Goal: Task Accomplishment & Management: Manage account settings

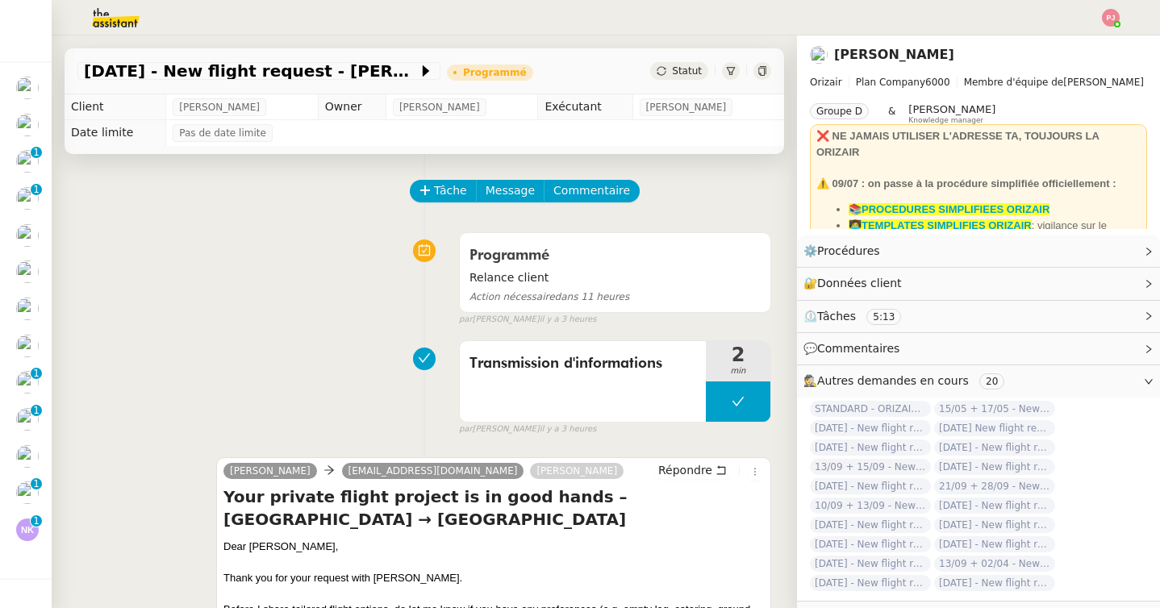
scroll to position [348, 0]
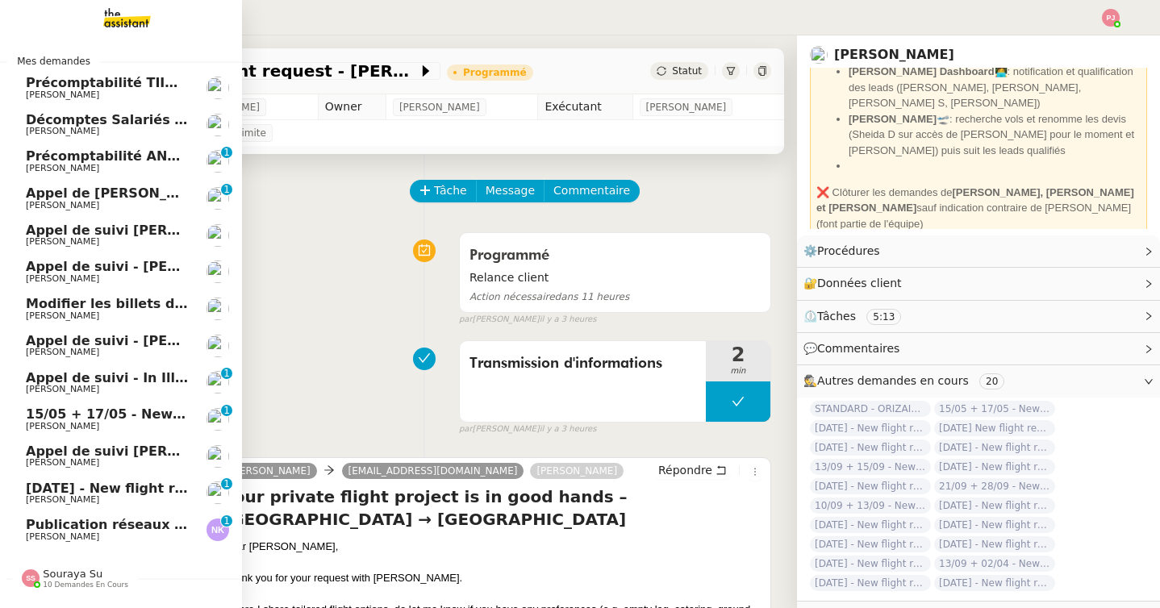
click at [35, 529] on span "Publication réseaux sociaux - 8 septembre 2025" at bounding box center [201, 524] width 350 height 15
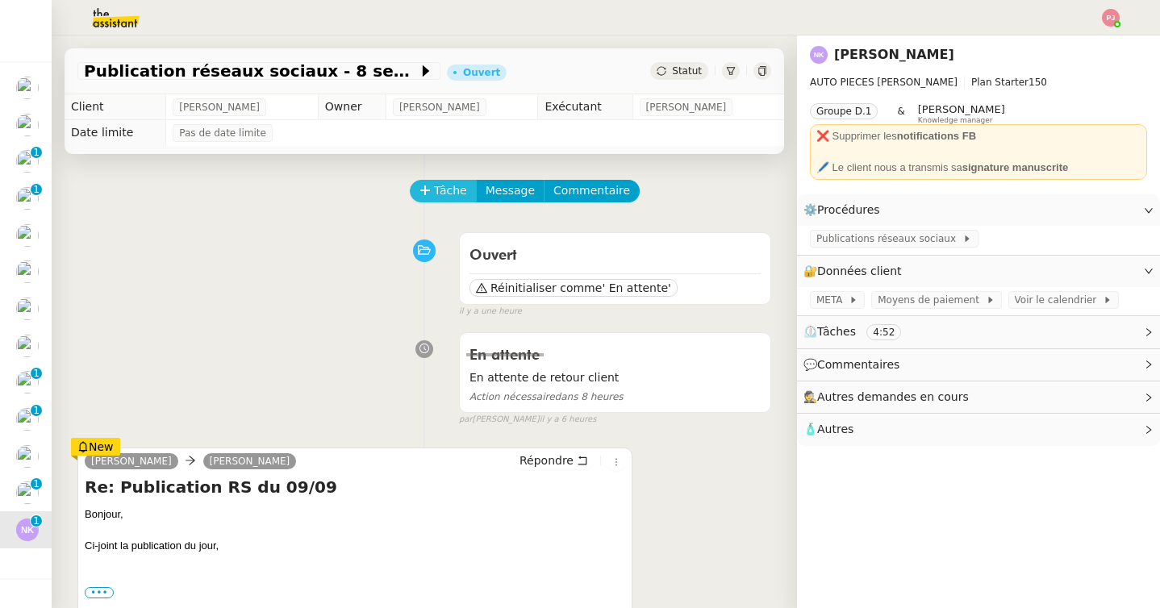
click at [468, 189] on button "Tâche" at bounding box center [443, 191] width 67 height 23
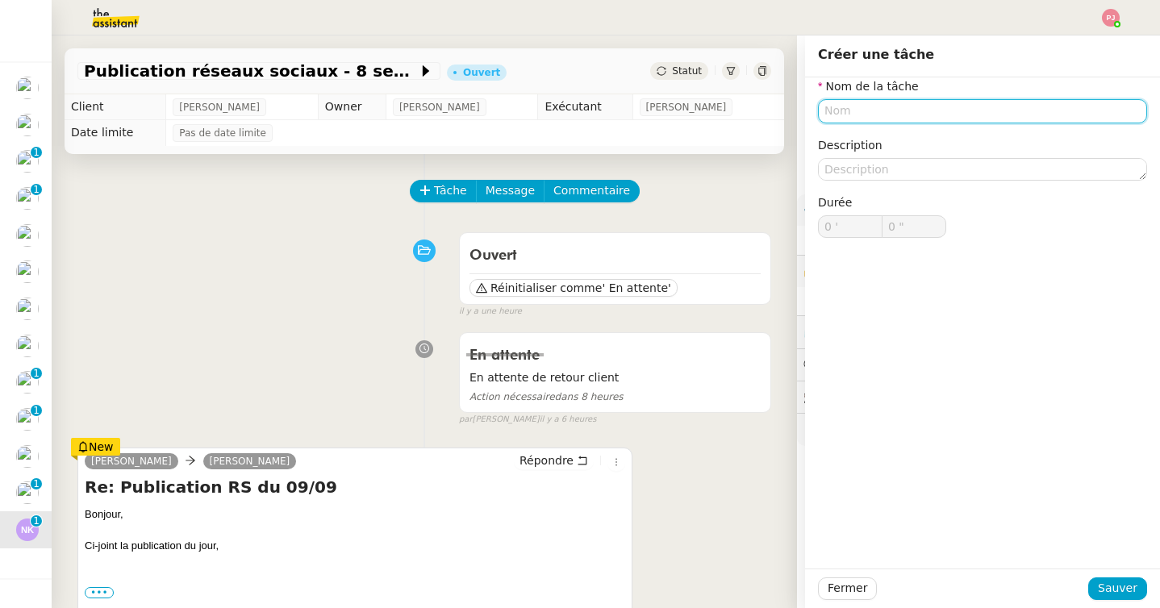
click at [873, 104] on input "text" at bounding box center [982, 110] width 329 height 23
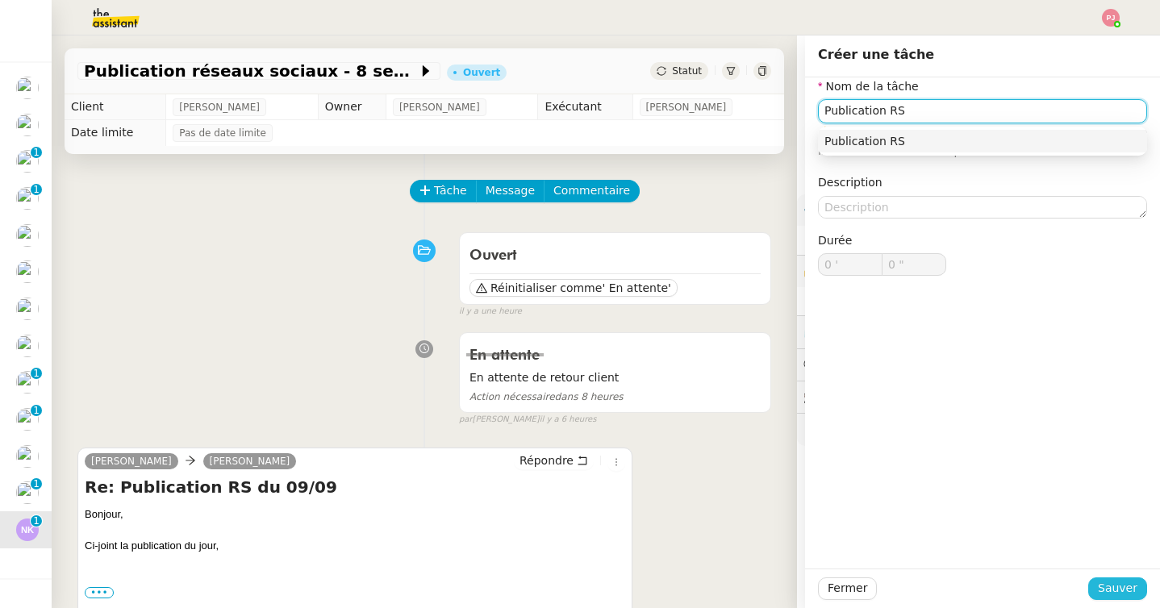
type input "Publication RS"
click at [1133, 592] on span "Sauver" at bounding box center [1117, 588] width 40 height 19
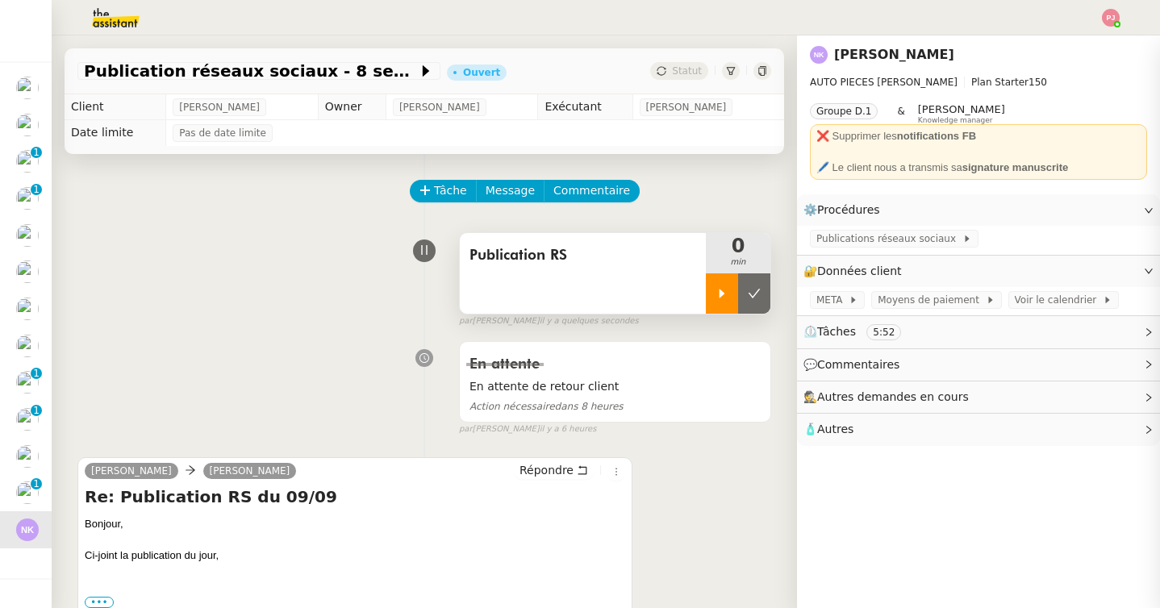
click at [720, 305] on div at bounding box center [722, 293] width 32 height 40
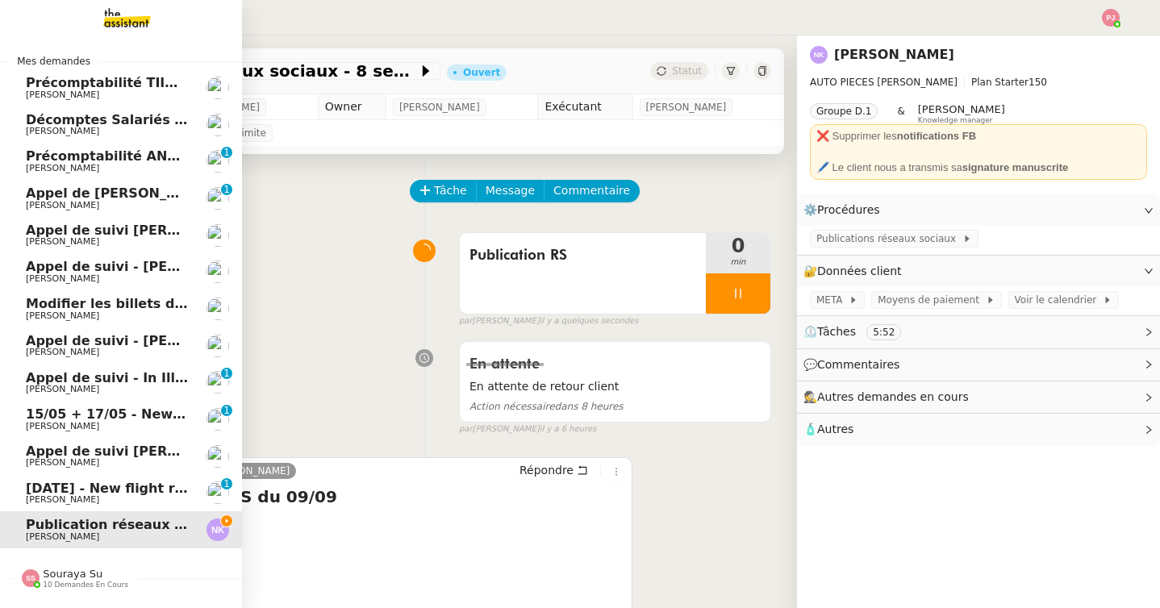
click at [55, 574] on span "Souraya Su" at bounding box center [73, 574] width 60 height 12
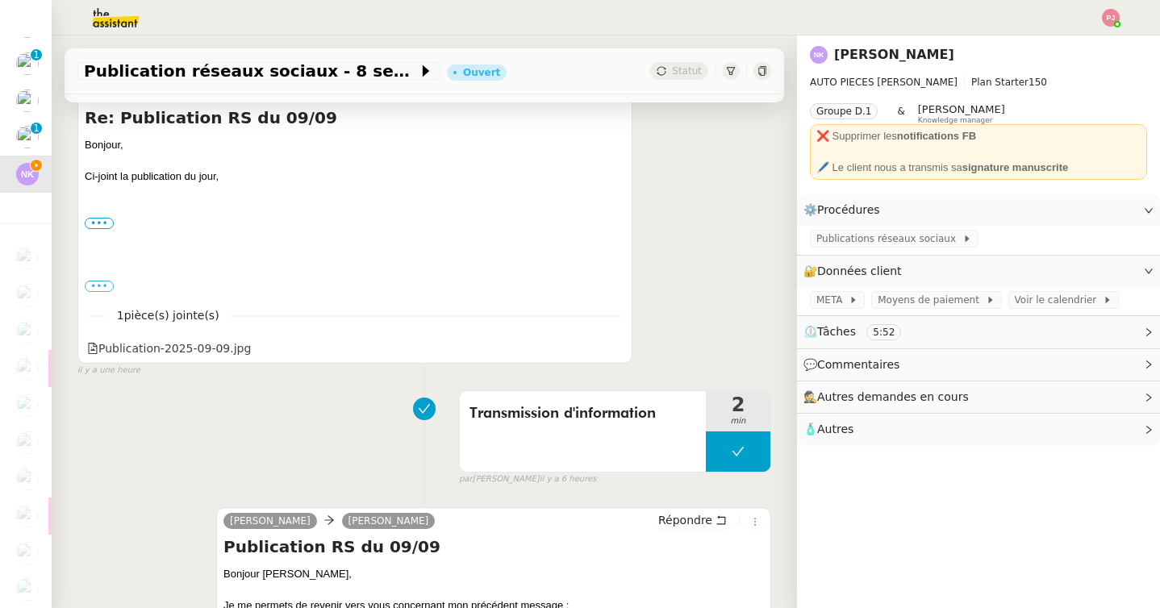
scroll to position [373, 0]
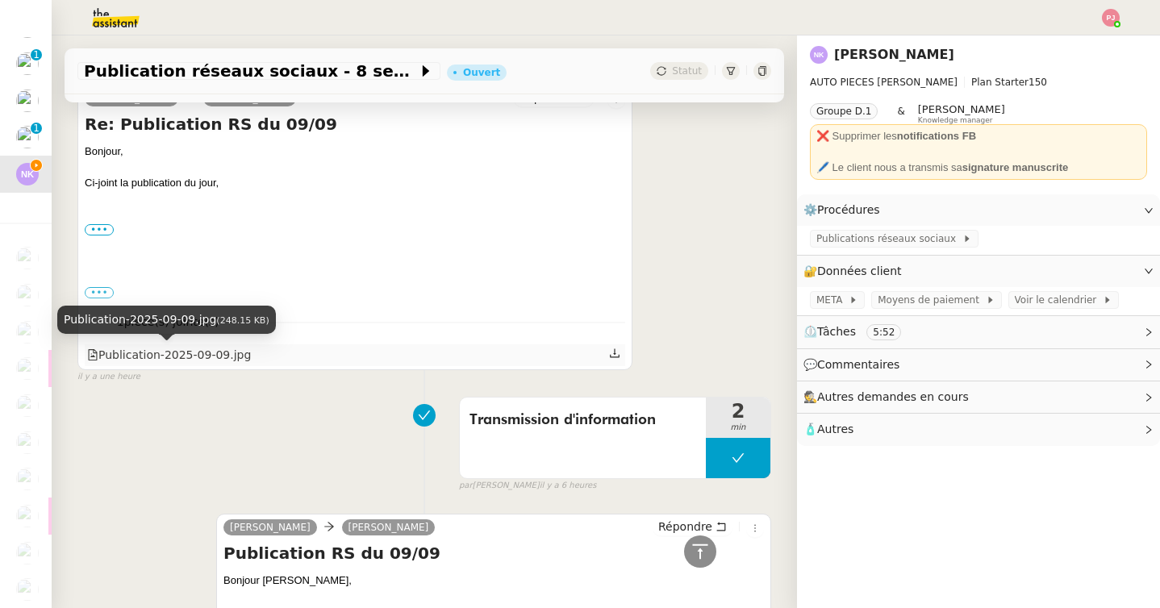
click at [233, 353] on div "Publication-2025-09-09.jpg" at bounding box center [169, 355] width 164 height 19
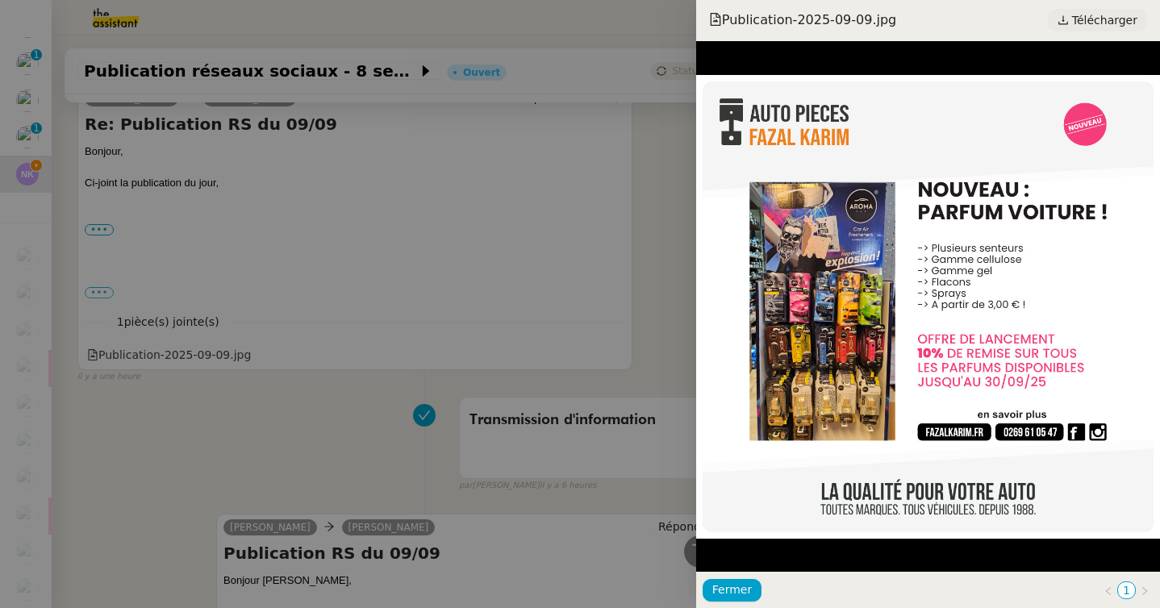
click at [1101, 15] on span "Télécharger" at bounding box center [1104, 20] width 65 height 21
click at [610, 349] on div at bounding box center [580, 304] width 1160 height 608
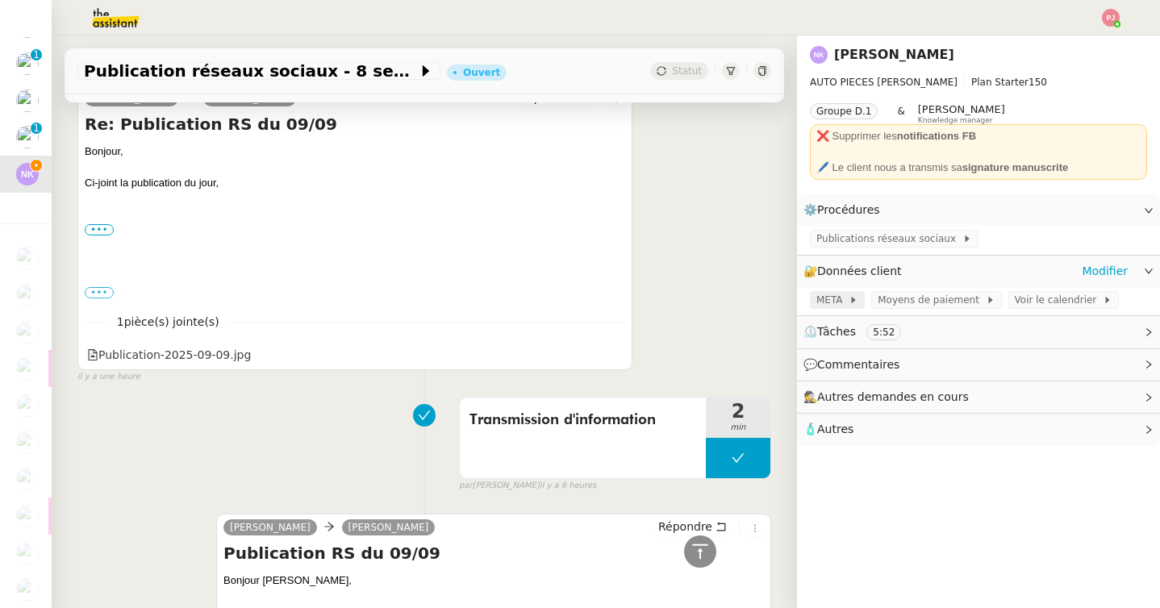
click at [832, 300] on span "META" at bounding box center [832, 300] width 32 height 16
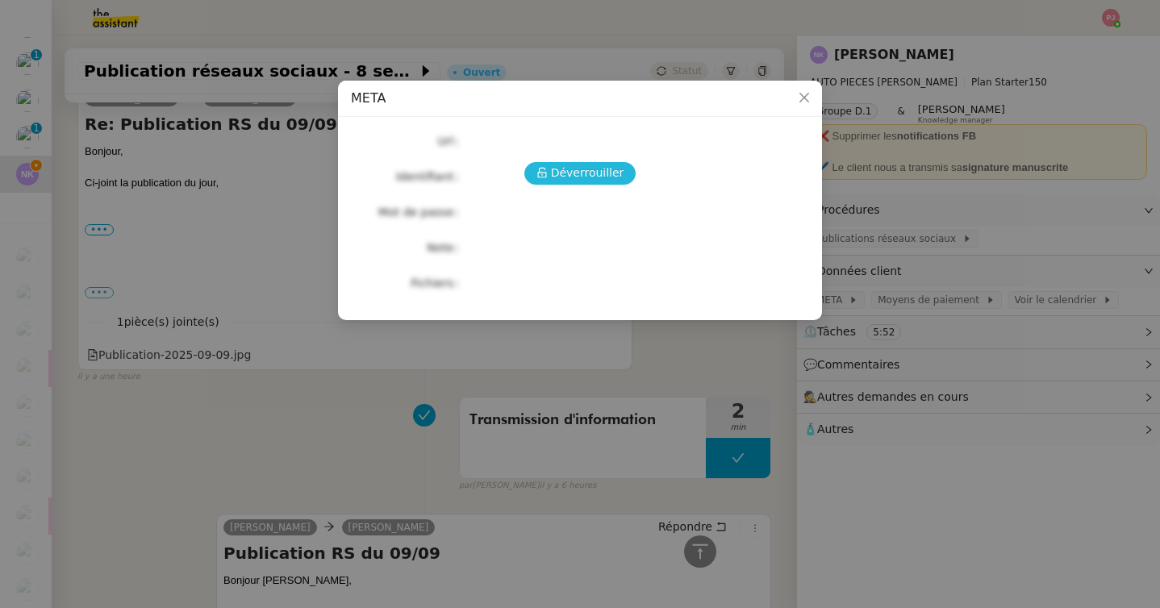
click at [567, 181] on span "Déverrouiller" at bounding box center [587, 173] width 73 height 19
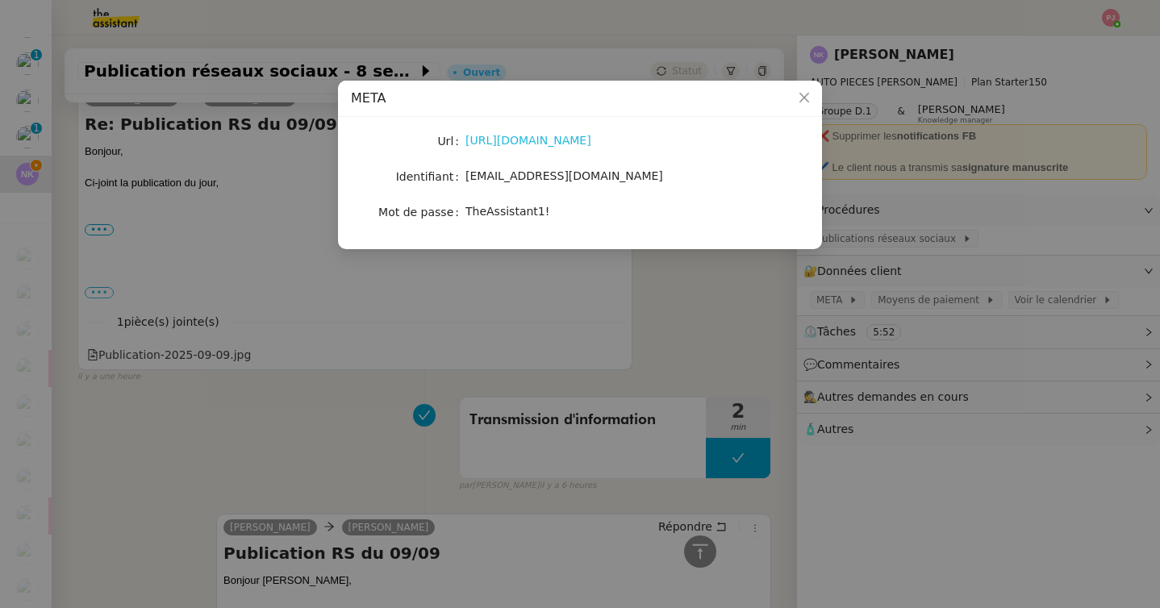
click at [544, 137] on link "[URL][DOMAIN_NAME]" at bounding box center [528, 140] width 126 height 13
drag, startPoint x: 559, startPoint y: 211, endPoint x: 463, endPoint y: 211, distance: 96.0
click at [463, 211] on nz-form-item "Mot de passe [SECURITY_DATA]" at bounding box center [580, 212] width 458 height 23
copy nz-form-item "TheAssistant1!"
click at [329, 408] on nz-modal-container "META Url [URL][DOMAIN_NAME] Identifiant [EMAIL_ADDRESS][DOMAIN_NAME] Mot de pas…" at bounding box center [580, 304] width 1160 height 608
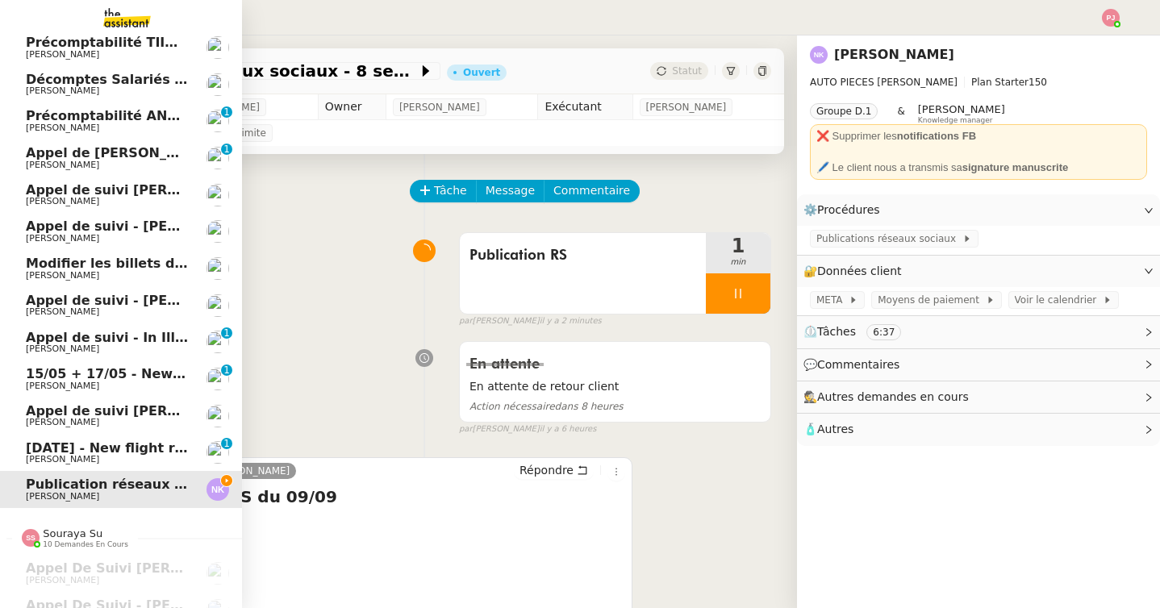
scroll to position [0, 0]
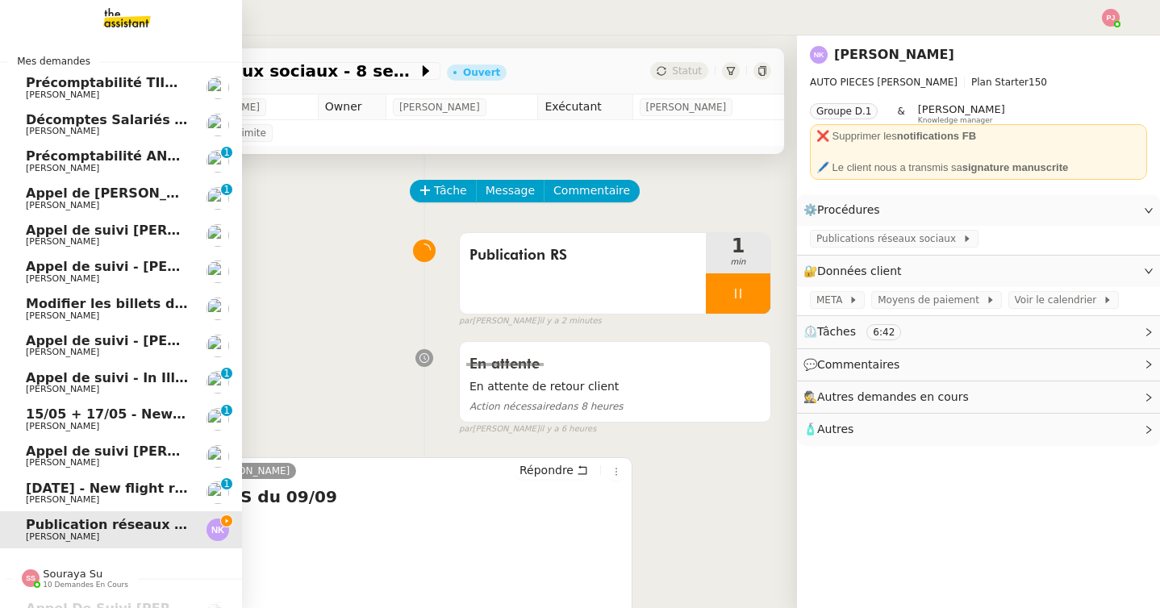
click at [137, 457] on span "Appel de suivi [PERSON_NAME]-Riottot" at bounding box center [167, 450] width 283 height 15
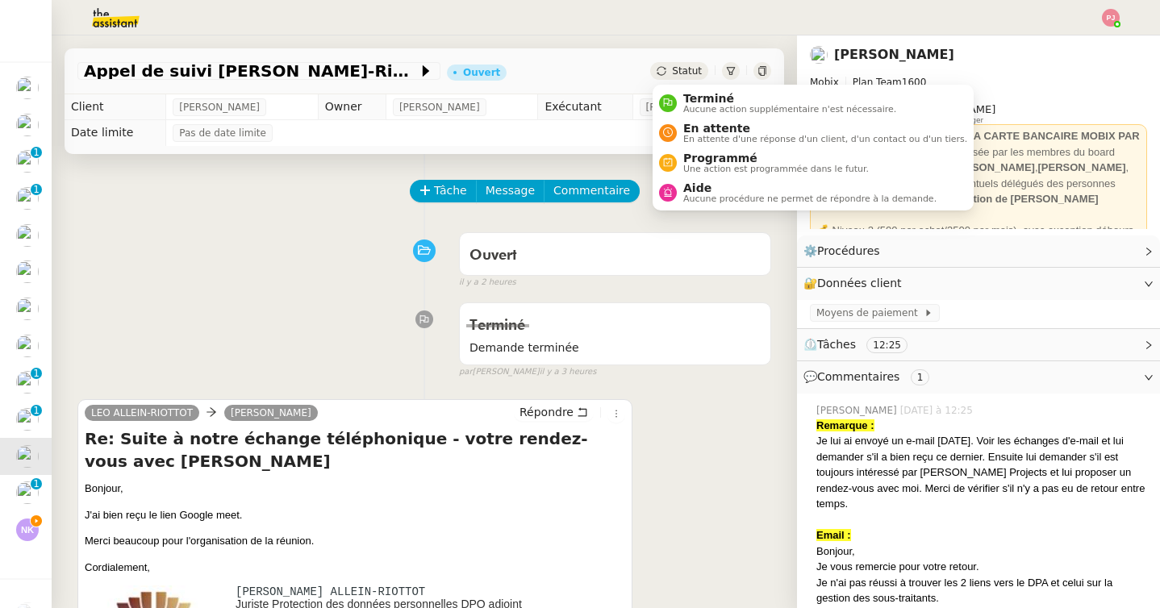
click at [683, 66] on span "Statut" at bounding box center [687, 70] width 30 height 11
click at [701, 103] on span "Terminé" at bounding box center [789, 98] width 213 height 13
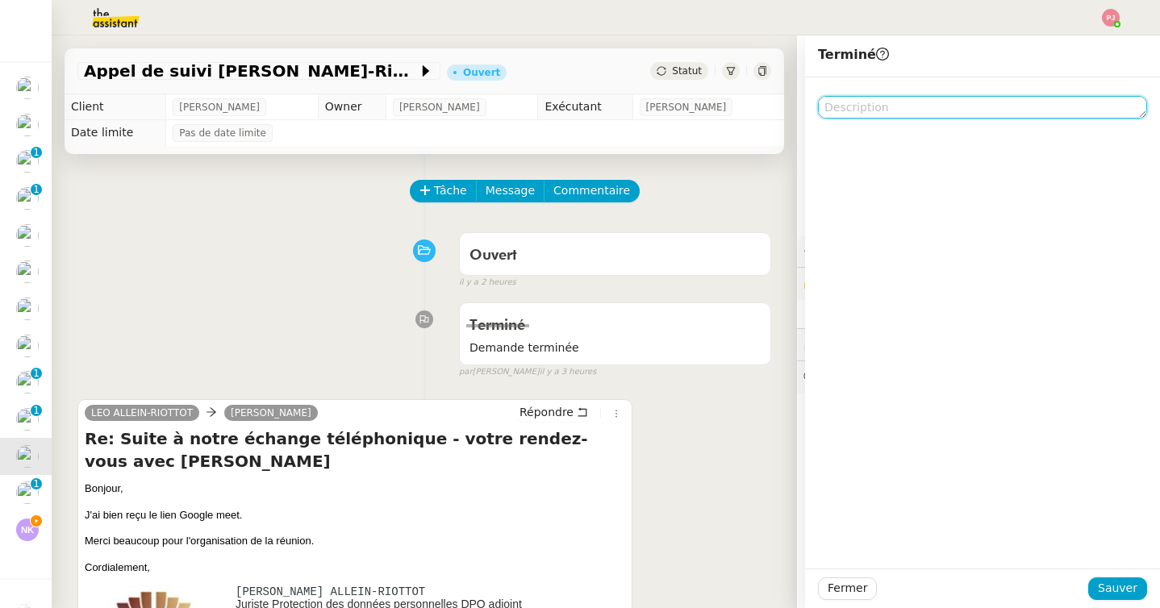
click at [906, 113] on textarea at bounding box center [982, 107] width 329 height 23
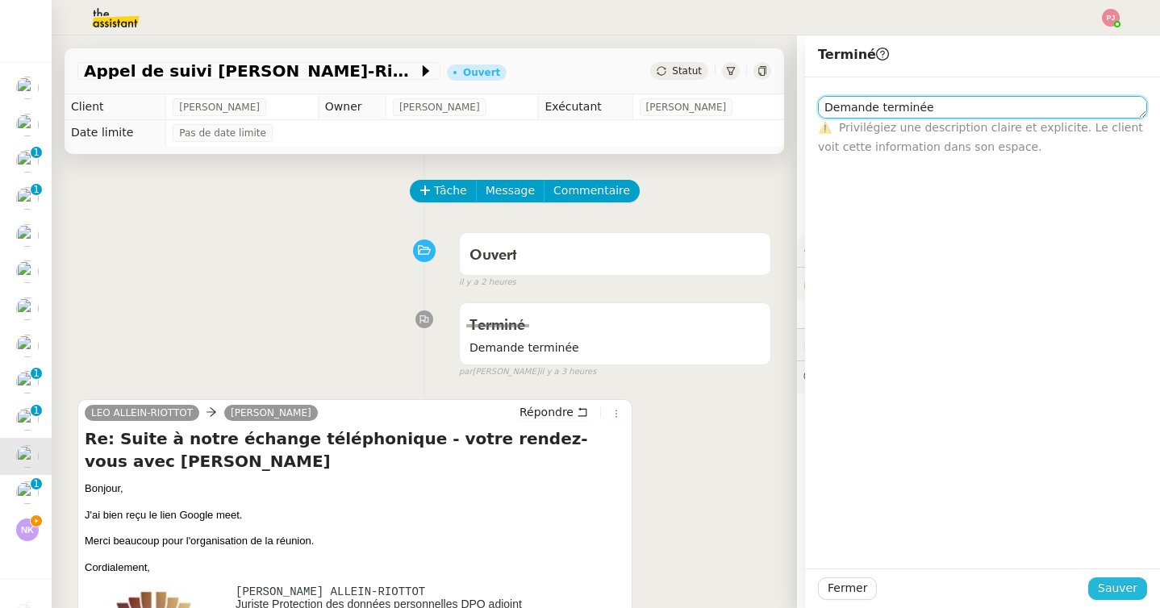
type textarea "Demande terminée"
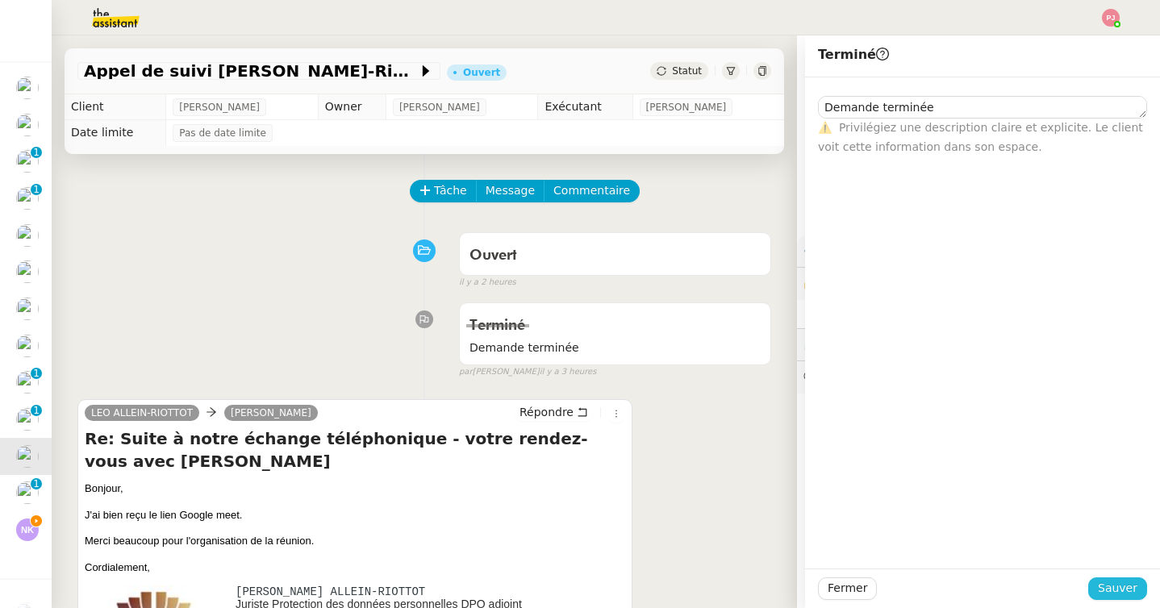
click at [1114, 588] on span "Sauver" at bounding box center [1117, 588] width 40 height 19
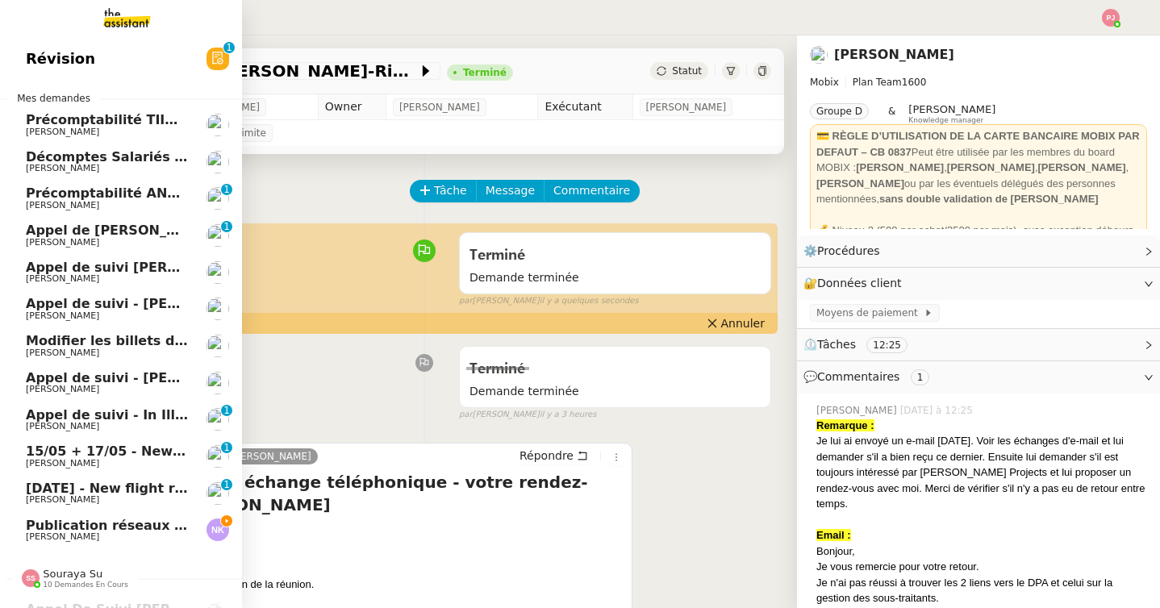
click at [180, 523] on span "Publication réseaux sociaux - 8 septembre 2025" at bounding box center [201, 525] width 350 height 15
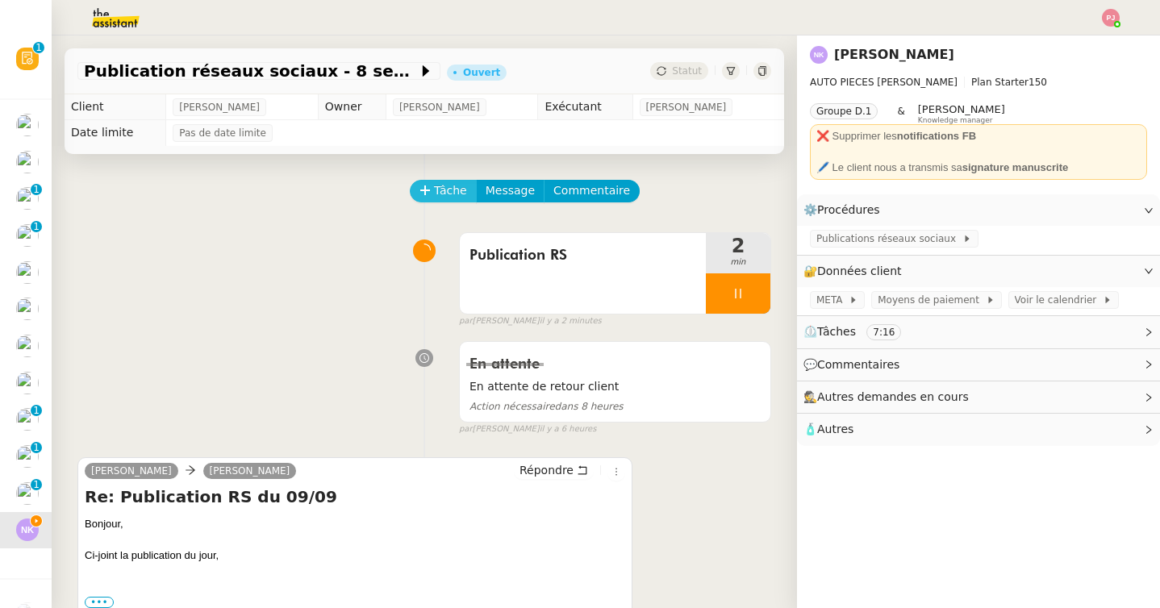
click at [450, 194] on span "Tâche" at bounding box center [450, 190] width 33 height 19
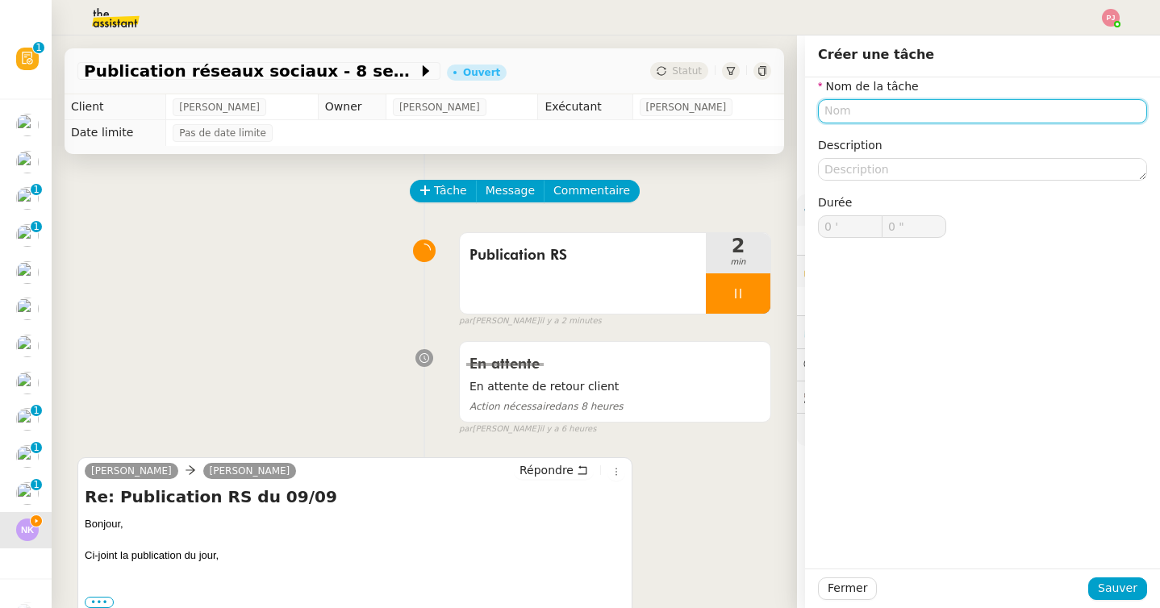
click at [869, 109] on input "text" at bounding box center [982, 110] width 329 height 23
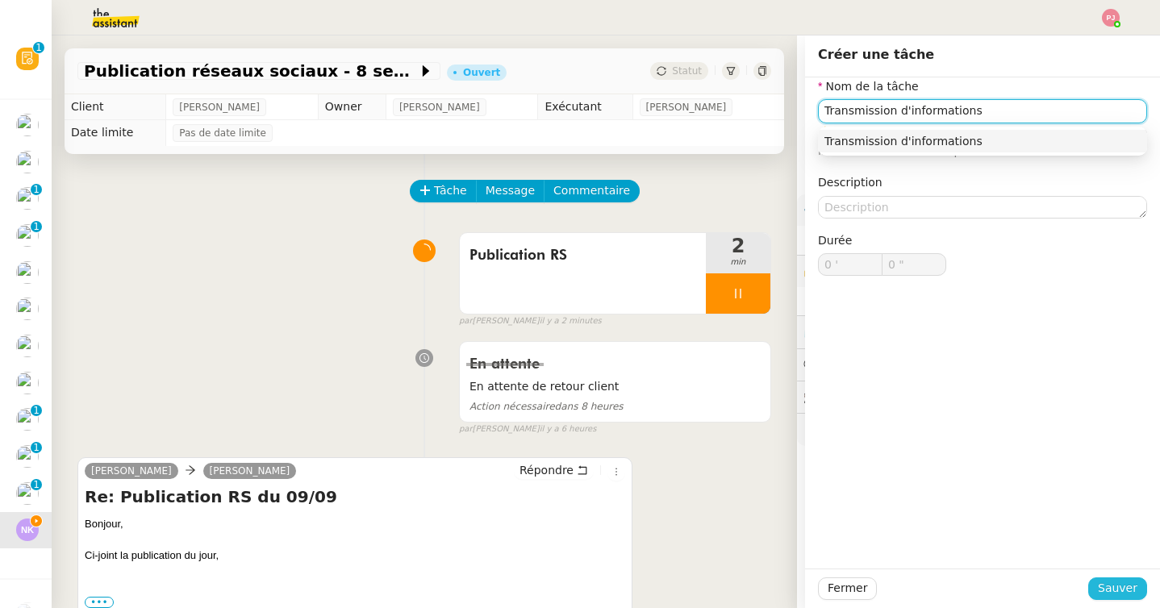
type input "Transmission d'informations"
click at [1116, 581] on span "Sauver" at bounding box center [1117, 588] width 40 height 19
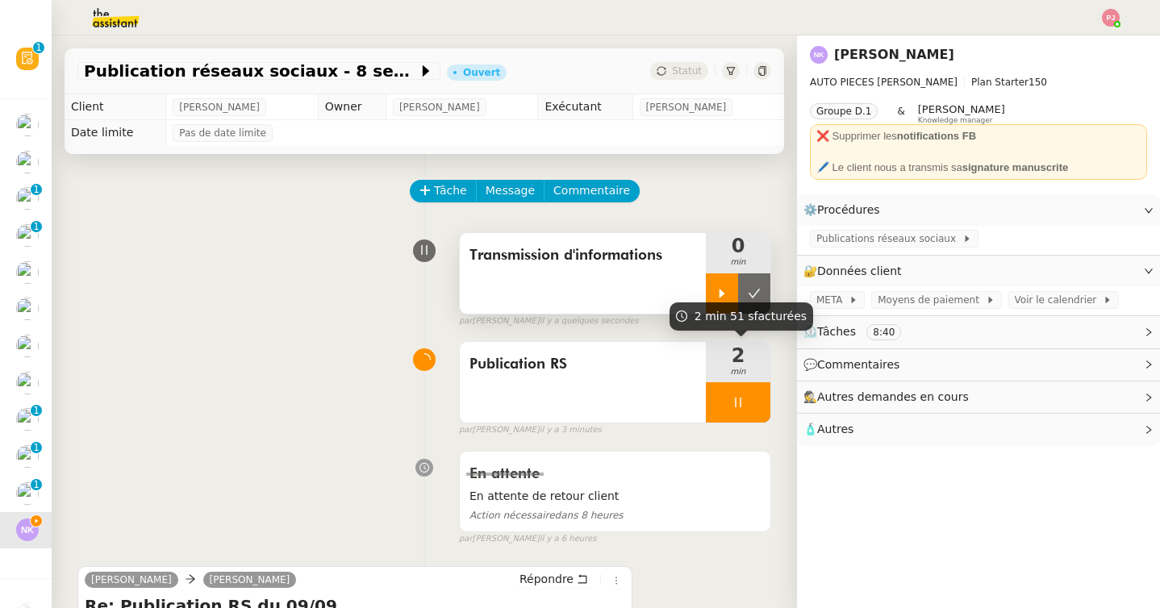
click at [723, 289] on icon at bounding box center [721, 293] width 13 height 13
click at [740, 401] on icon at bounding box center [738, 403] width 6 height 10
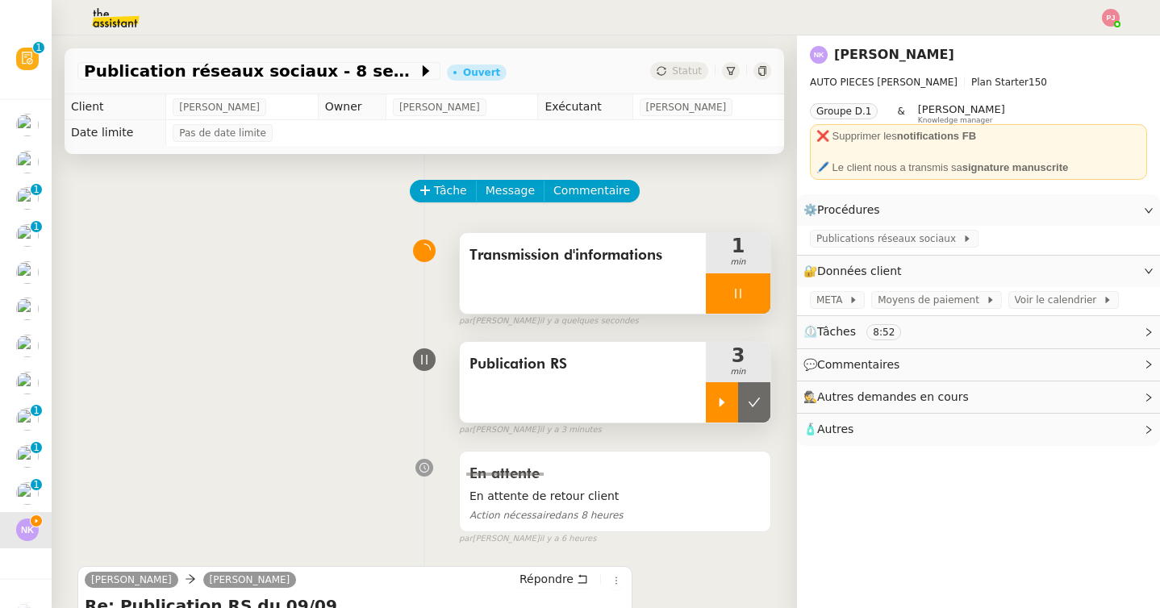
click at [752, 397] on icon at bounding box center [753, 402] width 13 height 13
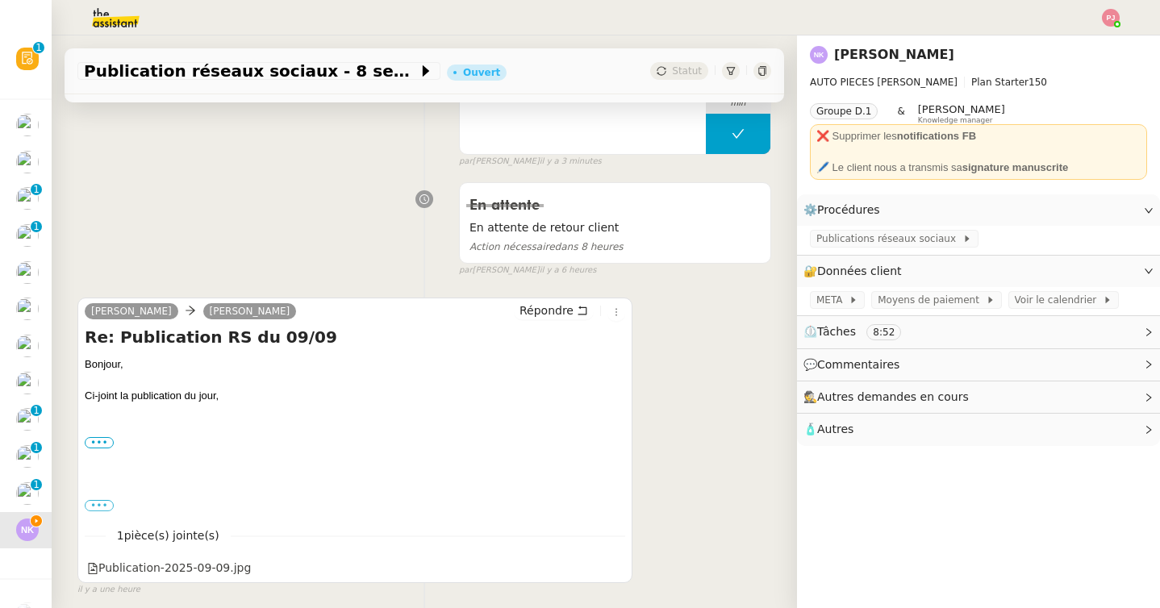
scroll to position [302, 0]
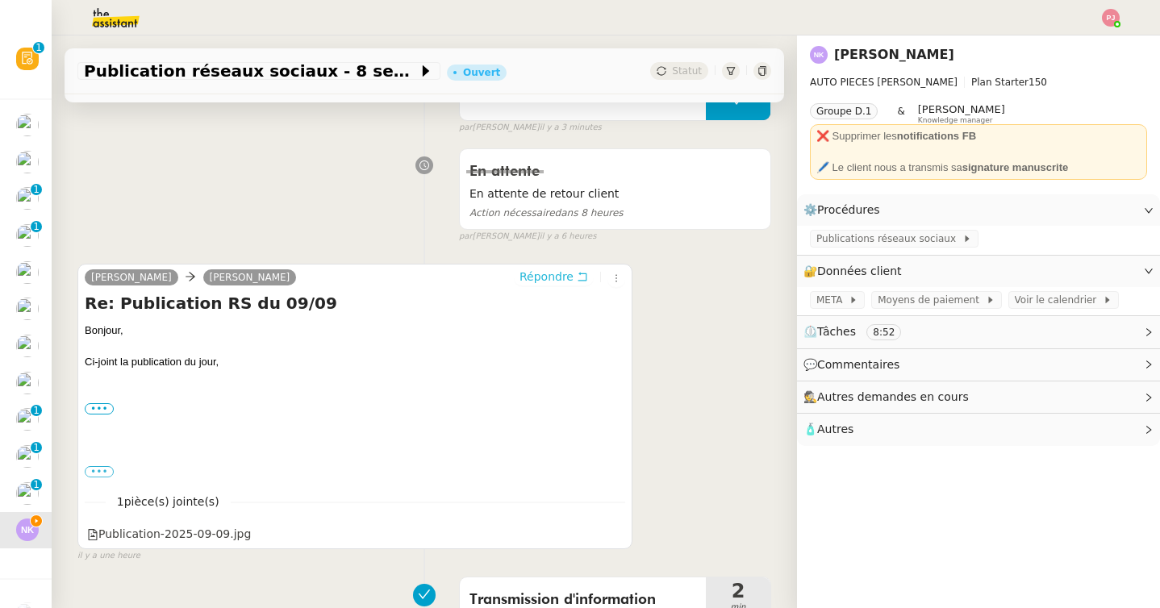
click at [568, 279] on span "Répondre" at bounding box center [546, 277] width 54 height 16
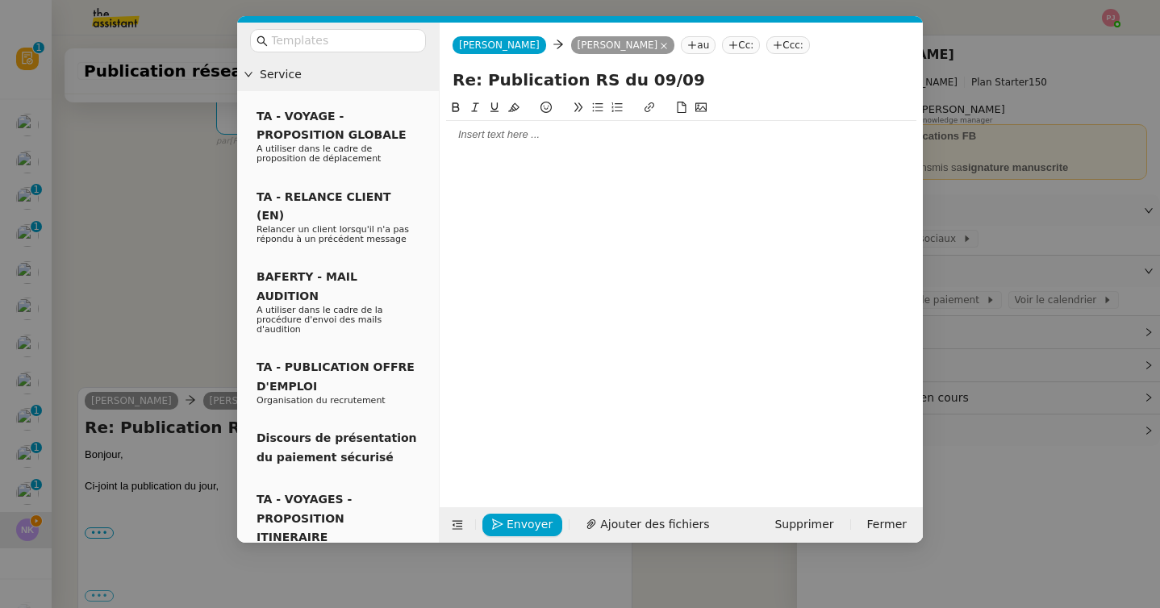
scroll to position [425, 0]
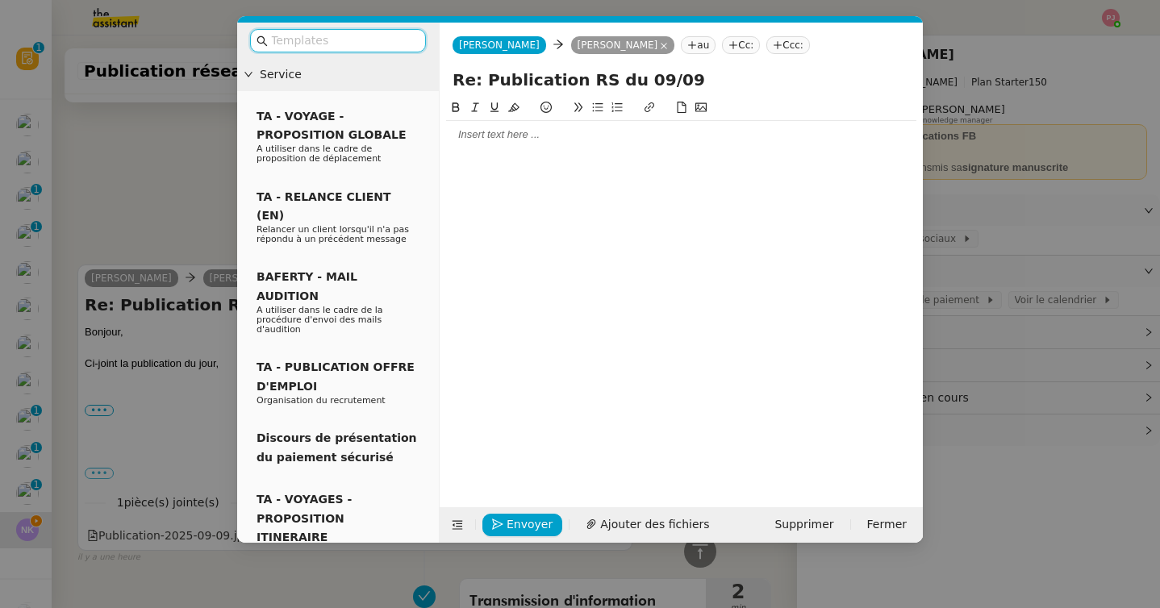
click at [480, 149] on div at bounding box center [681, 290] width 470 height 384
click at [481, 137] on div at bounding box center [681, 134] width 470 height 15
drag, startPoint x: 556, startPoint y: 163, endPoint x: 430, endPoint y: 125, distance: 131.4
click at [430, 125] on nz-layout "Service TA - VOYAGE - PROPOSITION GLOBALE A utiliser dans le cadre de propositi…" at bounding box center [579, 283] width 685 height 520
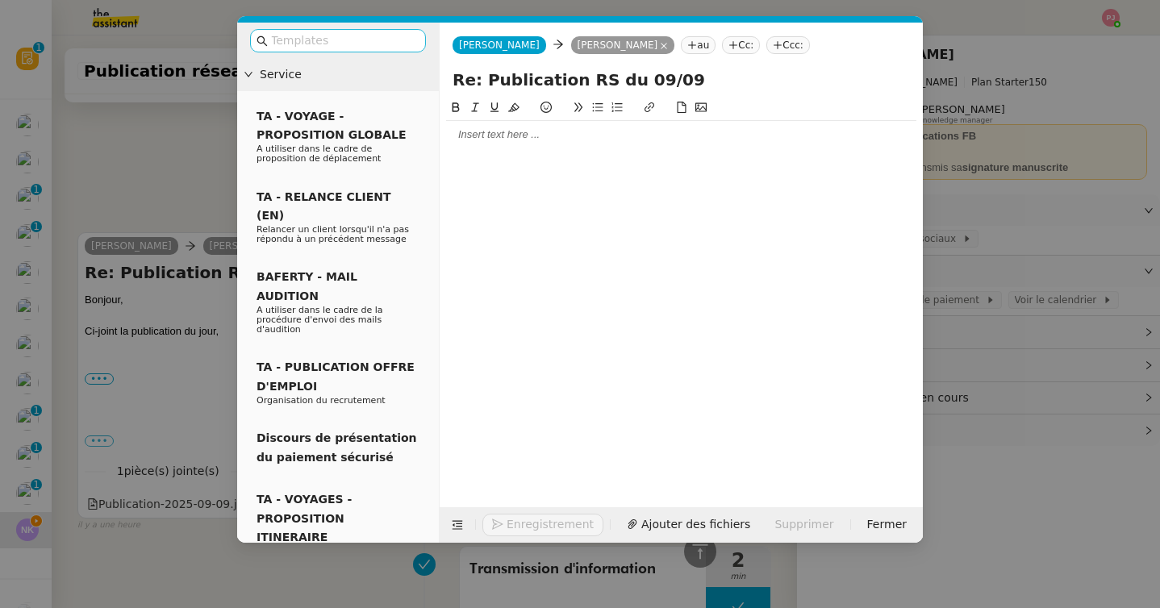
scroll to position [441, 0]
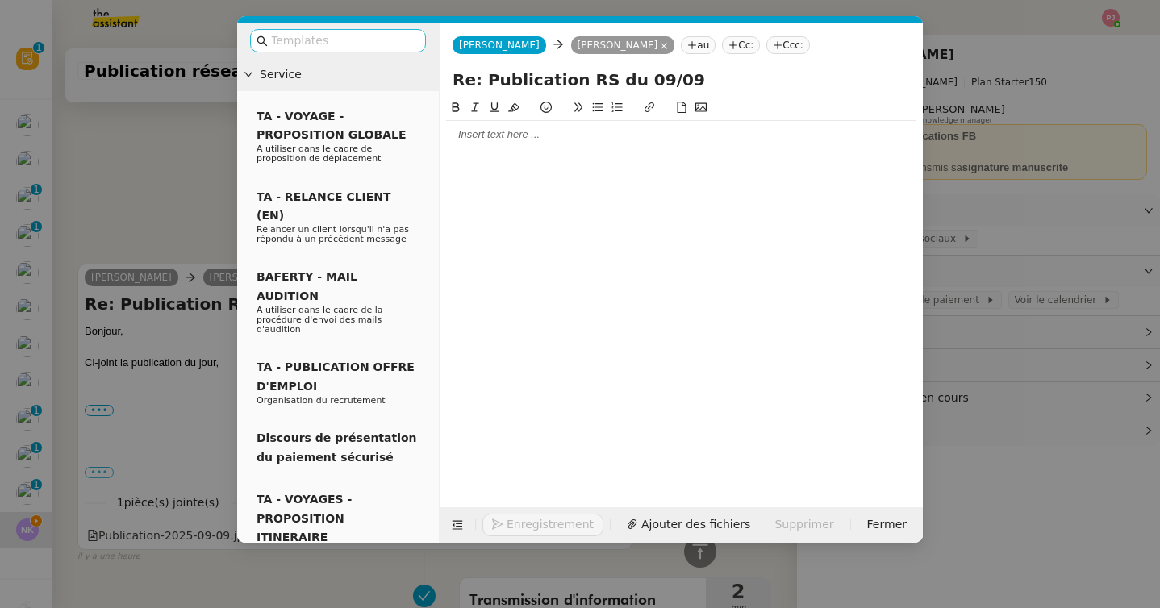
click at [385, 44] on input "text" at bounding box center [343, 40] width 145 height 19
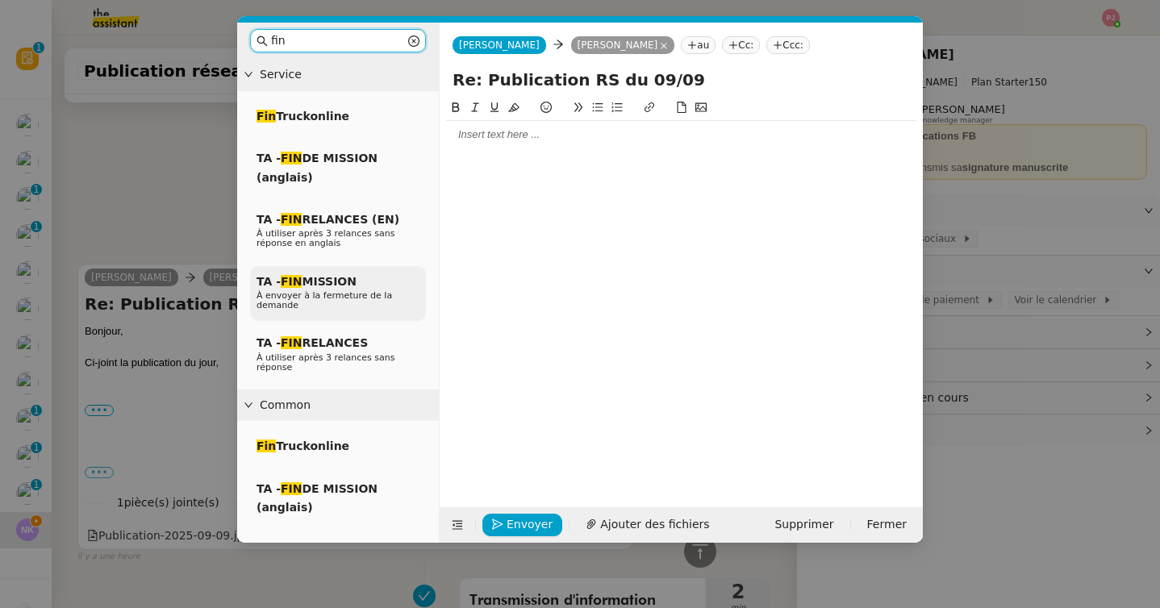
type input "fin"
click at [373, 296] on span "À envoyer à la fermeture de la demande" at bounding box center [323, 300] width 135 height 20
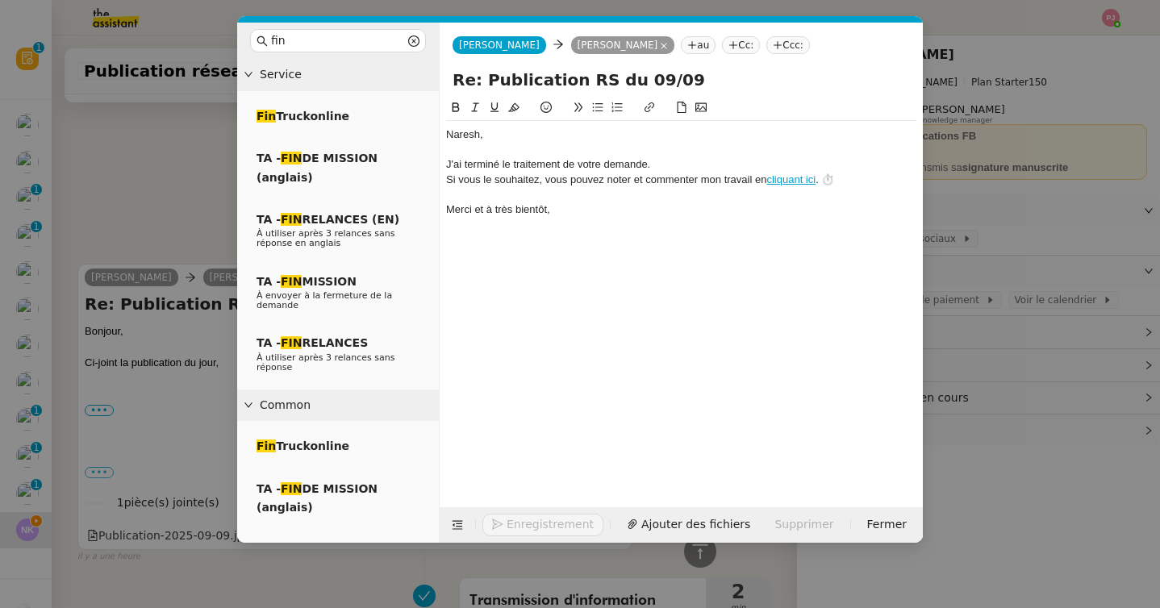
scroll to position [519, 0]
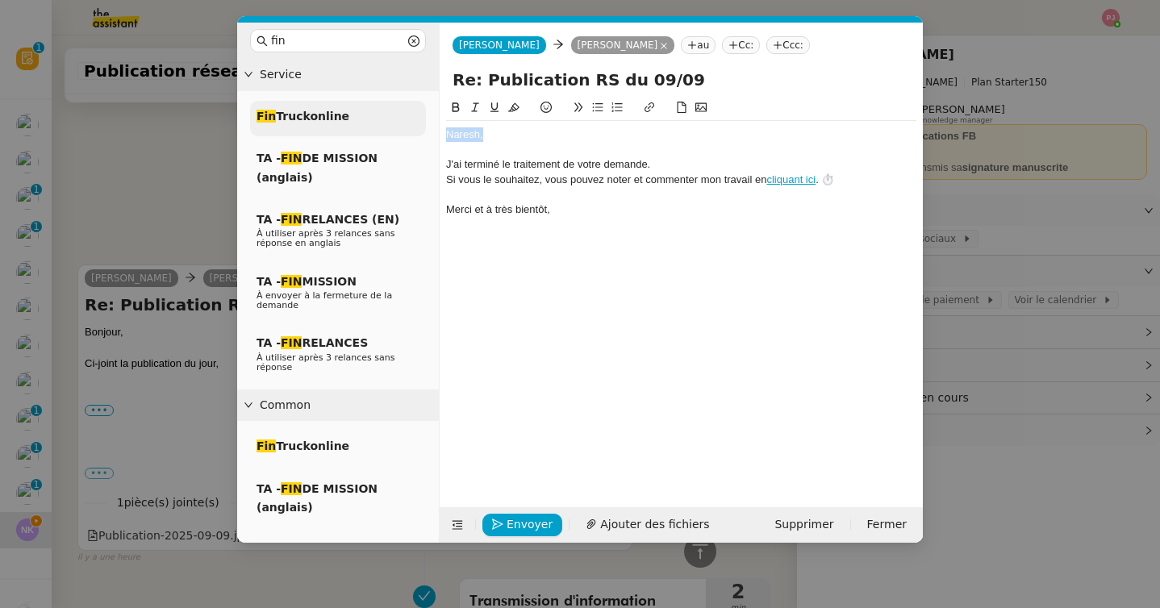
drag, startPoint x: 501, startPoint y: 132, endPoint x: 422, endPoint y: 131, distance: 79.0
click at [422, 131] on nz-layout "fin Service Fin Truckonline TA - FIN DE MISSION (anglais) TA - FIN RELANCES (EN…" at bounding box center [579, 283] width 685 height 520
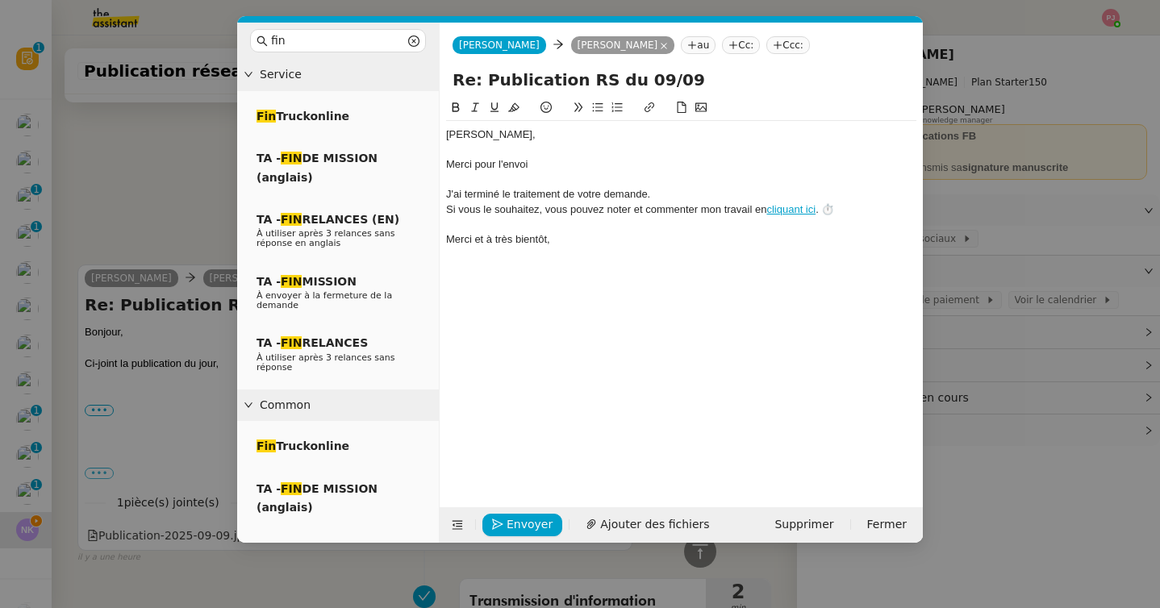
scroll to position [551, 0]
drag, startPoint x: 597, startPoint y: 164, endPoint x: 539, endPoint y: 164, distance: 58.1
click at [539, 164] on div "Merci pour l'envoi. La publication a bien été" at bounding box center [681, 164] width 470 height 15
click at [629, 169] on div "Merci pour l'envoi. Le post a bien été" at bounding box center [681, 164] width 470 height 15
click at [527, 527] on span "Envoyer" at bounding box center [529, 524] width 46 height 19
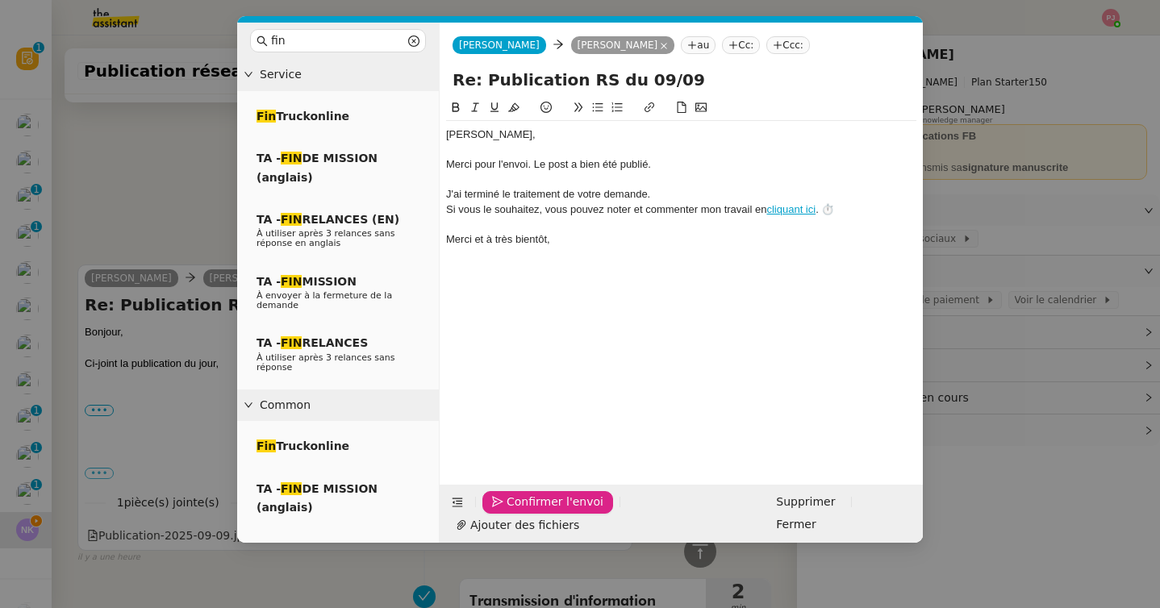
click at [527, 511] on span "Confirmer l'envoi" at bounding box center [554, 502] width 97 height 19
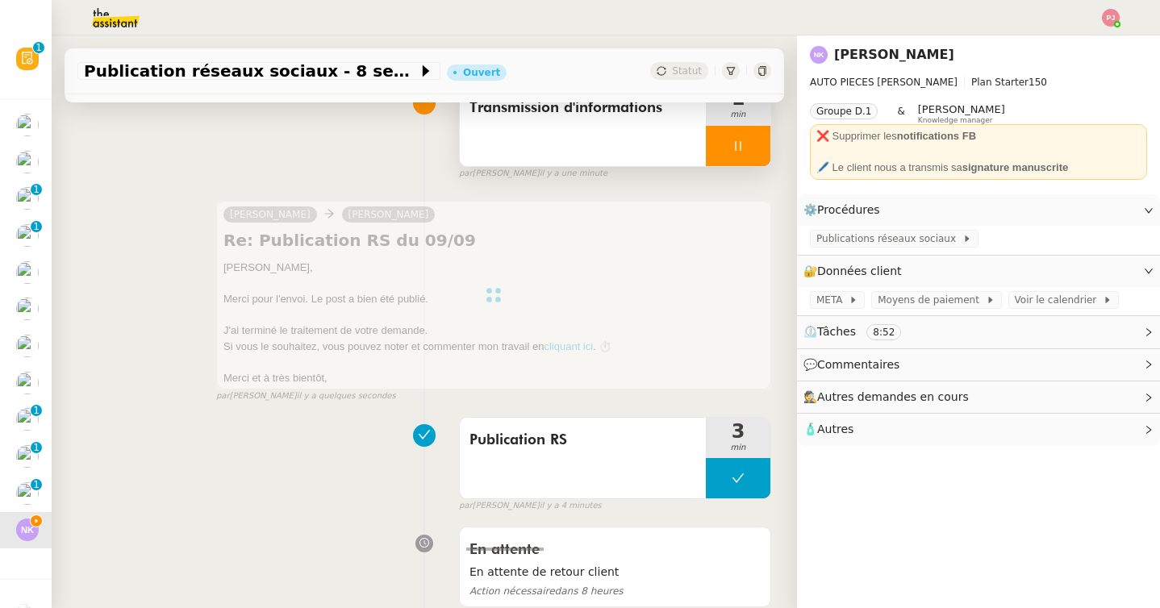
scroll to position [0, 0]
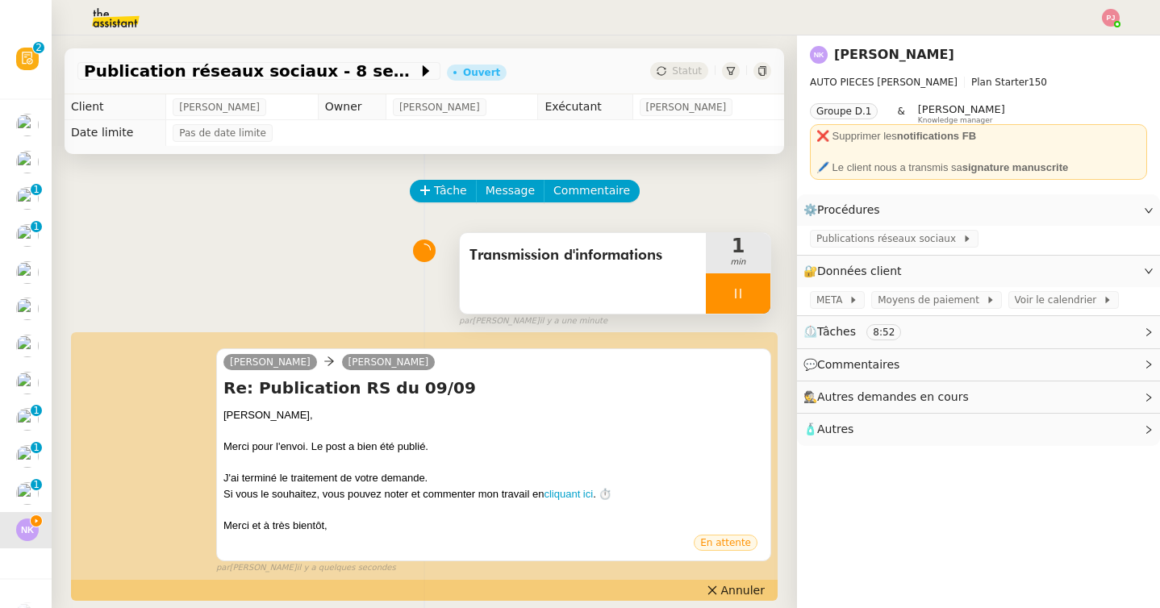
click at [305, 239] on div "Transmission d'informations 1 min false par [PERSON_NAME] il y a une minute" at bounding box center [423, 276] width 693 height 103
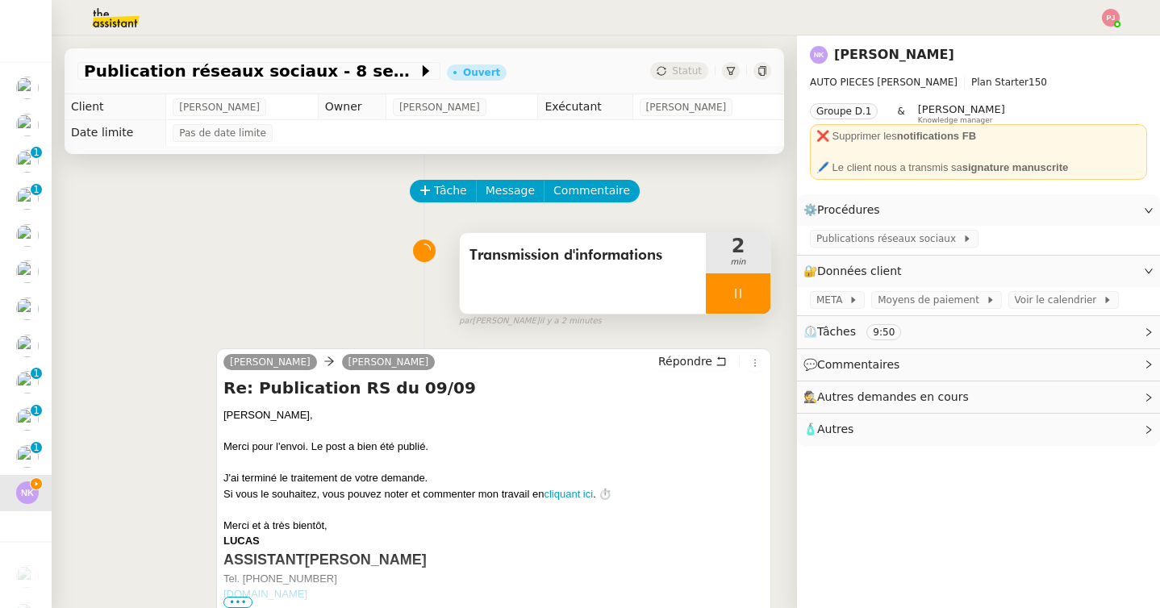
click at [746, 290] on div at bounding box center [738, 293] width 65 height 40
click at [761, 290] on button at bounding box center [754, 293] width 32 height 40
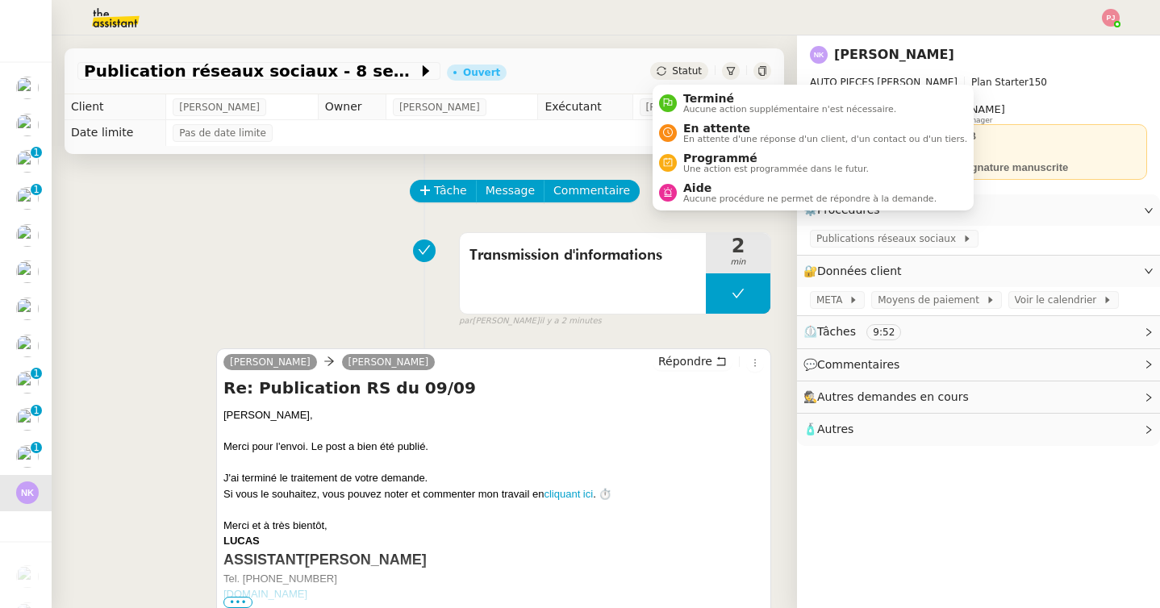
click at [685, 62] on div "Statut" at bounding box center [679, 71] width 58 height 18
click at [699, 109] on span "Aucune action supplémentaire n'est nécessaire." at bounding box center [789, 109] width 213 height 9
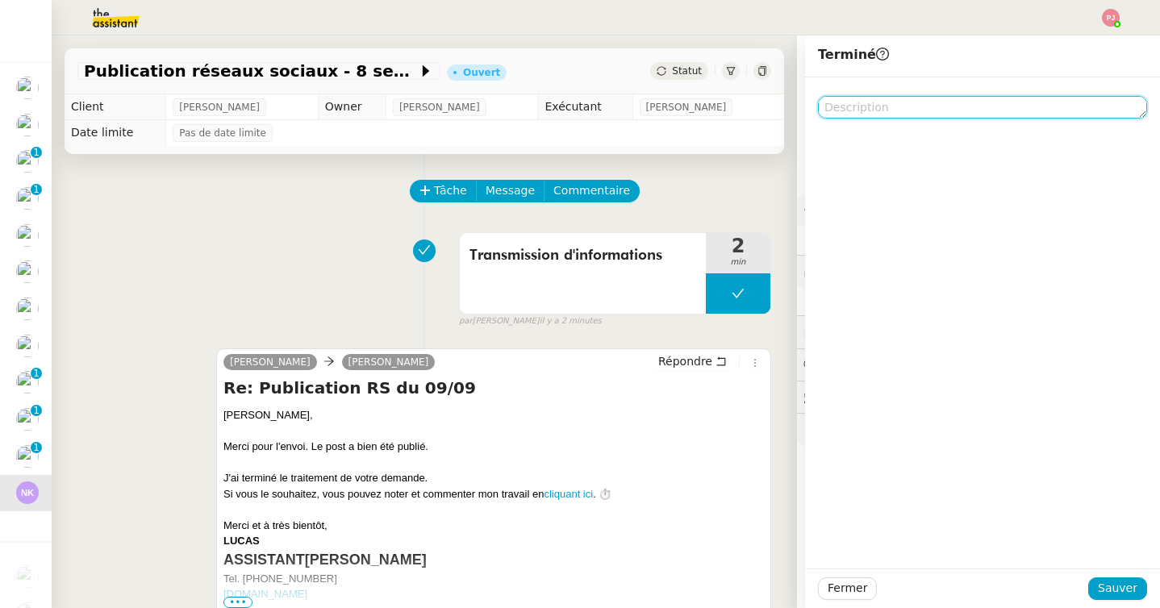
click at [903, 112] on textarea at bounding box center [982, 107] width 329 height 23
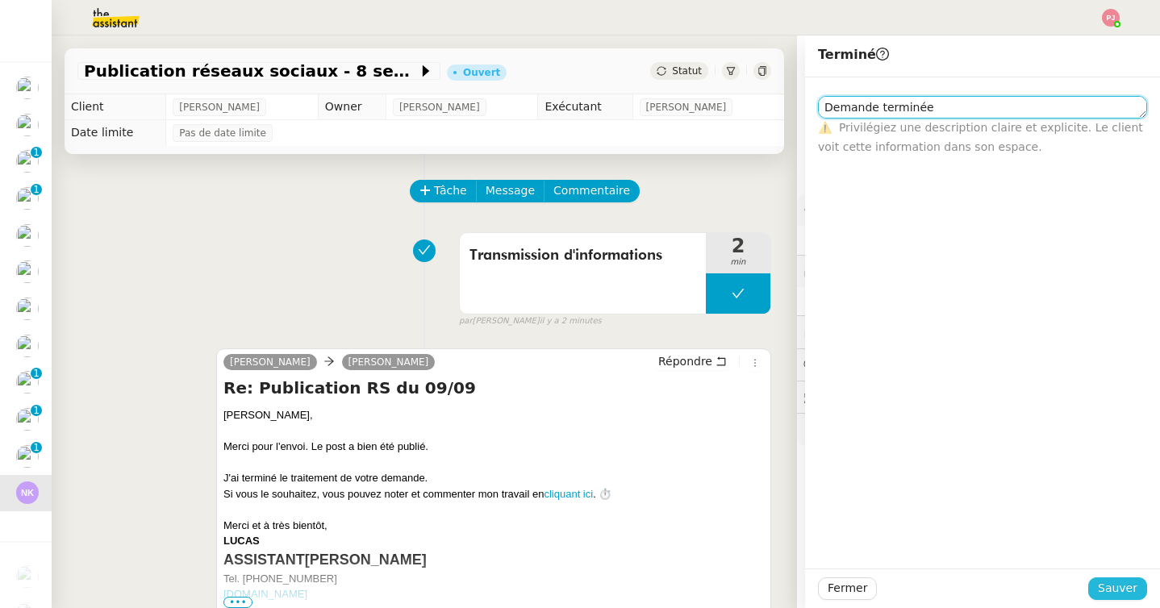
type textarea "Demande terminée"
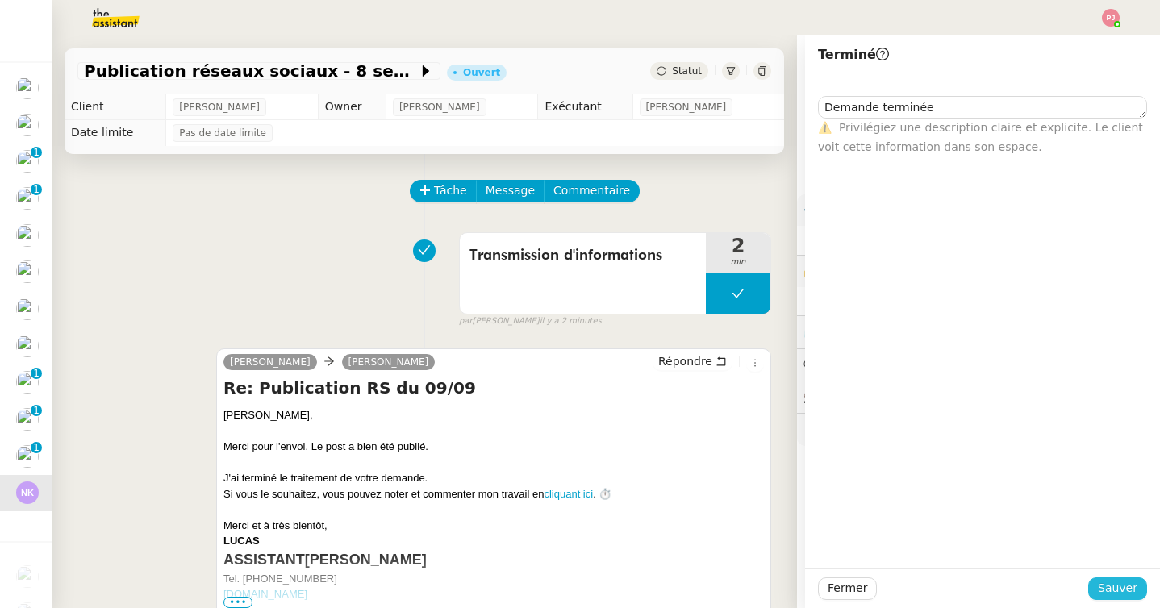
click at [1107, 590] on span "Sauver" at bounding box center [1117, 588] width 40 height 19
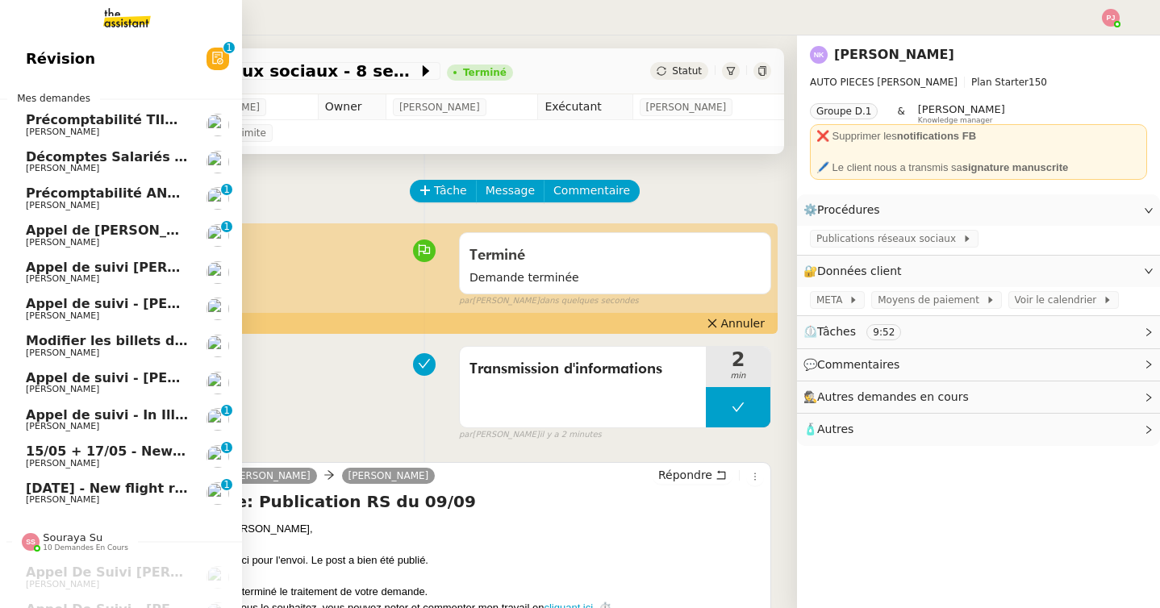
click at [38, 488] on span "[DATE] - New flight request - [PERSON_NAME]" at bounding box center [192, 488] width 333 height 15
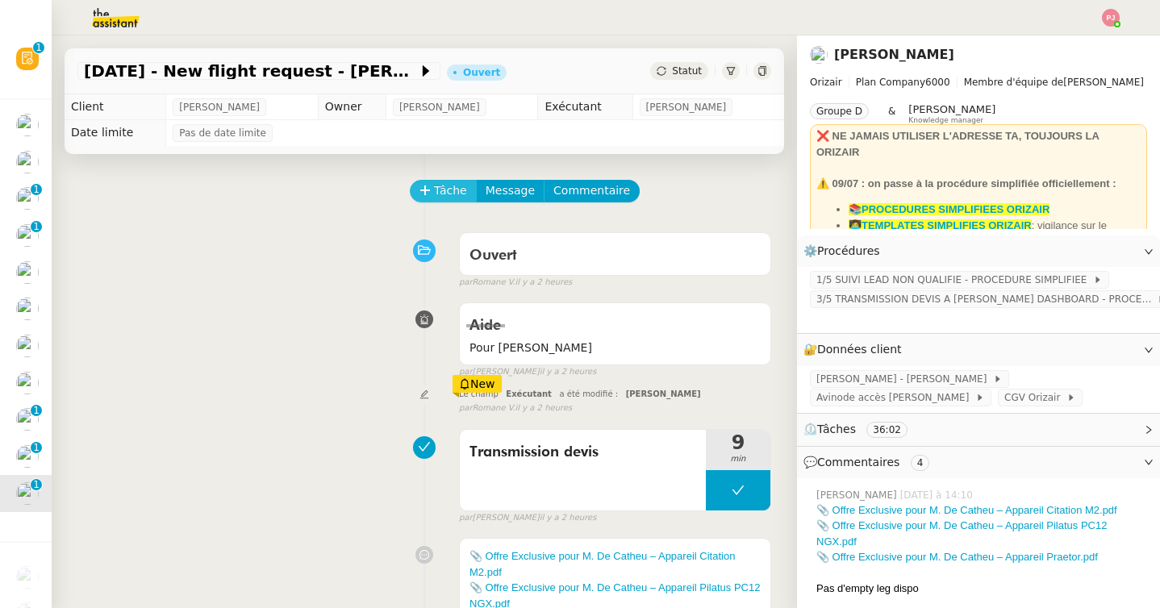
click at [456, 194] on span "Tâche" at bounding box center [450, 190] width 33 height 19
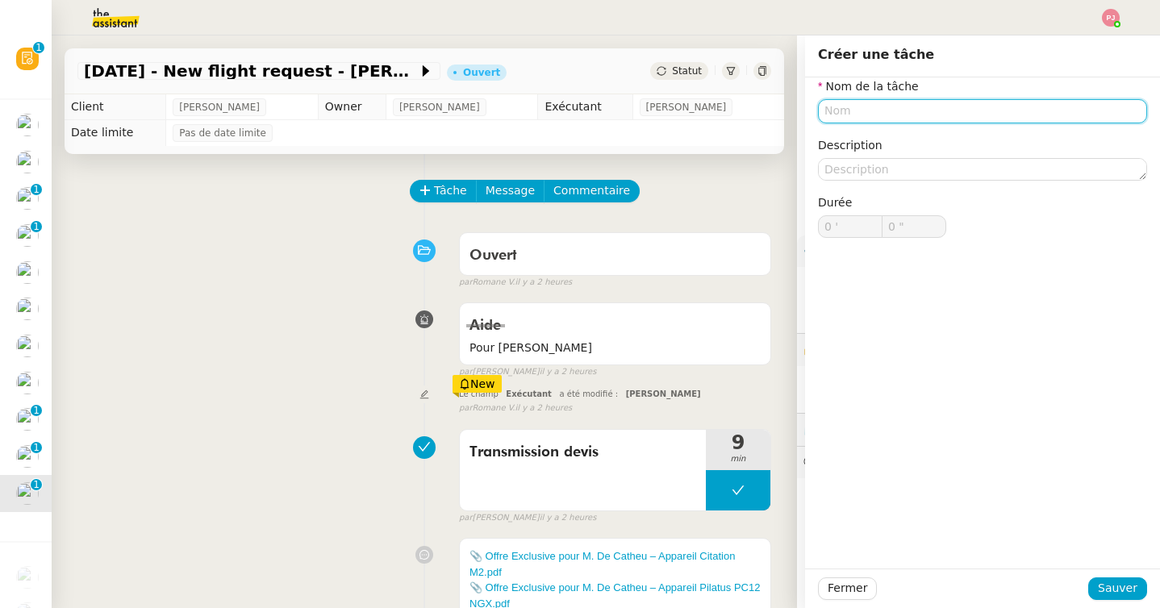
click at [842, 106] on input "text" at bounding box center [982, 110] width 329 height 23
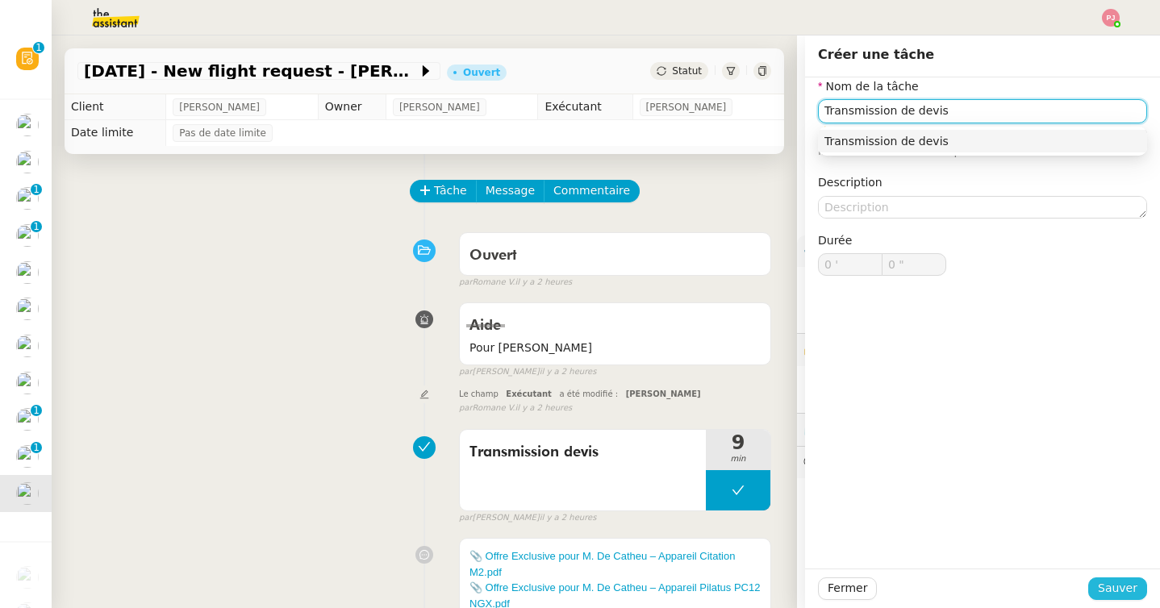
type input "Transmission de devis"
click at [1133, 597] on span "Sauver" at bounding box center [1117, 588] width 40 height 19
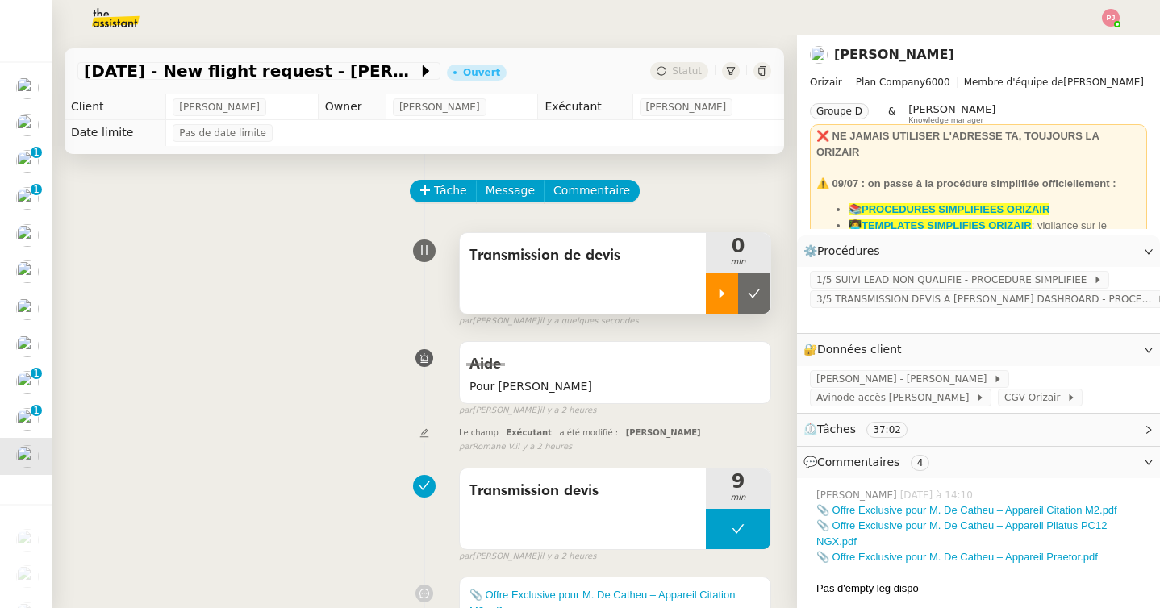
click at [718, 296] on icon at bounding box center [721, 293] width 13 height 13
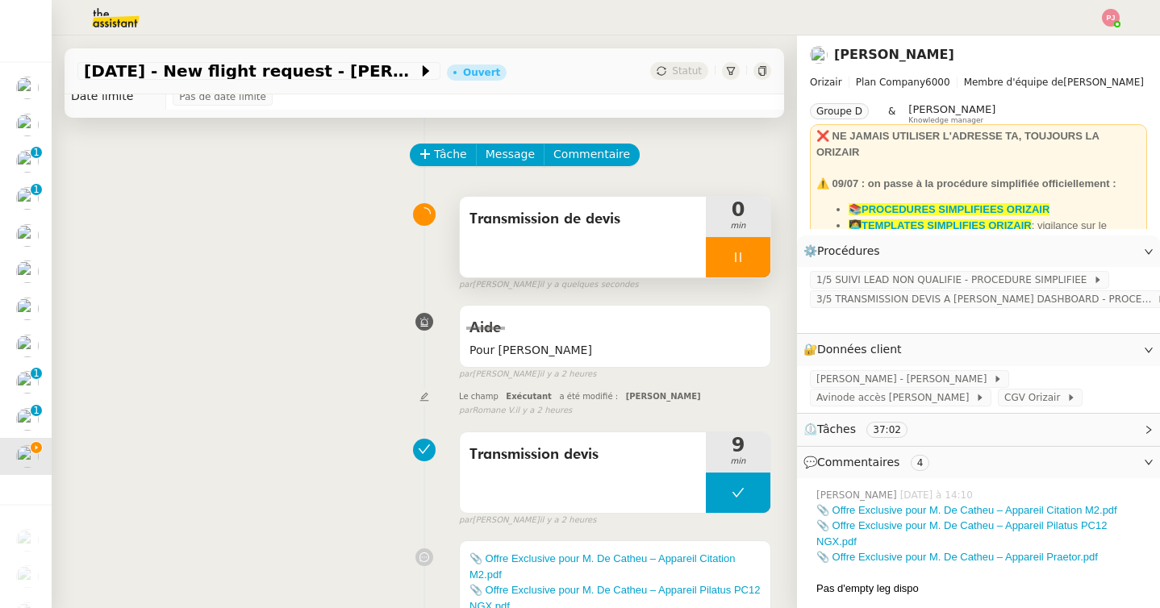
scroll to position [42, 0]
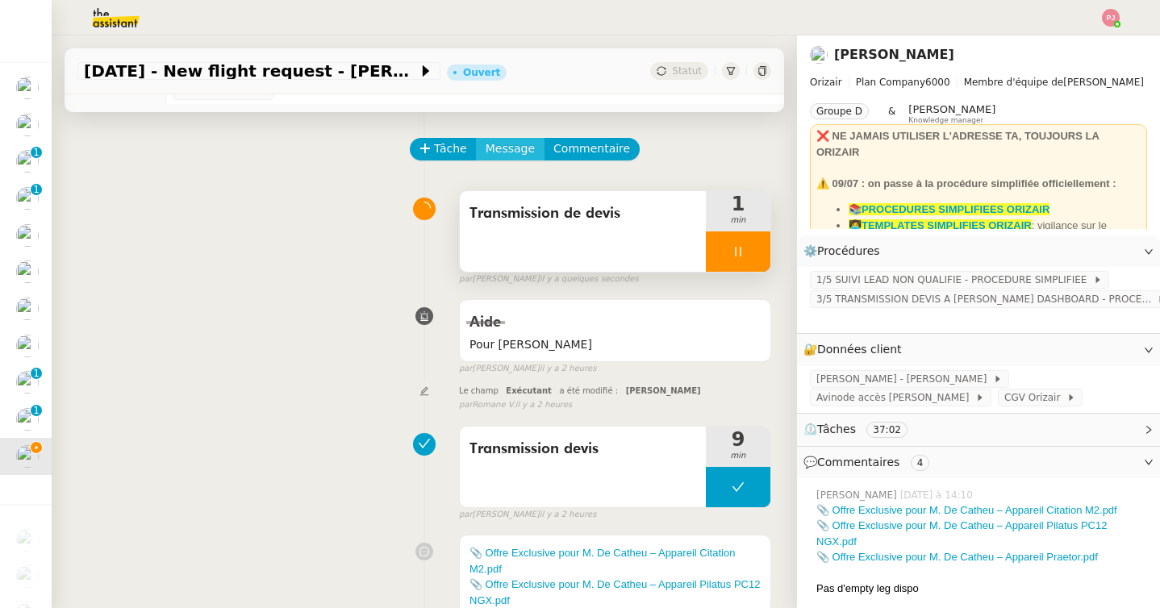
click at [516, 145] on span "Message" at bounding box center [509, 148] width 49 height 19
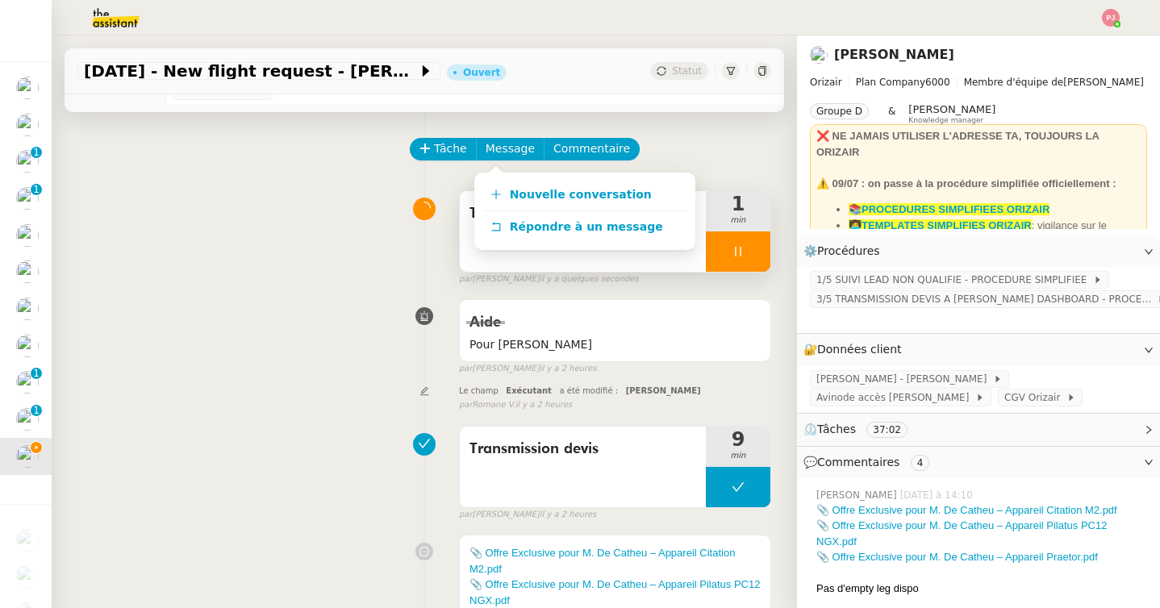
click at [316, 270] on div "Transmission de devis 1 min false par [PERSON_NAME] il y a quelques secondes" at bounding box center [423, 234] width 693 height 103
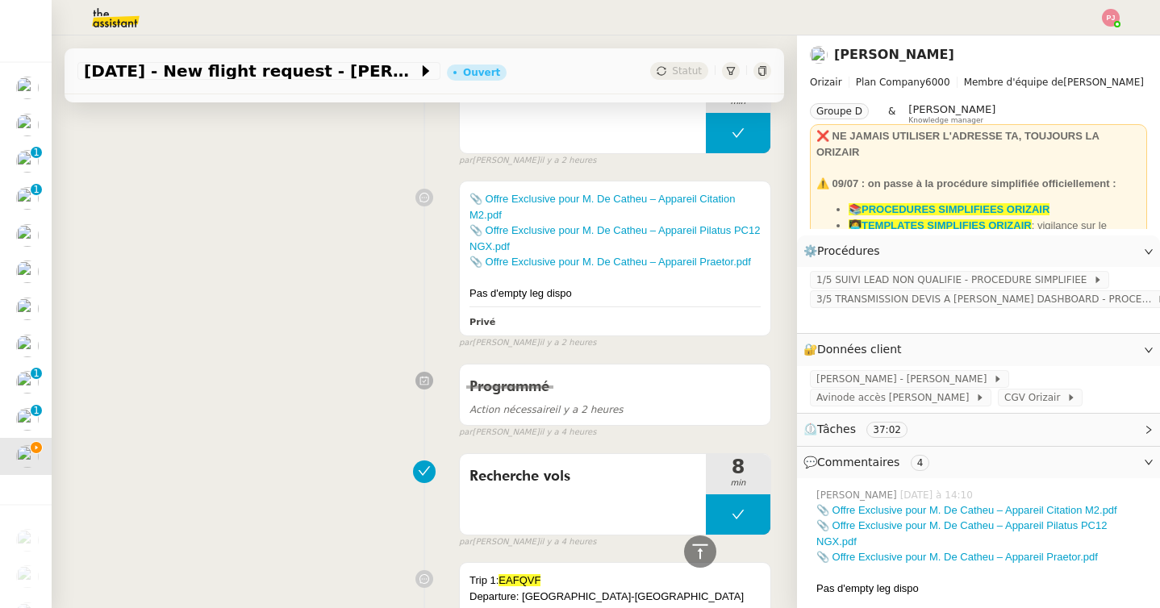
scroll to position [368, 0]
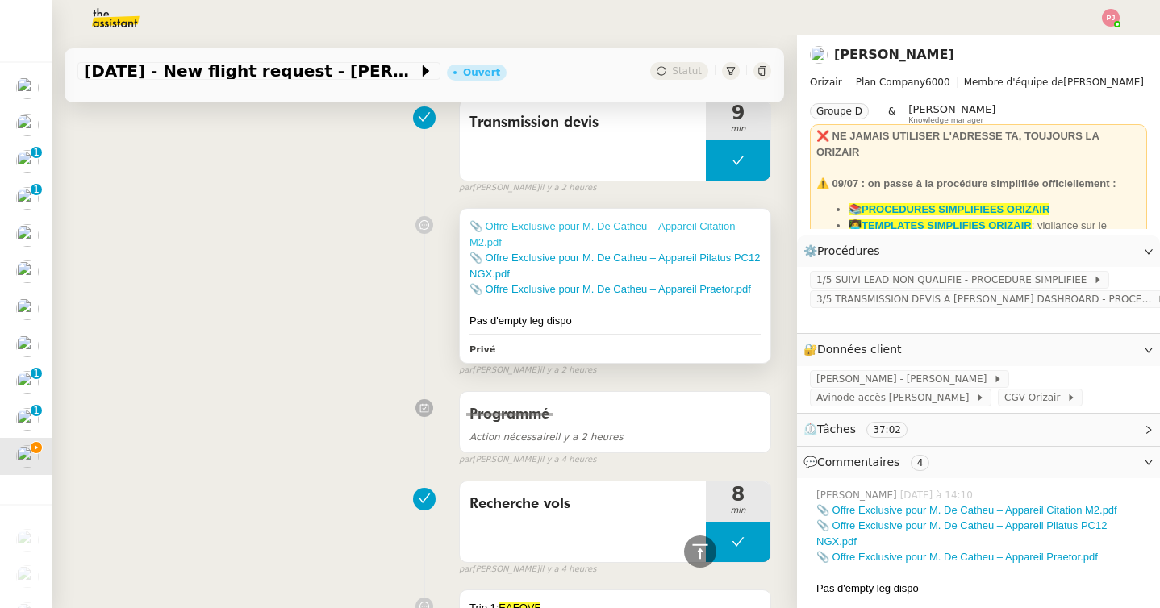
click at [554, 228] on link "📎 Offre Exclusive pour M. De Catheu – Appareil Citation M2.pdf" at bounding box center [601, 234] width 265 height 28
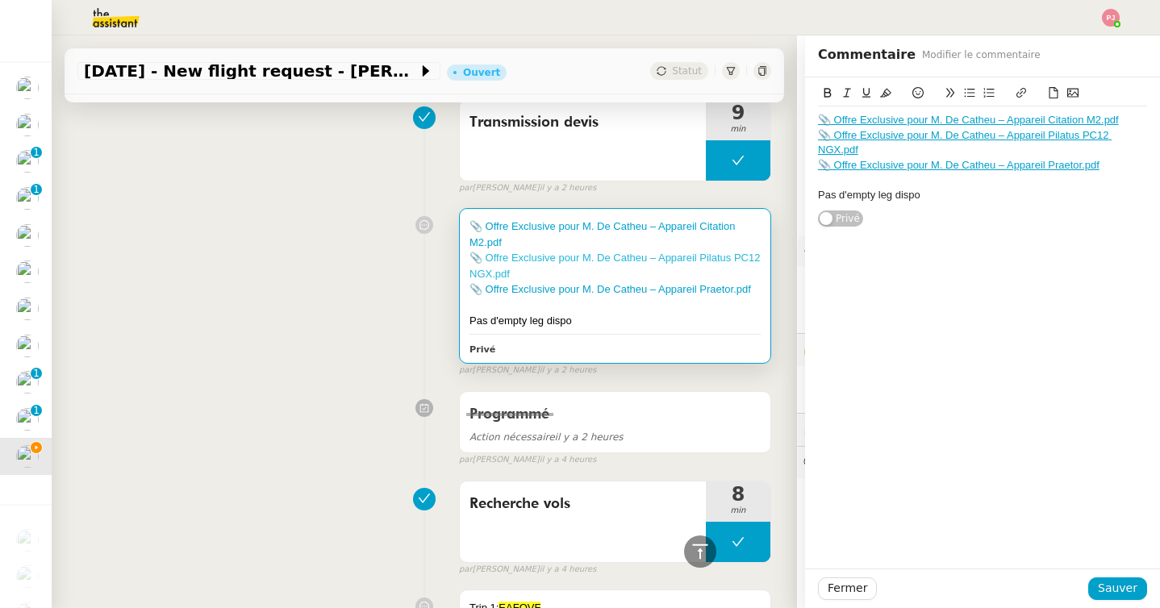
click at [531, 258] on link "📎 Offre Exclusive pour M. De Catheu – Appareil Pilatus PC12 NGX.pdf" at bounding box center [614, 266] width 290 height 28
click at [674, 290] on link "📎 Offre Exclusive pour M. De Catheu – Appareil Praetor.pdf" at bounding box center [609, 289] width 281 height 12
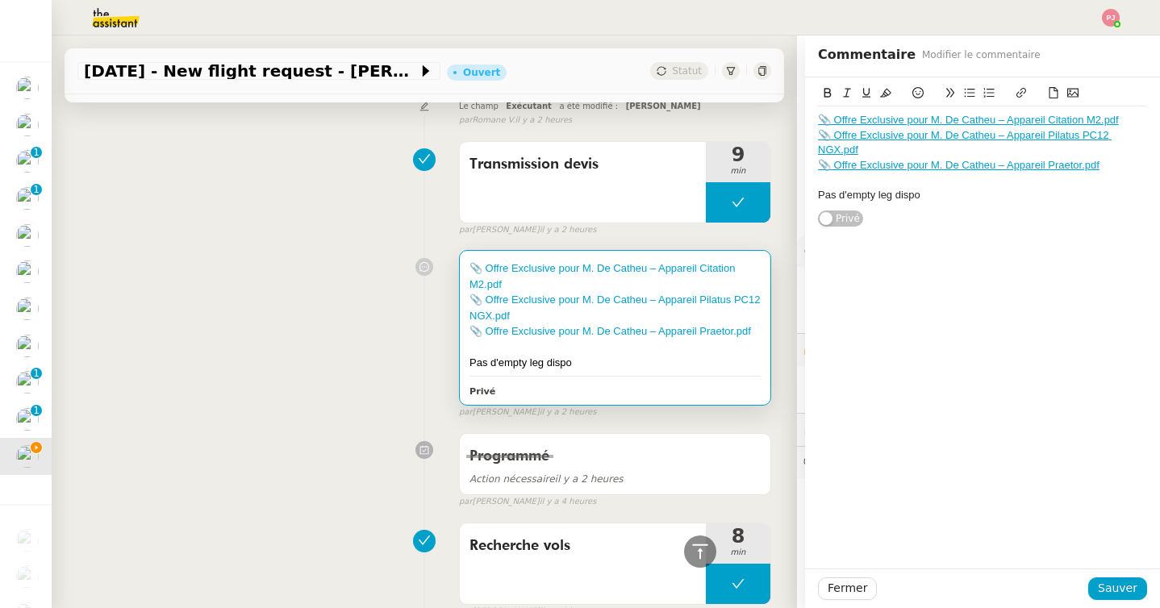
scroll to position [313, 0]
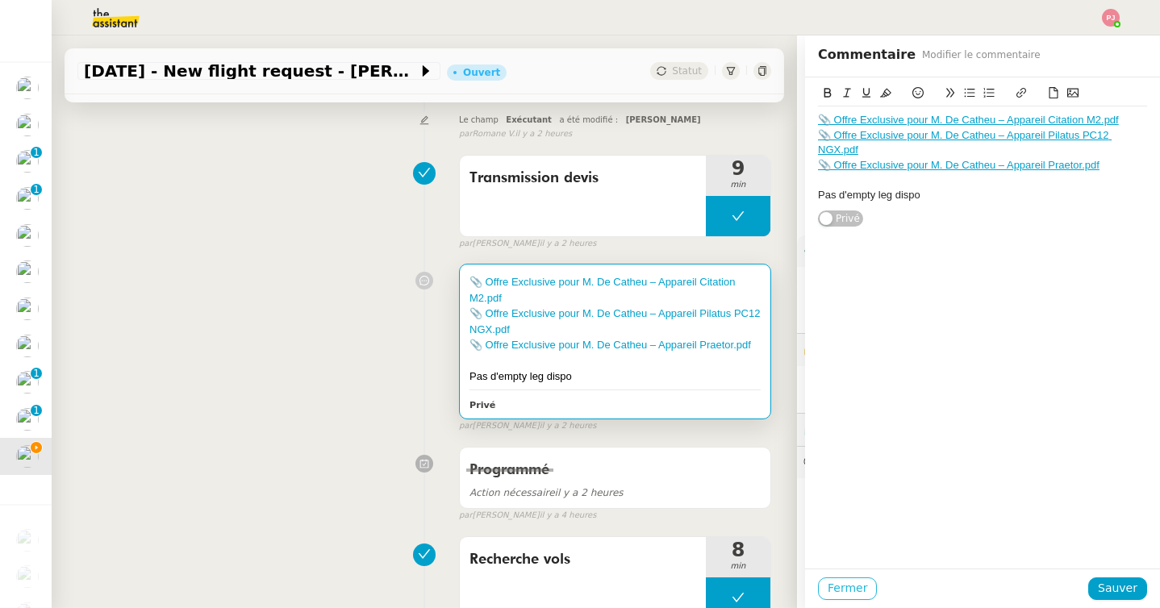
click at [853, 592] on span "Fermer" at bounding box center [847, 588] width 40 height 19
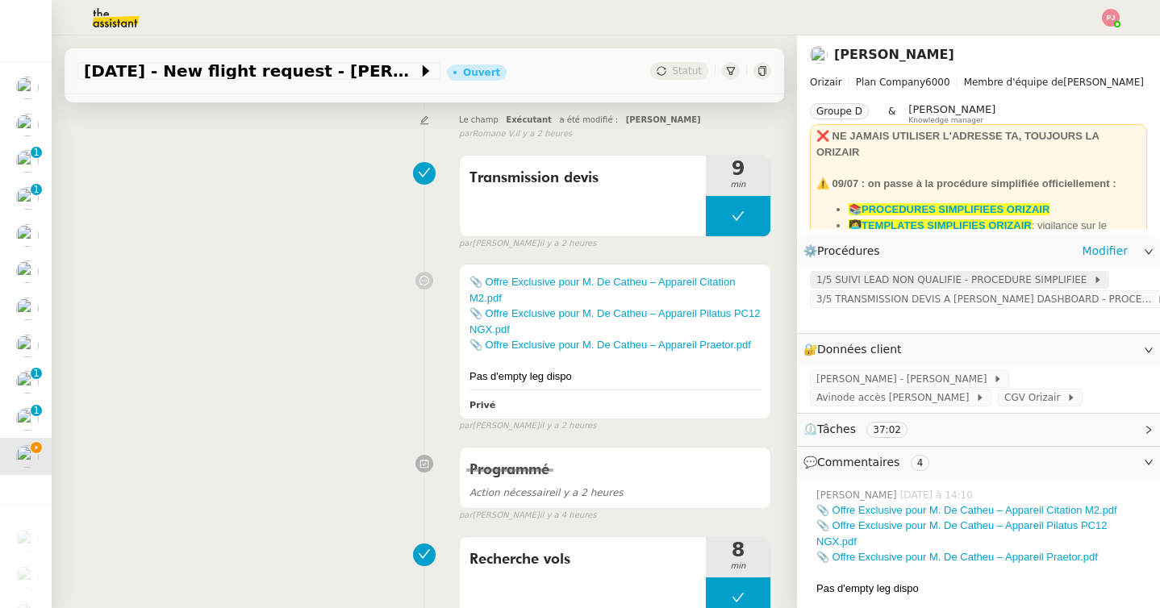
click at [906, 277] on span "1/5 SUIVI LEAD NON QUALIFIE - PROCEDURE SIMPLIFIEE" at bounding box center [954, 280] width 277 height 16
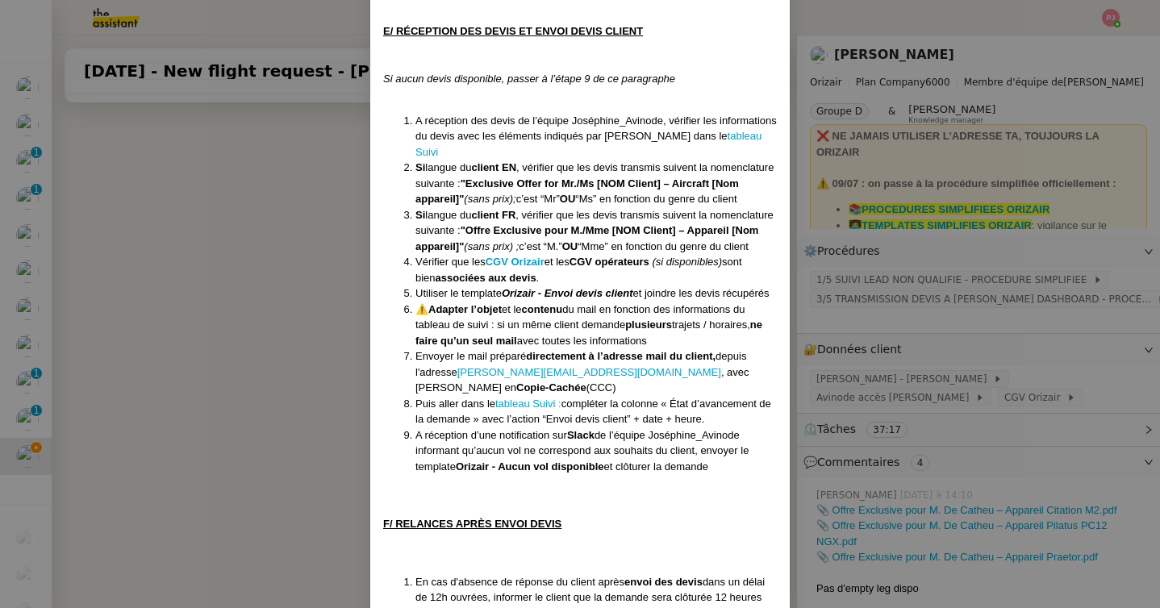
scroll to position [2663, 0]
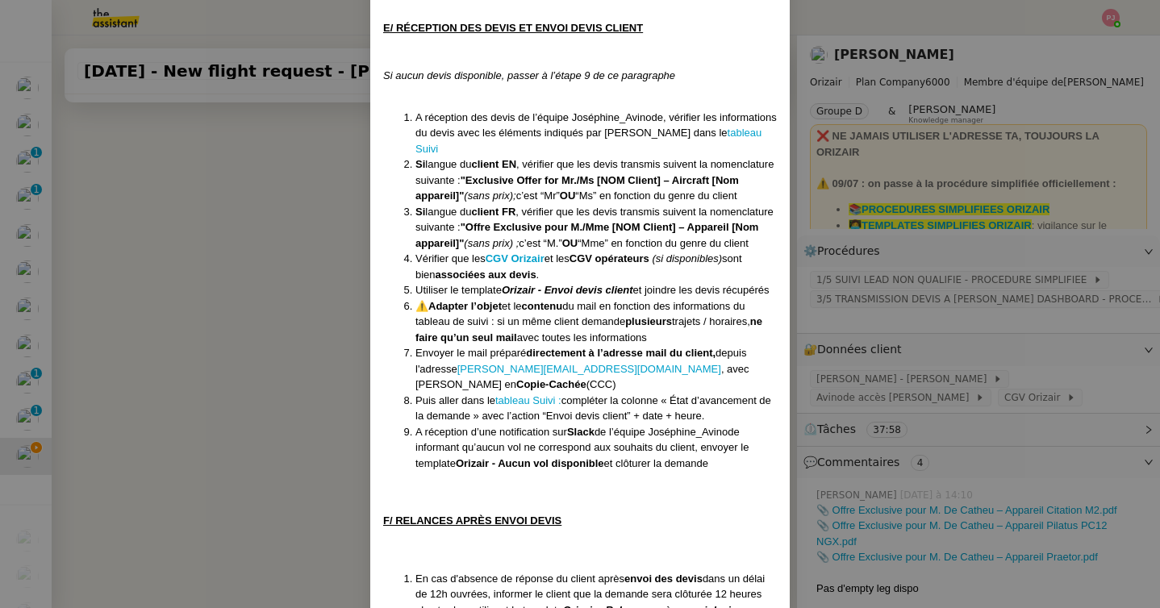
click at [284, 318] on nz-modal-container "Créée le [DATE] MAJ le 203/09 /2025 Équipe Orizair qui réalise la procédure : É…" at bounding box center [580, 304] width 1160 height 608
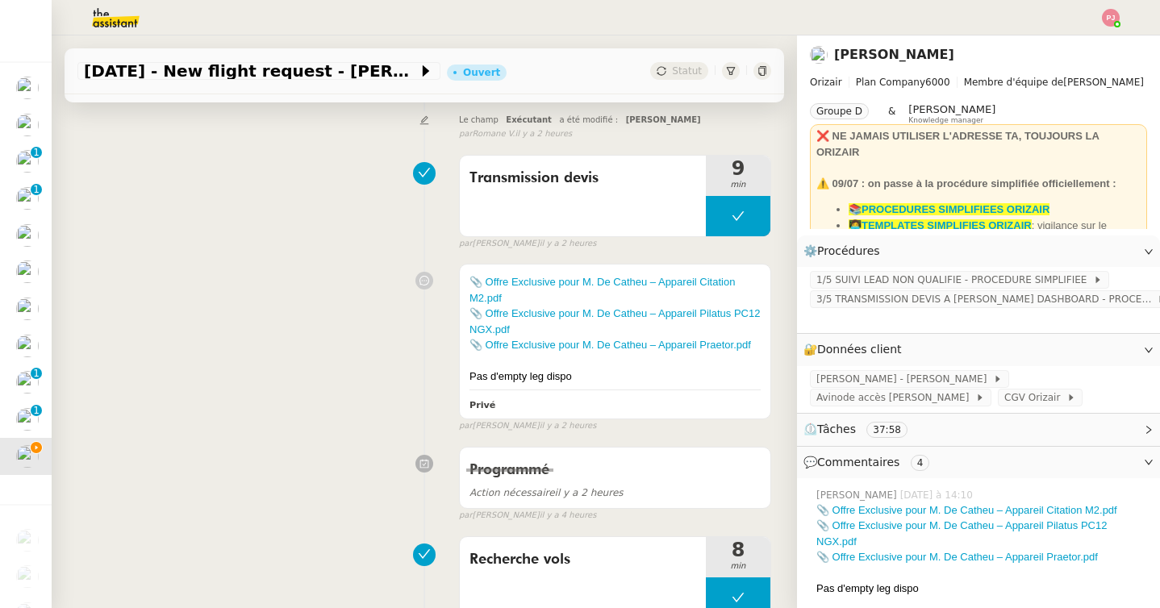
scroll to position [0, 0]
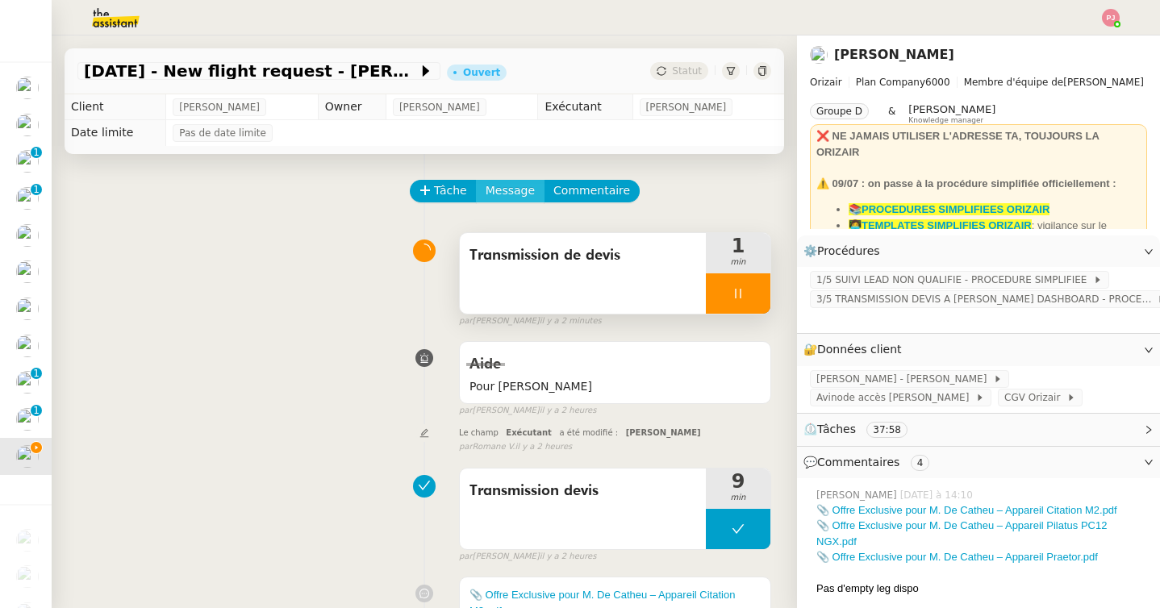
click at [514, 189] on span "Message" at bounding box center [509, 190] width 49 height 19
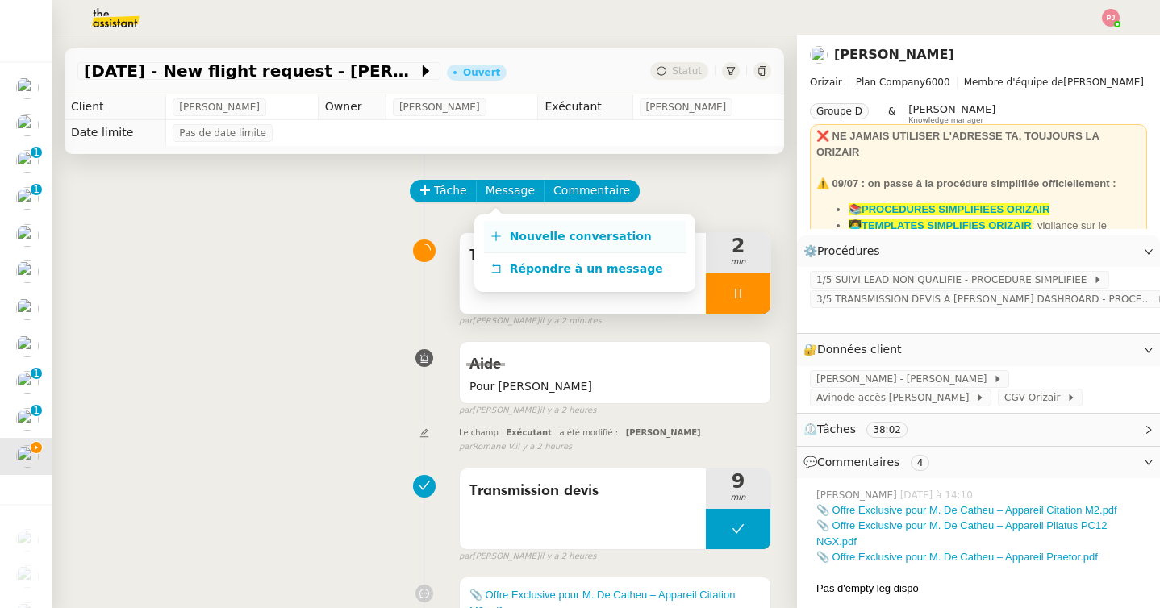
click at [523, 223] on link "Nouvelle conversation" at bounding box center [585, 237] width 202 height 32
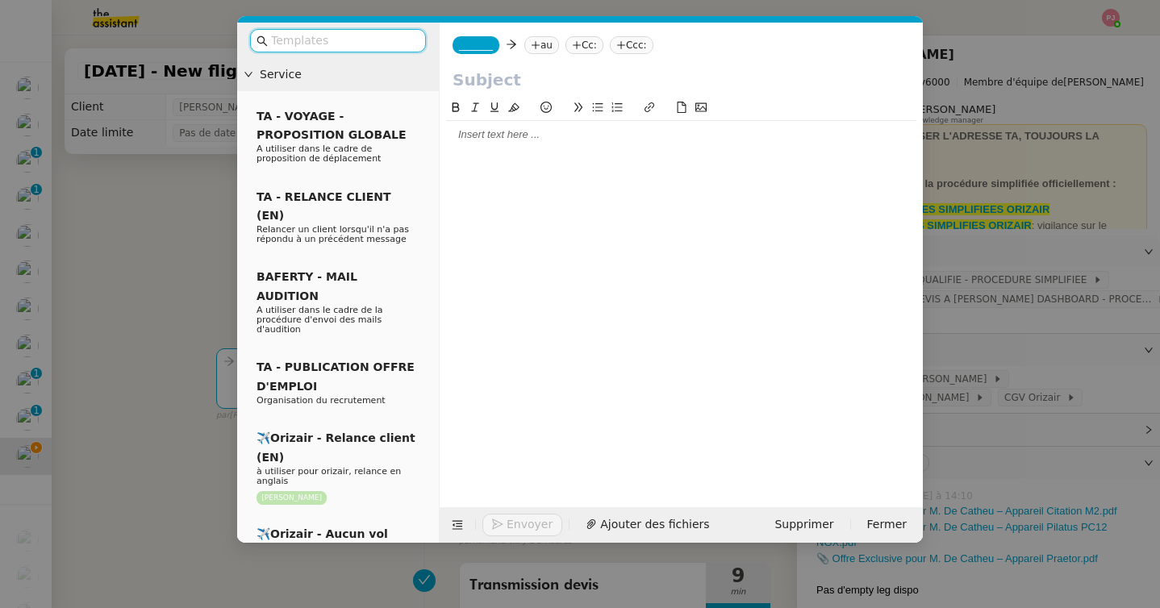
click at [339, 40] on input "text" at bounding box center [343, 40] width 145 height 19
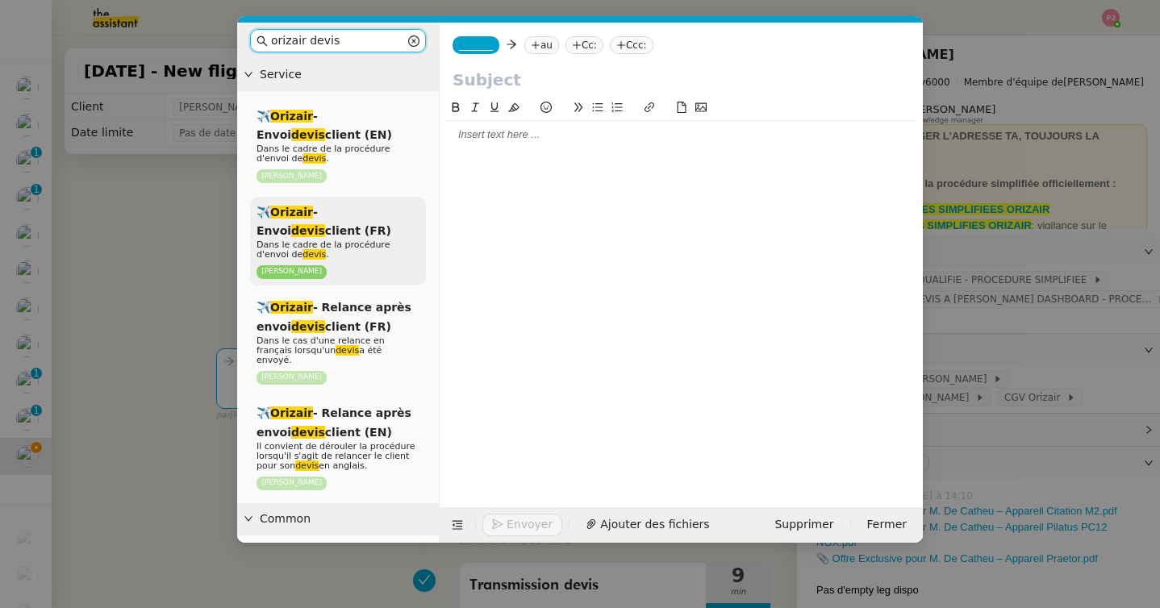
type input "orizair devis"
click at [331, 225] on div "✈️ Orizair - Envoi devis client (FR) Dans le cadre de la procédure d'envoi de d…" at bounding box center [338, 242] width 176 height 90
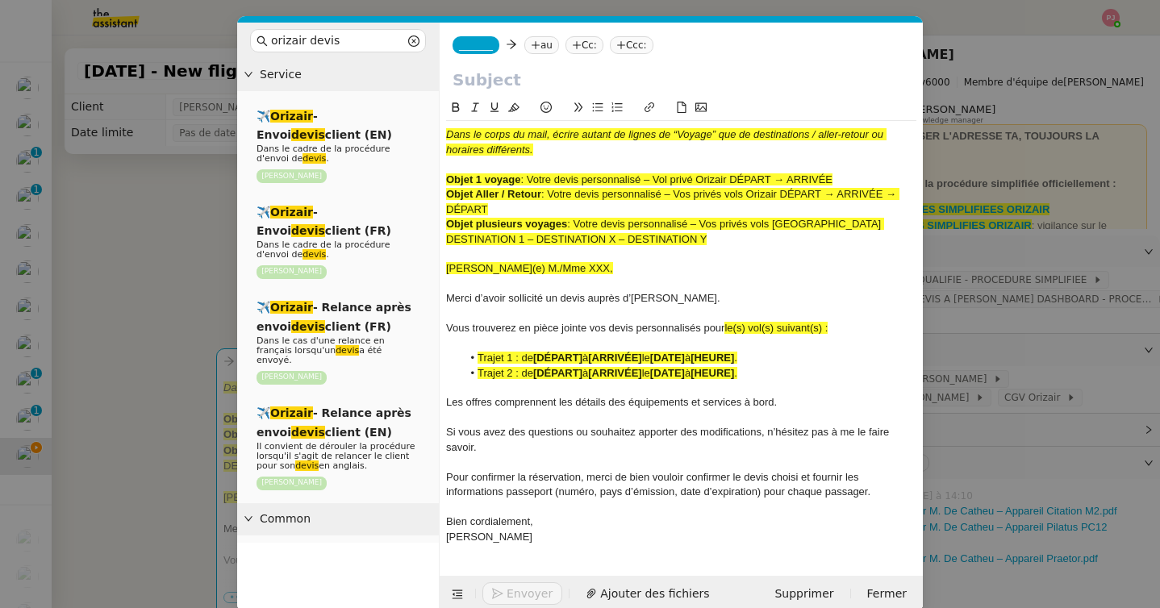
drag, startPoint x: 528, startPoint y: 180, endPoint x: 888, endPoint y: 181, distance: 359.6
click at [888, 181] on div "Objet 1 voyage : Votre devis personnalisé – Vol privé Orizair DÉPART → ARRIVÉE" at bounding box center [681, 180] width 470 height 15
copy span "Votre devis personnalisé – Vol privé Orizair DÉPART → ARRIVÉE"
click at [531, 88] on input "text" at bounding box center [680, 80] width 457 height 24
paste input "Votre devis personnalisé – Vol privé Orizair DÉPART → ARRIVÉE"
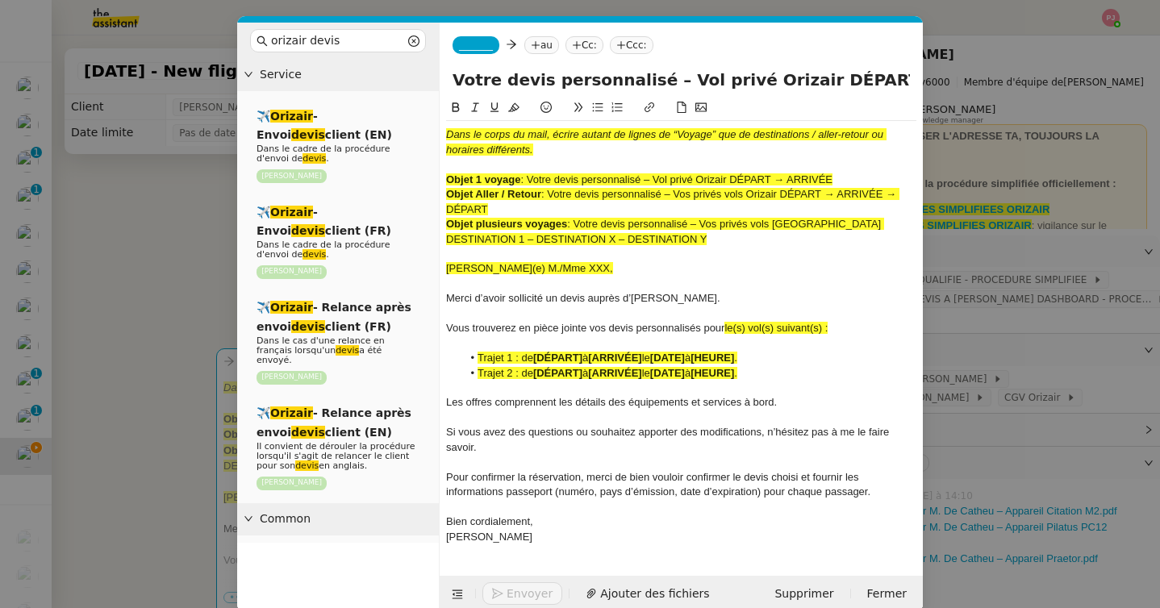
scroll to position [0, 23]
type input "Votre devis personnalisé – Vol privé Orizair DÉPART → ARRIVÉE"
click at [102, 324] on nz-modal-container "orizair devis Service ✈️ Orizair - Envoi devis client (EN) Dans le cadre de la …" at bounding box center [580, 304] width 1160 height 608
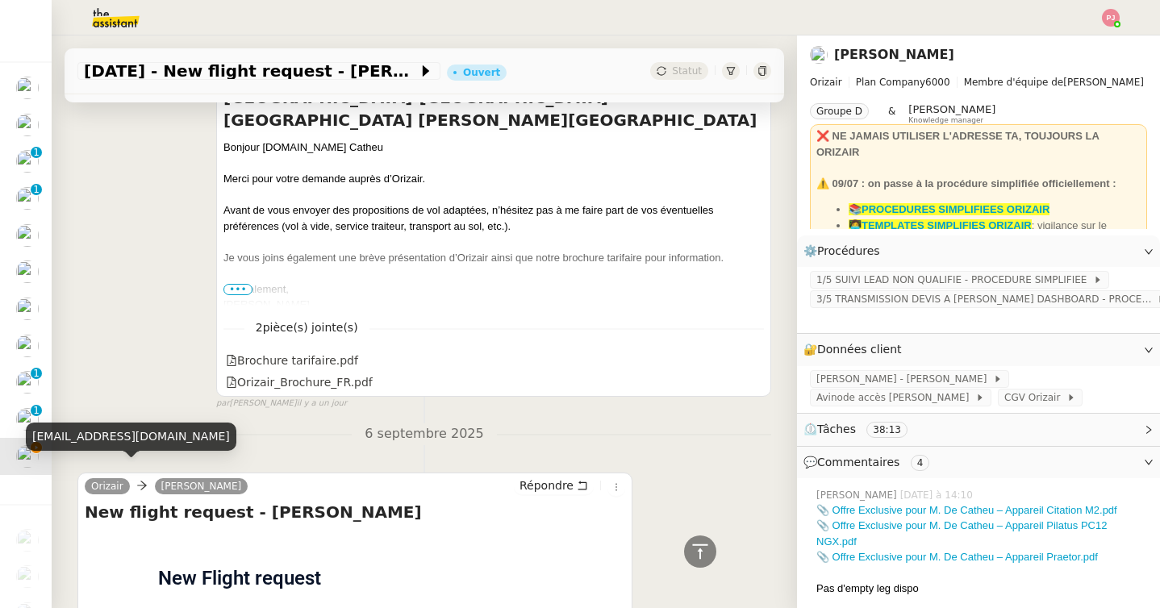
scroll to position [5384, 0]
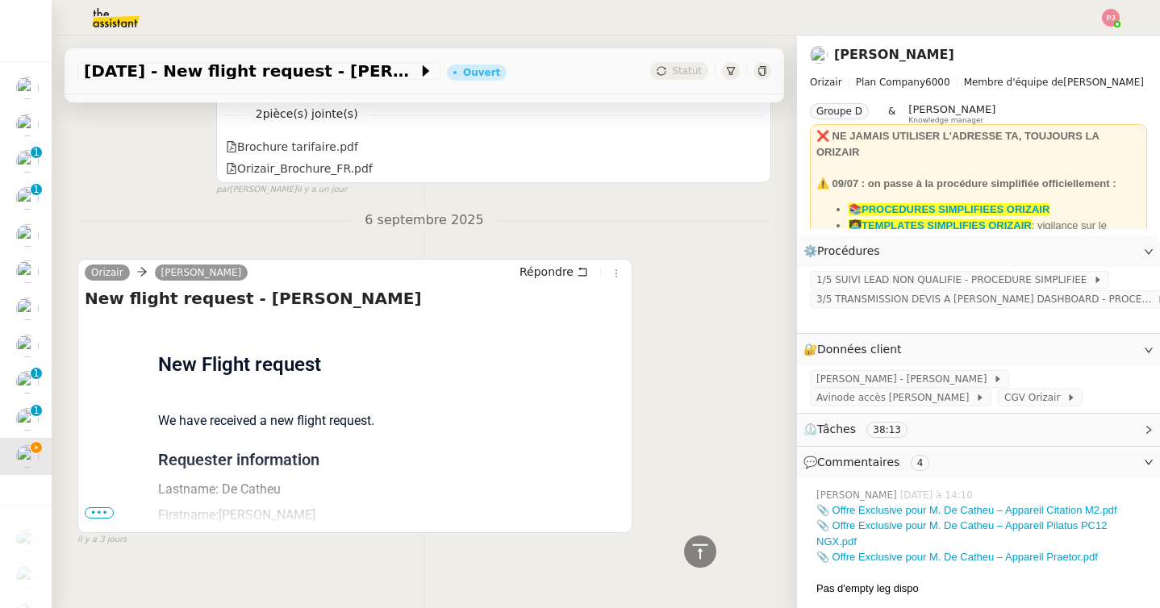
click at [102, 507] on span "•••" at bounding box center [99, 512] width 29 height 11
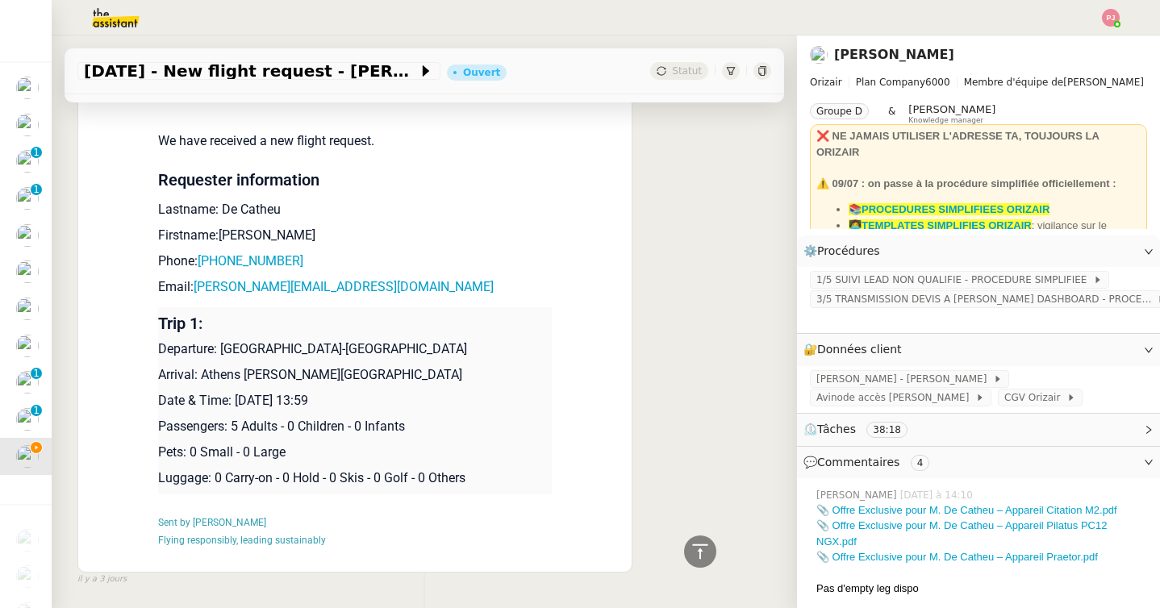
scroll to position [5703, 0]
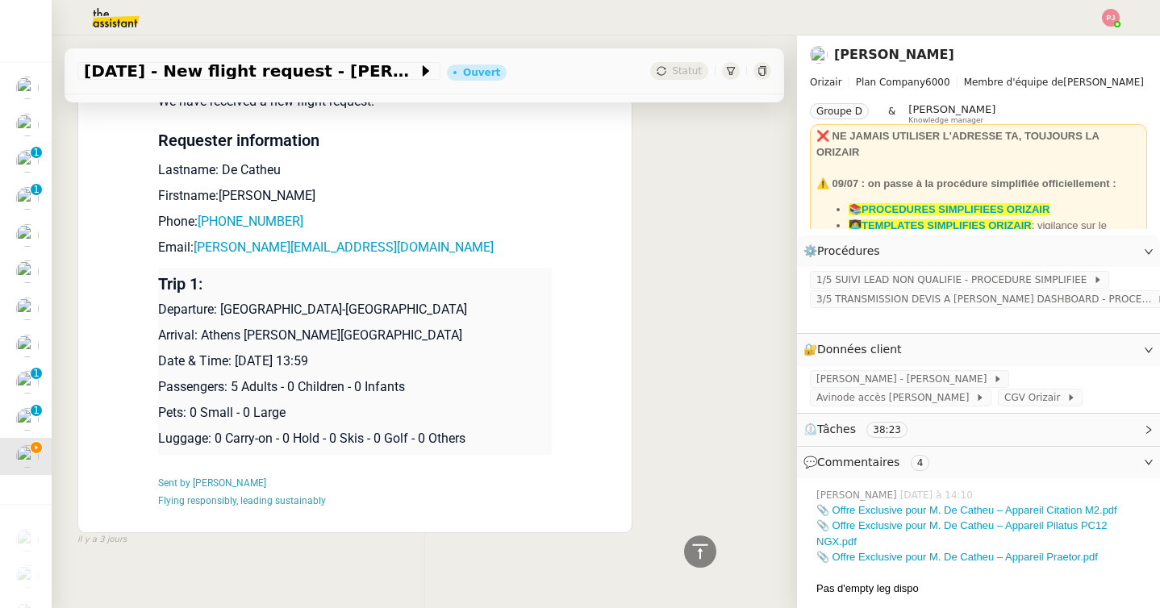
drag, startPoint x: 222, startPoint y: 286, endPoint x: 512, endPoint y: 341, distance: 295.4
click at [512, 341] on td "Trip 1: Departure: [GEOGRAPHIC_DATA]-[GEOGRAPHIC_DATA] Arrival: [GEOGRAPHIC_DAT…" at bounding box center [354, 361] width 393 height 187
copy td "[GEOGRAPHIC_DATA]-[GEOGRAPHIC_DATA] Arrival: [GEOGRAPHIC_DATA] [PERSON_NAME][GE…"
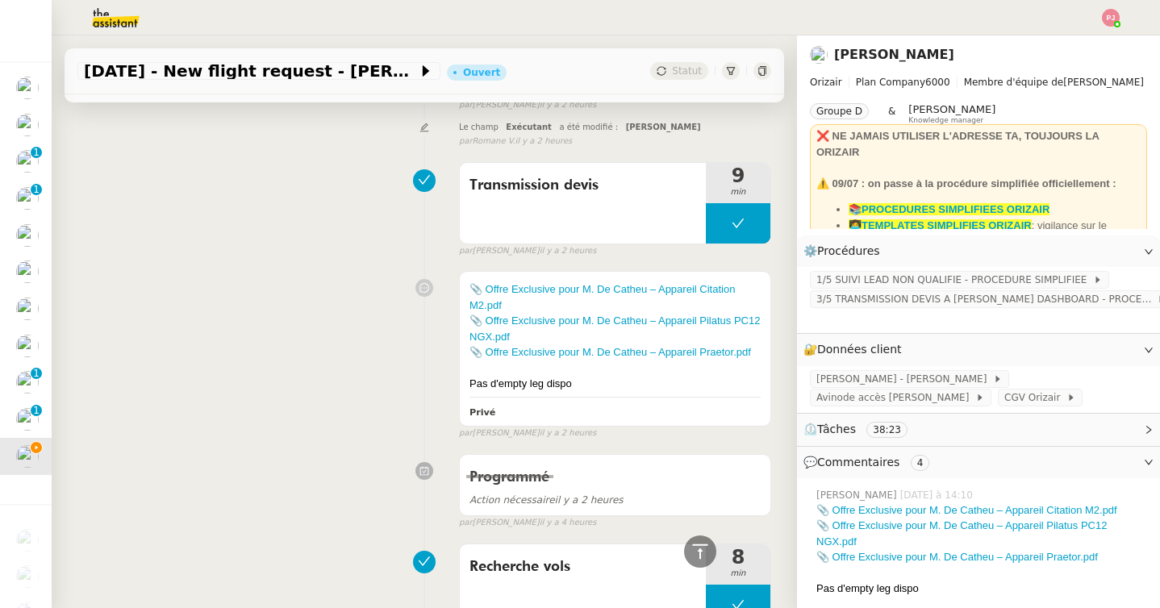
scroll to position [0, 0]
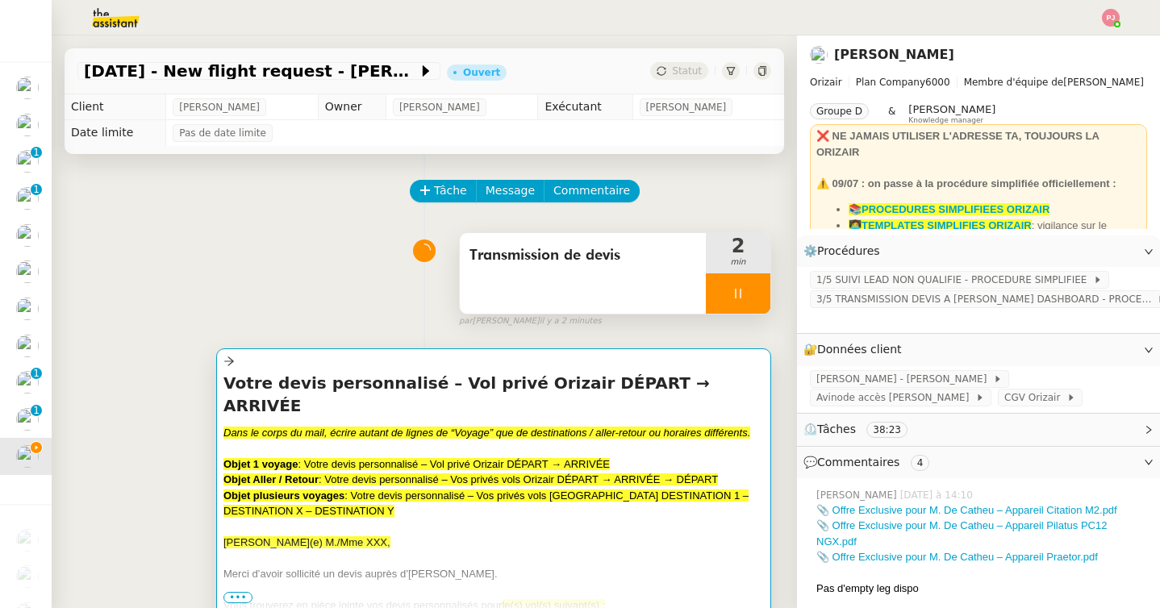
click at [496, 440] on div at bounding box center [493, 448] width 540 height 16
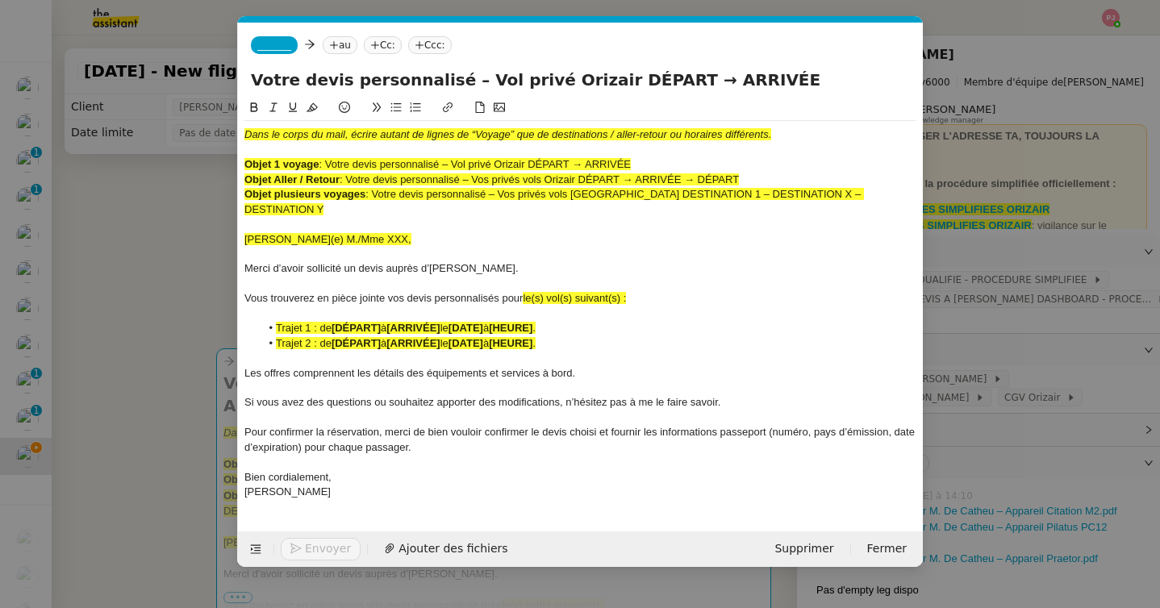
scroll to position [0, 97]
click at [416, 486] on div "Dans le corps du mail, écrire autant de lignes de “Voyage” que de destinations …" at bounding box center [580, 313] width 672 height 385
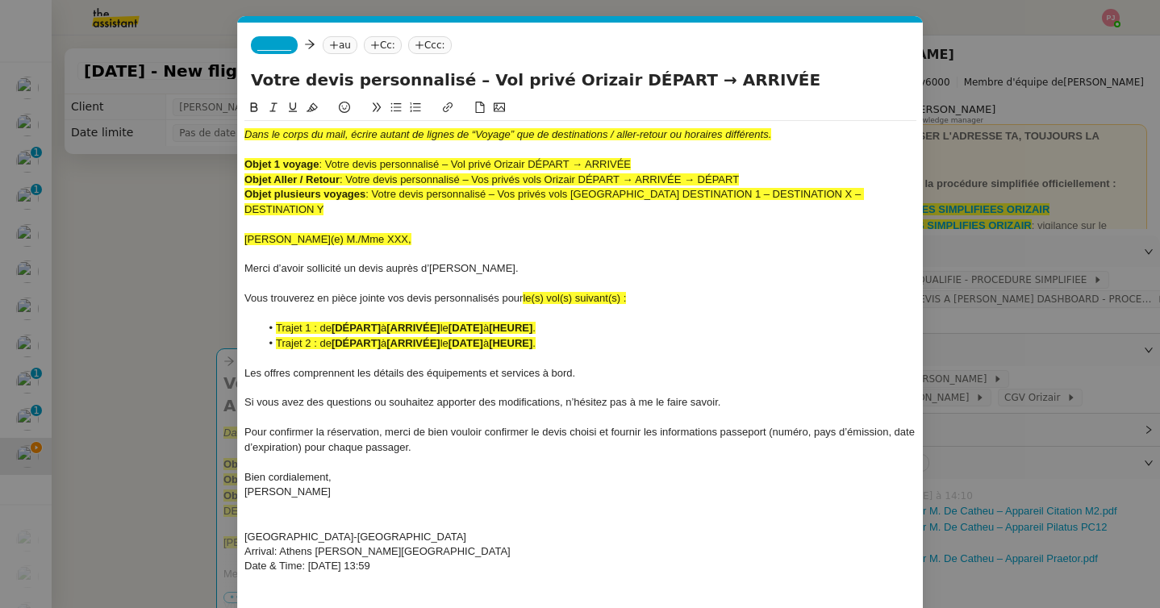
scroll to position [0, 0]
drag, startPoint x: 429, startPoint y: 548, endPoint x: 239, endPoint y: 525, distance: 191.7
click at [239, 525] on nz-spin "Dans le corps du mail, écrire autant de lignes de “Voyage” que de destinations …" at bounding box center [580, 349] width 685 height 503
click at [252, 109] on icon at bounding box center [253, 107] width 11 height 11
click at [309, 109] on icon at bounding box center [311, 107] width 11 height 9
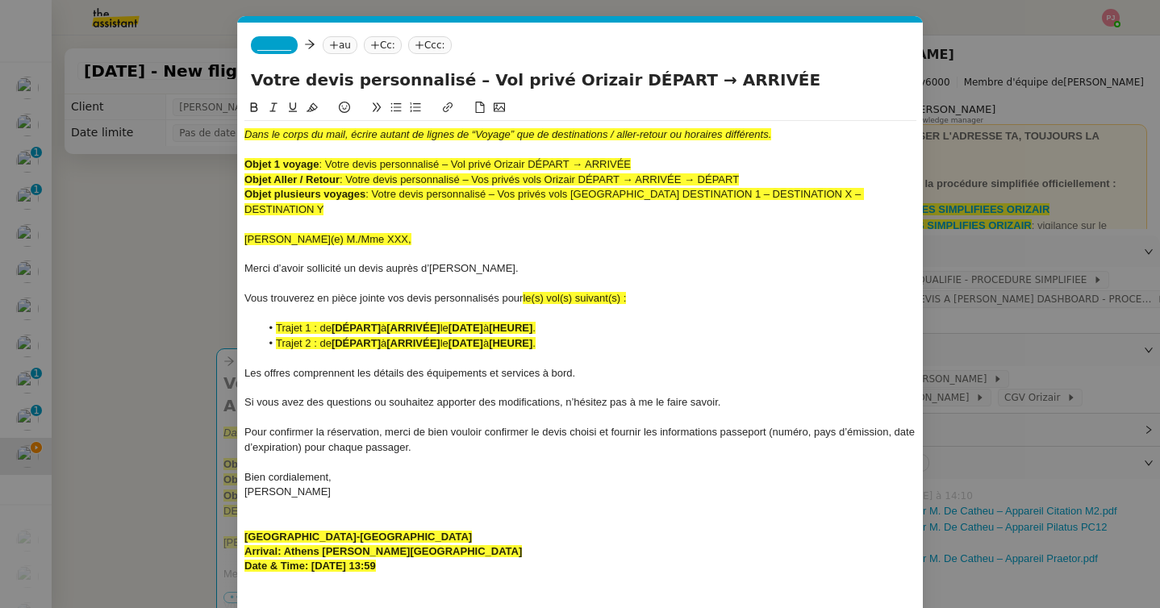
click at [282, 44] on span "_______" at bounding box center [274, 45] width 34 height 11
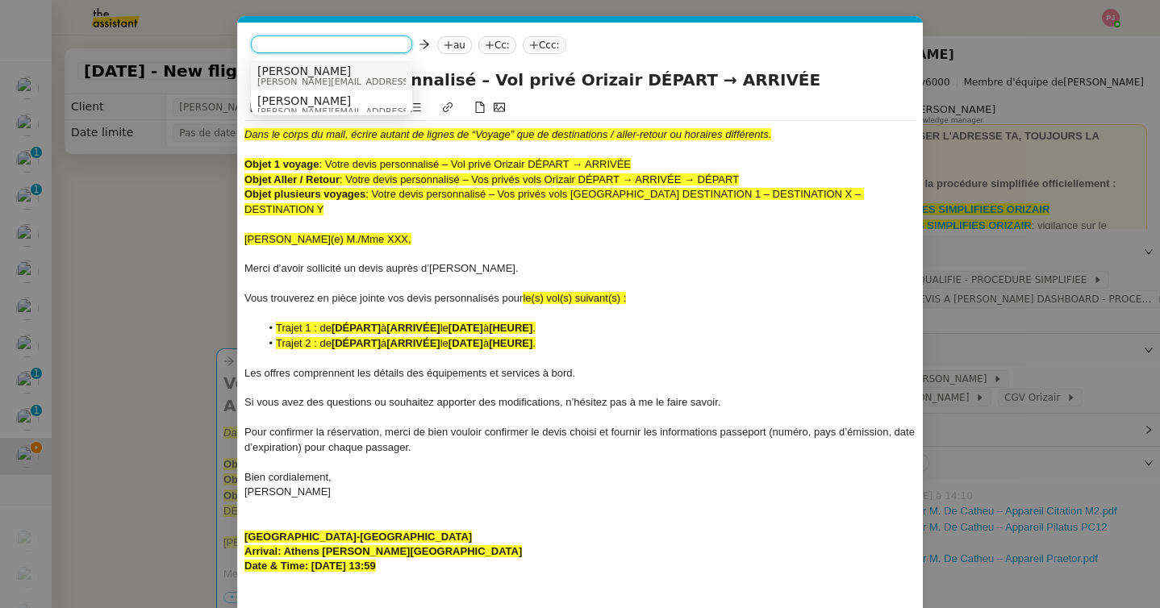
click at [316, 73] on span "[PERSON_NAME]" at bounding box center [371, 71] width 229 height 13
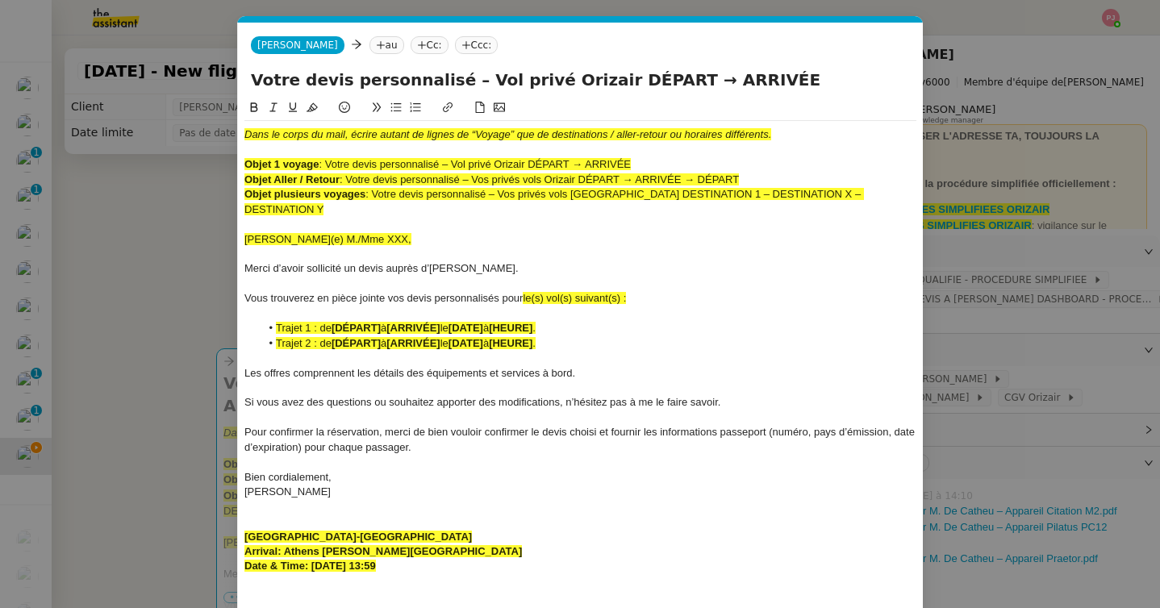
click at [369, 45] on nz-tag "au" at bounding box center [386, 45] width 35 height 18
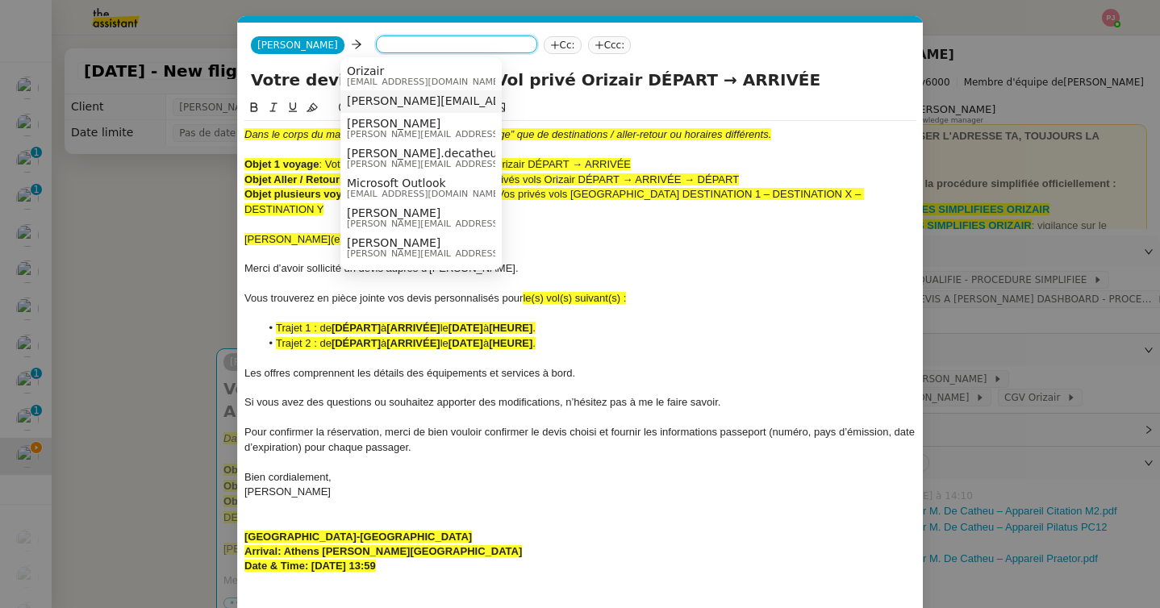
click at [402, 105] on span "[PERSON_NAME][EMAIL_ADDRESS][DOMAIN_NAME]" at bounding box center [492, 100] width 291 height 13
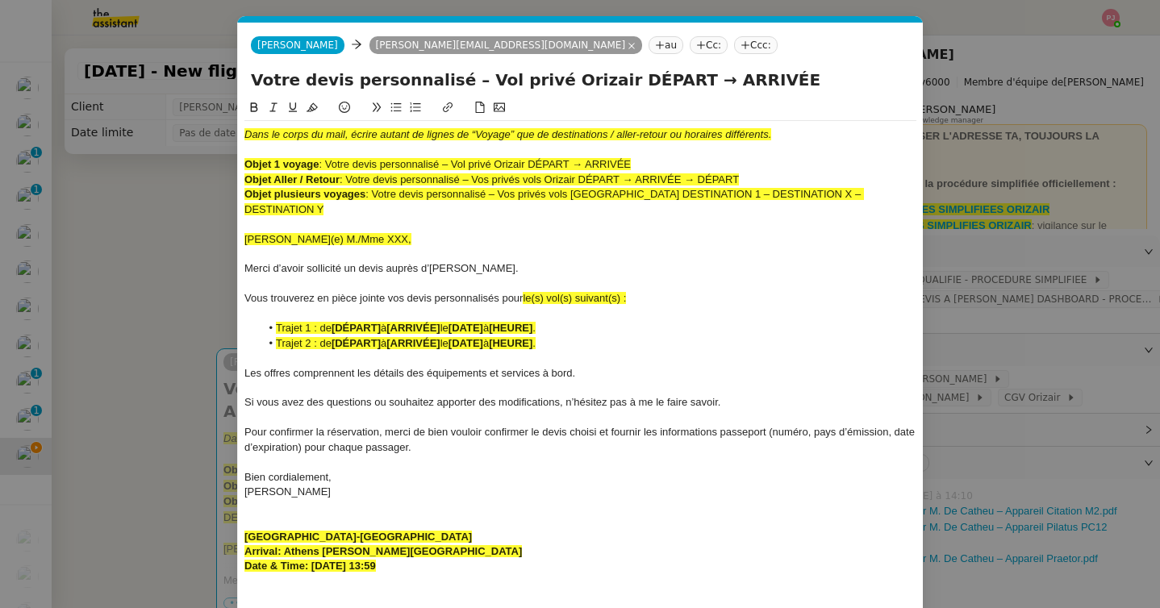
click at [734, 40] on nz-tag "Ccc:" at bounding box center [756, 45] width 44 height 18
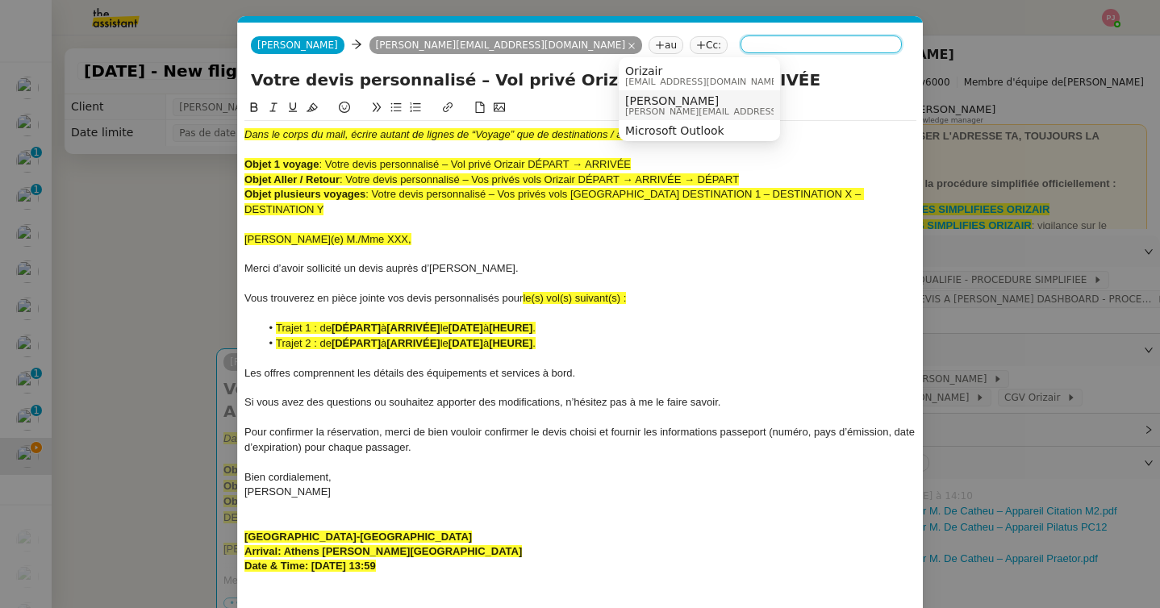
click at [665, 110] on span "[PERSON_NAME][EMAIL_ADDRESS][DOMAIN_NAME]" at bounding box center [739, 111] width 229 height 9
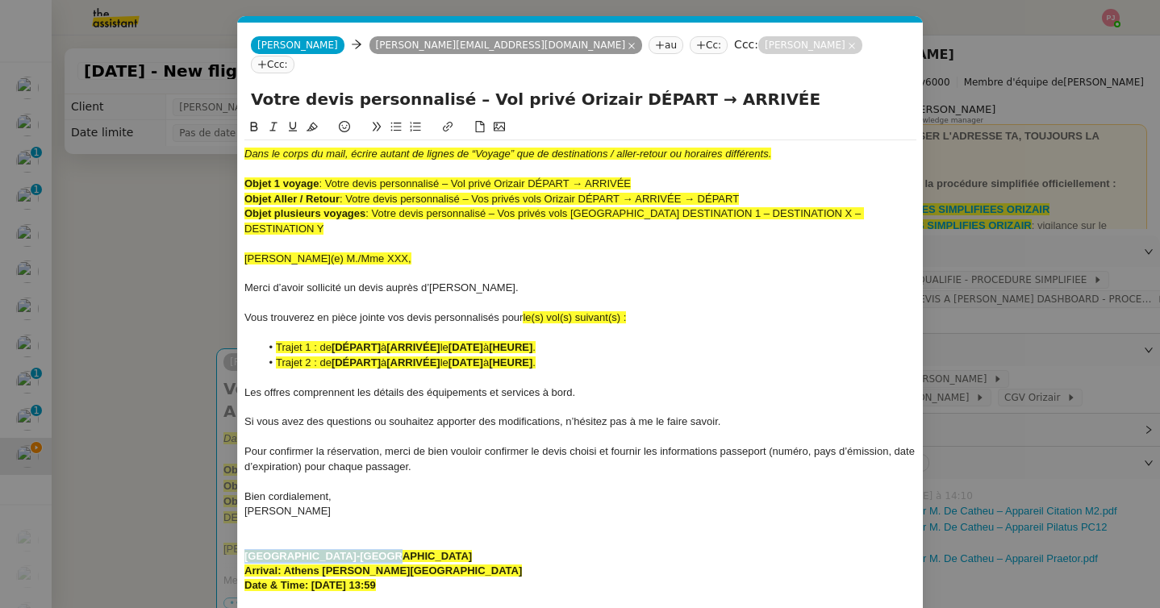
drag, startPoint x: 377, startPoint y: 518, endPoint x: 243, endPoint y: 517, distance: 134.7
click at [243, 517] on nz-spin "Dans le corps du mail, écrire autant de lignes de “Voyage” que de destinations …" at bounding box center [580, 369] width 685 height 503
copy strong "[GEOGRAPHIC_DATA]-[GEOGRAPHIC_DATA]"
click at [288, 564] on strong "Arrival: Athens [PERSON_NAME][GEOGRAPHIC_DATA]" at bounding box center [382, 570] width 277 height 12
drag, startPoint x: 283, startPoint y: 534, endPoint x: 581, endPoint y: 543, distance: 297.7
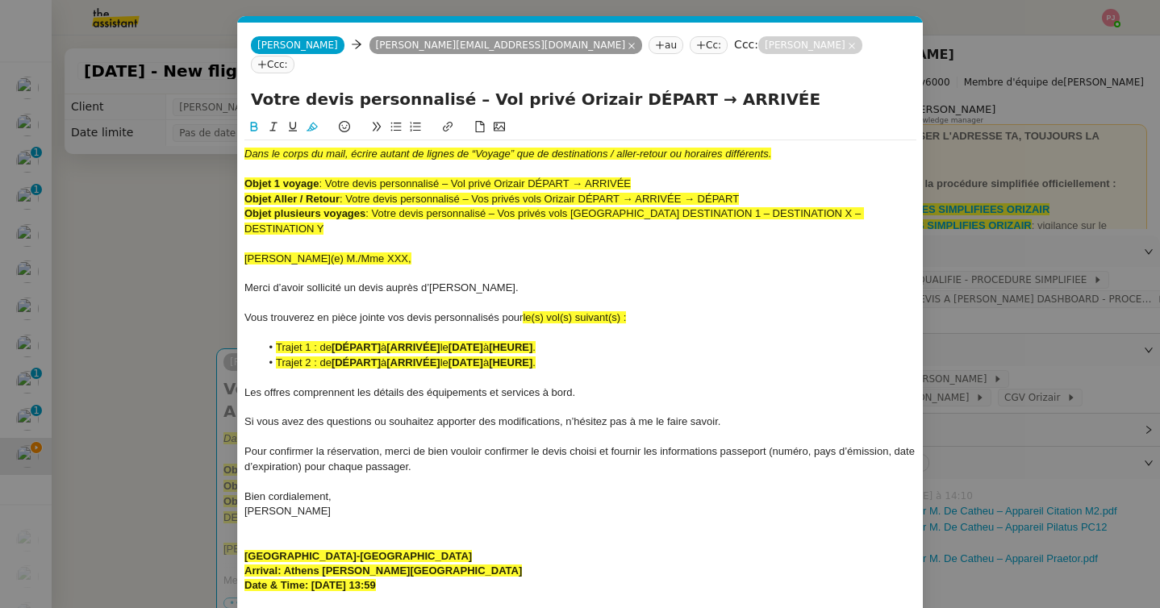
click at [581, 564] on div "Arrival: Athens [PERSON_NAME][GEOGRAPHIC_DATA]" at bounding box center [580, 571] width 672 height 15
copy strong "Athens [PERSON_NAME][GEOGRAPHIC_DATA]"
drag, startPoint x: 662, startPoint y: 81, endPoint x: 806, endPoint y: 82, distance: 144.3
click at [806, 87] on input "Votre devis personnalisé – Vol privé Orizair DÉPART → ARRIVÉE" at bounding box center [580, 99] width 659 height 24
paste input "thens [PERSON_NAME][GEOGRAPHIC_DATA]"
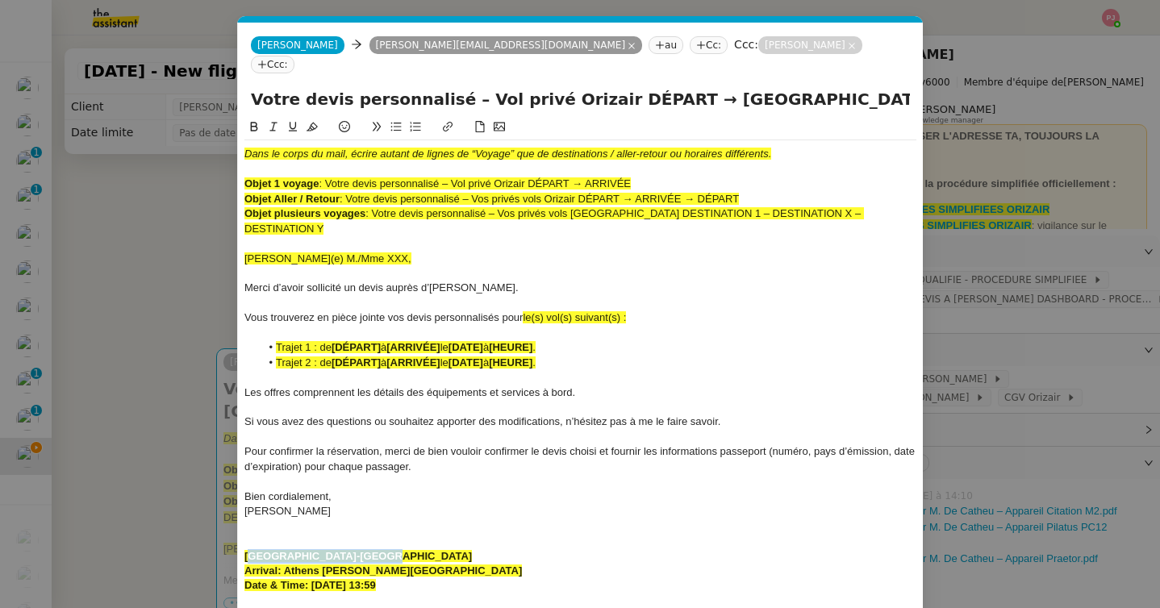
drag, startPoint x: 248, startPoint y: 523, endPoint x: 392, endPoint y: 527, distance: 144.4
click at [392, 549] on div "[GEOGRAPHIC_DATA]-[GEOGRAPHIC_DATA]" at bounding box center [580, 556] width 672 height 15
click at [391, 549] on div "[GEOGRAPHIC_DATA]-[GEOGRAPHIC_DATA]" at bounding box center [580, 556] width 672 height 15
drag, startPoint x: 387, startPoint y: 523, endPoint x: 243, endPoint y: 522, distance: 144.3
click at [243, 522] on nz-spin "Dans le corps du mail, écrire autant de lignes de “Voyage” que de destinations …" at bounding box center [580, 369] width 685 height 503
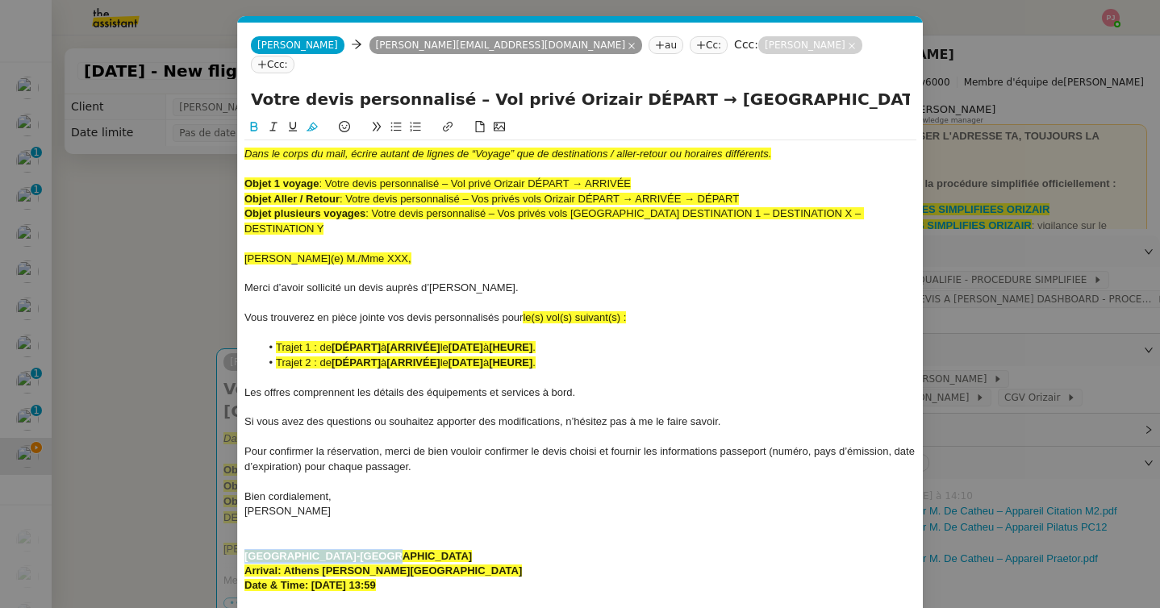
copy strong "[GEOGRAPHIC_DATA]-[GEOGRAPHIC_DATA]"
drag, startPoint x: 636, startPoint y: 77, endPoint x: 580, endPoint y: 81, distance: 56.6
click at [580, 87] on input "Votre devis personnalisé – Vol privé Orizair DÉPART → [GEOGRAPHIC_DATA] [PERSON…" at bounding box center [580, 99] width 659 height 24
paste input "[GEOGRAPHIC_DATA]-[GEOGRAPHIC_DATA]"
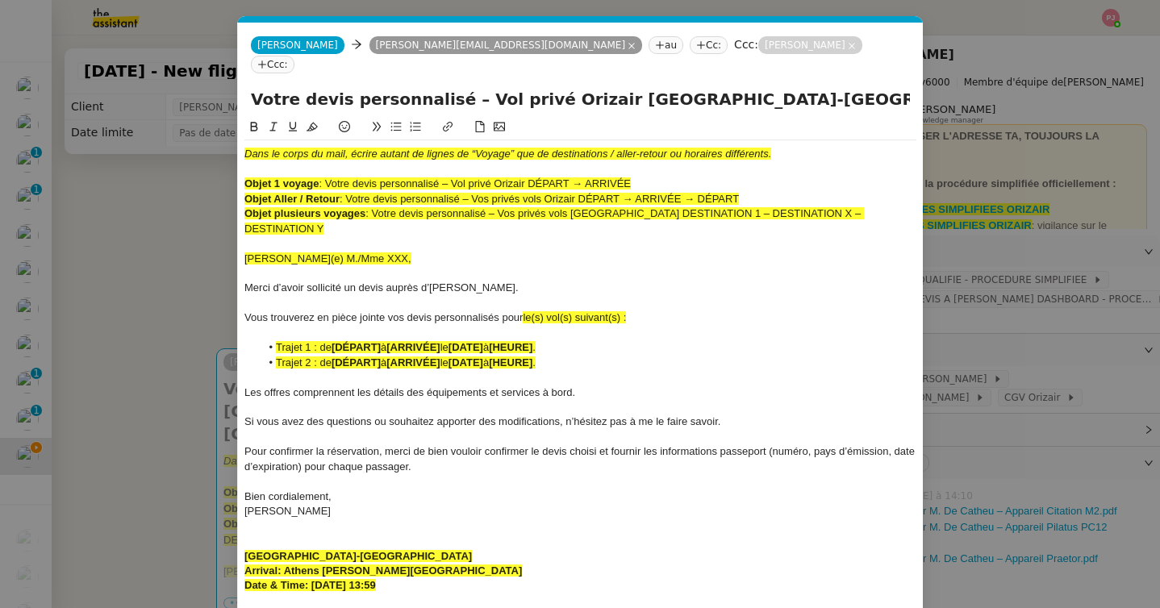
type input "Votre devis personnalisé – Vol privé Orizair [GEOGRAPHIC_DATA]-[GEOGRAPHIC_DATA…"
click at [169, 302] on nz-modal-container "orizair devis Service ✈️ Orizair - Envoi devis client (EN) Dans le cadre de la …" at bounding box center [580, 304] width 1160 height 608
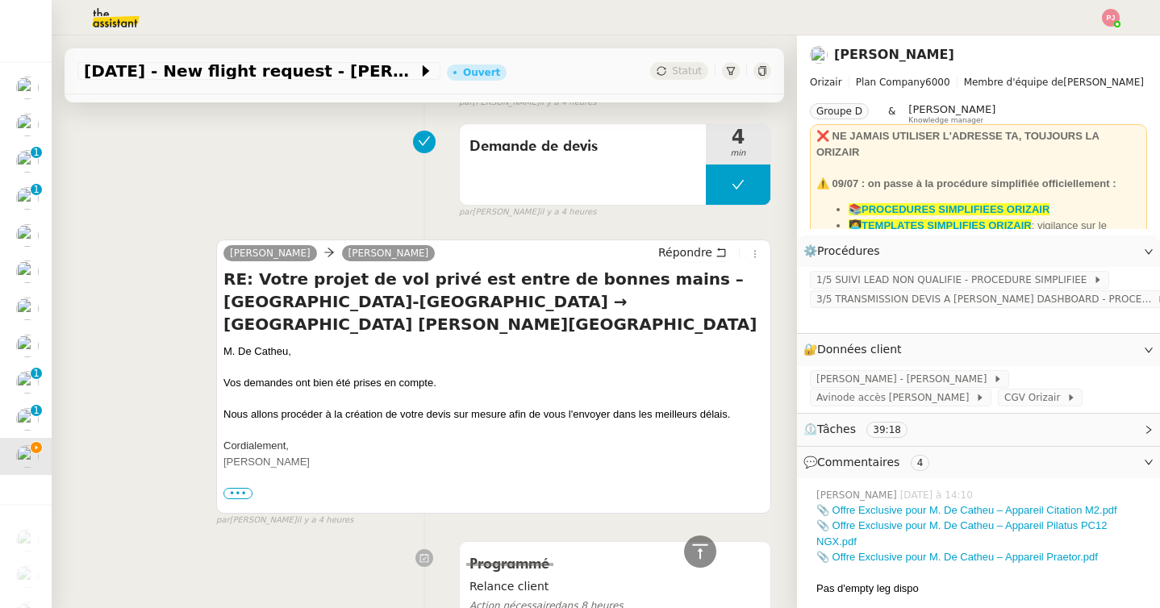
scroll to position [1439, 0]
drag, startPoint x: 294, startPoint y: 330, endPoint x: 219, endPoint y: 330, distance: 75.8
click at [219, 330] on div "[PERSON_NAME] RE: Votre projet de vol privé est entre de bonnes mains – [GEOGRA…" at bounding box center [493, 377] width 555 height 274
copy div "M. De Catheu,"
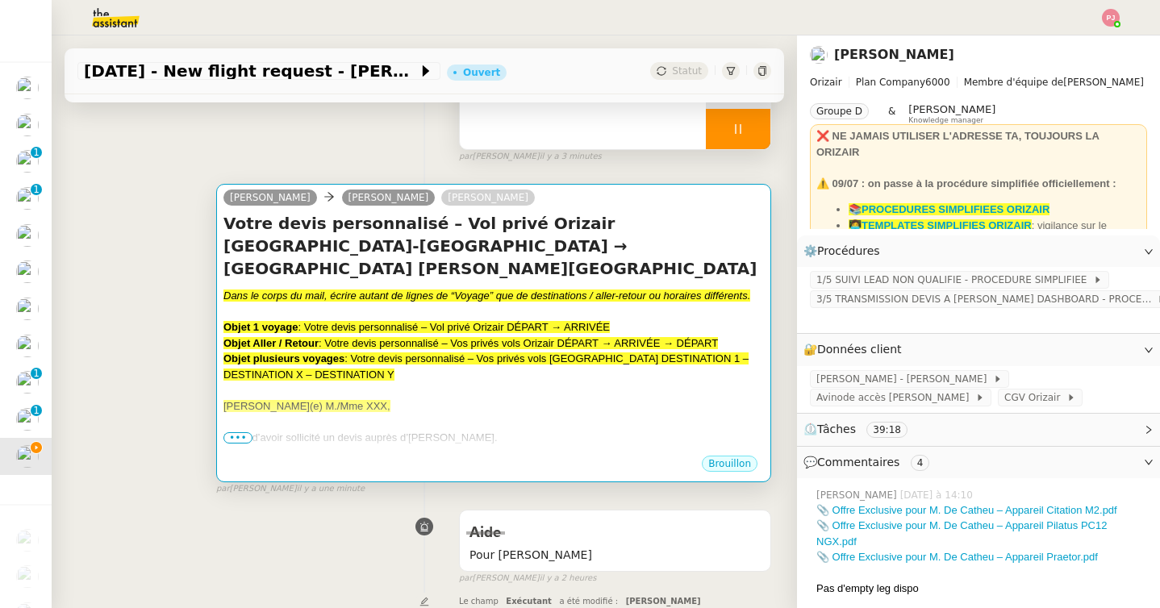
scroll to position [0, 0]
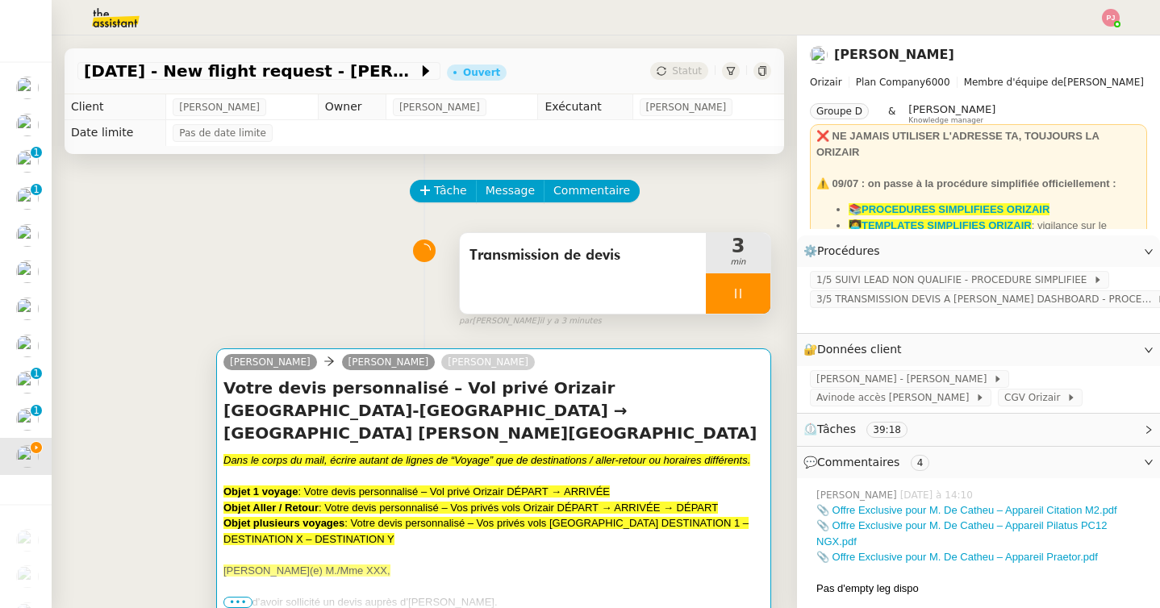
click at [309, 502] on strong "Objet Aller / Retour" at bounding box center [270, 508] width 95 height 12
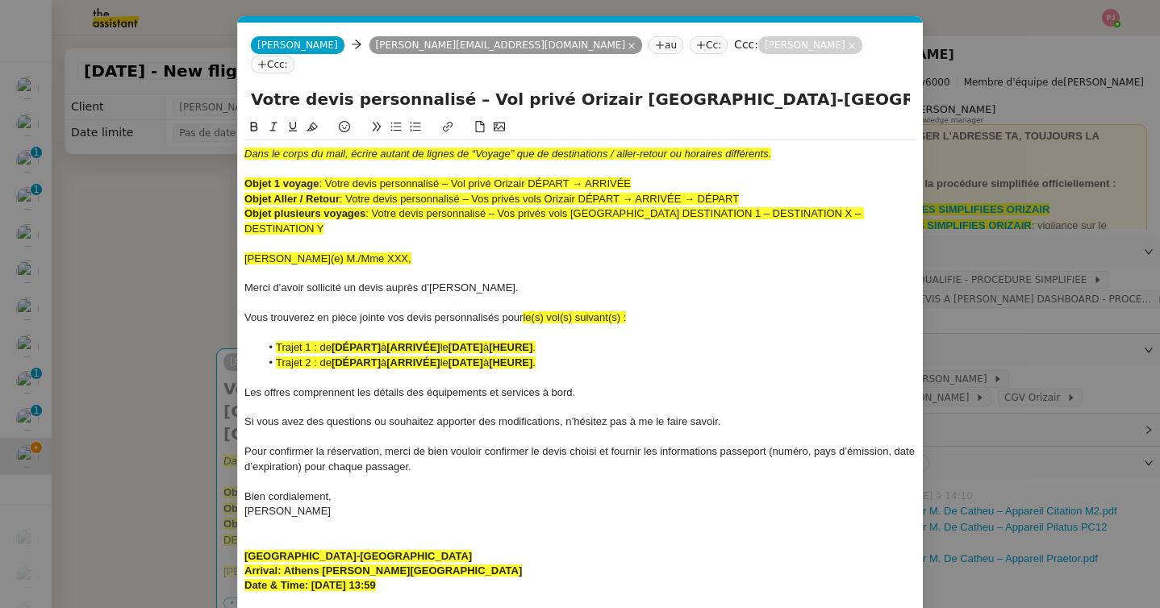
scroll to position [0, 97]
drag, startPoint x: 354, startPoint y: 225, endPoint x: 226, endPoint y: 225, distance: 128.2
click at [226, 225] on nz-modal-container "orizair devis Service ✈️ Orizair - Envoi devis client (EN) Dans le cadre de la …" at bounding box center [580, 304] width 1160 height 608
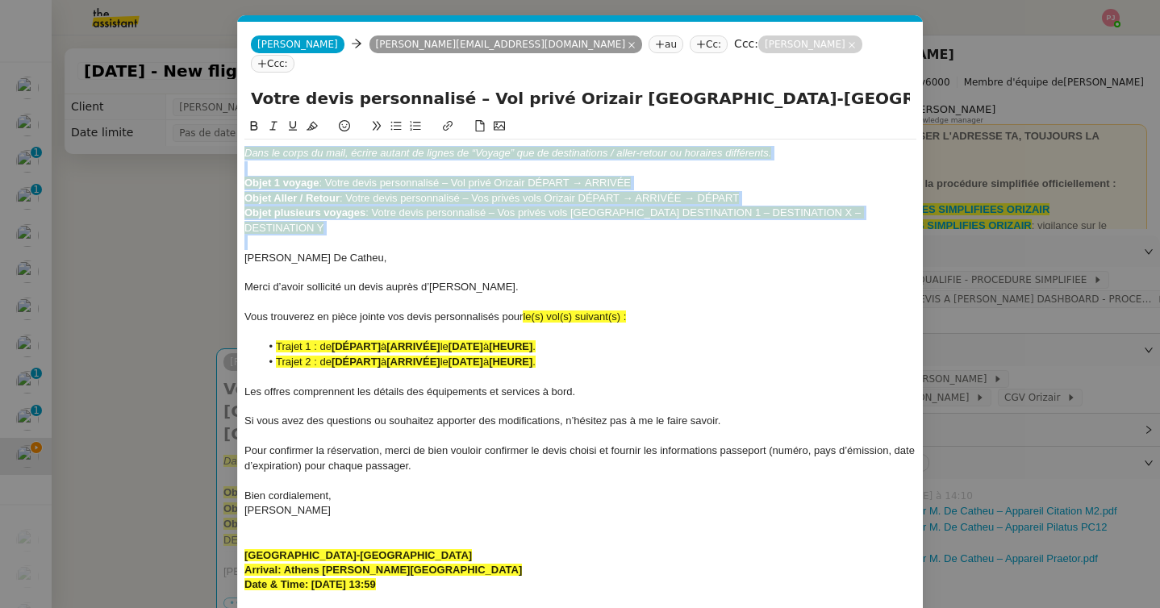
drag, startPoint x: 245, startPoint y: 225, endPoint x: 241, endPoint y: 122, distance: 103.3
click at [241, 122] on nz-spin "Dans le corps du mail, écrire autant de lignes de “Voyage” que de destinations …" at bounding box center [580, 361] width 685 height 489
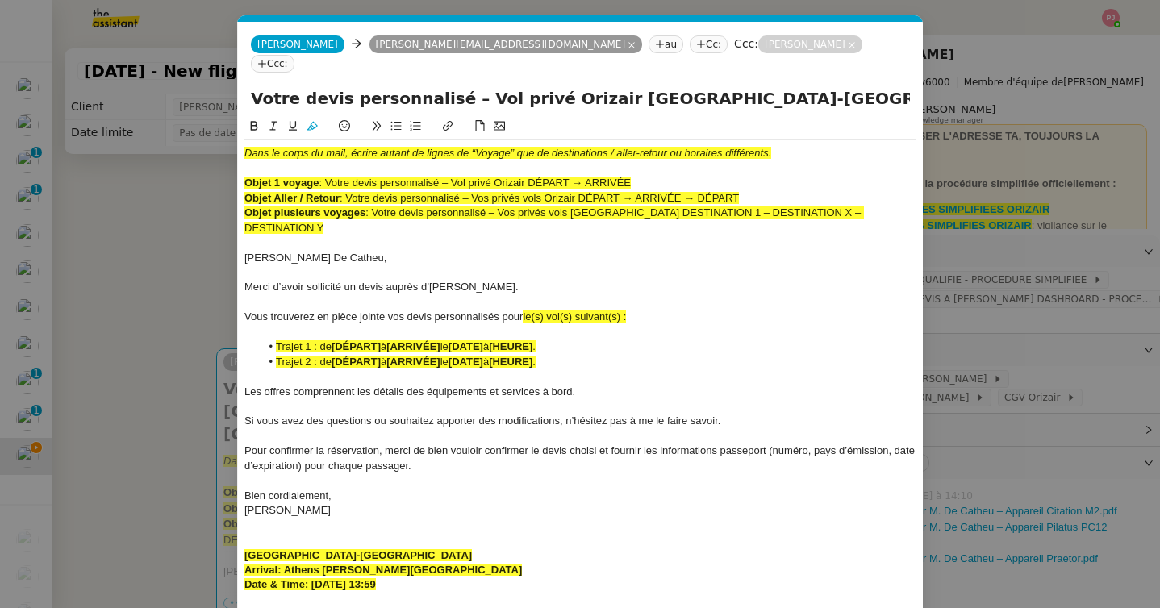
scroll to position [0, 0]
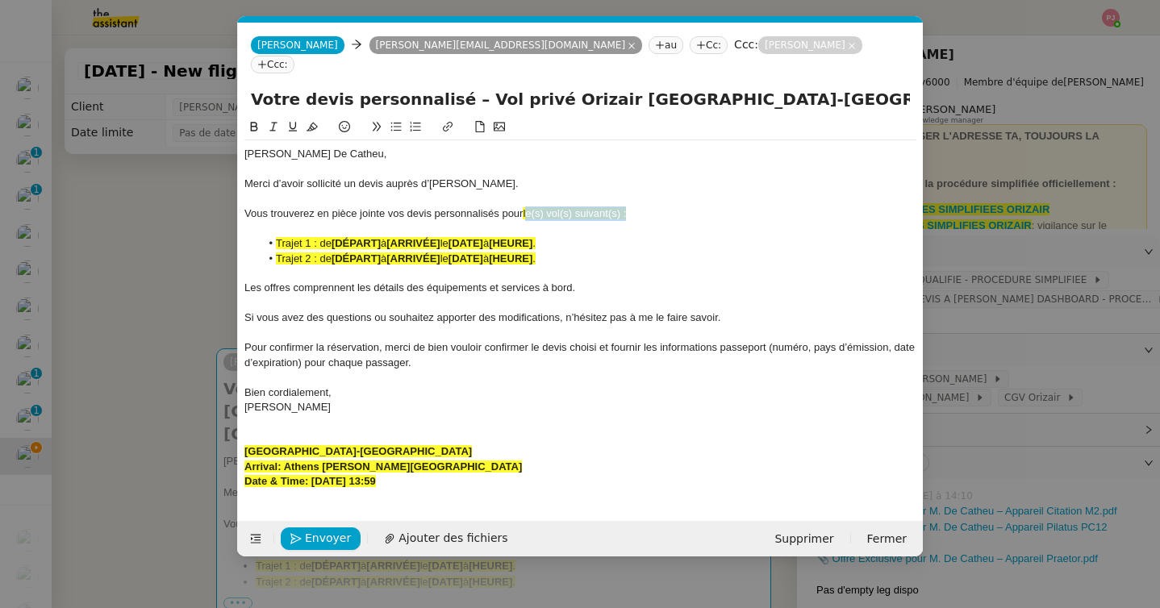
drag, startPoint x: 636, startPoint y: 191, endPoint x: 527, endPoint y: 192, distance: 108.9
click at [527, 206] on div "Vous trouverez en pièce jointe vos devis personnalisés pour le(s) vol(s) suivan…" at bounding box center [580, 213] width 672 height 15
drag, startPoint x: 377, startPoint y: 431, endPoint x: 237, endPoint y: 429, distance: 139.5
click at [237, 429] on form "Josephine Josephine [EMAIL_ADDRESS][DOMAIN_NAME] au Cc: Ccc: [PERSON_NAME]: Vot…" at bounding box center [579, 290] width 685 height 534
copy strong "[GEOGRAPHIC_DATA]-[GEOGRAPHIC_DATA]"
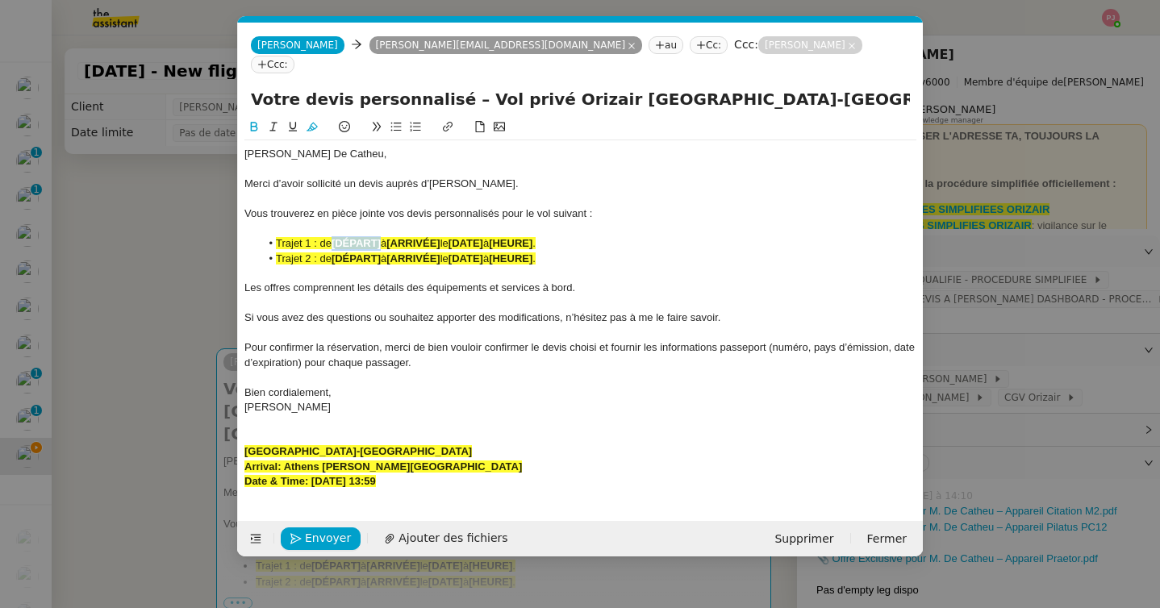
drag, startPoint x: 384, startPoint y: 222, endPoint x: 335, endPoint y: 223, distance: 49.2
click at [335, 236] on li "Trajet 1 : de [DÉPART] à [ARRIVÉE] le [DATE] à [HEURE] ." at bounding box center [588, 243] width 656 height 15
drag, startPoint x: 551, startPoint y: 448, endPoint x: 286, endPoint y: 449, distance: 264.5
click at [286, 460] on div "Arrival: Athens [PERSON_NAME][GEOGRAPHIC_DATA]" at bounding box center [580, 467] width 672 height 15
copy strong "Athens [PERSON_NAME][GEOGRAPHIC_DATA]"
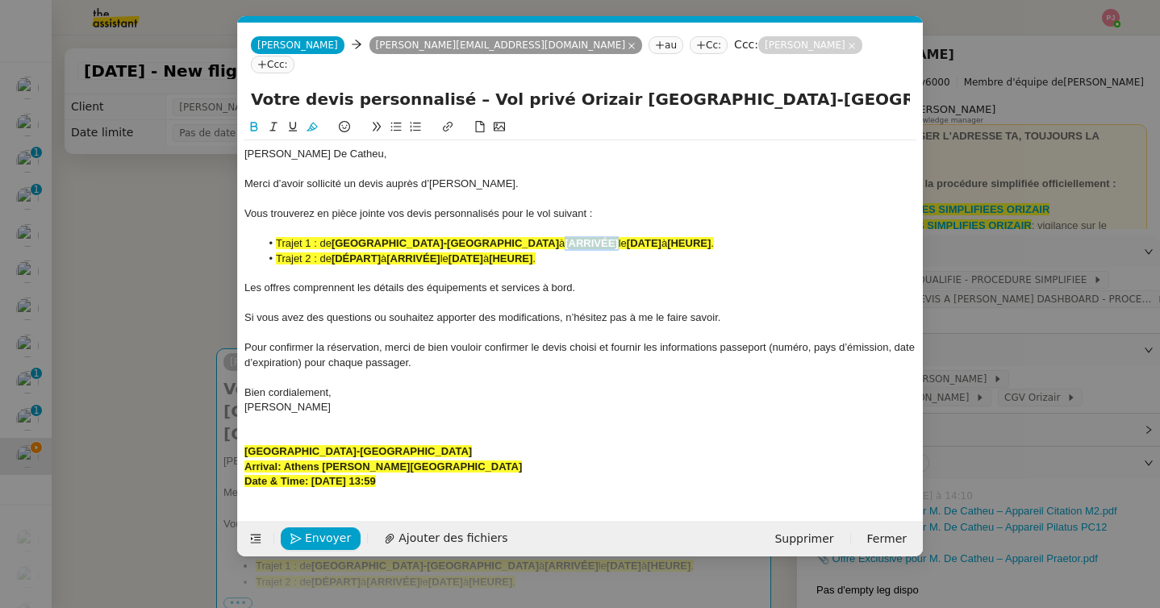
drag, startPoint x: 521, startPoint y: 220, endPoint x: 468, endPoint y: 226, distance: 52.7
click at [468, 236] on li "Trajet 1 : de [GEOGRAPHIC_DATA] à [ARRIVÉE] le [DATE] à [HEURE] ." at bounding box center [588, 243] width 656 height 15
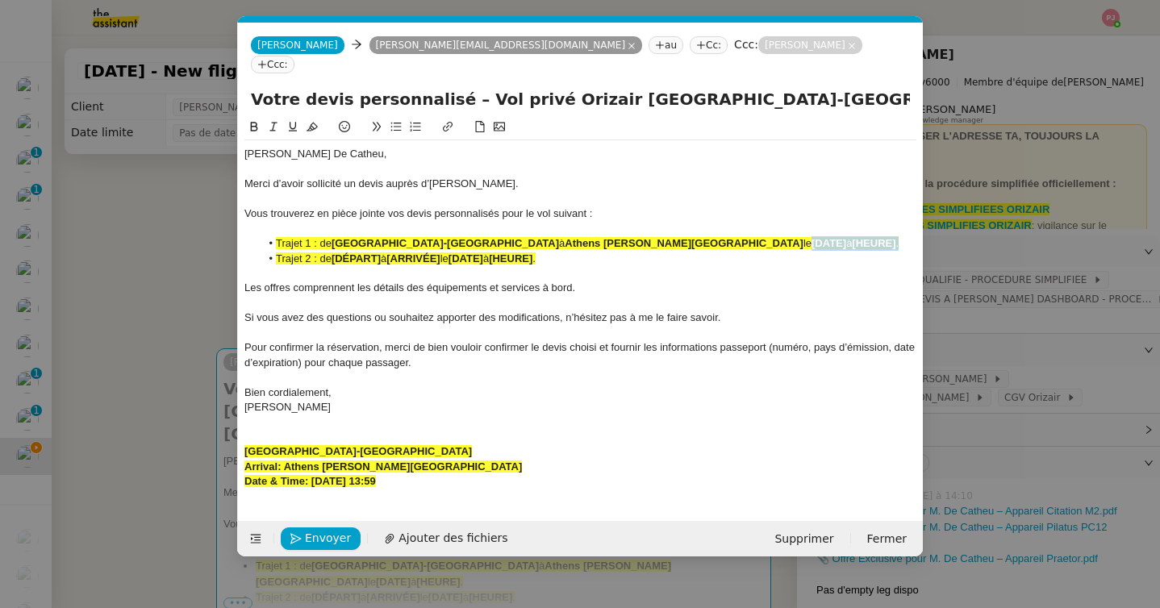
drag, startPoint x: 729, startPoint y: 227, endPoint x: 833, endPoint y: 226, distance: 104.0
click at [833, 236] on li "Trajet 1 : de [GEOGRAPHIC_DATA]-[GEOGRAPHIC_DATA] à [GEOGRAPHIC_DATA] [PERSON_N…" at bounding box center [588, 243] width 656 height 15
drag, startPoint x: 581, startPoint y: 239, endPoint x: 238, endPoint y: 240, distance: 343.5
click at [238, 240] on nz-spin "[PERSON_NAME] De Catheu, Merci d’avoir sollicité un devis auprès d’[PERSON_NAME…" at bounding box center [580, 310] width 685 height 385
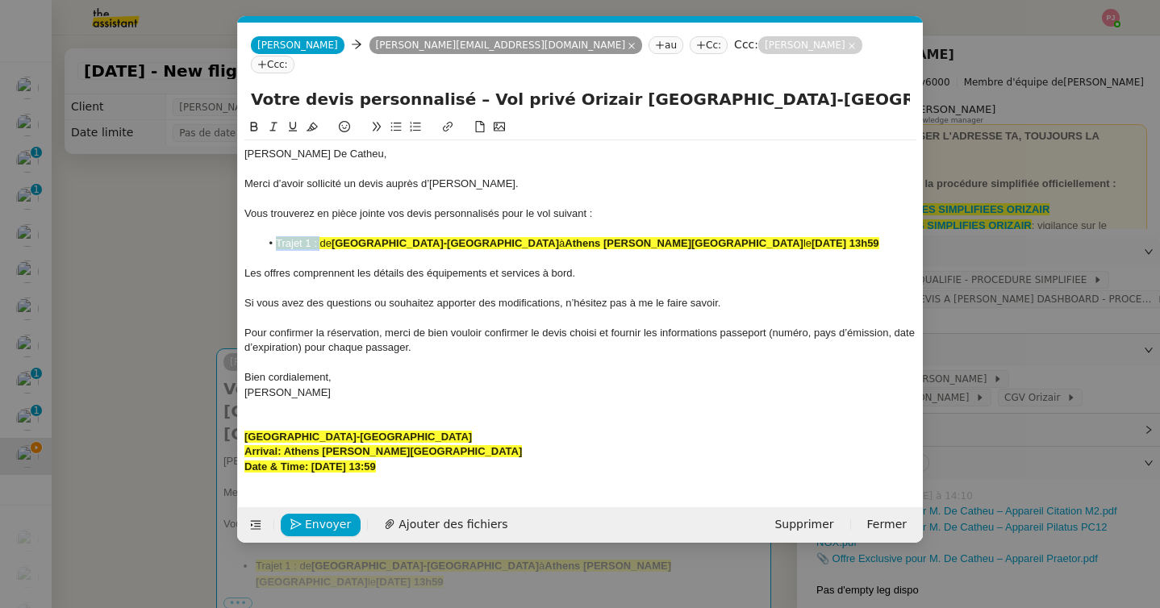
drag, startPoint x: 321, startPoint y: 224, endPoint x: 267, endPoint y: 229, distance: 54.2
click at [267, 236] on li "Trajet 1 : de [GEOGRAPHIC_DATA] à [GEOGRAPHIC_DATA] [PERSON_NAME][GEOGRAPHIC_DA…" at bounding box center [588, 243] width 656 height 15
drag, startPoint x: 813, startPoint y: 225, endPoint x: 268, endPoint y: 223, distance: 545.1
click at [268, 236] on li "de [GEOGRAPHIC_DATA]-[GEOGRAPHIC_DATA] à [GEOGRAPHIC_DATA] [PERSON_NAME][GEOGRA…" at bounding box center [588, 243] width 656 height 15
click at [309, 121] on icon at bounding box center [311, 126] width 11 height 11
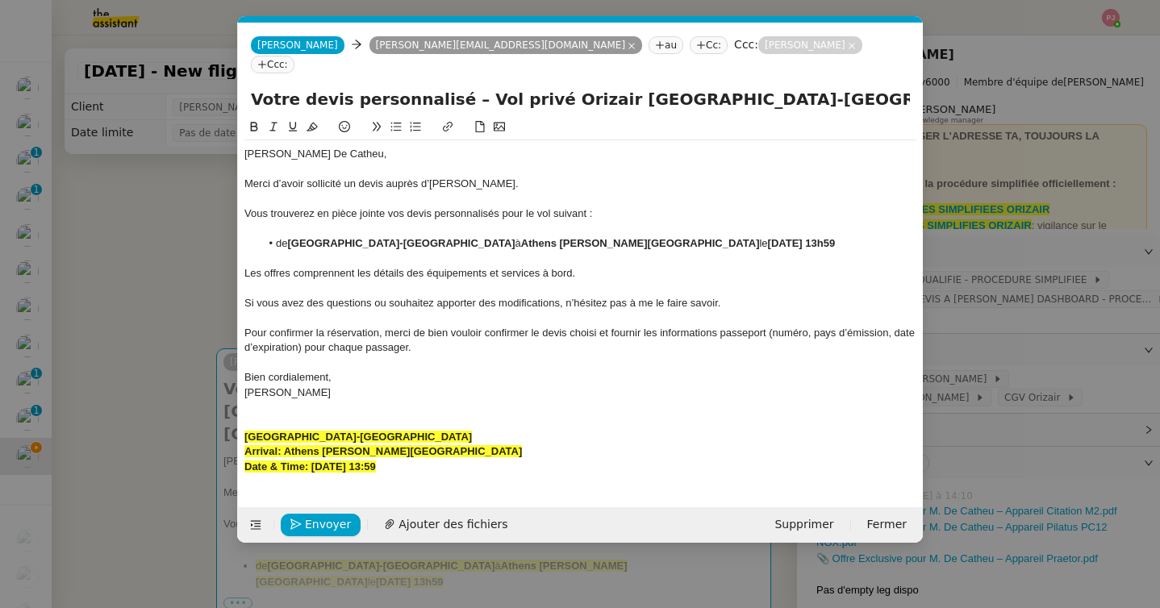
click at [397, 296] on div "Si vous avez des questions ou souhaitez apporter des modifications, n’hésitez p…" at bounding box center [580, 303] width 672 height 15
drag, startPoint x: 443, startPoint y: 450, endPoint x: 219, endPoint y: 405, distance: 229.5
click at [219, 405] on nz-modal-container "orizair devis Service ✈️ Orizair - Envoi devis client (EN) Dans le cadre de la …" at bounding box center [580, 304] width 1160 height 608
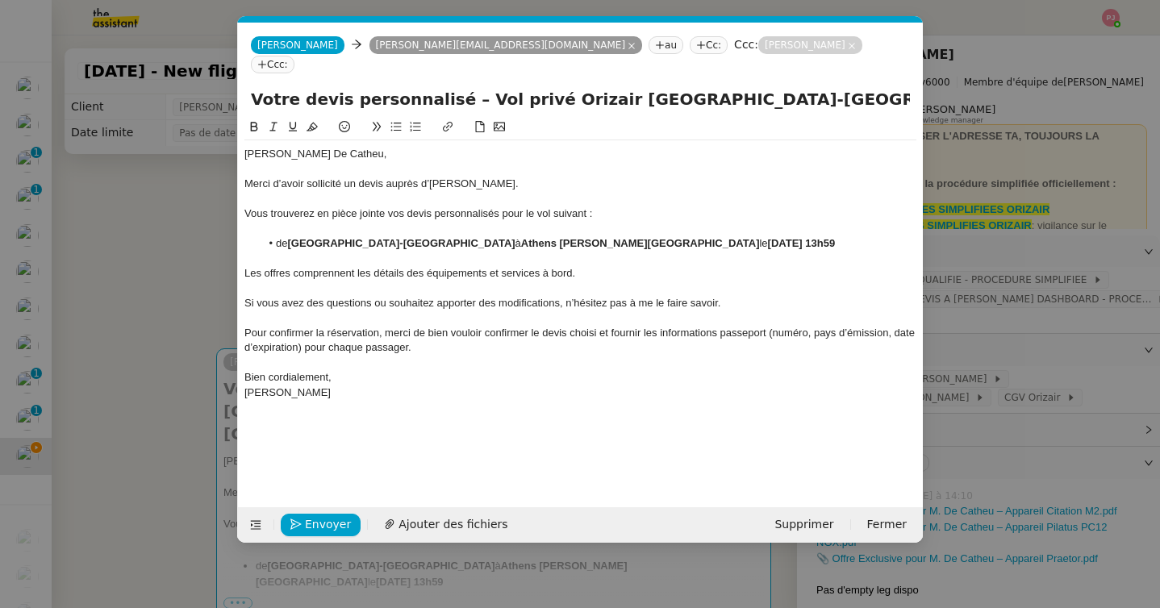
click at [380, 281] on div at bounding box center [580, 288] width 672 height 15
click at [580, 266] on div "Les offres comprennent les détails des équipements et services à bord." at bounding box center [580, 273] width 672 height 15
click at [548, 177] on div "Merci d’avoir sollicité un devis auprès d’[PERSON_NAME]." at bounding box center [580, 184] width 672 height 15
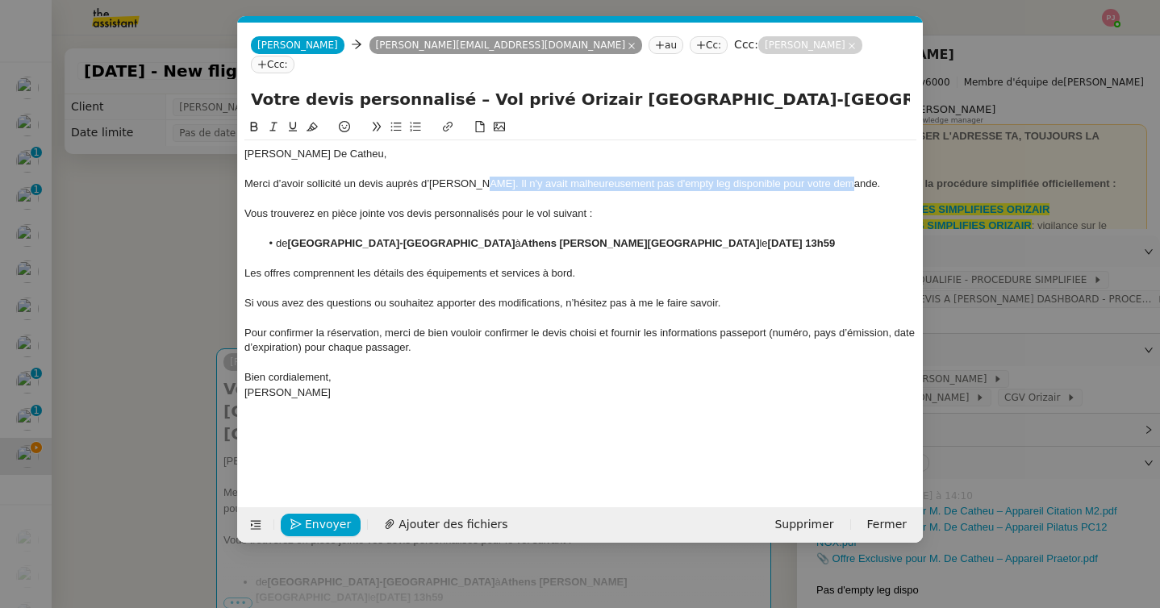
drag, startPoint x: 464, startPoint y: 166, endPoint x: 839, endPoint y: 164, distance: 374.1
click at [839, 177] on div "Merci d’avoir sollicité un devis auprès d’[PERSON_NAME]. Il n'y avait malheureu…" at bounding box center [580, 184] width 672 height 15
click at [657, 206] on div "Vous trouverez en pièce jointe vos devis personnalisés pour le vol suivant :" at bounding box center [580, 213] width 672 height 15
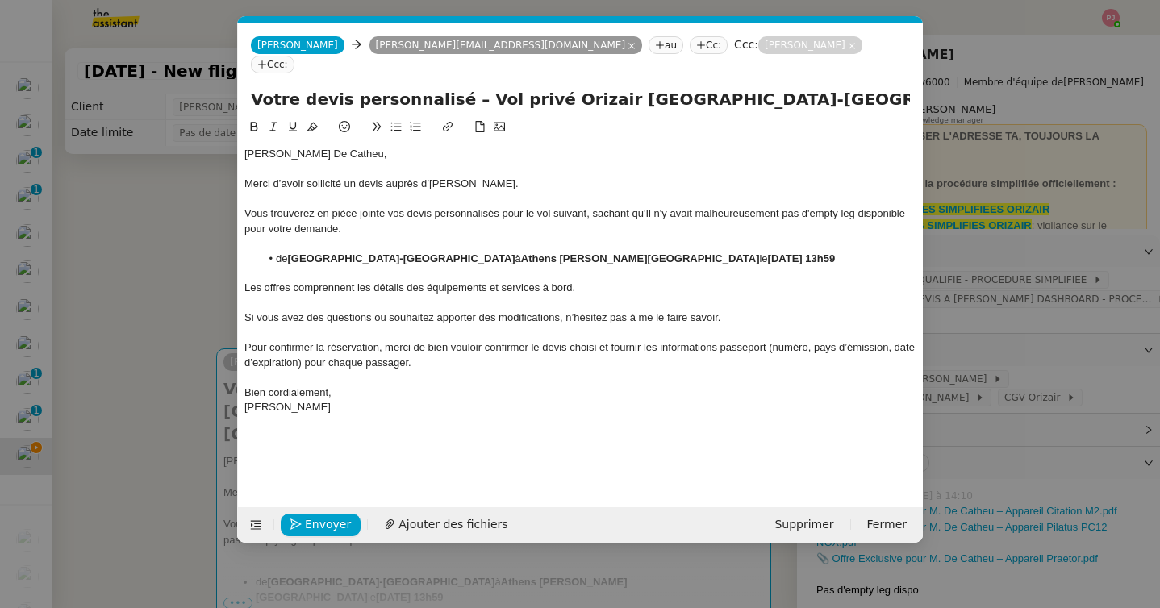
click at [647, 206] on div "Vous trouverez en pièce jointe vos devis personnalisés pour le vol suivant, sac…" at bounding box center [580, 221] width 672 height 30
click at [637, 207] on div "Vous trouverez en pièce jointe vos devis personnalisés pour le vol suivant, sac…" at bounding box center [580, 221] width 672 height 30
click at [587, 207] on span "Vous trouverez en pièce jointe vos devis personnalisés pour le vol suivant, sac…" at bounding box center [445, 213] width 403 height 12
click at [245, 207] on span "Vous trouverez en pièce jointe vos devis personnalisés pour le vol suivant, sac…" at bounding box center [445, 213] width 403 height 12
drag, startPoint x: 644, startPoint y: 192, endPoint x: 336, endPoint y: 209, distance: 308.5
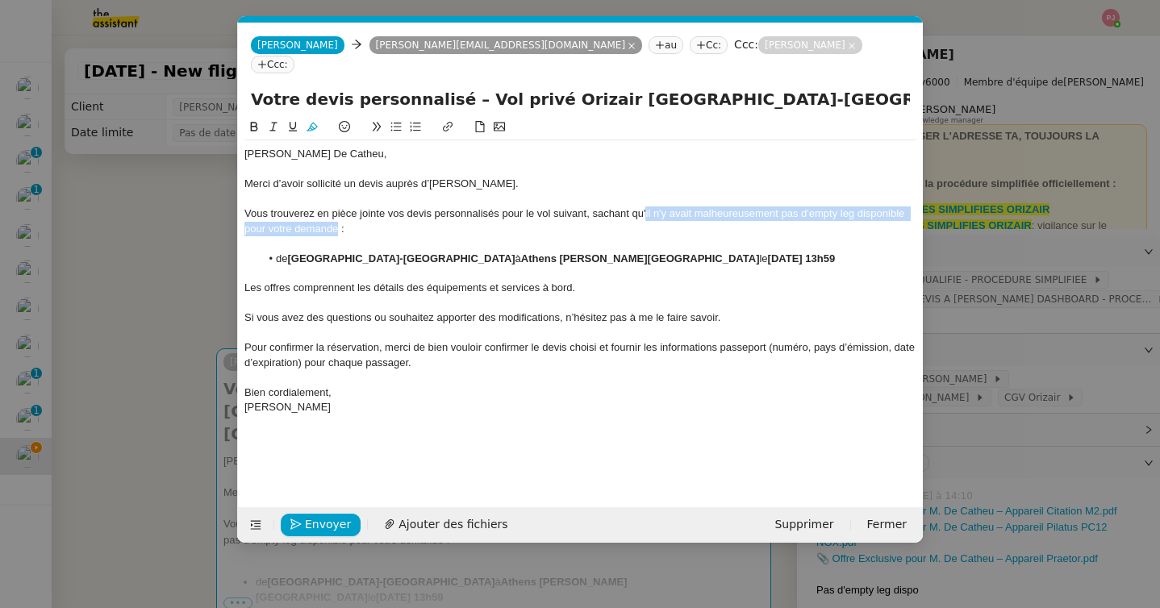
click at [336, 209] on div "Vous trouverez en pièce jointe vos devis personnalisés pour le vol suivant, sac…" at bounding box center [580, 221] width 672 height 30
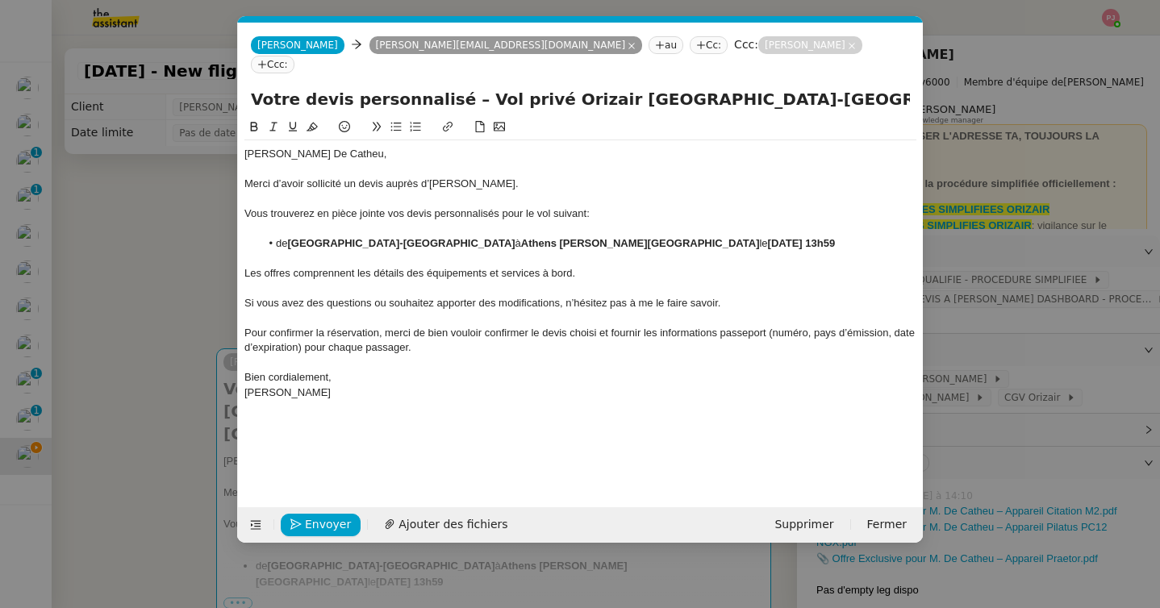
click at [244, 207] on span "Vous trouverez en pièce jointe vos devis personnalisés pour le vol suivant" at bounding box center [415, 213] width 342 height 12
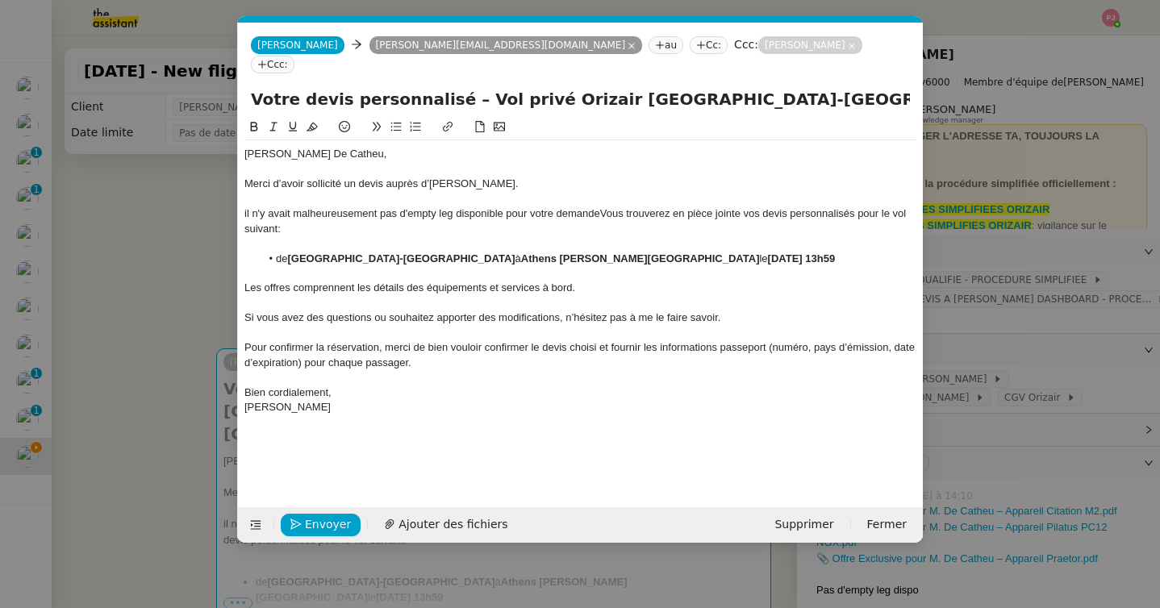
click at [248, 206] on div "i l n'y avait malheureusement pas d'empty leg disponible pour votre demande Vou…" at bounding box center [580, 221] width 672 height 30
click at [601, 207] on span "Vous trouverez en pièce jointe vos devis personnalisés pour le vol suivant" at bounding box center [576, 220] width 664 height 27
click at [434, 518] on span "Ajouter des fichiers" at bounding box center [452, 524] width 109 height 19
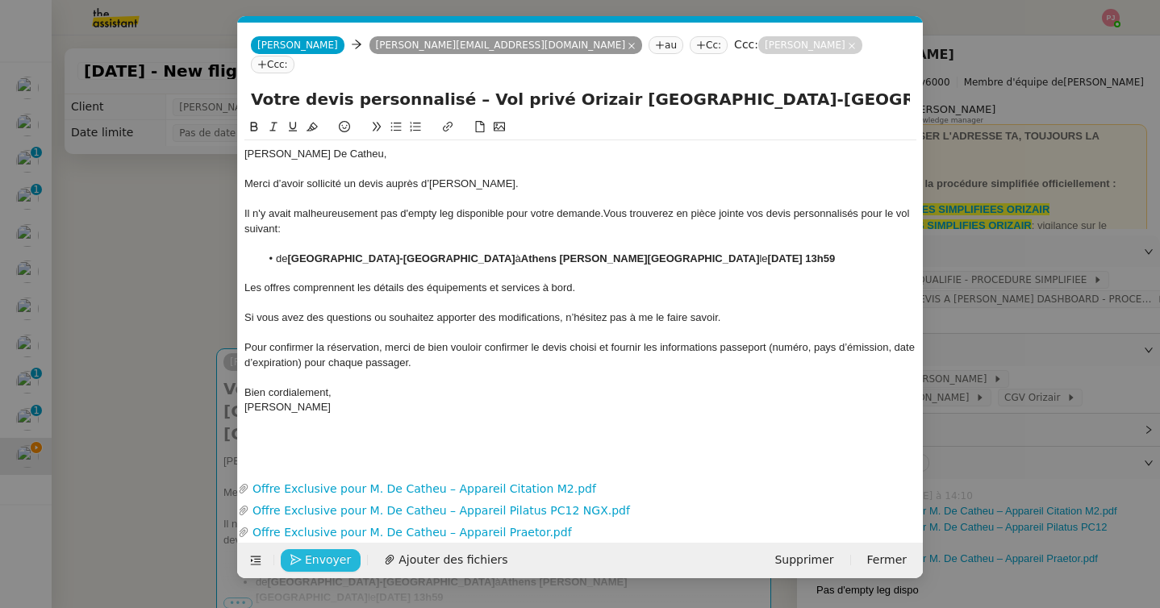
click at [311, 551] on span "Envoyer" at bounding box center [328, 560] width 46 height 19
click at [311, 551] on span "Confirmer l'envoi" at bounding box center [353, 560] width 97 height 19
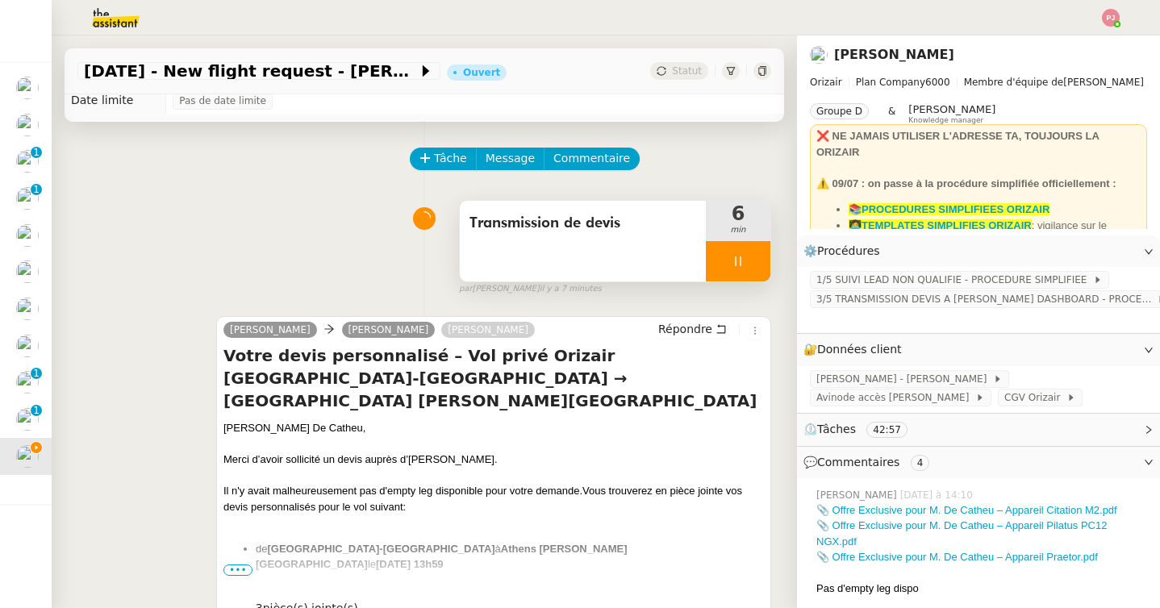
scroll to position [34, 0]
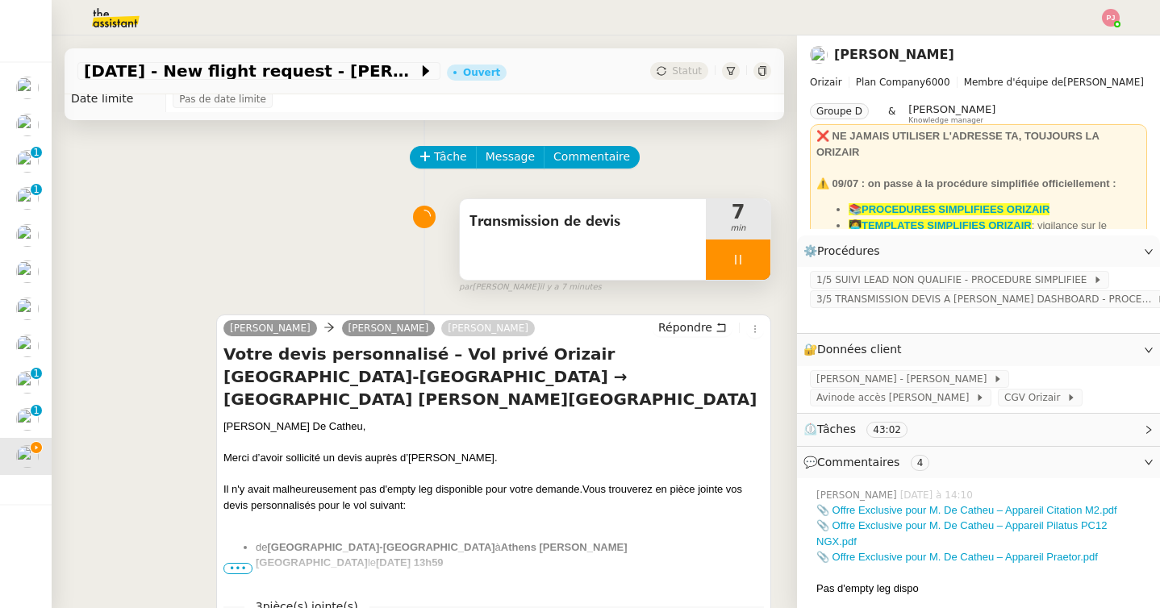
click at [753, 254] on div at bounding box center [738, 259] width 65 height 40
click at [762, 257] on button at bounding box center [754, 259] width 32 height 40
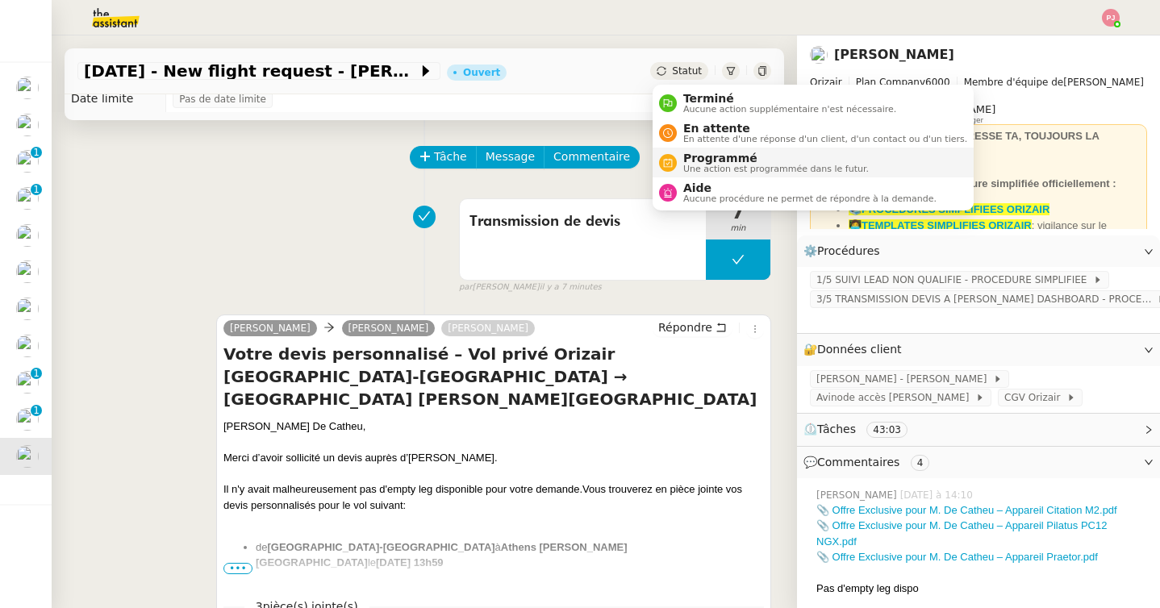
click at [710, 152] on span "Programmé" at bounding box center [775, 158] width 185 height 13
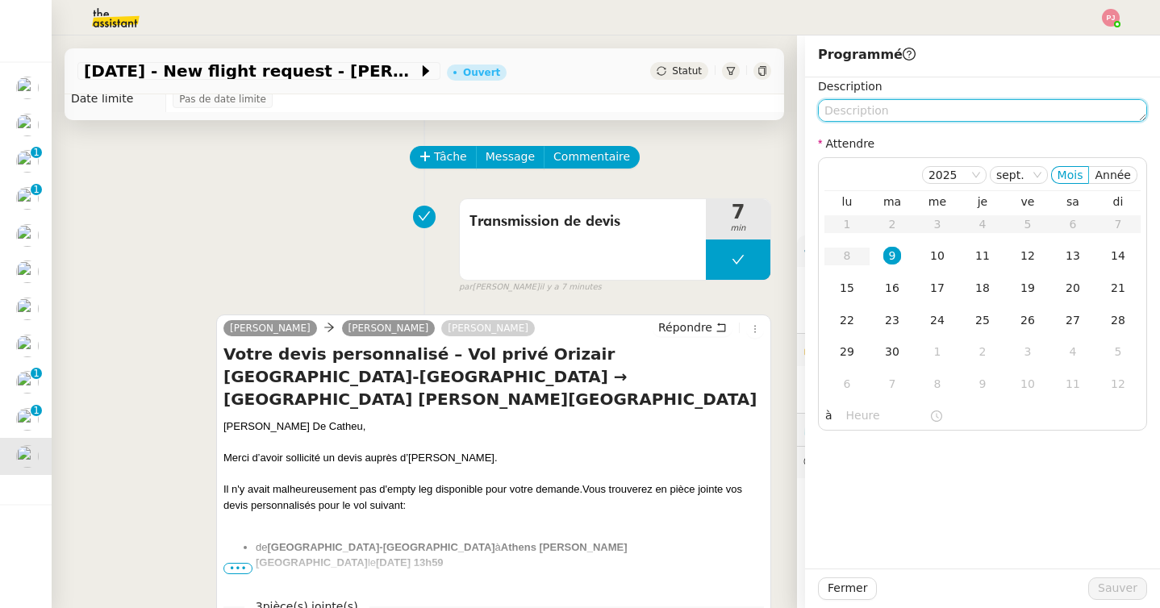
click at [879, 116] on textarea at bounding box center [982, 110] width 329 height 23
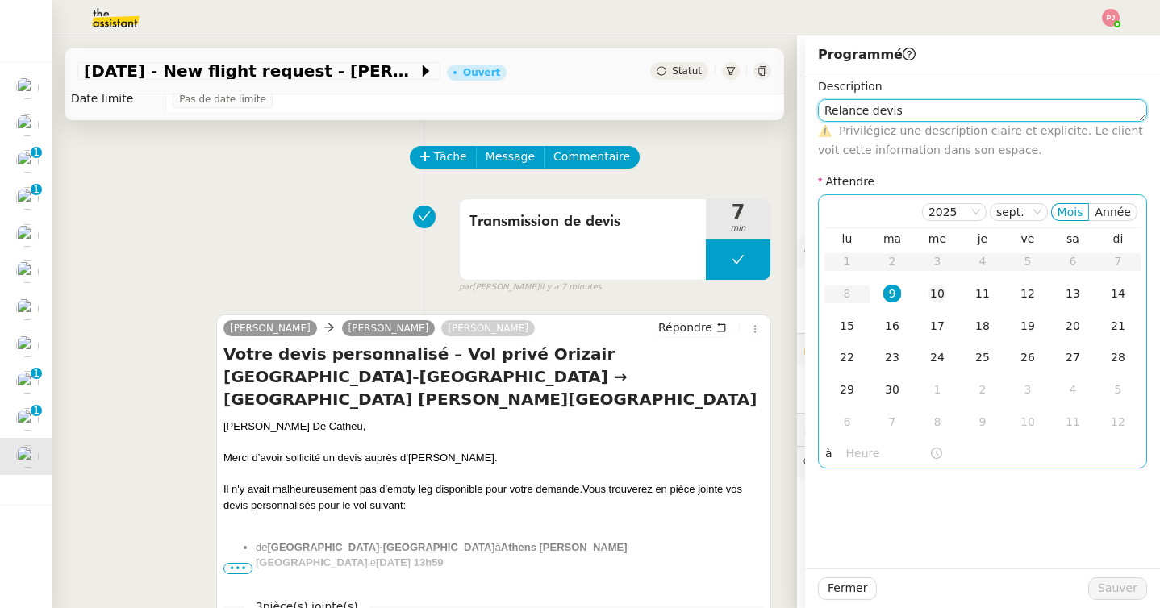
type textarea "Relance devis"
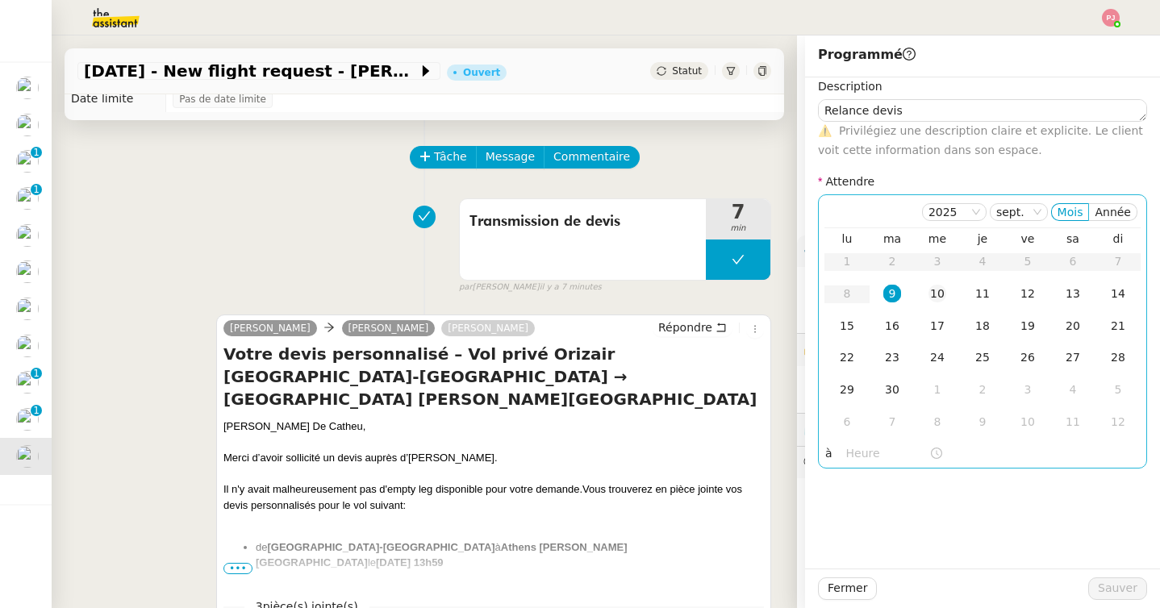
click at [939, 291] on div "10" at bounding box center [937, 294] width 18 height 18
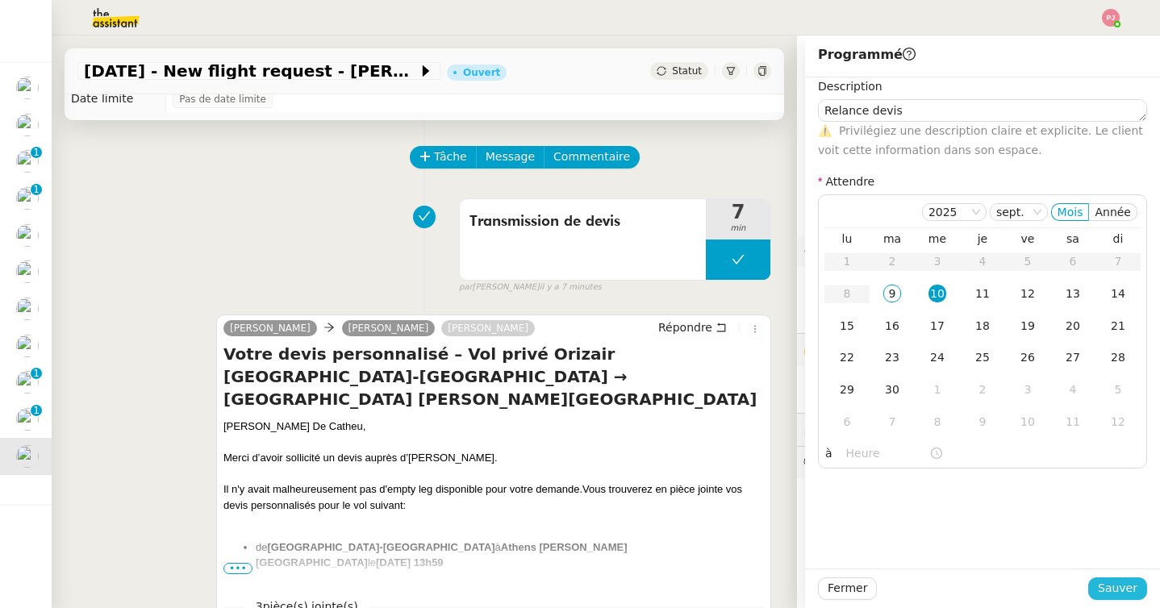
click at [1128, 590] on span "Sauver" at bounding box center [1117, 588] width 40 height 19
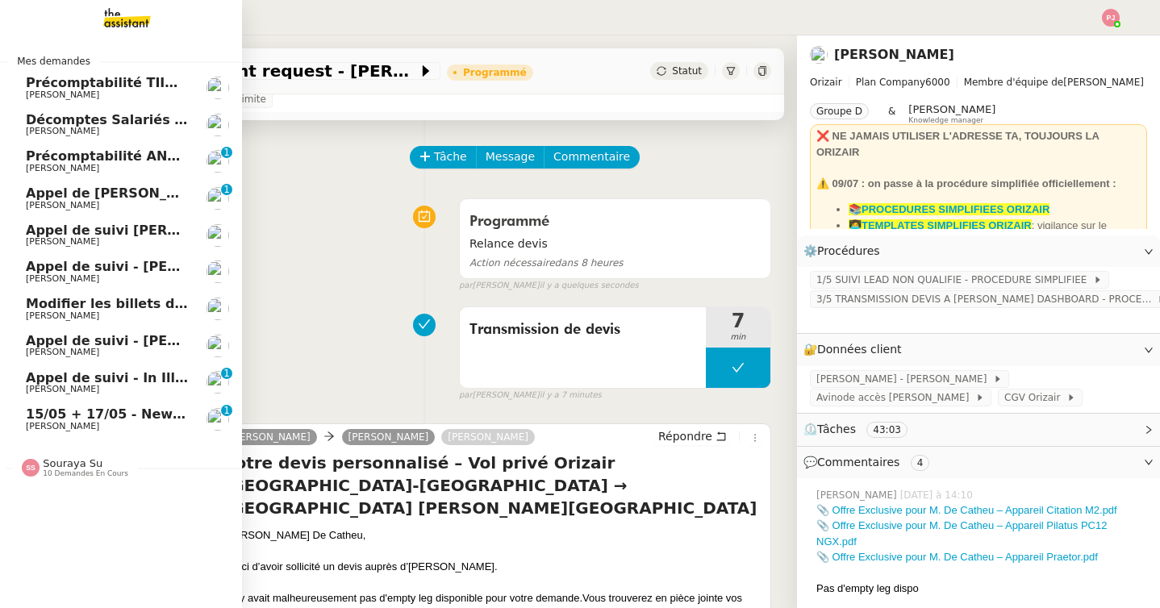
click at [60, 402] on link "15/05 + 17/05 - New flight request - [PERSON_NAME] [PERSON_NAME] 0 1 2 3 4 5 6 …" at bounding box center [121, 419] width 242 height 37
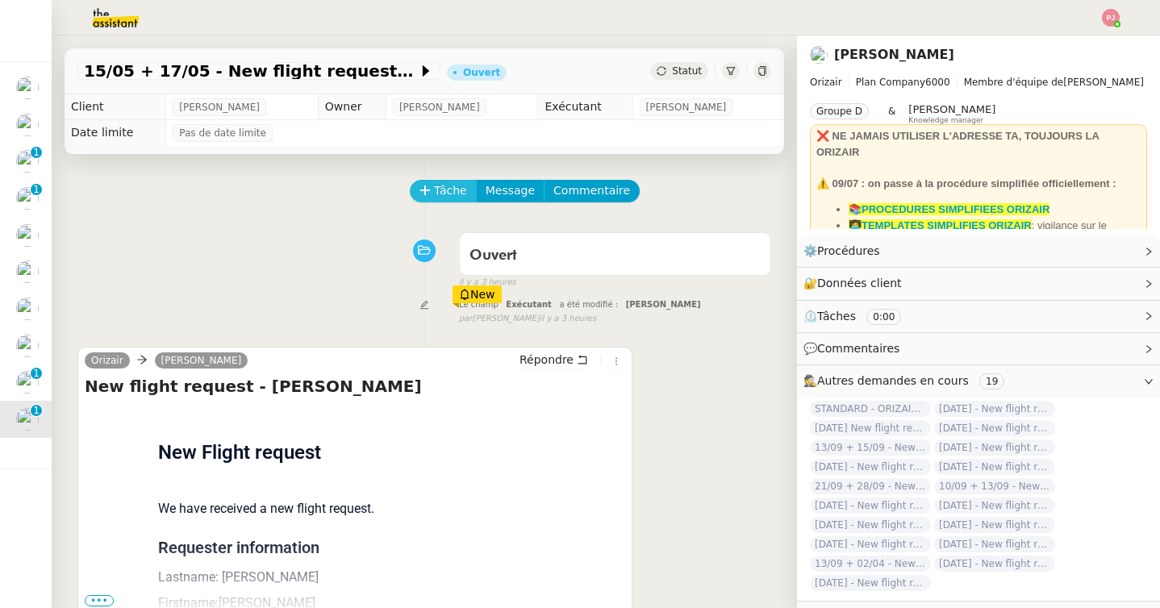
click at [443, 201] on button "Tâche" at bounding box center [443, 191] width 67 height 23
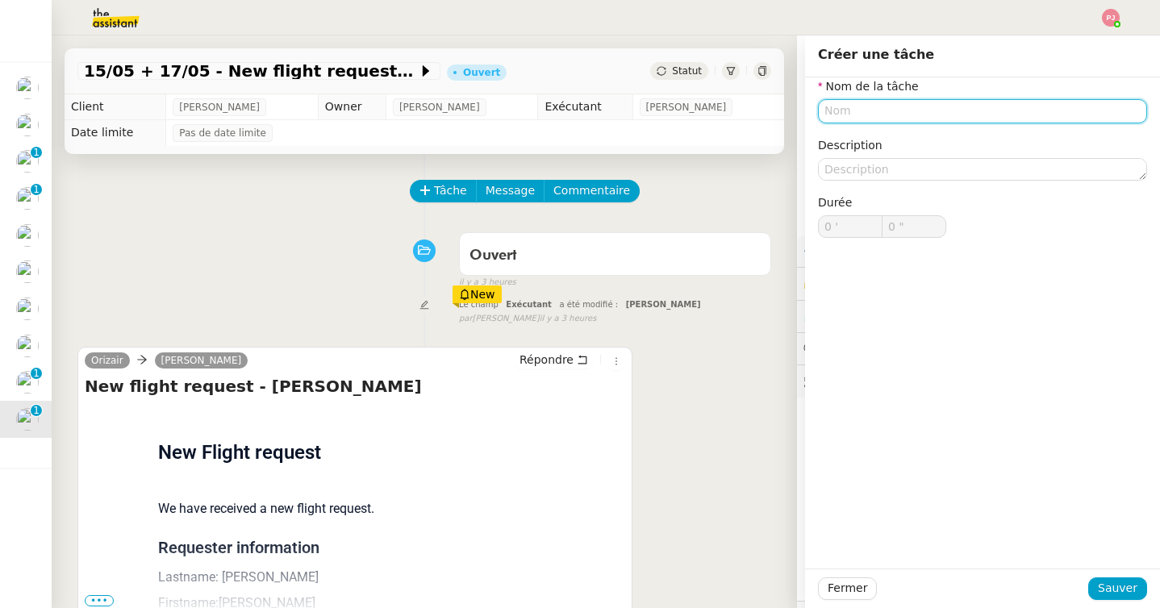
click at [873, 114] on input "text" at bounding box center [982, 110] width 329 height 23
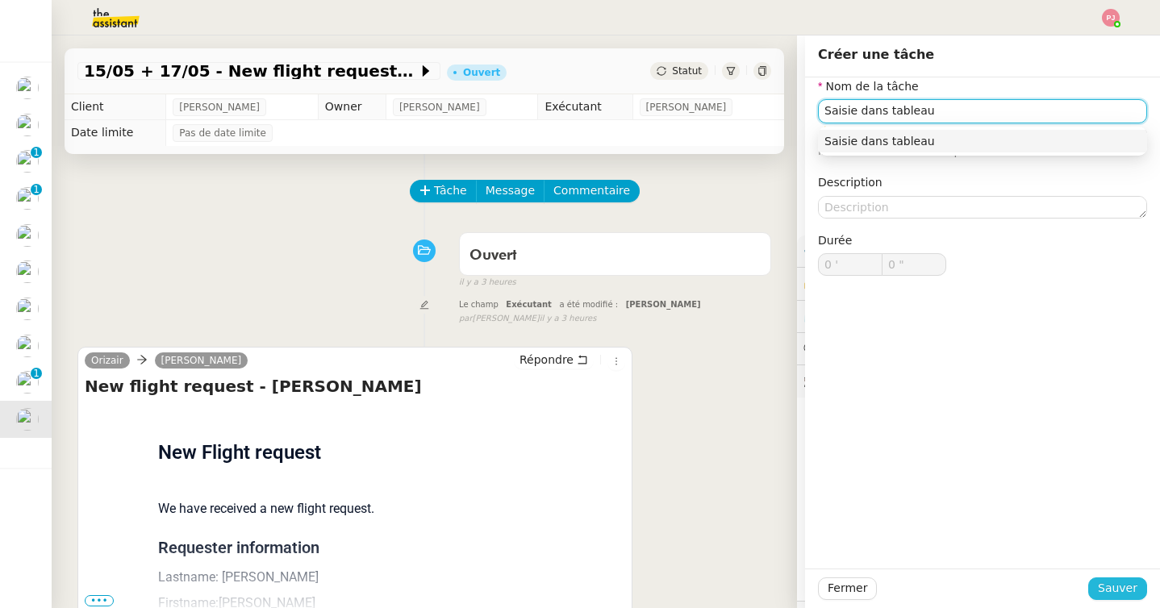
type input "Saisie dans tableau"
click at [1137, 581] on button "Sauver" at bounding box center [1117, 588] width 59 height 23
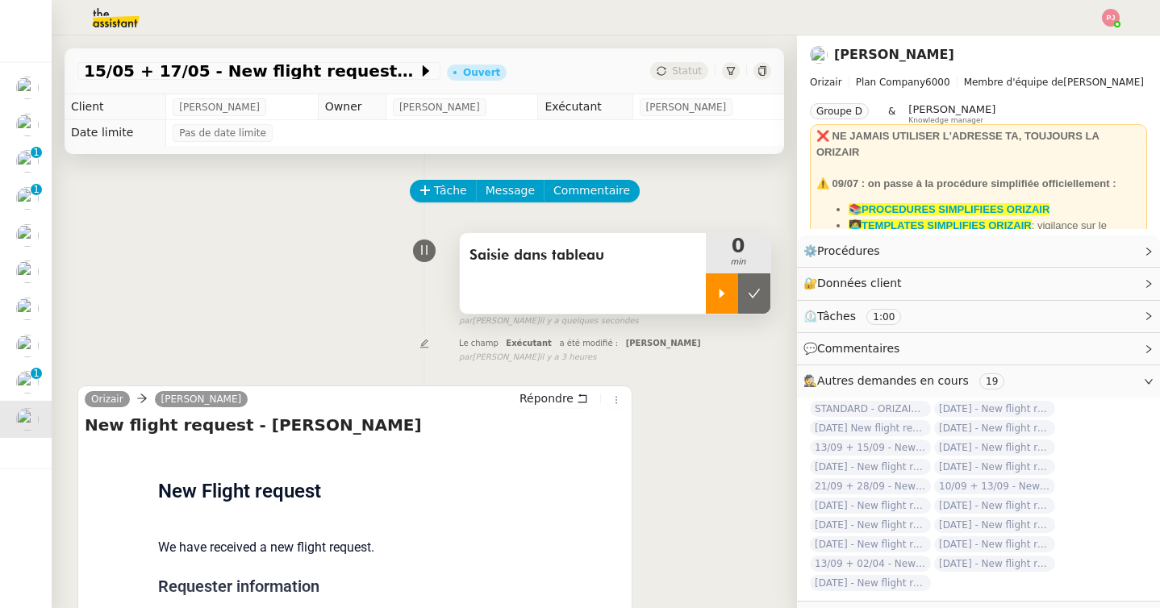
click at [714, 296] on div at bounding box center [722, 293] width 32 height 40
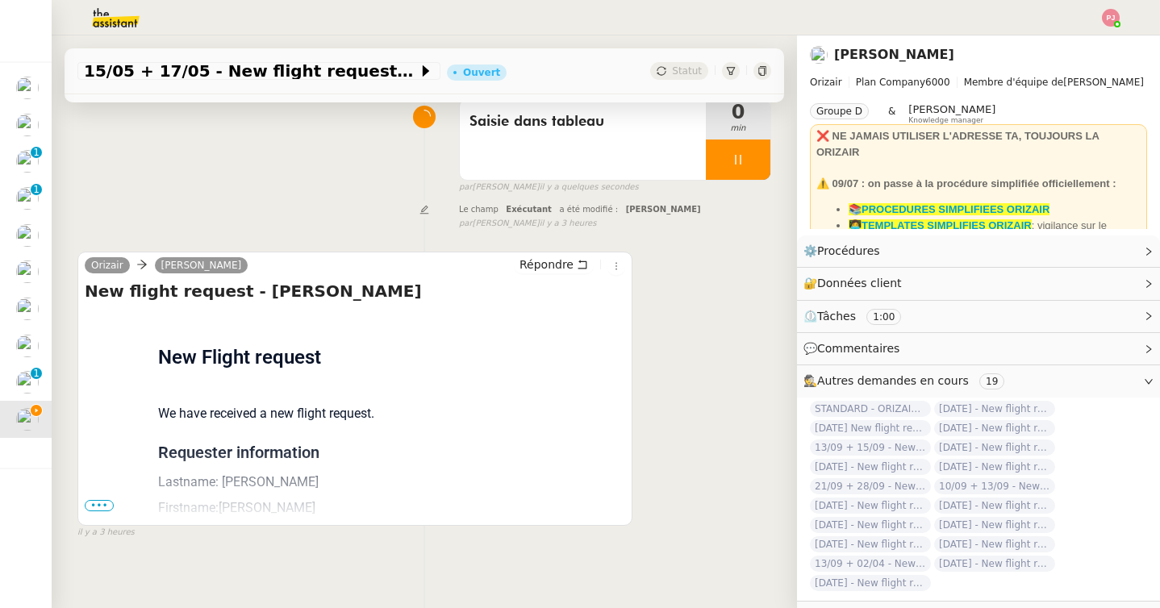
scroll to position [187, 0]
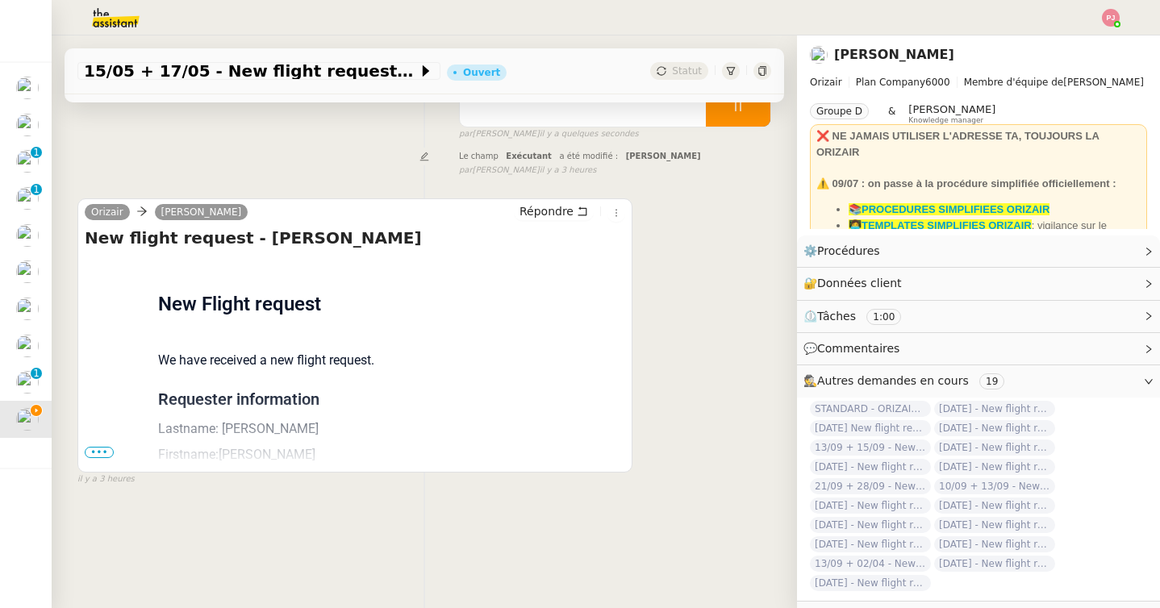
click at [104, 452] on span "•••" at bounding box center [99, 452] width 29 height 11
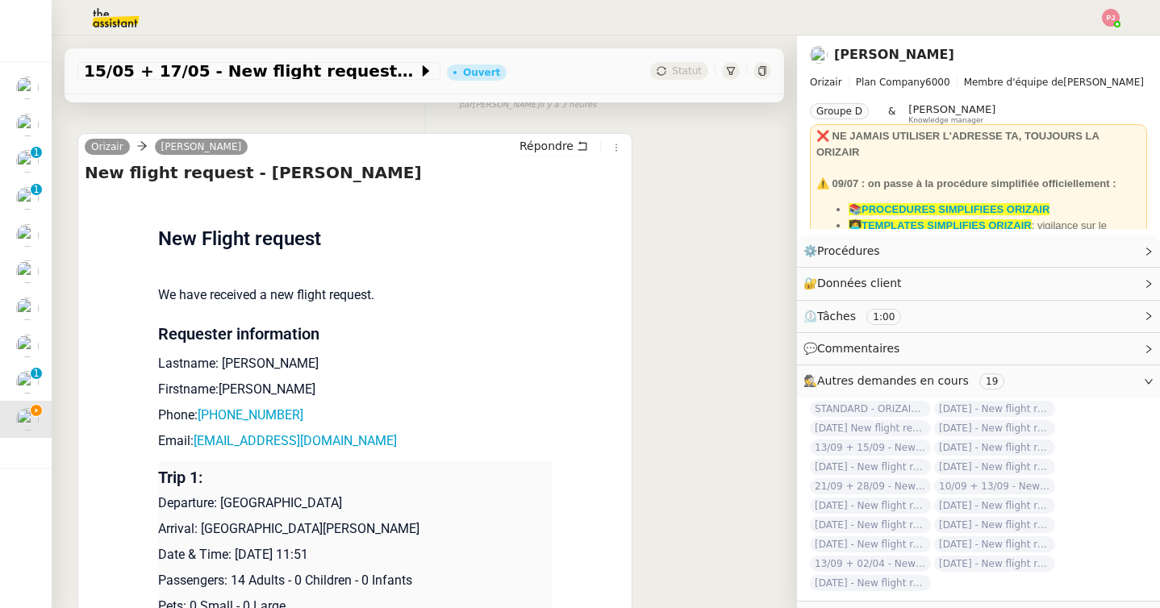
scroll to position [277, 0]
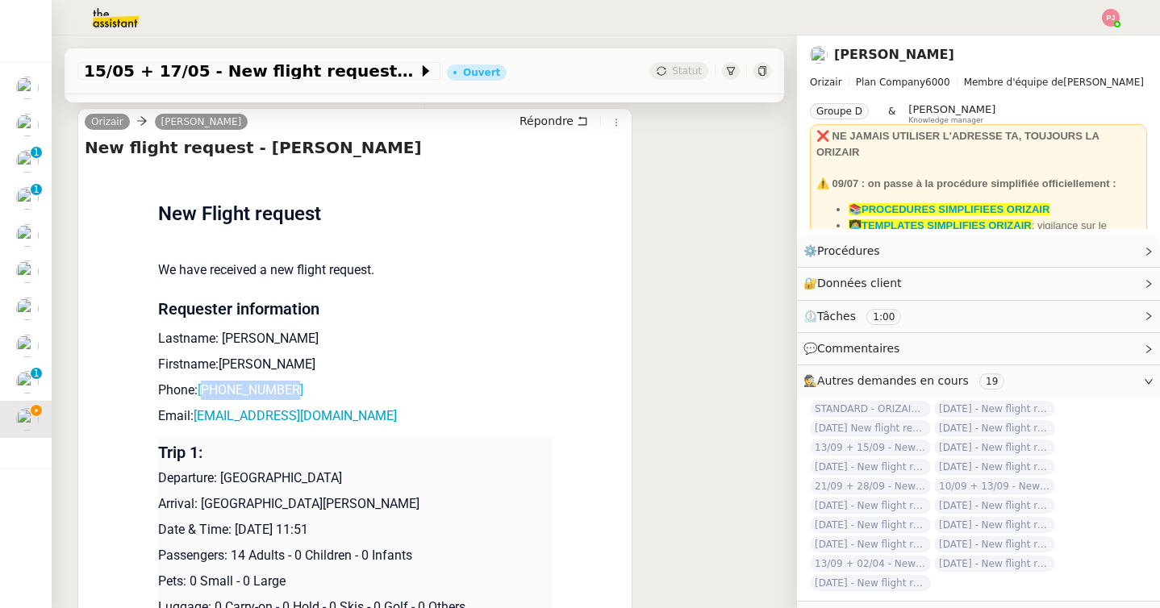
drag, startPoint x: 312, startPoint y: 394, endPoint x: 210, endPoint y: 393, distance: 101.6
click at [210, 393] on p "Phone: [PHONE_NUMBER]" at bounding box center [354, 390] width 393 height 19
copy link "447557659161"
drag, startPoint x: 410, startPoint y: 418, endPoint x: 199, endPoint y: 418, distance: 210.5
click at [199, 418] on p "Email: [EMAIL_ADDRESS][DOMAIN_NAME]" at bounding box center [354, 415] width 393 height 19
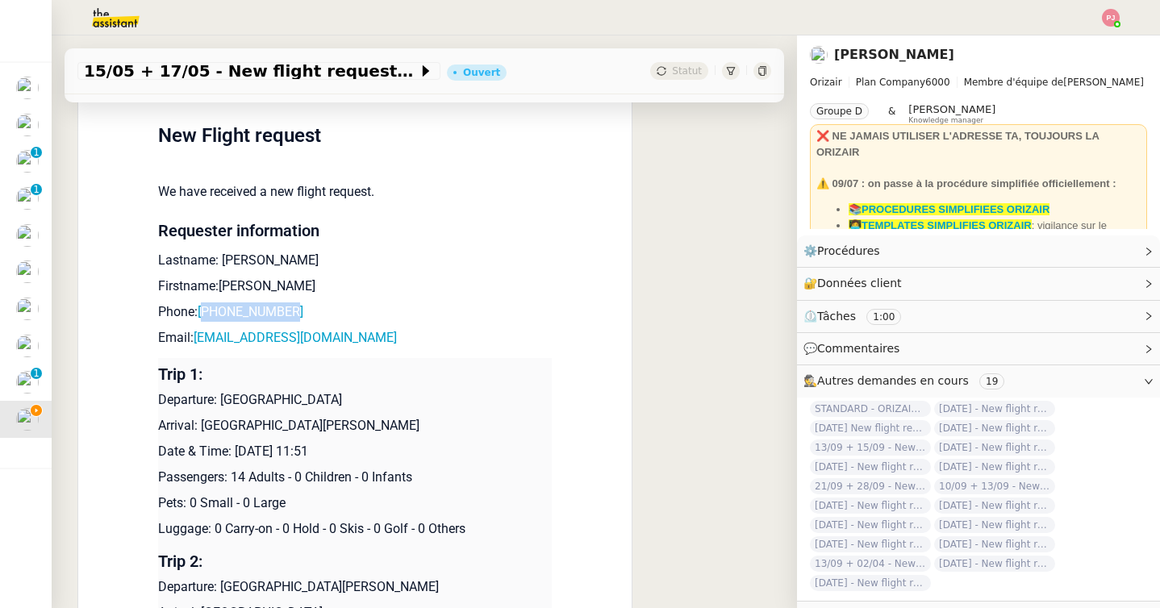
scroll to position [401, 0]
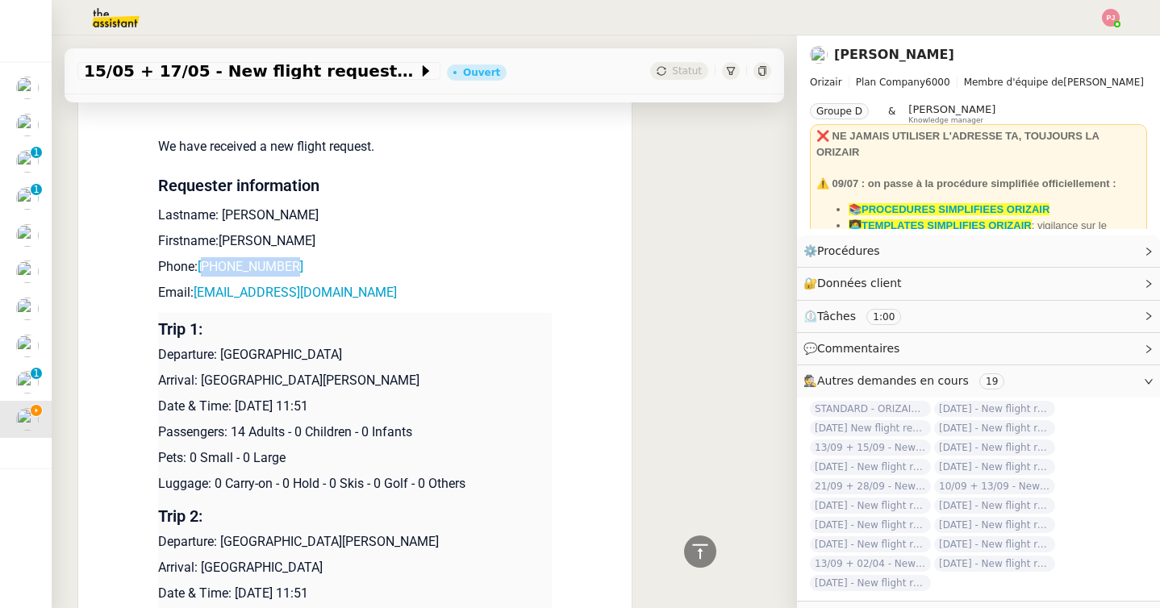
drag, startPoint x: 339, startPoint y: 352, endPoint x: 224, endPoint y: 356, distance: 115.4
click at [224, 356] on p "Departure: [GEOGRAPHIC_DATA]" at bounding box center [354, 354] width 393 height 19
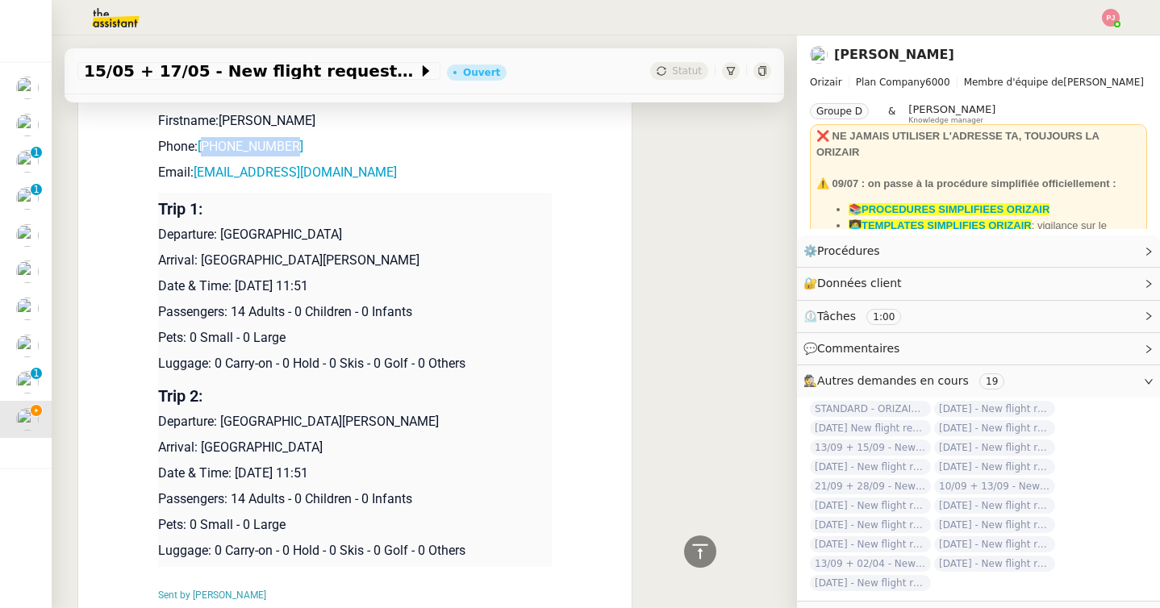
scroll to position [559, 0]
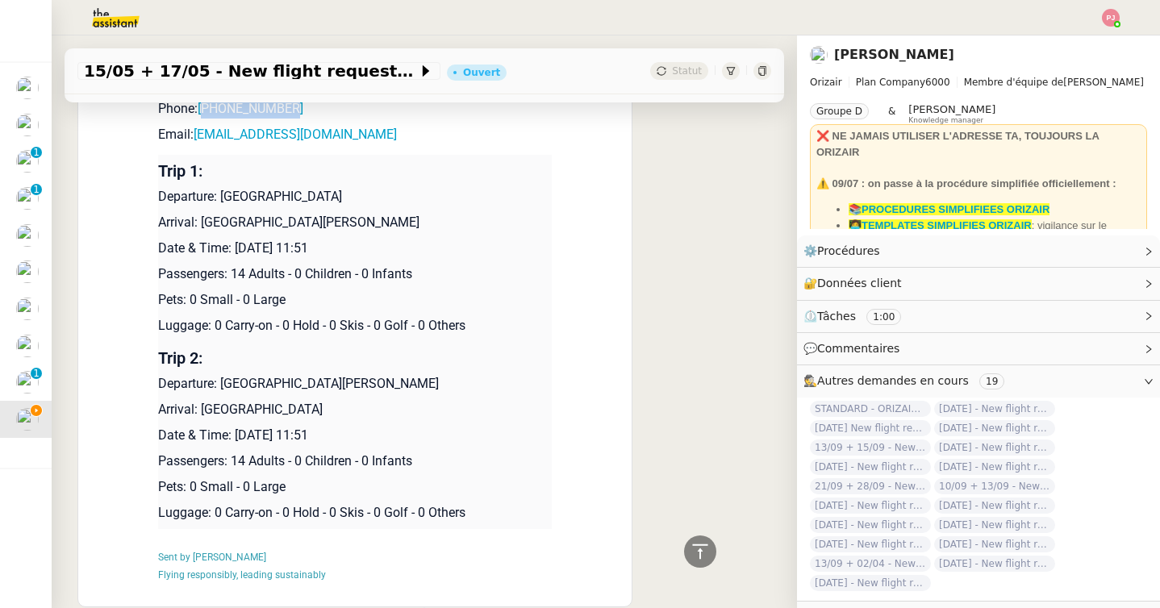
drag, startPoint x: 460, startPoint y: 217, endPoint x: 202, endPoint y: 227, distance: 258.2
click at [202, 227] on p "Arrival: [GEOGRAPHIC_DATA][PERSON_NAME]" at bounding box center [354, 222] width 393 height 19
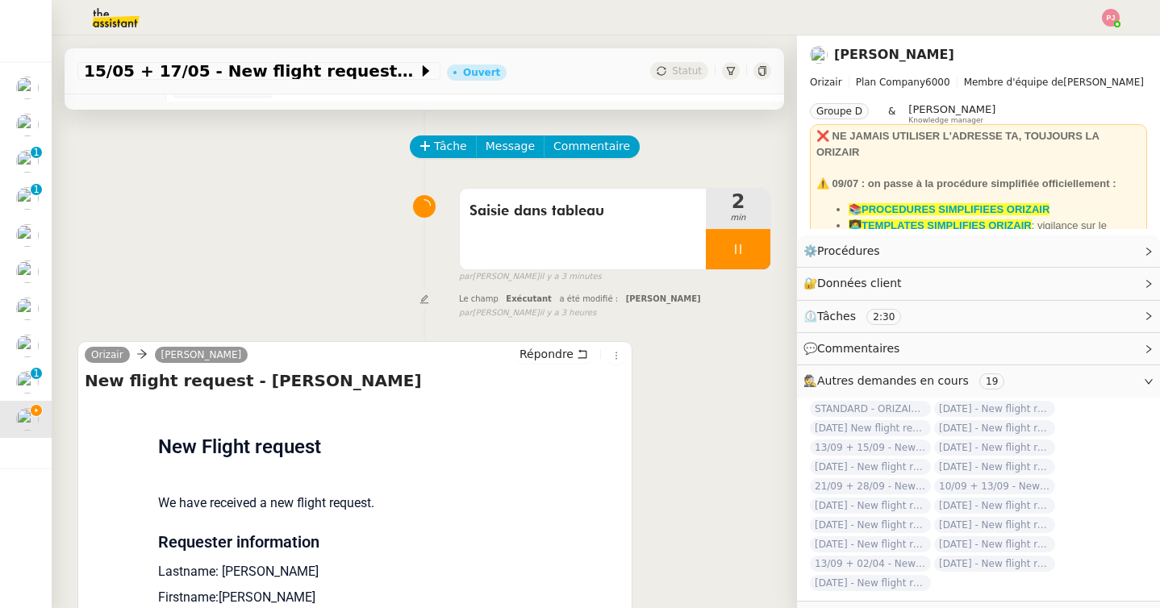
scroll to position [0, 0]
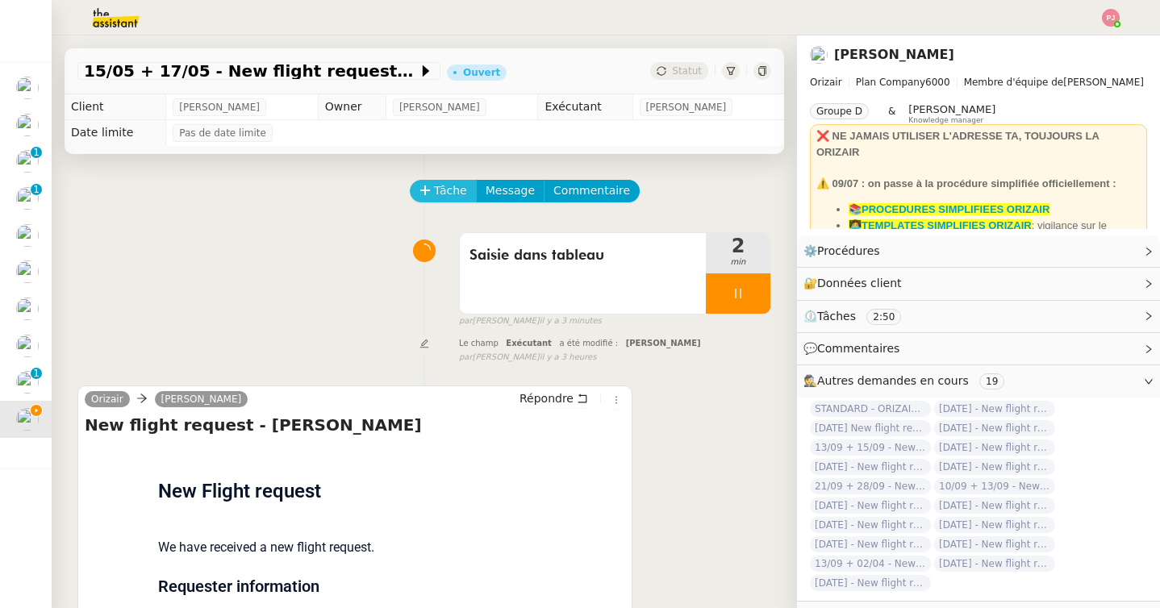
click at [437, 187] on span "Tâche" at bounding box center [450, 190] width 33 height 19
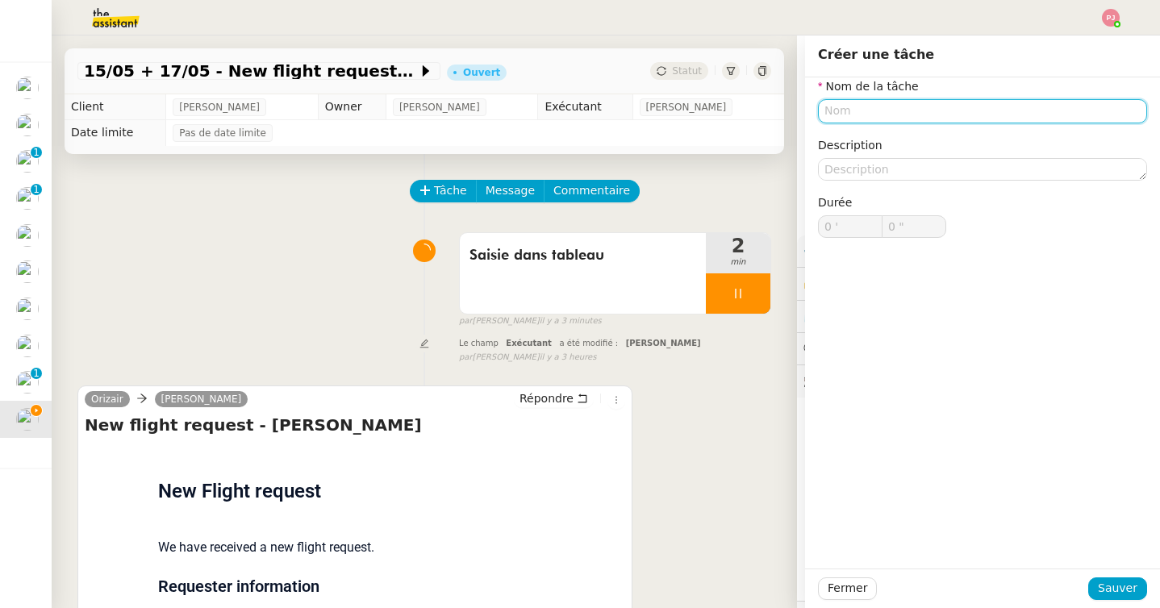
click at [830, 108] on input "text" at bounding box center [982, 110] width 329 height 23
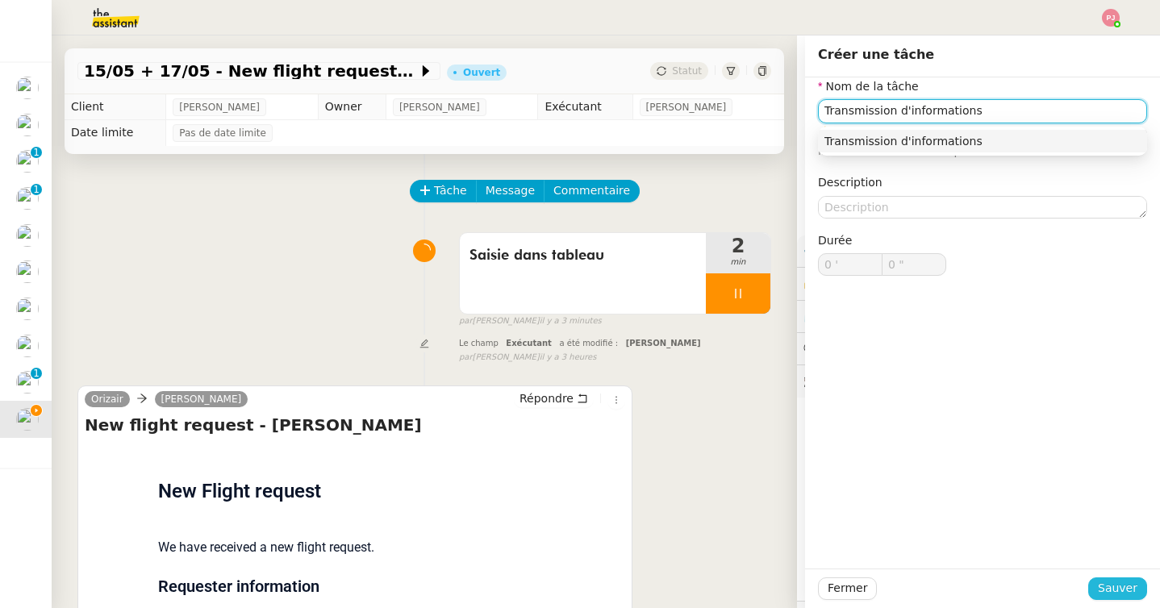
type input "Transmission d'informations"
click at [1114, 583] on span "Sauver" at bounding box center [1117, 588] width 40 height 19
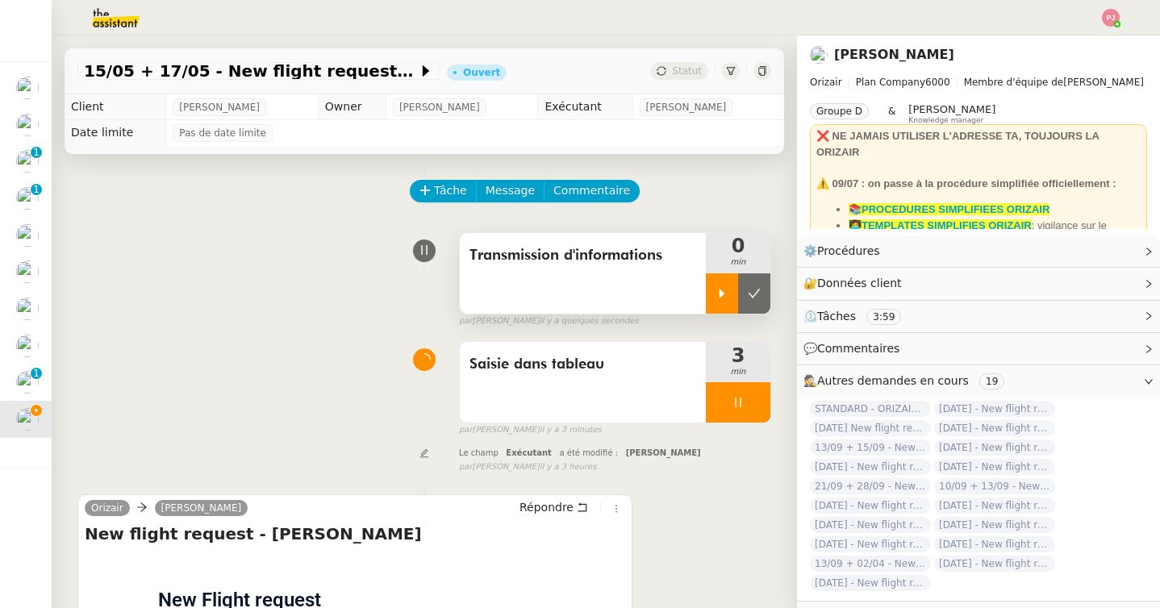
click at [721, 292] on icon at bounding box center [722, 293] width 6 height 9
click at [740, 407] on icon at bounding box center [737, 402] width 13 height 13
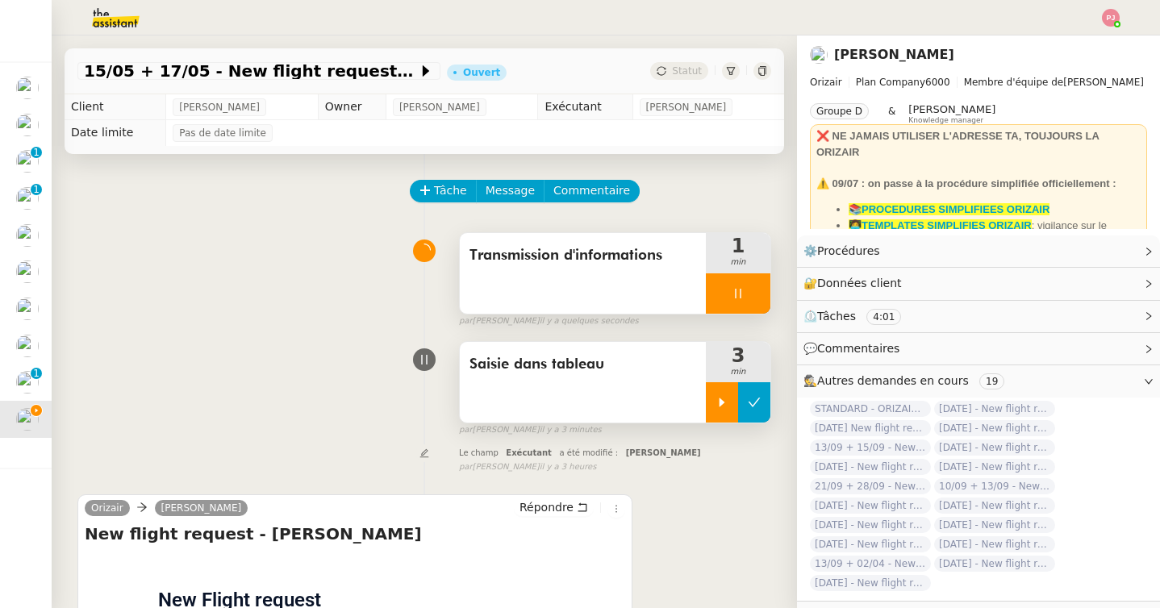
click at [760, 407] on icon at bounding box center [753, 402] width 13 height 13
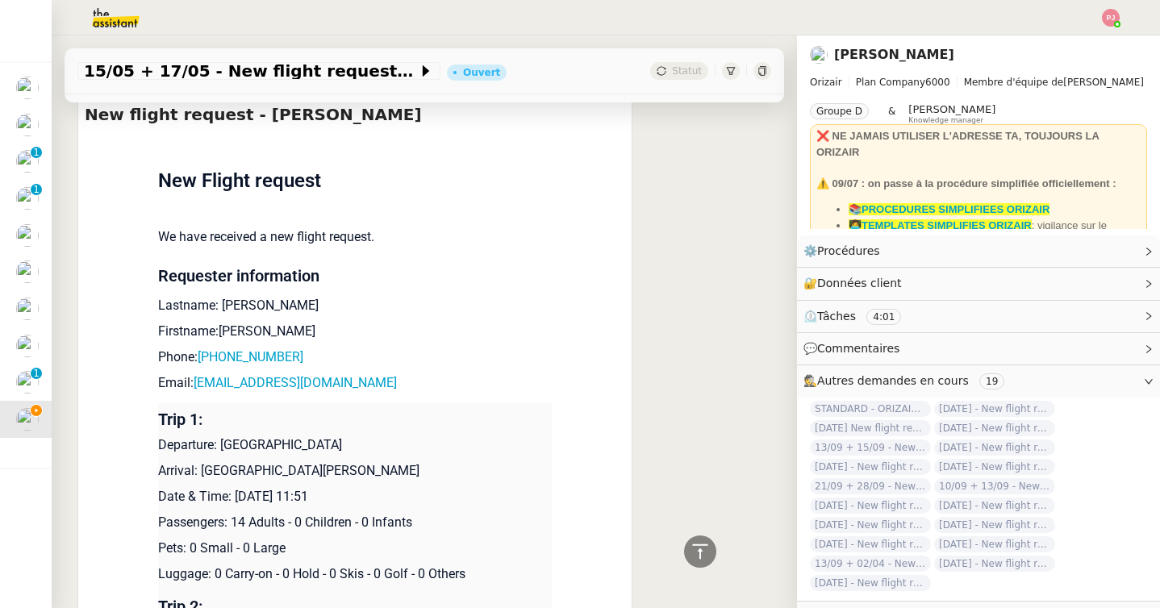
scroll to position [423, 0]
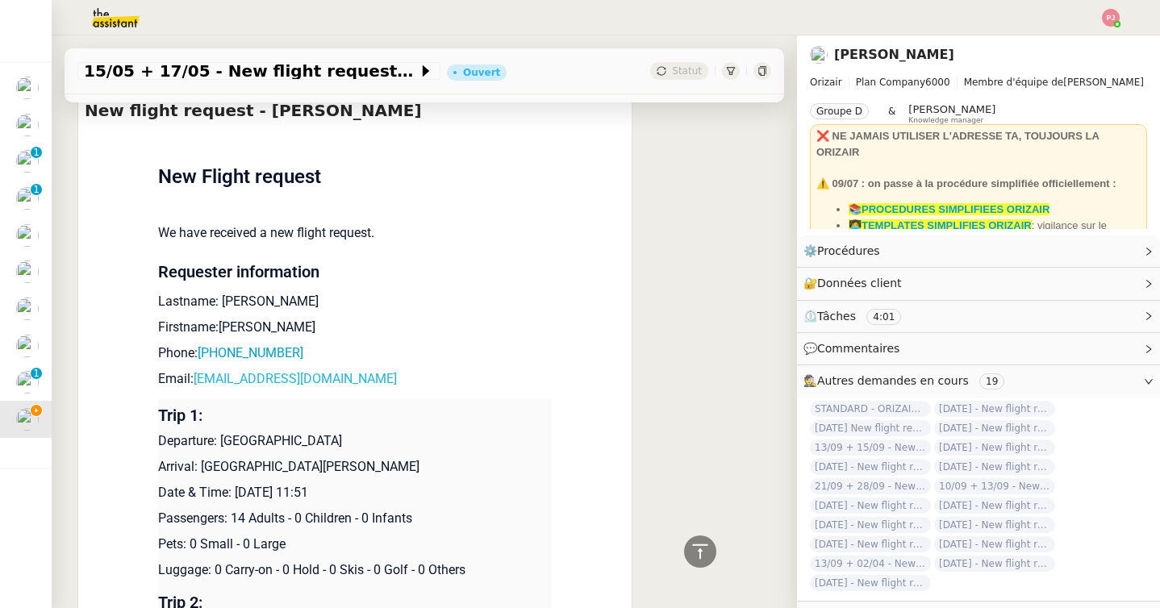
drag, startPoint x: 407, startPoint y: 381, endPoint x: 198, endPoint y: 382, distance: 209.7
click at [198, 382] on p "Email: [EMAIL_ADDRESS][DOMAIN_NAME]" at bounding box center [354, 378] width 393 height 19
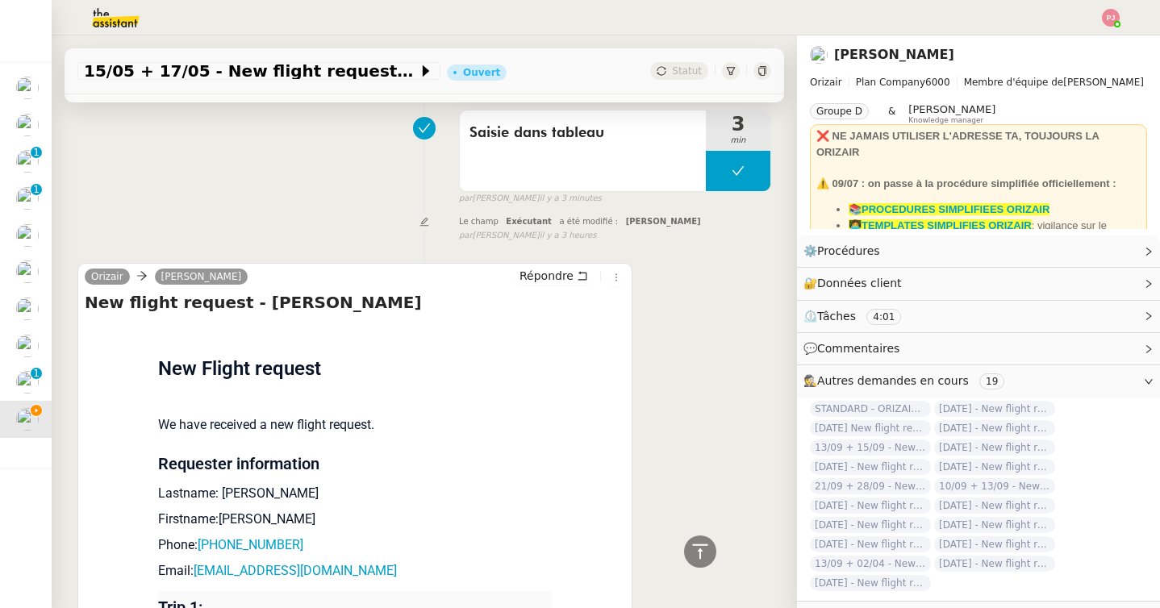
scroll to position [0, 0]
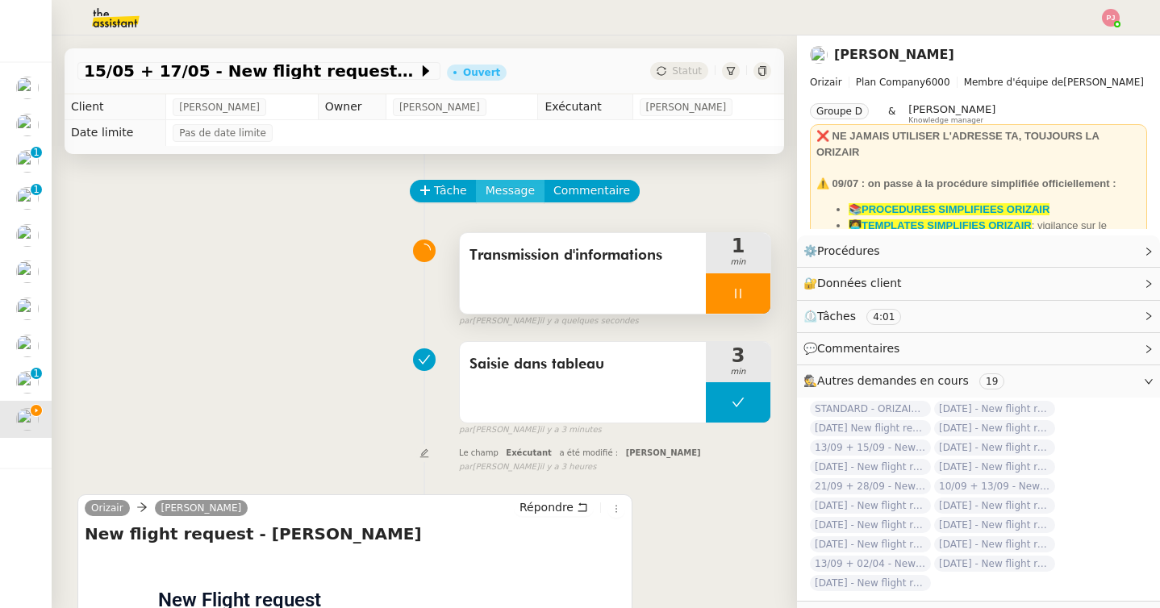
click at [517, 194] on span "Message" at bounding box center [509, 190] width 49 height 19
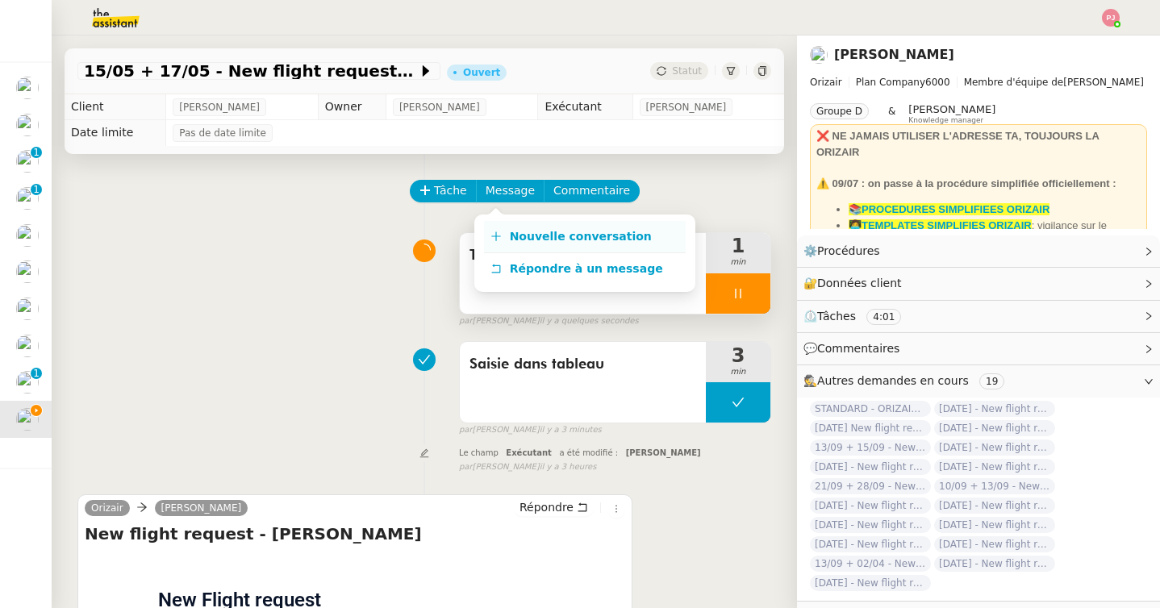
click at [528, 230] on span "Nouvelle conversation" at bounding box center [581, 236] width 142 height 13
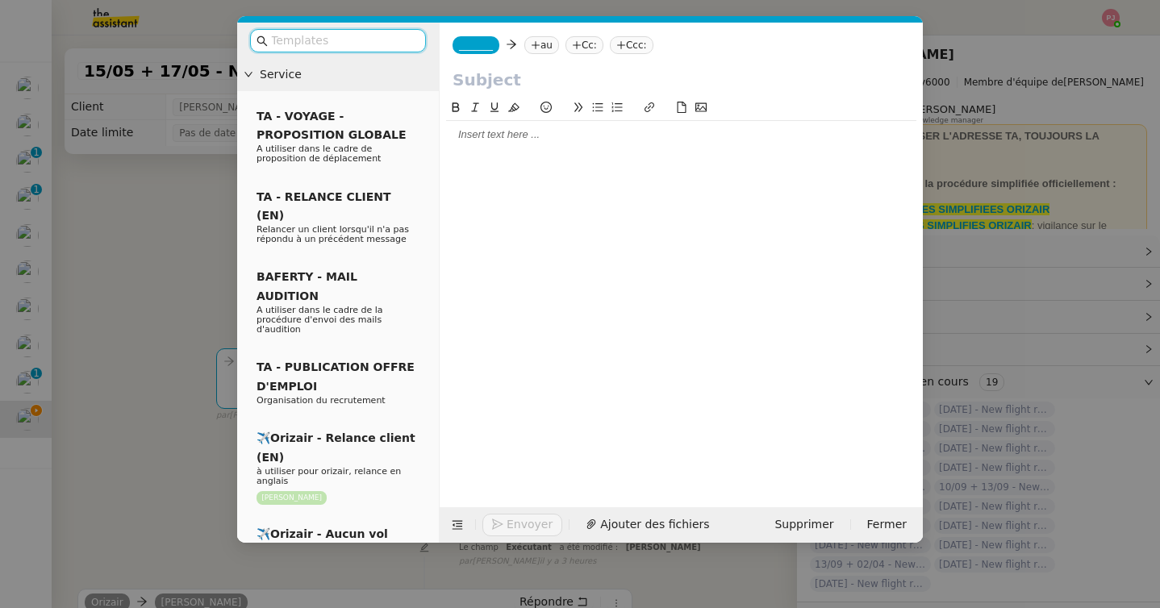
click at [349, 44] on input "text" at bounding box center [343, 40] width 145 height 19
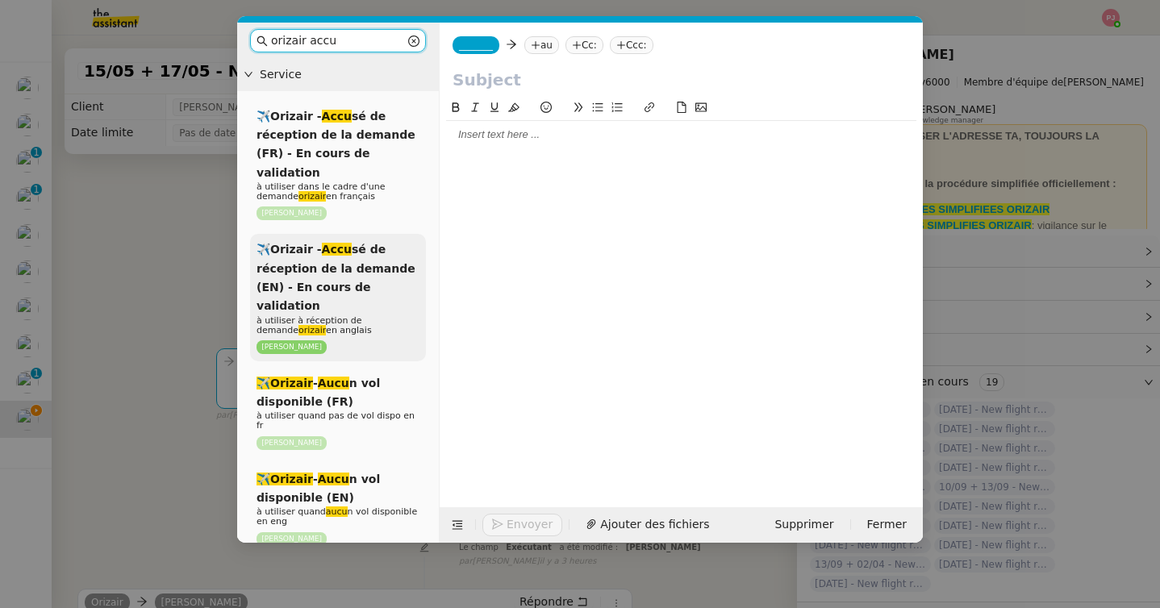
type input "orizair accu"
click at [327, 253] on span "✈️Orizair - Accu sé de réception de la demande (EN) - En cours de validation" at bounding box center [335, 277] width 159 height 69
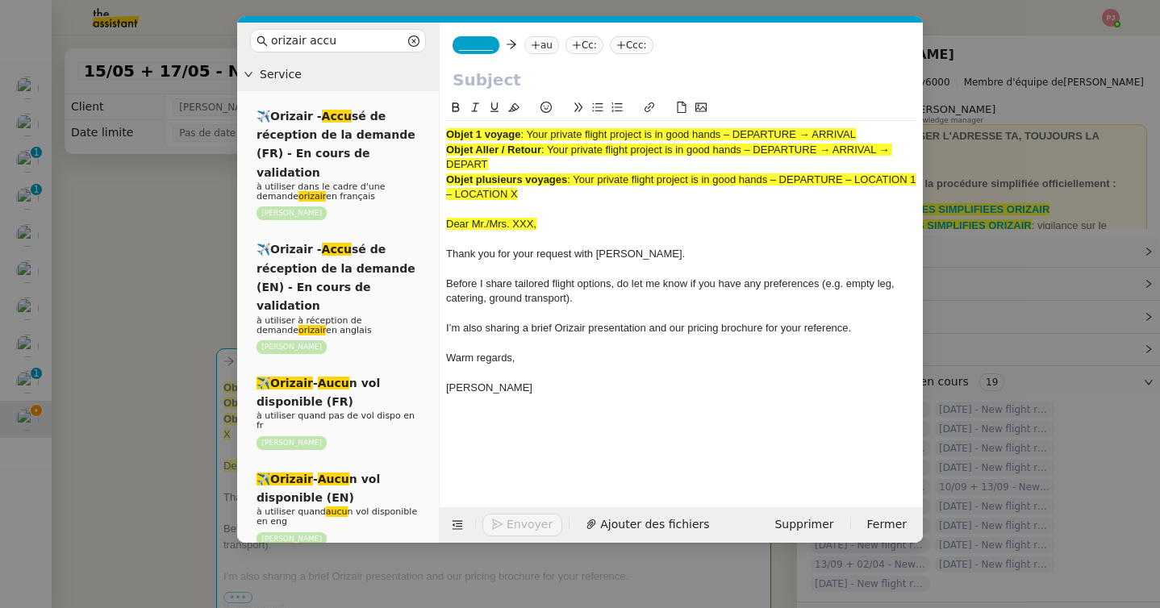
click at [484, 47] on span "_______" at bounding box center [476, 45] width 34 height 11
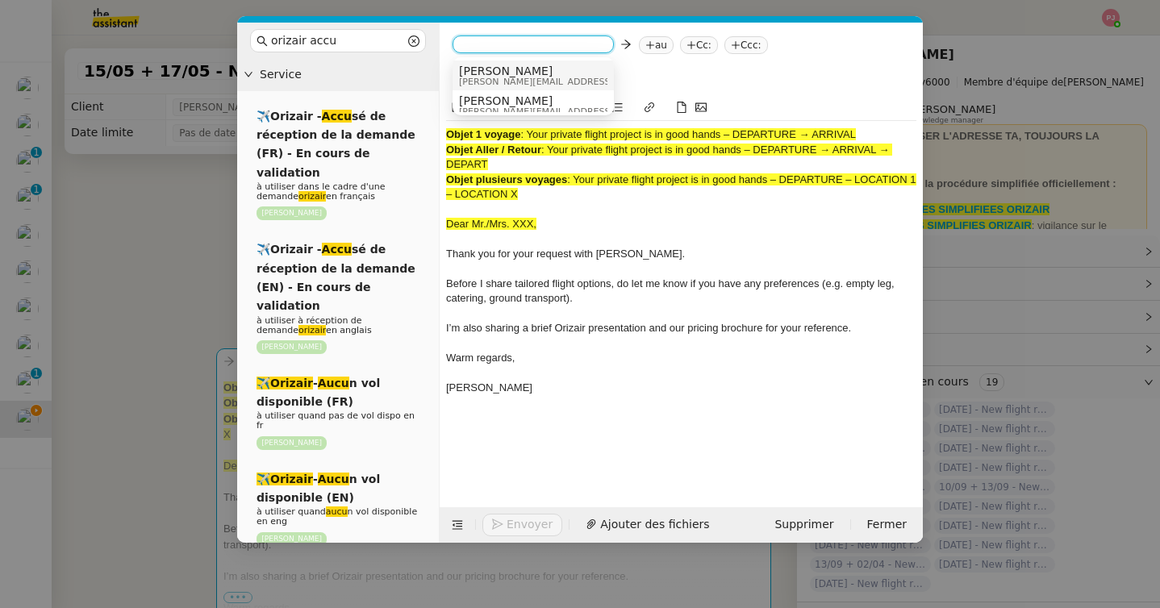
click at [497, 69] on span "[PERSON_NAME]" at bounding box center [573, 71] width 229 height 13
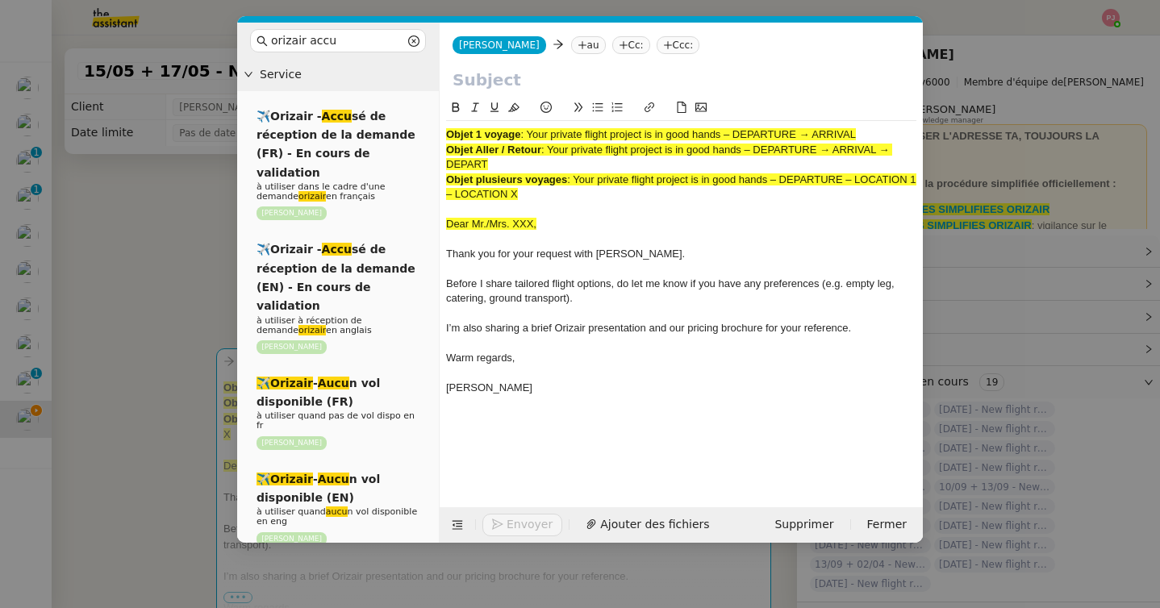
click at [577, 43] on icon at bounding box center [582, 45] width 10 height 10
paste input "[EMAIL_ADDRESS][DOMAIN_NAME]"
type input "[EMAIL_ADDRESS][DOMAIN_NAME]"
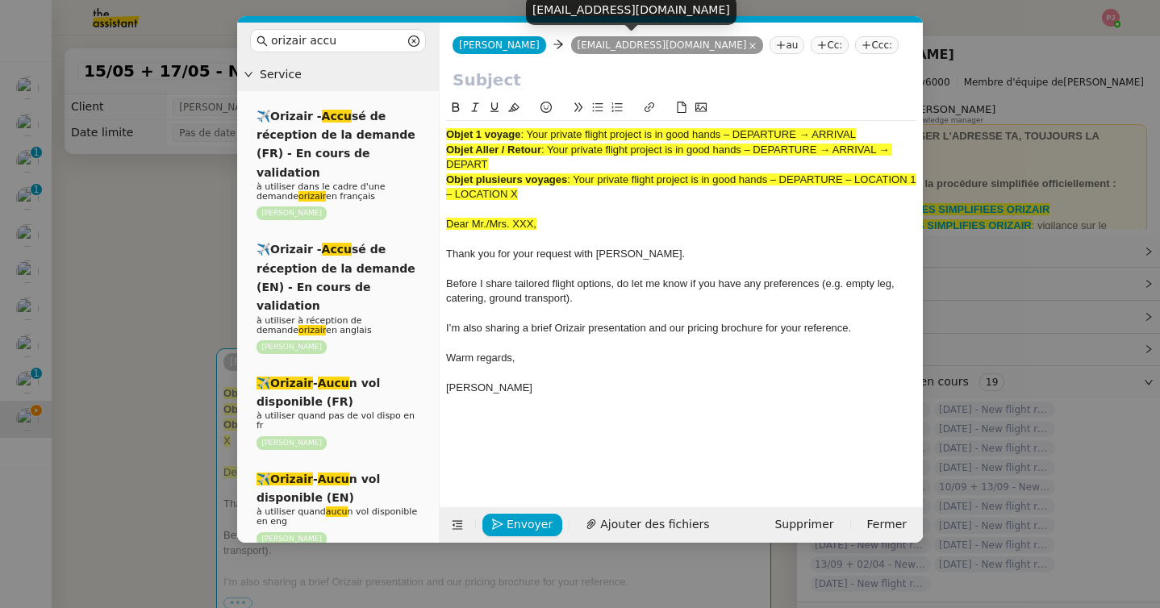
click at [855, 40] on nz-tag "Ccc:" at bounding box center [877, 45] width 44 height 18
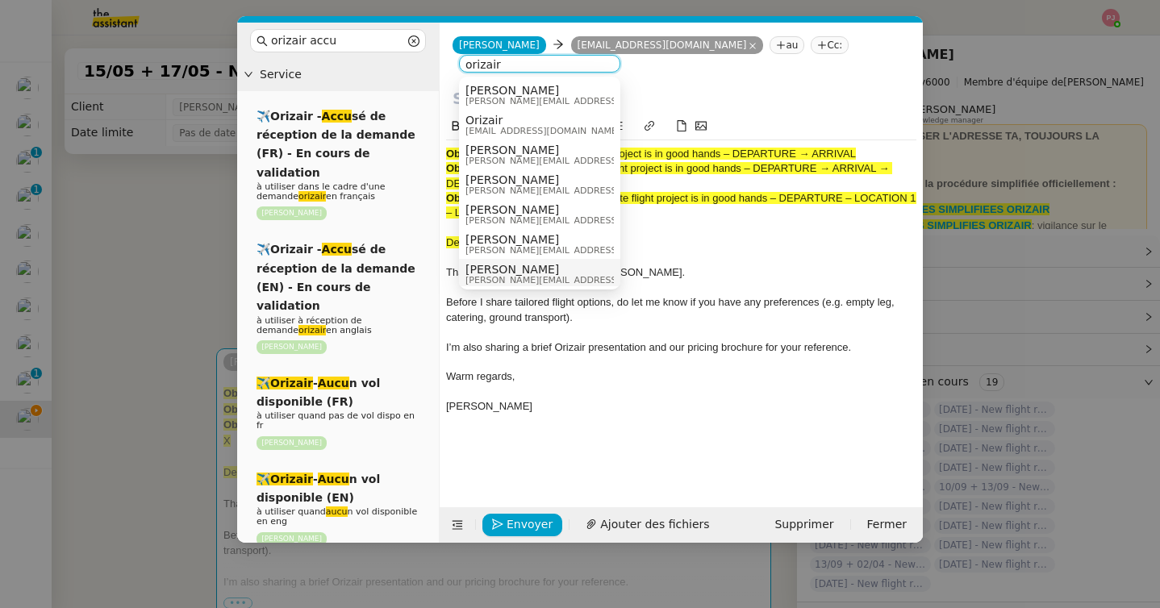
type input "orizair"
click at [549, 282] on div "[PERSON_NAME] [PERSON_NAME][EMAIL_ADDRESS][DOMAIN_NAME]" at bounding box center [585, 274] width 241 height 22
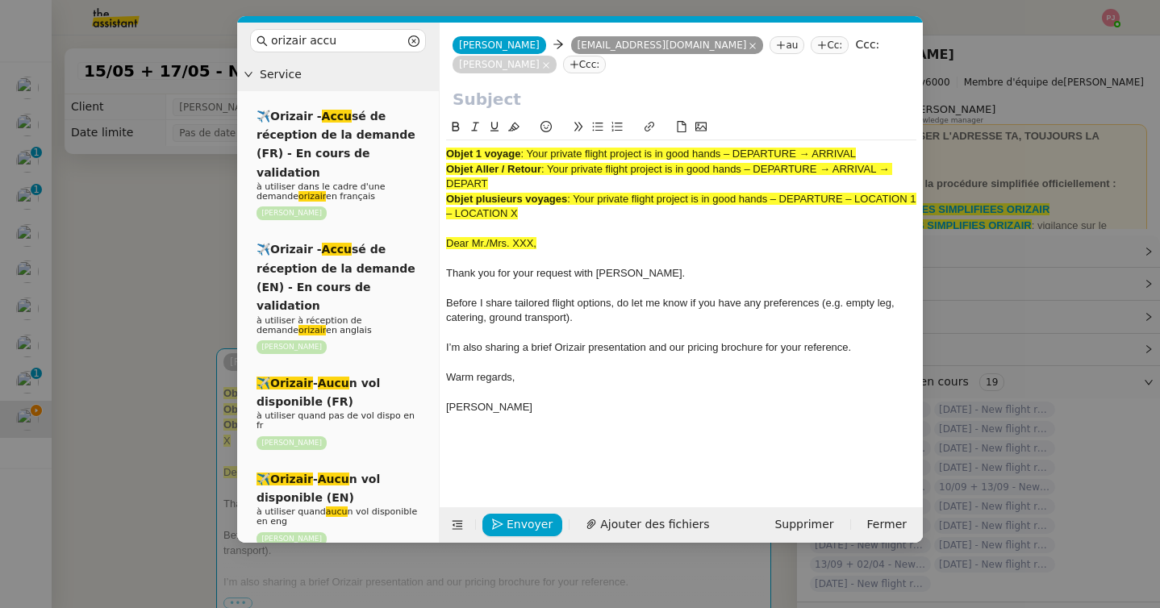
click at [531, 150] on span ": Your private flight project is in good hands – DEPARTURE → ARRIVAL" at bounding box center [687, 154] width 335 height 12
drag, startPoint x: 552, startPoint y: 172, endPoint x: 552, endPoint y: 184, distance: 12.1
click at [552, 184] on div "Objet Aller / Retour : Your private flight project is in good hands – DEPARTURE…" at bounding box center [681, 177] width 470 height 30
click at [518, 99] on input "text" at bounding box center [680, 99] width 457 height 24
paste input "Your private flight project is in good hands – DEPARTURE → ARRIVAL → DEPART"
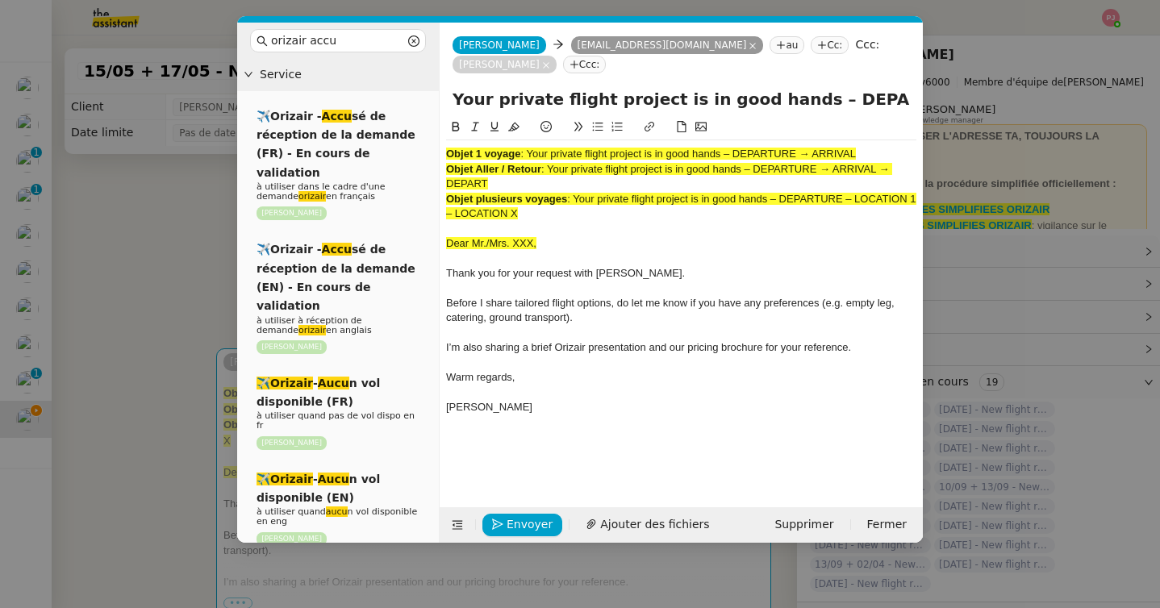
scroll to position [0, 149]
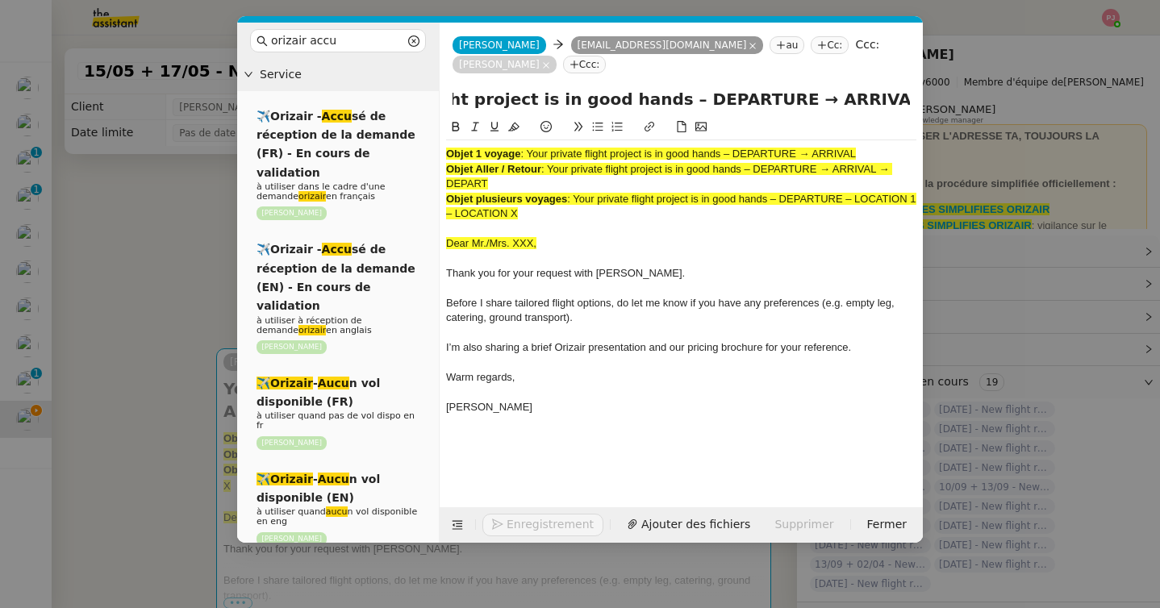
type input "Your private flight project is in good hands – DEPARTURE → ARRIVAL → DEPART"
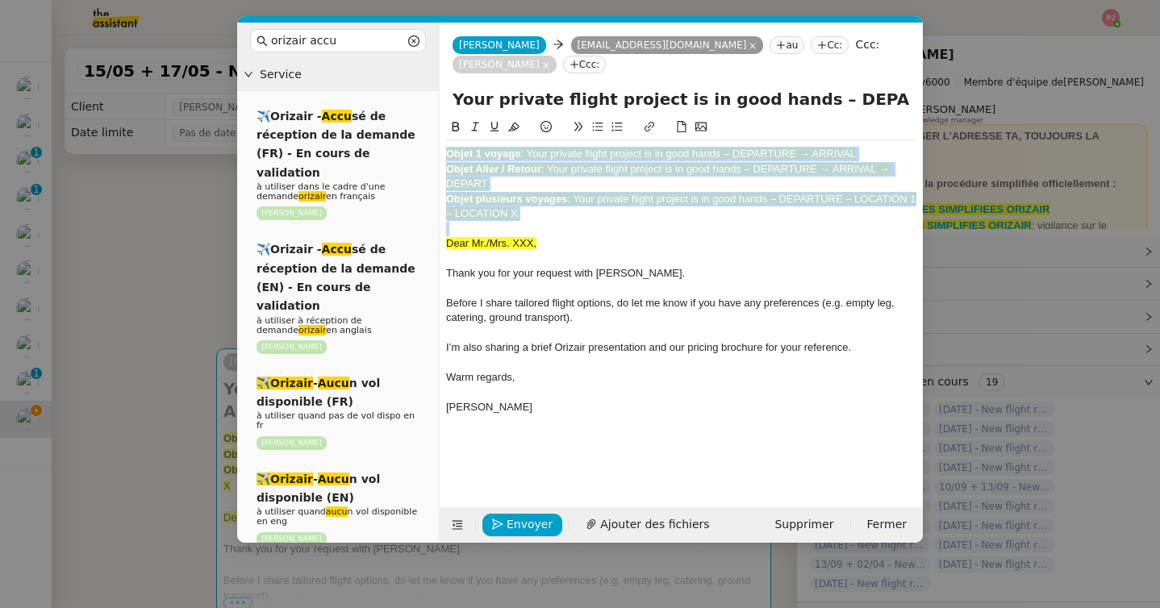
drag, startPoint x: 445, startPoint y: 245, endPoint x: 443, endPoint y: 110, distance: 134.7
click at [443, 110] on form "[PERSON_NAME] [EMAIL_ADDRESS][DOMAIN_NAME] [EMAIL_ADDRESS][DOMAIN_NAME] au Cc: …" at bounding box center [681, 283] width 484 height 520
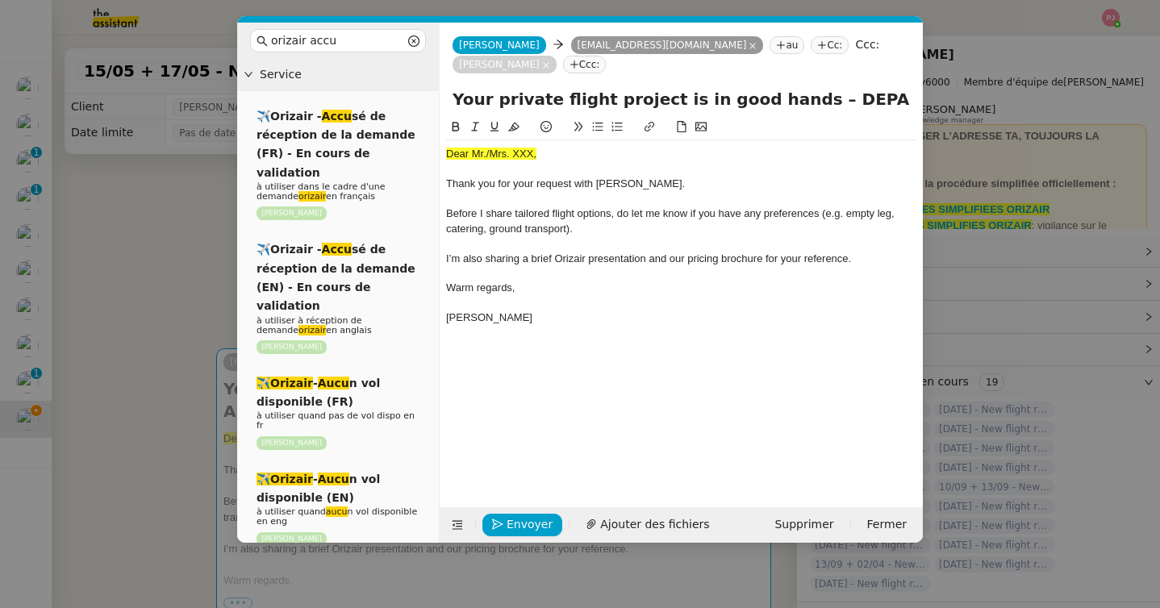
click at [99, 343] on nz-modal-container "orizair accu Service ✈️Orizair - Accu sé de réception de la demande (FR) - En c…" at bounding box center [580, 304] width 1160 height 608
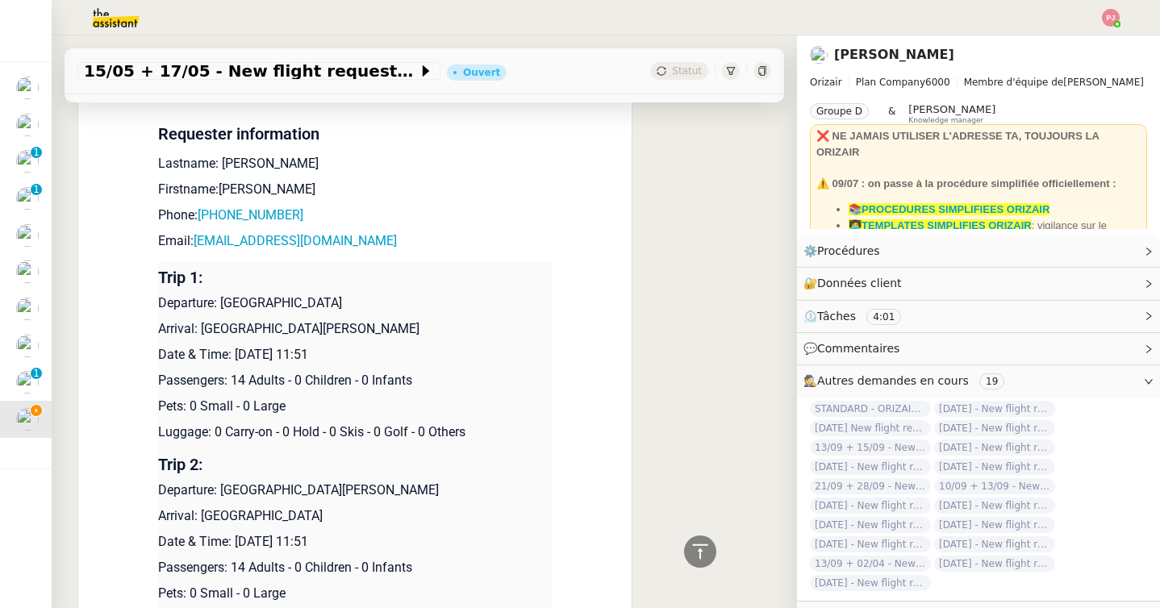
scroll to position [893, 0]
drag, startPoint x: 468, startPoint y: 329, endPoint x: 222, endPoint y: 295, distance: 249.1
click at [222, 295] on td "Trip 1: Departure: Manchester Airport Arrival: [GEOGRAPHIC_DATA][PERSON_NAME] D…" at bounding box center [354, 356] width 393 height 187
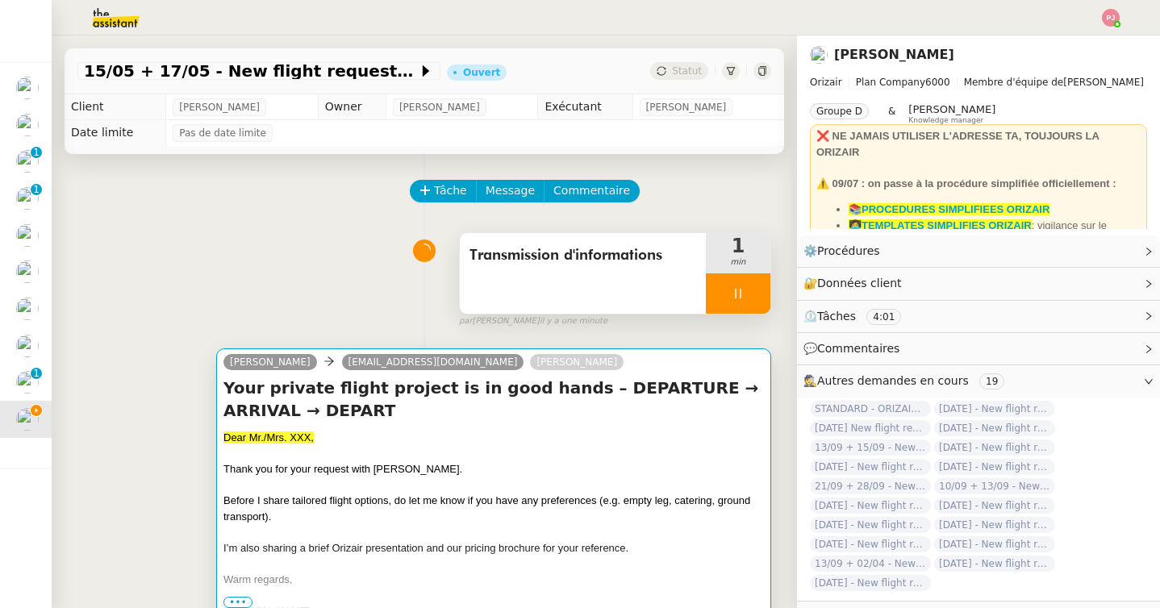
click at [428, 481] on div at bounding box center [493, 485] width 540 height 16
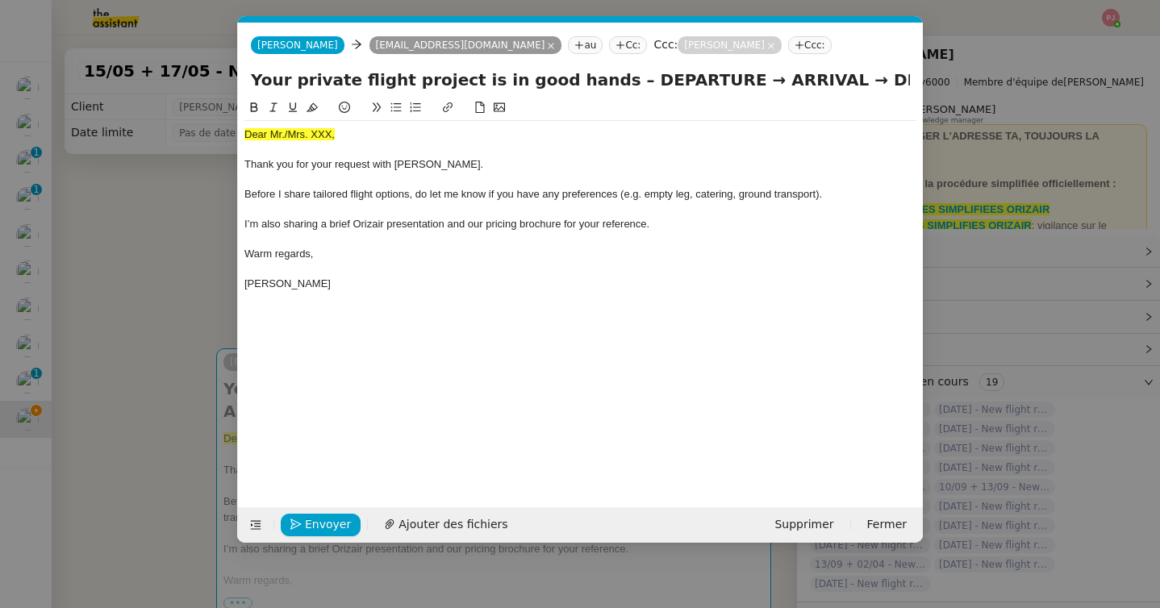
scroll to position [0, 94]
click at [323, 287] on div "[PERSON_NAME]" at bounding box center [580, 284] width 672 height 15
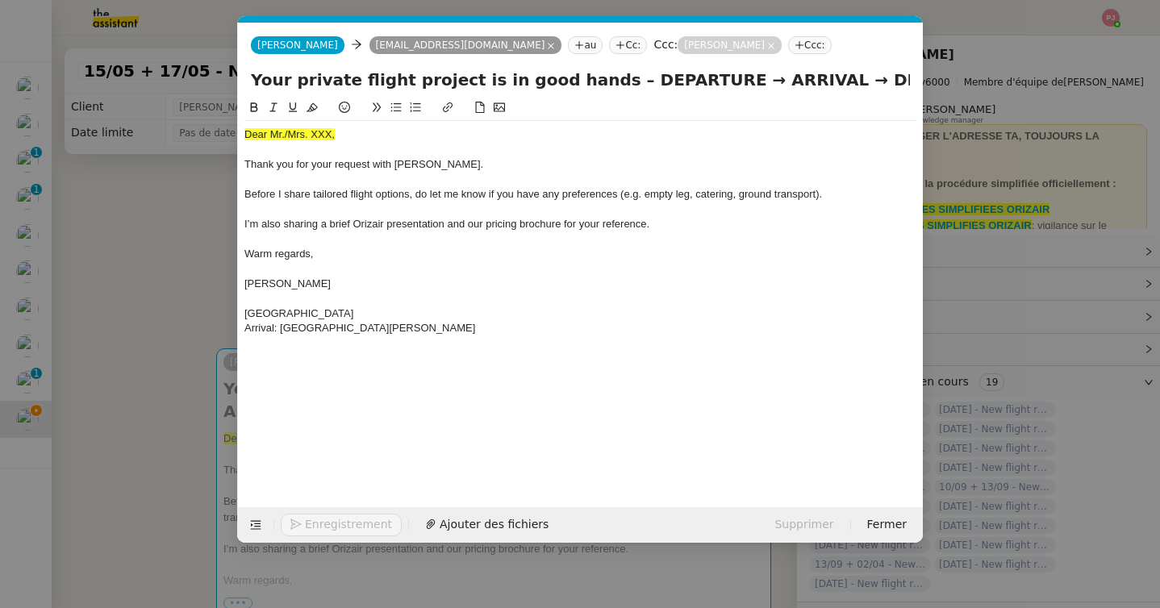
scroll to position [0, 0]
drag, startPoint x: 382, startPoint y: 139, endPoint x: 196, endPoint y: 139, distance: 186.3
click at [196, 139] on nz-modal-container "orizair accu Service ✈️Orizair - Accu sé de réception de la demande (FR) - En c…" at bounding box center [580, 304] width 1160 height 608
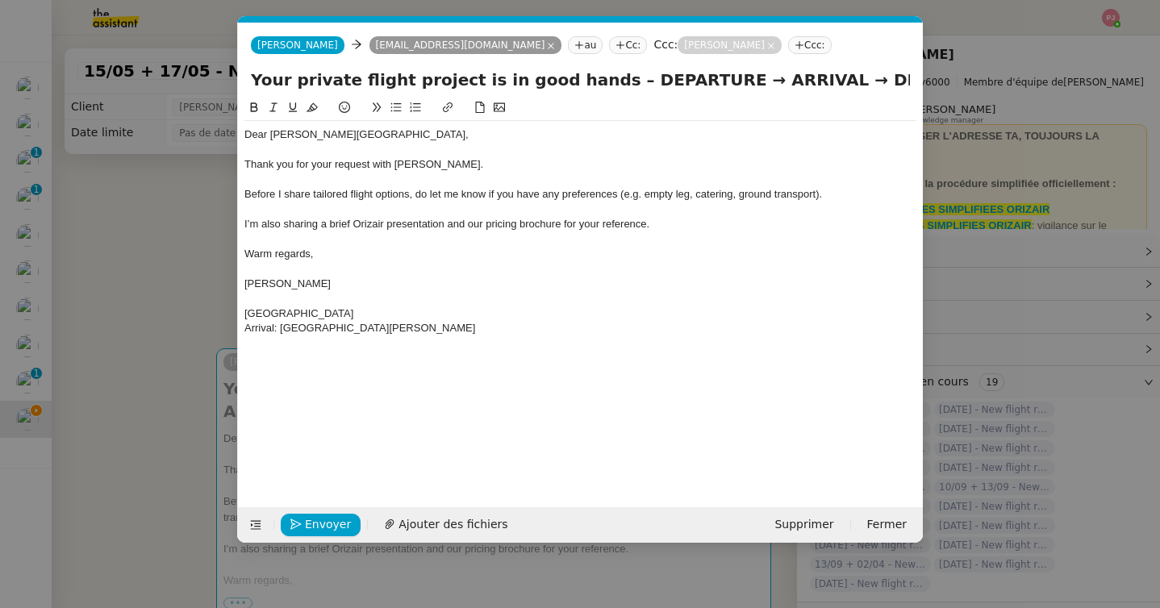
drag, startPoint x: 489, startPoint y: 329, endPoint x: 281, endPoint y: 328, distance: 207.2
click at [281, 328] on div "Arrival: [GEOGRAPHIC_DATA][PERSON_NAME]" at bounding box center [580, 328] width 672 height 15
drag, startPoint x: 338, startPoint y: 314, endPoint x: 246, endPoint y: 314, distance: 91.9
click at [246, 314] on div "[GEOGRAPHIC_DATA]" at bounding box center [580, 313] width 672 height 15
drag, startPoint x: 792, startPoint y: 73, endPoint x: 891, endPoint y: 73, distance: 99.2
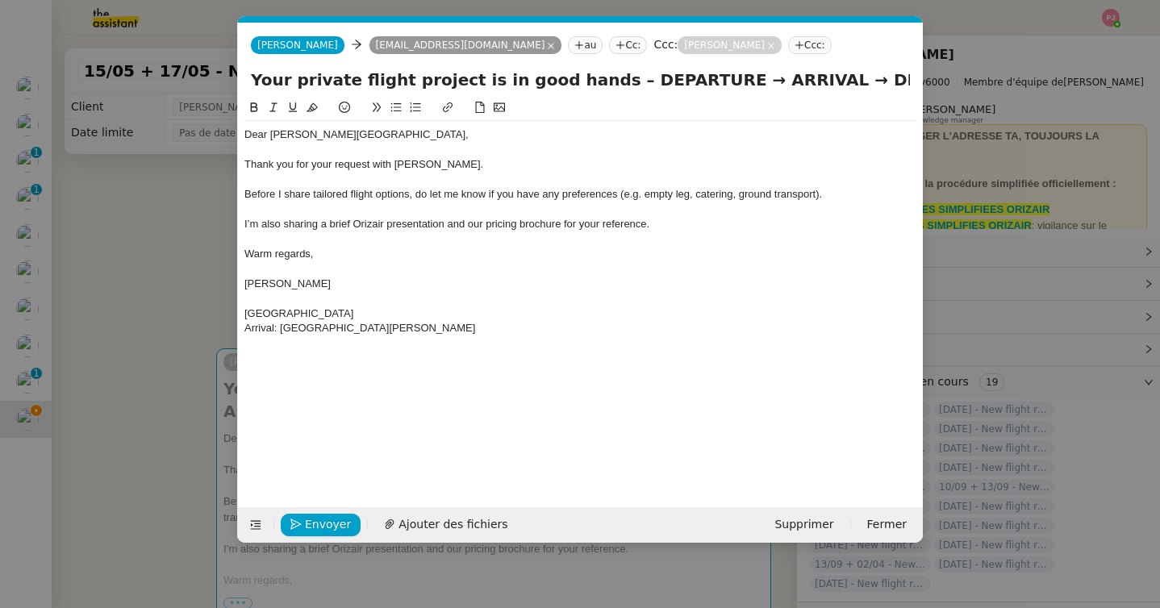
click at [891, 73] on input "Your private flight project is in good hands – DEPARTURE → ARRIVAL → DEPART" at bounding box center [580, 80] width 659 height 24
paste input "[GEOGRAPHIC_DATA]"
drag, startPoint x: 651, startPoint y: 82, endPoint x: 560, endPoint y: 79, distance: 91.2
click at [560, 79] on input "Your private flight project is in good hands – DEPARTURE → ARRIVAL → [GEOGRAPHI…" at bounding box center [580, 80] width 659 height 24
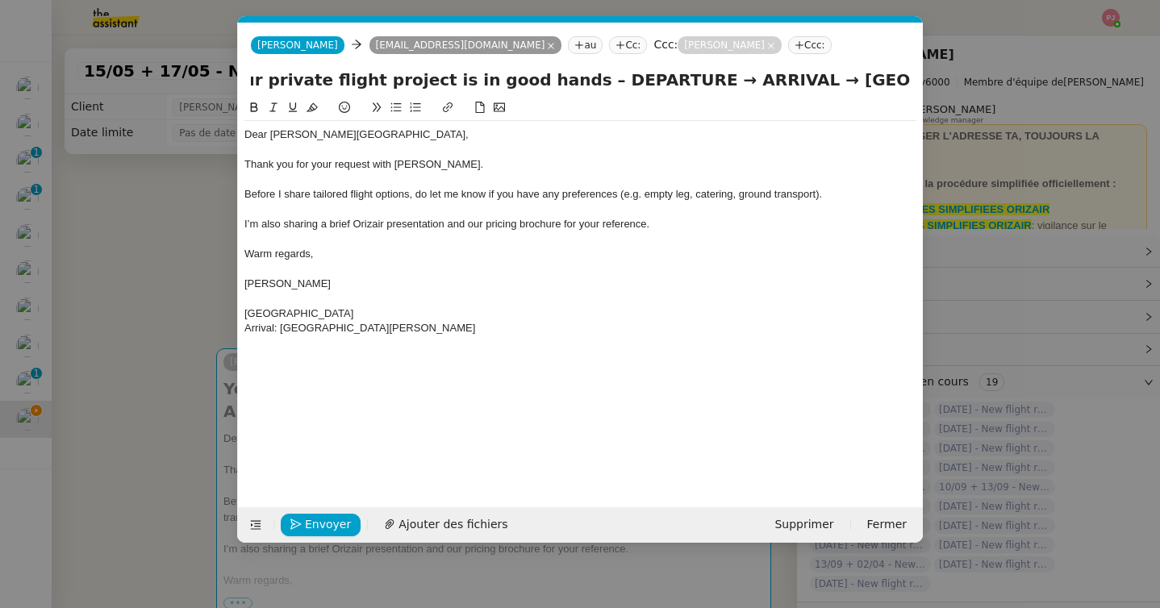
paste input "[GEOGRAPHIC_DATA]"
drag, startPoint x: 490, startPoint y: 331, endPoint x: 283, endPoint y: 330, distance: 207.2
click at [283, 330] on div "Arrival: [GEOGRAPHIC_DATA][PERSON_NAME]" at bounding box center [580, 328] width 672 height 15
drag, startPoint x: 818, startPoint y: 80, endPoint x: 776, endPoint y: 80, distance: 41.9
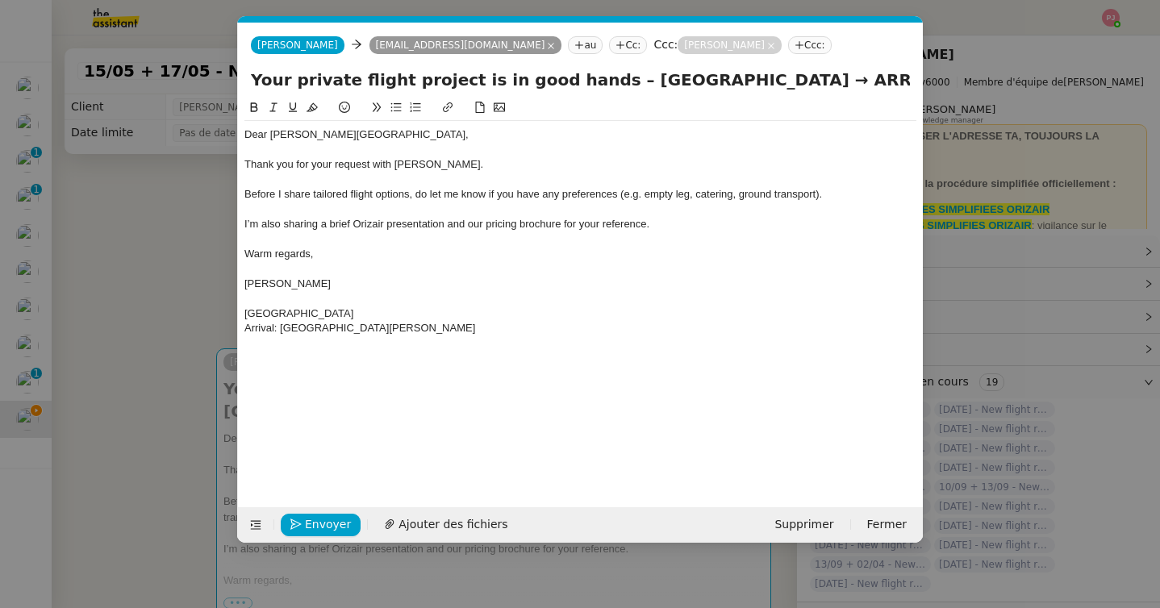
click at [776, 80] on input "Your private flight project is in good hands – [GEOGRAPHIC_DATA] → ARRIVAL → [G…" at bounding box center [580, 80] width 659 height 24
drag, startPoint x: 820, startPoint y: 77, endPoint x: 760, endPoint y: 77, distance: 60.5
click at [760, 77] on input "Your private flight project is in good hands – [GEOGRAPHIC_DATA] → ARRIVAL → [G…" at bounding box center [580, 80] width 659 height 24
paste input "[GEOGRAPHIC_DATA][PERSON_NAME]"
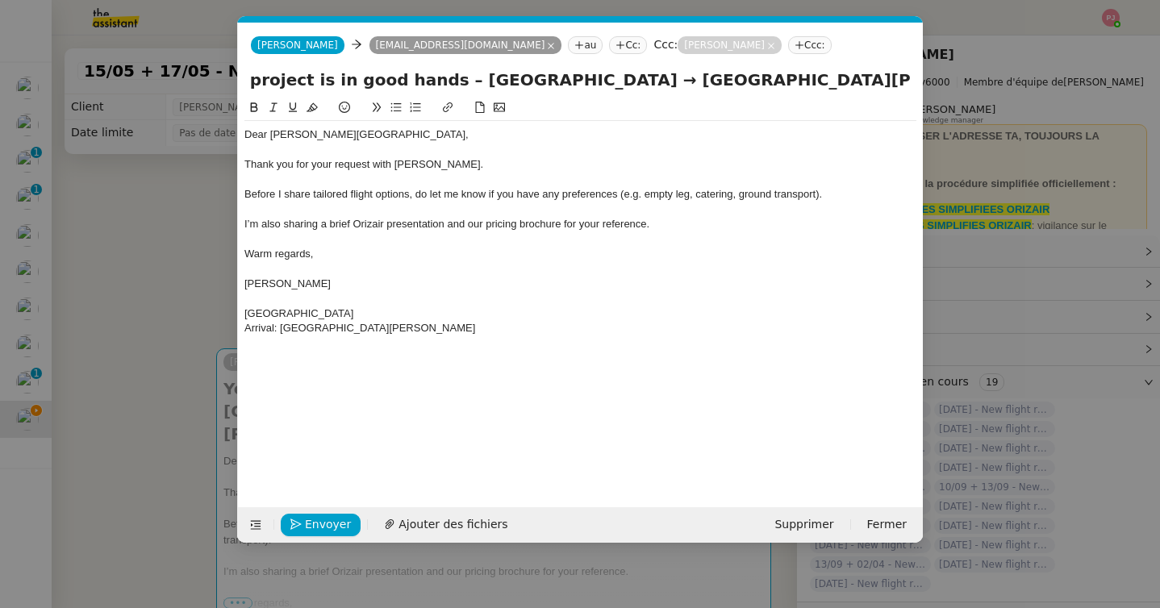
type input "Your private flight project is in good hands – [GEOGRAPHIC_DATA] → [GEOGRAPHIC_…"
drag, startPoint x: 493, startPoint y: 326, endPoint x: 239, endPoint y: 308, distance: 254.6
click at [239, 308] on nz-spin "Dear [PERSON_NAME][GEOGRAPHIC_DATA], Thank you for your request with [PERSON_NA…" at bounding box center [580, 293] width 685 height 390
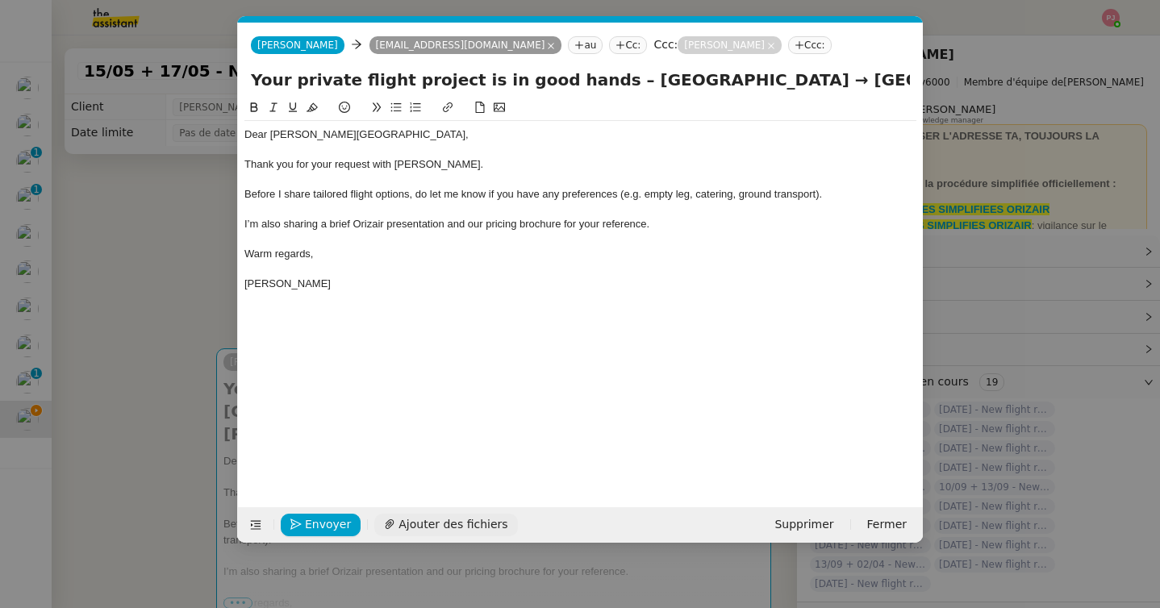
click at [437, 520] on span "Ajouter des fichiers" at bounding box center [452, 524] width 109 height 19
click at [337, 525] on span "Envoyer" at bounding box center [328, 524] width 46 height 19
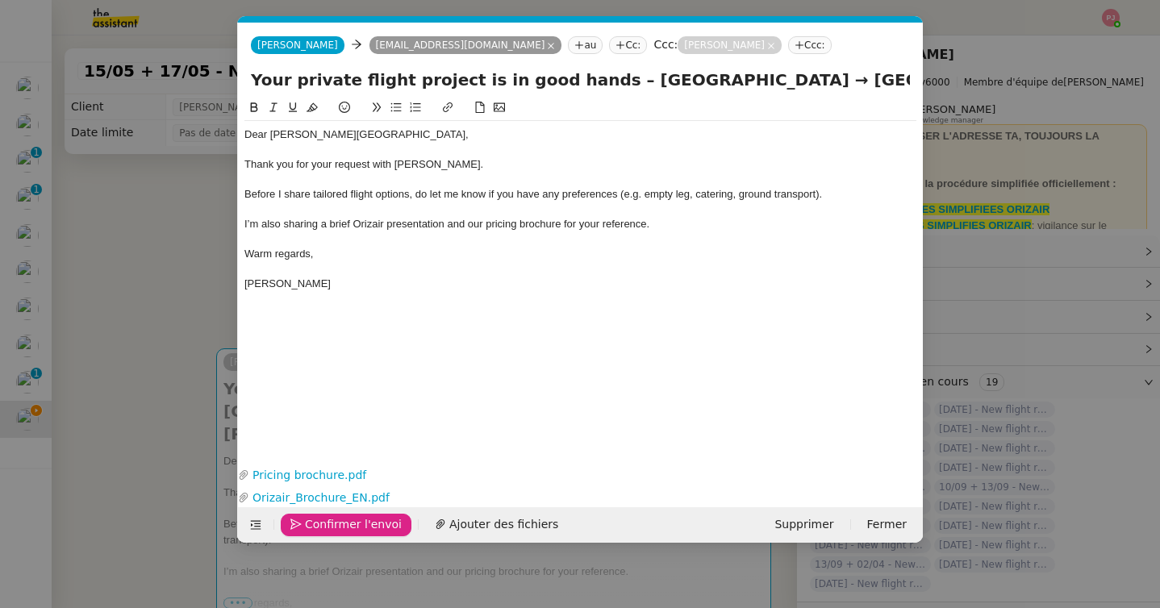
click at [337, 525] on span "Confirmer l'envoi" at bounding box center [353, 524] width 97 height 19
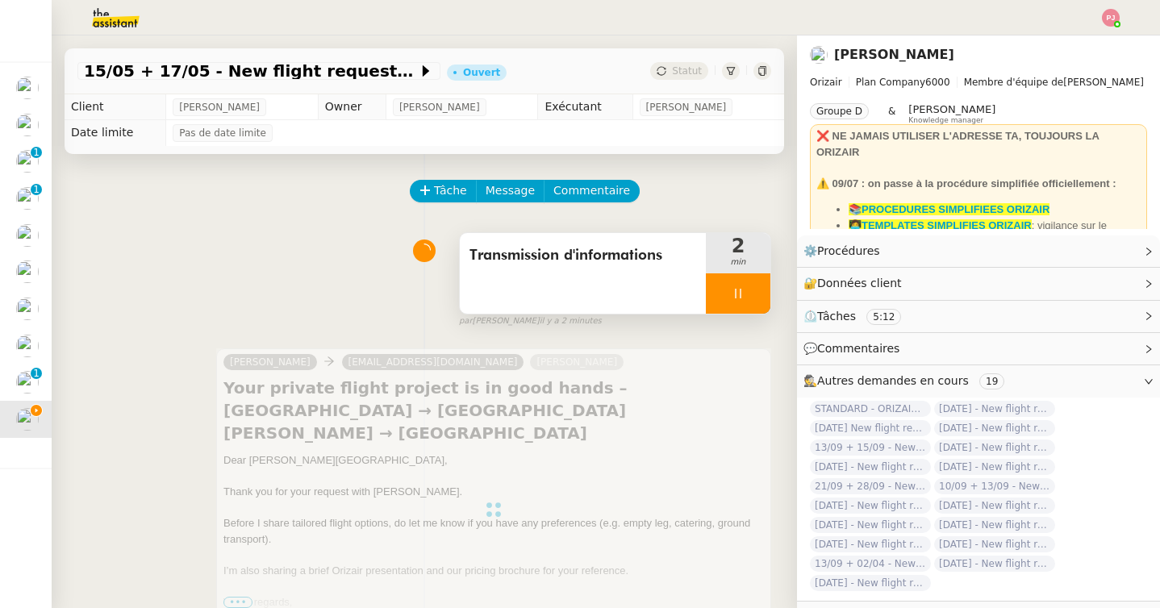
click at [742, 303] on div at bounding box center [738, 293] width 65 height 40
click at [764, 298] on button at bounding box center [754, 293] width 32 height 40
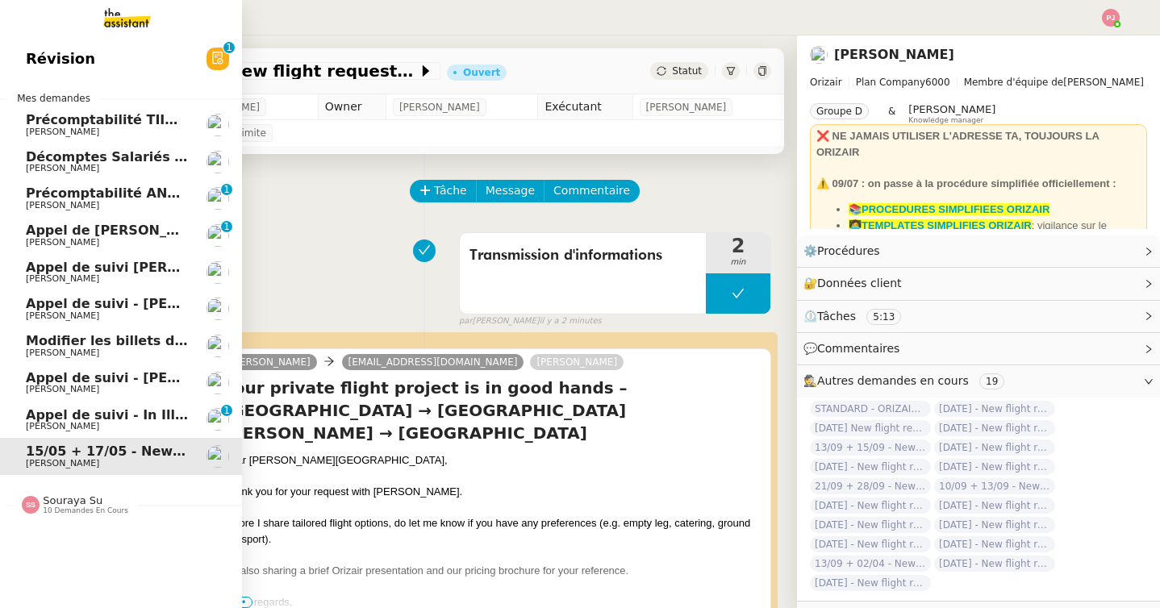
click at [62, 514] on span "10 demandes en cours" at bounding box center [85, 510] width 85 height 9
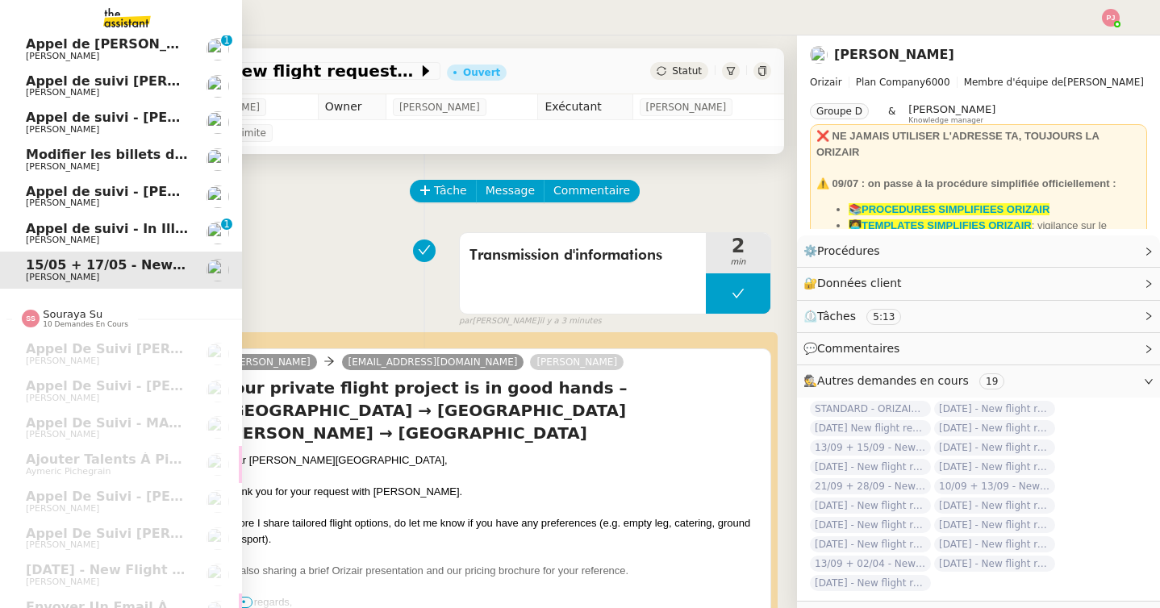
scroll to position [282, 0]
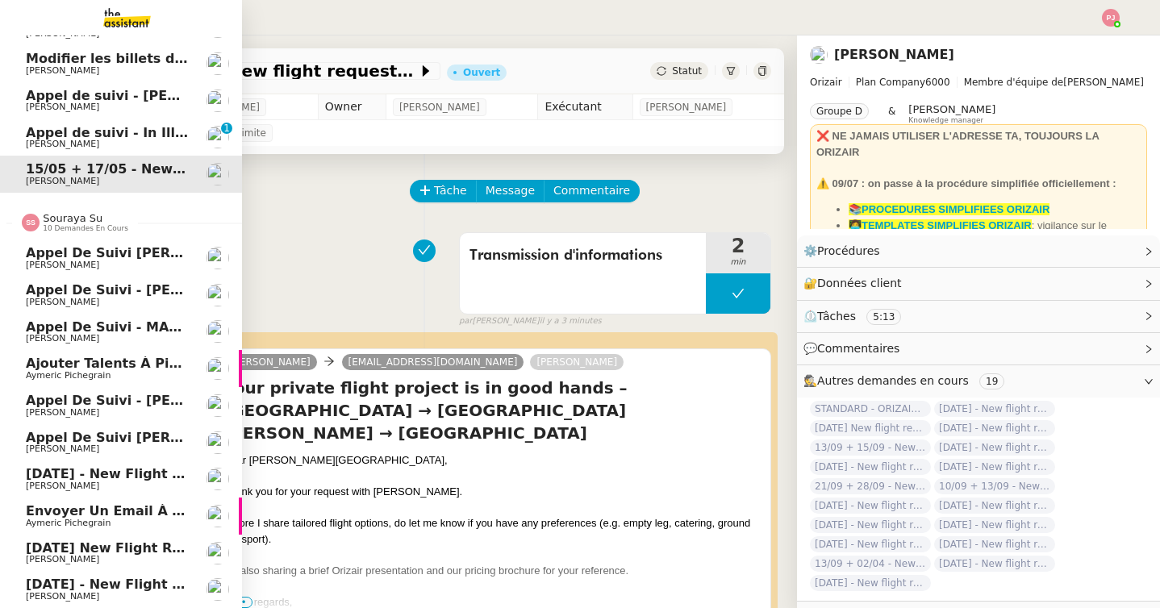
click at [98, 372] on span "Aymeric Pichegrain" at bounding box center [68, 375] width 85 height 10
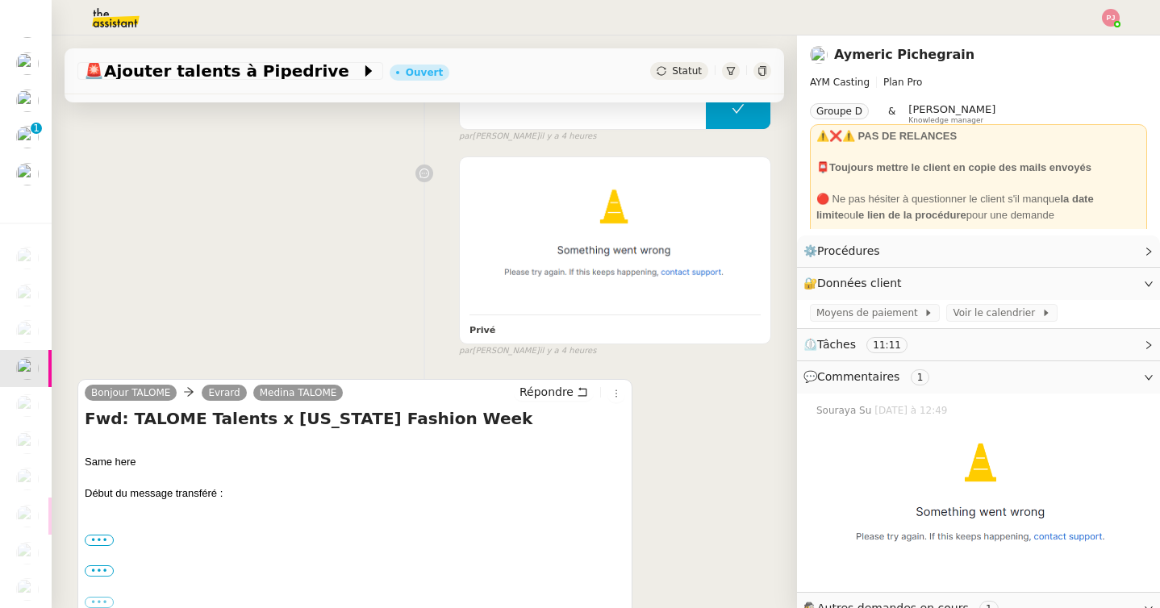
scroll to position [215, 0]
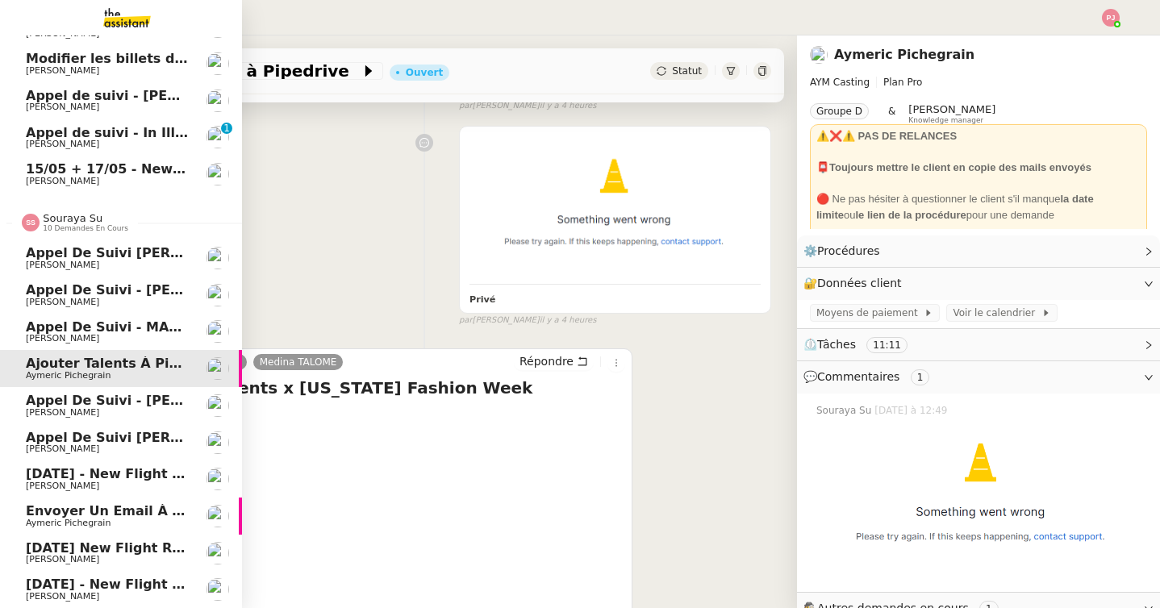
click at [93, 502] on link "Envoyer un email à [PERSON_NAME] [PERSON_NAME]" at bounding box center [121, 516] width 242 height 37
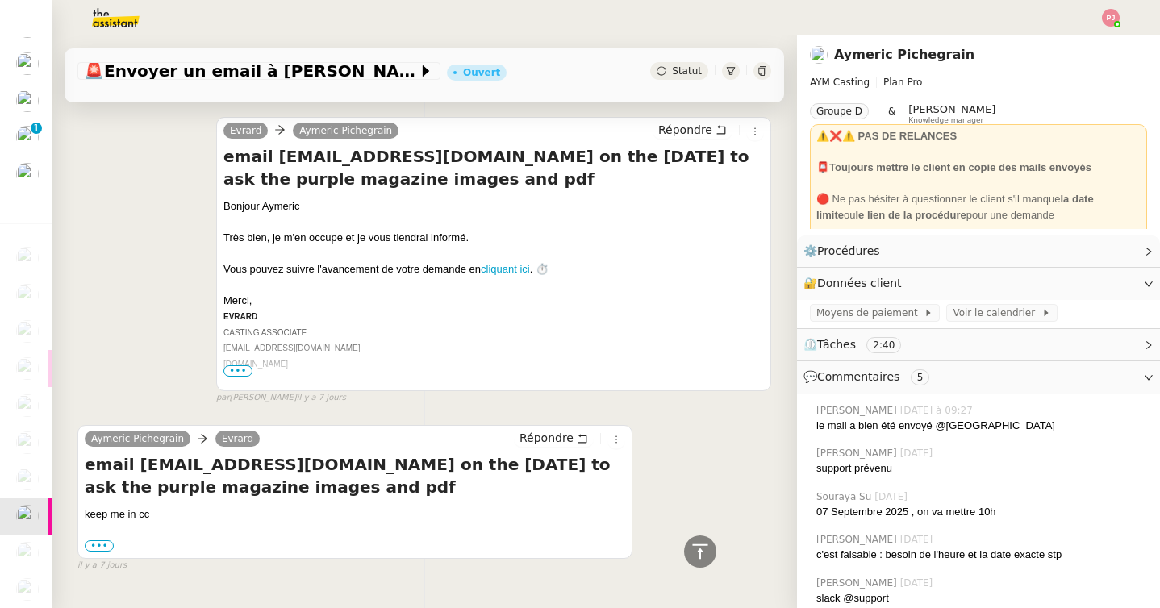
scroll to position [3368, 0]
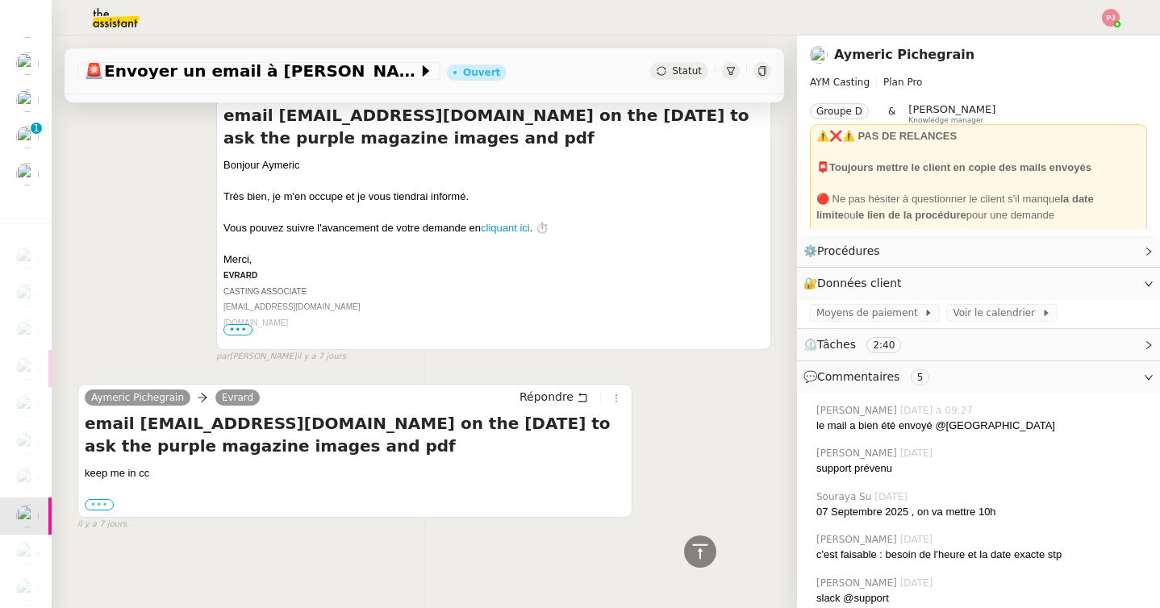
click at [109, 501] on label "•••" at bounding box center [99, 504] width 29 height 11
click at [0, 0] on input "•••" at bounding box center [0, 0] width 0 height 0
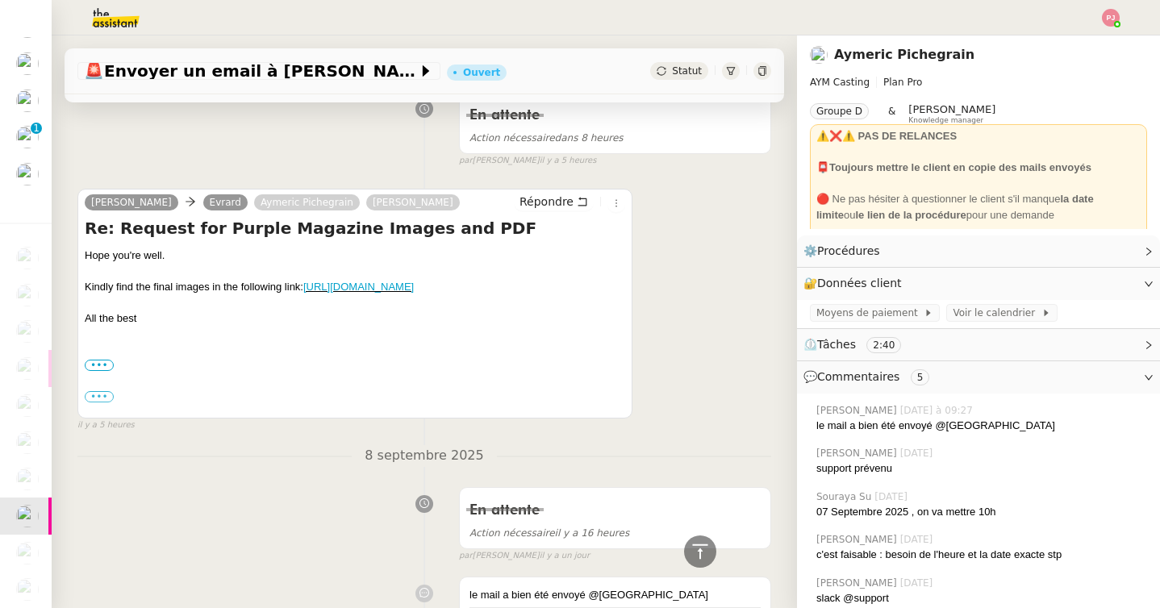
scroll to position [1176, 0]
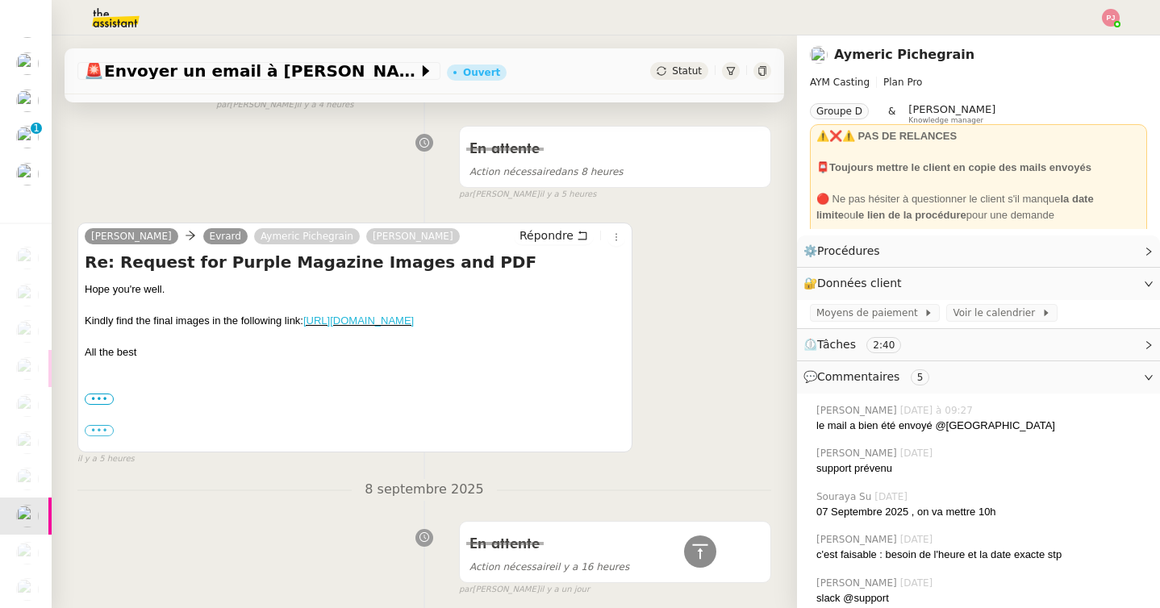
click at [372, 320] on link "[URL][DOMAIN_NAME]" at bounding box center [358, 320] width 110 height 12
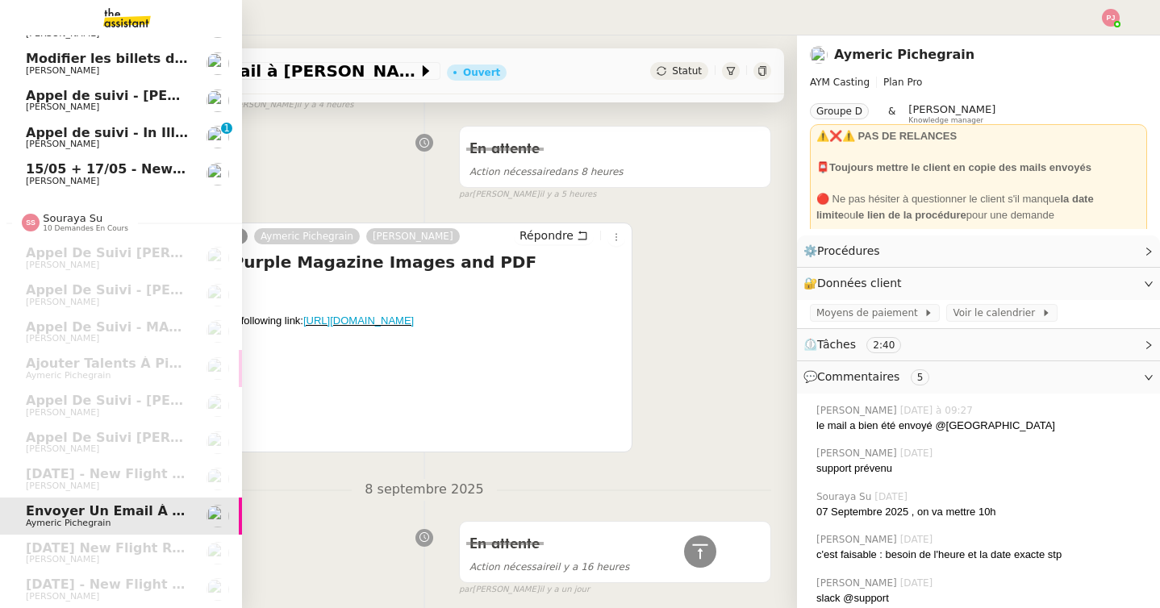
click at [157, 171] on span "15/05 + 17/05 - New flight request - [PERSON_NAME]" at bounding box center [218, 168] width 385 height 15
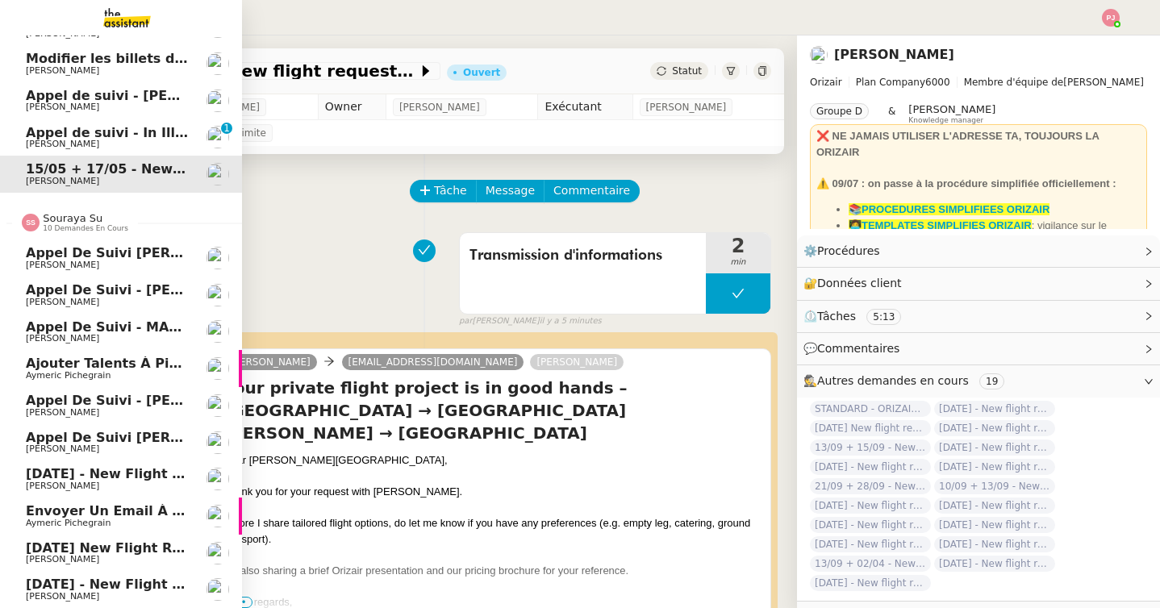
click at [87, 462] on link "[DATE] - New flight request - [PERSON_NAME] [PERSON_NAME]" at bounding box center [121, 478] width 242 height 37
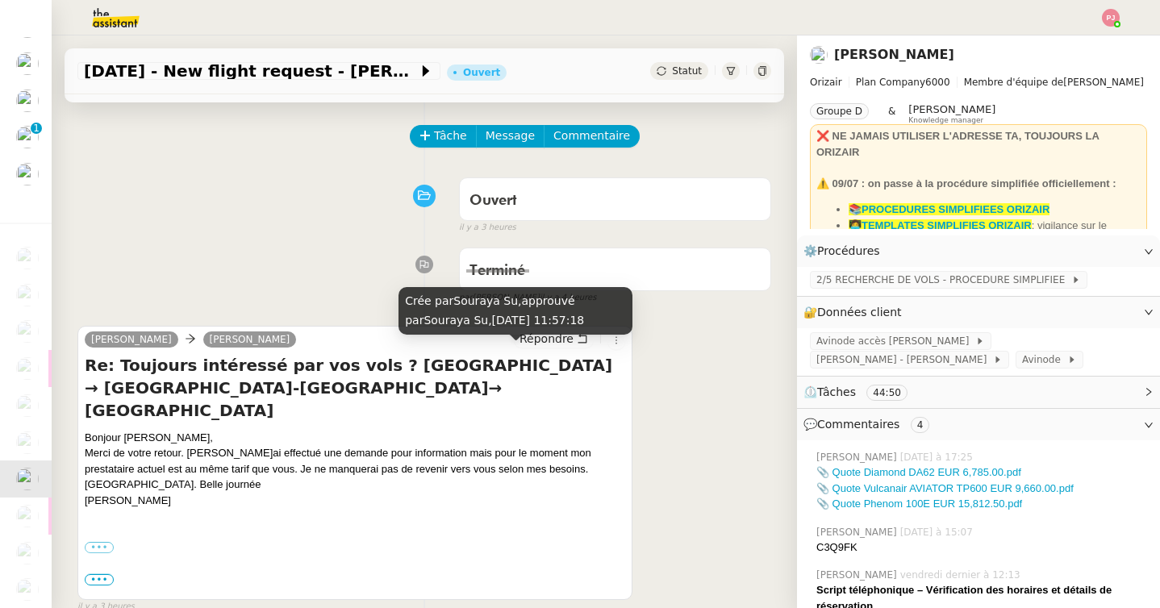
scroll to position [64, 0]
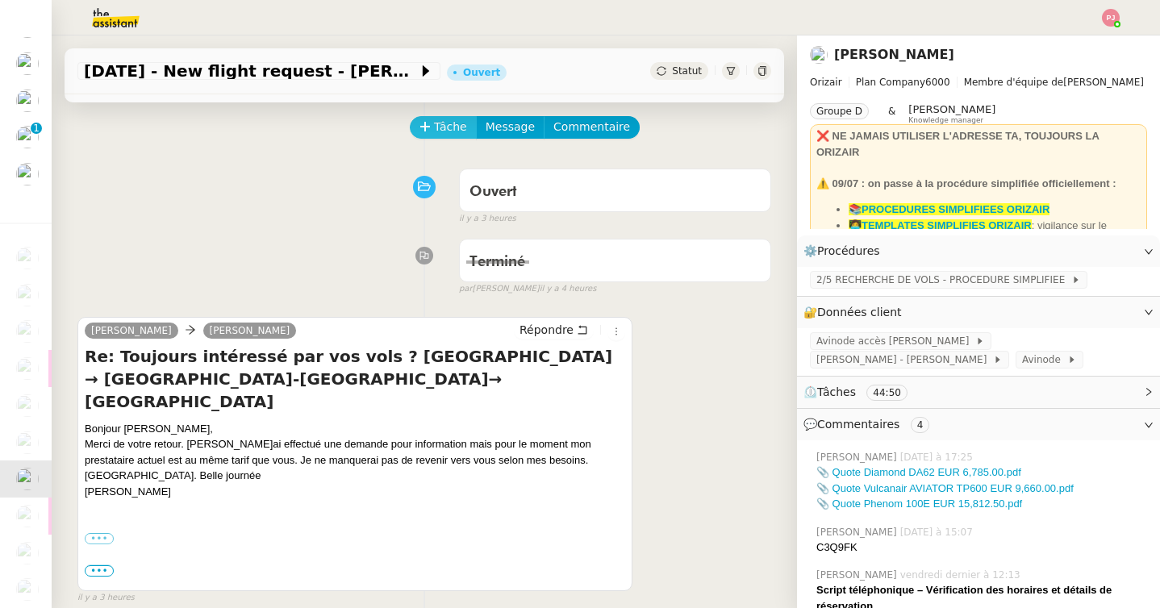
click at [431, 133] on button "Tâche" at bounding box center [443, 127] width 67 height 23
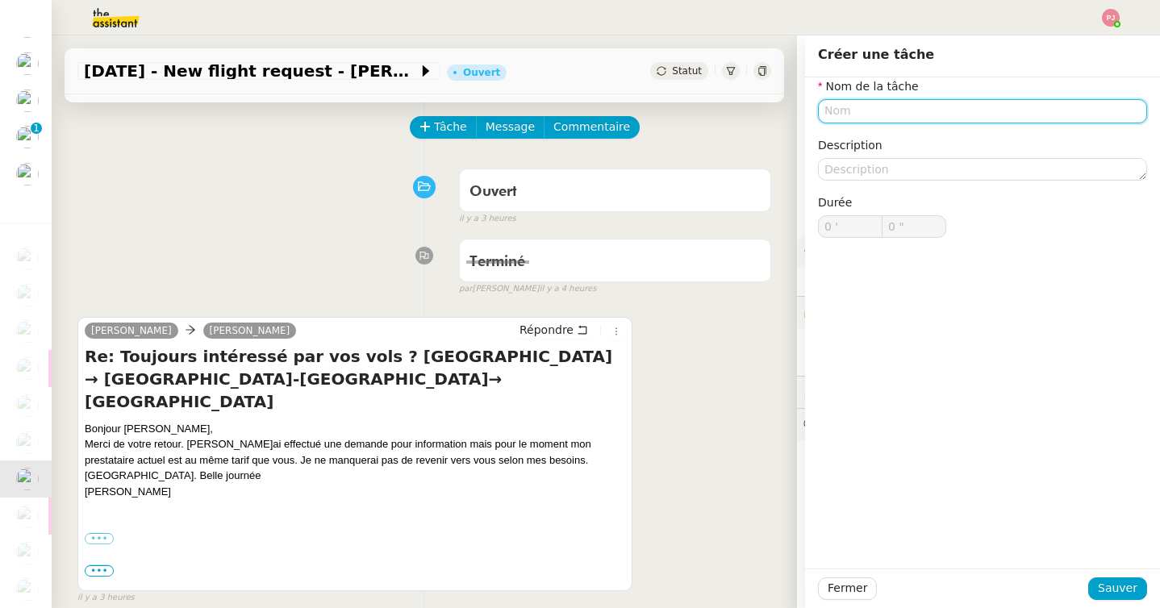
click at [898, 103] on input "text" at bounding box center [982, 110] width 329 height 23
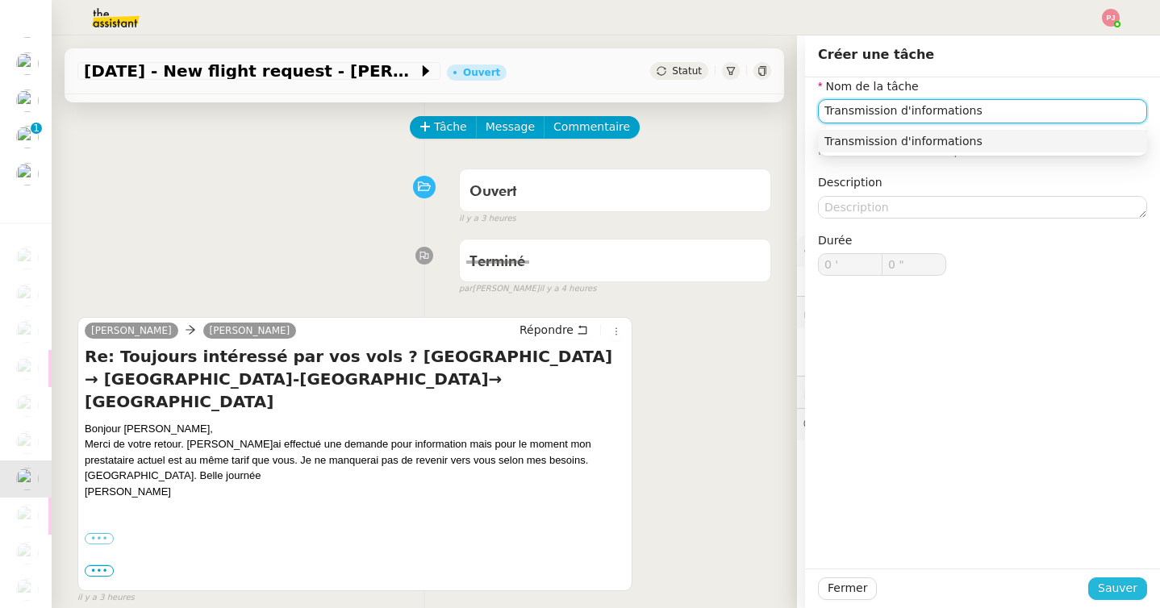
type input "Transmission d'informations"
click at [1111, 584] on span "Sauver" at bounding box center [1117, 588] width 40 height 19
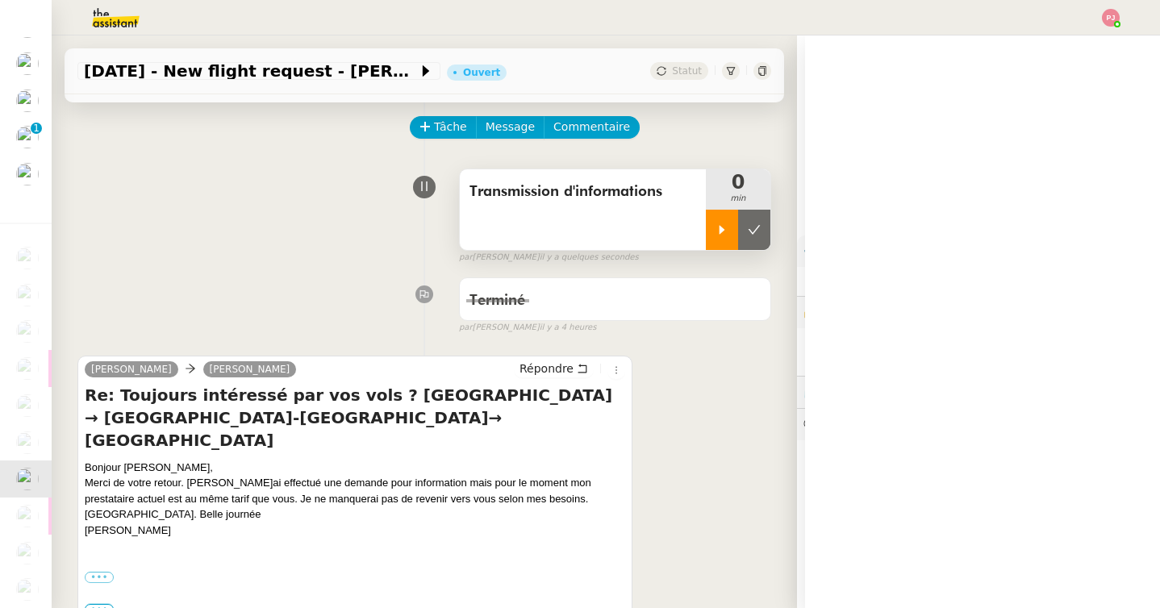
click at [718, 233] on icon at bounding box center [721, 229] width 13 height 13
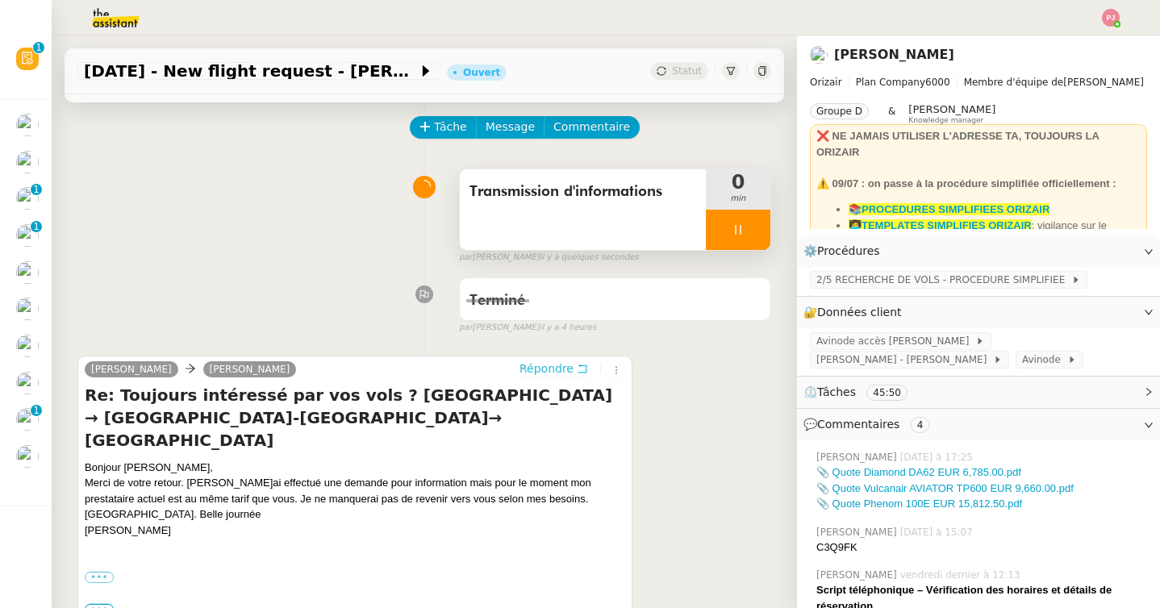
click at [534, 374] on span "Répondre" at bounding box center [546, 368] width 54 height 16
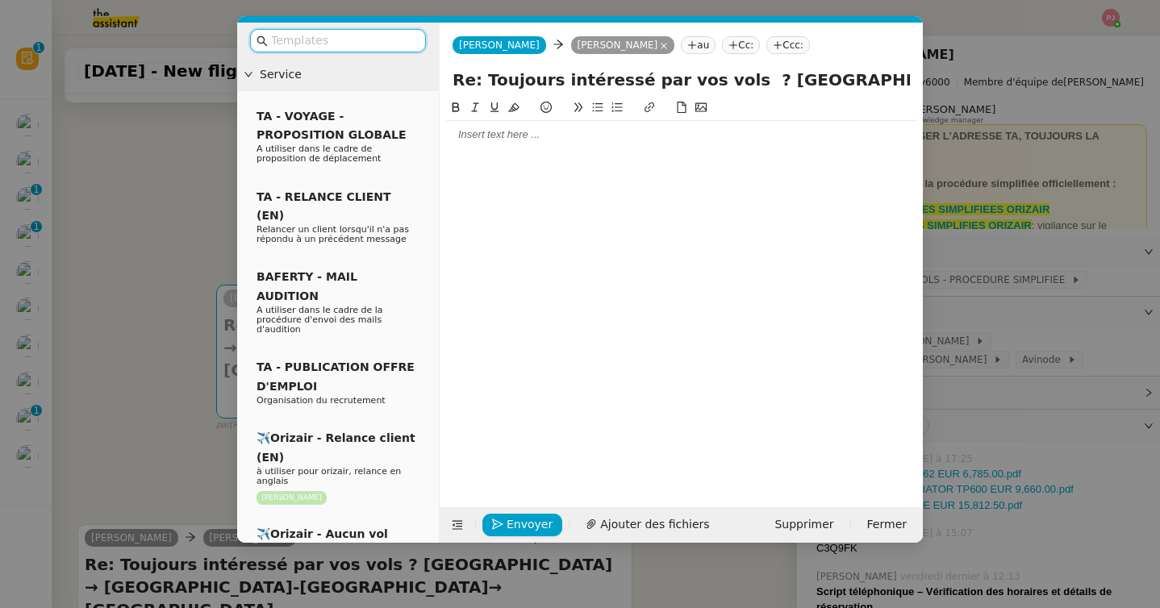
click at [356, 41] on input "text" at bounding box center [343, 40] width 145 height 19
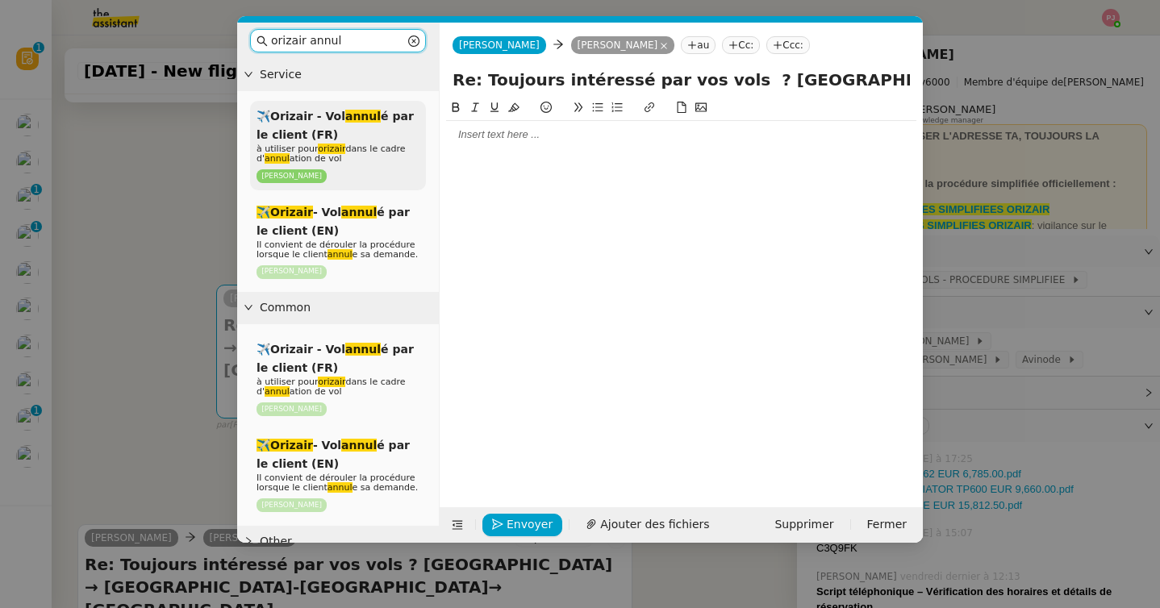
type input "orizair annul"
click at [330, 128] on div "✈️Orizair - Vol annul é par le client (FR) à utiliser pour orizair dans le cadr…" at bounding box center [338, 146] width 176 height 90
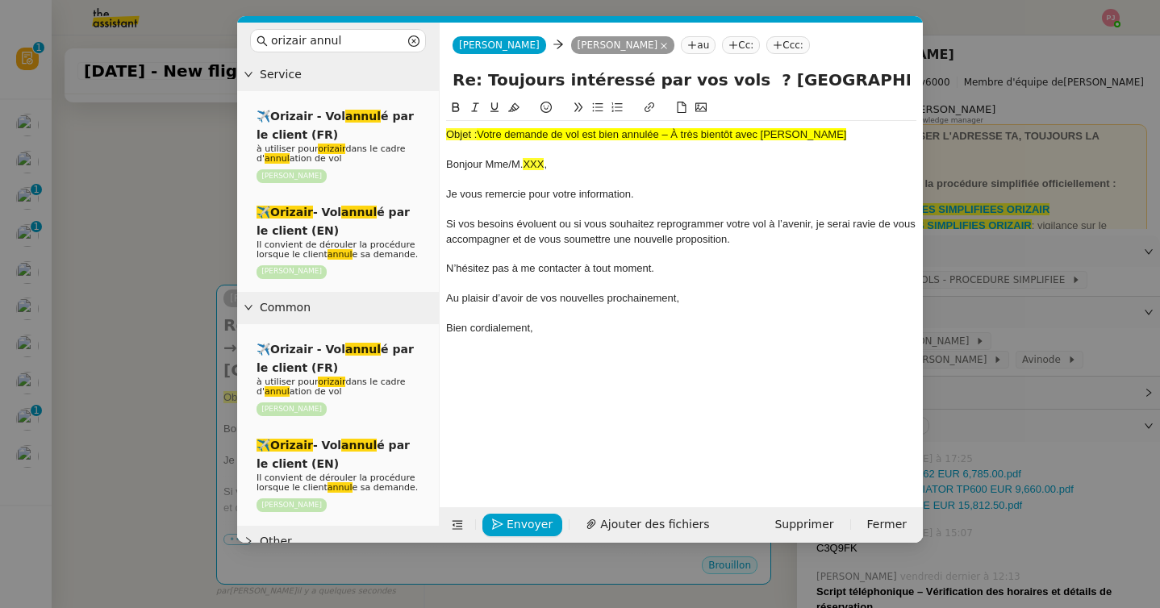
click at [204, 289] on nz-modal-container "orizair annul Service ✈️Orizair - Vol annul é par le client (FR) à utiliser pou…" at bounding box center [580, 304] width 1160 height 608
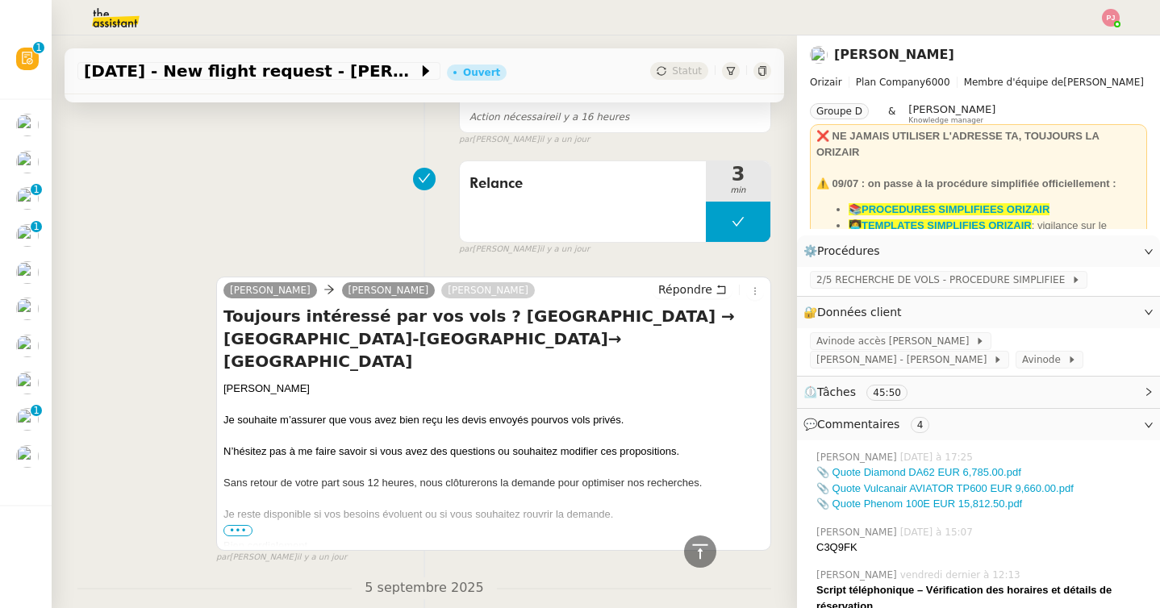
scroll to position [1136, 0]
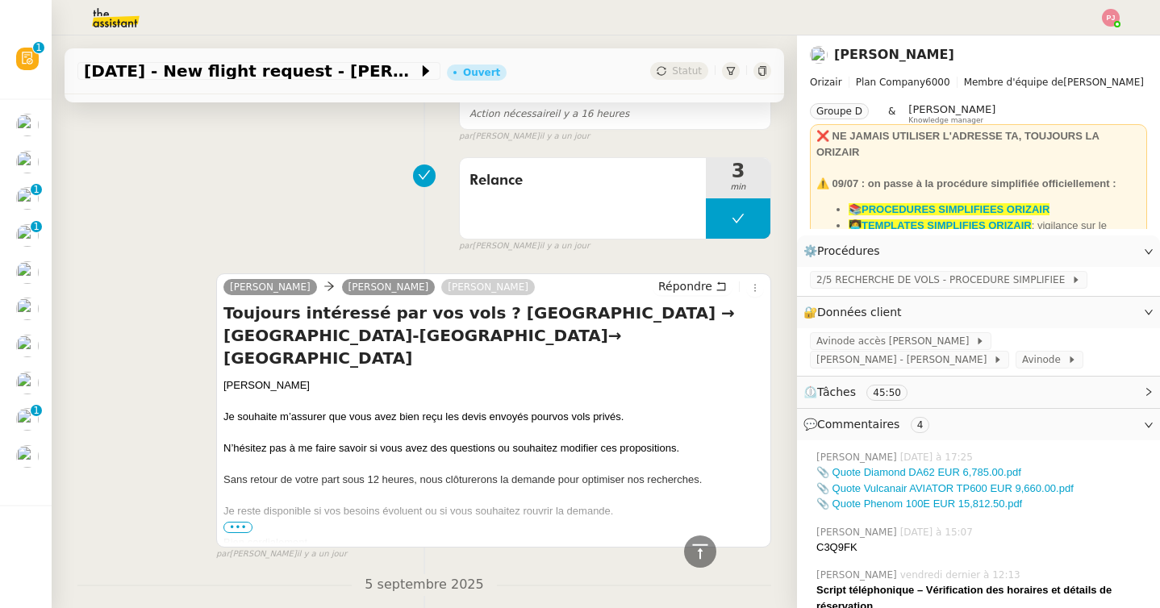
drag, startPoint x: 299, startPoint y: 328, endPoint x: 225, endPoint y: 327, distance: 74.2
click at [225, 377] on div "[PERSON_NAME]" at bounding box center [493, 385] width 540 height 16
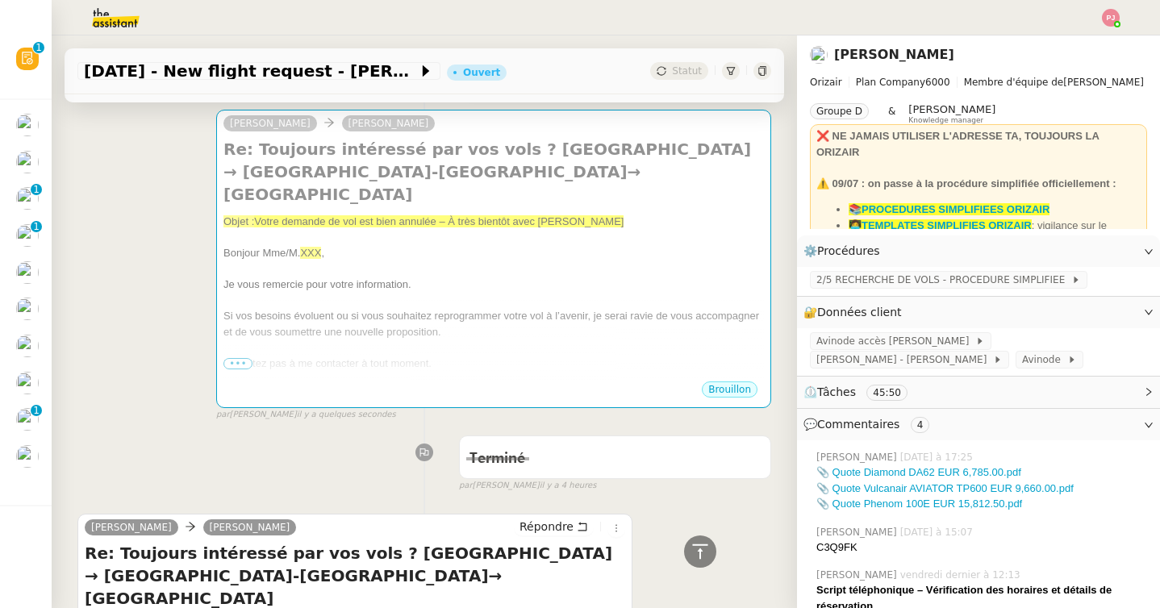
scroll to position [156, 0]
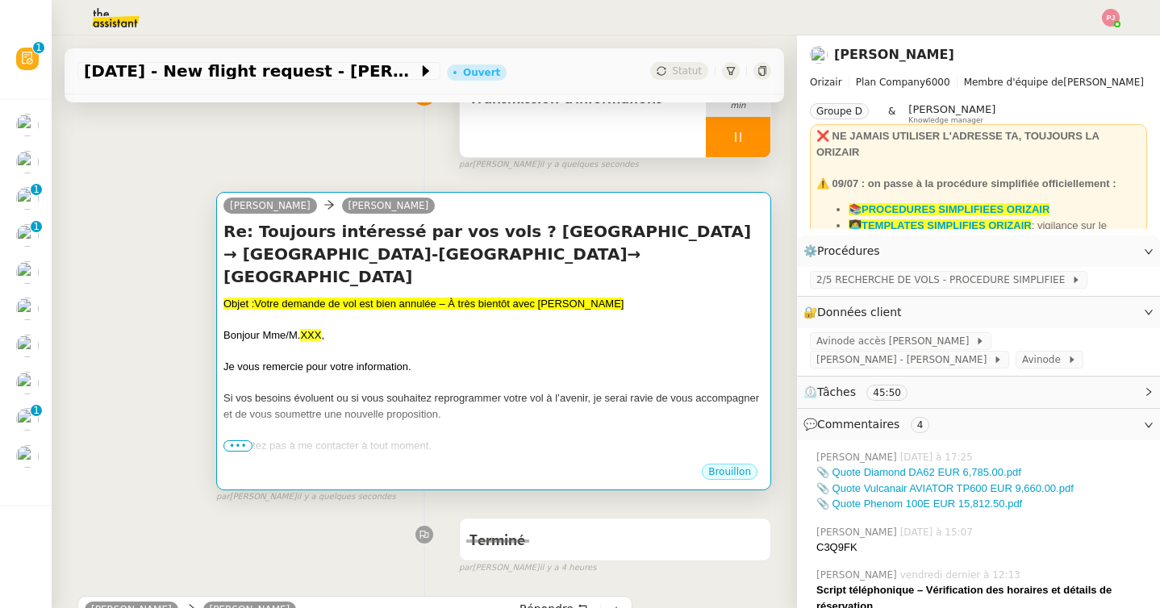
click at [273, 397] on div "Si vos besoins évoluent ou si vous souhaitez reprogrammer votre vol à l’avenir,…" at bounding box center [493, 405] width 540 height 31
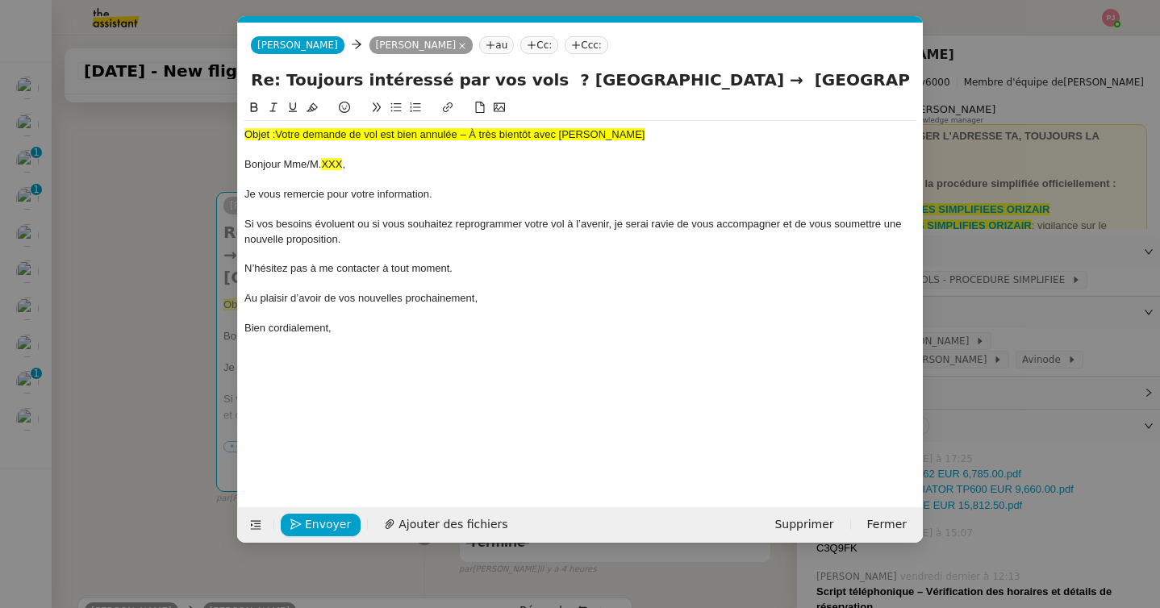
scroll to position [0, 98]
drag, startPoint x: 354, startPoint y: 164, endPoint x: 231, endPoint y: 164, distance: 122.6
click at [231, 164] on nz-modal-container "orizair annul Service ✈️Orizair - Vol annul é par le client (FR) à utiliser pou…" at bounding box center [580, 304] width 1160 height 608
click at [244, 167] on nz-spin "Objet : Votre demande de vol est bien annulée – À très bientôt avec [PERSON_NAM…" at bounding box center [580, 293] width 685 height 390
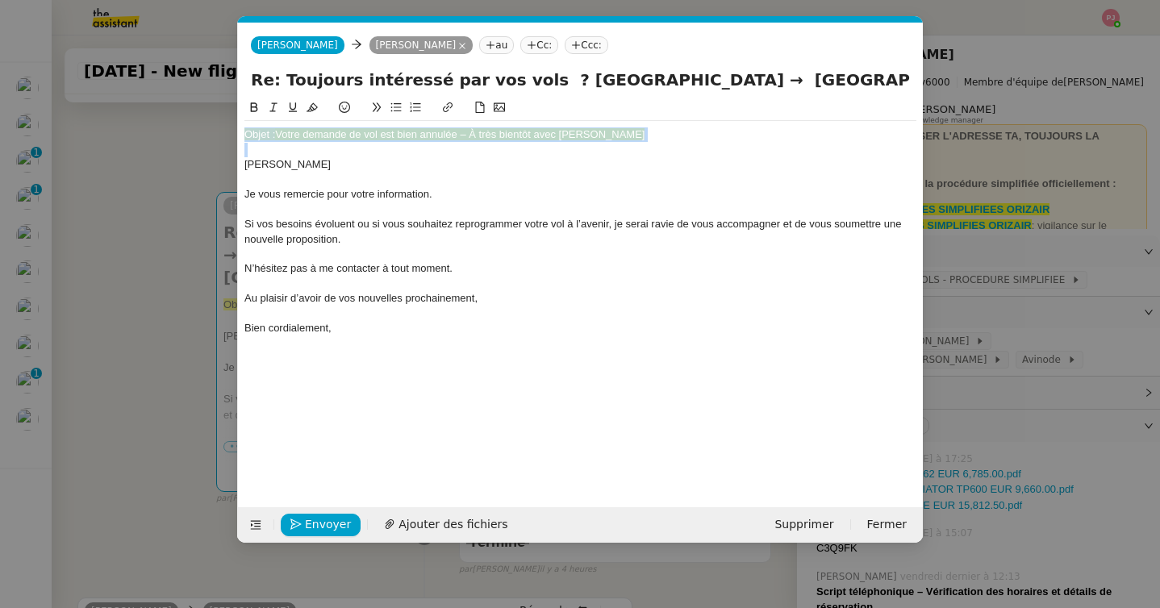
drag, startPoint x: 247, startPoint y: 164, endPoint x: 246, endPoint y: 119, distance: 45.2
click at [246, 119] on div "Objet : Votre demande de vol est bien annulée – À très bientôt avec [PERSON_NAM…" at bounding box center [580, 220] width 672 height 244
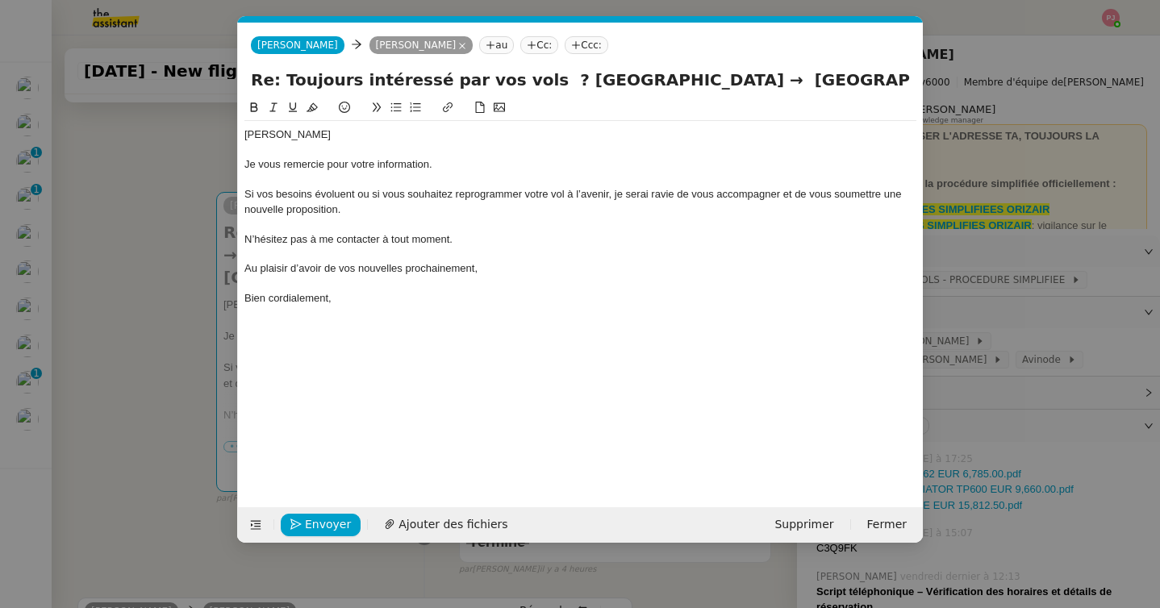
click at [384, 125] on div "[PERSON_NAME] Je vous remercie pour votre information. Si vos besoins évoluent …" at bounding box center [580, 216] width 672 height 191
click at [373, 135] on div "[PERSON_NAME]" at bounding box center [580, 134] width 672 height 15
click at [365, 192] on div "Si vos besoins évoluent ou si vous souhaitez reprogrammer votre vol à l’avenir,…" at bounding box center [580, 202] width 672 height 30
drag, startPoint x: 375, startPoint y: 161, endPoint x: 352, endPoint y: 161, distance: 22.6
click at [352, 161] on div "Je vous remercie pour votre information." at bounding box center [580, 164] width 672 height 15
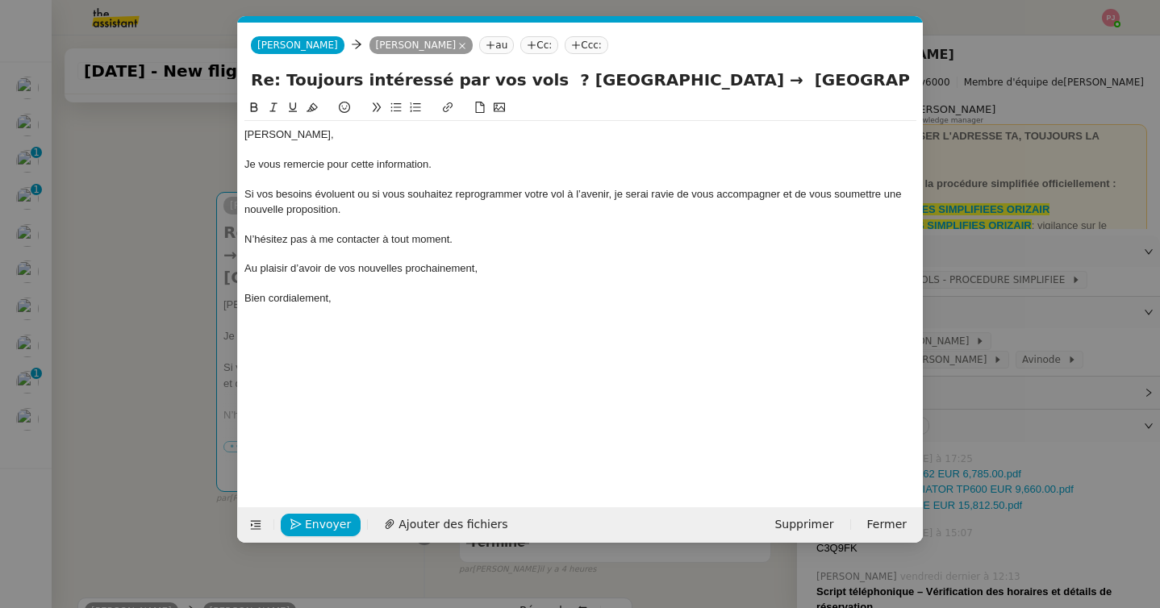
click at [572, 48] on nz-tag "Ccc:" at bounding box center [586, 45] width 44 height 18
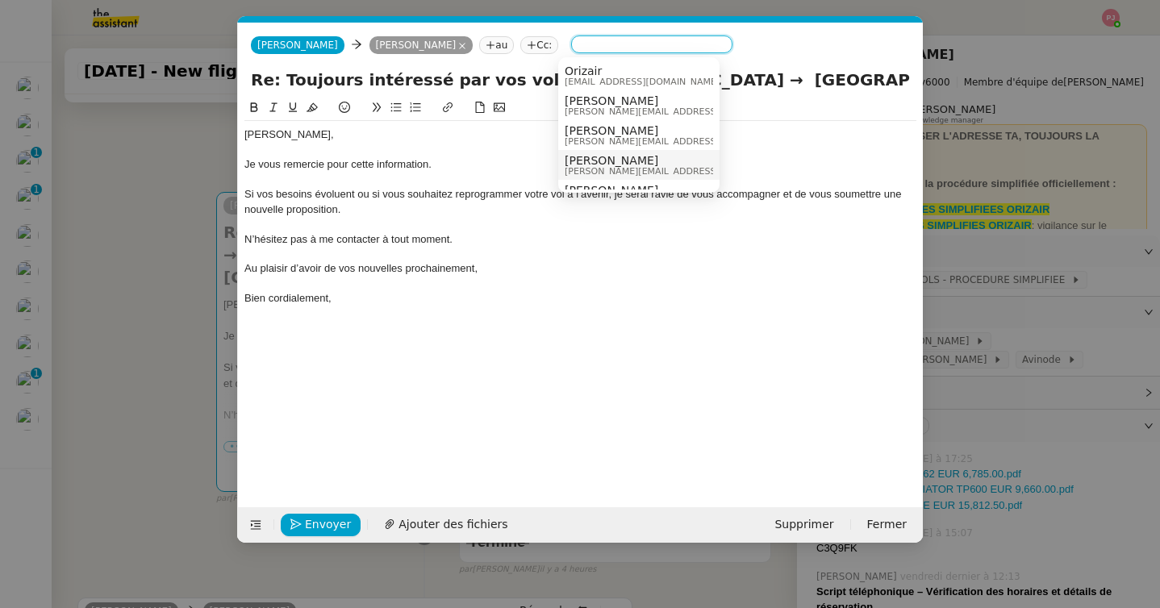
click at [603, 164] on span "[PERSON_NAME]" at bounding box center [678, 160] width 229 height 13
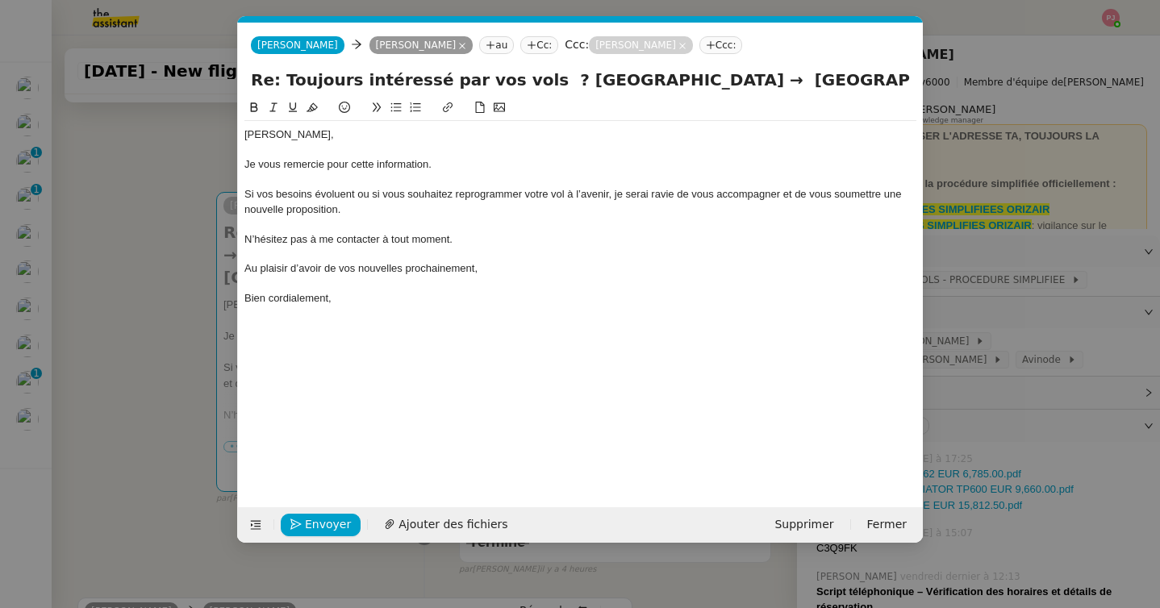
click at [336, 511] on div "Envoyer Ajouter des fichiers Supprimer Fermer" at bounding box center [580, 524] width 685 height 35
click at [335, 527] on span "Envoyer" at bounding box center [328, 524] width 46 height 19
click at [335, 527] on span "Confirmer l'envoi" at bounding box center [353, 524] width 97 height 19
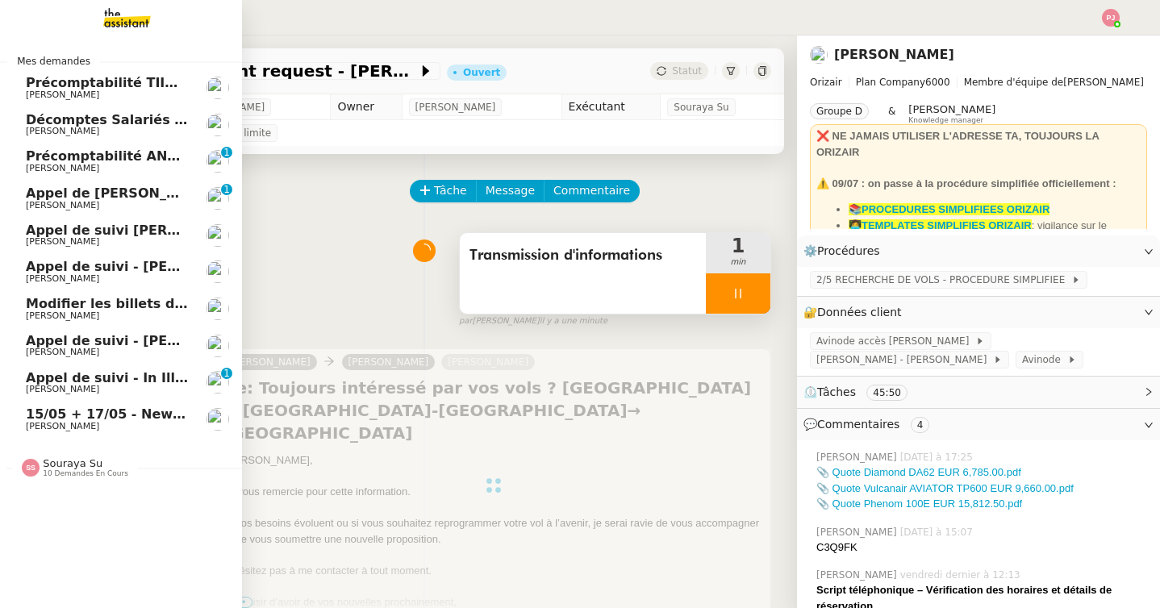
click at [81, 412] on span "15/05 + 17/05 - New flight request - [PERSON_NAME]" at bounding box center [218, 413] width 385 height 15
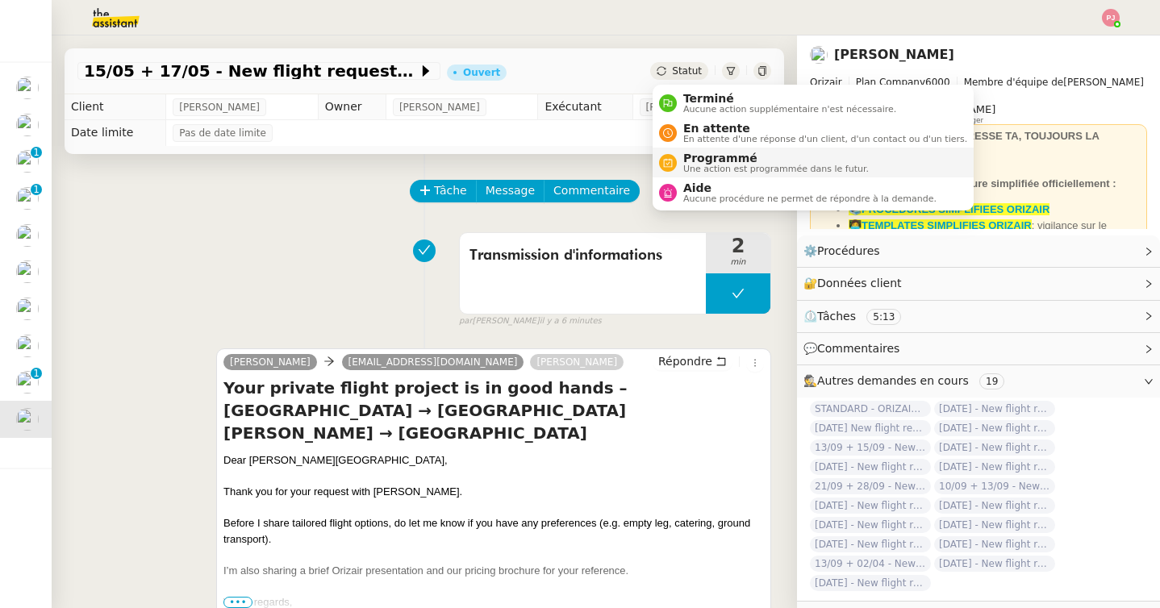
click at [702, 163] on span "Programmé" at bounding box center [775, 158] width 185 height 13
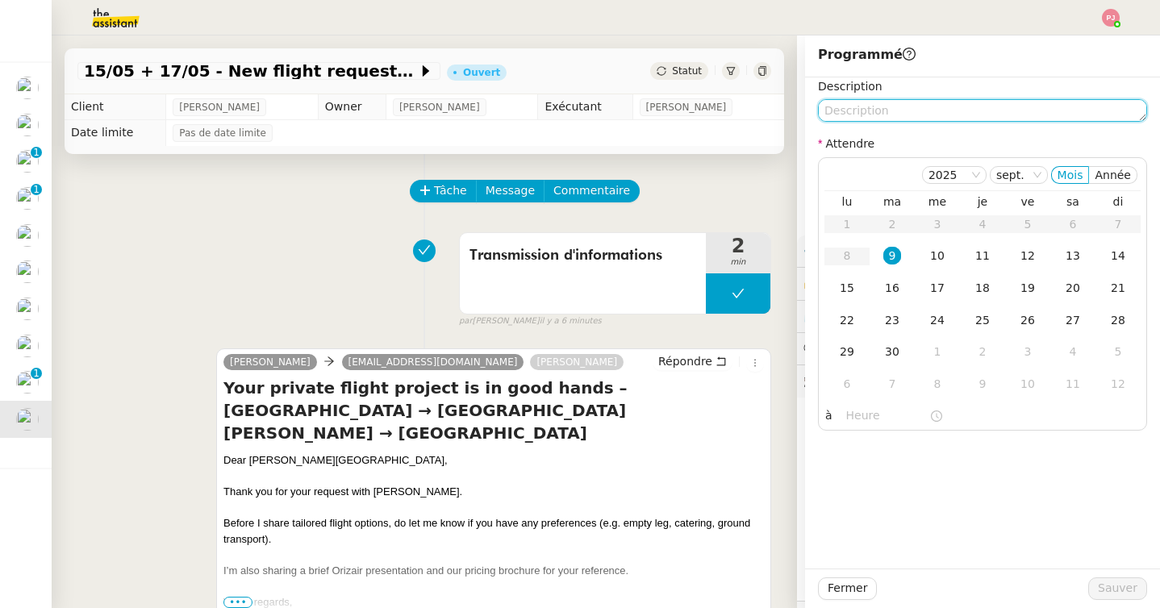
click at [895, 117] on textarea at bounding box center [982, 110] width 329 height 23
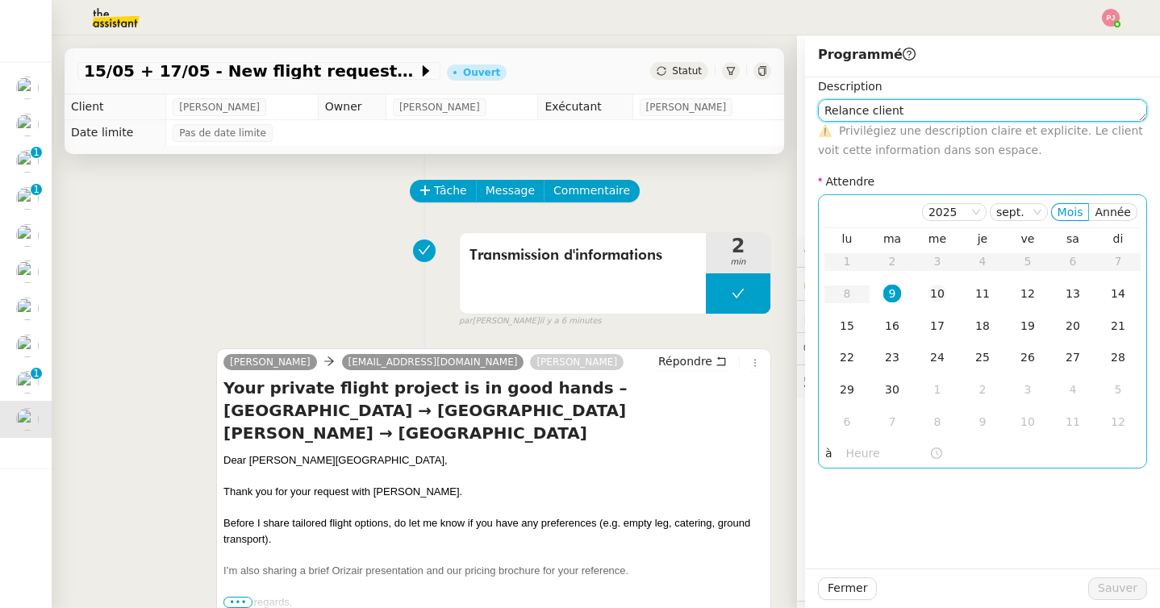
type textarea "Relance client"
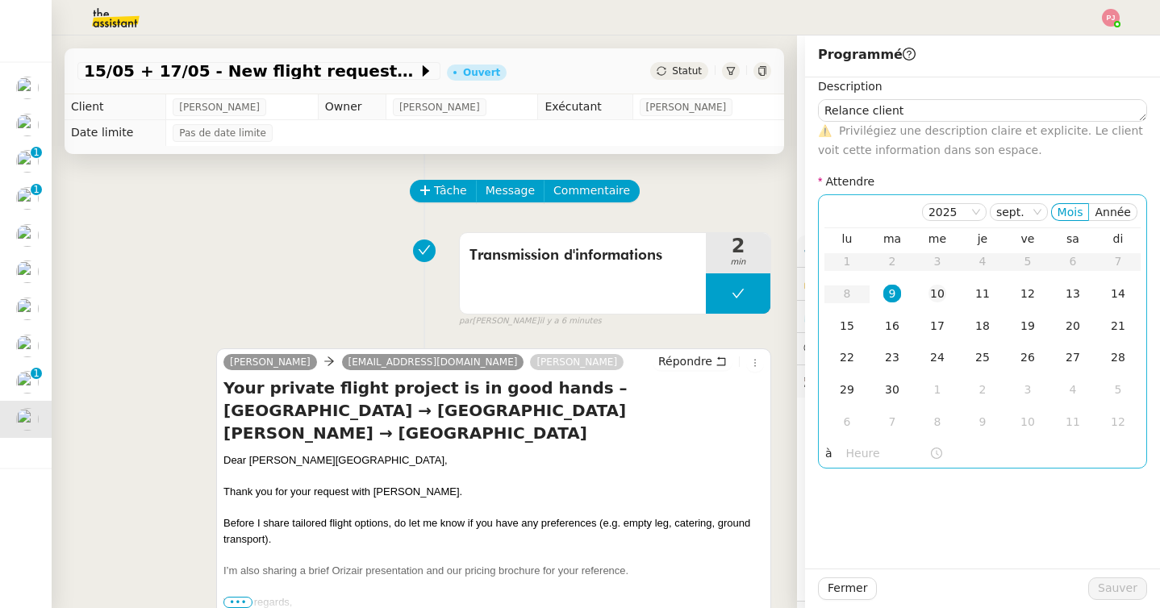
click at [931, 289] on div "10" at bounding box center [937, 294] width 18 height 18
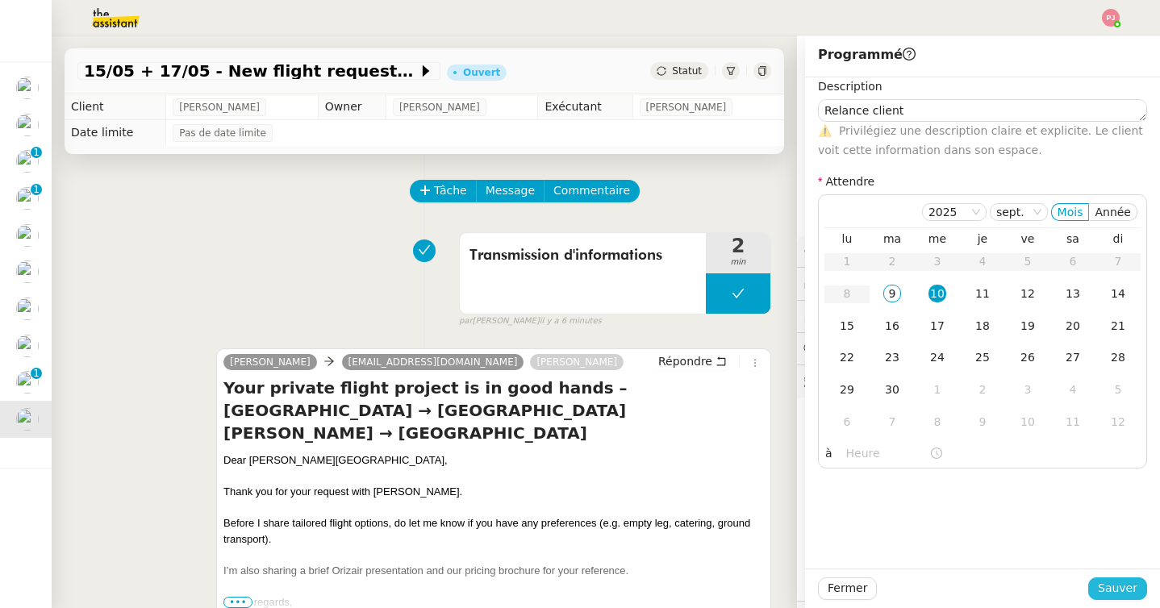
click at [1110, 590] on span "Sauver" at bounding box center [1117, 588] width 40 height 19
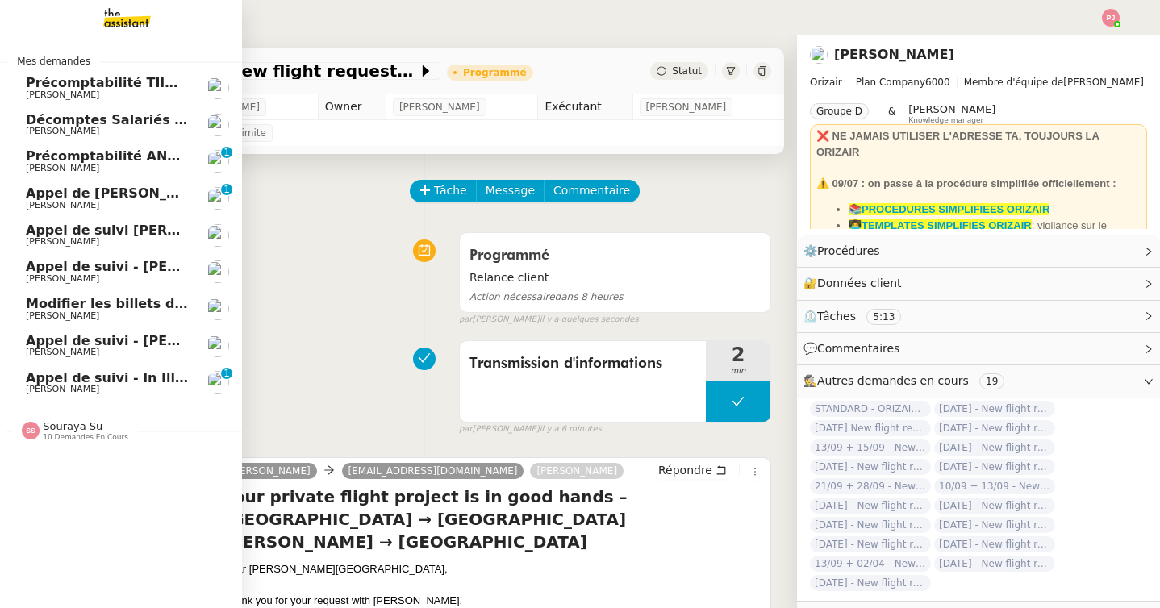
click at [65, 426] on span "Souraya Su" at bounding box center [73, 426] width 60 height 12
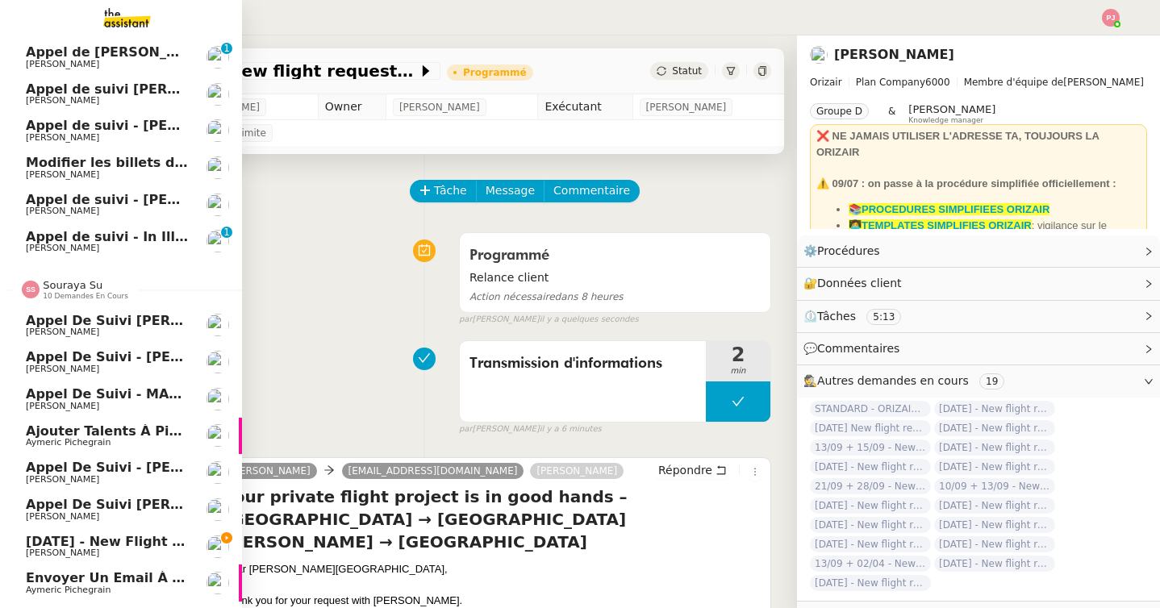
scroll to position [209, 0]
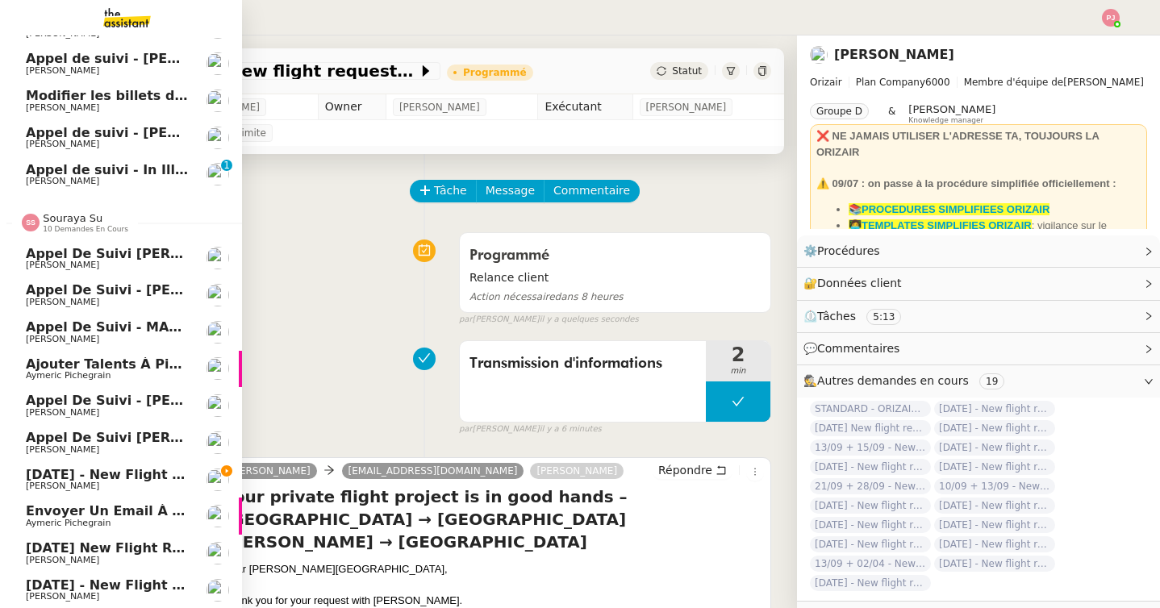
click at [153, 484] on span "[PERSON_NAME]" at bounding box center [107, 486] width 163 height 10
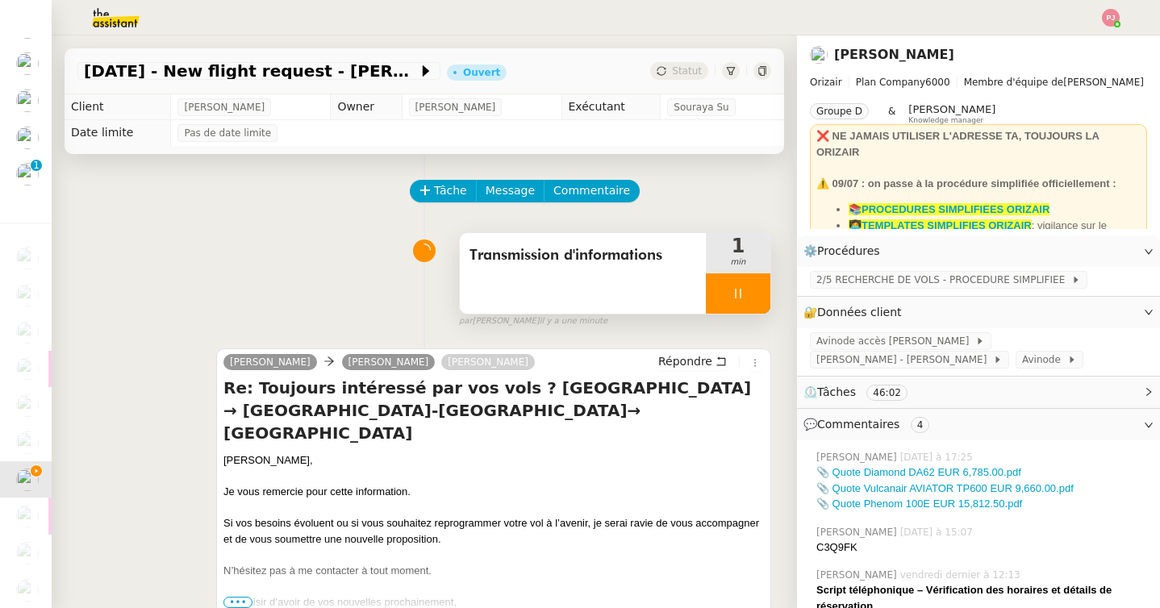
click at [745, 291] on div at bounding box center [738, 293] width 65 height 40
click at [768, 291] on button at bounding box center [754, 293] width 32 height 40
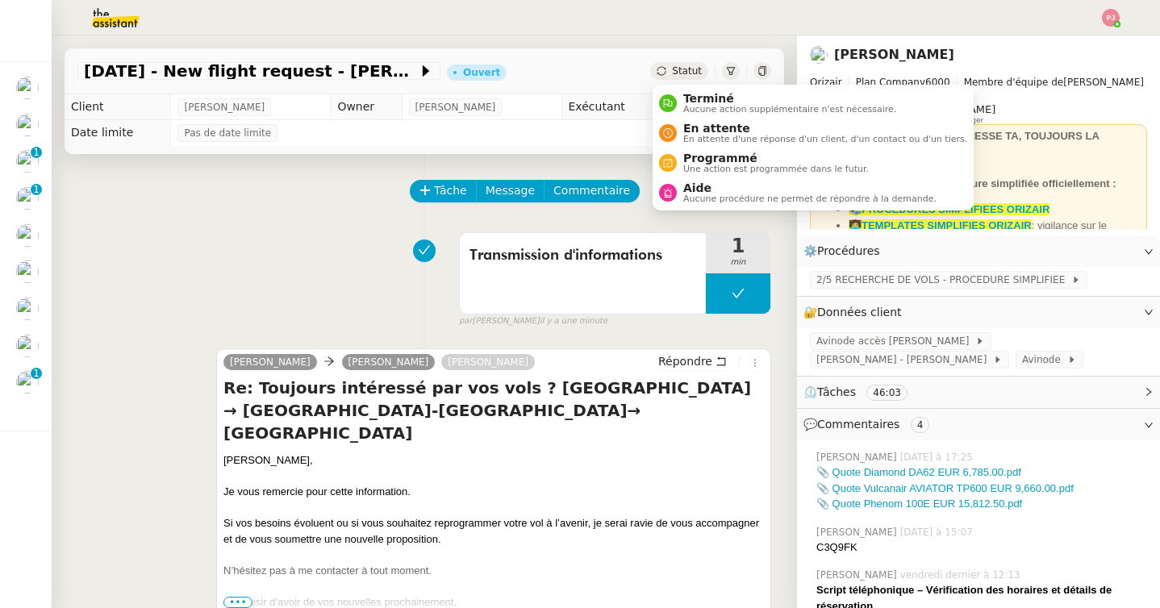
click at [672, 77] on div "Statut" at bounding box center [679, 71] width 58 height 18
click at [686, 102] on span "Terminé" at bounding box center [789, 98] width 213 height 13
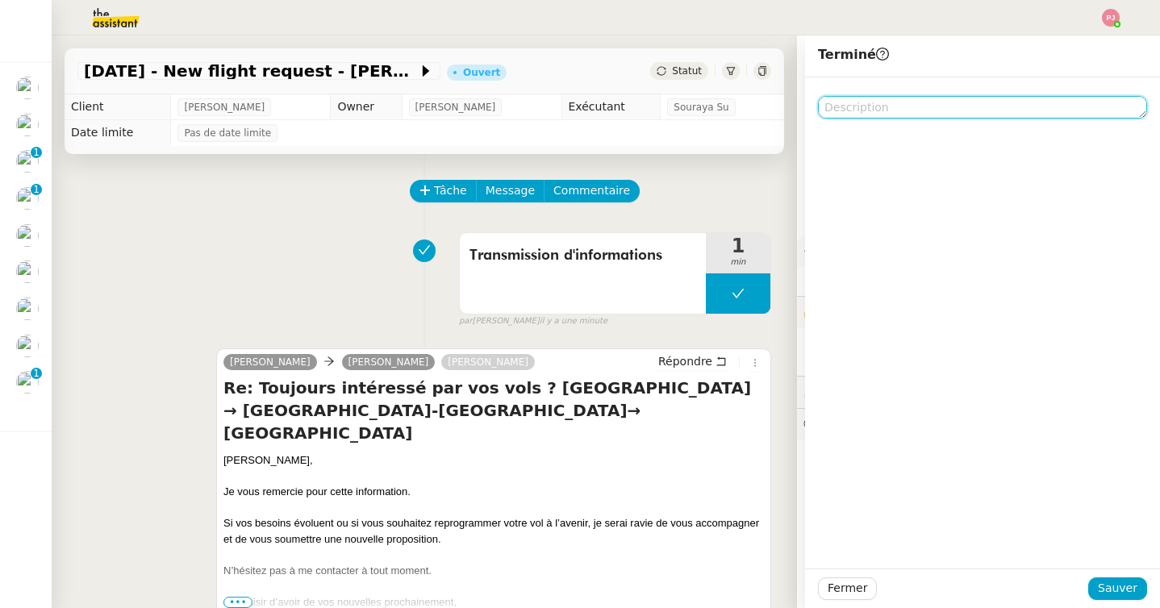
click at [881, 105] on textarea at bounding box center [982, 107] width 329 height 23
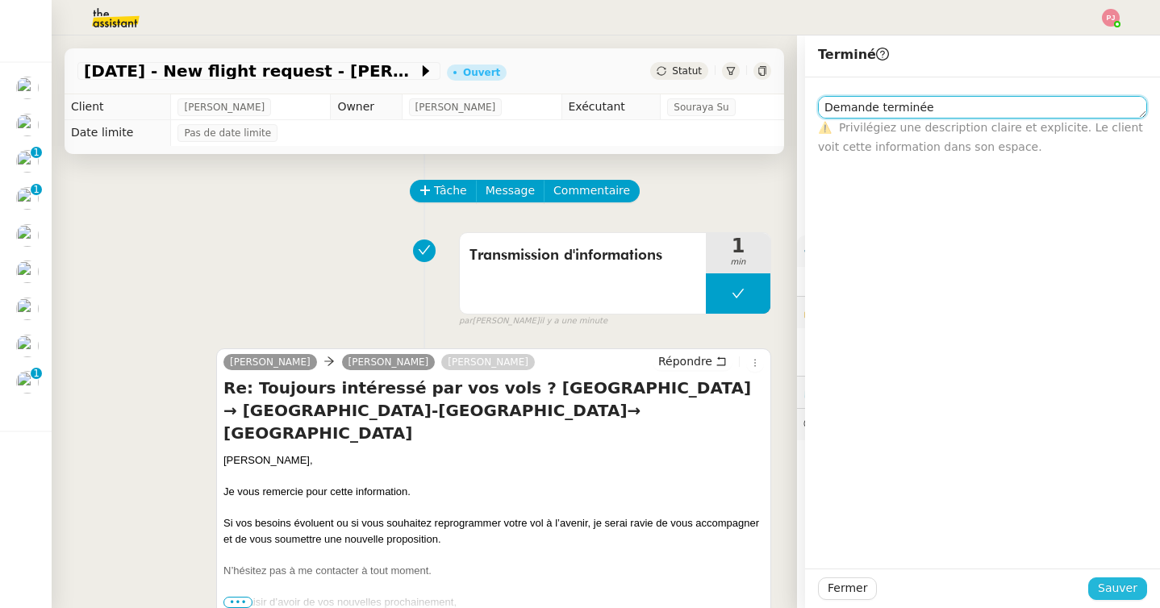
type textarea "Demande terminée"
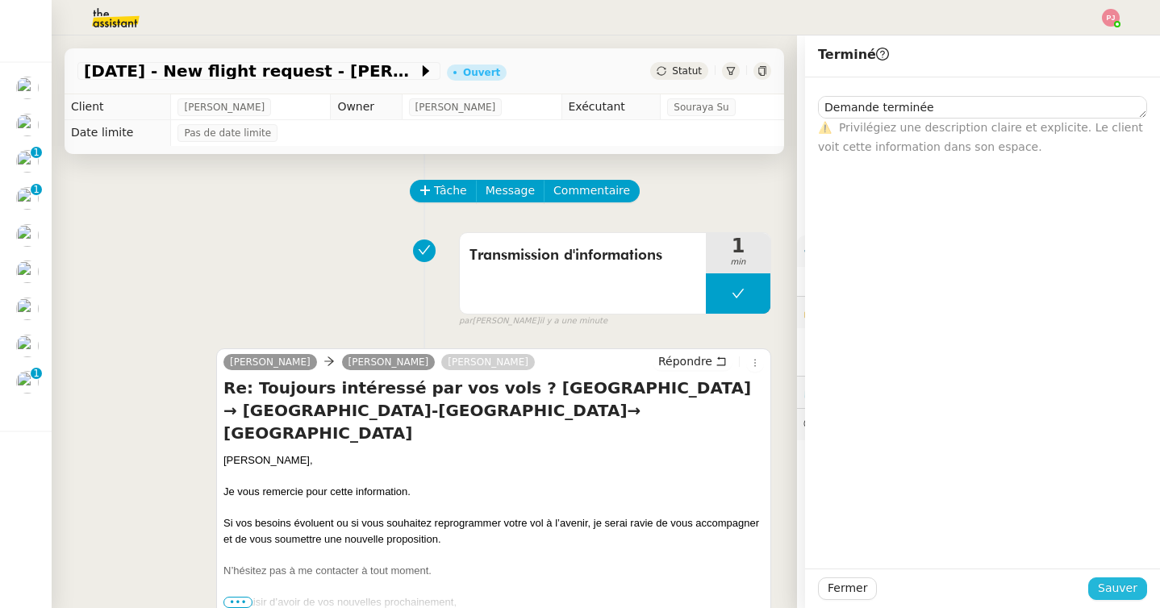
click at [1126, 580] on span "Sauver" at bounding box center [1117, 588] width 40 height 19
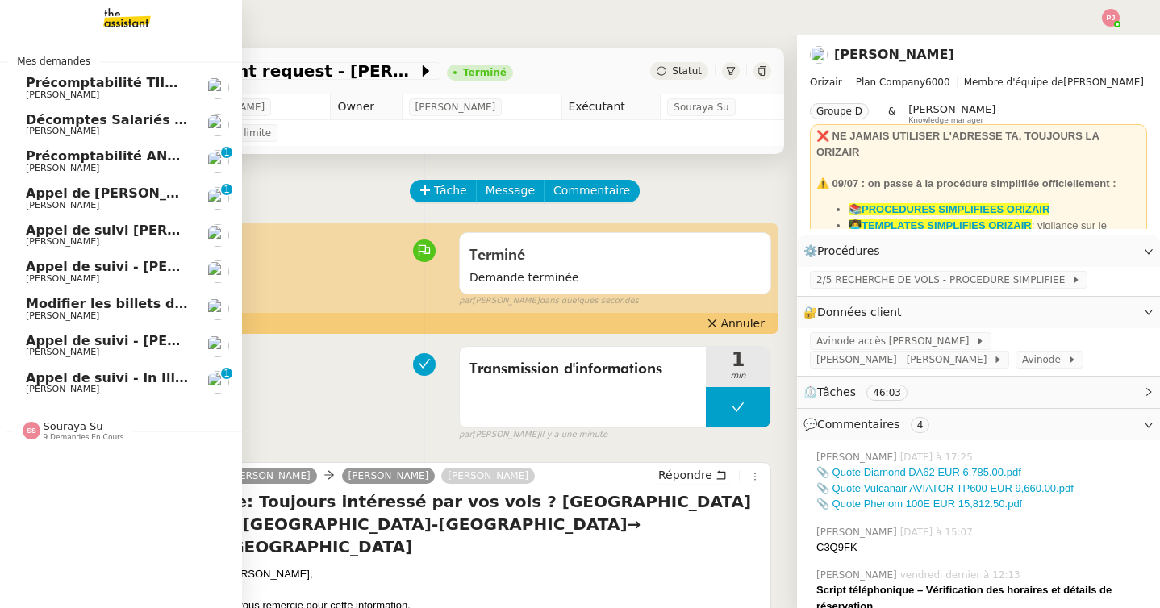
click at [44, 442] on div "Souraya Su 9 demandes en cours" at bounding box center [121, 424] width 242 height 47
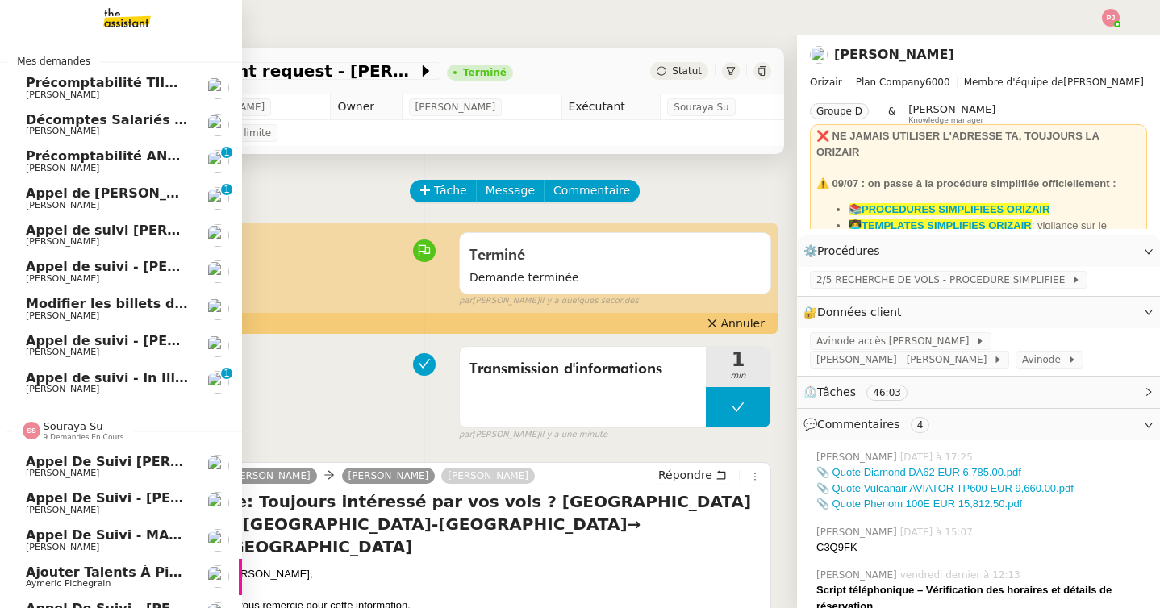
scroll to position [172, 0]
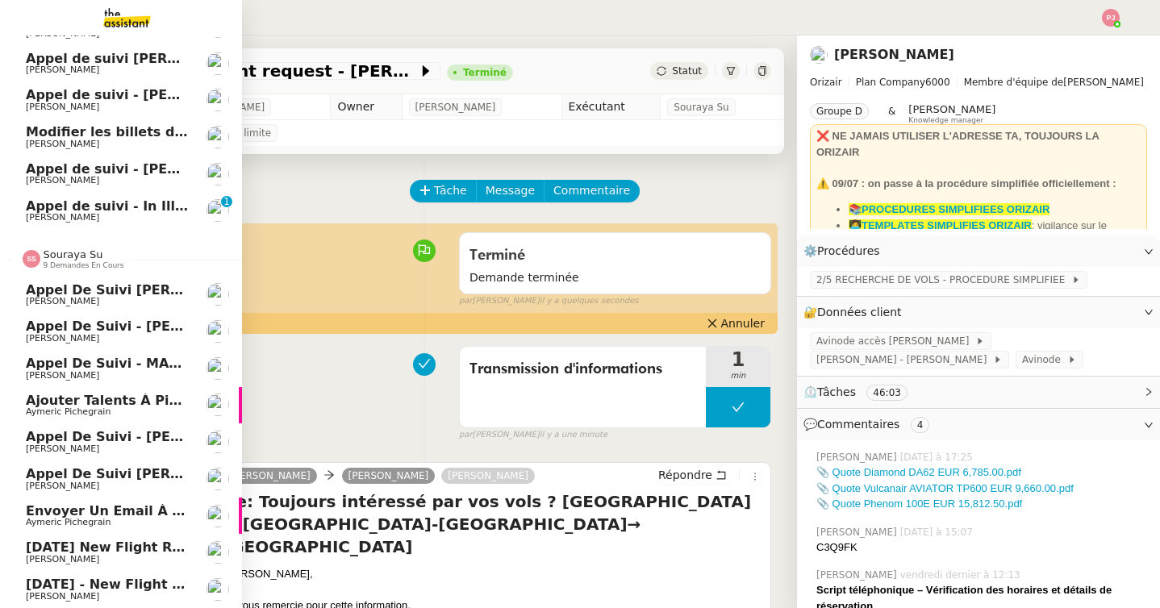
click at [120, 547] on span "[DATE] New flight request - [PERSON_NAME]" at bounding box center [191, 546] width 331 height 15
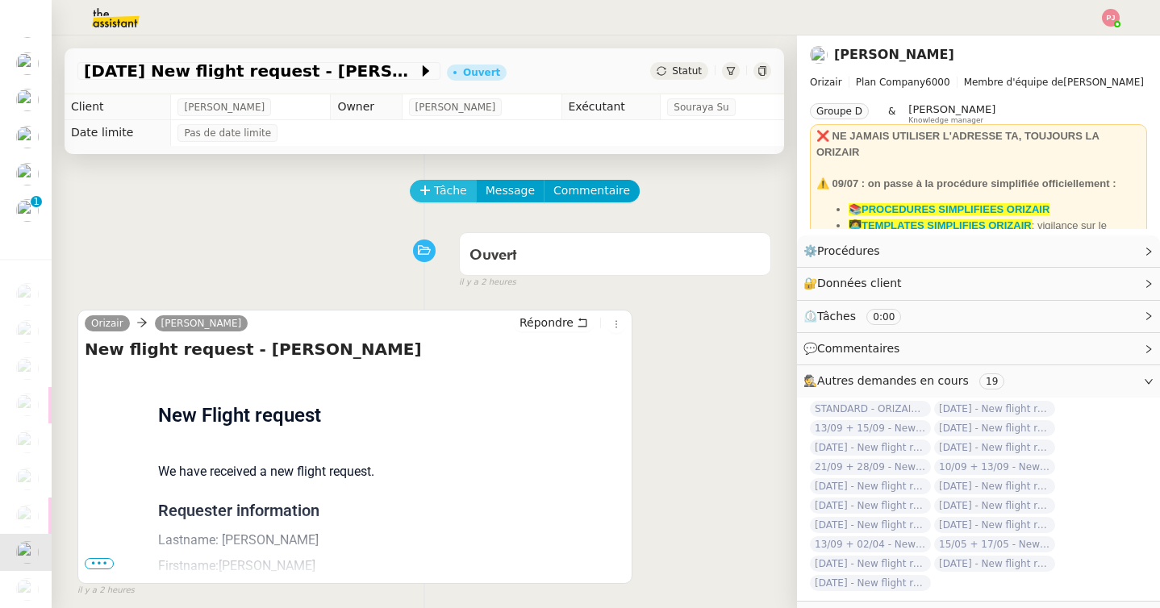
click at [427, 191] on icon at bounding box center [424, 190] width 11 height 11
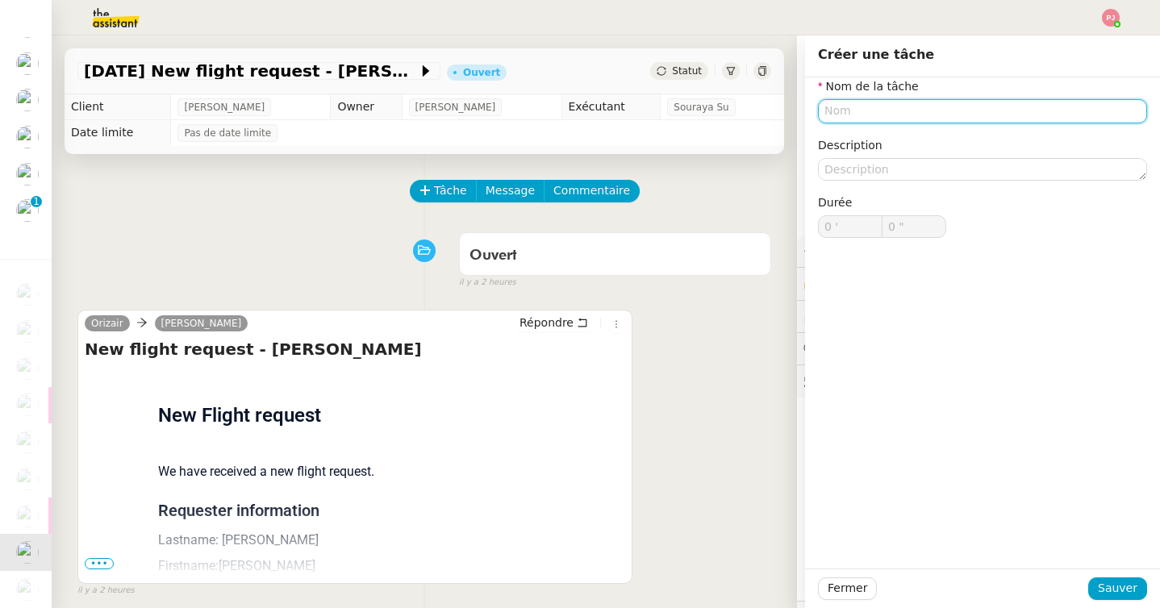
click at [840, 109] on input "text" at bounding box center [982, 110] width 329 height 23
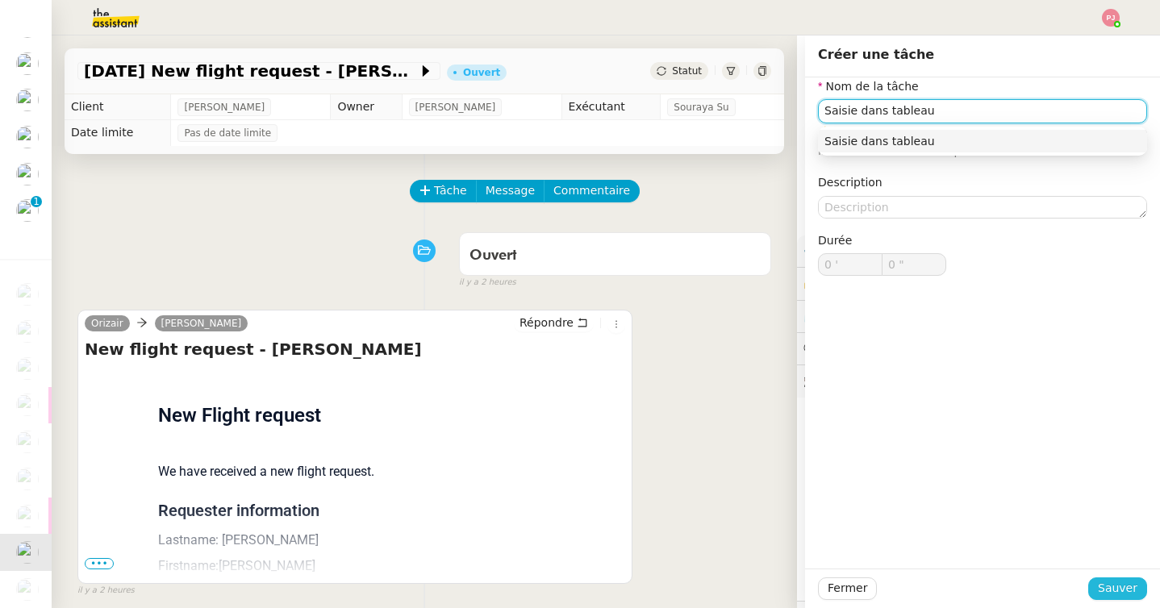
type input "Saisie dans tableau"
click at [1114, 588] on span "Sauver" at bounding box center [1117, 588] width 40 height 19
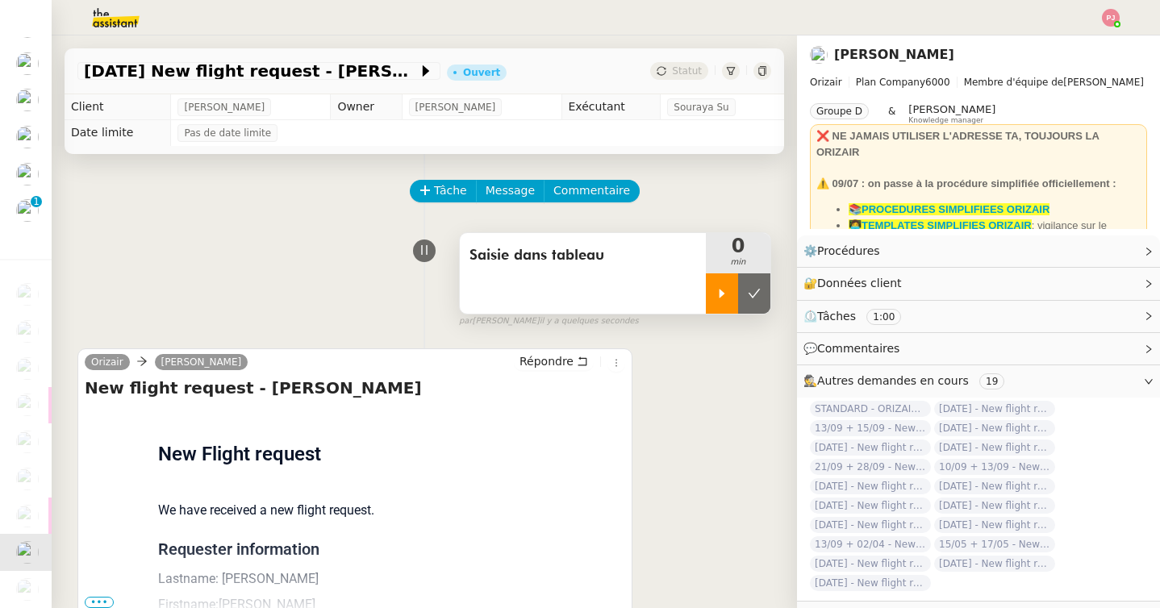
click at [720, 302] on div at bounding box center [722, 293] width 32 height 40
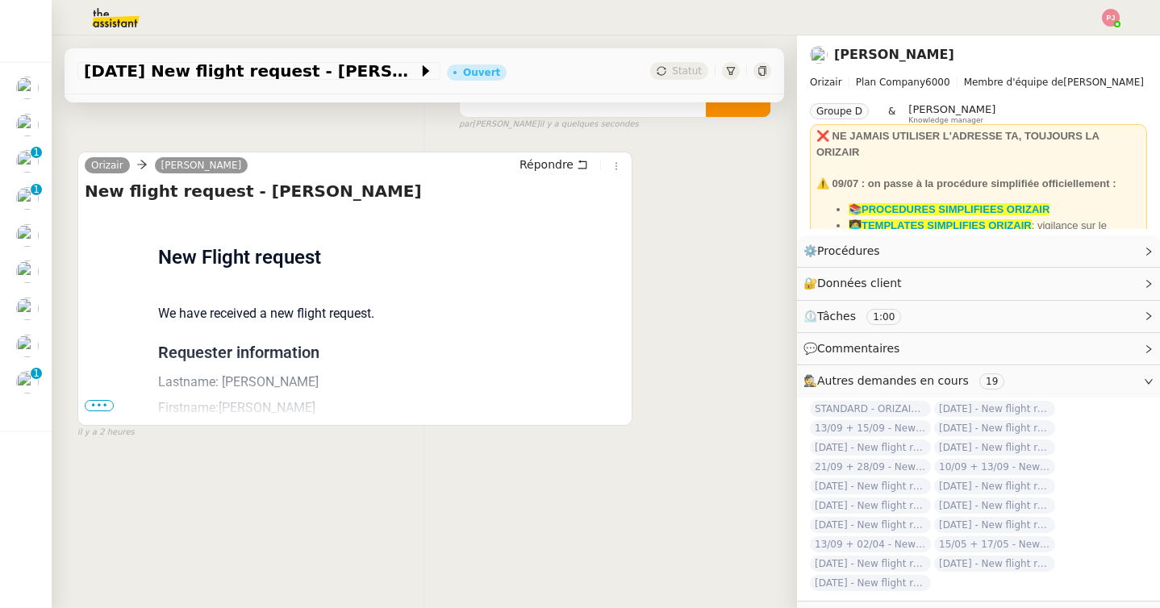
scroll to position [205, 0]
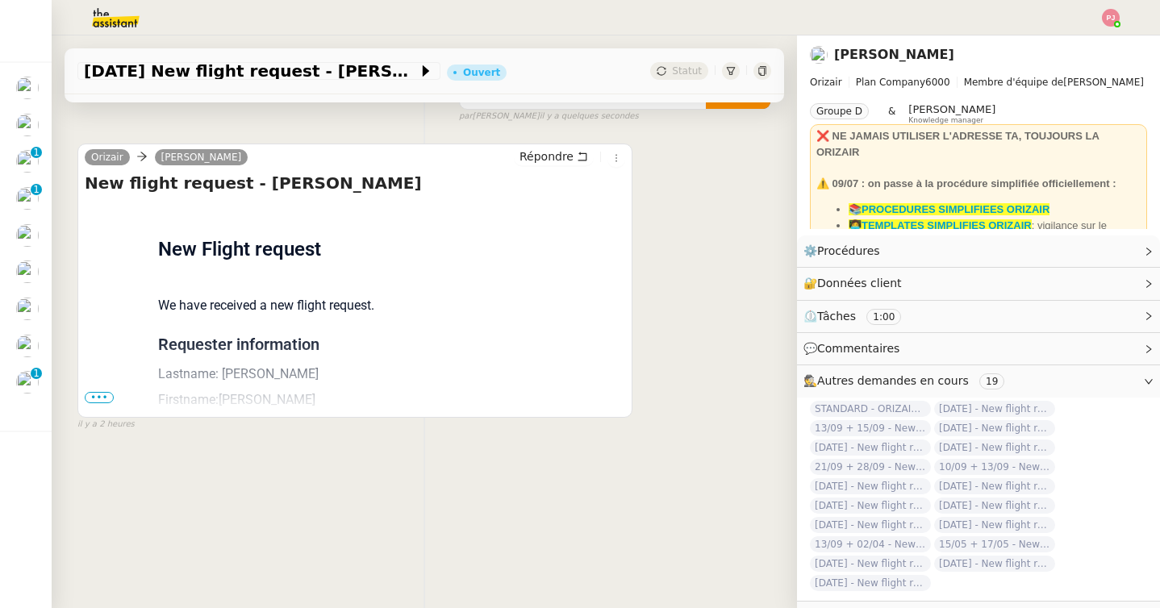
click at [102, 398] on span "•••" at bounding box center [99, 397] width 29 height 11
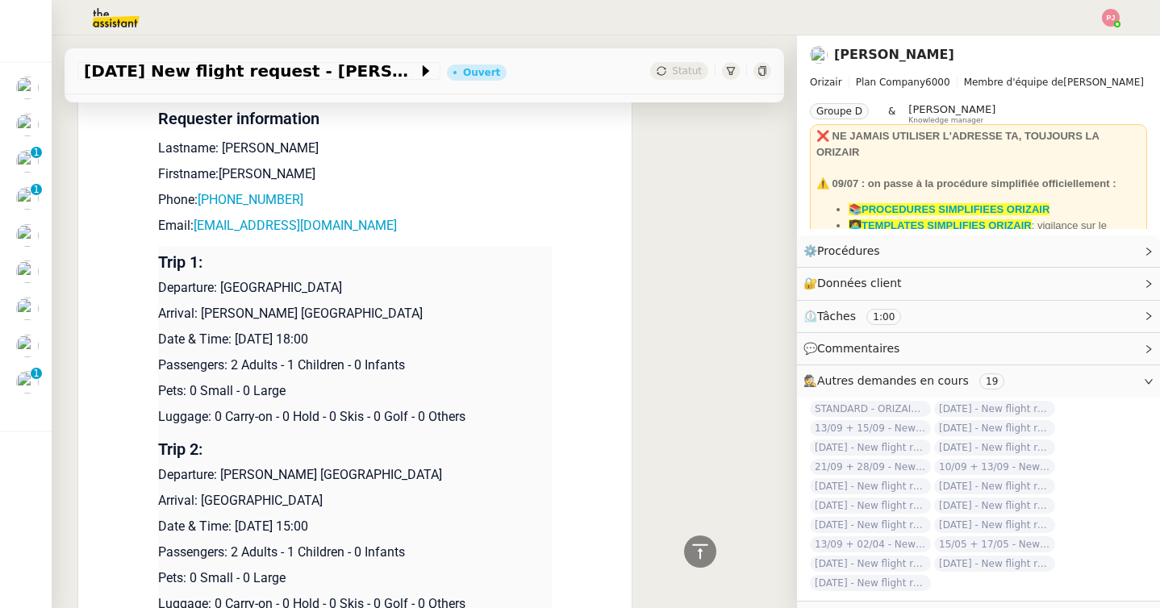
scroll to position [427, 0]
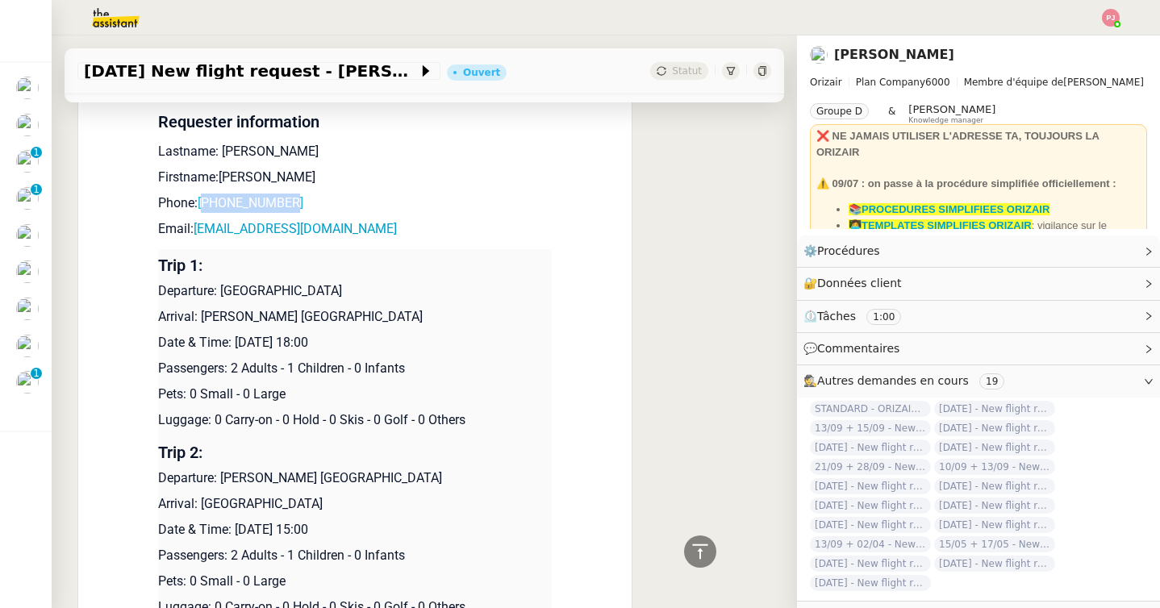
drag, startPoint x: 301, startPoint y: 199, endPoint x: 210, endPoint y: 199, distance: 91.1
click at [210, 199] on p "Phone: [PHONE_NUMBER]" at bounding box center [354, 203] width 393 height 19
drag, startPoint x: 370, startPoint y: 227, endPoint x: 199, endPoint y: 229, distance: 171.0
click at [199, 229] on p "Email: [EMAIL_ADDRESS][DOMAIN_NAME]" at bounding box center [354, 228] width 393 height 19
drag, startPoint x: 352, startPoint y: 289, endPoint x: 221, endPoint y: 294, distance: 130.7
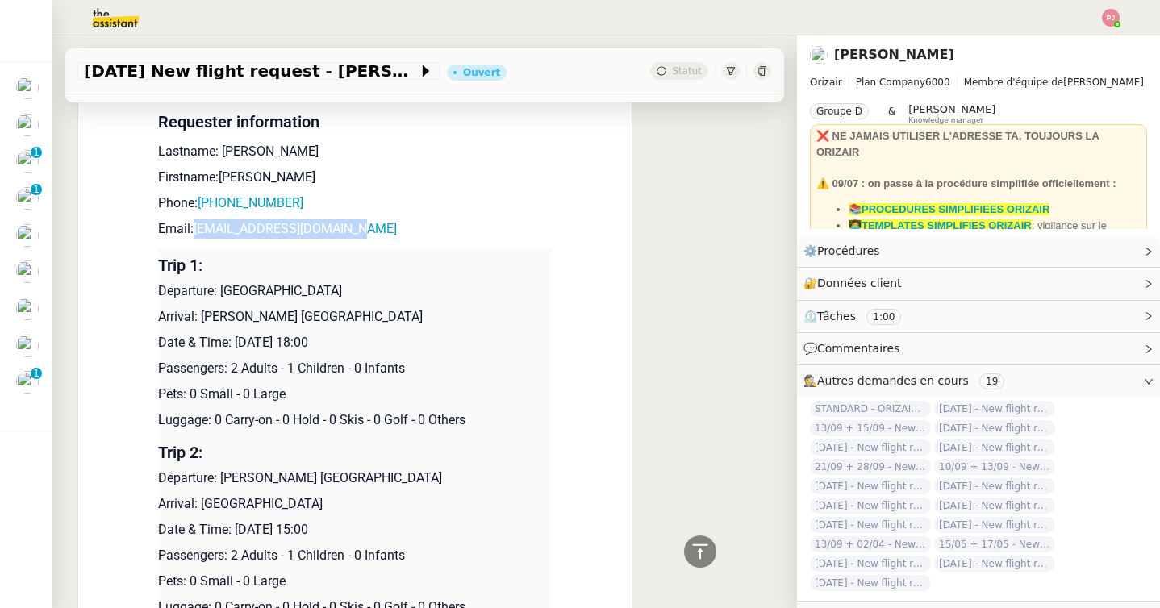
click at [221, 294] on p "Departure: [GEOGRAPHIC_DATA]" at bounding box center [354, 290] width 393 height 19
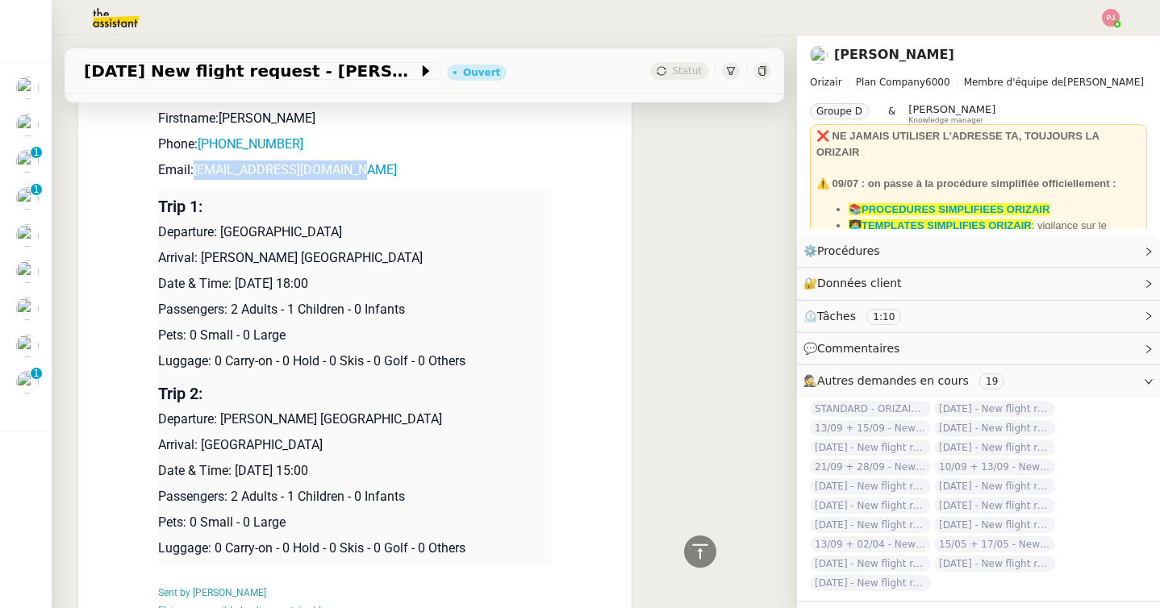
drag, startPoint x: 393, startPoint y: 251, endPoint x: 203, endPoint y: 252, distance: 190.3
click at [203, 252] on p "Arrival: [PERSON_NAME] [GEOGRAPHIC_DATA]" at bounding box center [354, 257] width 393 height 19
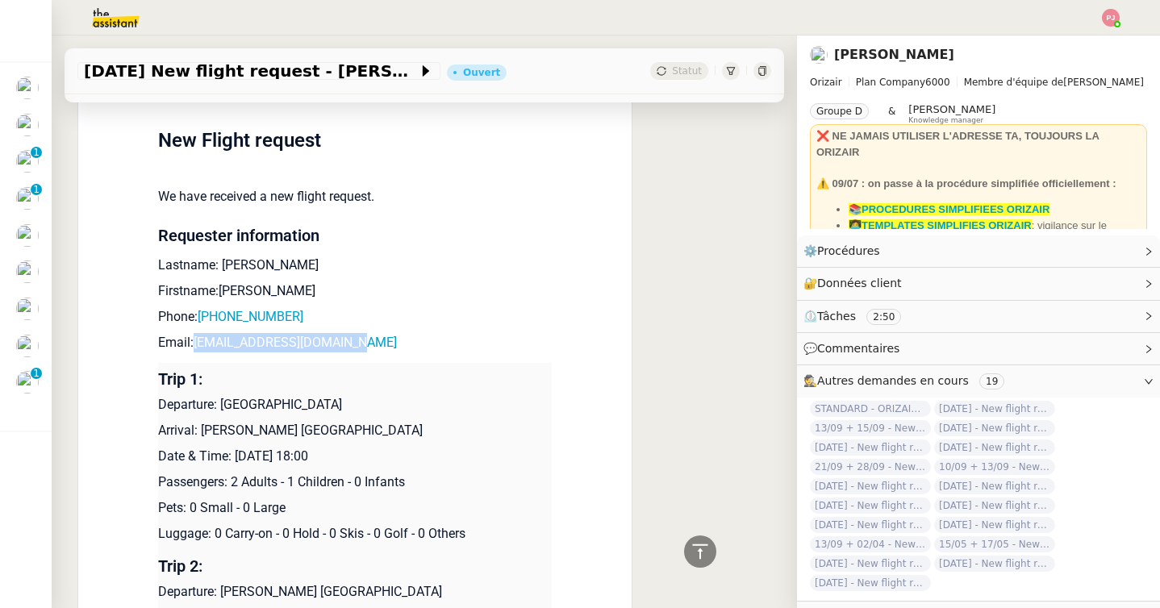
scroll to position [0, 0]
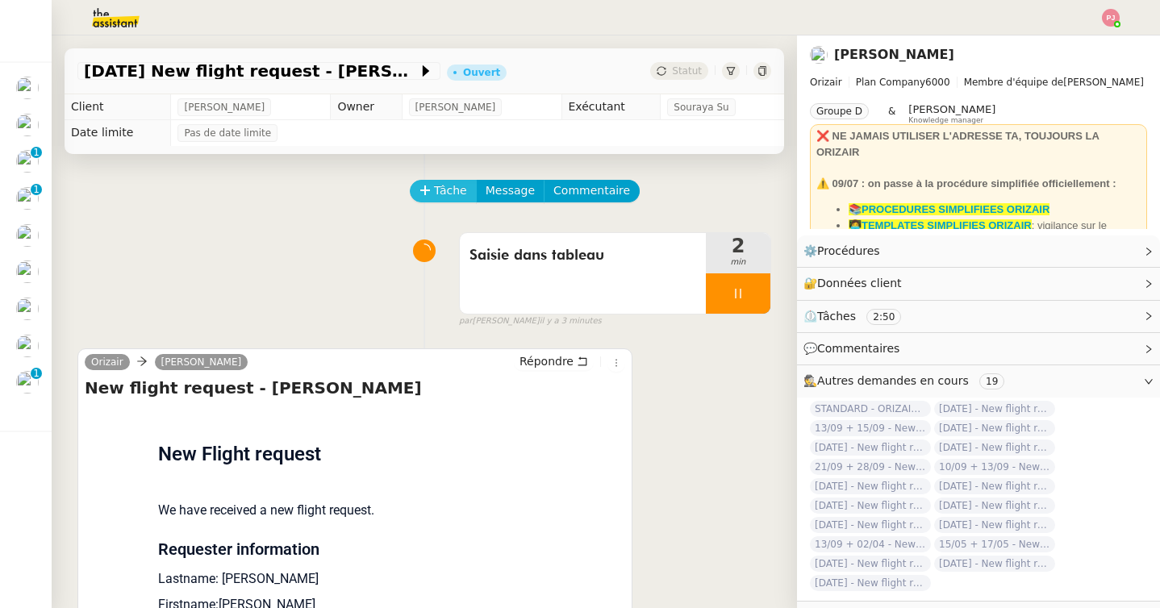
click at [440, 193] on span "Tâche" at bounding box center [450, 190] width 33 height 19
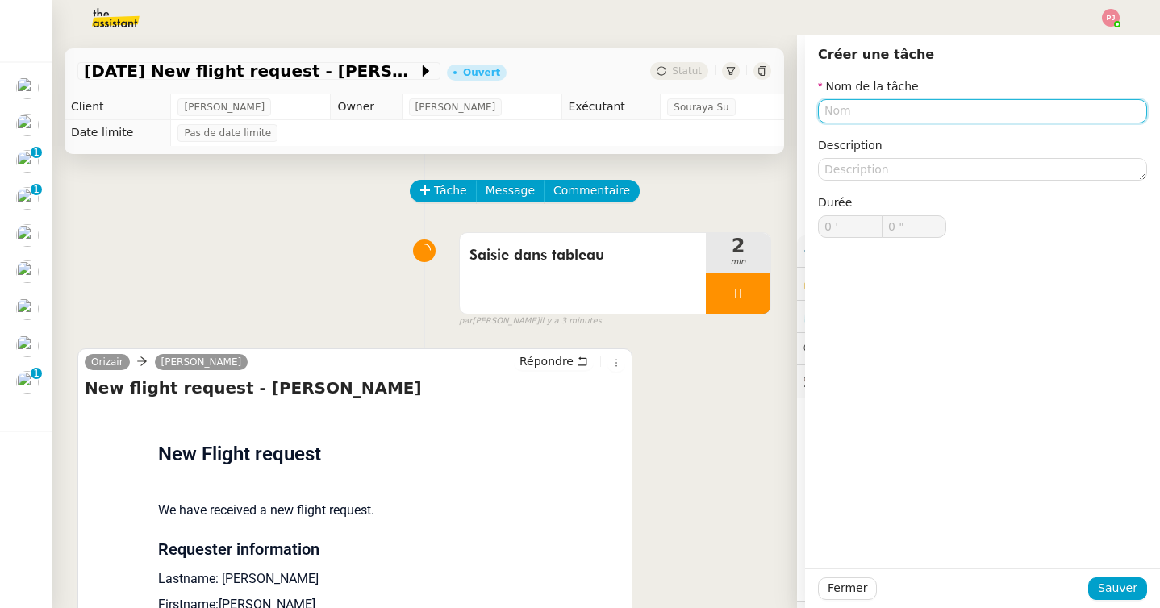
click at [860, 114] on input "text" at bounding box center [982, 110] width 329 height 23
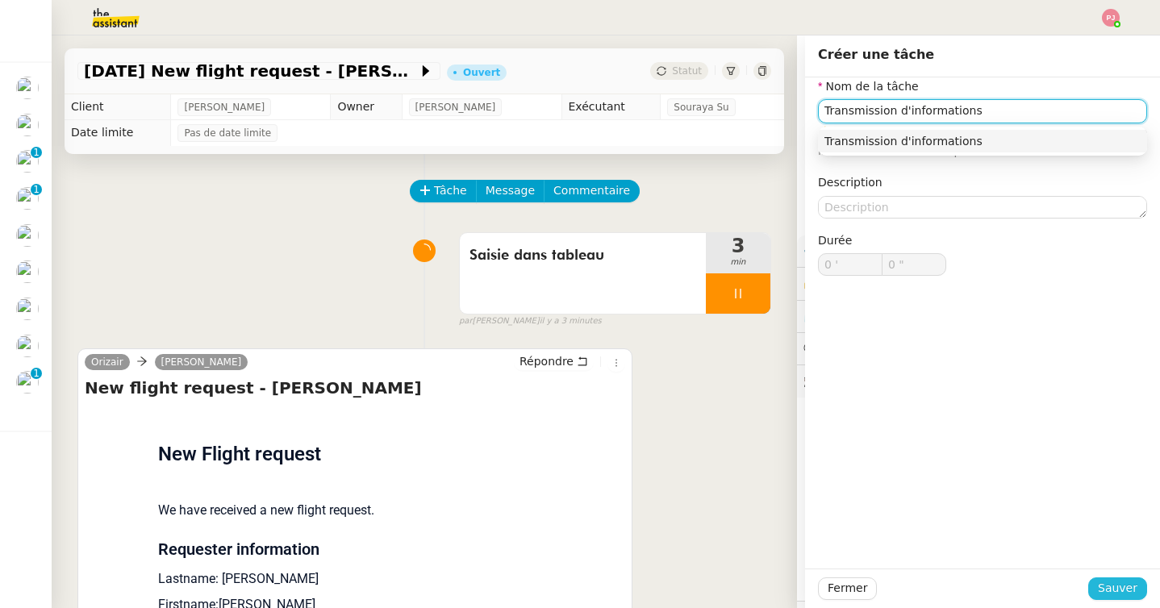
type input "Transmission d'informations"
click at [1113, 590] on span "Sauver" at bounding box center [1117, 588] width 40 height 19
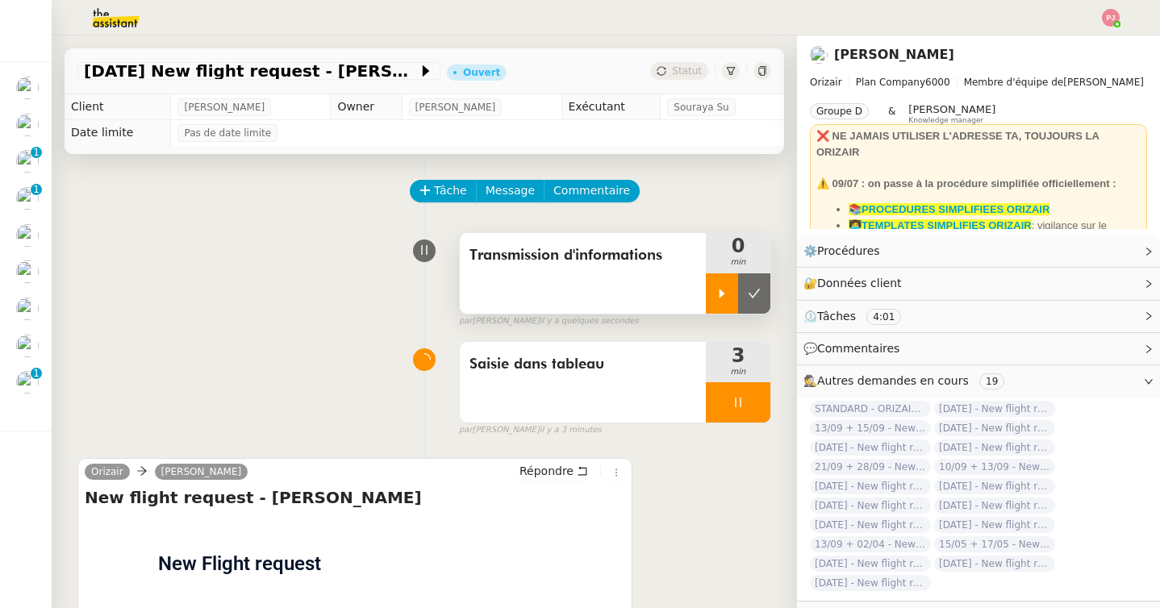
click at [724, 295] on icon at bounding box center [721, 293] width 13 height 13
click at [745, 398] on div at bounding box center [738, 402] width 65 height 40
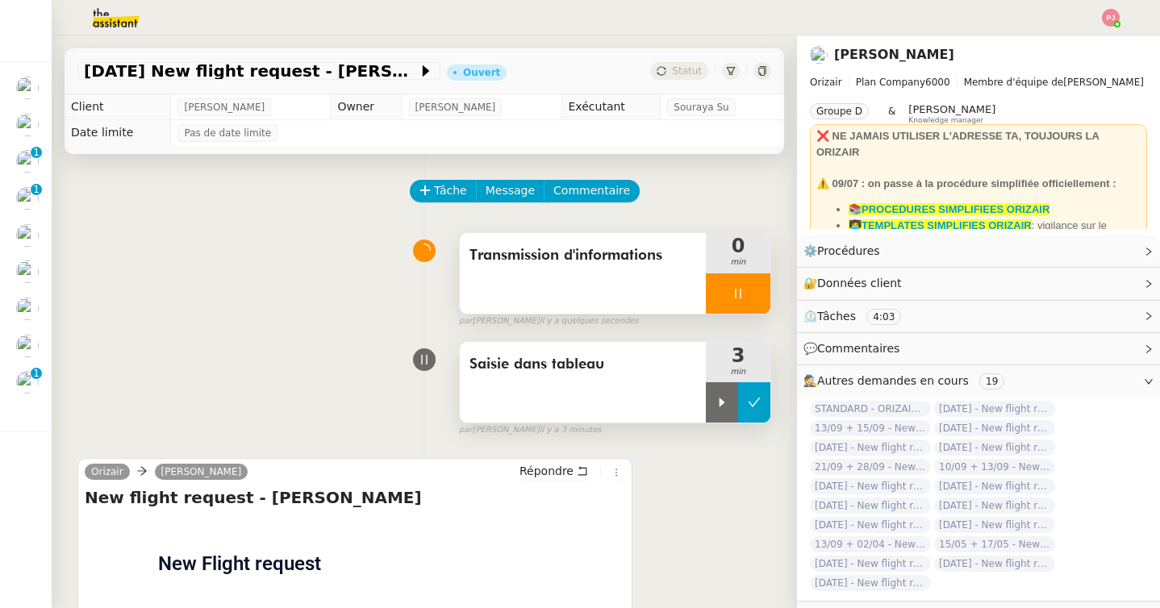
click at [760, 401] on icon at bounding box center [753, 402] width 13 height 13
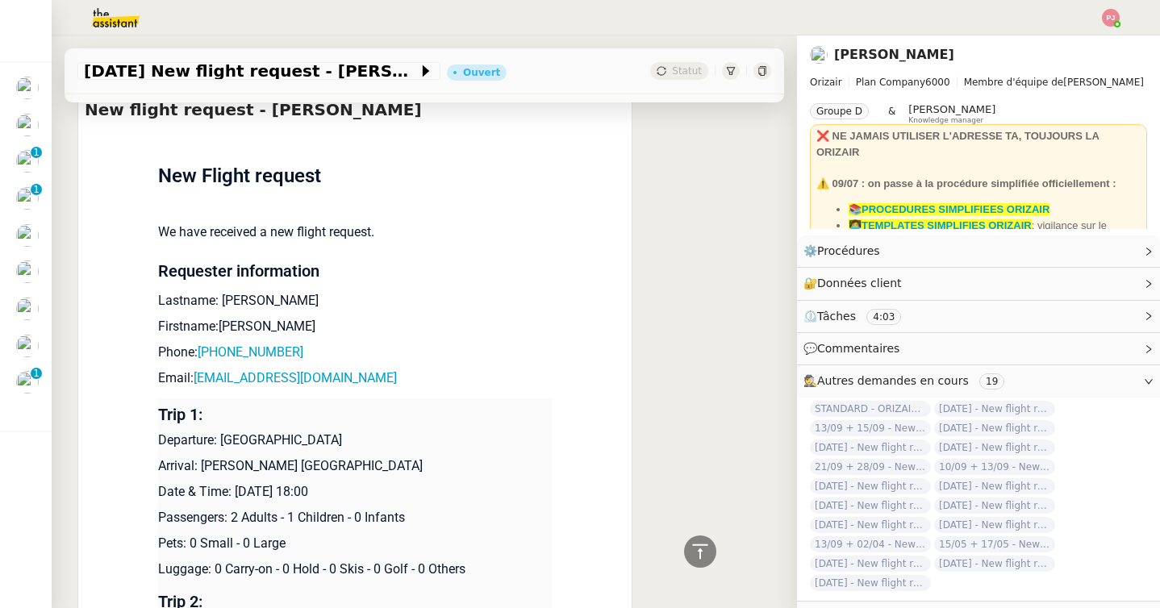
scroll to position [399, 0]
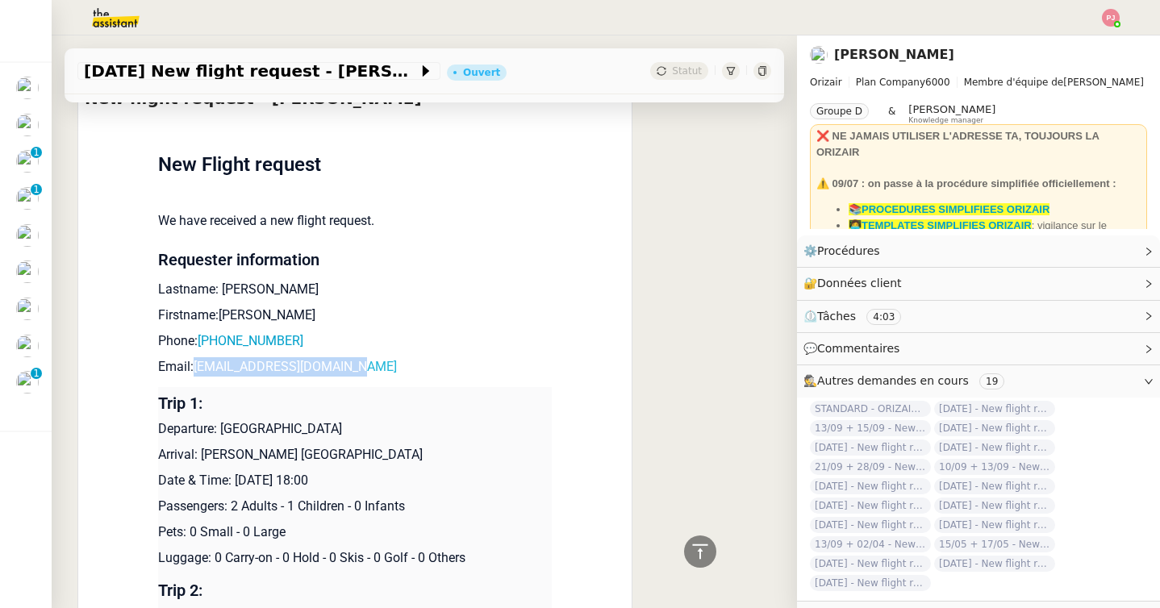
drag, startPoint x: 368, startPoint y: 368, endPoint x: 198, endPoint y: 368, distance: 169.3
click at [198, 368] on p "Email: [EMAIL_ADDRESS][DOMAIN_NAME]" at bounding box center [354, 366] width 393 height 19
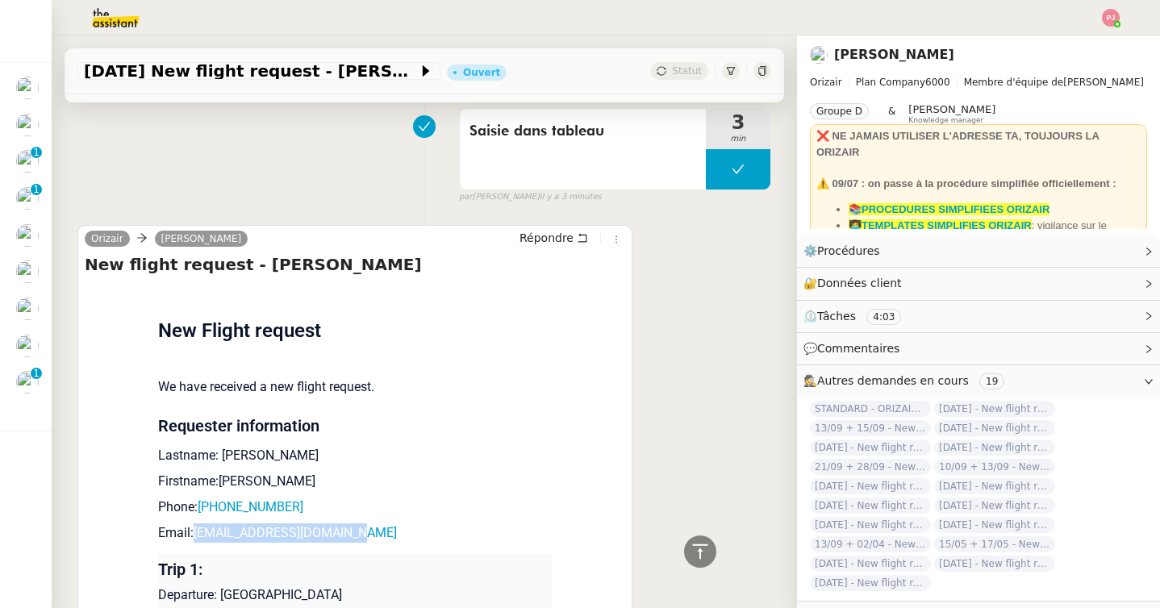
scroll to position [0, 0]
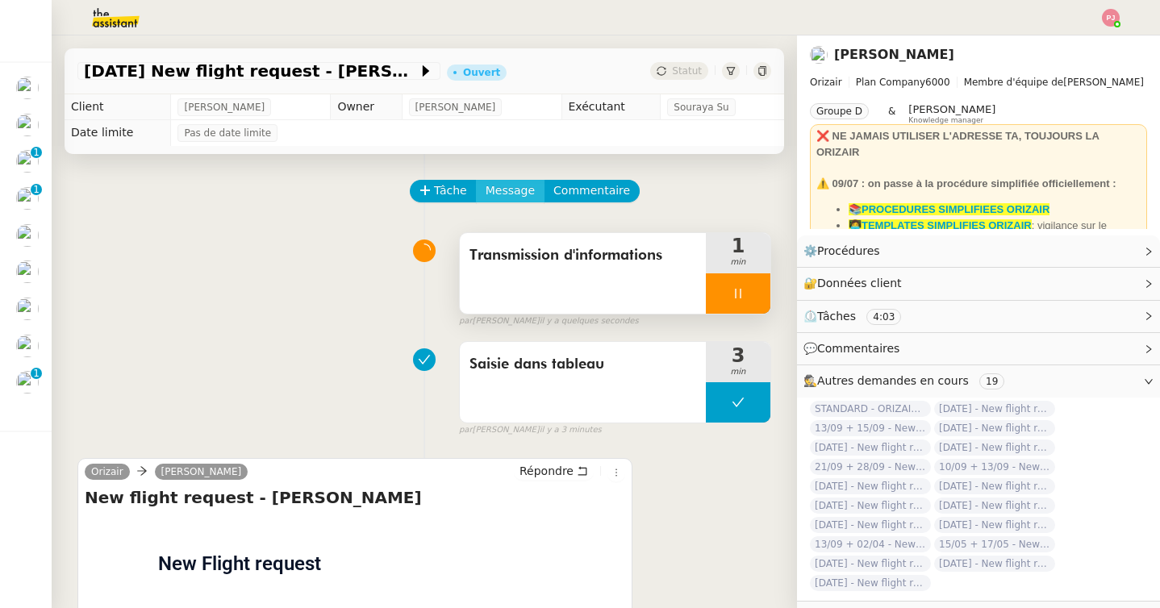
click at [498, 192] on span "Message" at bounding box center [509, 190] width 49 height 19
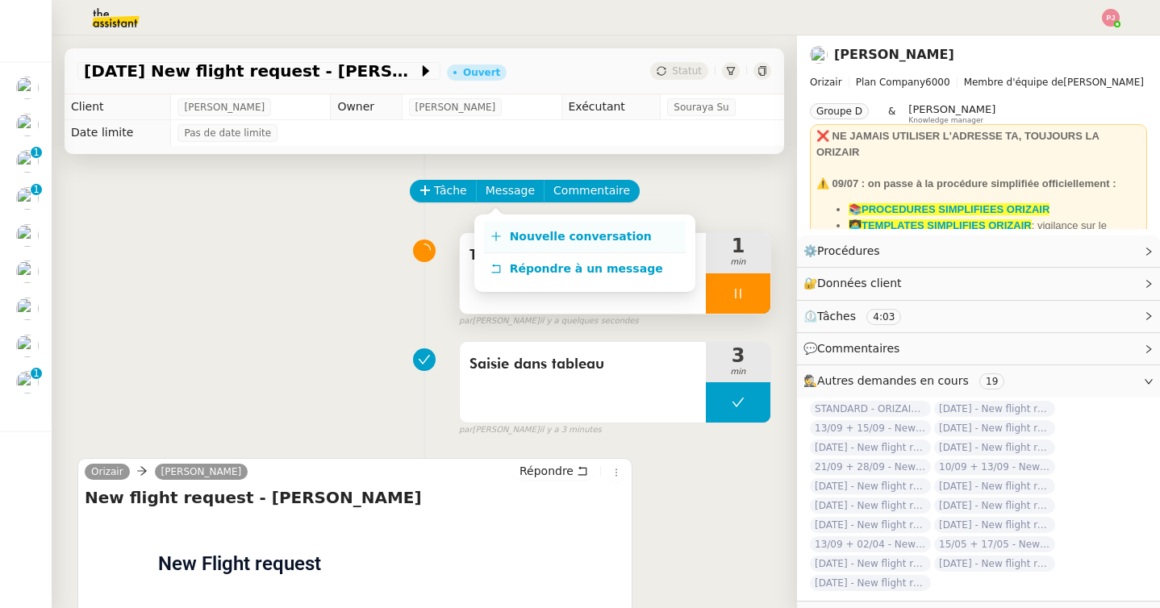
click at [512, 233] on span "Nouvelle conversation" at bounding box center [581, 236] width 142 height 13
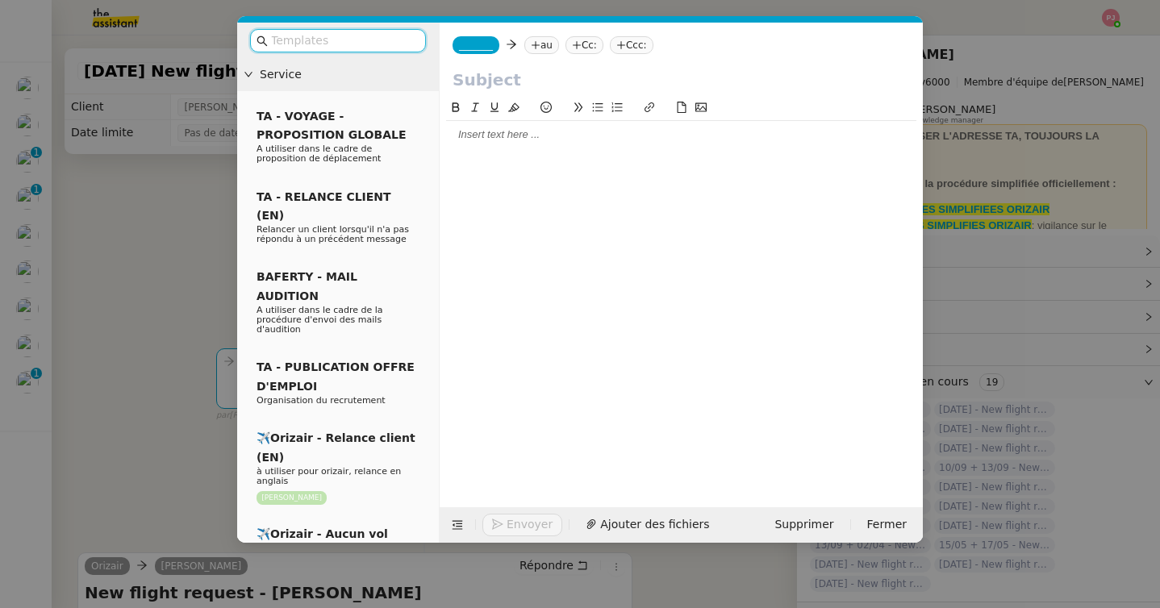
click at [356, 47] on input "text" at bounding box center [343, 40] width 145 height 19
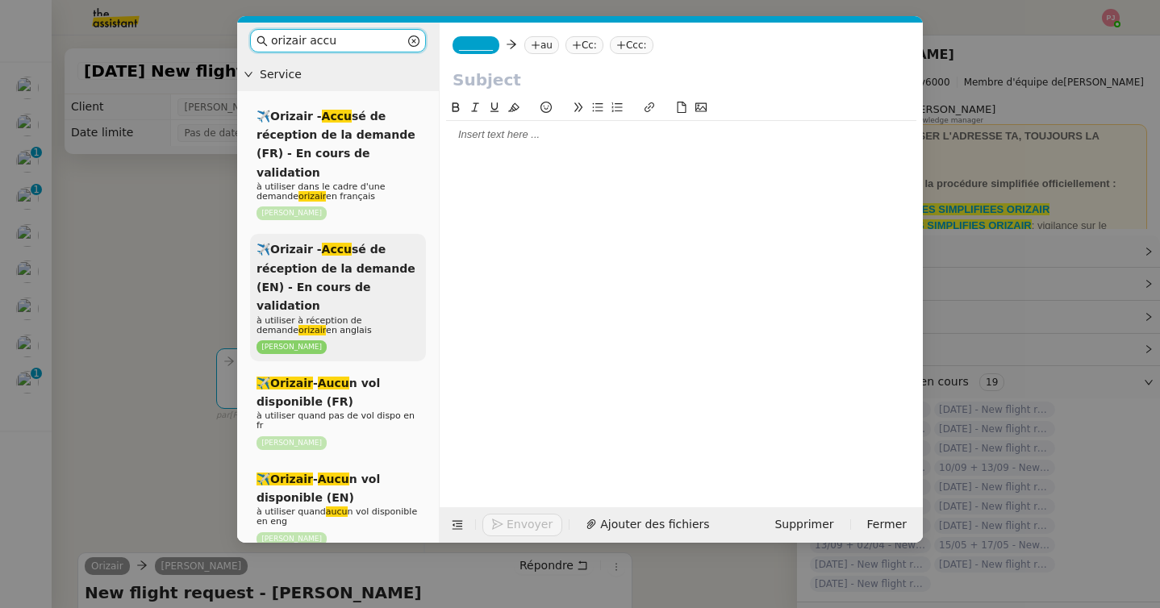
type input "orizair accu"
click at [352, 255] on span "✈️Orizair - Accu sé de réception de la demande (EN) - En cours de validation" at bounding box center [335, 277] width 159 height 69
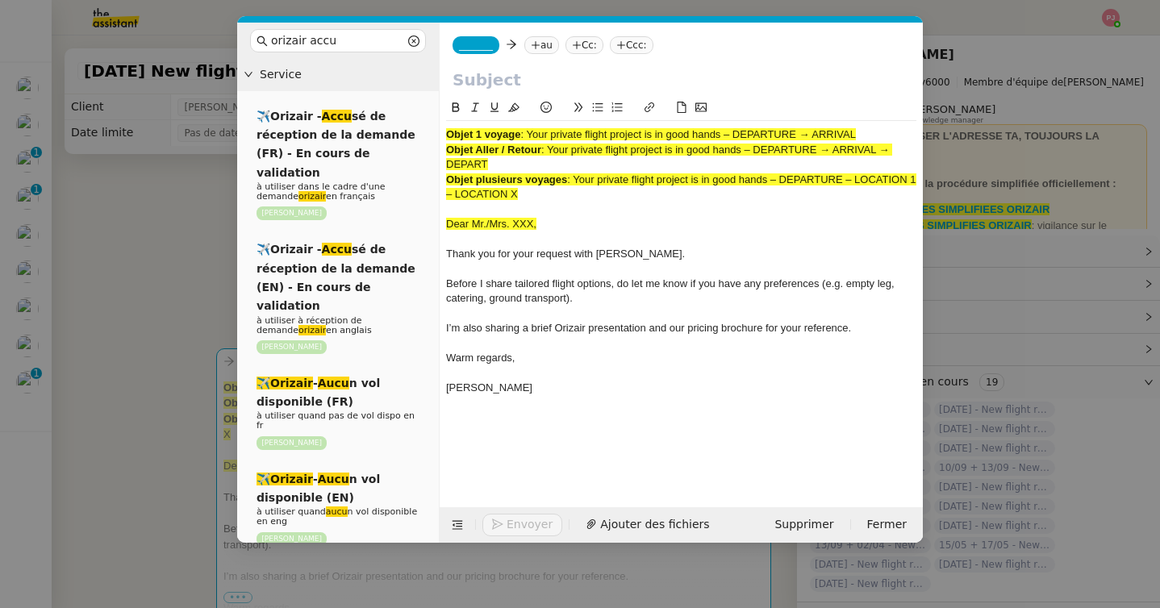
click at [477, 49] on span "_______" at bounding box center [476, 45] width 34 height 11
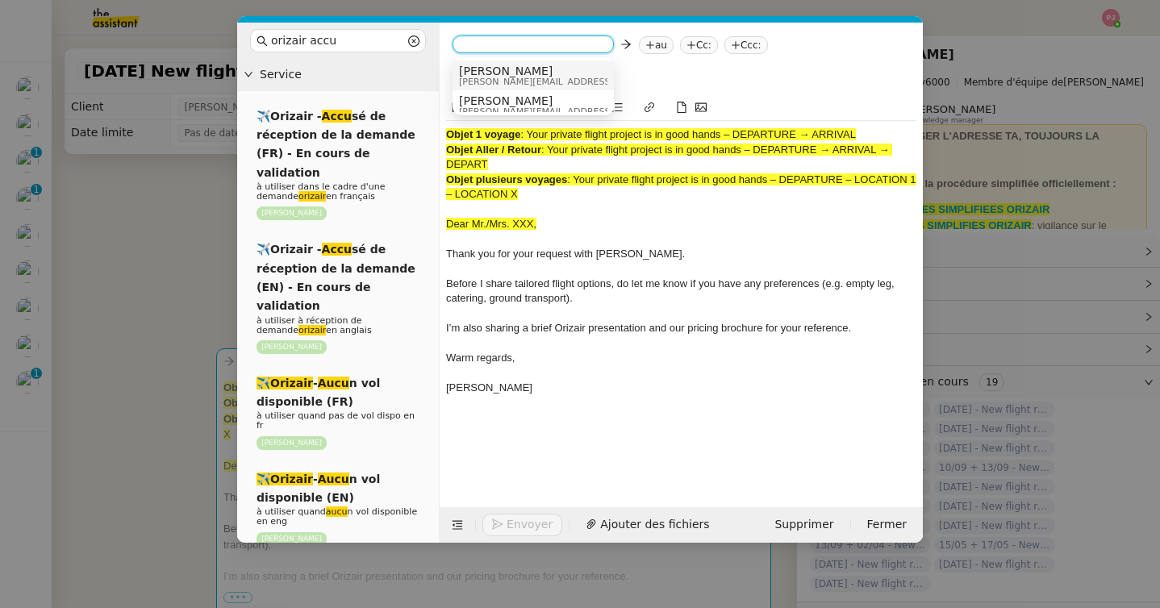
click at [519, 73] on span "[PERSON_NAME]" at bounding box center [573, 71] width 229 height 13
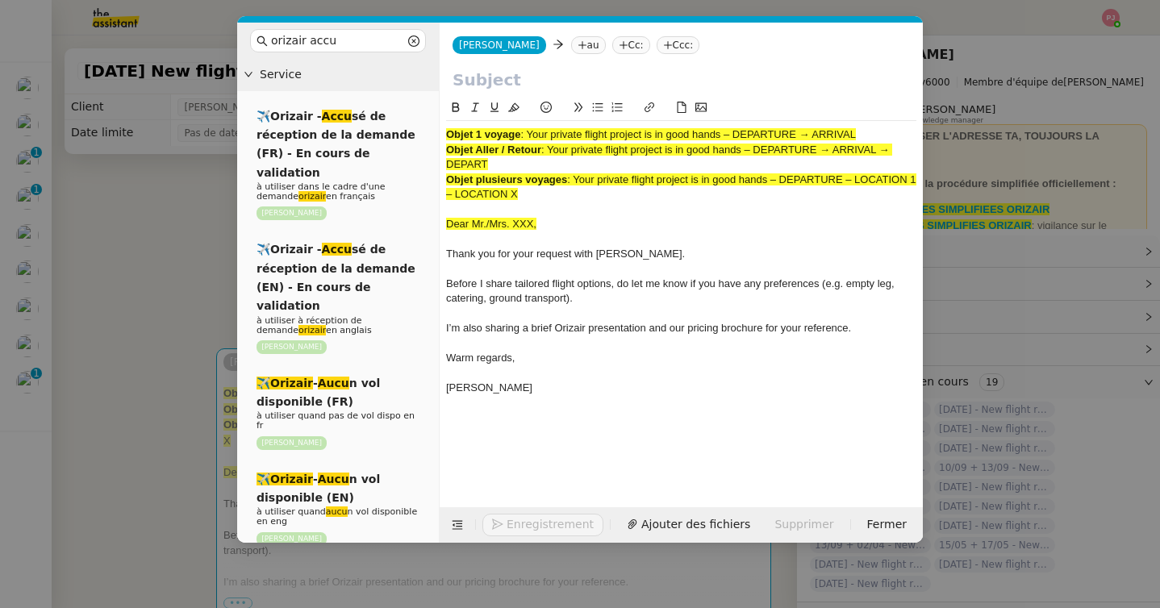
click at [571, 47] on nz-tag "au" at bounding box center [588, 45] width 35 height 18
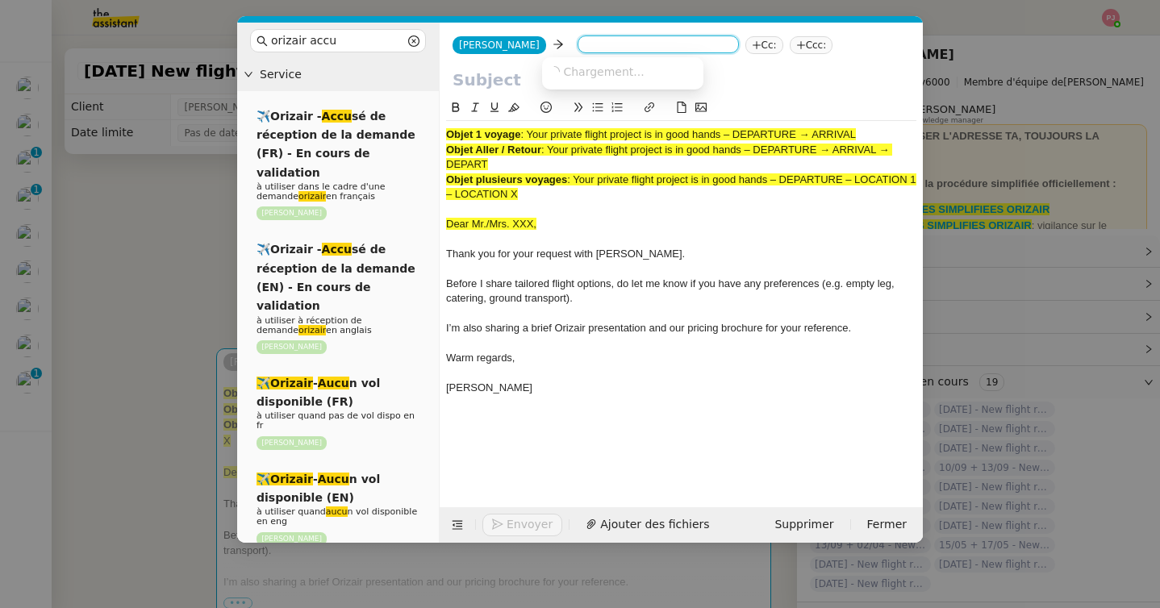
paste input "[EMAIL_ADDRESS][DOMAIN_NAME]"
type input "[EMAIL_ADDRESS][DOMAIN_NAME]"
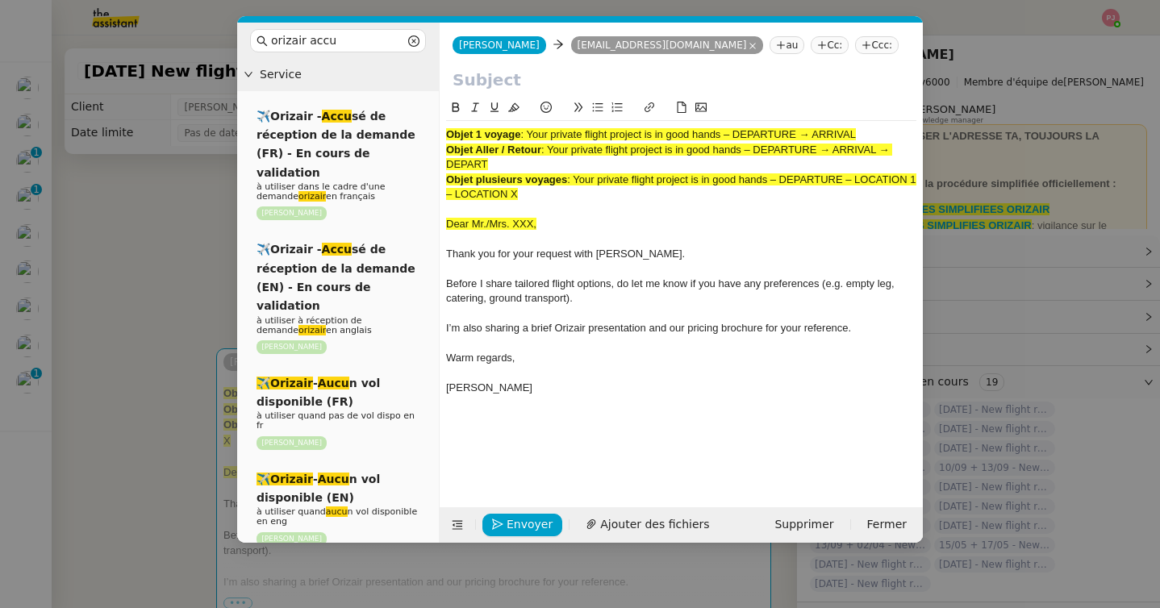
click at [855, 48] on nz-tag "Ccc:" at bounding box center [877, 45] width 44 height 18
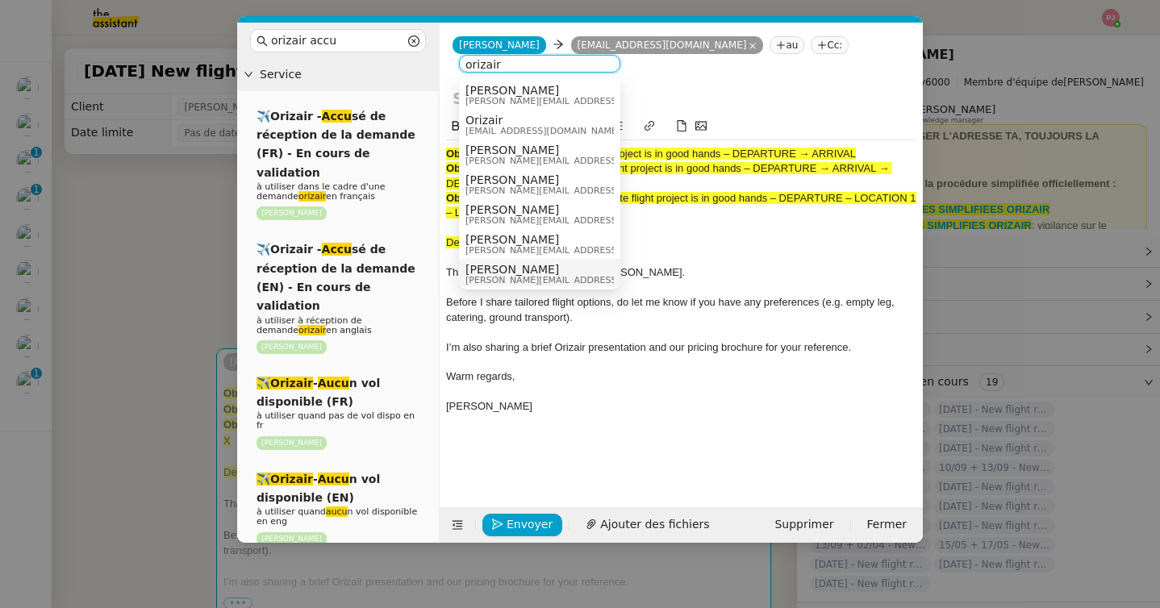
type input "orizair"
click at [517, 273] on span "[PERSON_NAME]" at bounding box center [579, 269] width 229 height 13
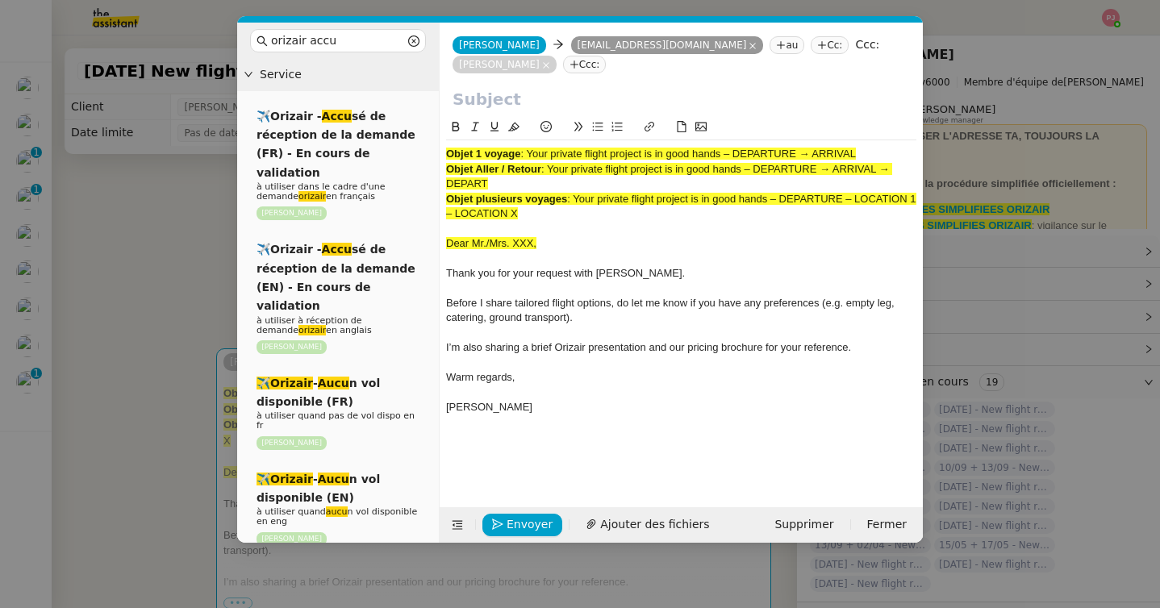
drag, startPoint x: 552, startPoint y: 170, endPoint x: 554, endPoint y: 181, distance: 11.5
click at [554, 181] on div "Objet Aller / Retour : Your private flight project is in good hands – DEPARTURE…" at bounding box center [681, 177] width 470 height 30
click at [483, 108] on input "text" at bounding box center [680, 99] width 457 height 24
click at [483, 107] on input "text" at bounding box center [680, 99] width 457 height 24
paste input "Your private flight project is in good hands – DEPARTURE → ARRIVAL → DEPART"
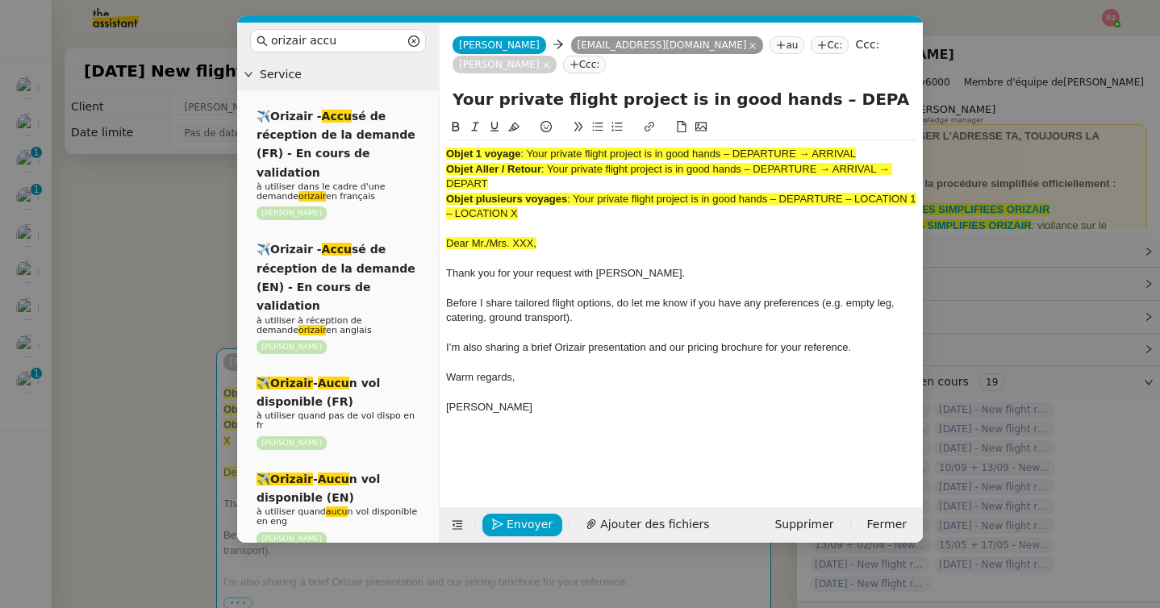
scroll to position [0, 149]
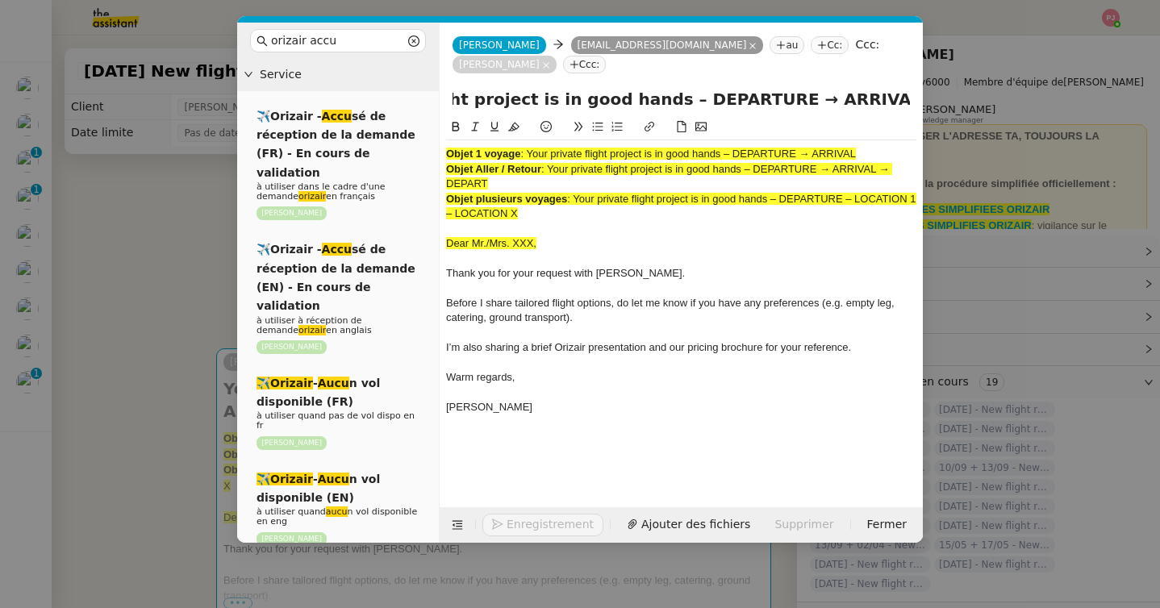
type input "Your private flight project is in good hands – DEPARTURE → ARRIVAL → DEPART"
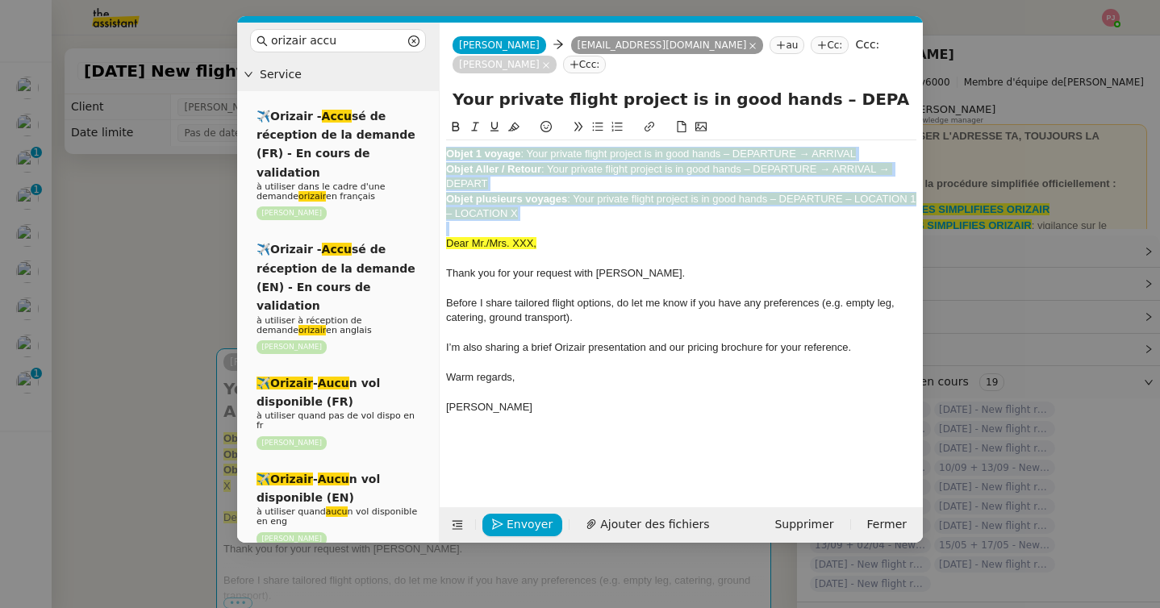
drag, startPoint x: 446, startPoint y: 244, endPoint x: 444, endPoint y: 144, distance: 100.0
click at [444, 144] on nz-spin "Objet 1 voyage : Your private flight project is in good hands – DEPARTURE → ARR…" at bounding box center [680, 303] width 483 height 371
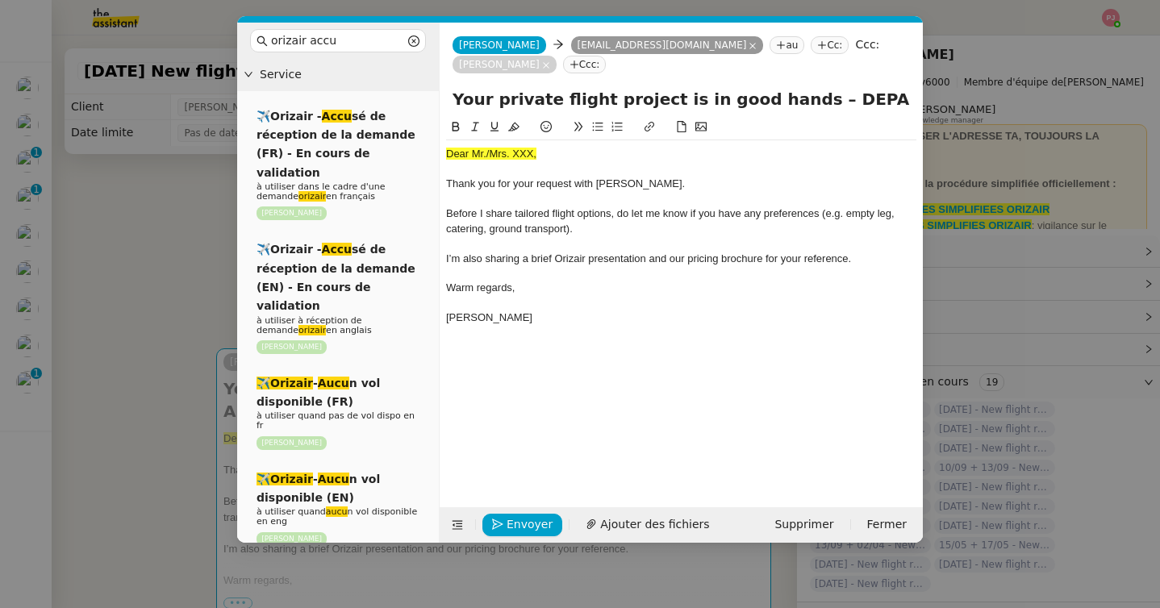
click at [151, 263] on nz-modal-container "orizair accu Service ✈️Orizair - Accu sé de réception de la demande (FR) - En c…" at bounding box center [580, 304] width 1160 height 608
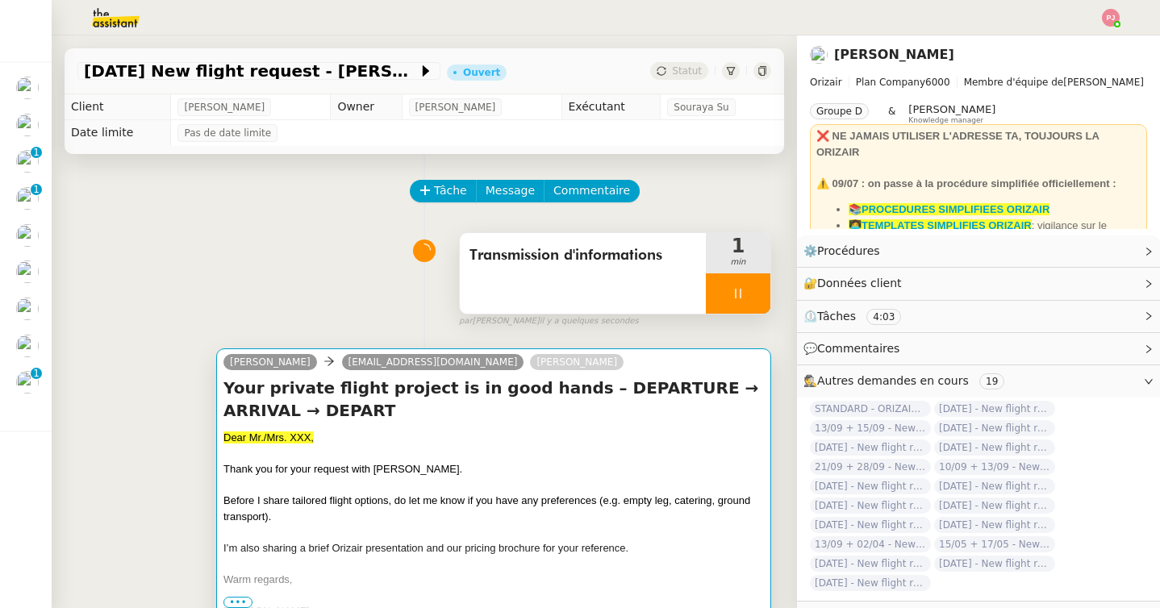
click at [348, 441] on div "Dear Mr./Mrs. XXX," at bounding box center [493, 438] width 540 height 16
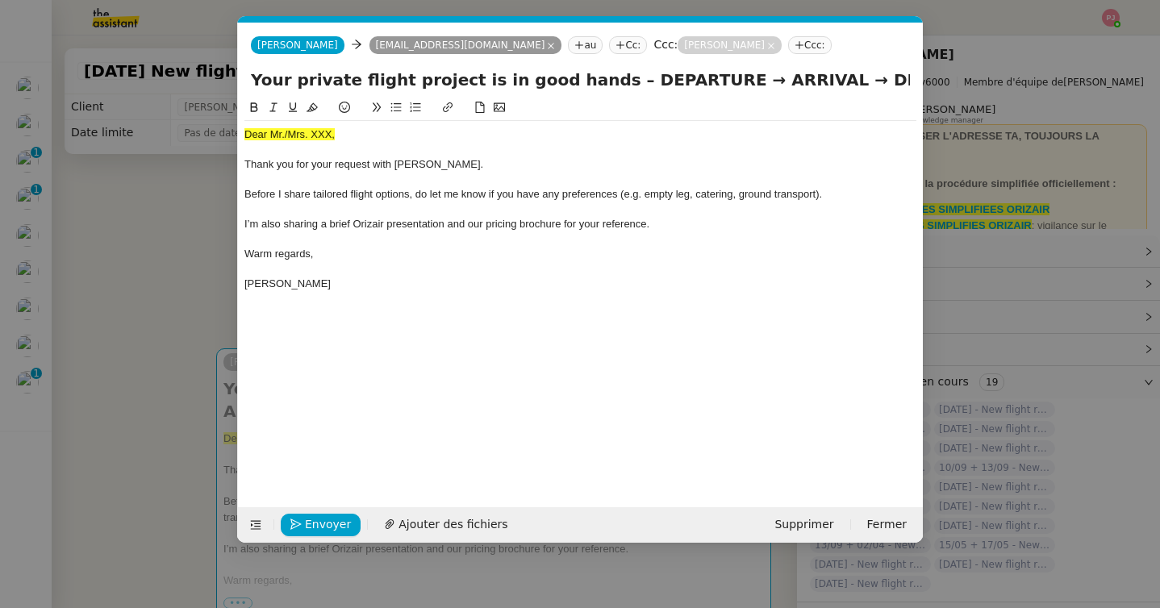
scroll to position [0, 94]
drag, startPoint x: 345, startPoint y: 131, endPoint x: 190, endPoint y: 131, distance: 154.8
click at [190, 131] on nz-modal-container "orizair accu Service ✈️Orizair - Accu sé de réception de la demande (FR) - En c…" at bounding box center [580, 304] width 1160 height 608
click at [453, 522] on span "Ajouter des fichiers" at bounding box center [452, 524] width 109 height 19
click at [177, 310] on nz-modal-container "orizair accu Service ✈️Orizair - Accu sé de réception de la demande (FR) - En c…" at bounding box center [580, 304] width 1160 height 608
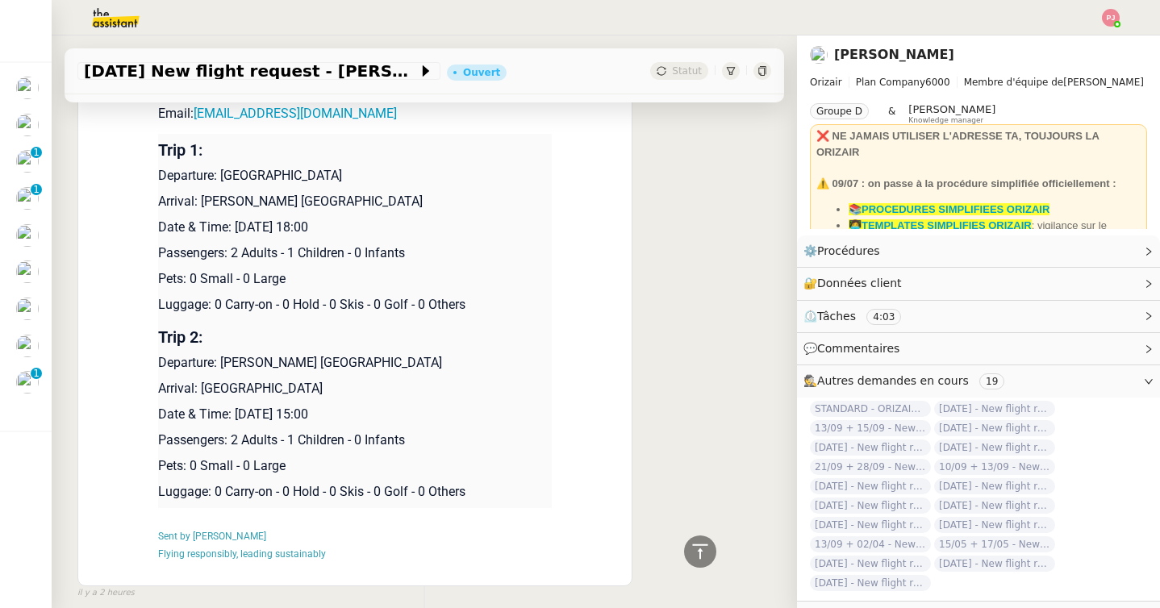
scroll to position [1067, 0]
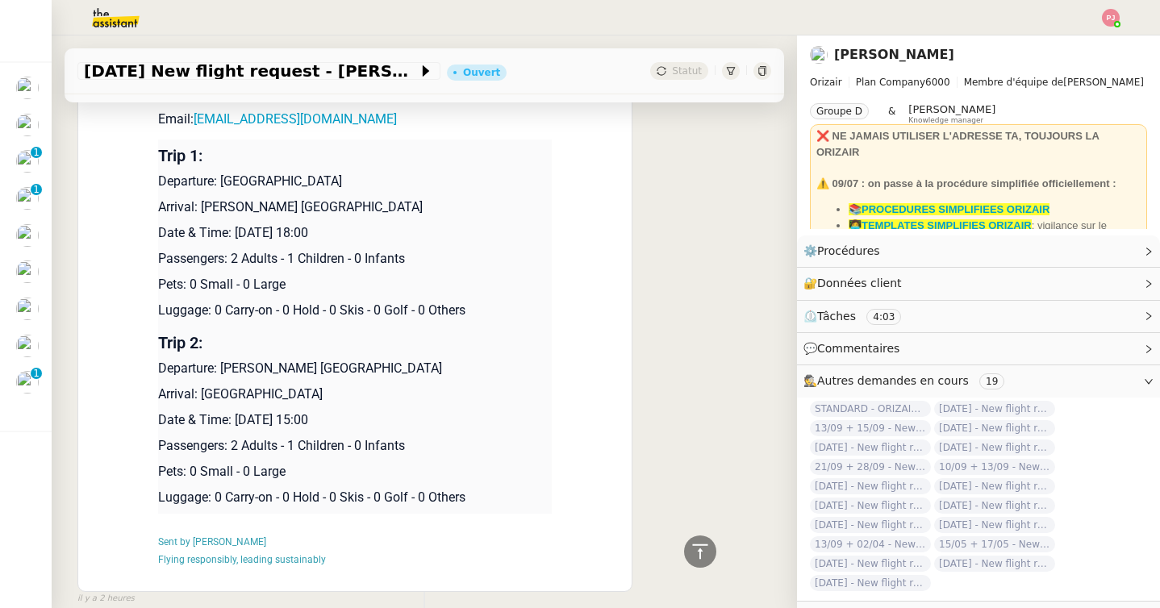
drag, startPoint x: 399, startPoint y: 209, endPoint x: 224, endPoint y: 182, distance: 177.0
click at [224, 182] on td "Trip 1: Departure: [GEOGRAPHIC_DATA] Arrival: [PERSON_NAME] [GEOGRAPHIC_DATA] D…" at bounding box center [354, 232] width 393 height 187
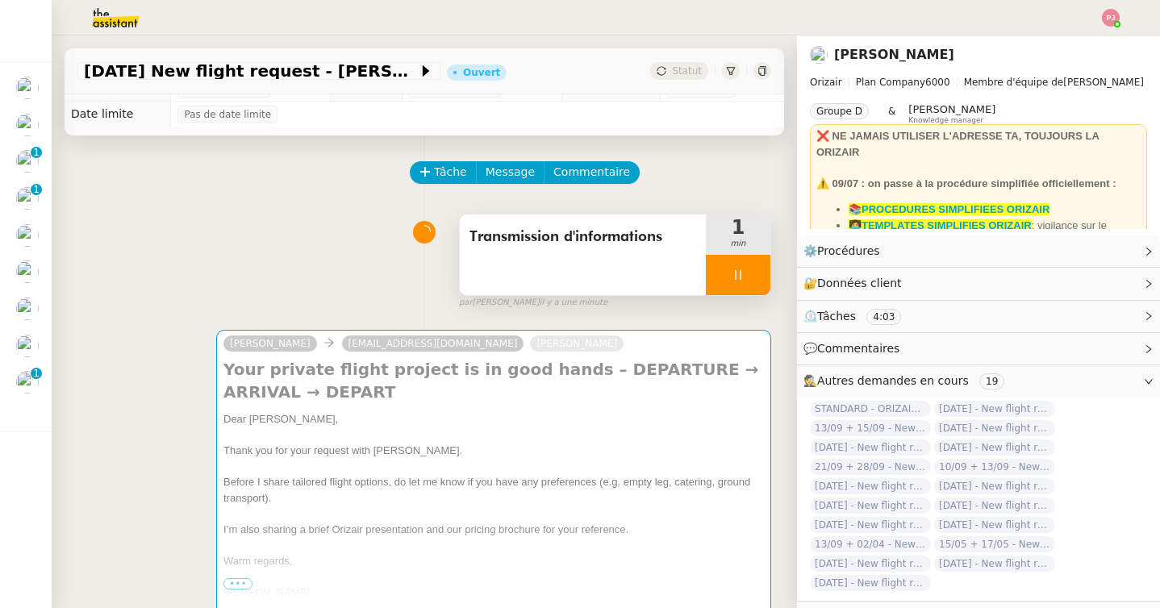
scroll to position [0, 0]
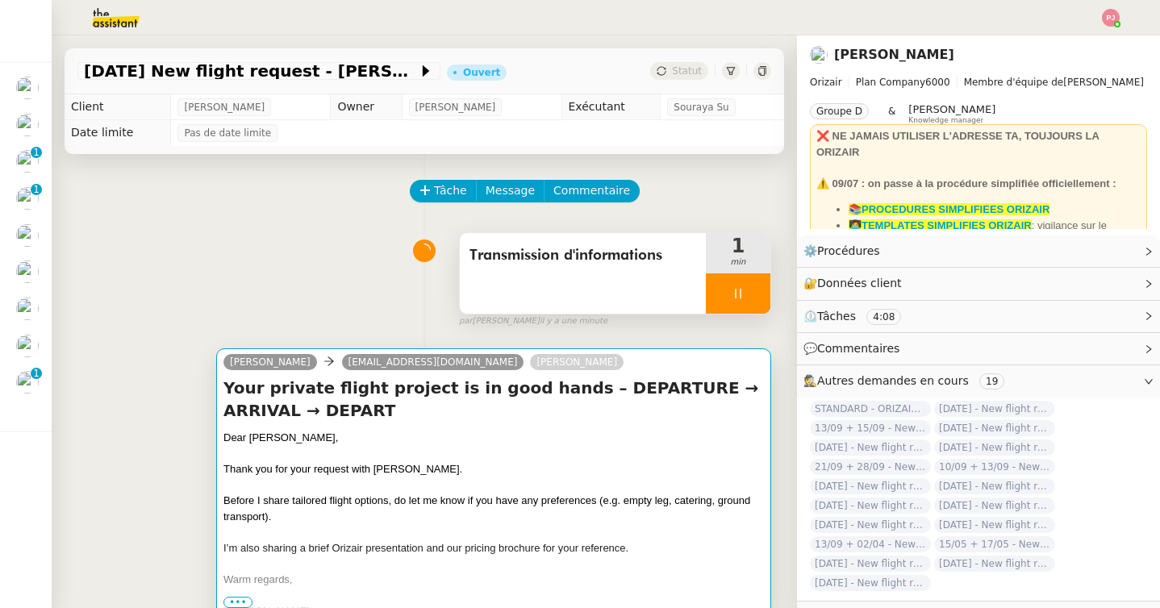
click at [307, 390] on h4 "Your private flight project is in good hands – DEPARTURE → ARRIVAL → DEPART" at bounding box center [493, 399] width 540 height 45
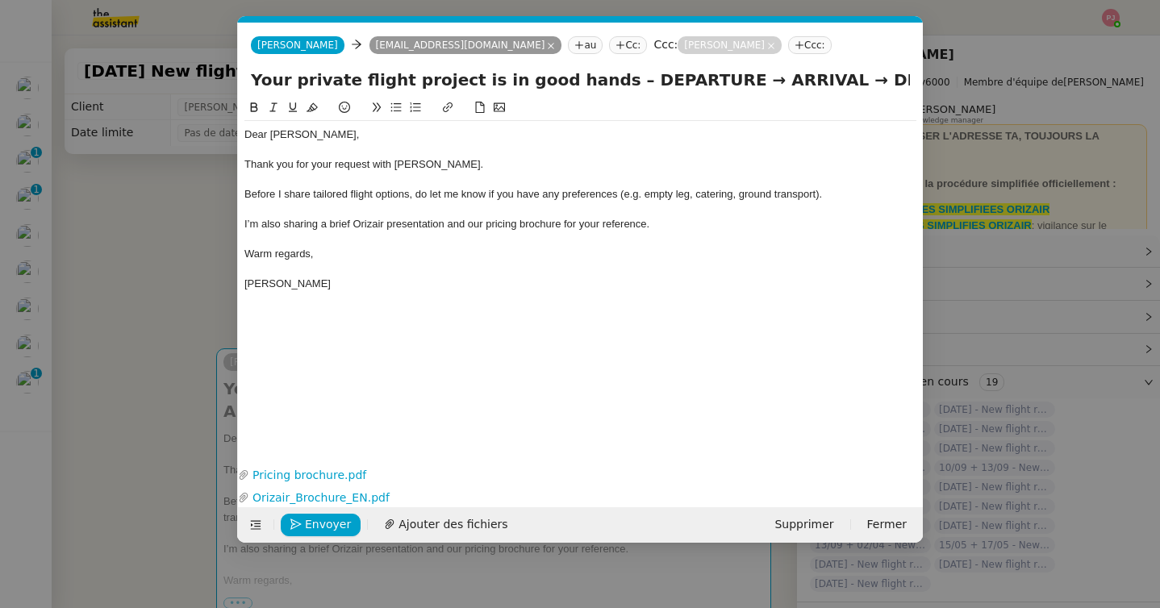
scroll to position [0, 94]
click at [343, 285] on div "[PERSON_NAME]" at bounding box center [580, 284] width 672 height 15
drag, startPoint x: 343, startPoint y: 323, endPoint x: 243, endPoint y: 322, distance: 100.0
click at [243, 322] on nz-spin "Dear [PERSON_NAME], Thank you for your request with [PERSON_NAME]. Before I sha…" at bounding box center [580, 271] width 685 height 346
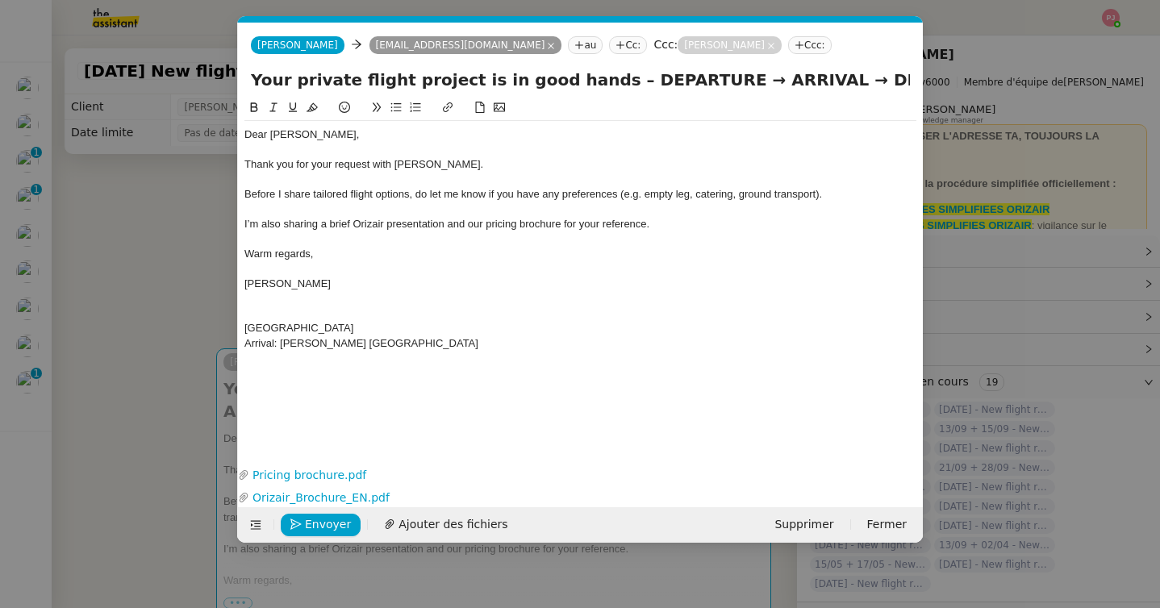
drag, startPoint x: 794, startPoint y: 79, endPoint x: 918, endPoint y: 76, distance: 124.2
click at [918, 76] on div "Your private flight project is in good hands – DEPARTURE → ARRIVAL → DEPART" at bounding box center [580, 83] width 685 height 31
paste input "[GEOGRAPHIC_DATA]"
drag, startPoint x: 637, startPoint y: 81, endPoint x: 544, endPoint y: 81, distance: 92.7
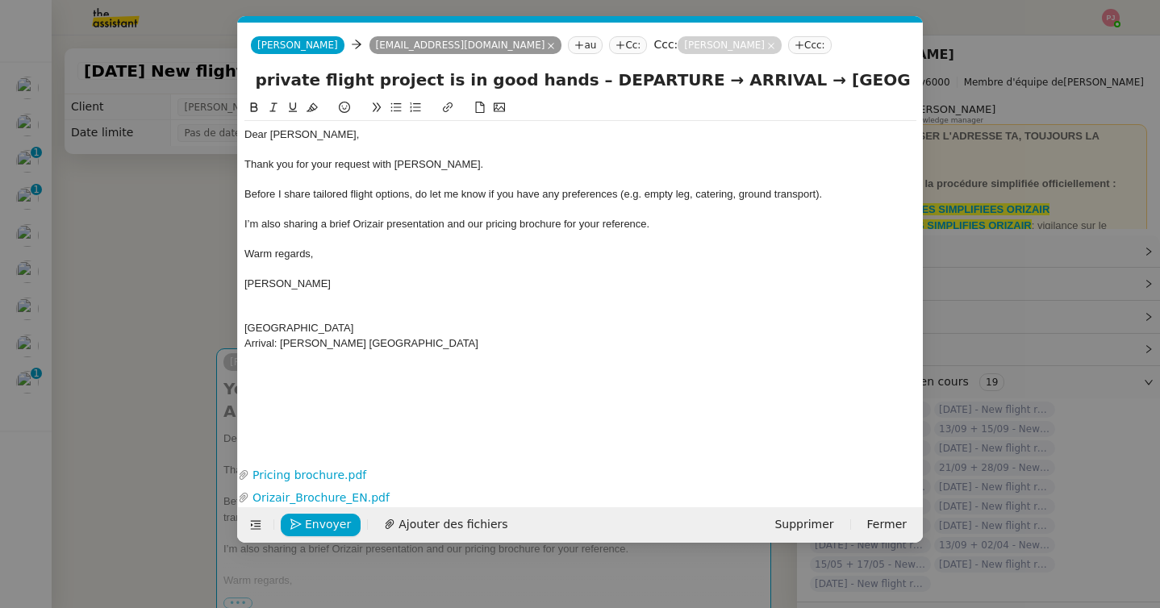
click at [544, 81] on input "Your private flight project is in good hands – DEPARTURE → ARRIVAL → [GEOGRAPHI…" at bounding box center [580, 80] width 659 height 24
paste input "[GEOGRAPHIC_DATA]"
drag, startPoint x: 438, startPoint y: 345, endPoint x: 281, endPoint y: 346, distance: 157.2
click at [281, 346] on div "Arrival: [PERSON_NAME] [GEOGRAPHIC_DATA]" at bounding box center [580, 343] width 672 height 15
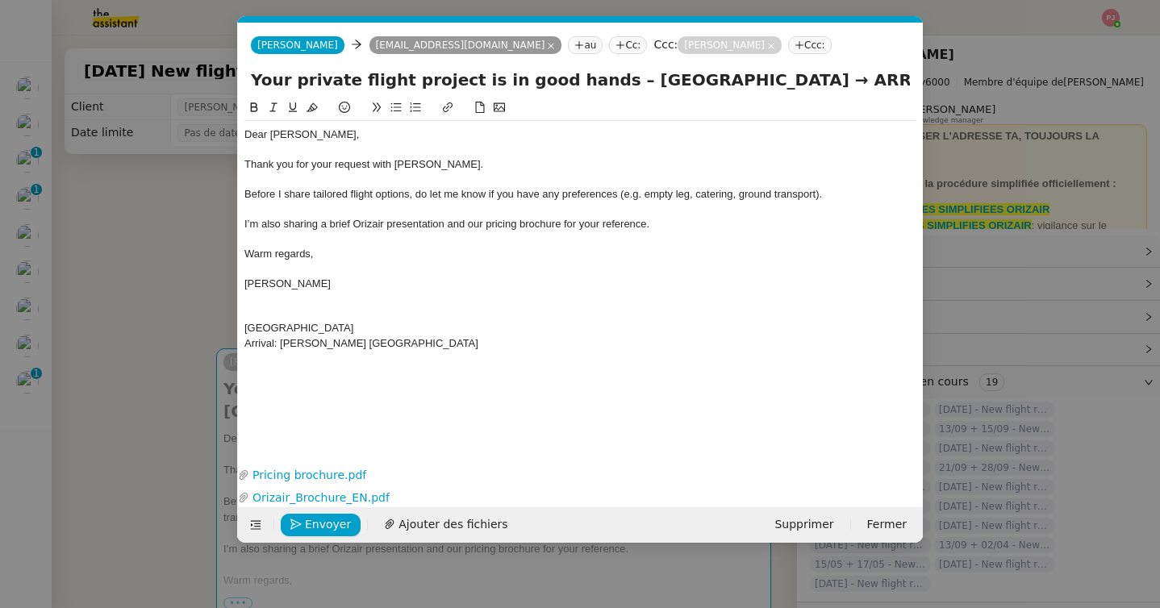
drag, startPoint x: 770, startPoint y: 82, endPoint x: 834, endPoint y: 82, distance: 63.7
click at [834, 82] on input "Your private flight project is in good hands – [GEOGRAPHIC_DATA] → ARRIVAL → [G…" at bounding box center [580, 80] width 659 height 24
paste input "[PERSON_NAME] [GEOGRAPHIC_DATA]"
type input "Your private flight project is in good hands – [GEOGRAPHIC_DATA] → [PERSON_NAME…"
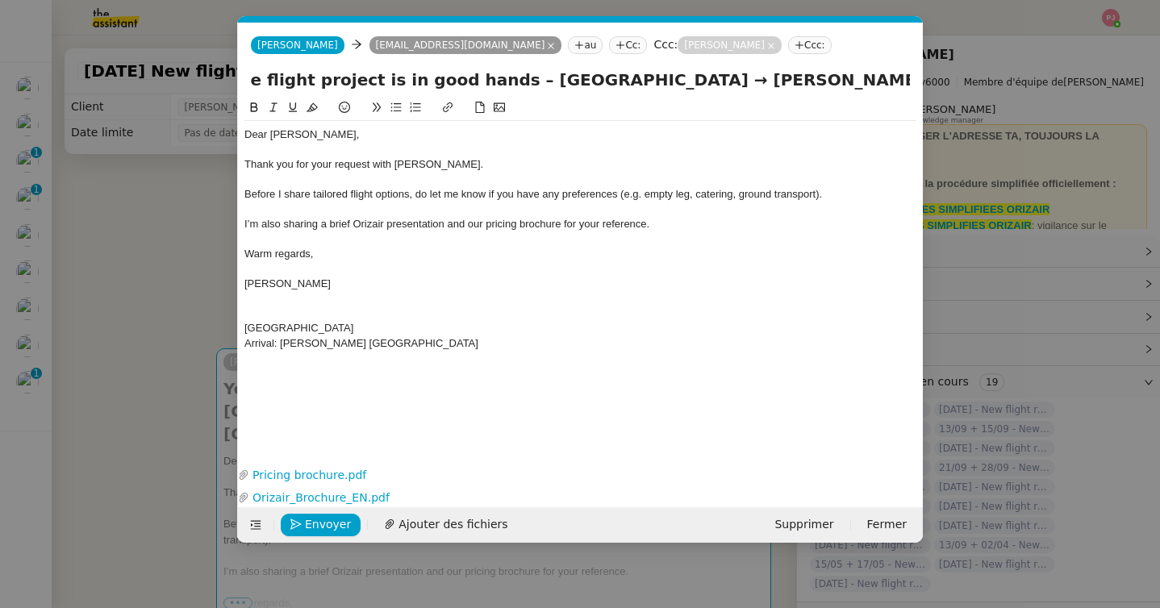
scroll to position [0, 0]
drag, startPoint x: 445, startPoint y: 342, endPoint x: 216, endPoint y: 323, distance: 229.8
click at [216, 323] on nz-modal-container "orizair accu Service ✈️Orizair - Accu sé de réception de la demande (FR) - En c…" at bounding box center [580, 304] width 1160 height 608
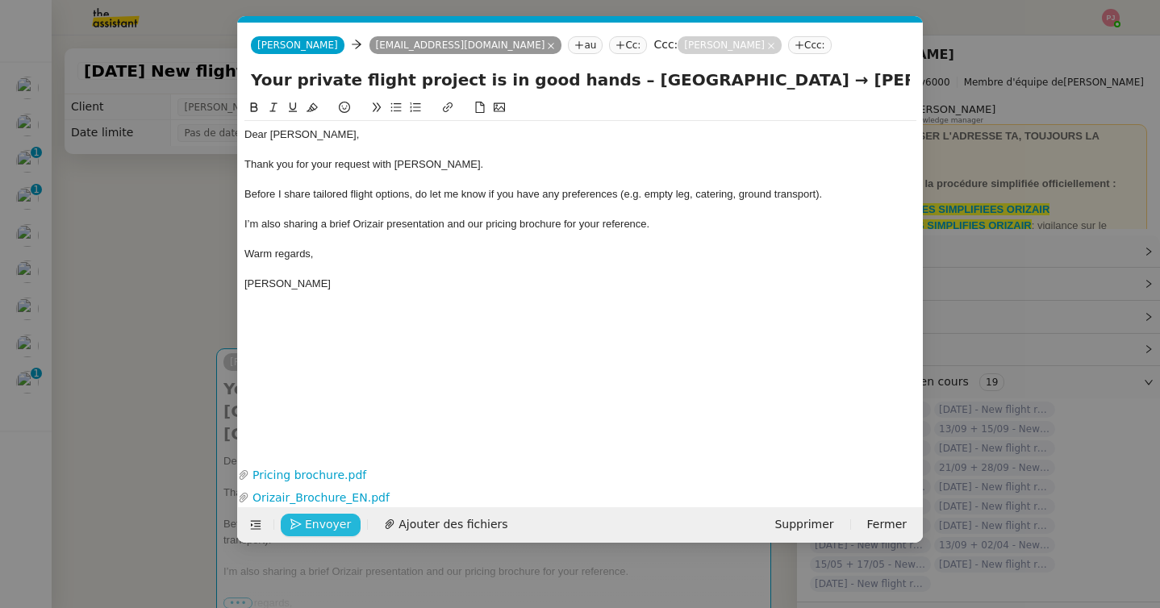
click at [326, 527] on span "Envoyer" at bounding box center [328, 524] width 46 height 19
click at [326, 527] on span "Confirmer l'envoi" at bounding box center [353, 524] width 97 height 19
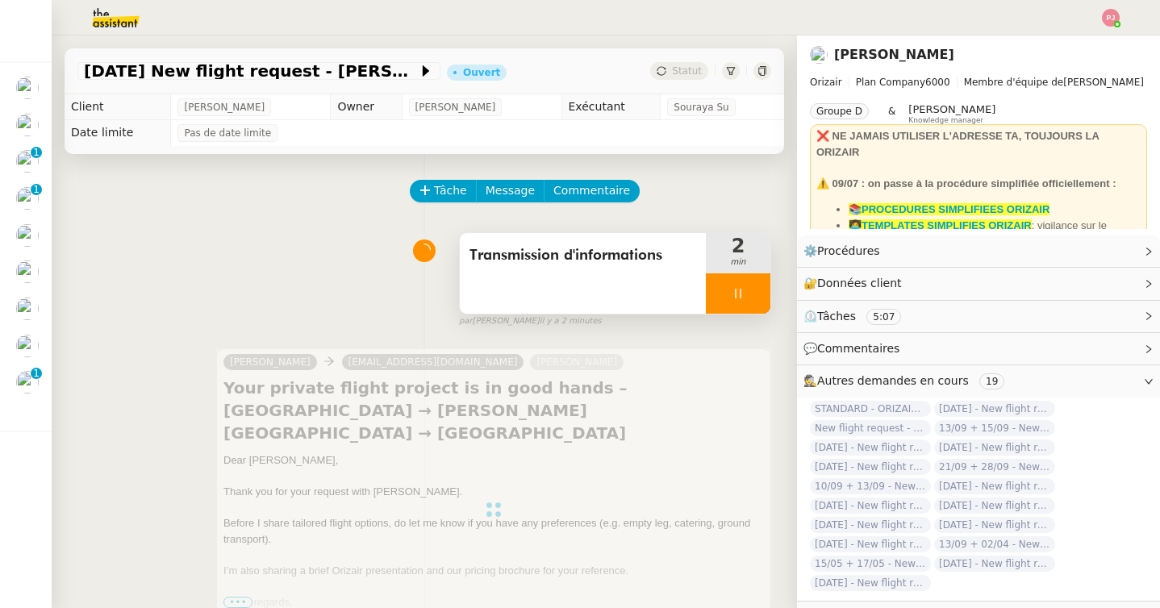
click at [738, 287] on icon at bounding box center [737, 293] width 13 height 13
click at [755, 283] on button at bounding box center [754, 293] width 32 height 40
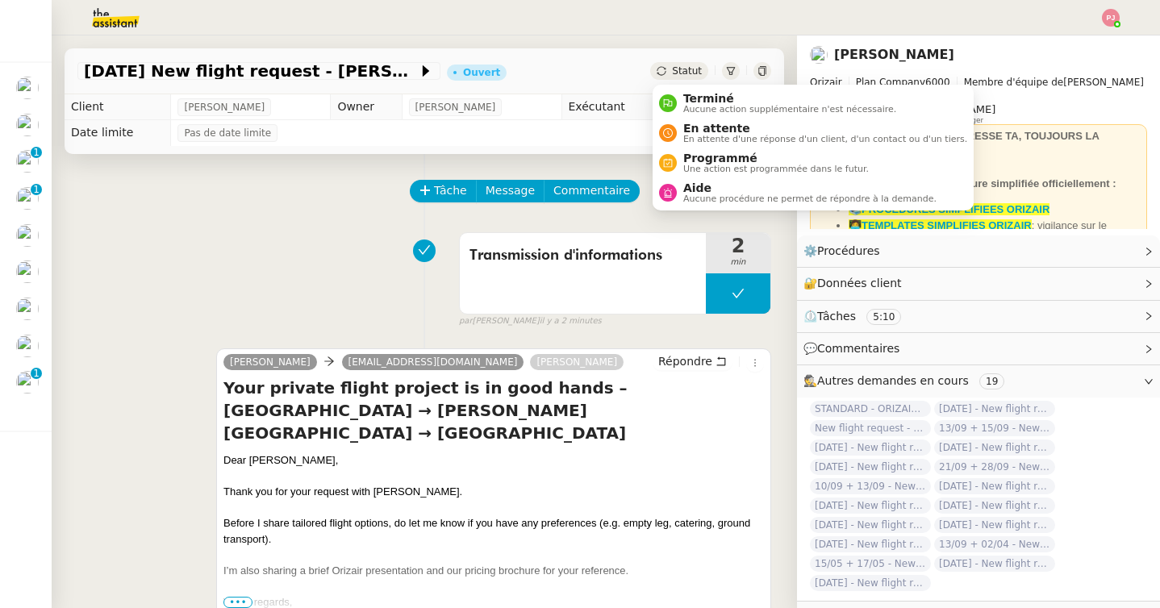
click at [677, 72] on span "Statut" at bounding box center [687, 70] width 30 height 11
click at [718, 164] on span "Une action est programmée dans le futur." at bounding box center [775, 168] width 185 height 9
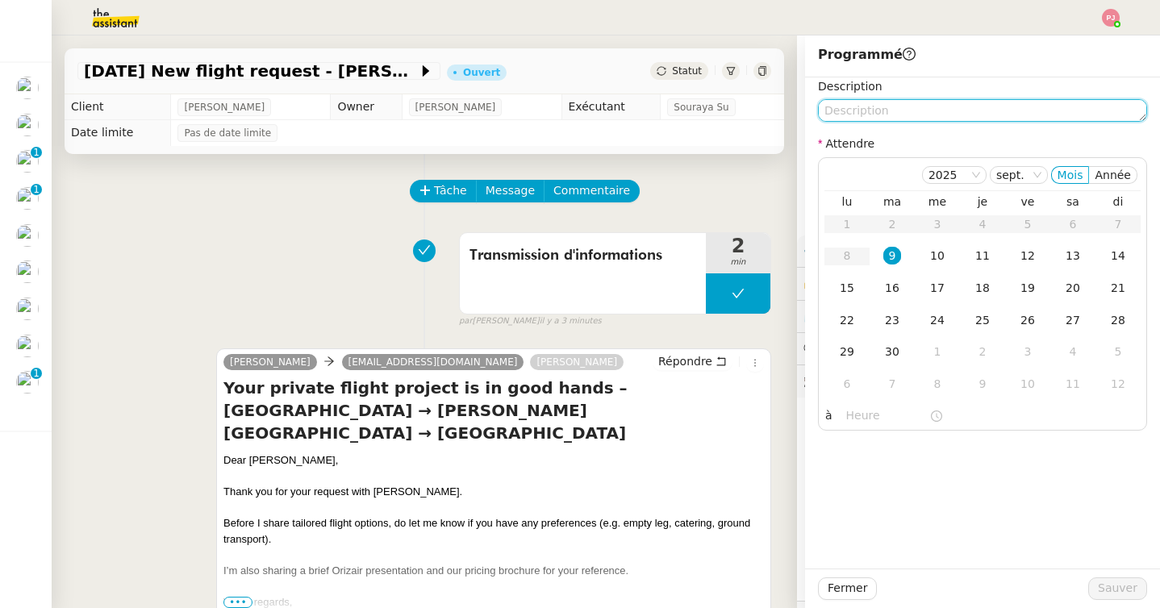
click at [908, 113] on textarea at bounding box center [982, 110] width 329 height 23
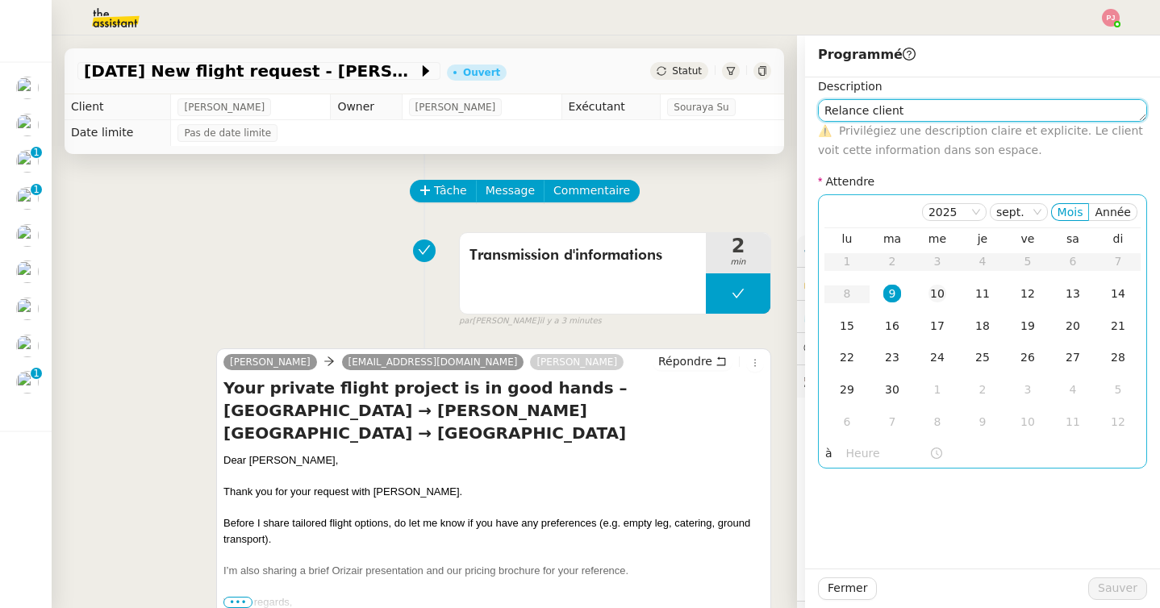
type textarea "Relance client"
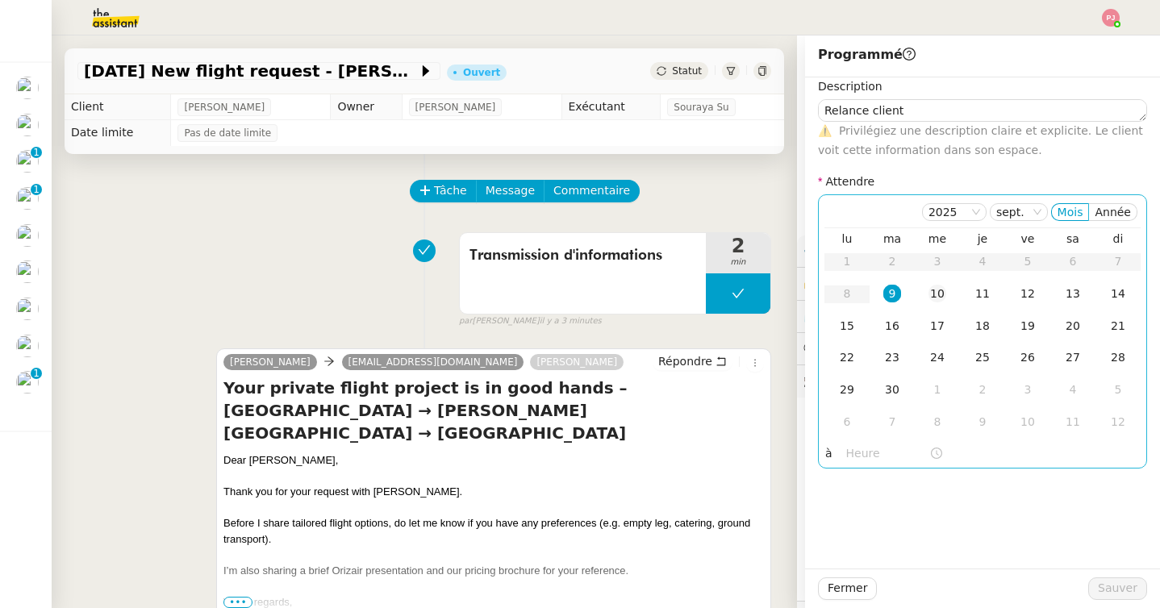
click at [920, 295] on td "10" at bounding box center [936, 294] width 45 height 32
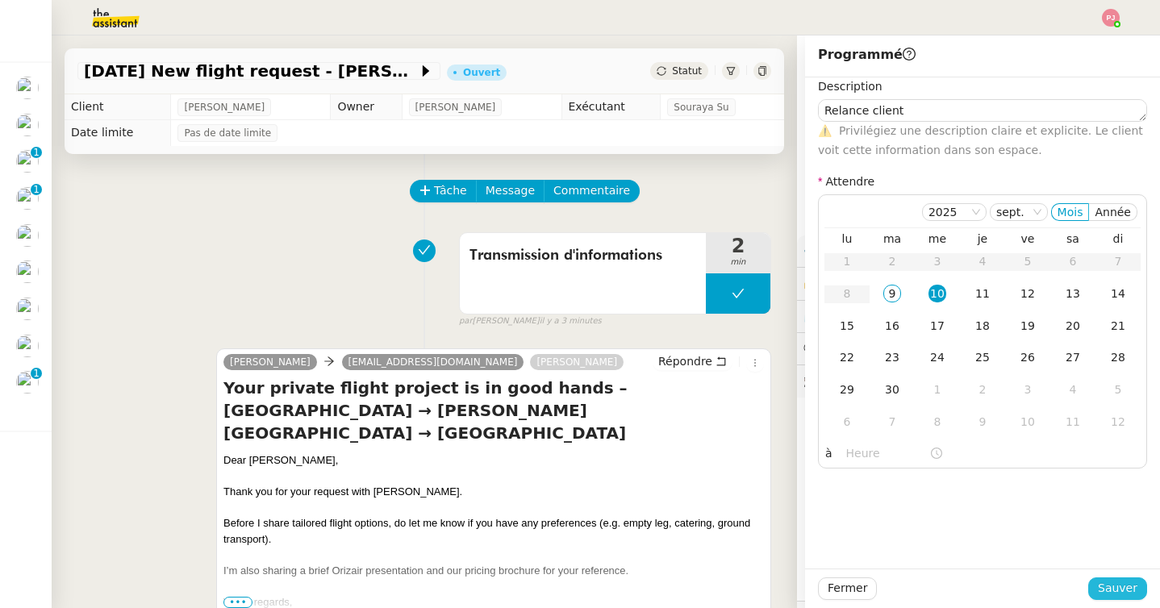
click at [1105, 583] on span "Sauver" at bounding box center [1117, 588] width 40 height 19
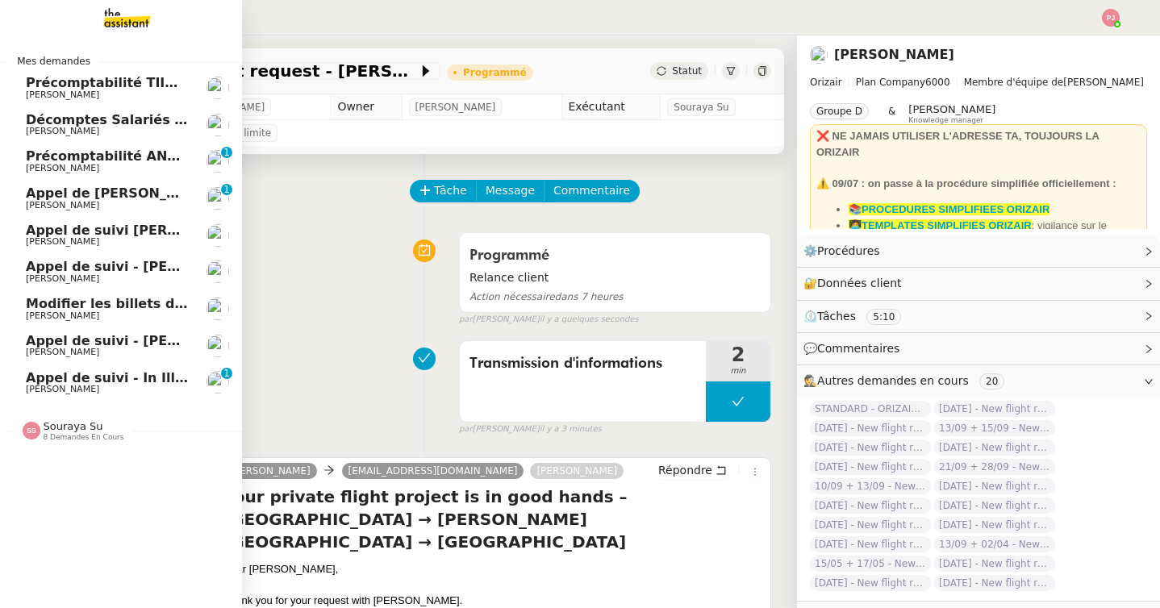
click at [72, 436] on span "8 demandes en cours" at bounding box center [84, 437] width 81 height 9
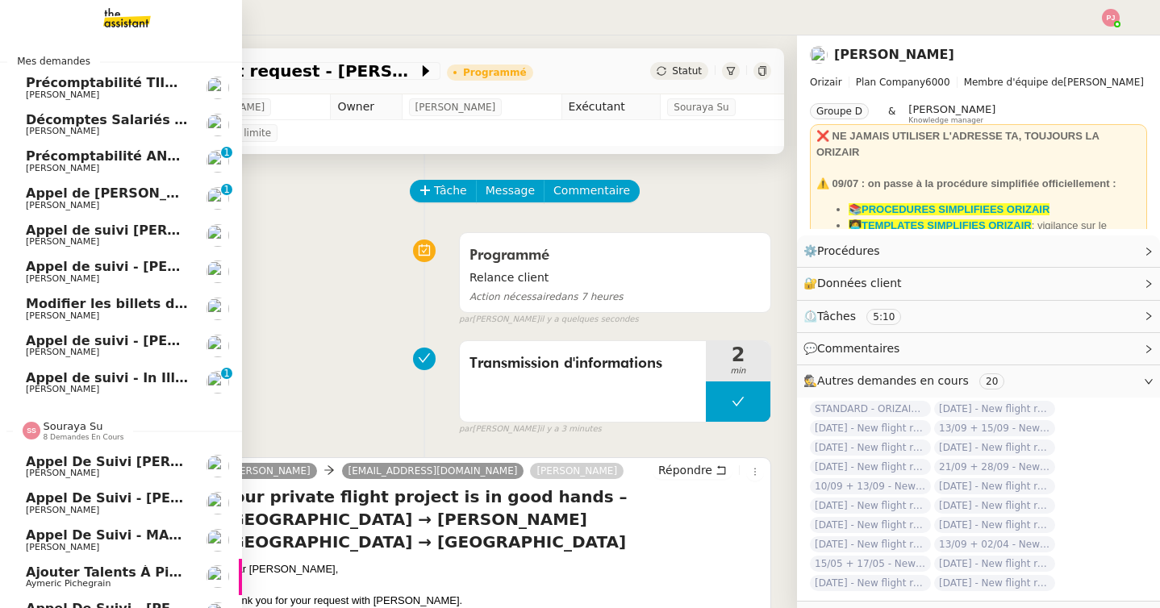
scroll to position [135, 0]
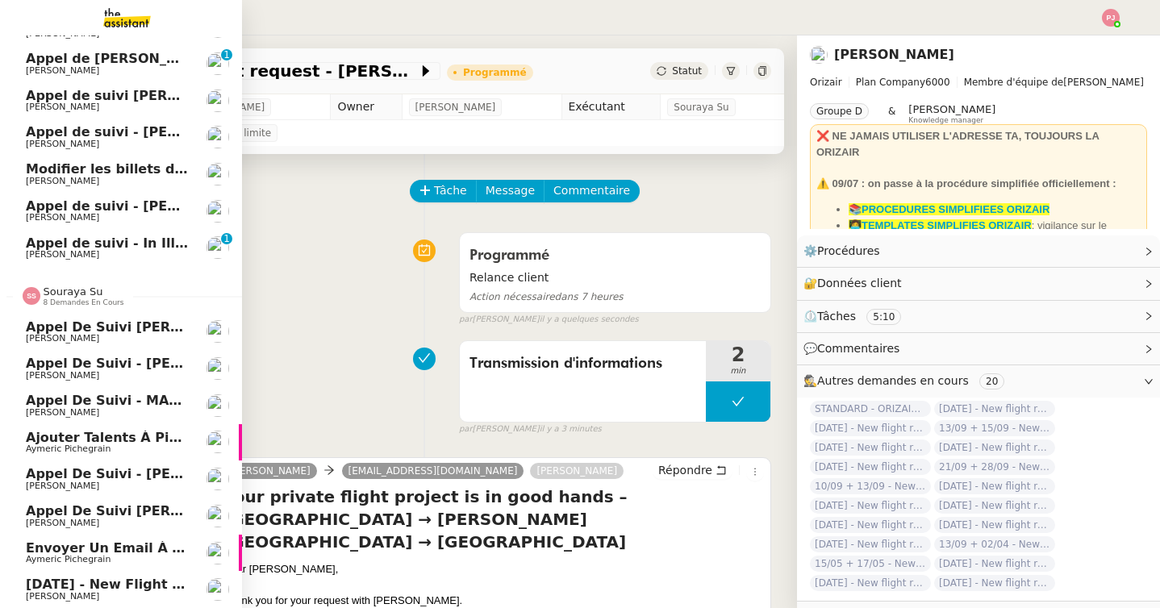
click at [123, 577] on link "[DATE] - New flight request - [PERSON_NAME] [PERSON_NAME]" at bounding box center [121, 589] width 242 height 37
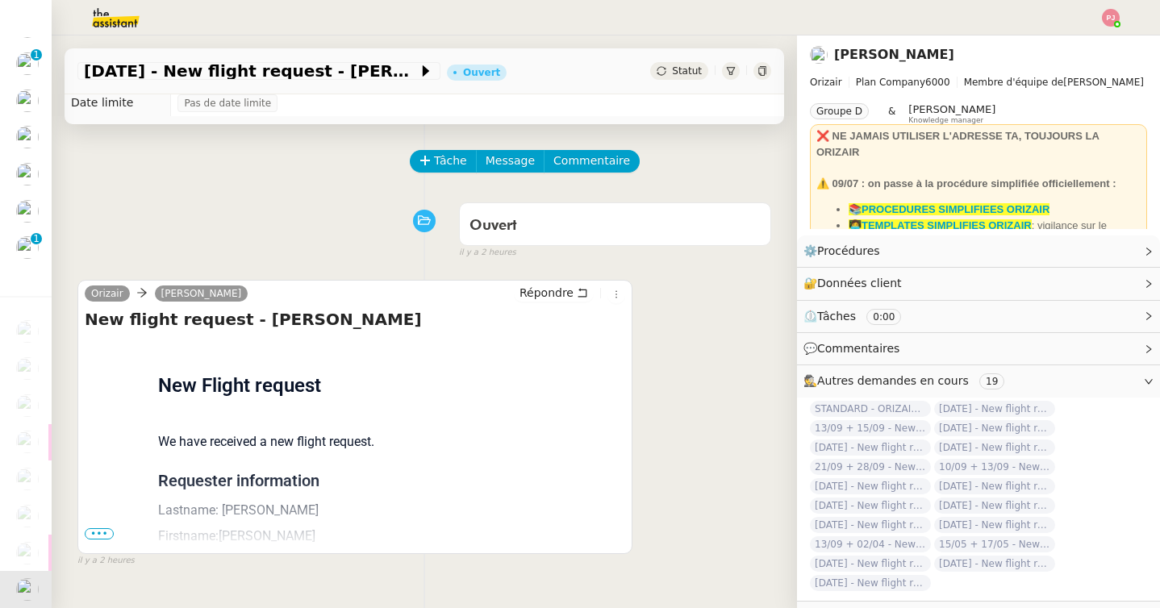
scroll to position [33, 0]
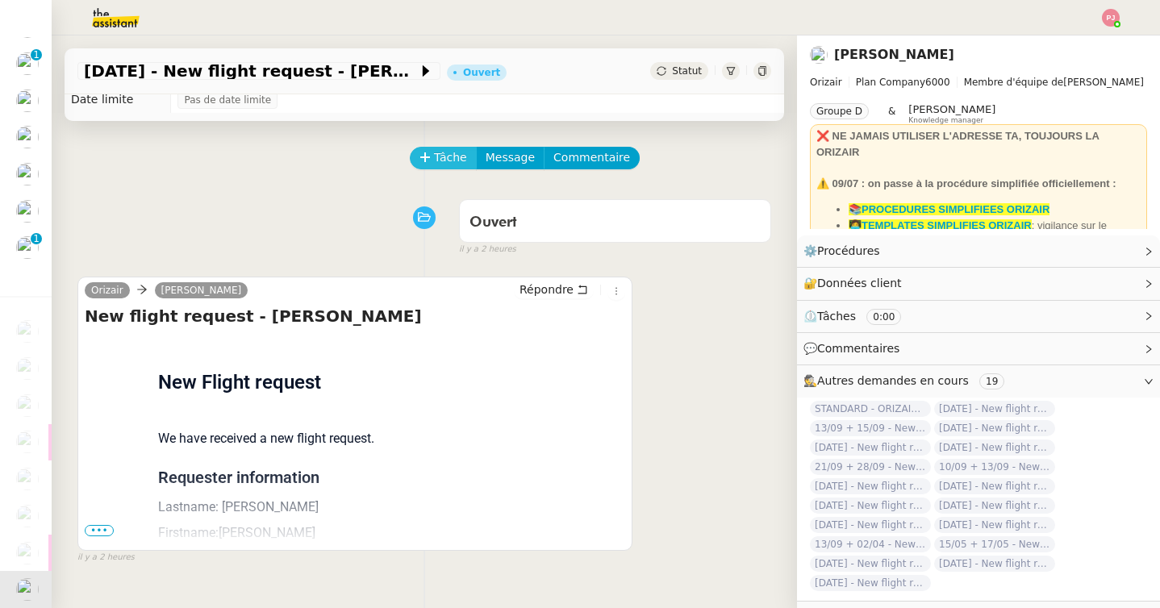
click at [443, 160] on span "Tâche" at bounding box center [450, 157] width 33 height 19
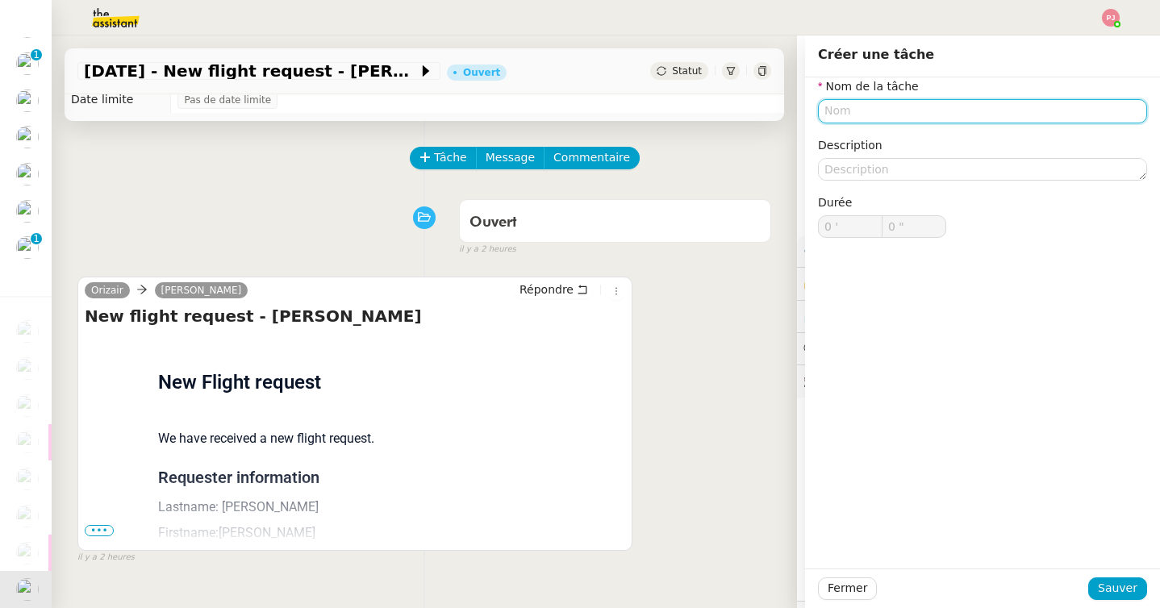
click at [859, 106] on input "text" at bounding box center [982, 110] width 329 height 23
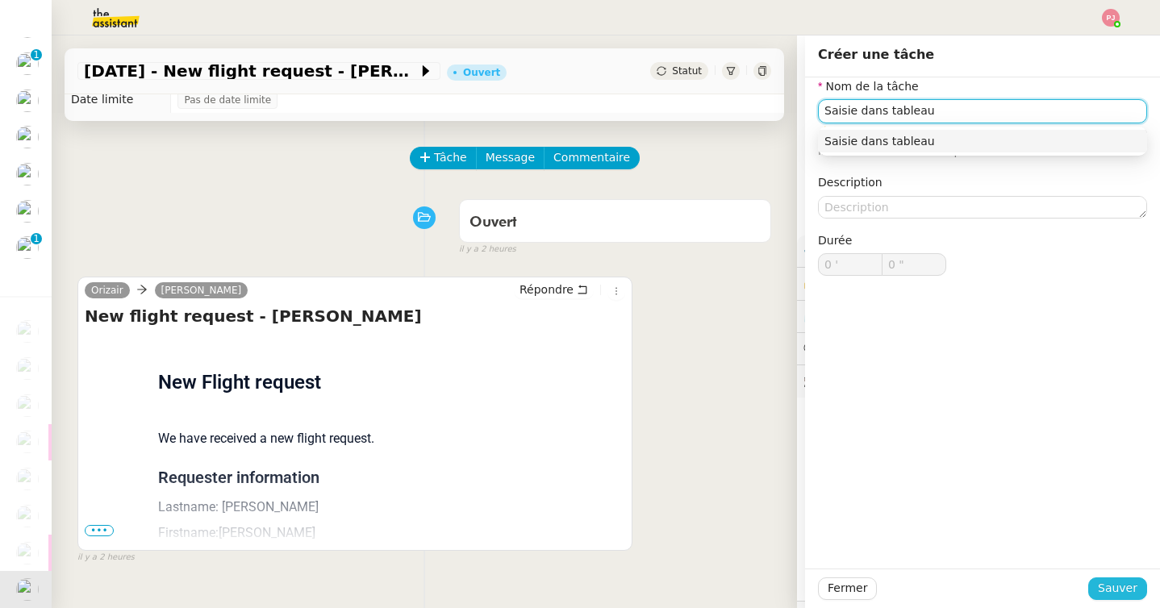
type input "Saisie dans tableau"
click at [1110, 585] on span "Sauver" at bounding box center [1117, 588] width 40 height 19
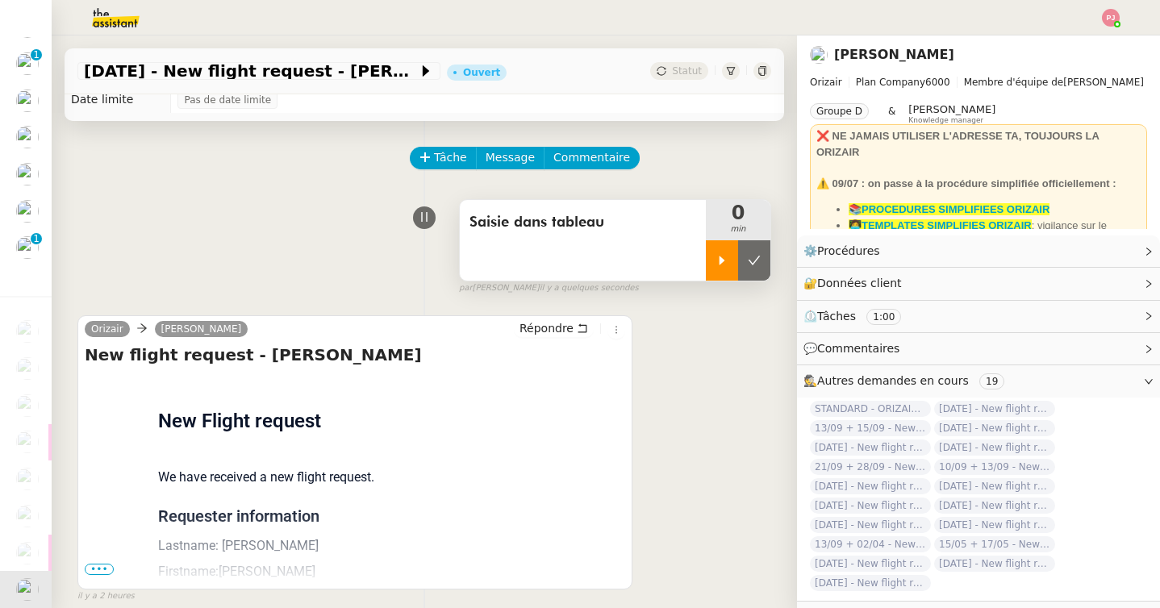
click at [720, 248] on div at bounding box center [722, 260] width 32 height 40
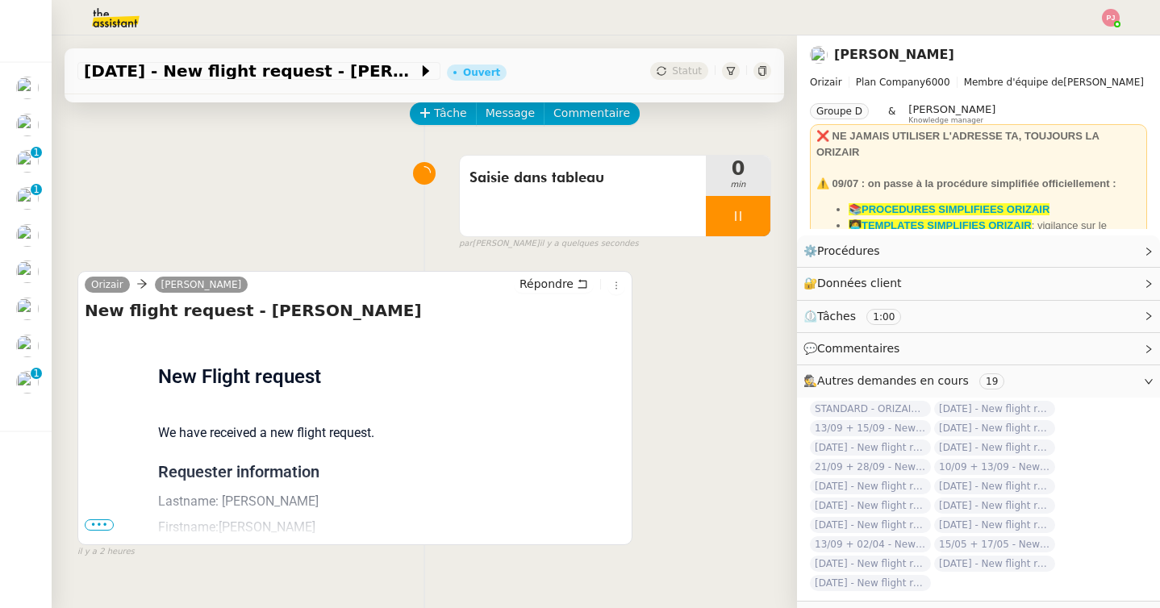
scroll to position [92, 0]
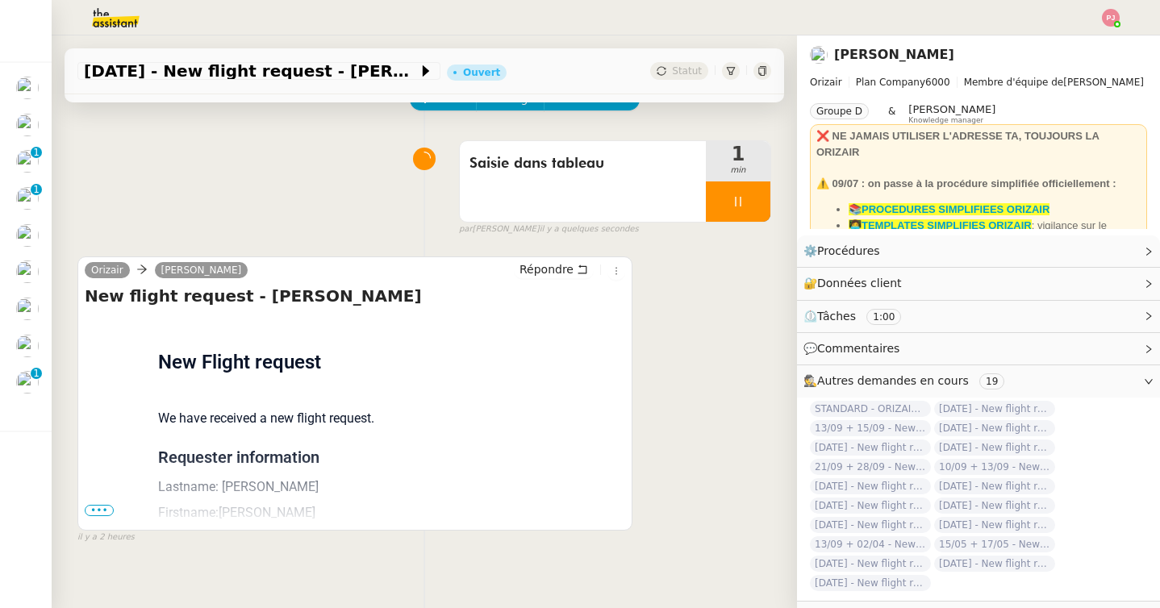
click at [100, 505] on span "•••" at bounding box center [99, 510] width 29 height 11
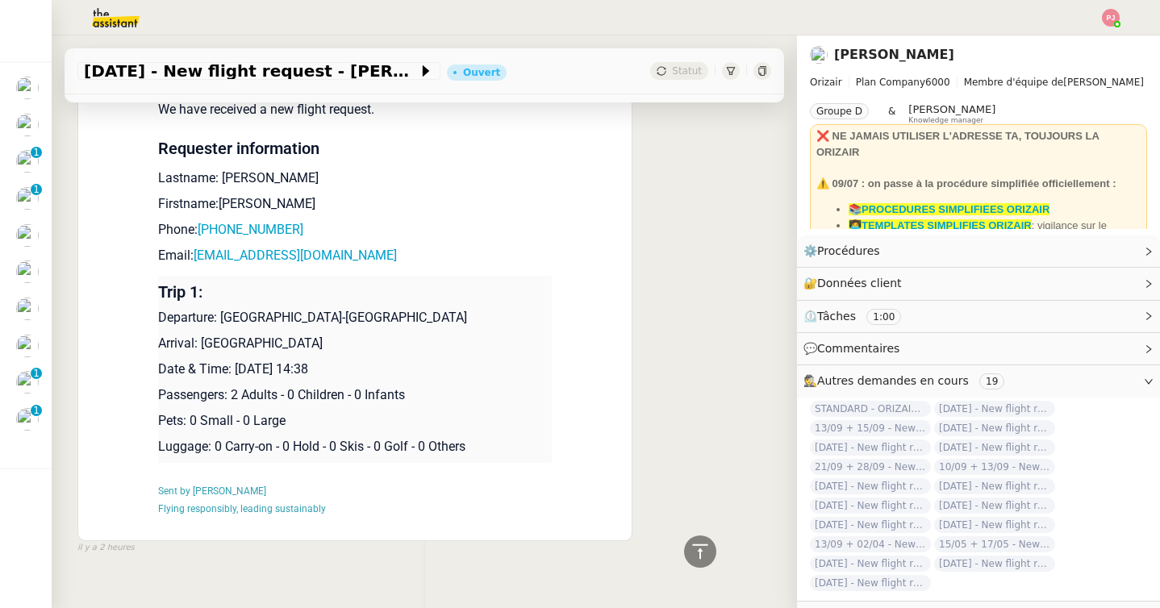
scroll to position [410, 0]
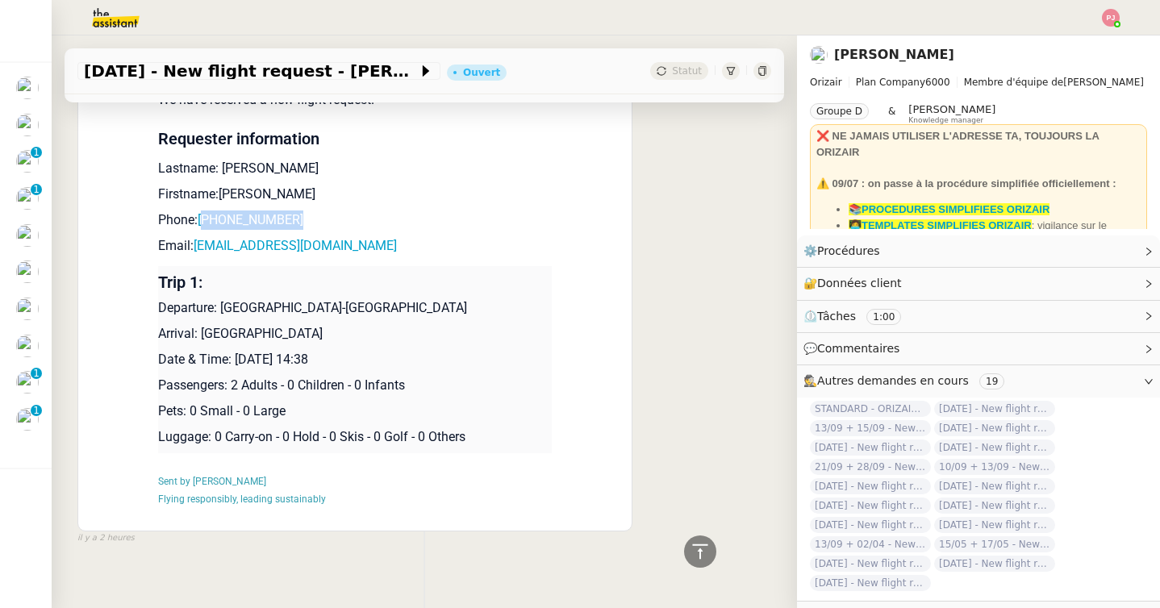
drag, startPoint x: 320, startPoint y: 218, endPoint x: 210, endPoint y: 228, distance: 110.2
click at [210, 228] on p "Phone: [PHONE_NUMBER]" at bounding box center [354, 219] width 393 height 19
drag, startPoint x: 330, startPoint y: 249, endPoint x: 196, endPoint y: 247, distance: 133.9
click at [196, 247] on p "Email: [EMAIL_ADDRESS][DOMAIN_NAME]" at bounding box center [354, 245] width 393 height 19
drag, startPoint x: 367, startPoint y: 306, endPoint x: 223, endPoint y: 308, distance: 143.5
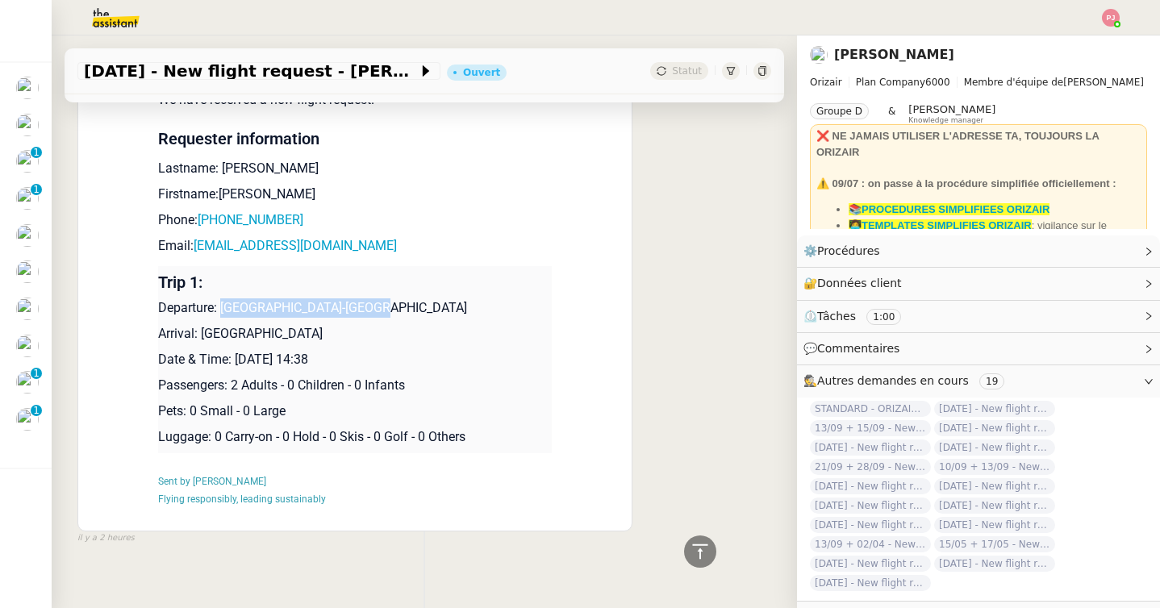
click at [223, 308] on p "Departure: [GEOGRAPHIC_DATA]-[GEOGRAPHIC_DATA]" at bounding box center [354, 307] width 393 height 19
drag, startPoint x: 338, startPoint y: 328, endPoint x: 201, endPoint y: 335, distance: 137.2
click at [201, 335] on p "Arrival: [GEOGRAPHIC_DATA]" at bounding box center [354, 333] width 393 height 19
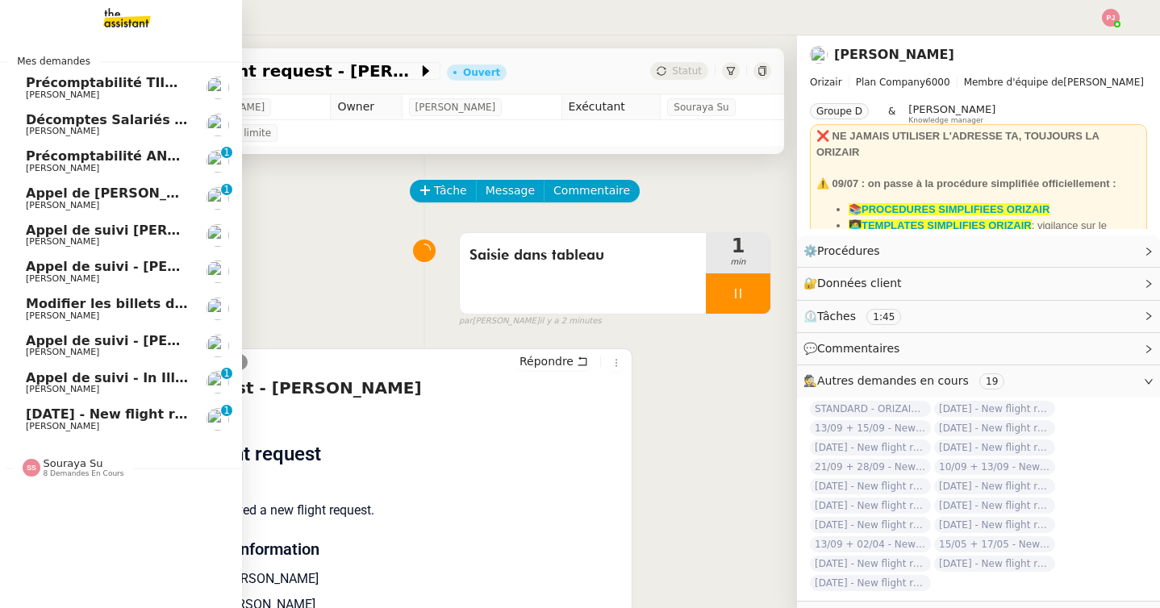
click at [90, 462] on span "Souraya Su" at bounding box center [74, 463] width 60 height 12
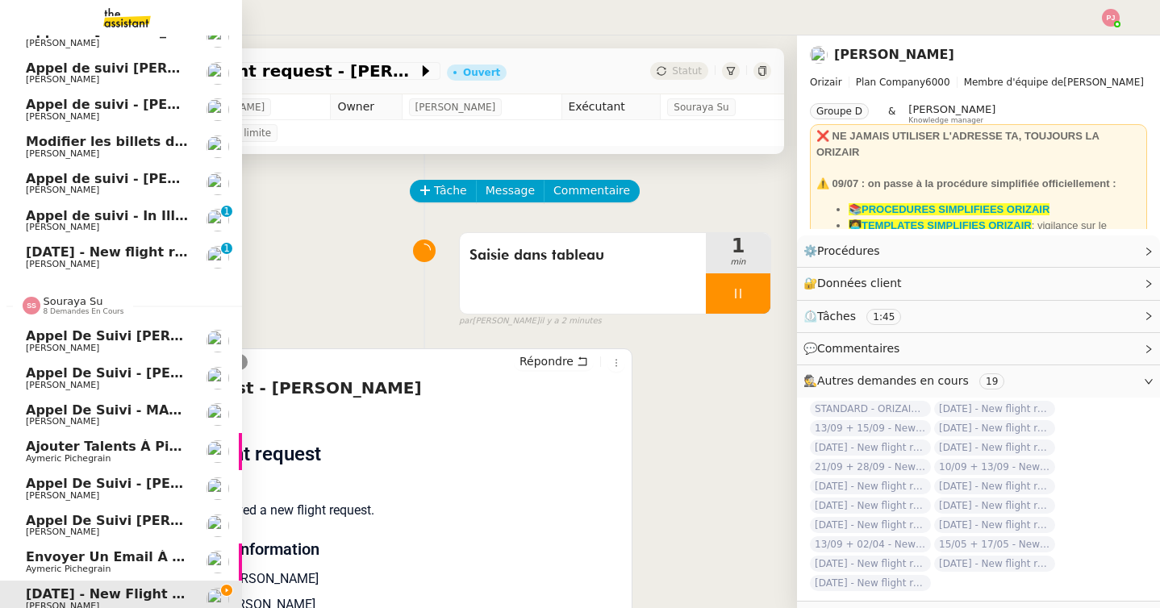
scroll to position [172, 0]
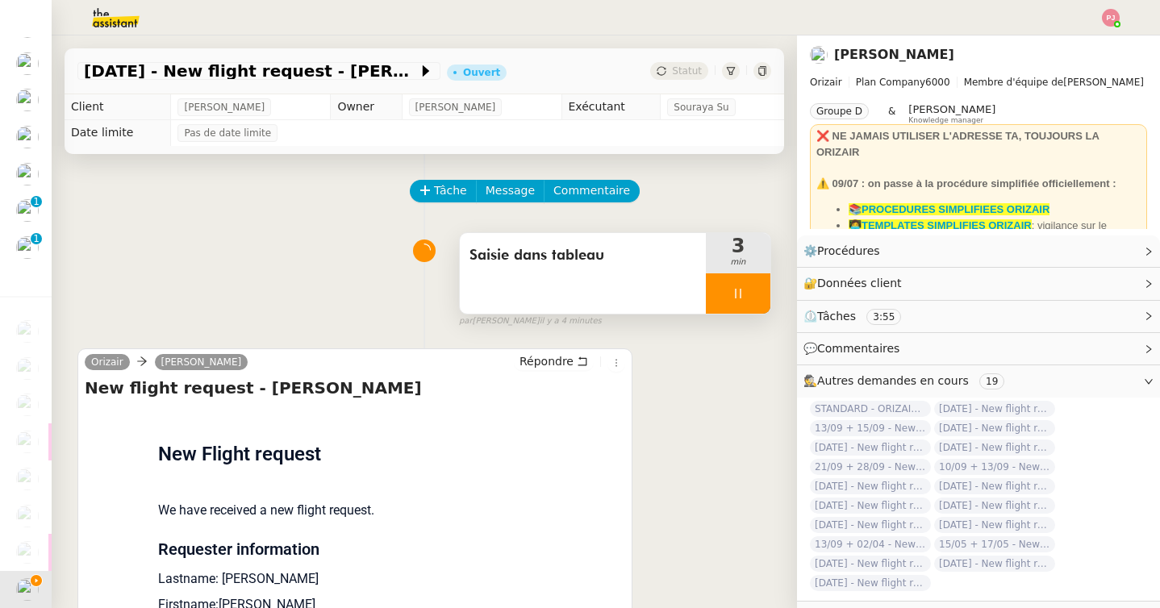
click at [731, 282] on div at bounding box center [738, 293] width 65 height 40
click at [769, 294] on button at bounding box center [754, 293] width 32 height 40
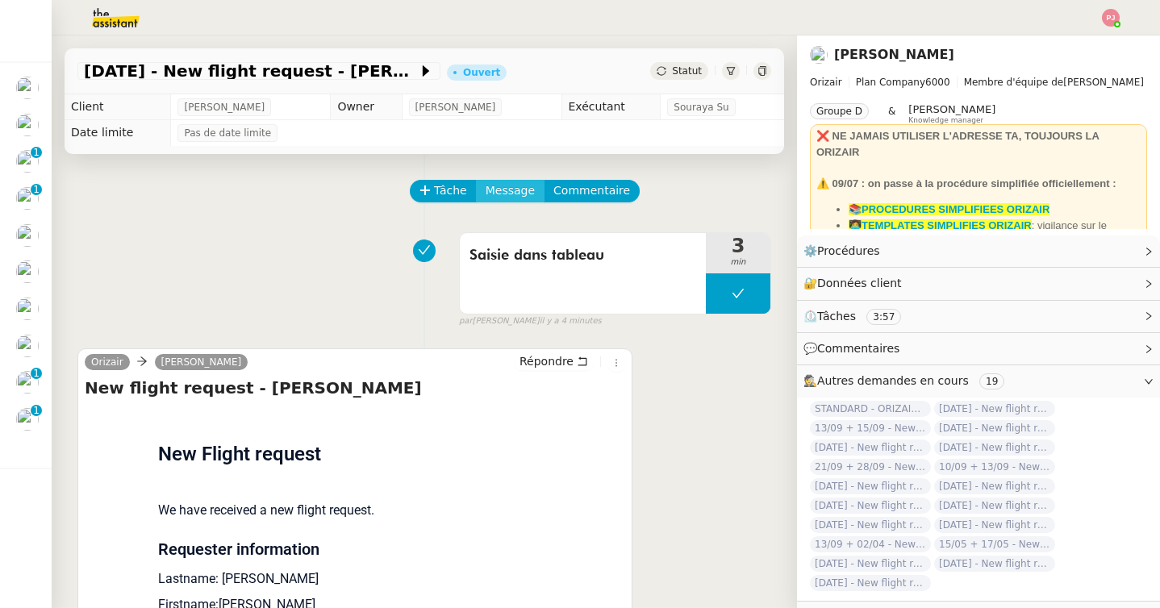
scroll to position [0, 0]
click at [456, 193] on span "Tâche" at bounding box center [450, 190] width 33 height 19
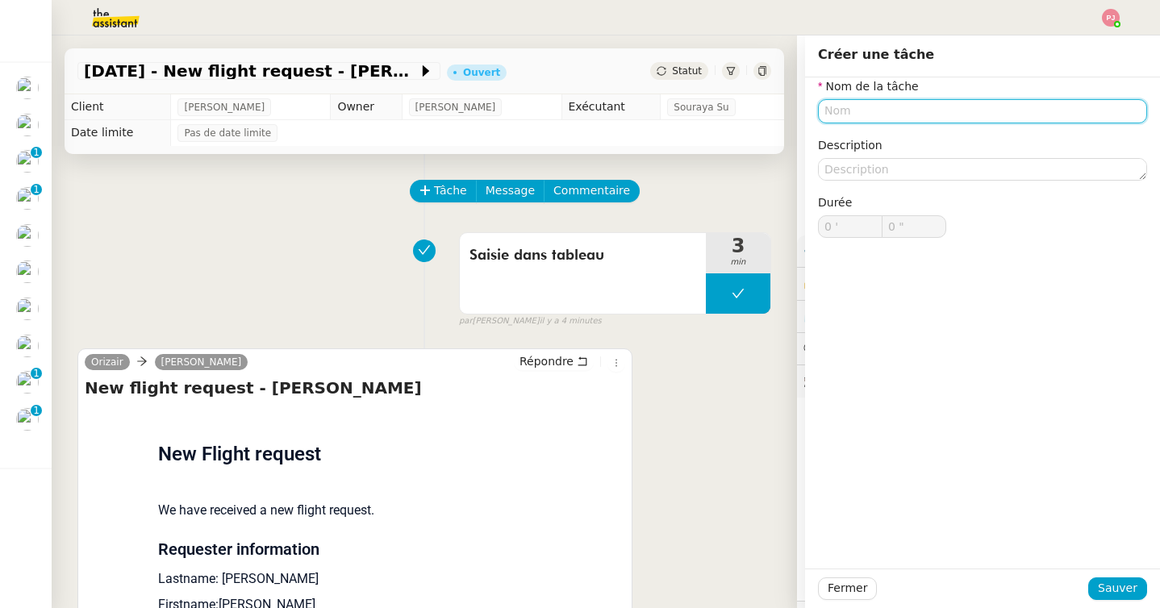
click at [835, 111] on input "text" at bounding box center [982, 110] width 329 height 23
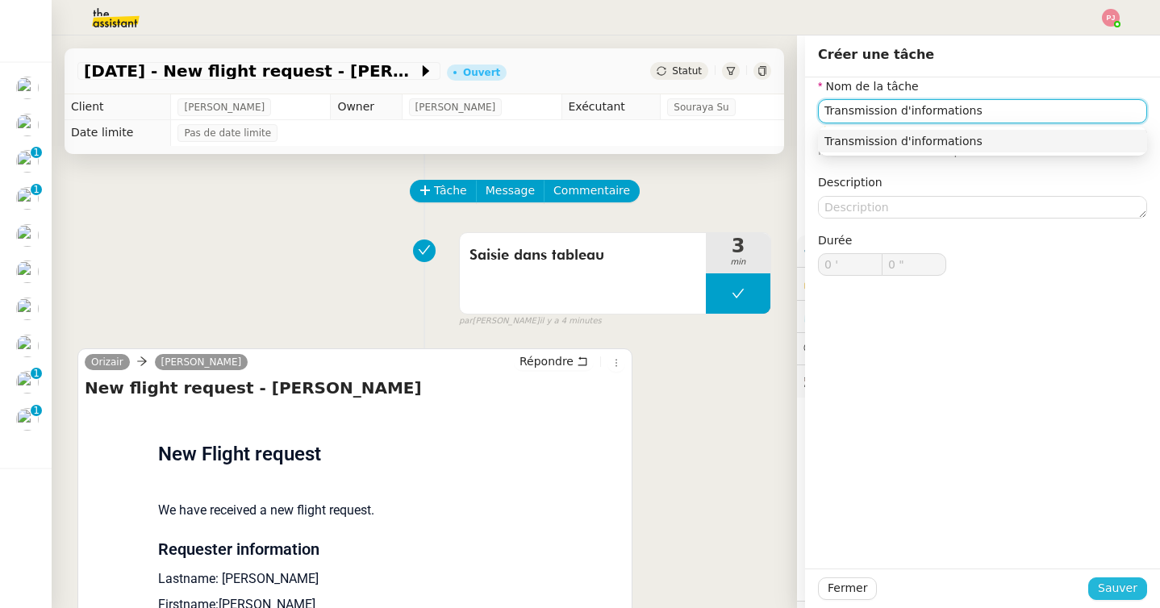
type input "Transmission d'informations"
click at [1101, 581] on span "Sauver" at bounding box center [1117, 588] width 40 height 19
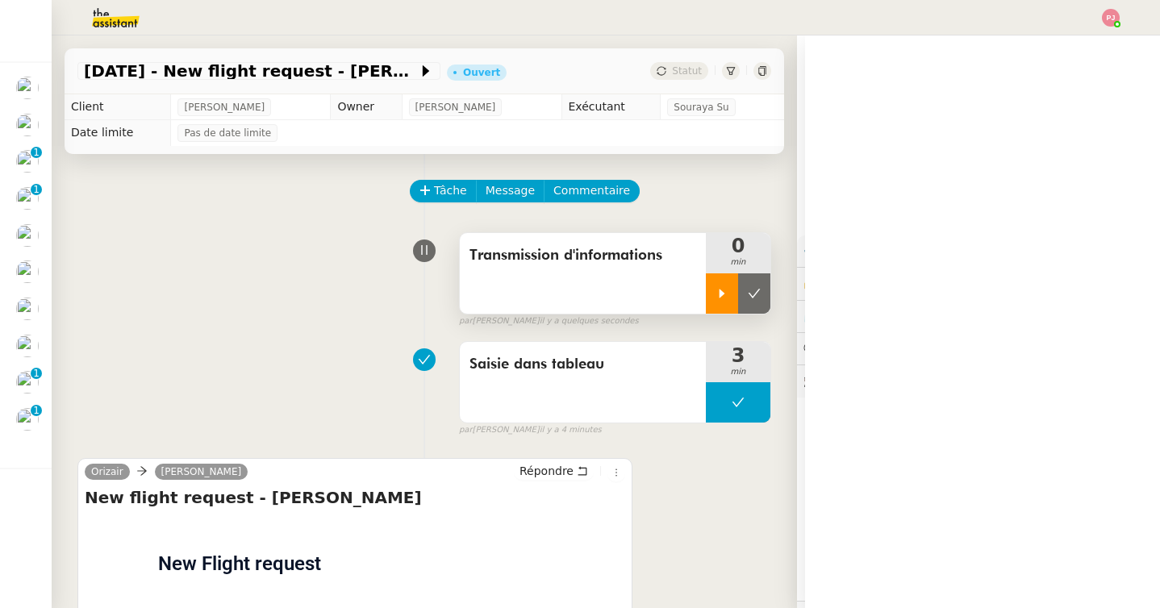
click at [715, 289] on icon at bounding box center [721, 293] width 13 height 13
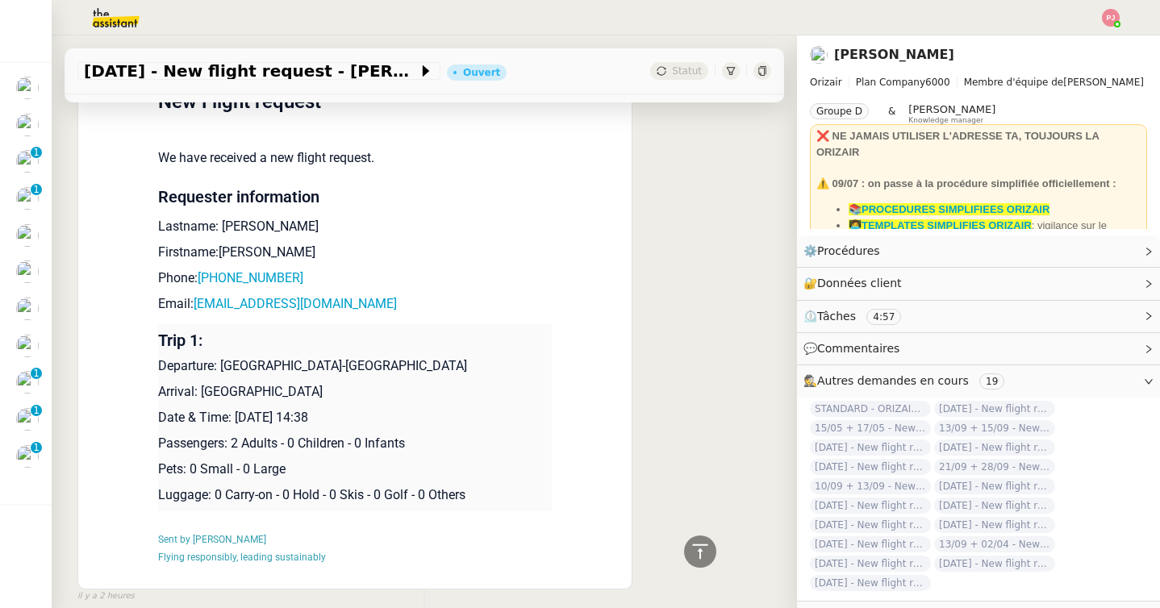
scroll to position [444, 0]
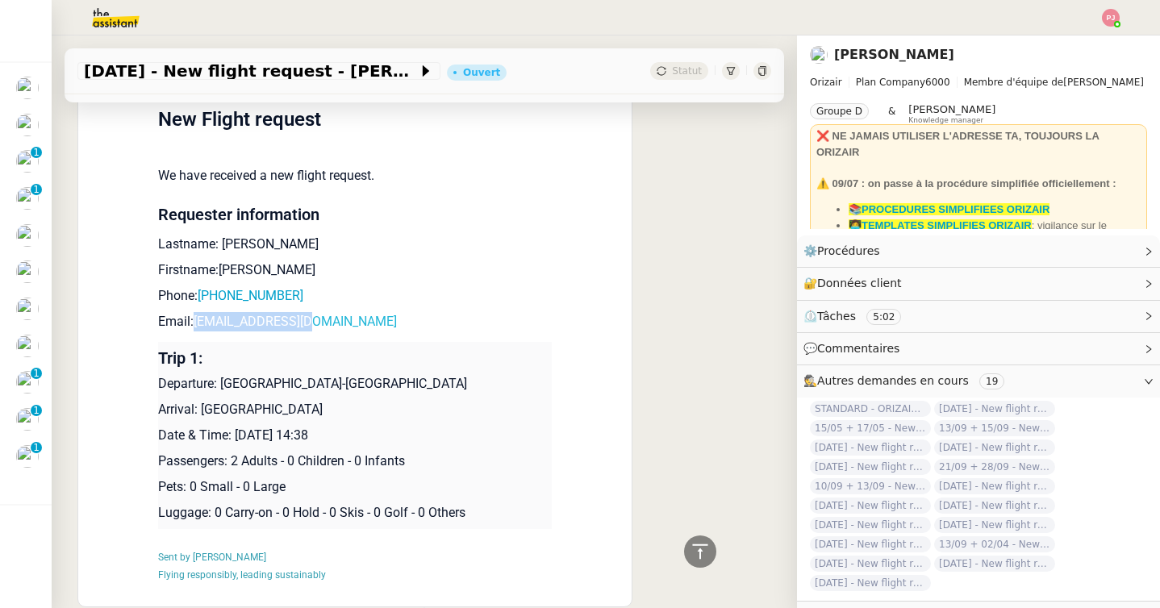
drag, startPoint x: 326, startPoint y: 322, endPoint x: 198, endPoint y: 319, distance: 128.2
click at [198, 319] on p "Email: [EMAIL_ADDRESS][DOMAIN_NAME]" at bounding box center [354, 321] width 393 height 19
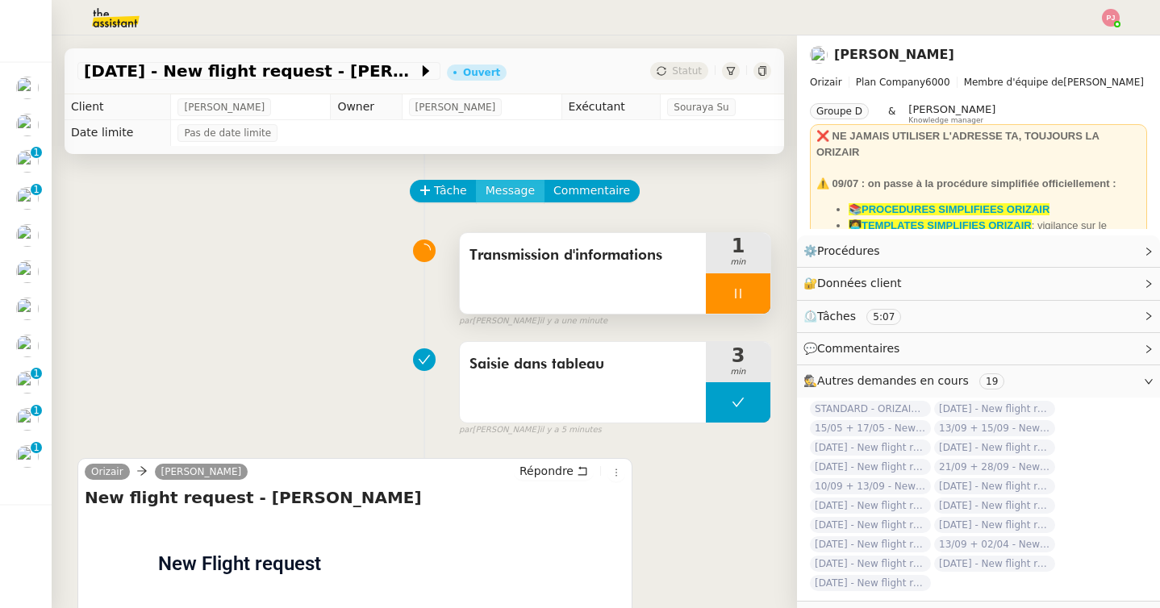
click at [510, 194] on span "Message" at bounding box center [509, 190] width 49 height 19
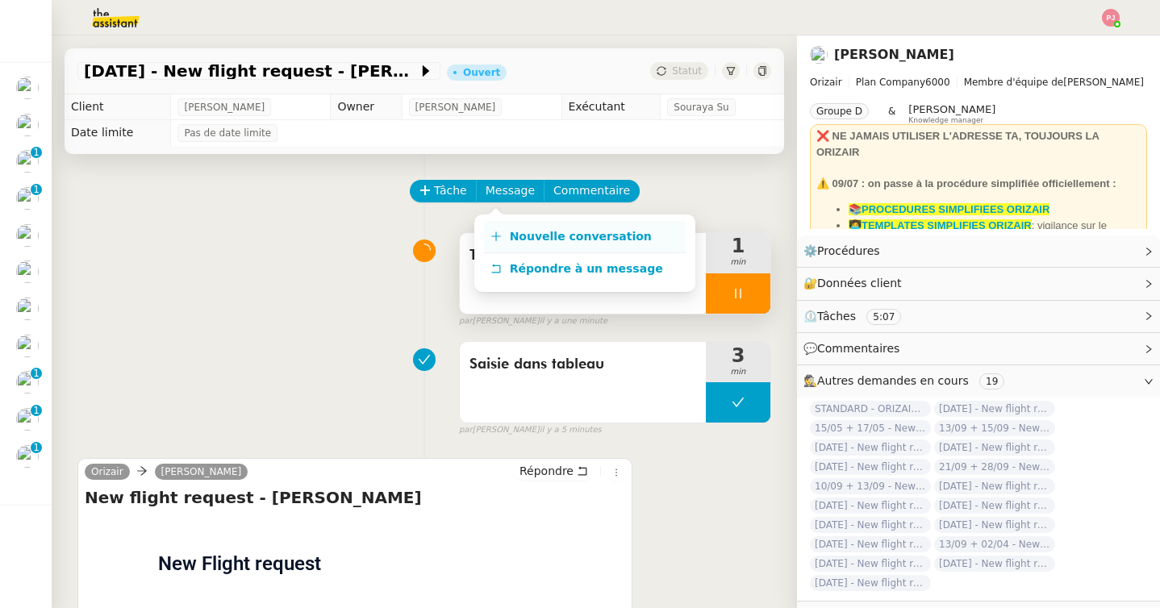
click at [527, 231] on span "Nouvelle conversation" at bounding box center [581, 236] width 142 height 13
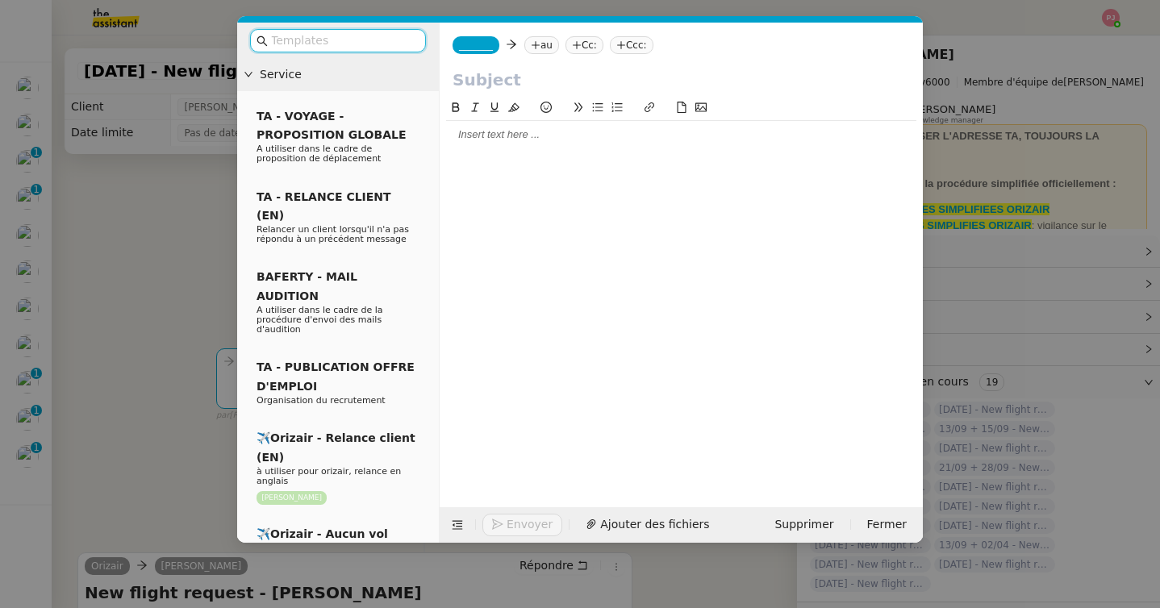
click at [331, 47] on input "text" at bounding box center [343, 40] width 145 height 19
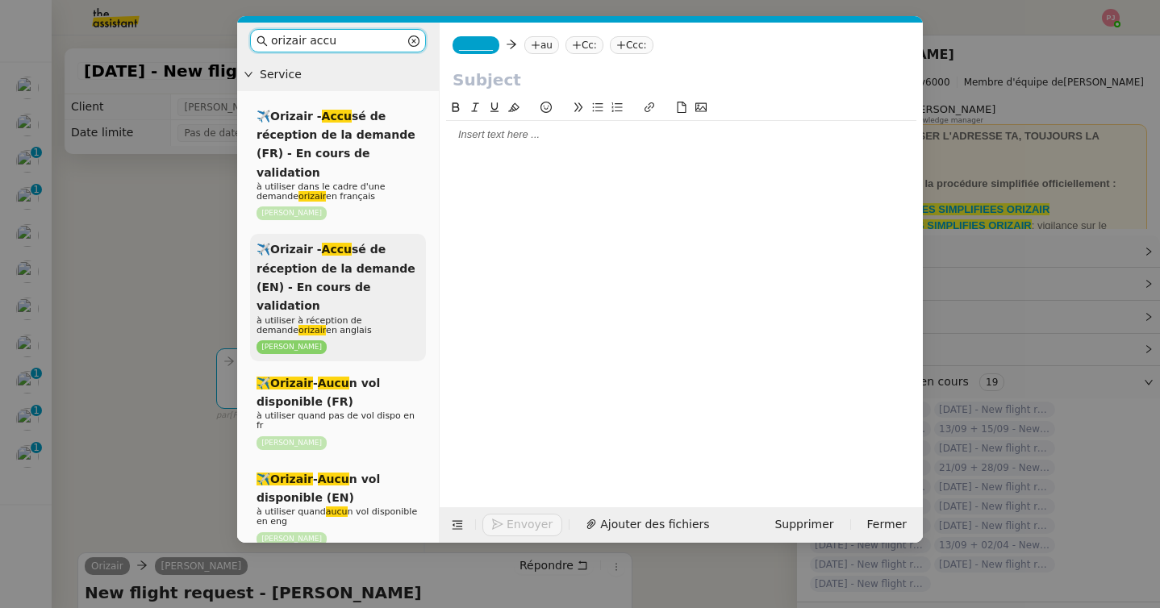
type input "orizair accu"
click at [312, 256] on div "✈️Orizair - Accu sé de réception de la demande (EN) - En cours de validation à …" at bounding box center [338, 297] width 176 height 127
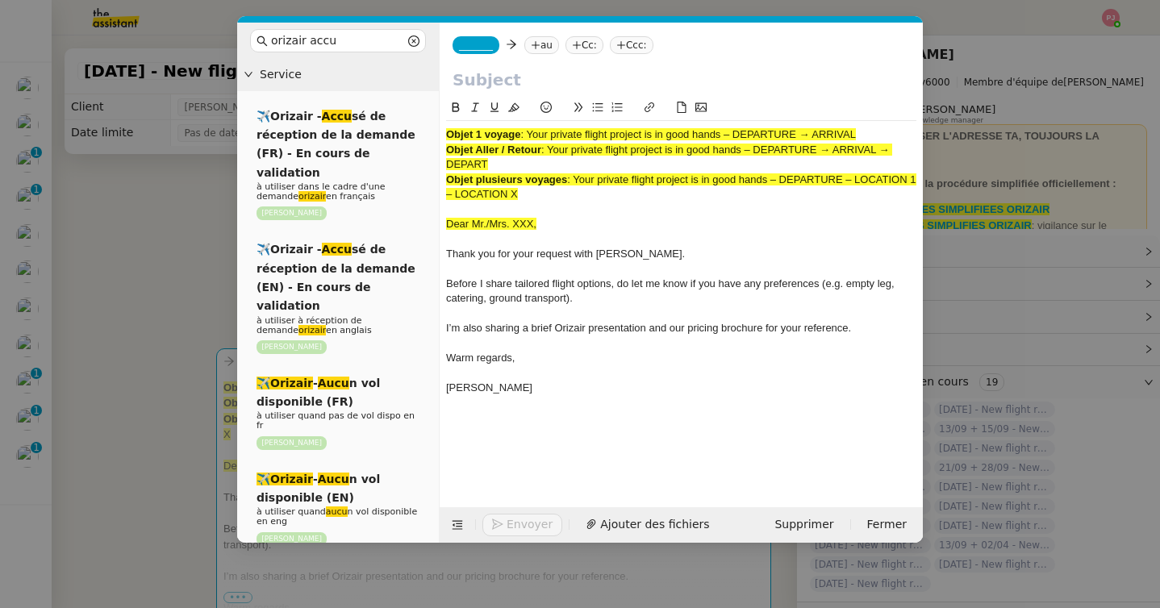
click at [488, 41] on span "_______" at bounding box center [476, 45] width 34 height 11
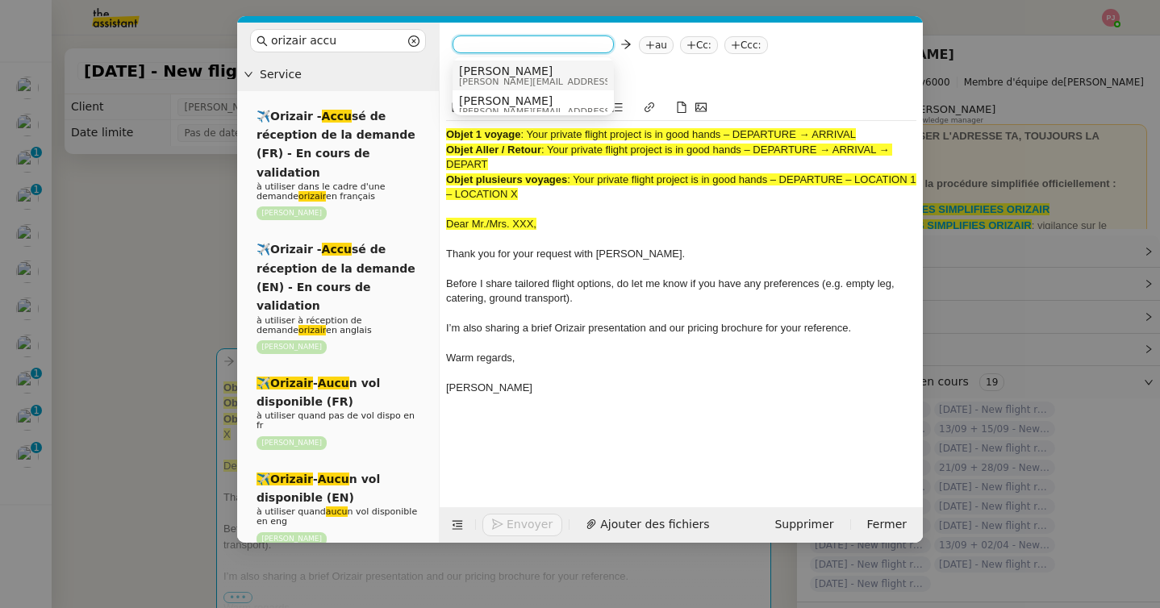
click at [510, 67] on span "[PERSON_NAME]" at bounding box center [573, 71] width 229 height 13
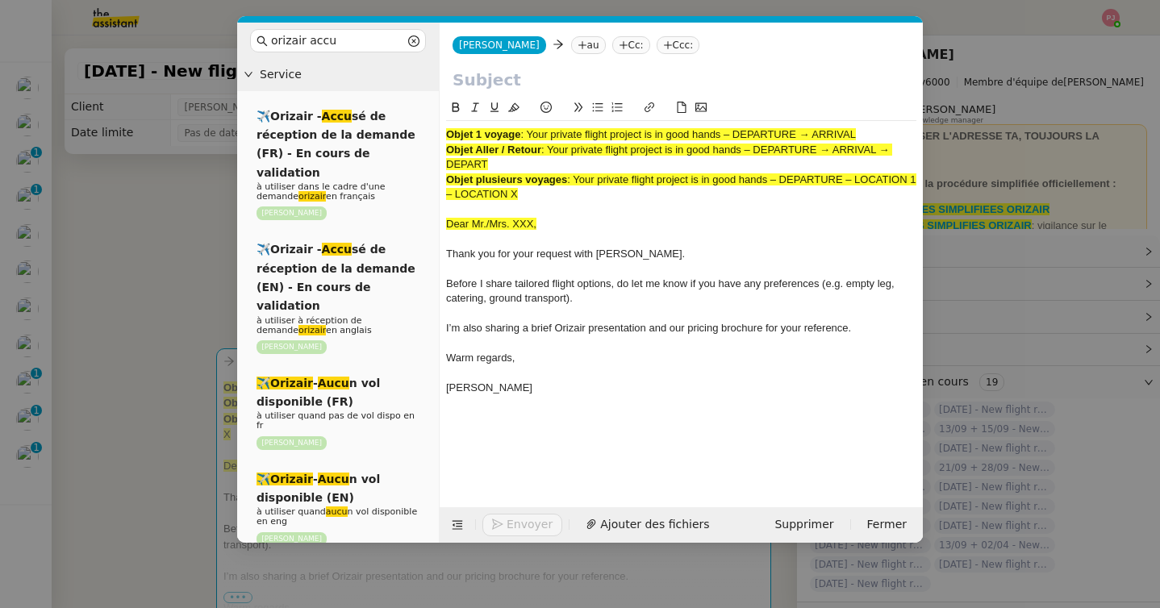
click at [577, 48] on icon at bounding box center [582, 45] width 10 height 10
paste input "[EMAIL_ADDRESS][DOMAIN_NAME]"
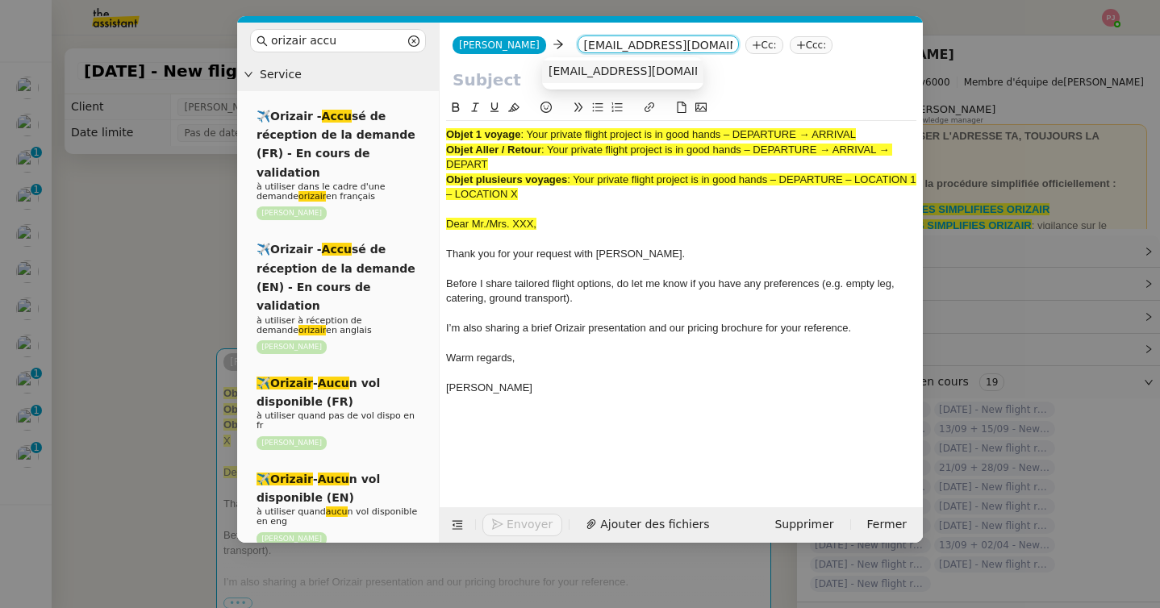
type input "[EMAIL_ADDRESS][DOMAIN_NAME]"
click at [622, 72] on span "[EMAIL_ADDRESS][DOMAIN_NAME]" at bounding box center [647, 71] width 198 height 13
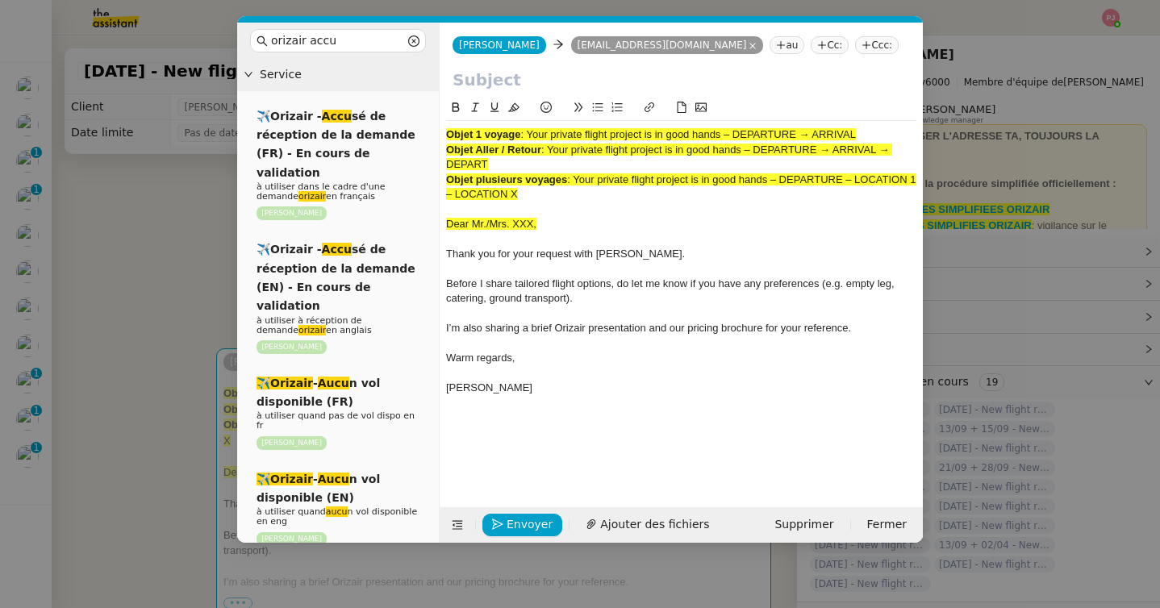
click at [855, 38] on nz-tag "Ccc:" at bounding box center [877, 45] width 44 height 18
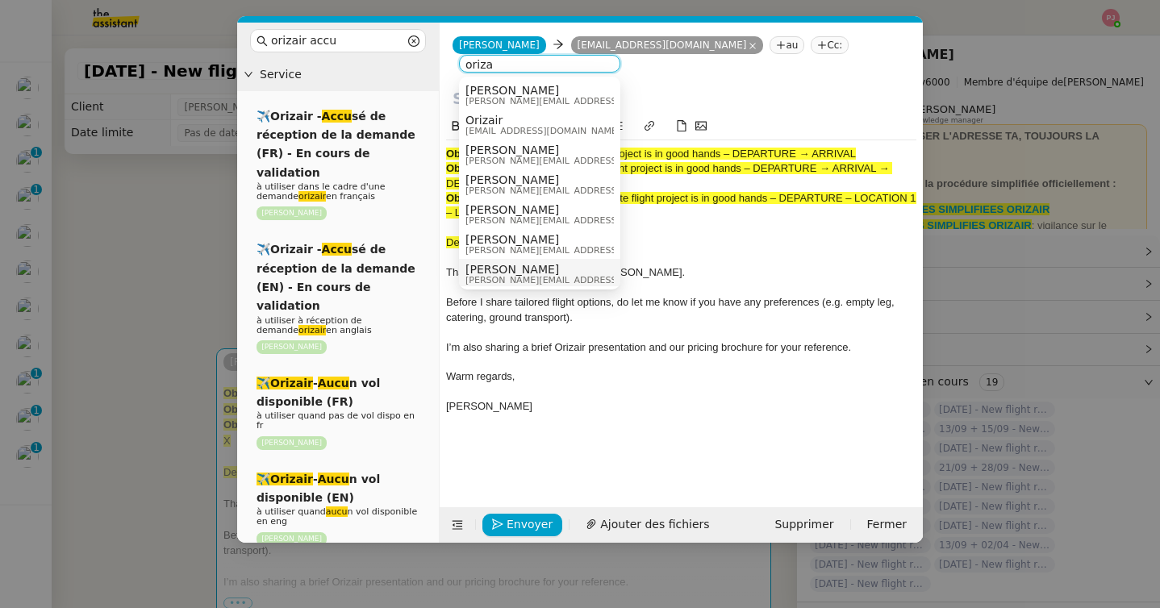
type input "oriza"
click at [529, 270] on span "[PERSON_NAME]" at bounding box center [579, 269] width 229 height 13
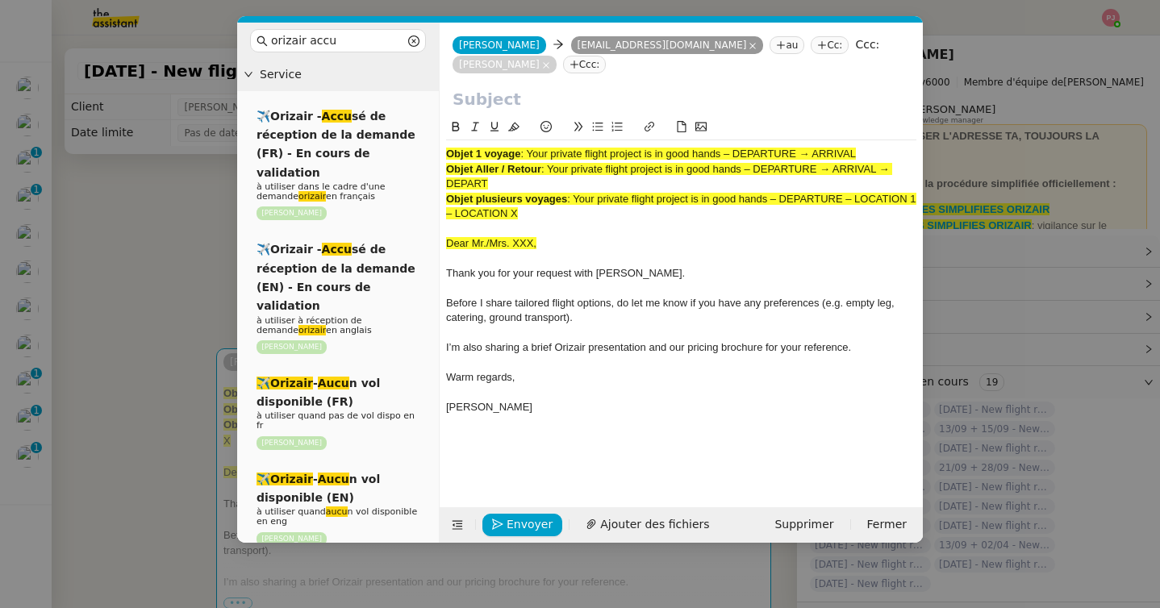
drag, startPoint x: 530, startPoint y: 131, endPoint x: 863, endPoint y: 131, distance: 333.0
click at [863, 147] on div "Objet 1 voyage : Your private flight project is in good hands – DEPARTURE → ARR…" at bounding box center [681, 154] width 470 height 15
click at [532, 87] on input "text" at bounding box center [680, 99] width 457 height 24
paste input "Your private flight project is in good hands – DEPARTURE → ARRIVAL"
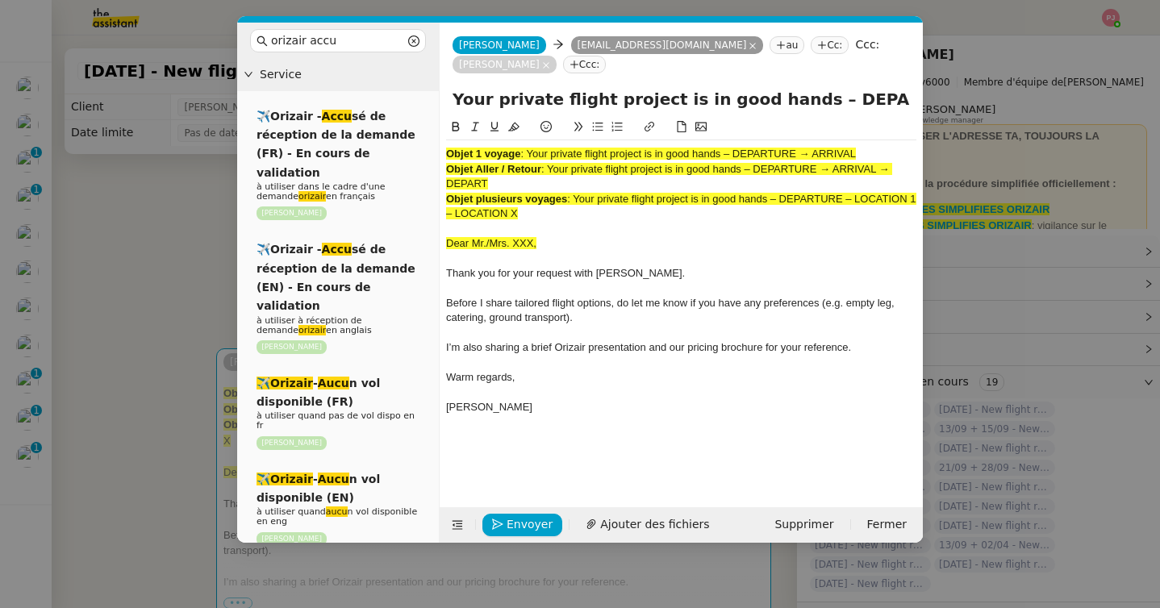
scroll to position [0, 65]
type input "Your private flight project is in good hands – DEPARTURE → ARRIVAL"
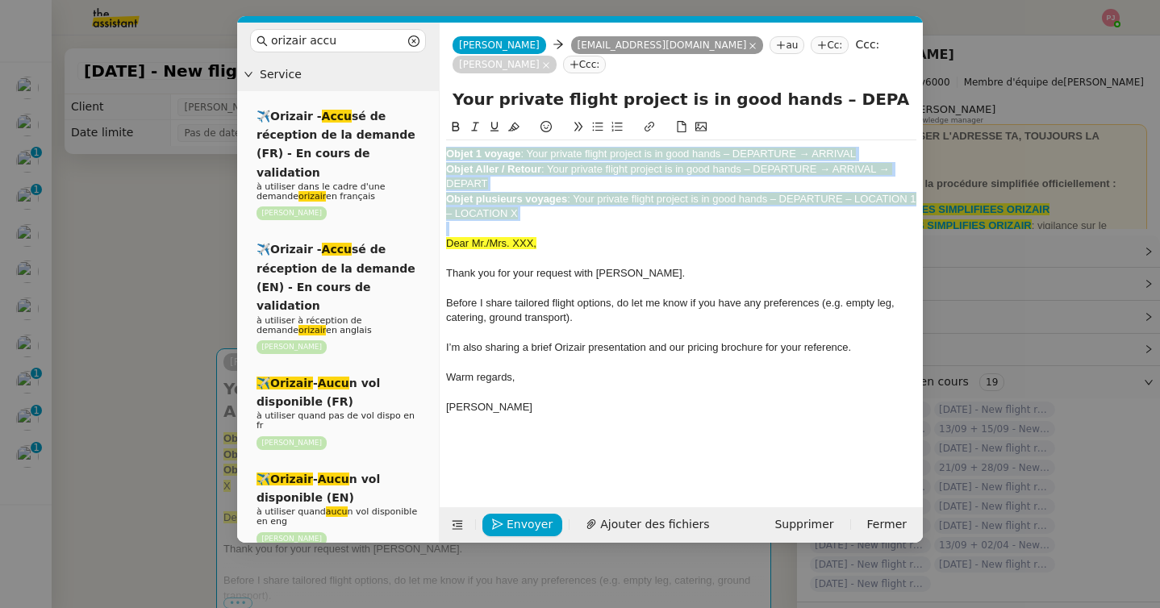
drag, startPoint x: 446, startPoint y: 223, endPoint x: 441, endPoint y: 116, distance: 106.5
click at [441, 118] on nz-spin "Objet 1 voyage : Your private flight project is in good hands – DEPARTURE → ARR…" at bounding box center [680, 303] width 483 height 371
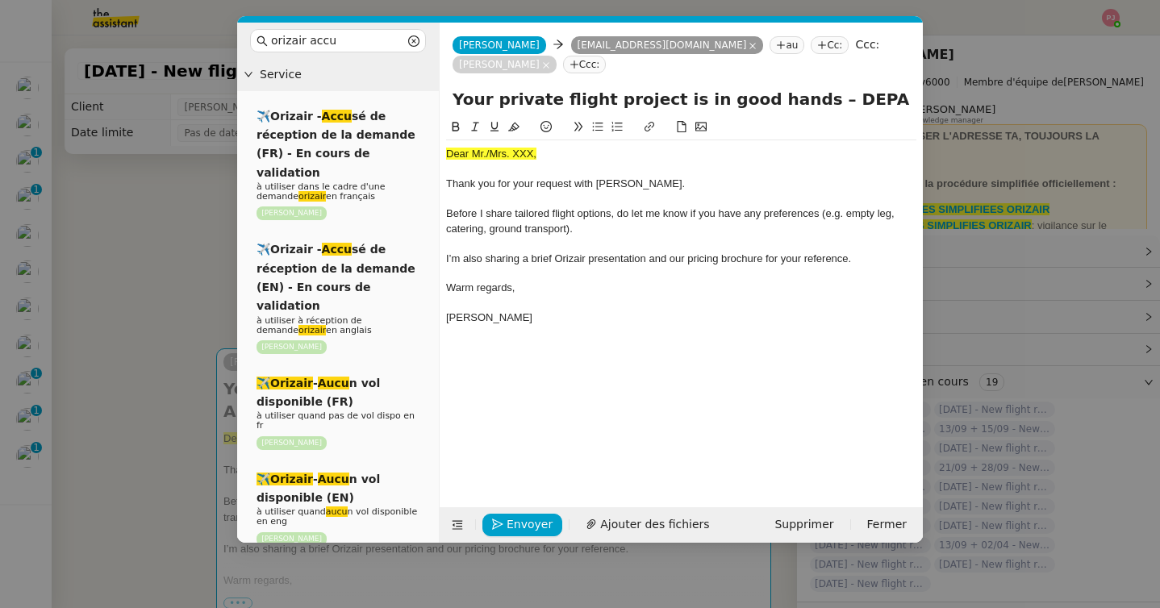
click at [130, 410] on nz-modal-container "orizair accu Service ✈️Orizair - Accu sé de réception de la demande (FR) - En c…" at bounding box center [580, 304] width 1160 height 608
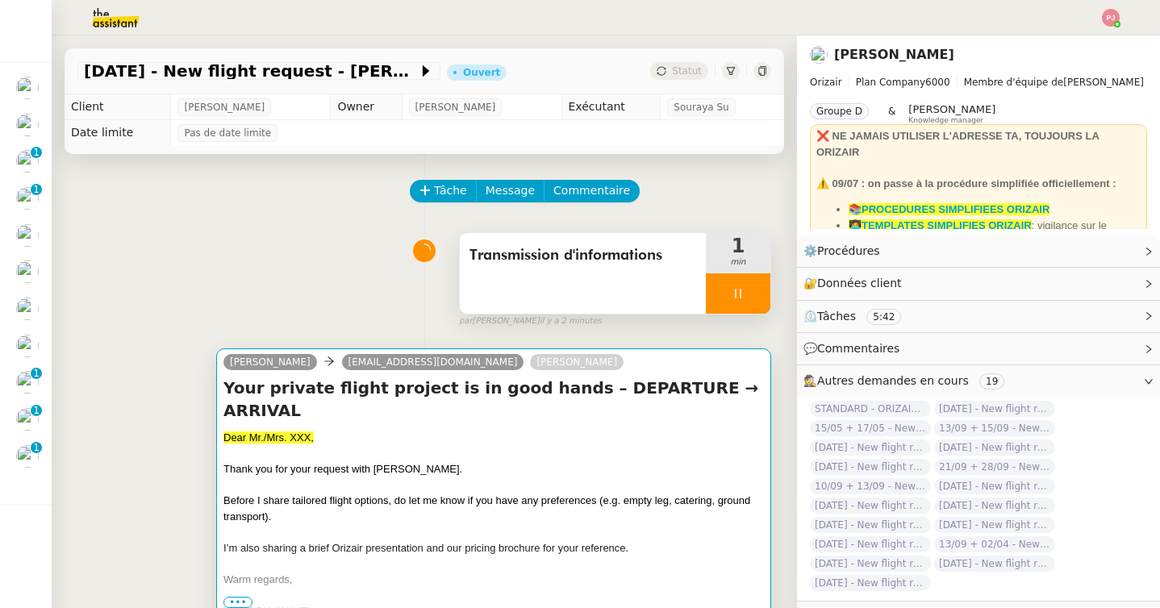
click at [251, 494] on span "Before I share tailored flight options, do let me know if you have any preferen…" at bounding box center [486, 508] width 527 height 28
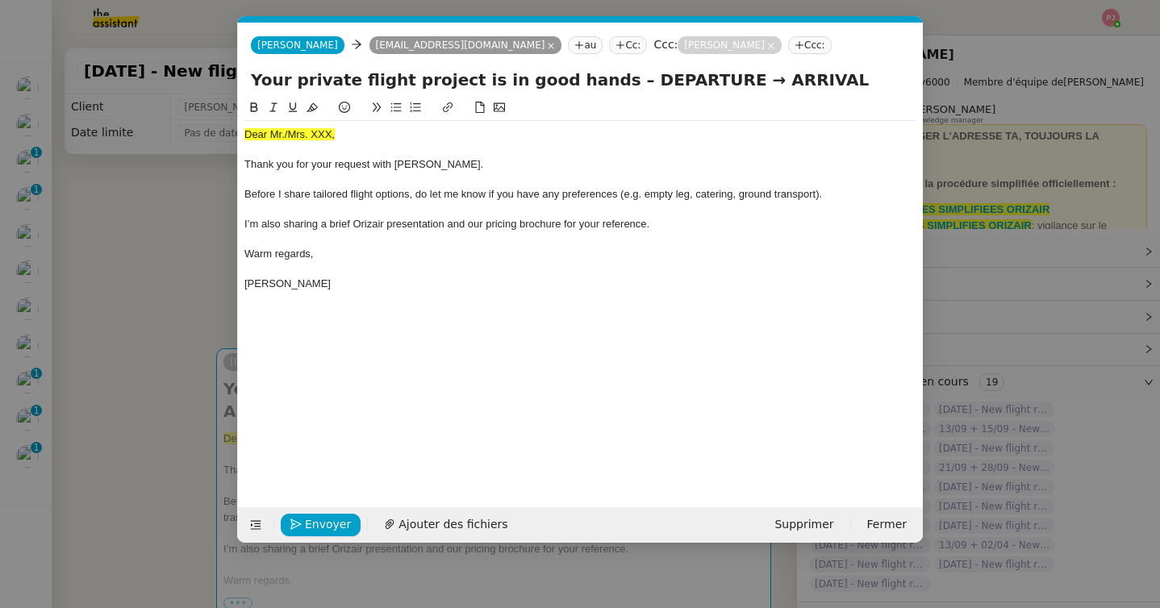
scroll to position [0, 94]
drag, startPoint x: 347, startPoint y: 138, endPoint x: 180, endPoint y: 136, distance: 166.9
click at [180, 136] on nz-modal-container "orizair accu Service ✈️Orizair - Accu sé de réception de la demande (FR) - En c…" at bounding box center [580, 304] width 1160 height 608
click at [422, 519] on span "Ajouter des fichiers" at bounding box center [452, 524] width 109 height 19
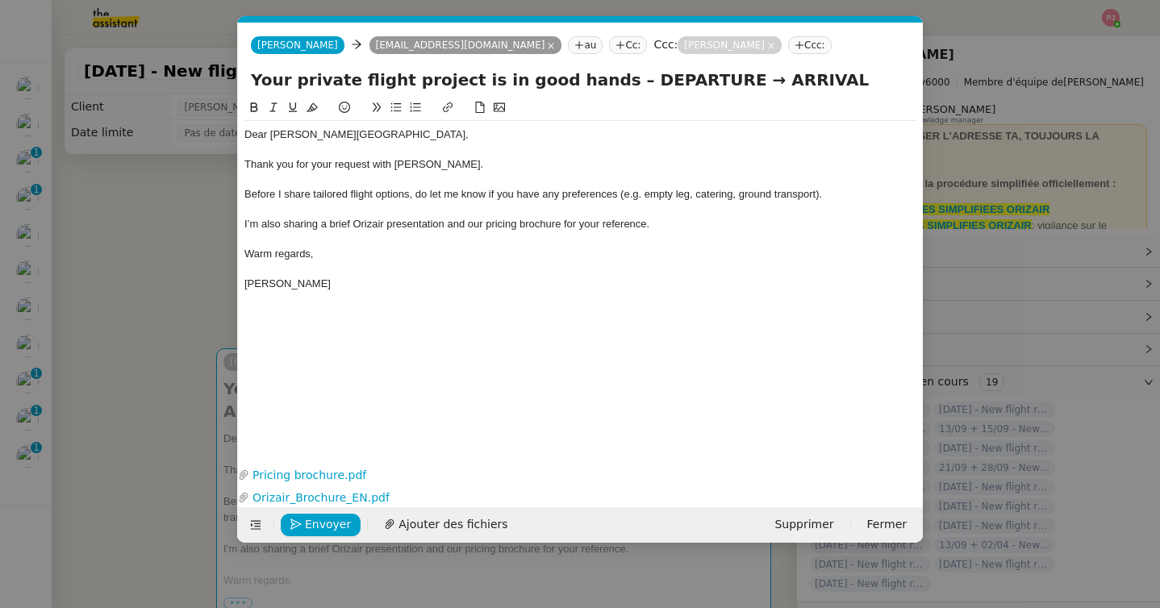
click at [144, 401] on nz-modal-container "orizair accu Service ✈️Orizair - Accu sé de réception de la demande (FR) - En c…" at bounding box center [580, 304] width 1160 height 608
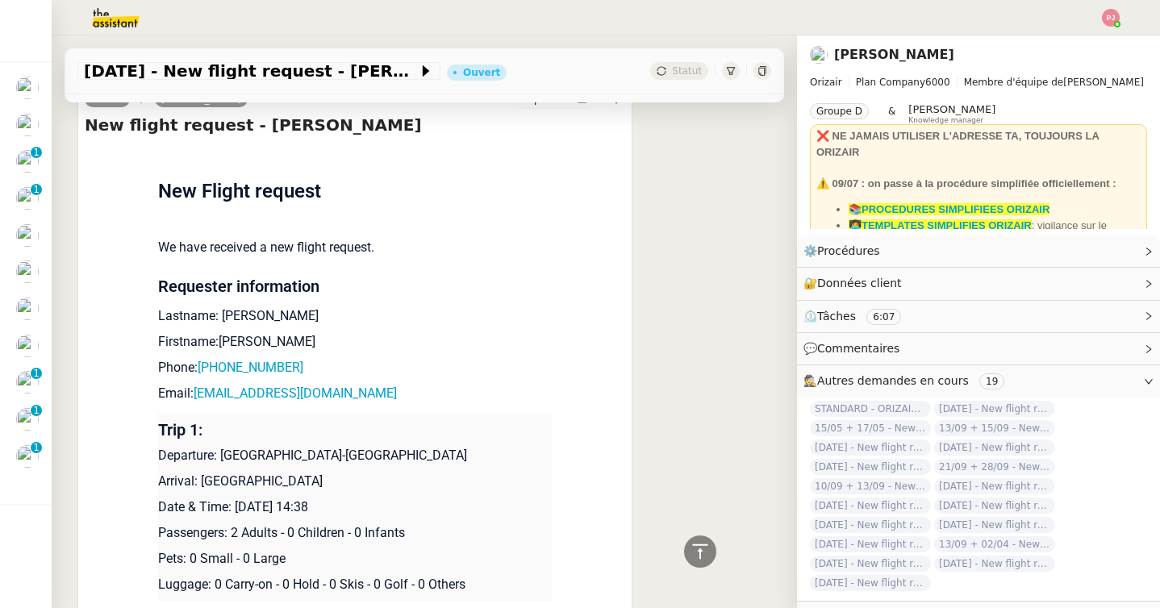
scroll to position [839, 0]
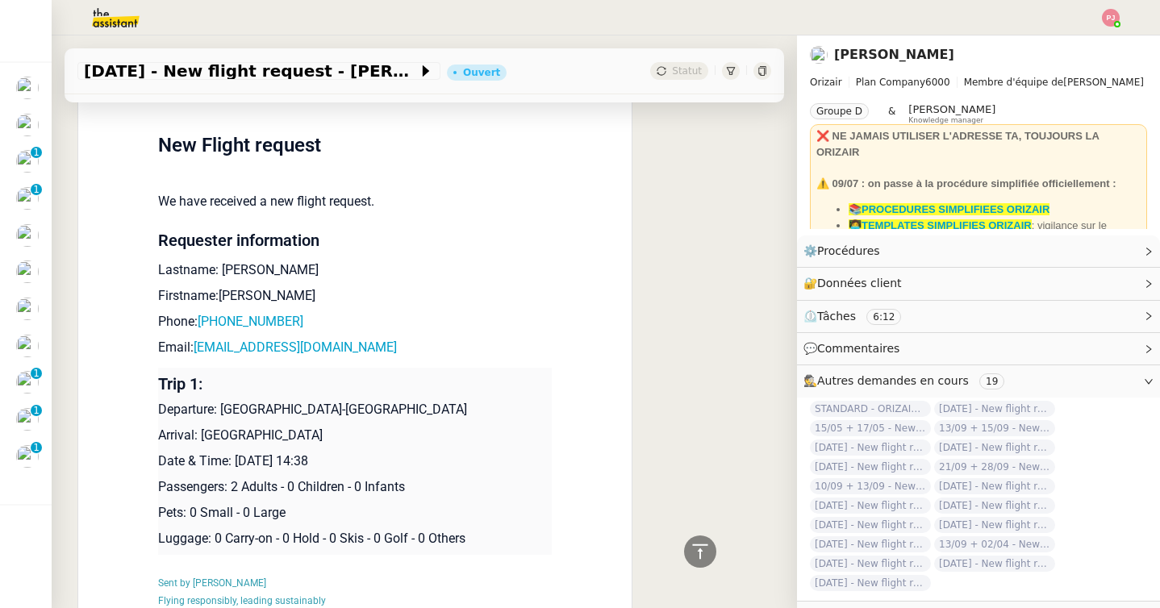
drag, startPoint x: 339, startPoint y: 409, endPoint x: 202, endPoint y: 409, distance: 137.1
click at [202, 426] on p "Arrival: [GEOGRAPHIC_DATA]" at bounding box center [354, 435] width 393 height 19
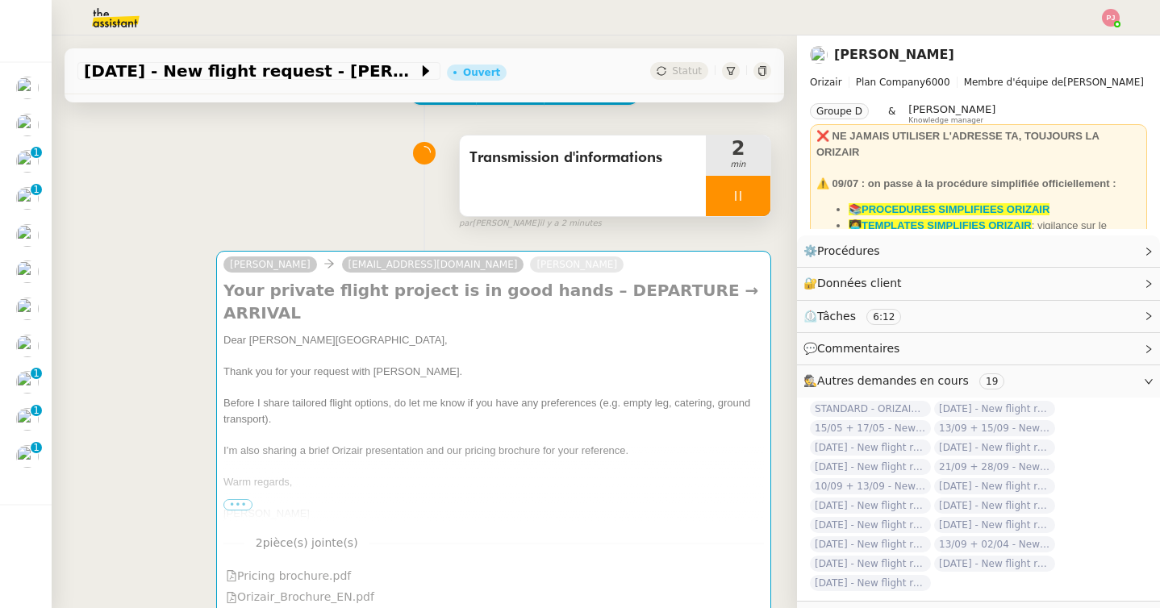
scroll to position [0, 0]
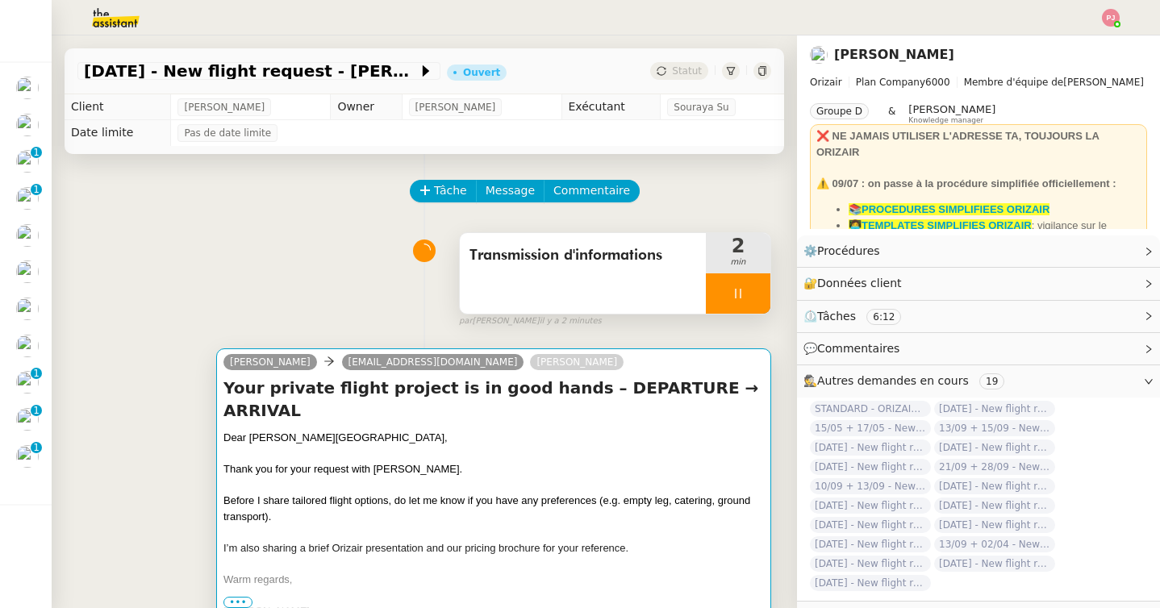
click at [345, 499] on div "Before I share tailored flight options, do let me know if you have any preferen…" at bounding box center [493, 508] width 540 height 31
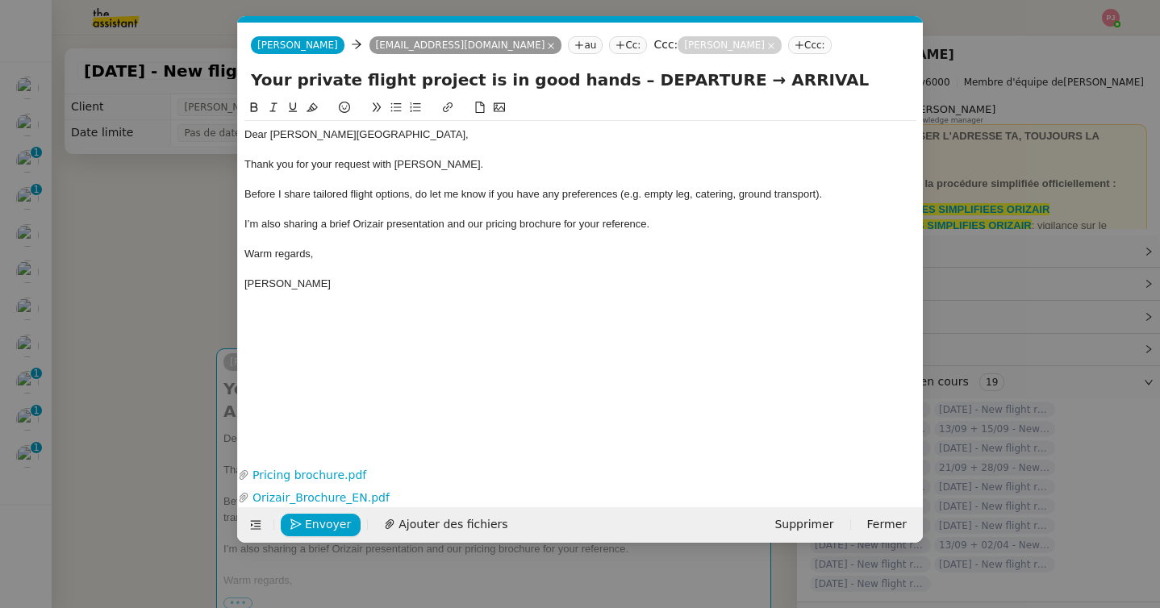
scroll to position [0, 94]
drag, startPoint x: 703, startPoint y: 83, endPoint x: 801, endPoint y: 83, distance: 97.6
click at [801, 83] on input "Your private flight project is in good hands – DEPARTURE → ARRIVAL" at bounding box center [580, 80] width 659 height 24
paste input "[GEOGRAPHIC_DATA]"
type input "Your private flight project is in good hands – DEPARTURE → [GEOGRAPHIC_DATA]"
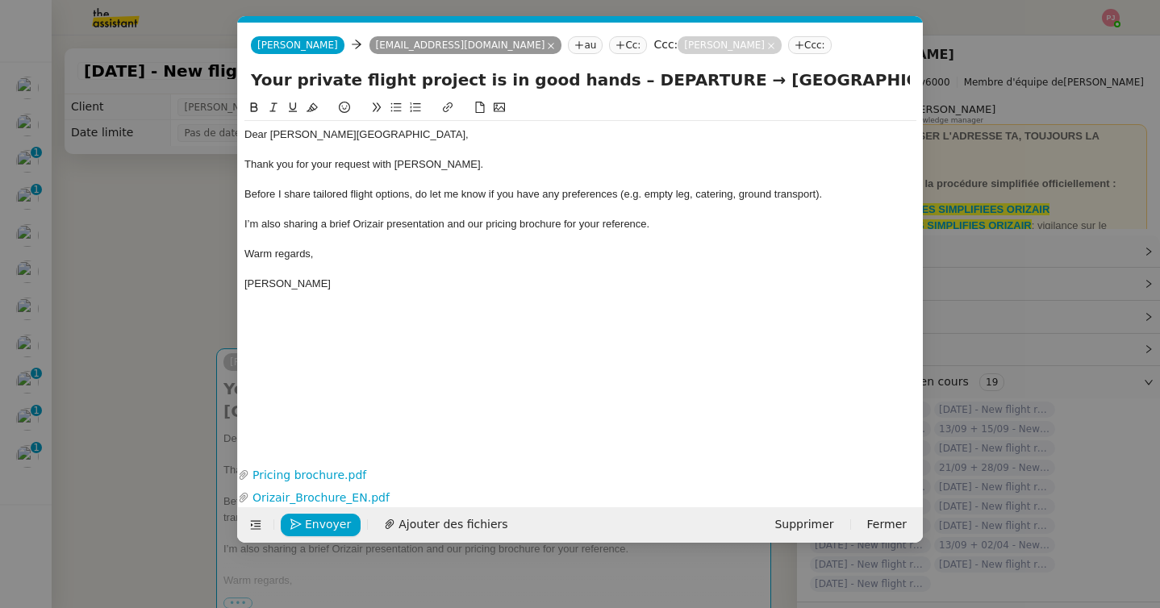
click at [196, 331] on nz-modal-container "orizair accu Service ✈️Orizair - Accu sé de réception de la demande (FR) - En c…" at bounding box center [580, 304] width 1160 height 608
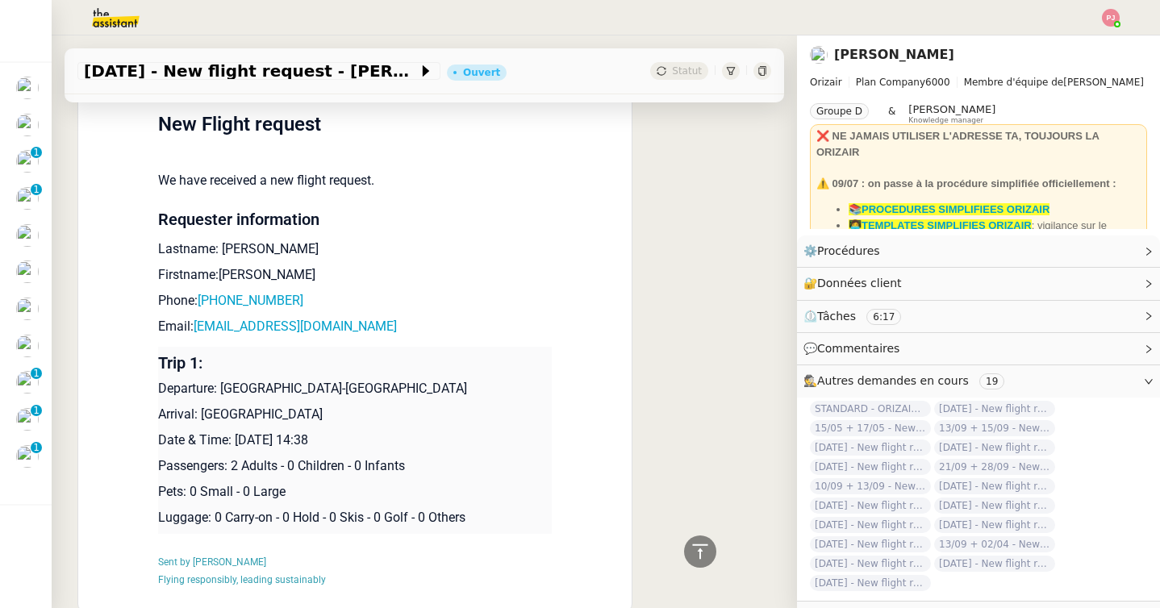
scroll to position [871, 0]
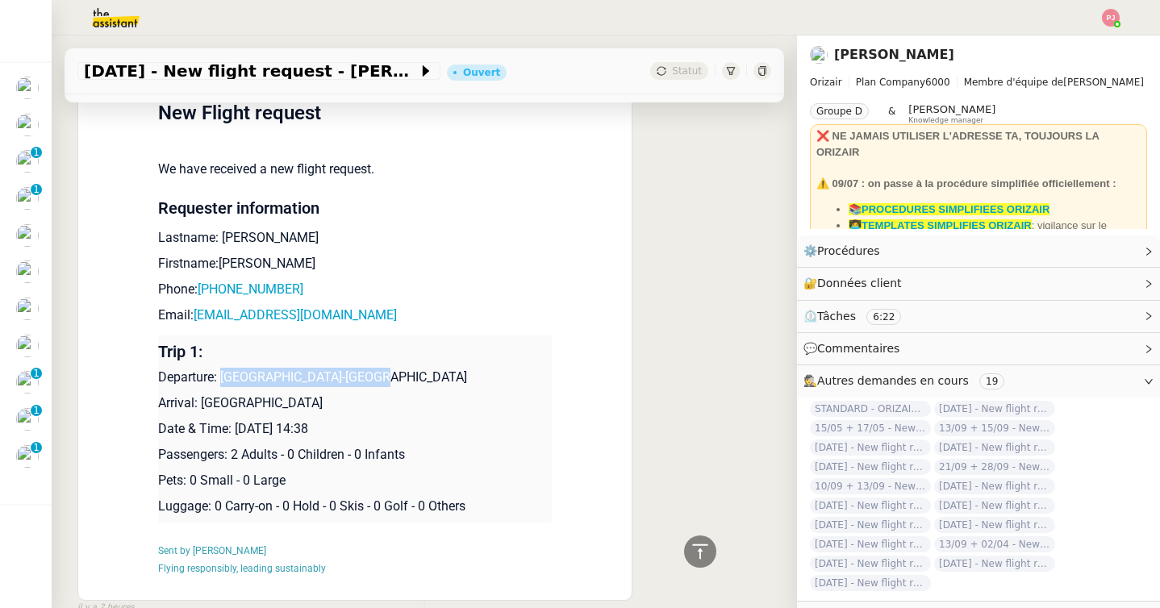
drag, startPoint x: 369, startPoint y: 373, endPoint x: 223, endPoint y: 385, distance: 146.4
click at [223, 385] on p "Departure: [GEOGRAPHIC_DATA]-[GEOGRAPHIC_DATA]" at bounding box center [354, 377] width 393 height 19
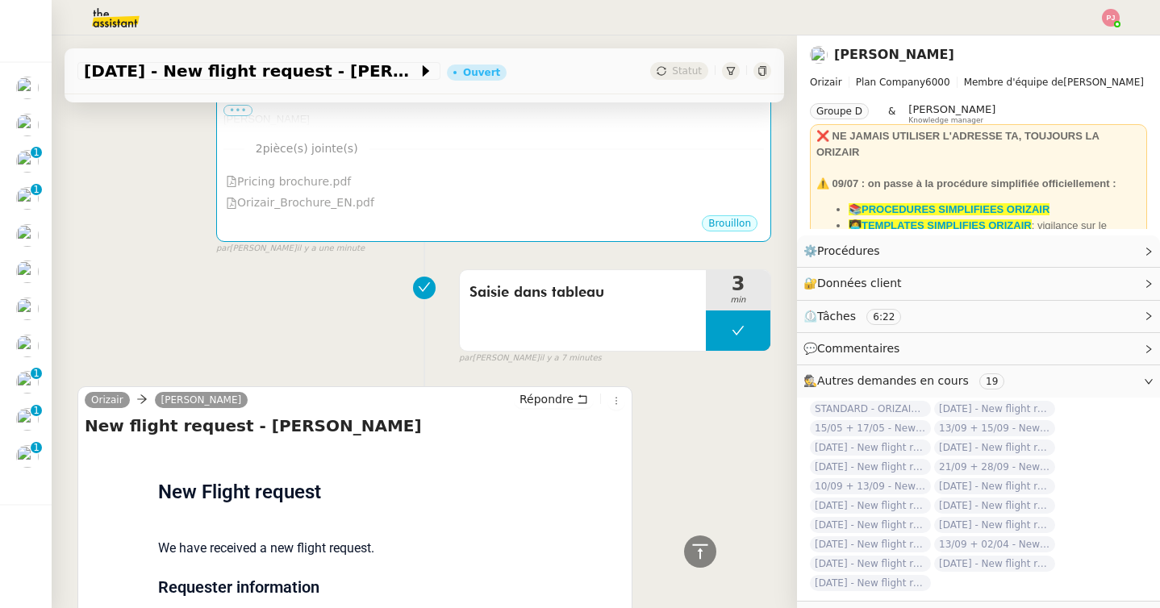
scroll to position [0, 0]
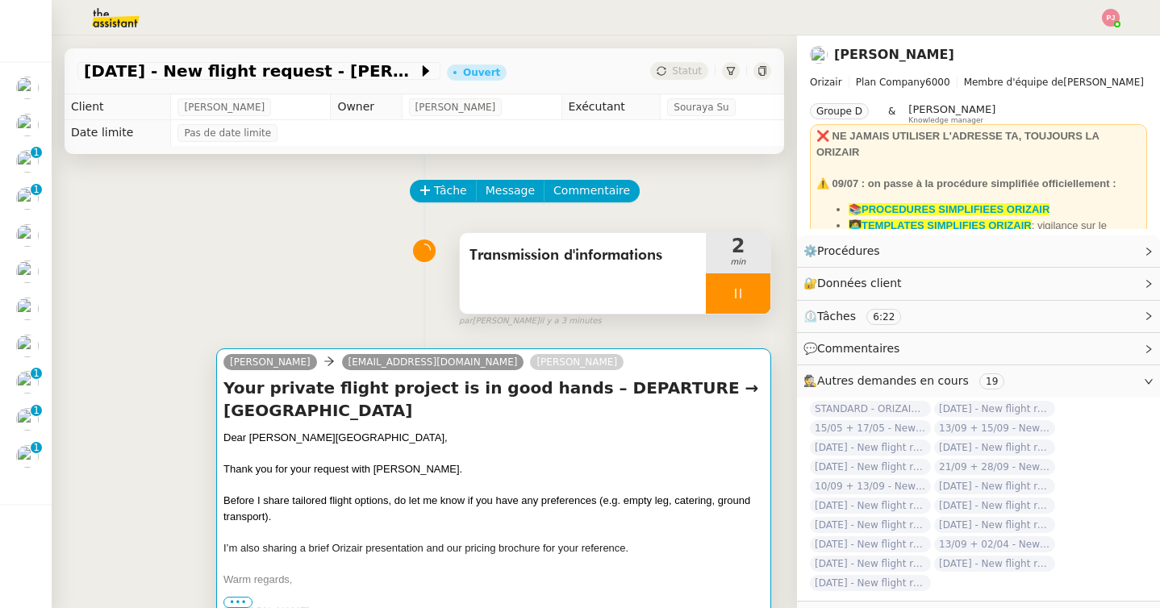
click at [348, 464] on span "Thank you for your request with [PERSON_NAME]." at bounding box center [342, 469] width 239 height 12
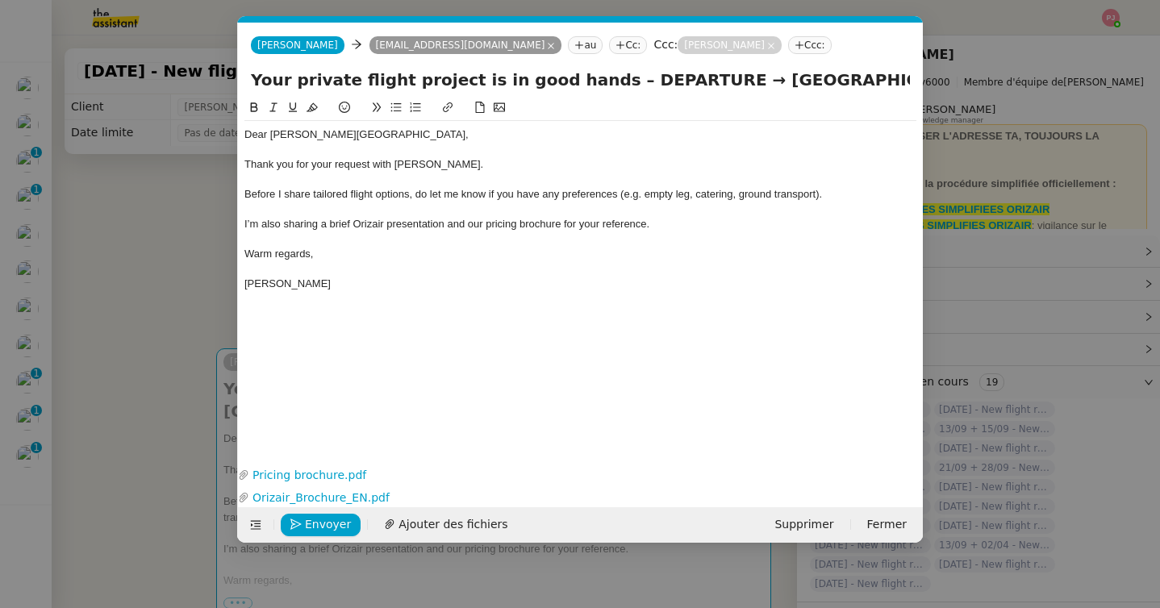
scroll to position [0, 94]
drag, startPoint x: 678, startPoint y: 79, endPoint x: 586, endPoint y: 81, distance: 91.9
click at [586, 81] on input "Your private flight project is in good hands – DEPARTURE → [GEOGRAPHIC_DATA]" at bounding box center [580, 80] width 659 height 24
paste input "[GEOGRAPHIC_DATA]-[GEOGRAPHIC_DATA]"
type input "Your private flight project is in good hands – [GEOGRAPHIC_DATA]-[GEOGRAPHIC_DA…"
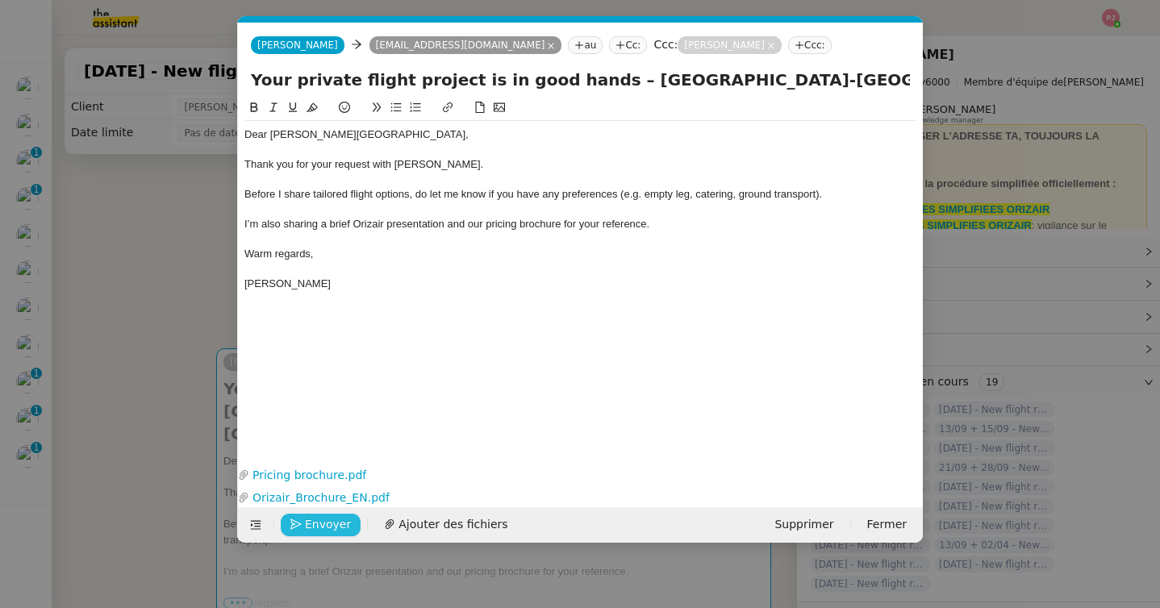
click at [331, 526] on span "Envoyer" at bounding box center [328, 524] width 46 height 19
click at [331, 526] on span "Confirmer l'envoi" at bounding box center [353, 524] width 97 height 19
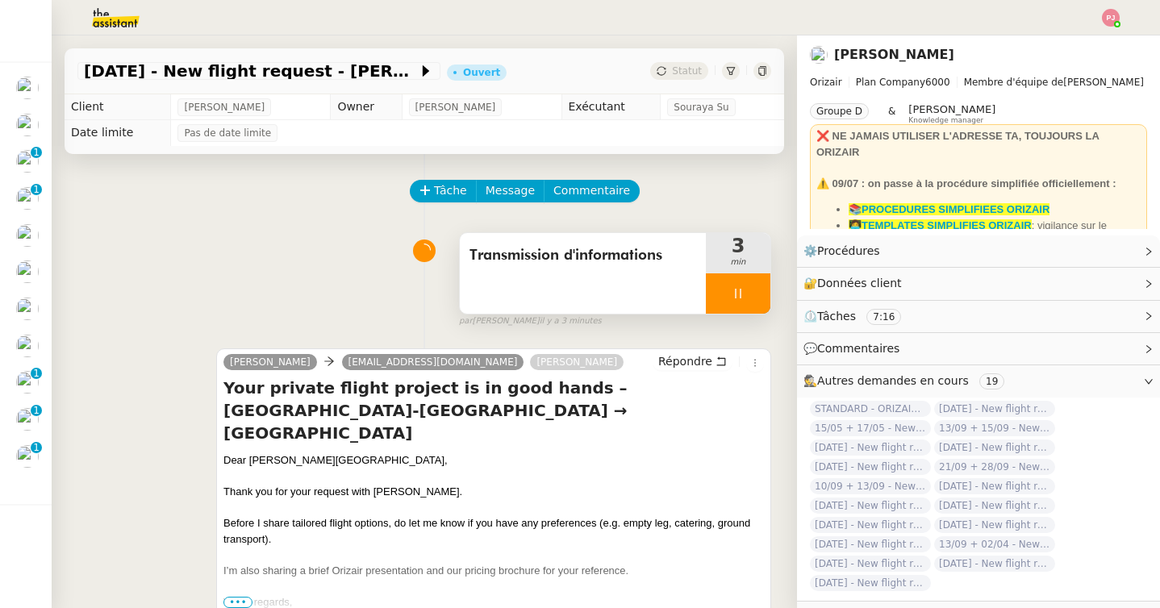
click at [748, 281] on div at bounding box center [738, 293] width 65 height 40
click at [764, 294] on button at bounding box center [754, 293] width 32 height 40
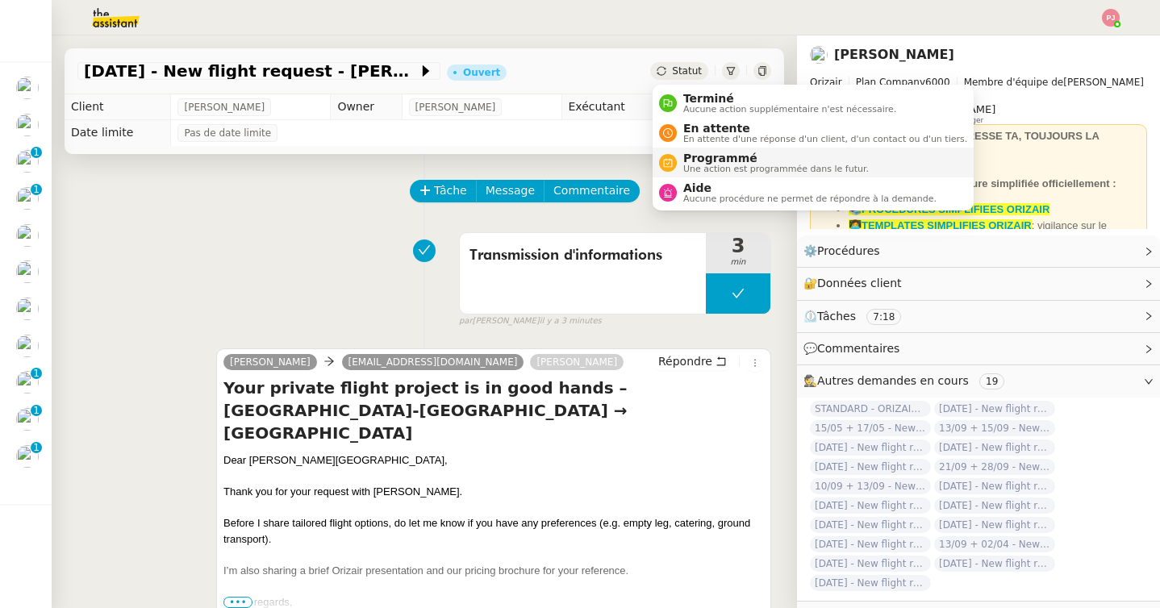
click at [713, 159] on span "Programmé" at bounding box center [775, 158] width 185 height 13
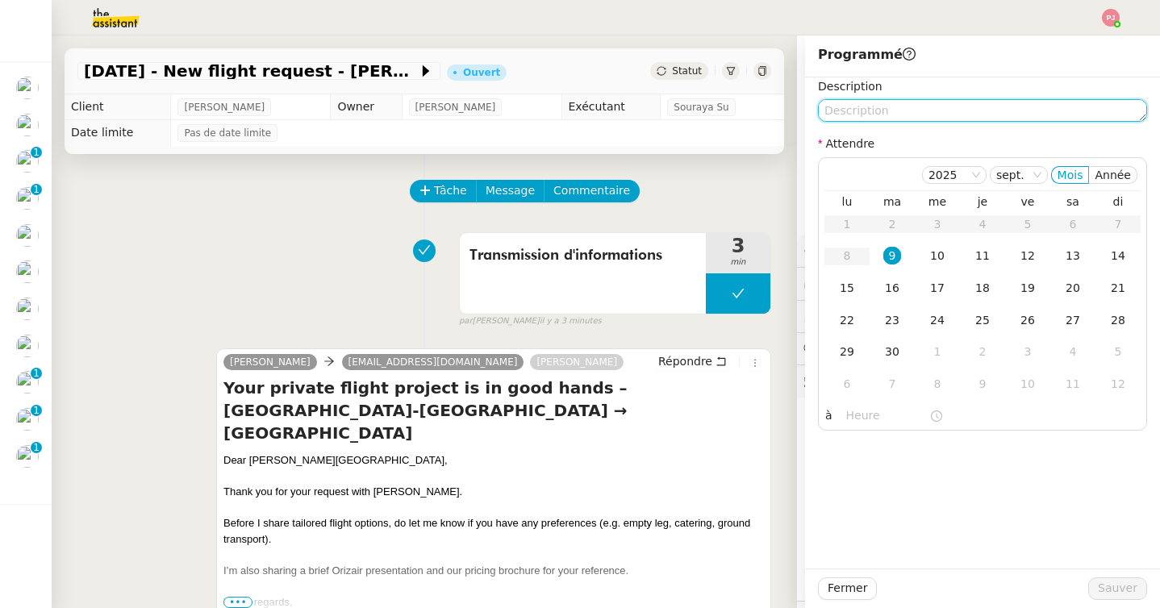
click at [912, 105] on textarea at bounding box center [982, 110] width 329 height 23
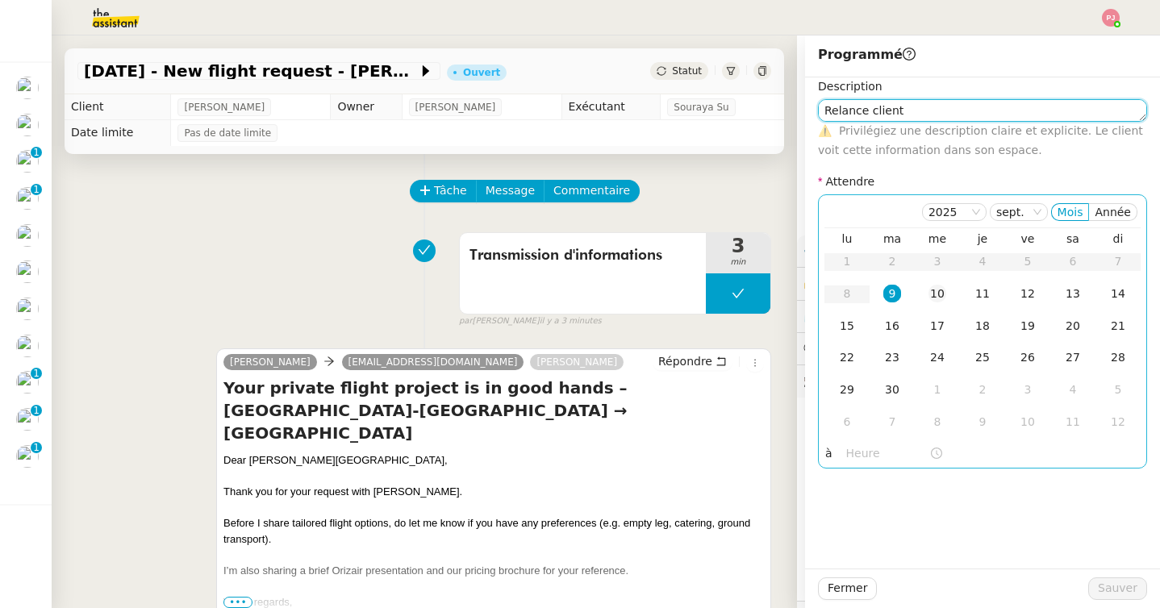
type textarea "Relance client"
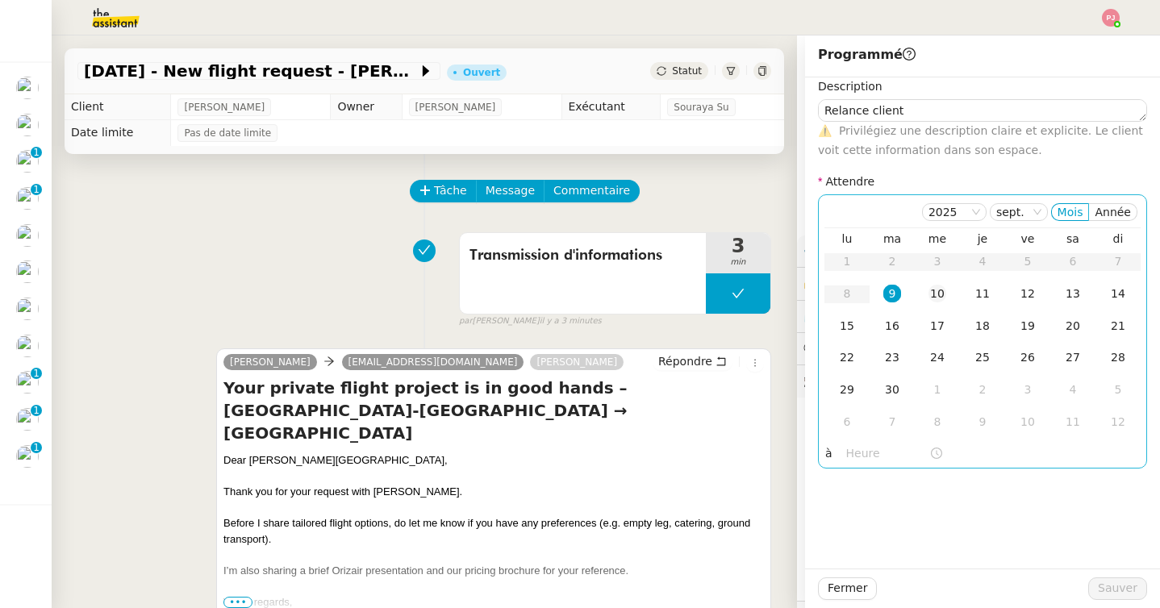
click at [934, 298] on div "10" at bounding box center [937, 294] width 18 height 18
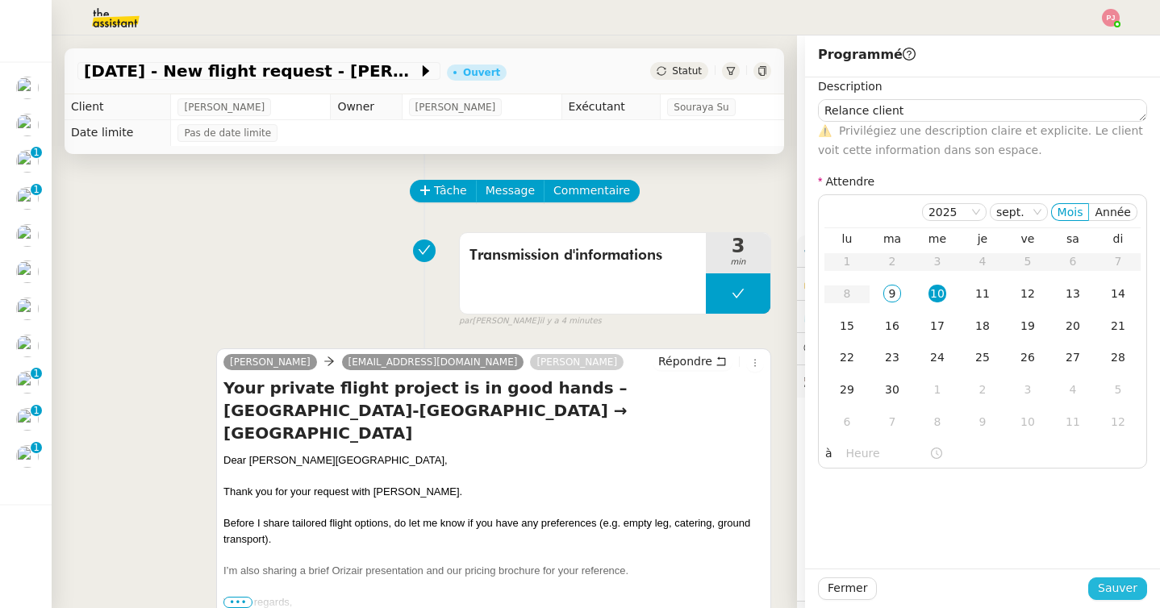
click at [1110, 582] on span "Sauver" at bounding box center [1117, 588] width 40 height 19
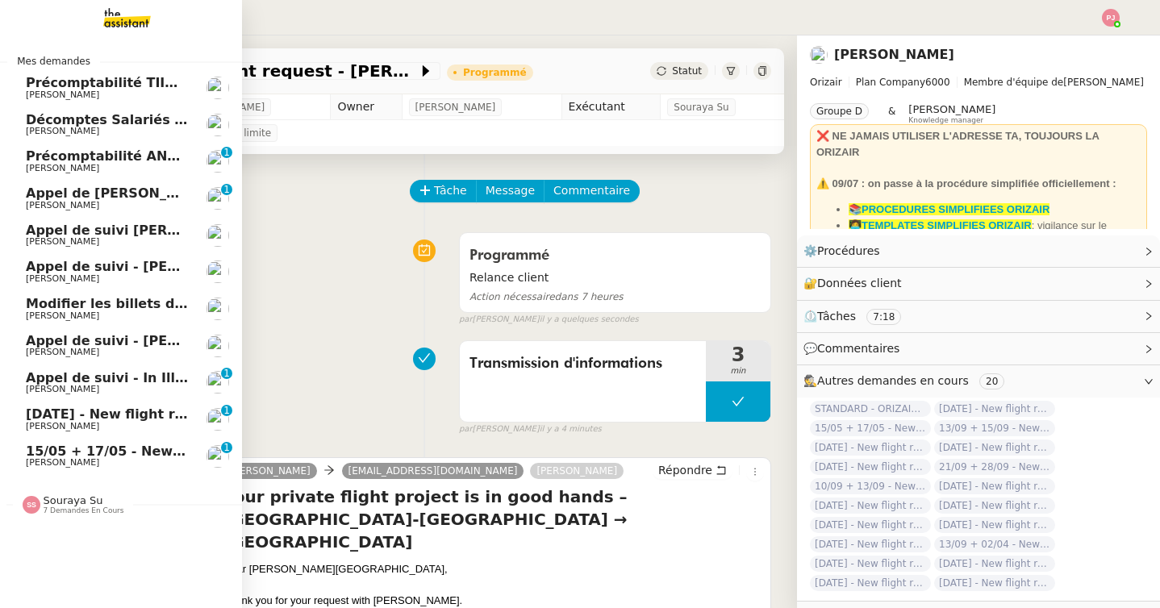
click at [60, 506] on span "Souraya Su" at bounding box center [74, 500] width 60 height 12
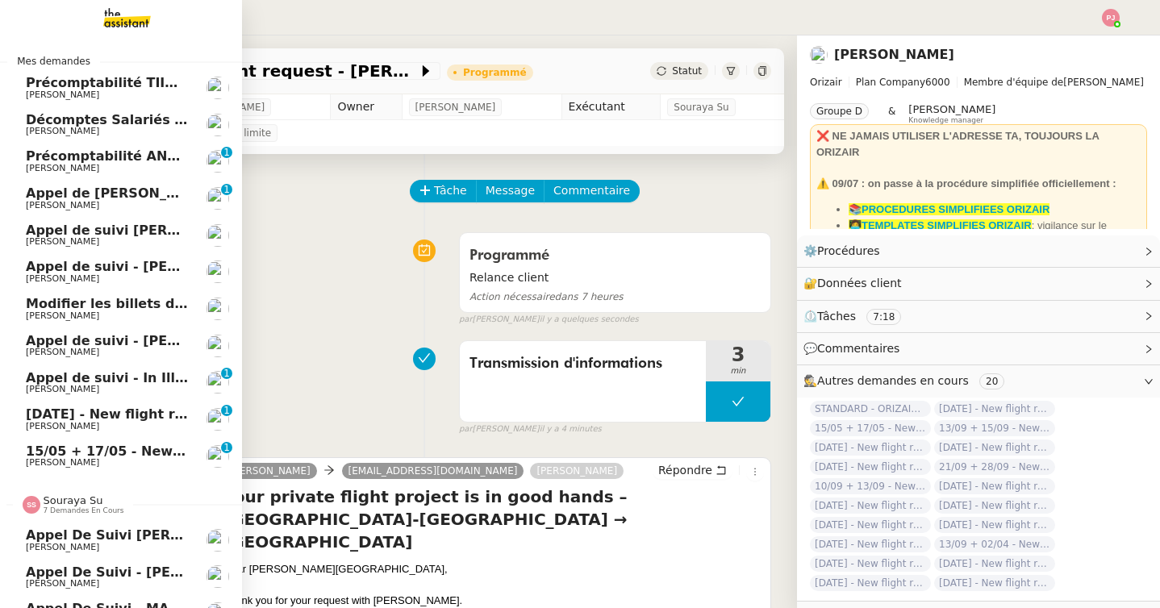
scroll to position [172, 0]
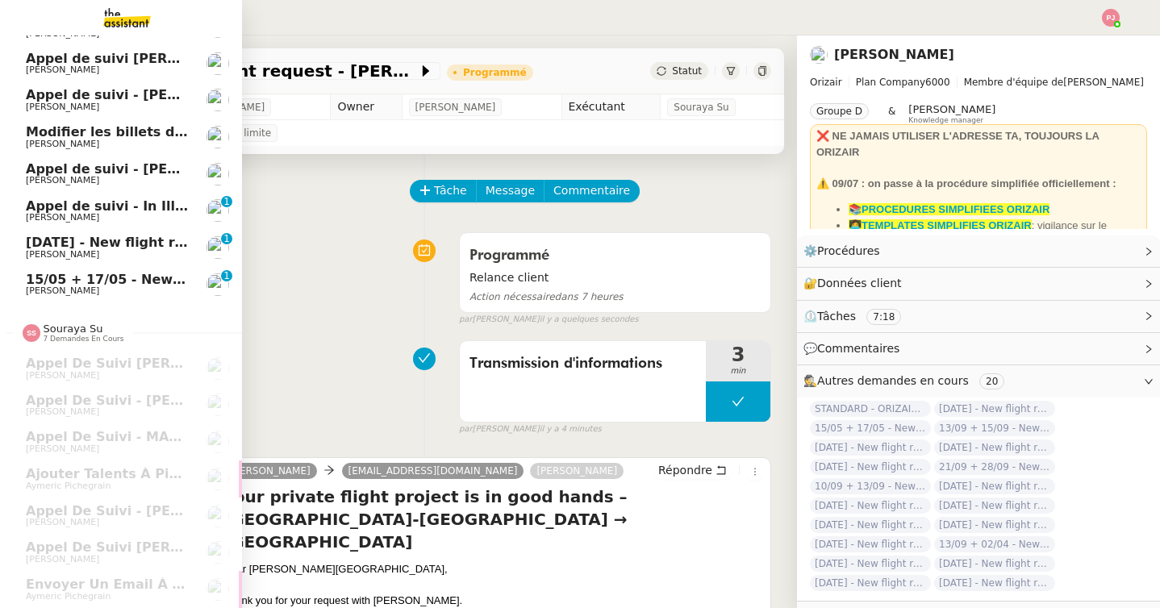
click at [156, 292] on span "[PERSON_NAME]" at bounding box center [107, 291] width 163 height 10
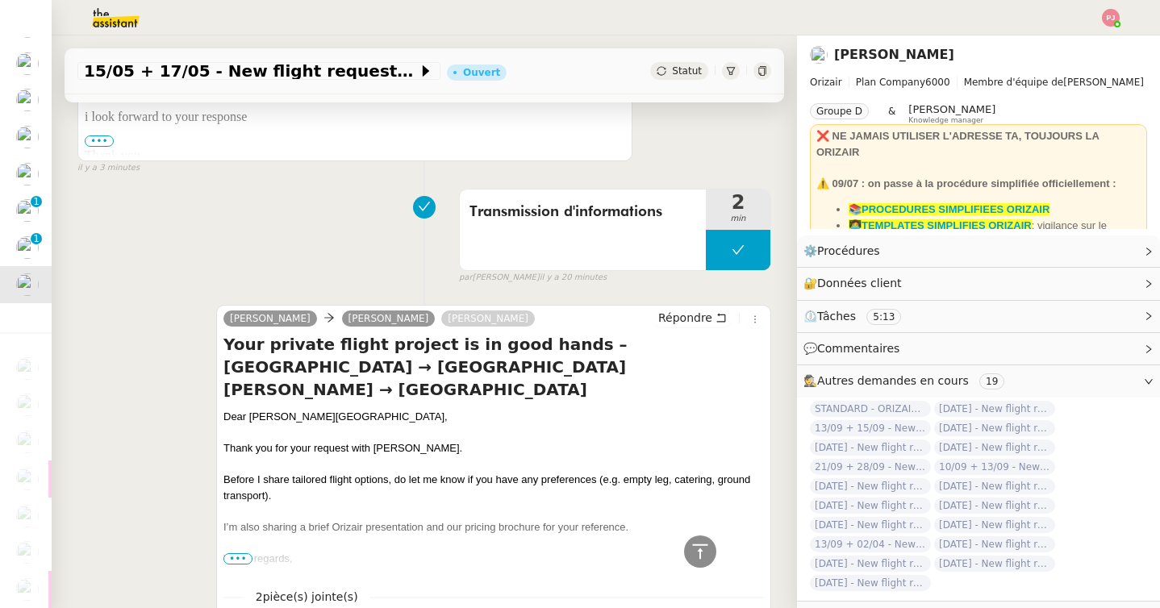
scroll to position [563, 0]
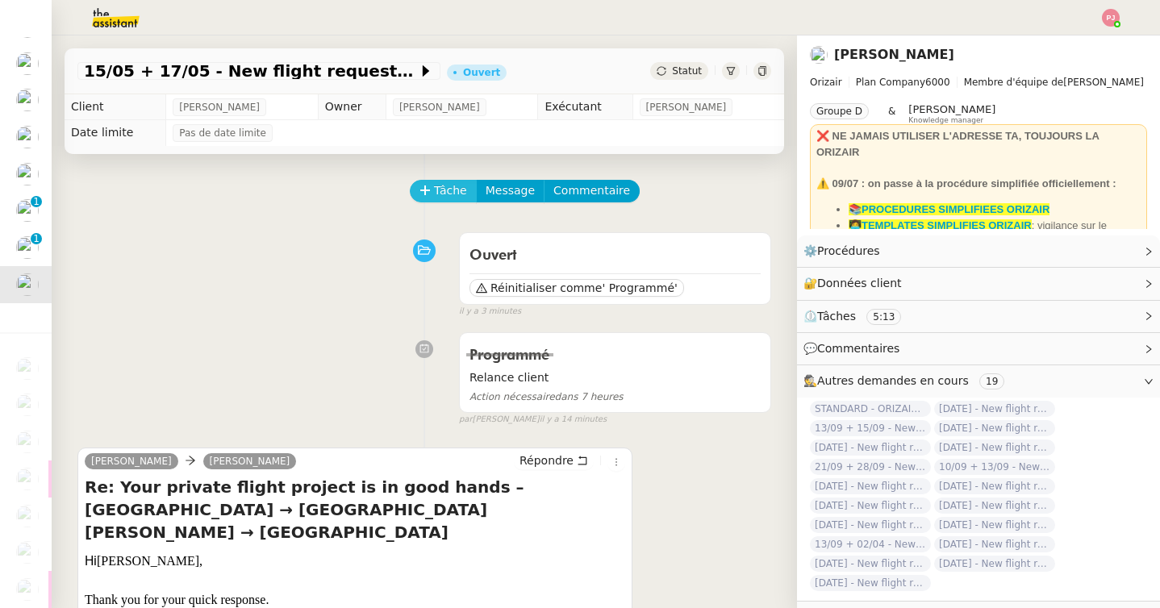
click at [443, 194] on span "Tâche" at bounding box center [450, 190] width 33 height 19
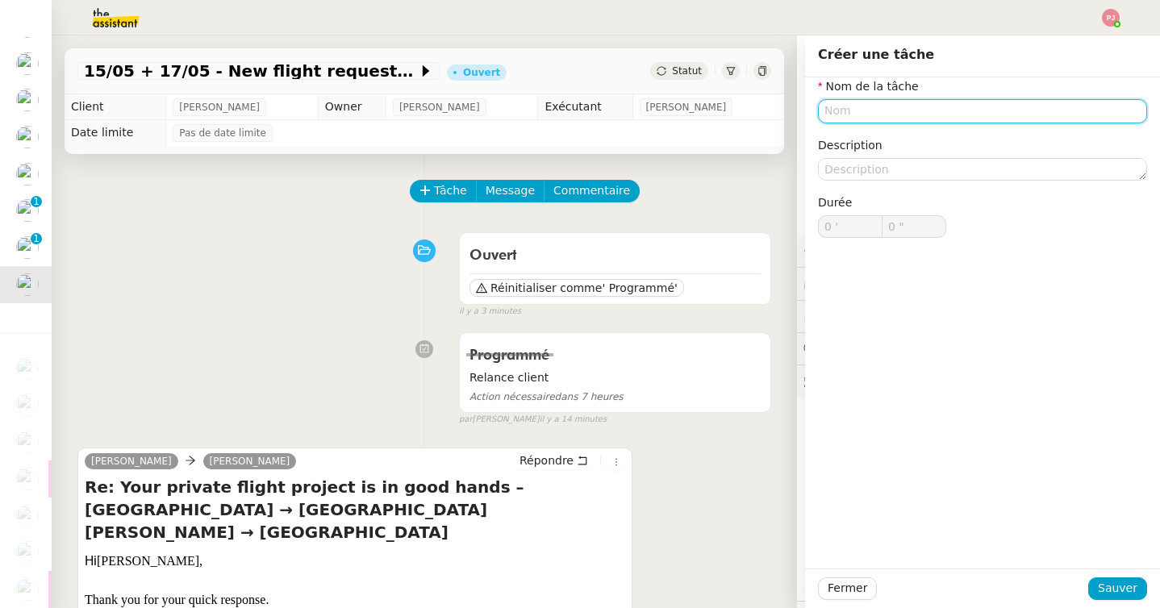
click at [888, 114] on input "text" at bounding box center [982, 110] width 329 height 23
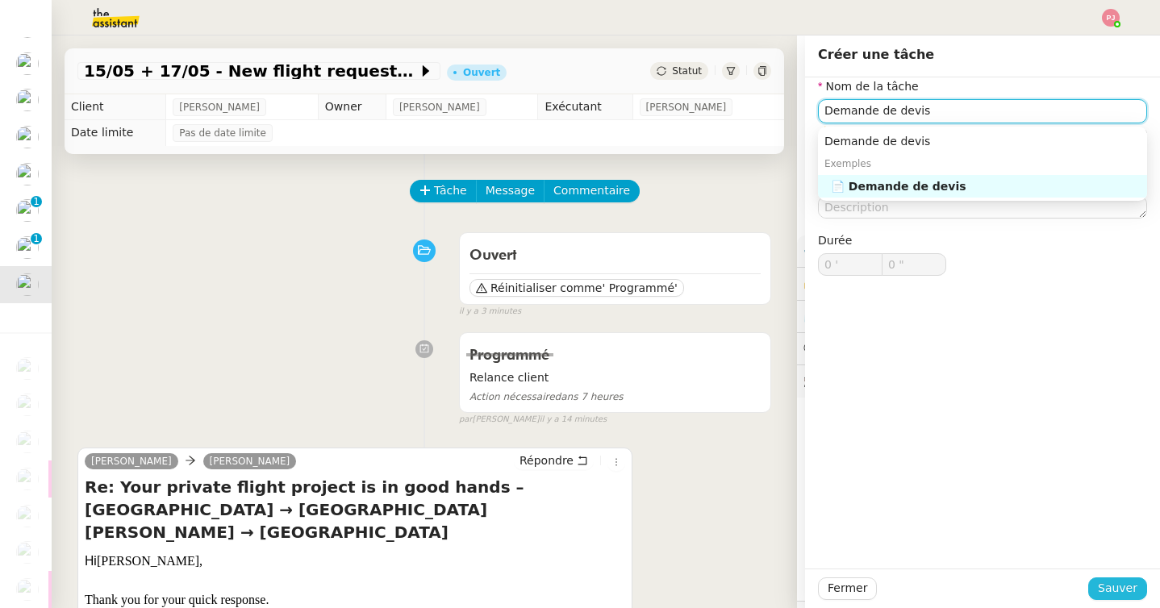
type input "Demande de devis"
click at [1105, 588] on span "Sauver" at bounding box center [1117, 588] width 40 height 19
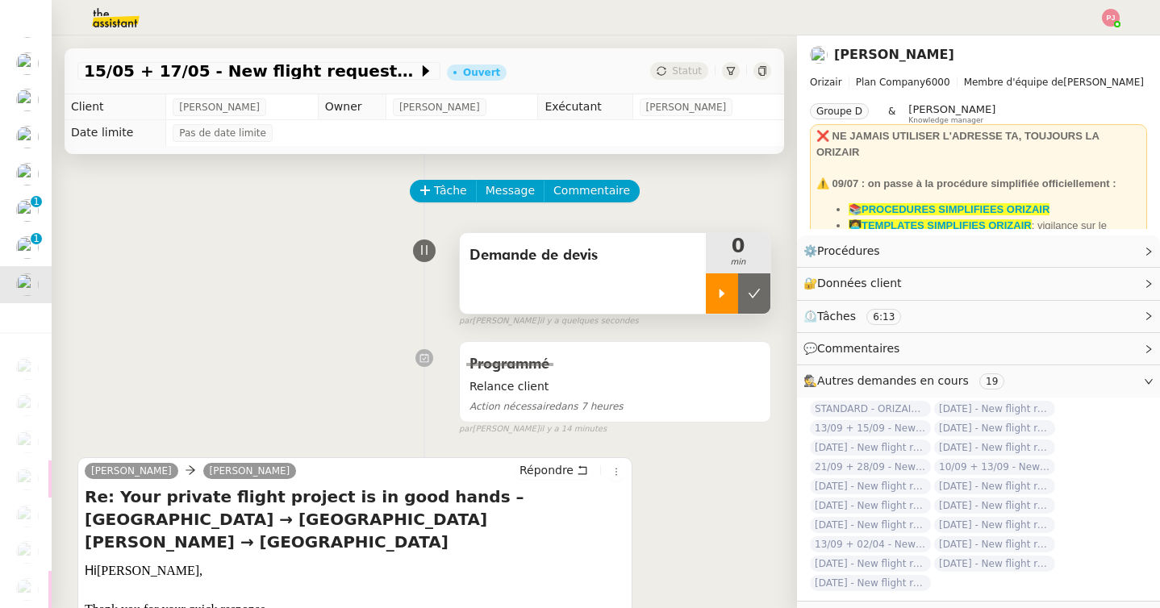
click at [718, 305] on div at bounding box center [722, 293] width 32 height 40
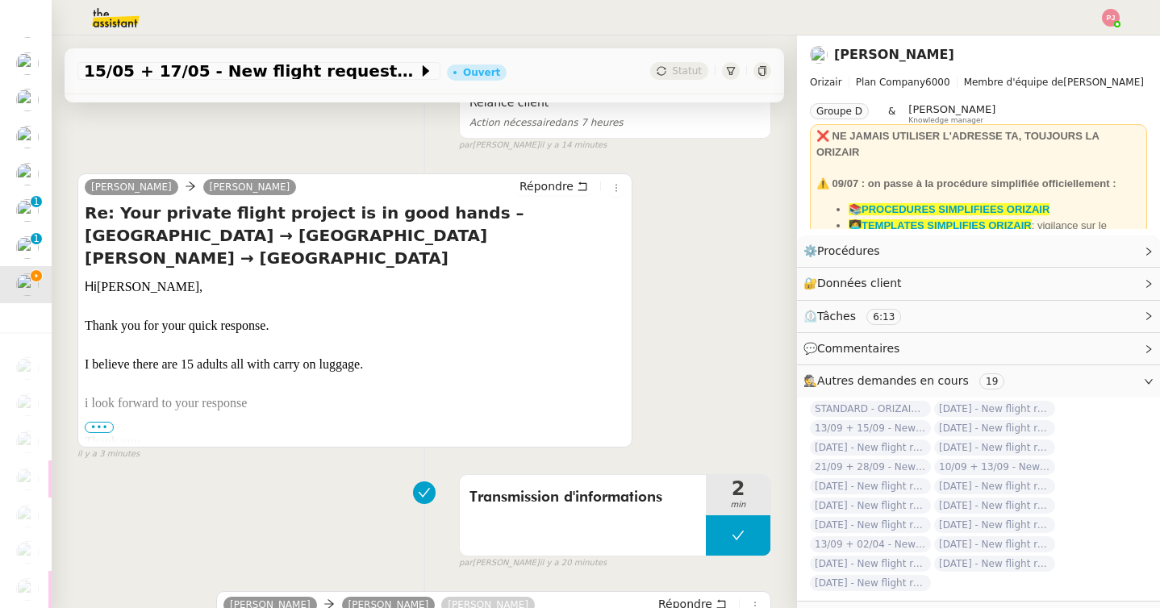
scroll to position [296, 0]
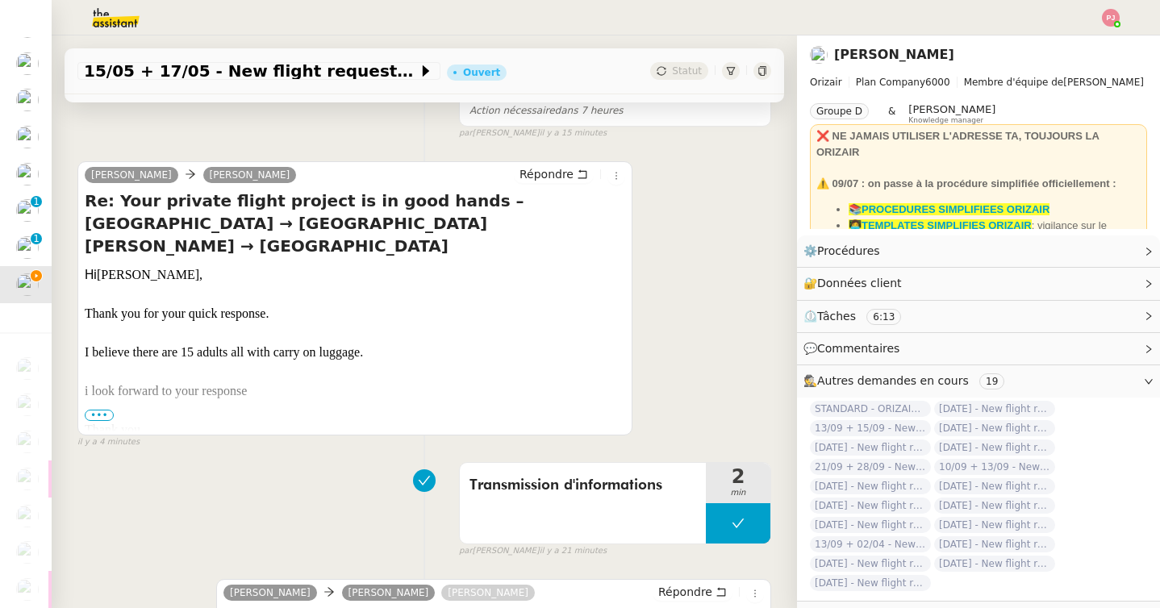
click at [106, 418] on span "•••" at bounding box center [99, 415] width 29 height 11
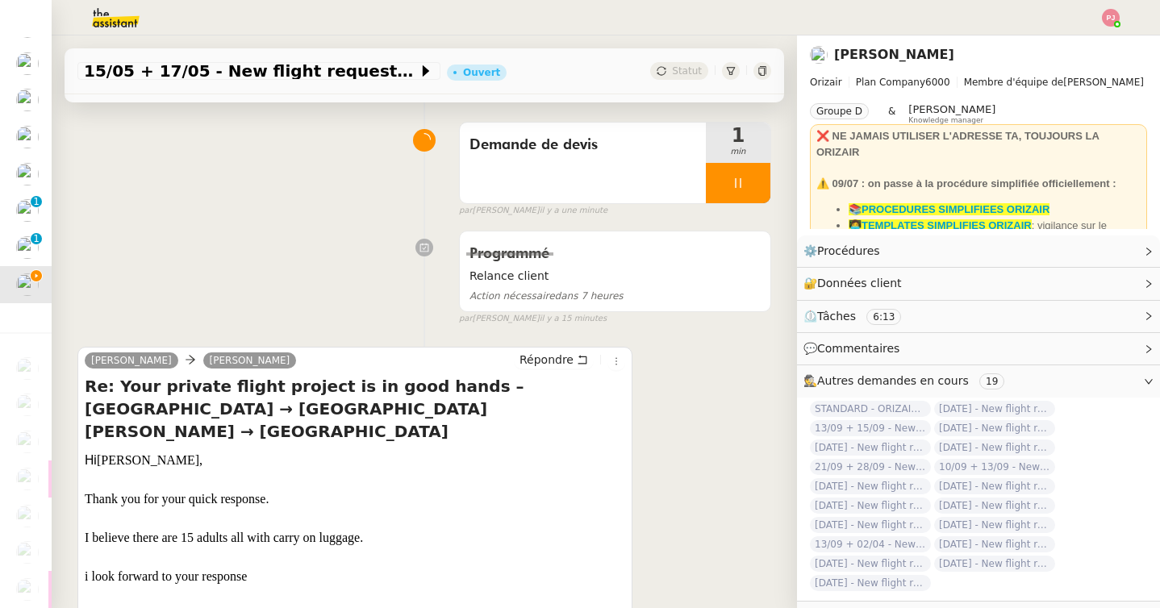
scroll to position [0, 0]
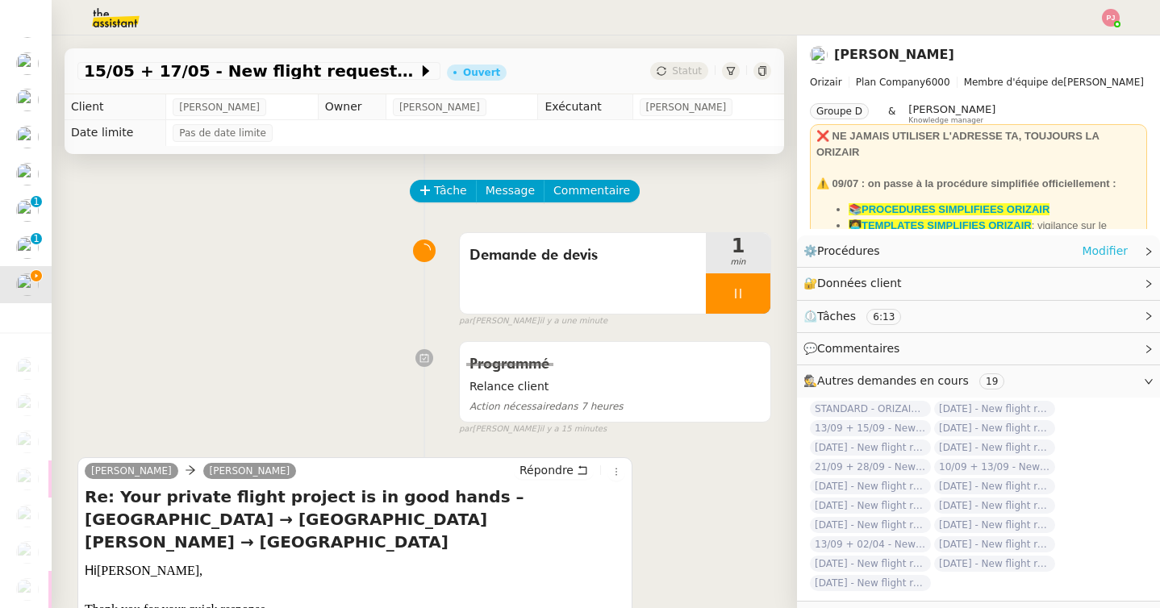
click at [1097, 248] on link "Modifier" at bounding box center [1104, 251] width 46 height 19
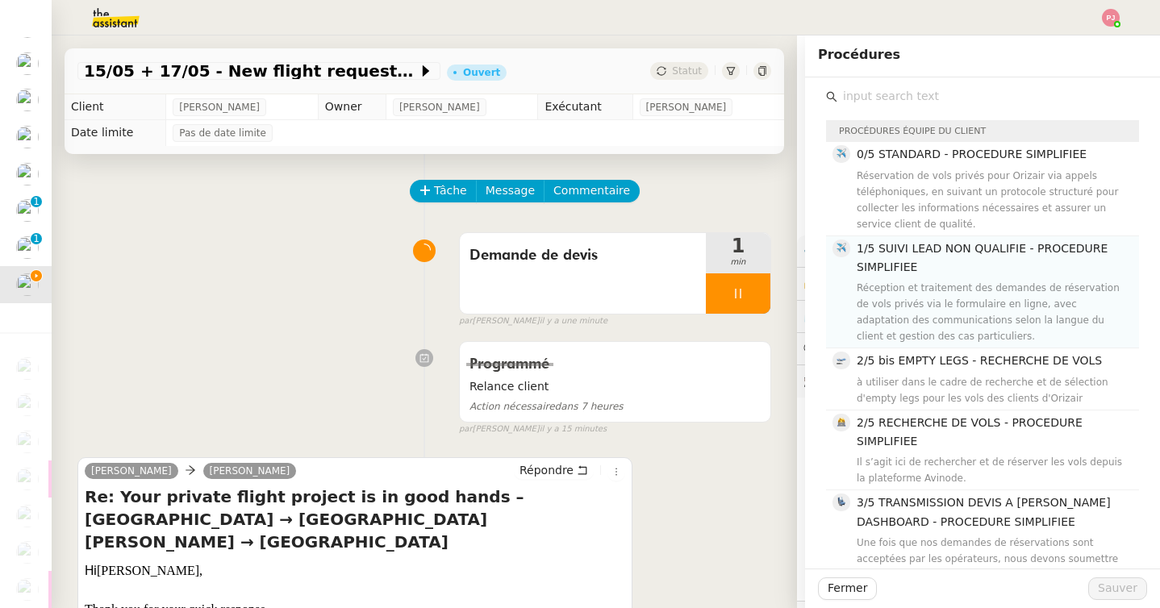
click at [913, 256] on h4 "1/5 SUIVI LEAD NON QUALIFIE - PROCEDURE SIMPLIFIEE" at bounding box center [992, 258] width 273 height 38
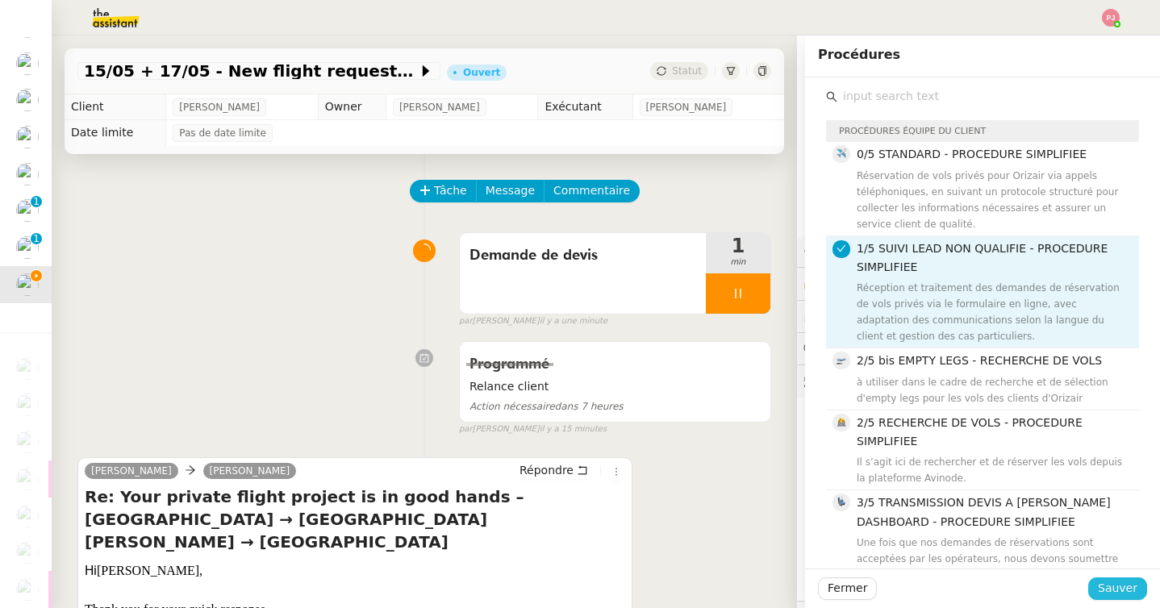
click at [1107, 586] on span "Sauver" at bounding box center [1117, 588] width 40 height 19
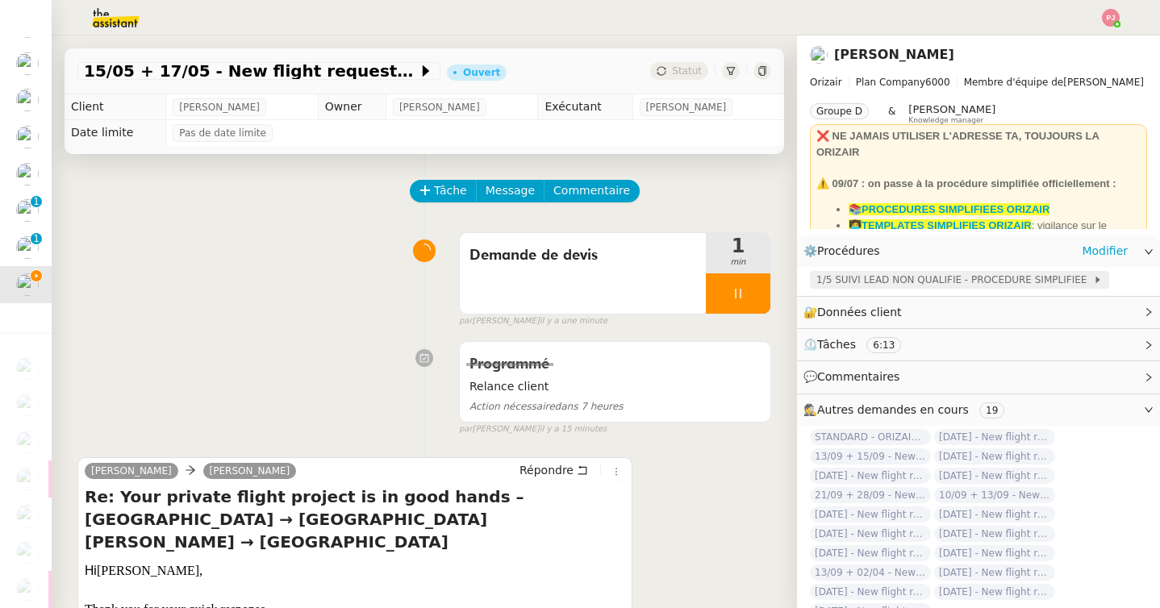
click at [910, 284] on span "1/5 SUIVI LEAD NON QUALIFIE - PROCEDURE SIMPLIFIEE" at bounding box center [954, 280] width 277 height 16
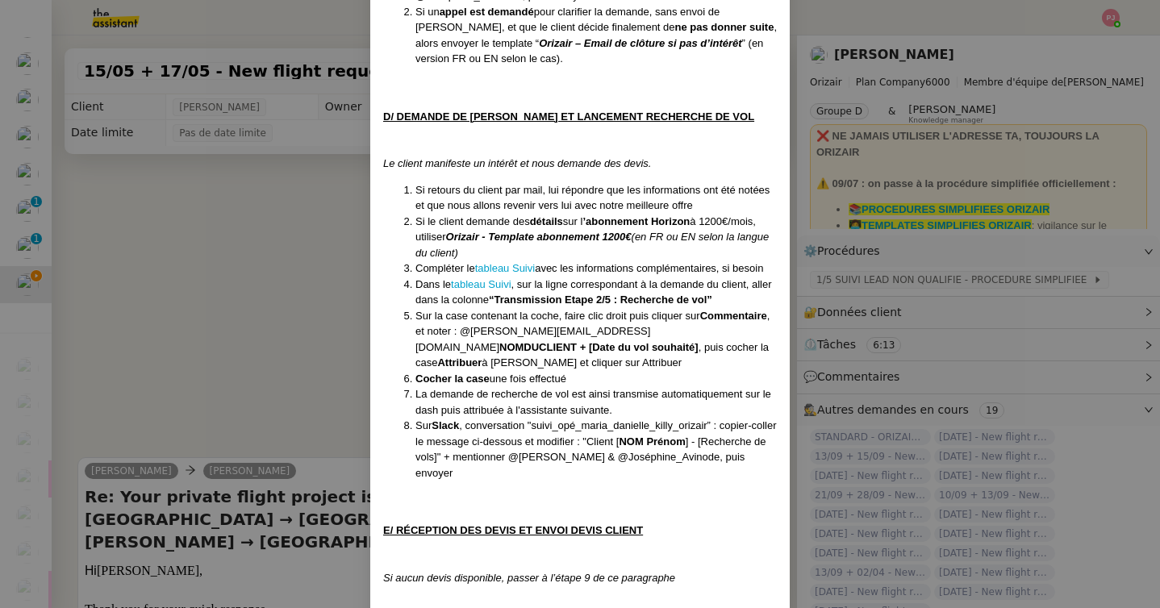
scroll to position [2163, 0]
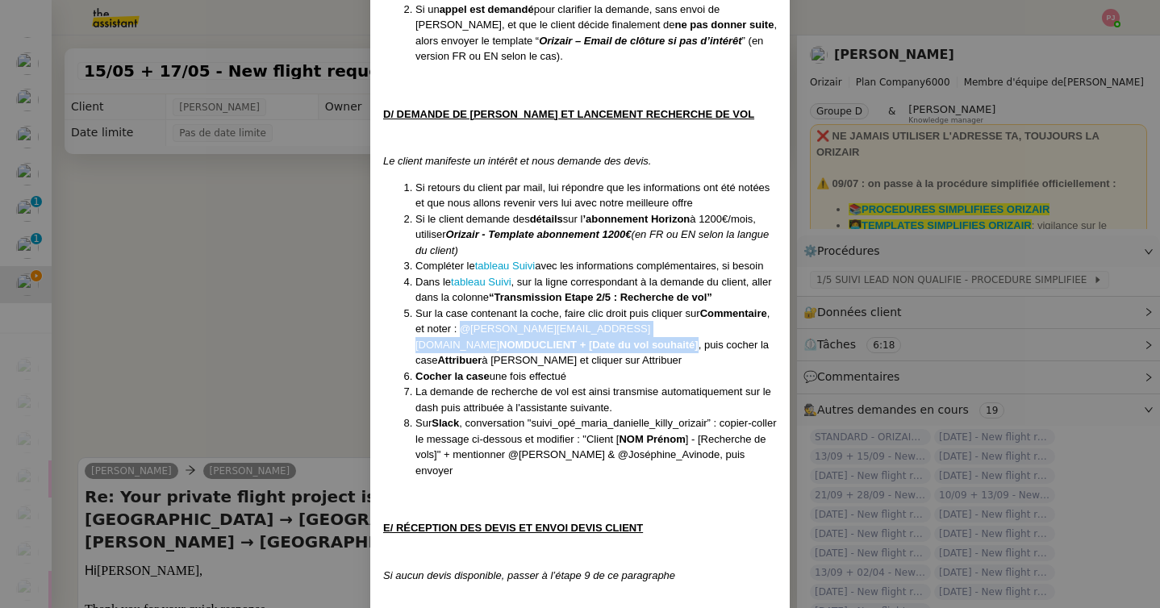
drag, startPoint x: 460, startPoint y: 314, endPoint x: 462, endPoint y: 323, distance: 8.4
click at [462, 323] on li "Sur la case contenant la coche, faire clic droit puis cliquer sur Commentaire ,…" at bounding box center [595, 337] width 361 height 63
copy li "@josephine.k@orizair.com NOMDUCLIENT + [Date du vol souhaité]"
click at [298, 393] on nz-modal-container "Créée le [DATE] MAJ le 203/09 /2025 Équipe Orizair qui réalise la procédure : É…" at bounding box center [580, 304] width 1160 height 608
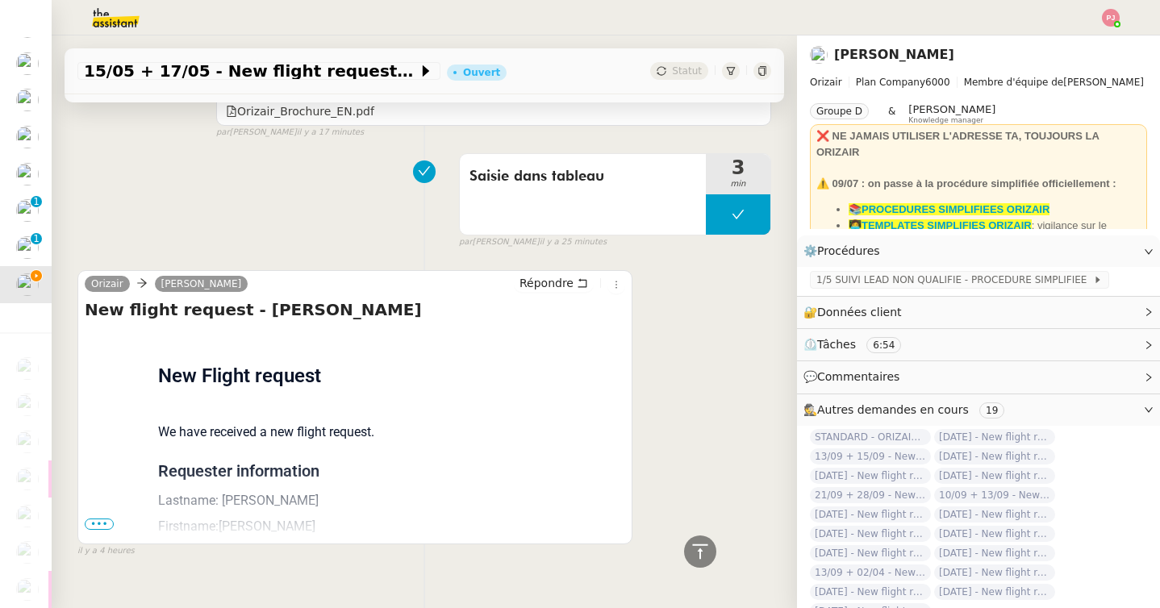
scroll to position [1642, 0]
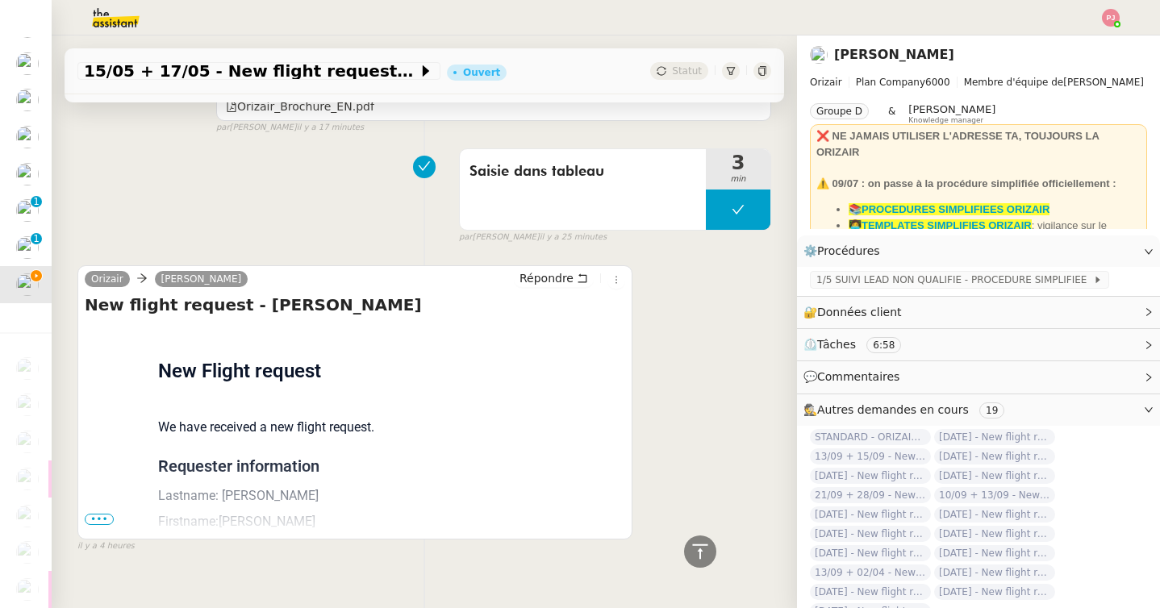
click at [94, 514] on span "•••" at bounding box center [99, 519] width 29 height 11
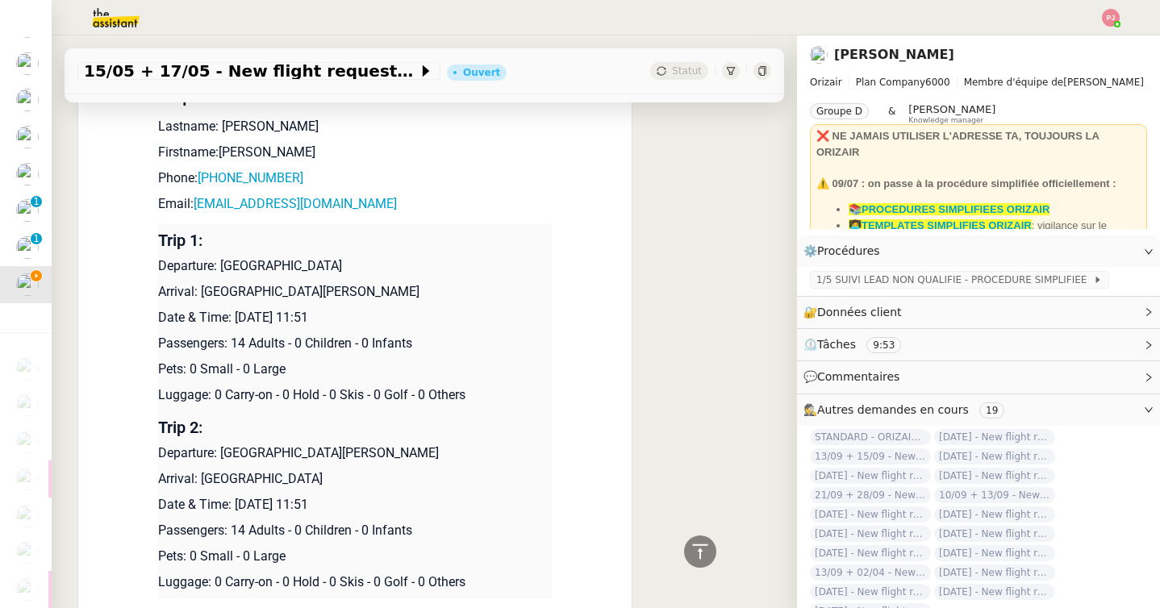
scroll to position [2028, 0]
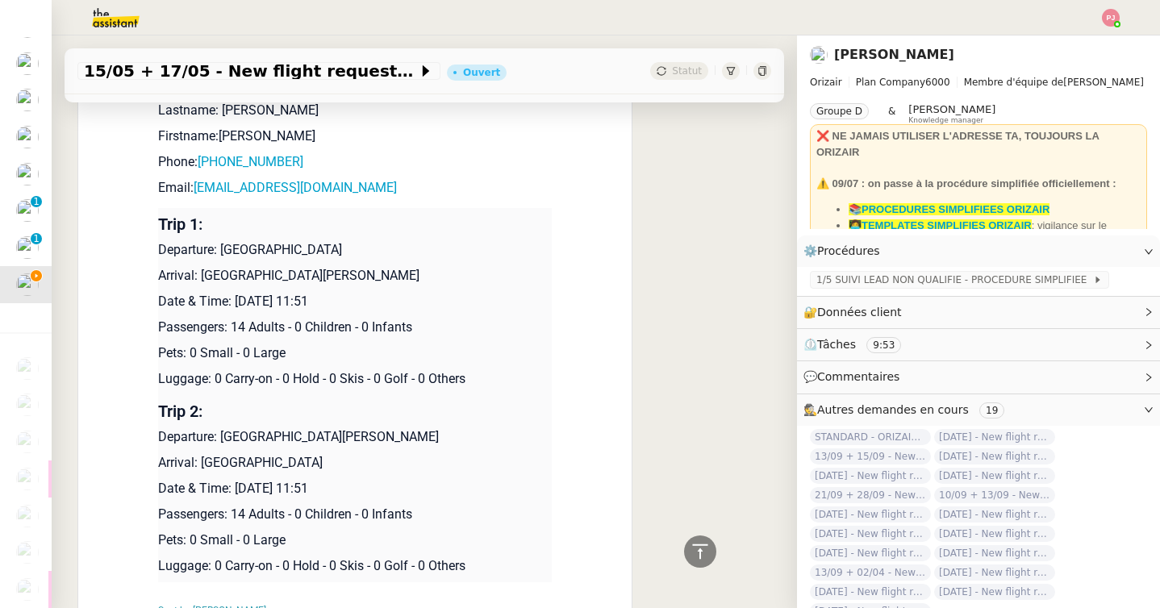
drag, startPoint x: 348, startPoint y: 222, endPoint x: 223, endPoint y: 227, distance: 125.9
click at [223, 240] on p "Departure: [GEOGRAPHIC_DATA]" at bounding box center [354, 249] width 393 height 19
drag, startPoint x: 468, startPoint y: 256, endPoint x: 224, endPoint y: 226, distance: 245.4
click at [224, 226] on td "Trip 1: Departure: Manchester Airport Arrival: [GEOGRAPHIC_DATA][PERSON_NAME] D…" at bounding box center [354, 301] width 393 height 187
copy td "Manchester Airport Arrival: Budapest Liszt Ferenc International Airport"
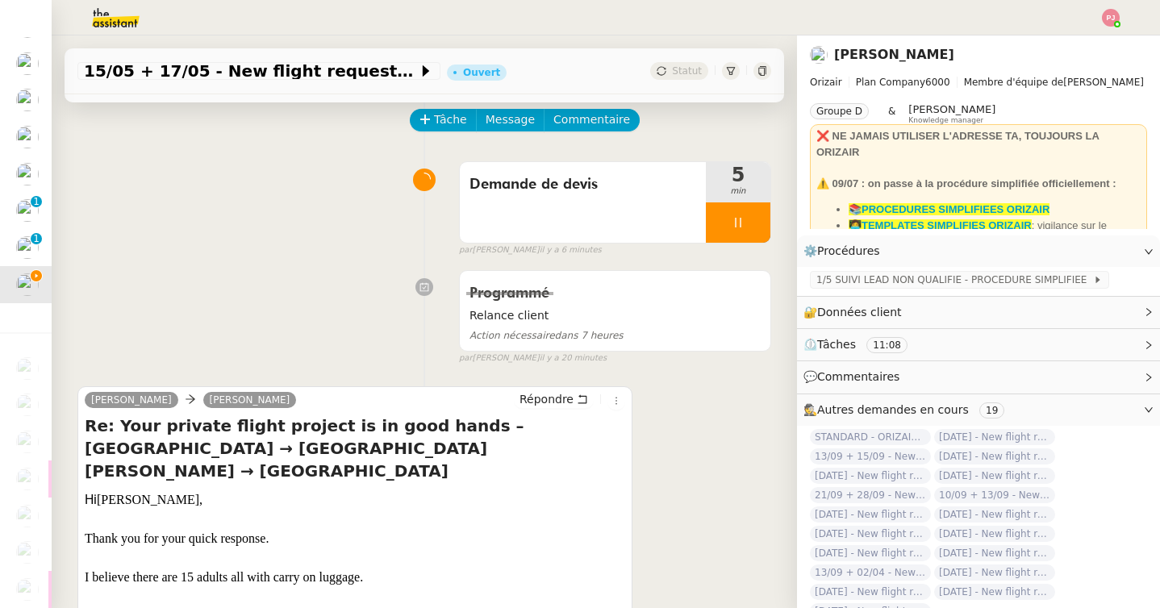
scroll to position [0, 0]
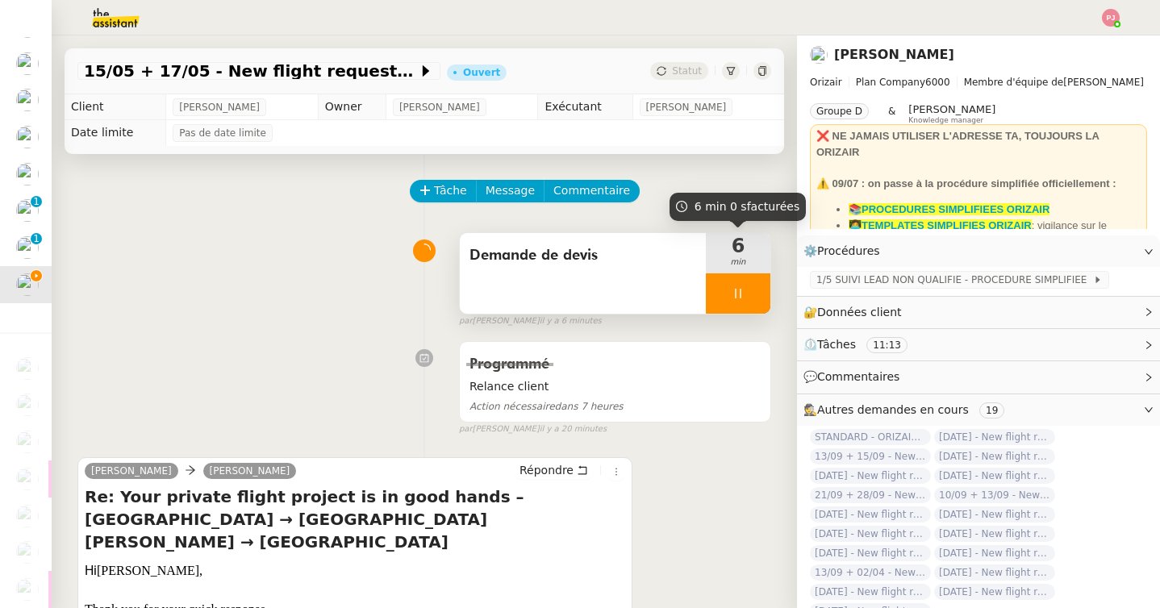
click at [735, 297] on icon at bounding box center [738, 294] width 6 height 10
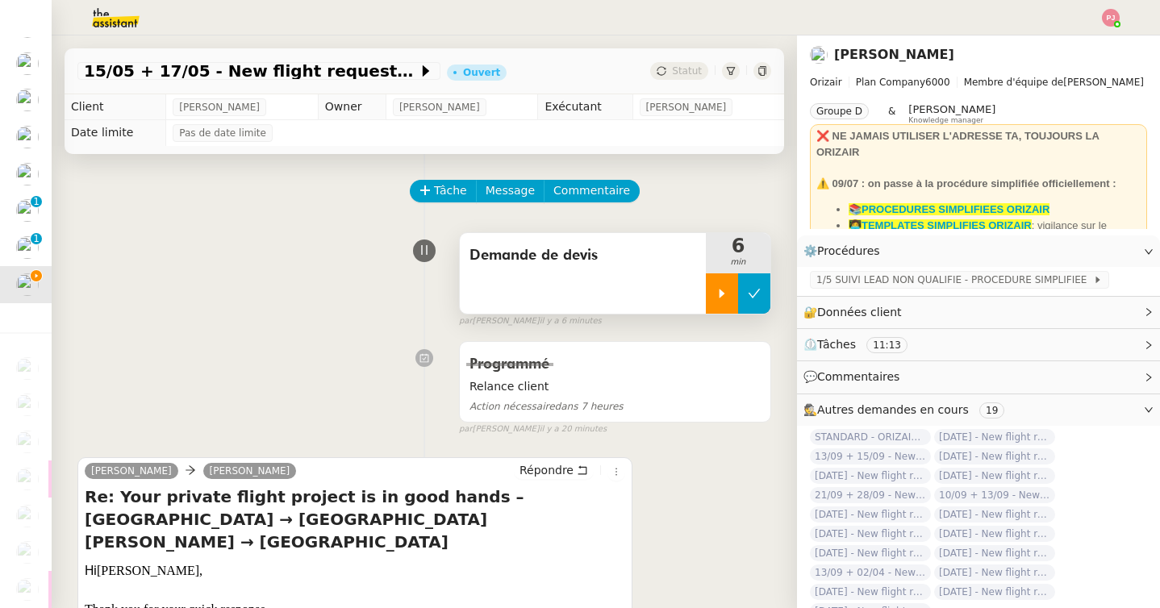
click at [750, 297] on icon at bounding box center [753, 293] width 13 height 13
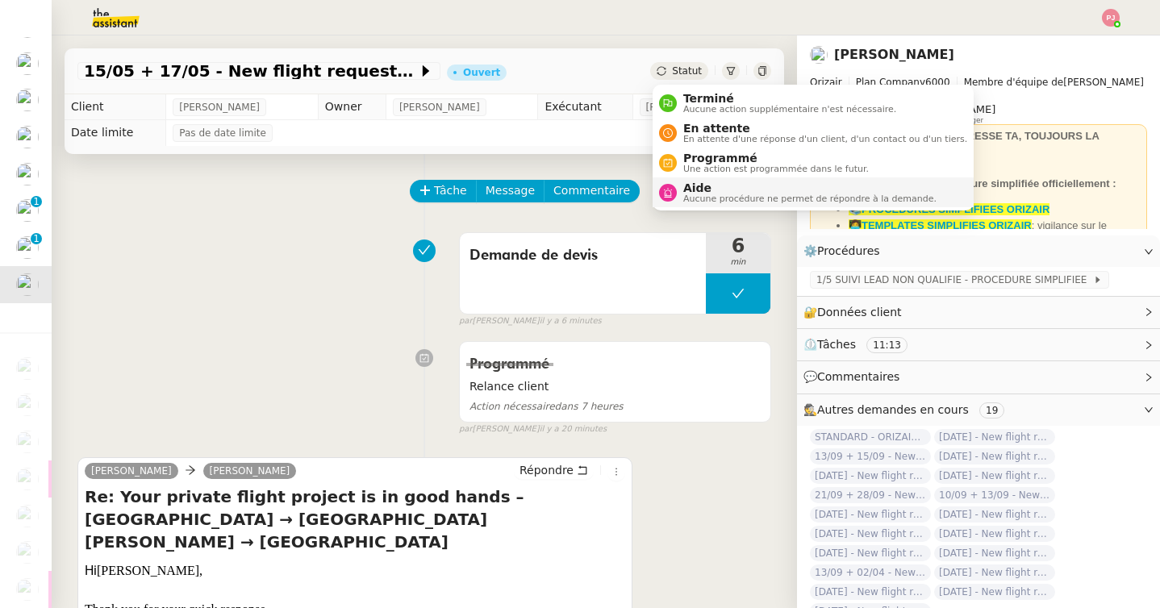
click at [678, 199] on div "Aide Aucune procédure ne permet de répondre à la demande." at bounding box center [807, 192] width 260 height 22
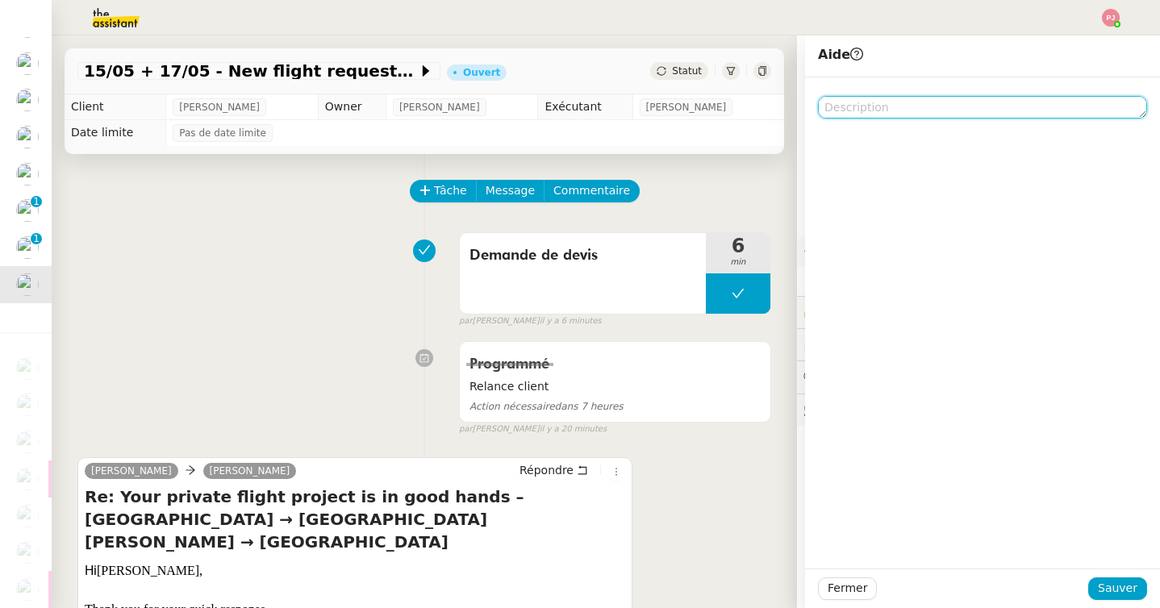
click at [840, 106] on textarea at bounding box center [982, 107] width 329 height 23
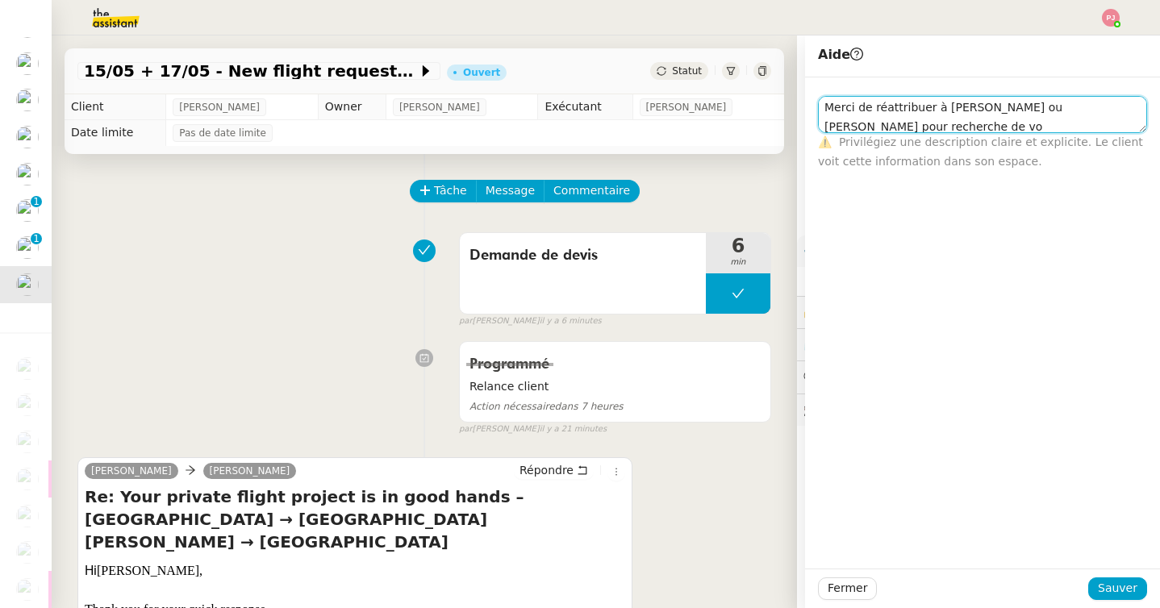
scroll to position [1, 0]
type textarea "Merci de réattribuer à Amyna ou Sheida pour recherche de vol"
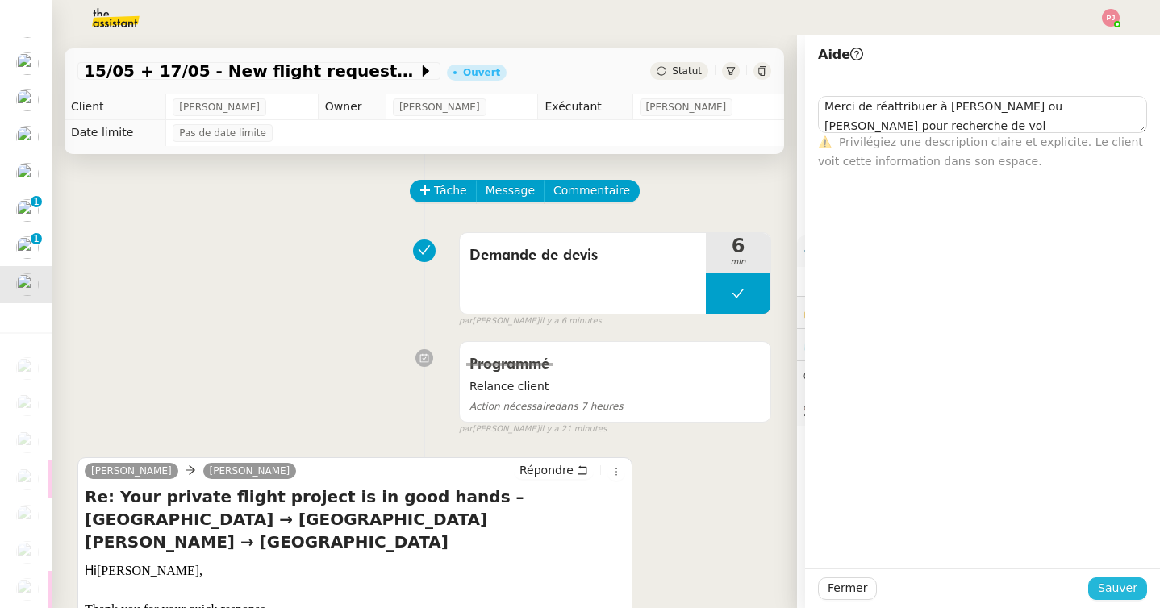
click at [1129, 595] on span "Sauver" at bounding box center [1117, 588] width 40 height 19
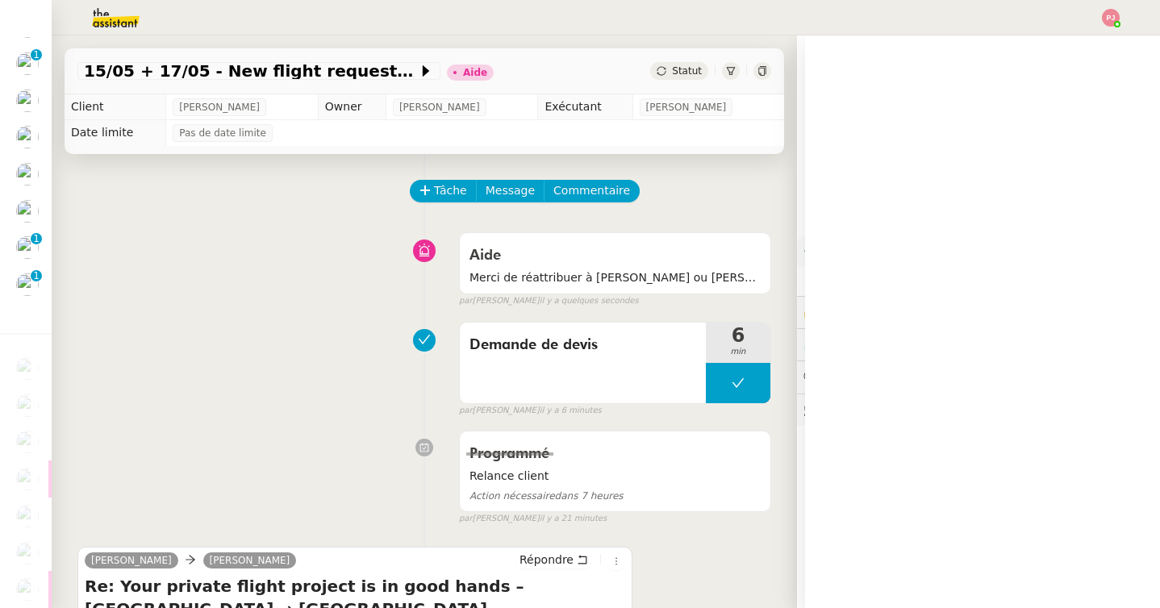
scroll to position [172, 0]
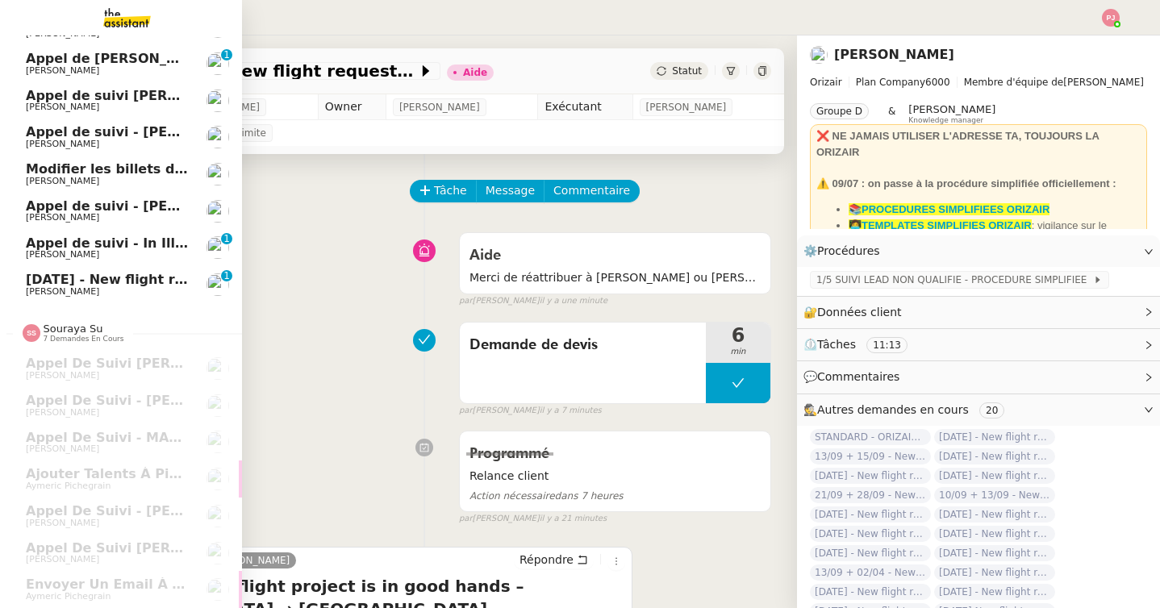
click at [155, 284] on span "[DATE] - New flight request - [PERSON_NAME]" at bounding box center [192, 279] width 333 height 15
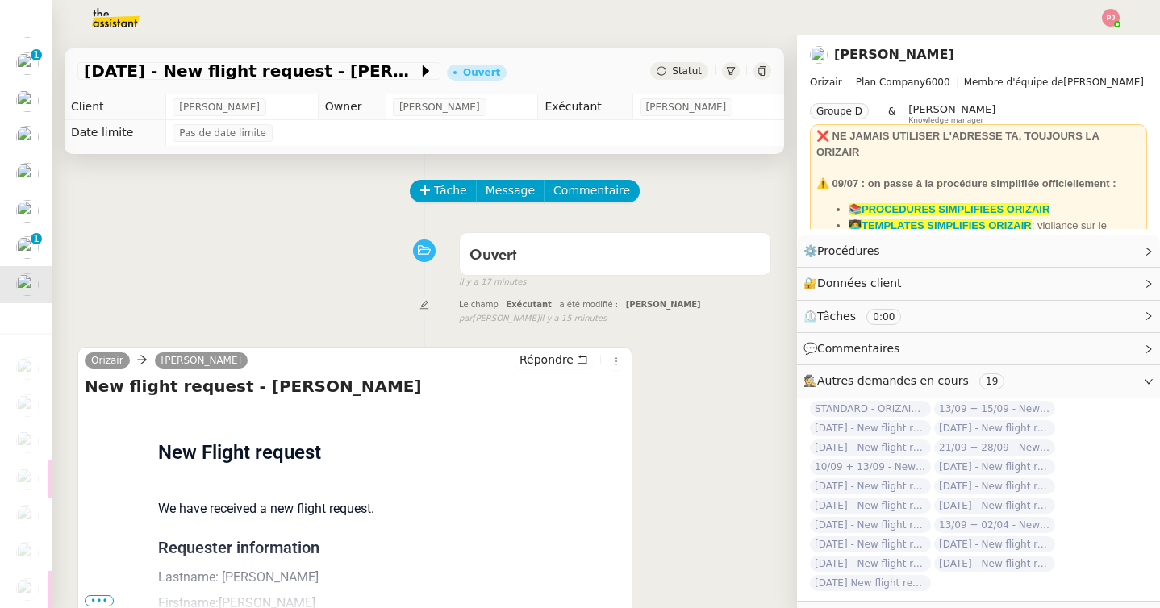
scroll to position [135, 0]
click at [439, 192] on span "Tâche" at bounding box center [450, 190] width 33 height 19
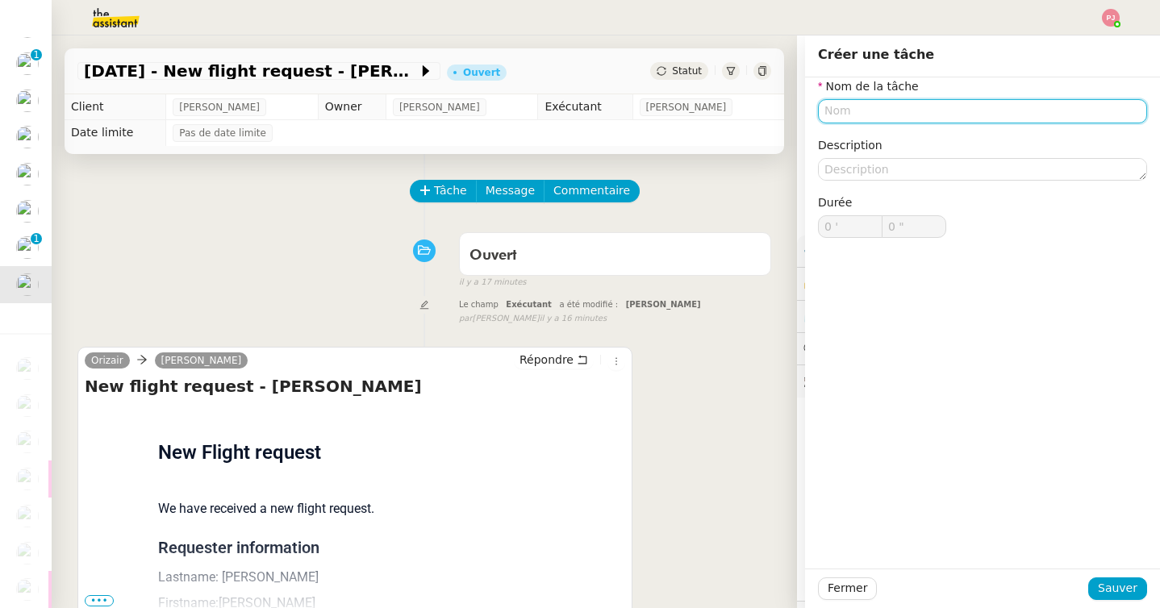
click at [876, 110] on input "text" at bounding box center [982, 110] width 329 height 23
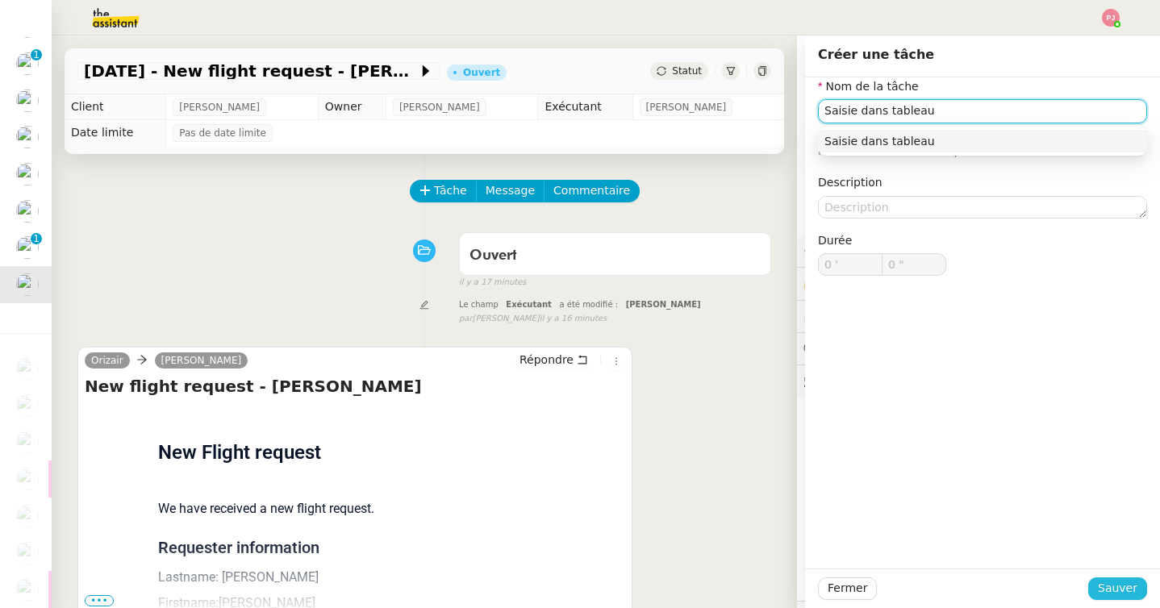
type input "Saisie dans tableau"
click at [1123, 593] on span "Sauver" at bounding box center [1117, 588] width 40 height 19
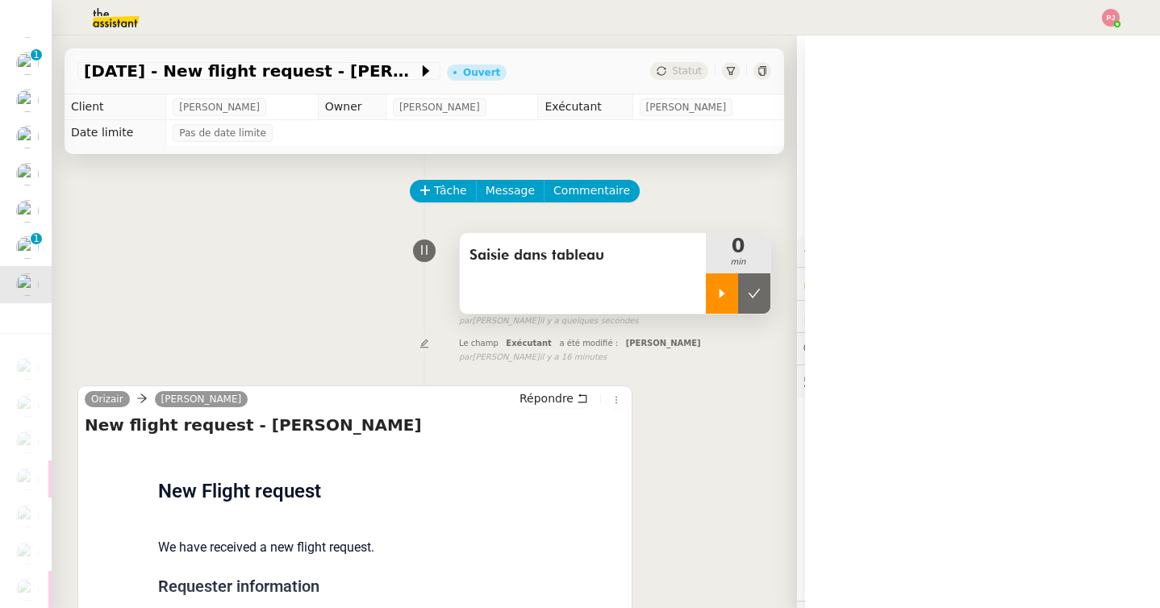
click at [723, 293] on icon at bounding box center [722, 293] width 6 height 9
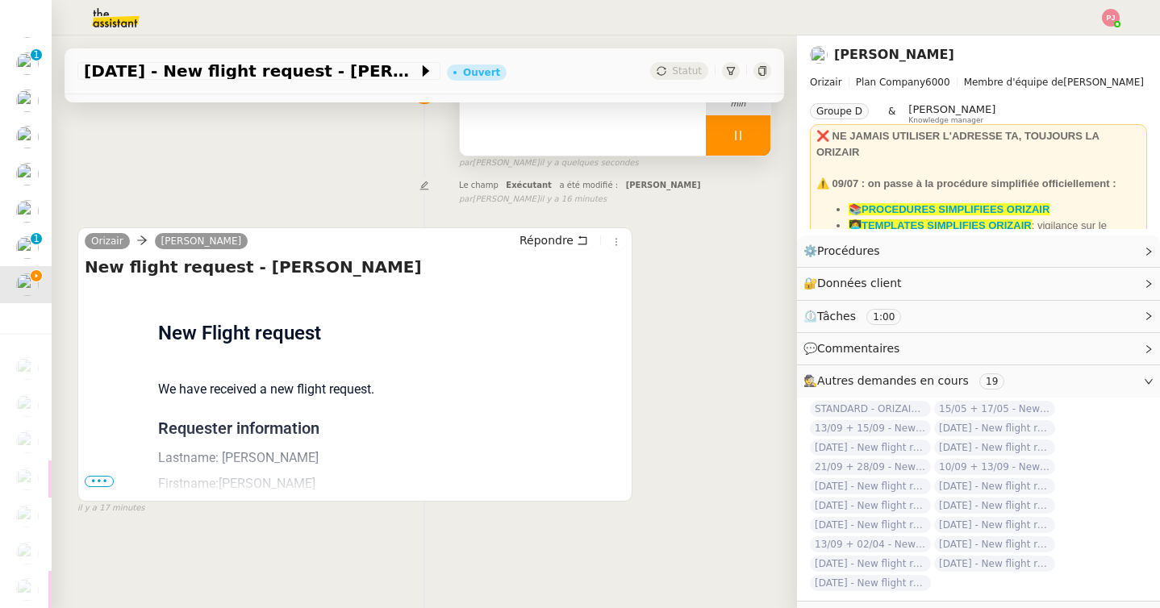
scroll to position [205, 0]
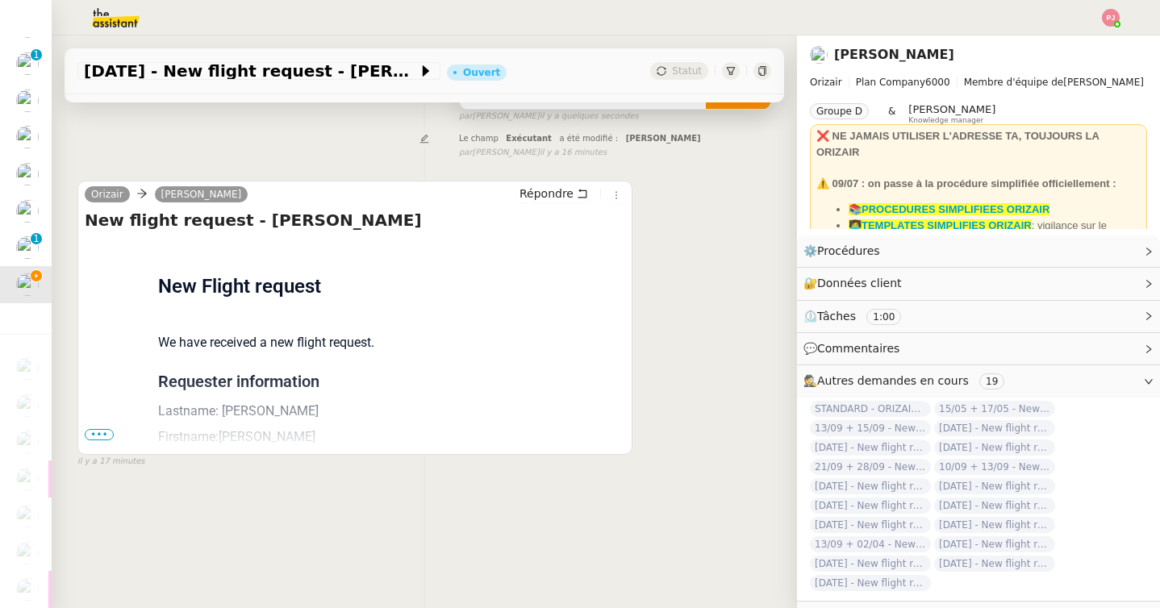
click at [103, 433] on span "•••" at bounding box center [99, 434] width 29 height 11
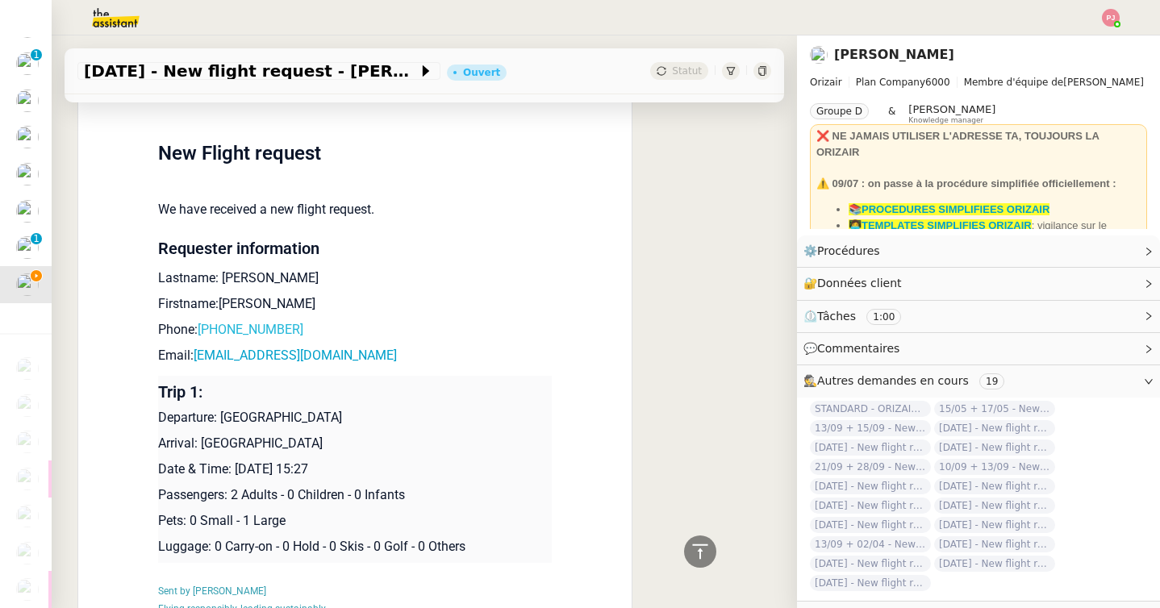
scroll to position [334, 0]
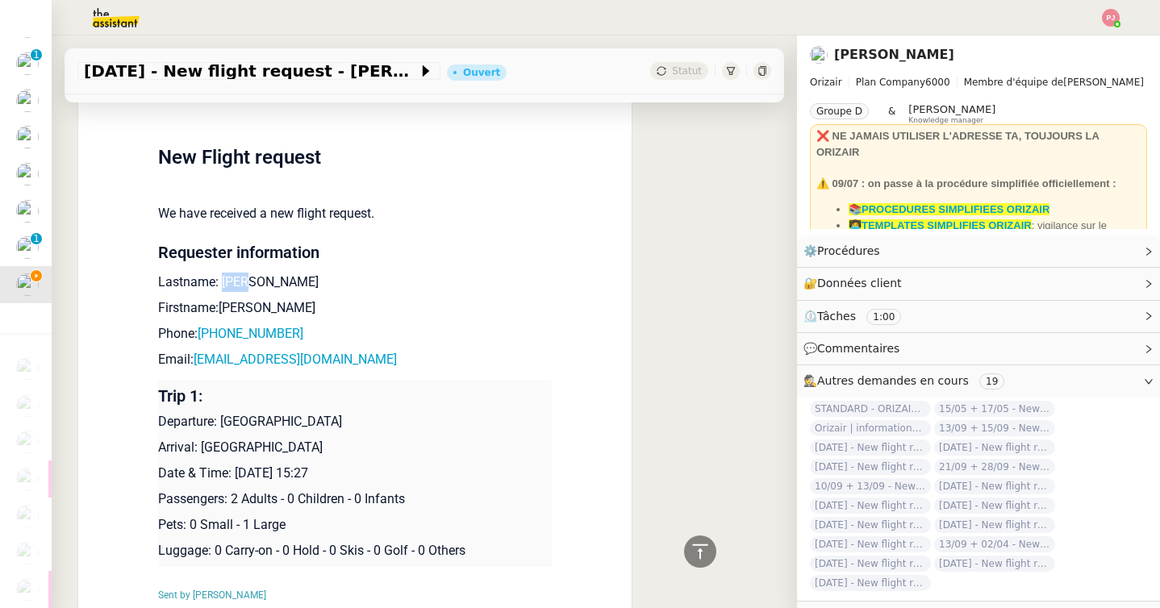
drag, startPoint x: 256, startPoint y: 278, endPoint x: 223, endPoint y: 277, distance: 33.1
click at [223, 277] on p "Lastname: Hehd" at bounding box center [354, 282] width 393 height 19
copy p "Hehd"
drag, startPoint x: 261, startPoint y: 302, endPoint x: 221, endPoint y: 304, distance: 40.3
click at [221, 304] on p "Firstname:Hehe" at bounding box center [354, 307] width 393 height 19
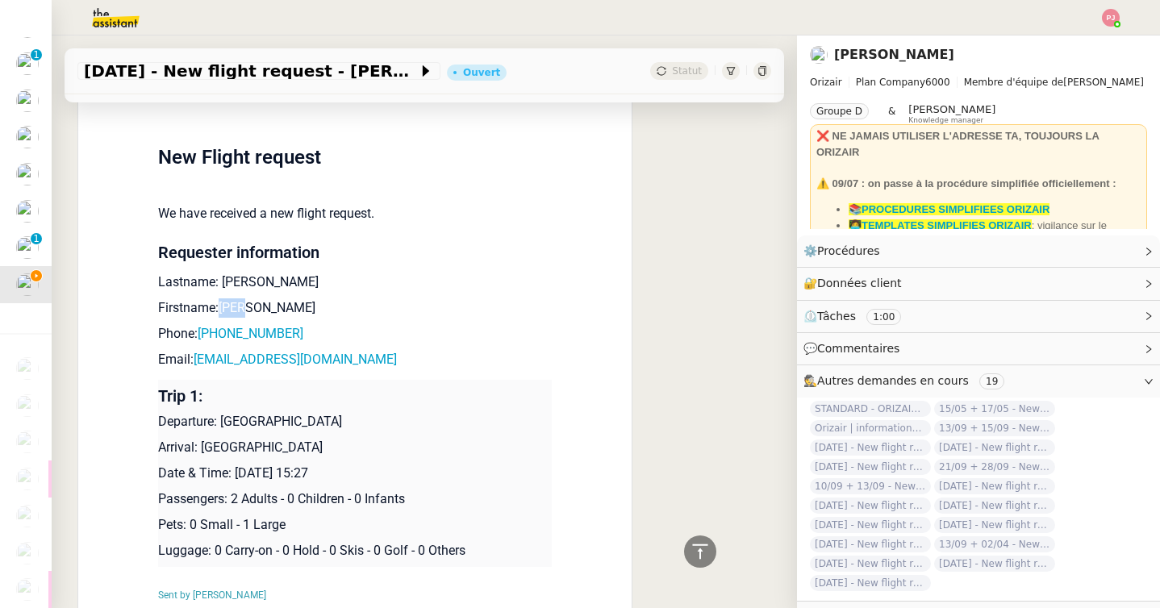
copy p "Hehe"
drag, startPoint x: 296, startPoint y: 330, endPoint x: 210, endPoint y: 332, distance: 85.5
click at [210, 332] on p "Phone: +33781845484" at bounding box center [354, 333] width 393 height 19
copy link "33781845484"
drag, startPoint x: 303, startPoint y: 356, endPoint x: 195, endPoint y: 356, distance: 108.1
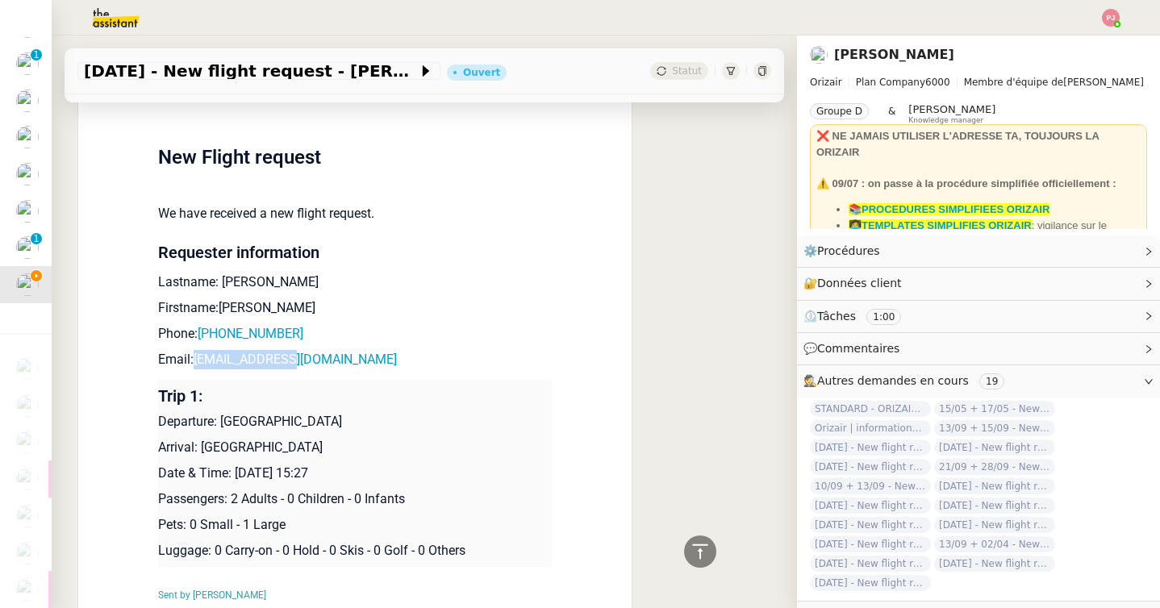
click at [195, 356] on p "Email: jsjs@hshdh.com" at bounding box center [354, 359] width 393 height 19
copy link "jsjs@hshdh.com"
drag, startPoint x: 311, startPoint y: 418, endPoint x: 219, endPoint y: 418, distance: 91.9
click at [219, 418] on p "Departure: Bristol Airport" at bounding box center [354, 421] width 393 height 19
copy p "Bristol Airport"
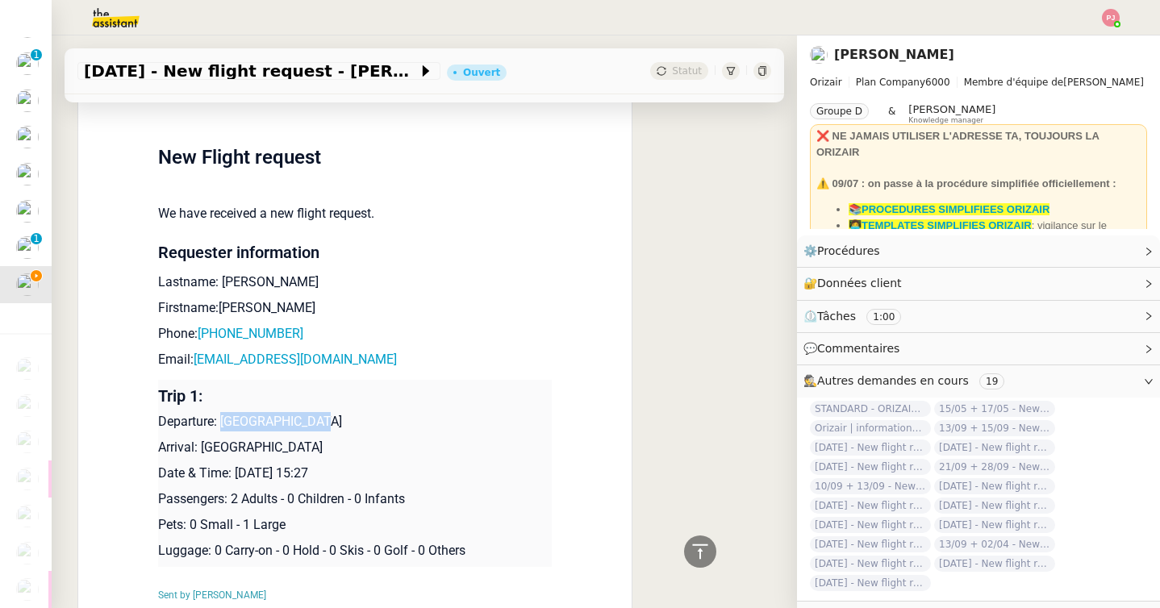
drag, startPoint x: 368, startPoint y: 448, endPoint x: 205, endPoint y: 446, distance: 163.7
click at [205, 446] on p "Arrival: Copenhagen Kastrup Airport" at bounding box center [354, 447] width 393 height 19
copy p "Copenhagen Kastrup Airport"
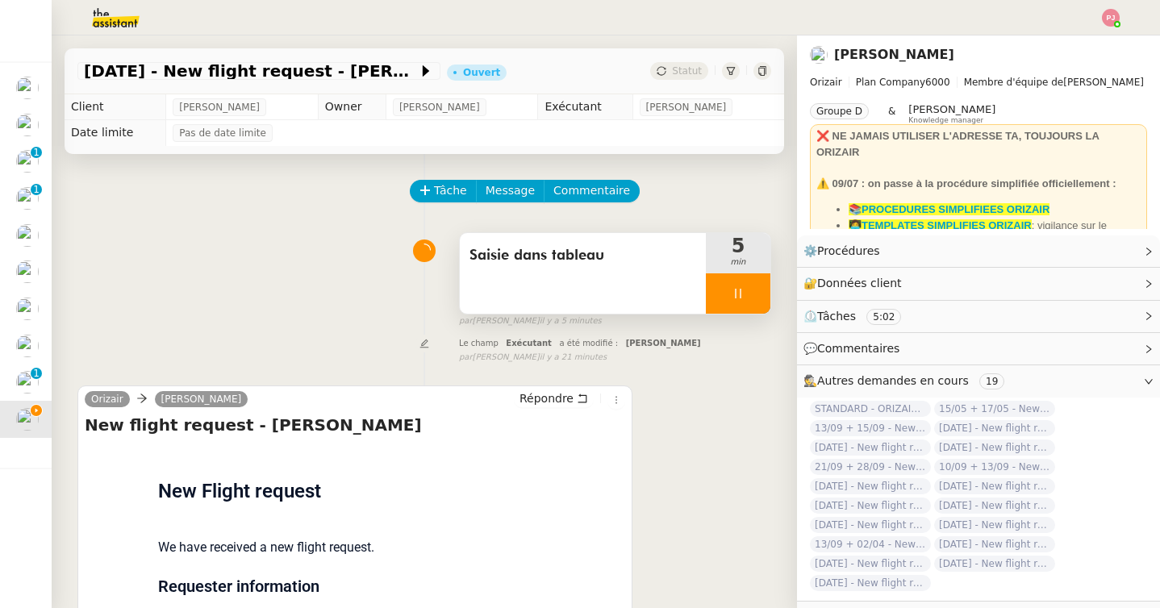
scroll to position [0, 0]
click at [731, 296] on icon at bounding box center [737, 293] width 13 height 13
click at [772, 296] on div "Tâche Message Commentaire Veuillez patienter une erreur s'est produite 👌👌👌 mess…" at bounding box center [424, 586] width 745 height 864
click at [759, 296] on icon at bounding box center [753, 293] width 13 height 13
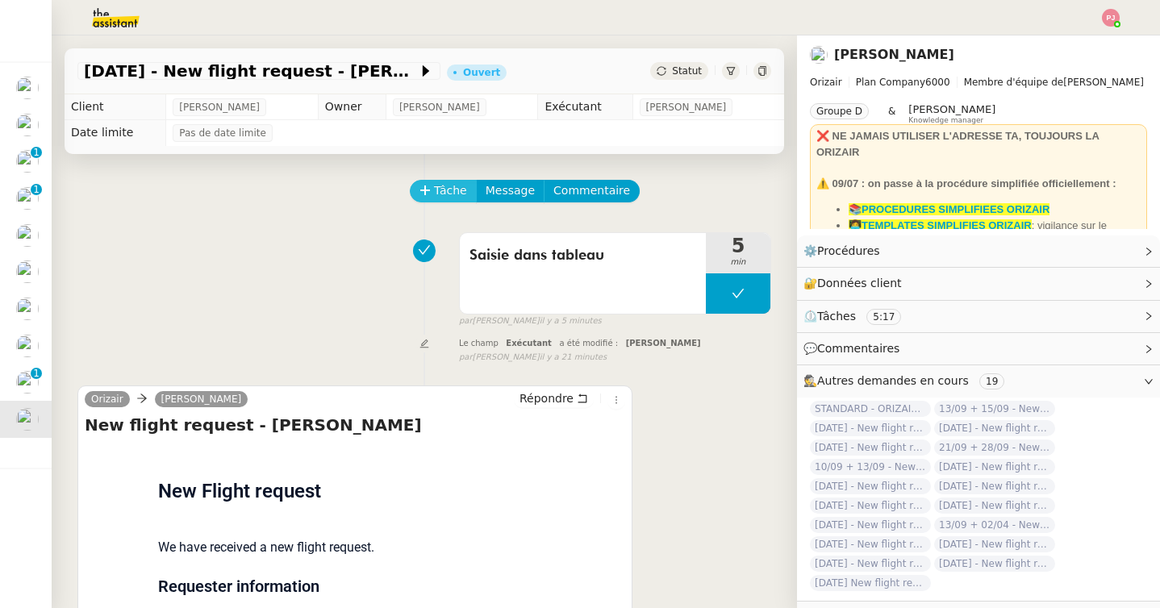
click at [439, 185] on span "Tâche" at bounding box center [450, 190] width 33 height 19
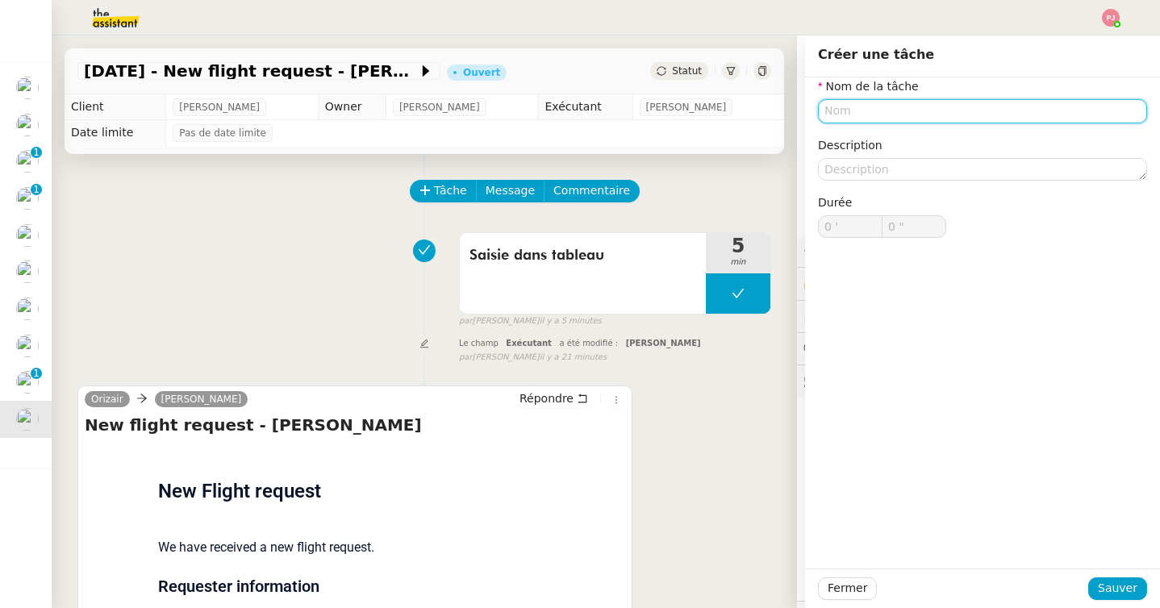
click at [868, 106] on input "text" at bounding box center [982, 110] width 329 height 23
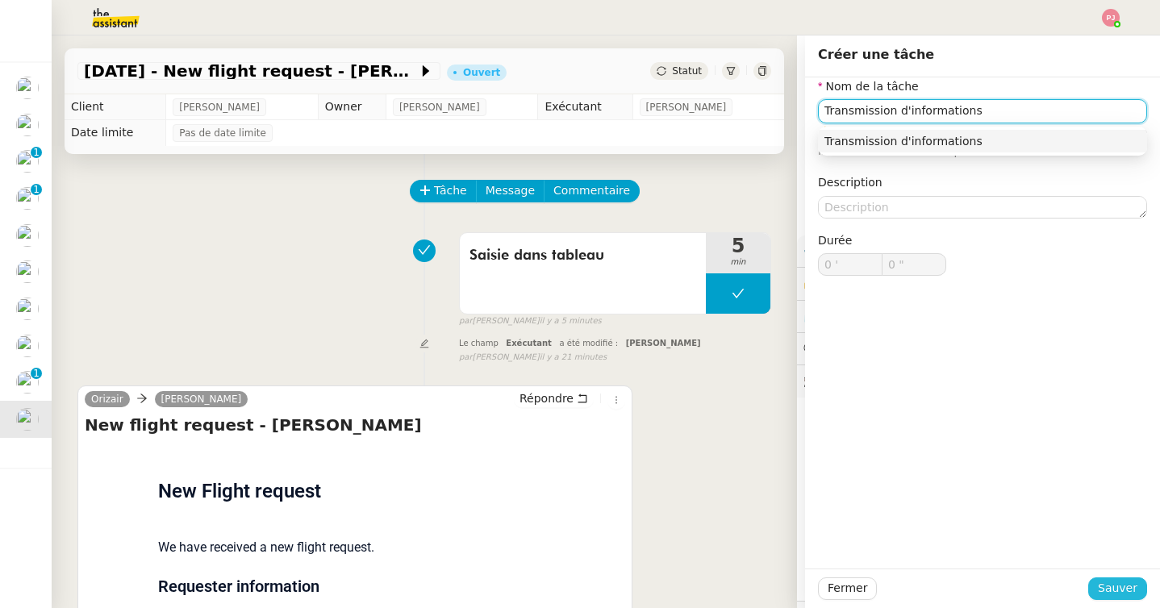
type input "Transmission d'informations"
click at [1118, 590] on span "Sauver" at bounding box center [1117, 588] width 40 height 19
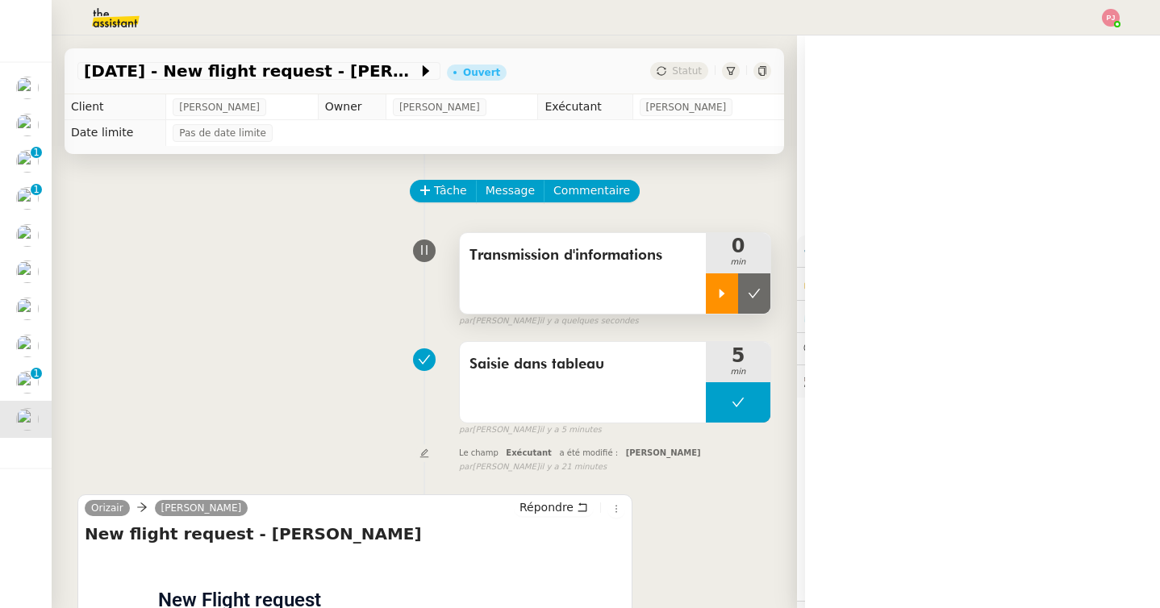
click at [723, 307] on div at bounding box center [722, 293] width 32 height 40
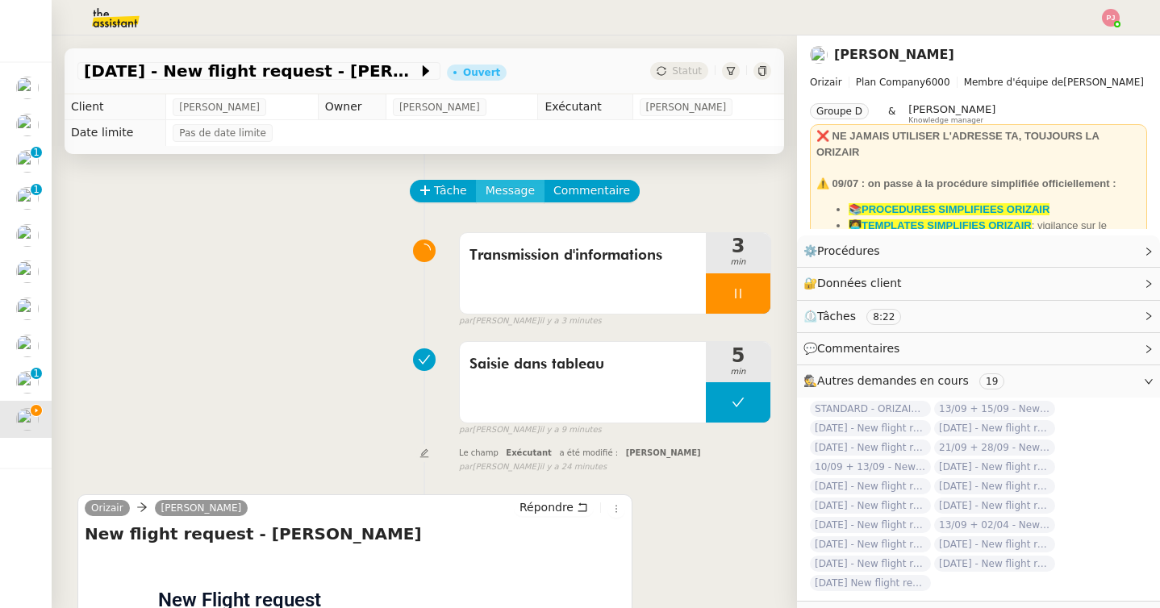
click at [519, 189] on span "Message" at bounding box center [509, 190] width 49 height 19
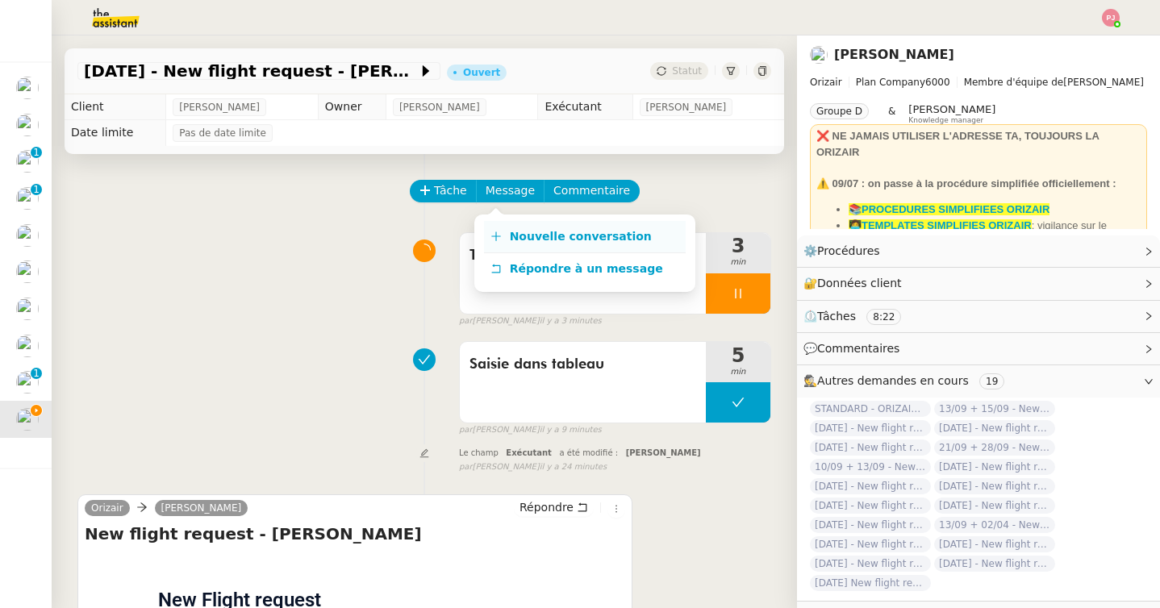
click at [530, 242] on span "Nouvelle conversation" at bounding box center [581, 236] width 142 height 13
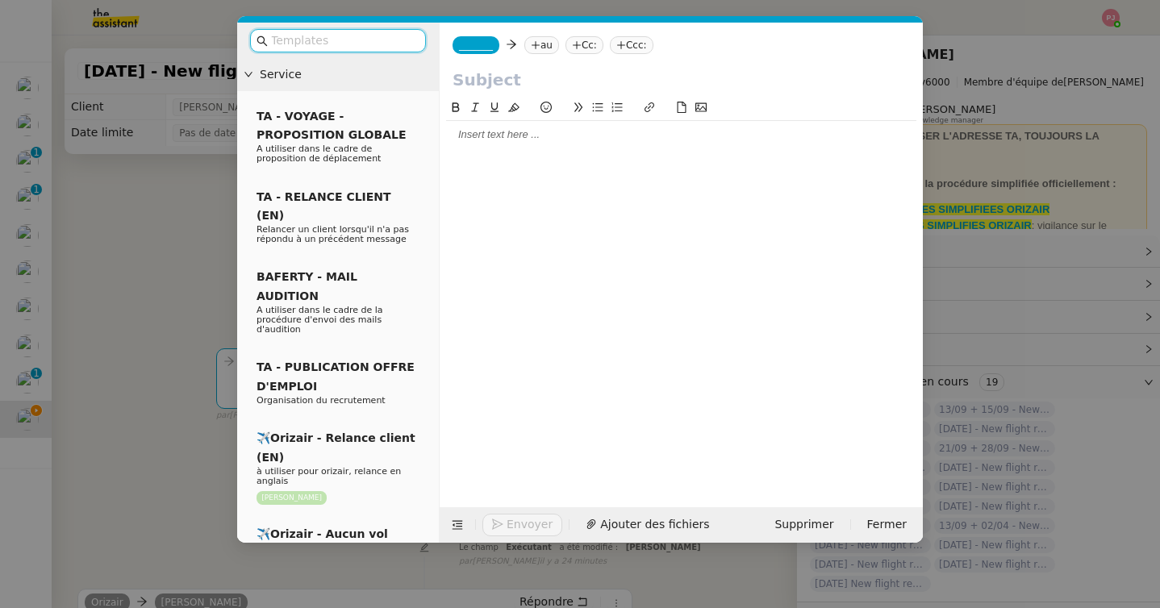
click at [405, 43] on input "text" at bounding box center [343, 40] width 145 height 19
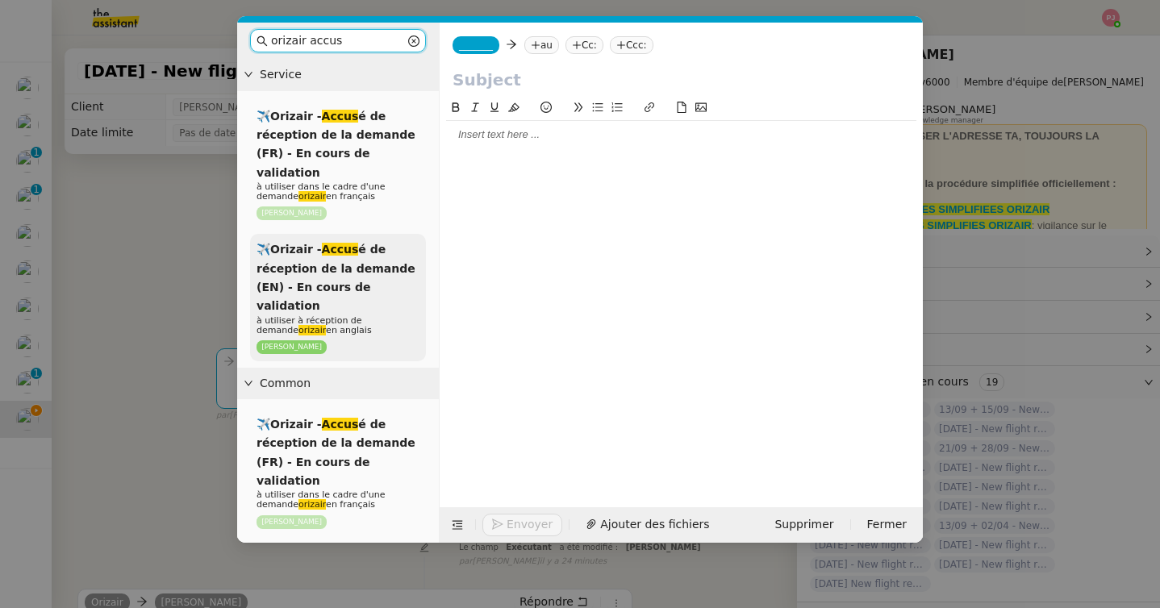
type input "orizair accus"
click at [333, 257] on div "✈️Orizair - Accus é de réception de la demande (EN) - En cours de validation à …" at bounding box center [338, 297] width 176 height 127
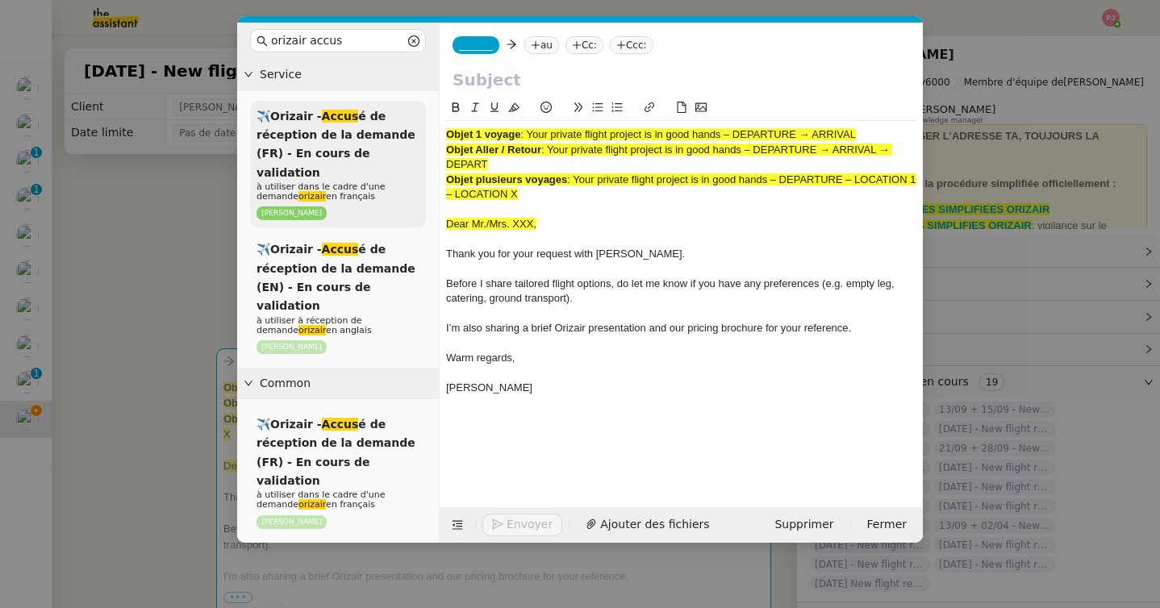
click at [349, 181] on span "à utiliser dans le cadre d'une demande orizair en français" at bounding box center [320, 191] width 128 height 20
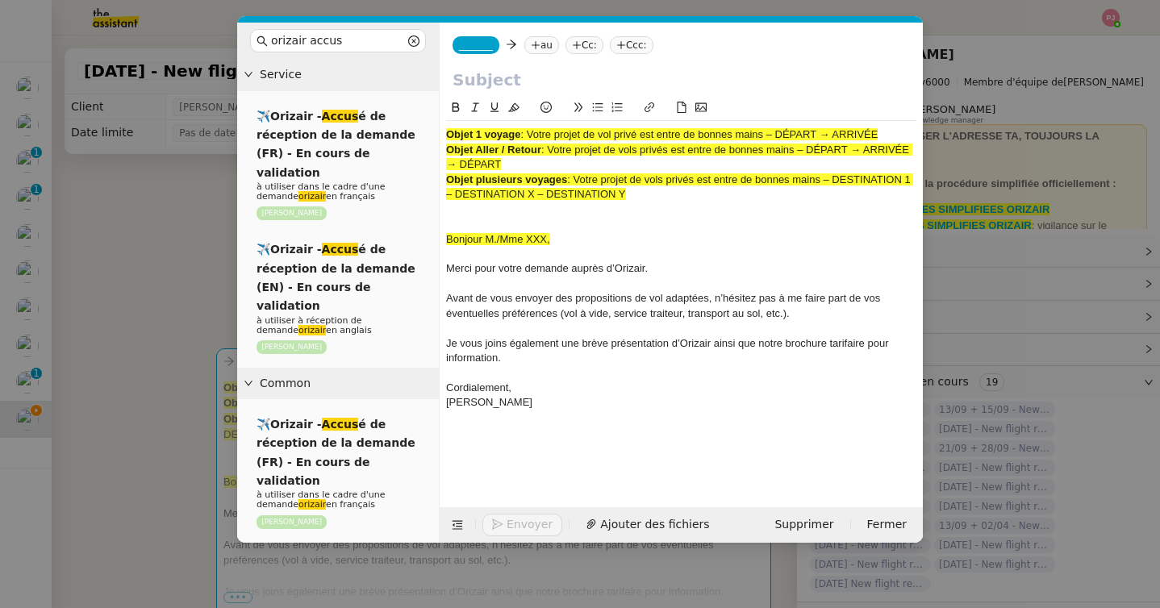
drag, startPoint x: 530, startPoint y: 135, endPoint x: 922, endPoint y: 132, distance: 391.9
click at [922, 132] on nz-spin "Objet 1 voyage : Votre projet de vol privé est entre de bonnes mains – DÉPART →…" at bounding box center [680, 293] width 483 height 390
copy span "Votre projet de vol privé est entre de bonnes mains – DÉPART → ARRIVÉE"
click at [577, 85] on input "text" at bounding box center [680, 80] width 457 height 24
paste input "Votre projet de vol privé est entre de bonnes mains – DÉPART → ARRIVÉE"
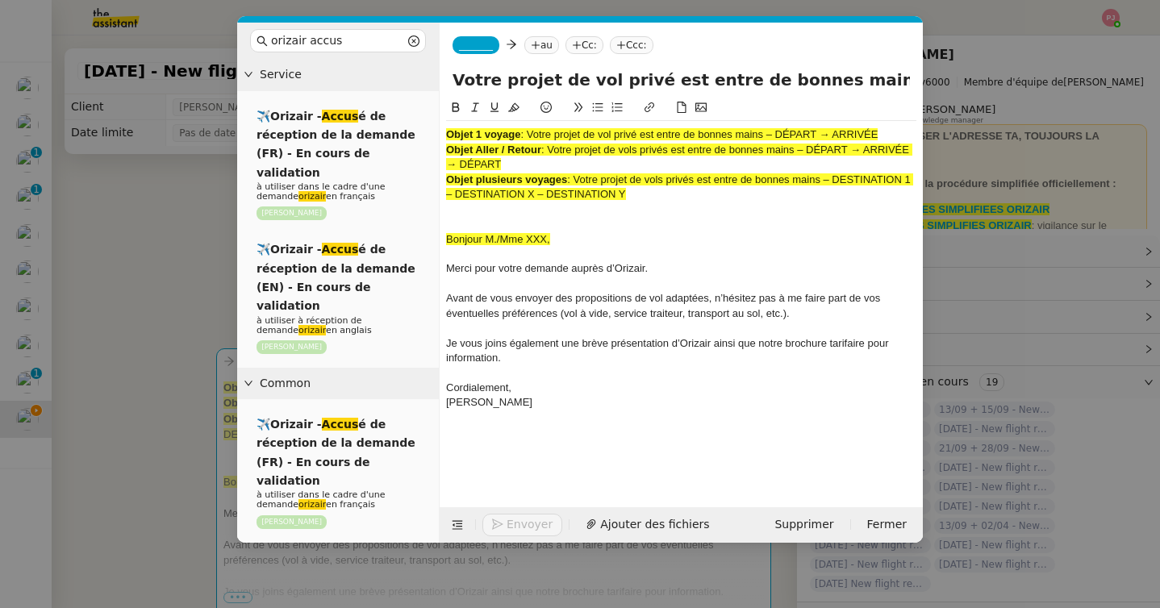
scroll to position [0, 96]
type input "Votre projet de vol privé est entre de bonnes mains – DÉPART → ARRIVÉE"
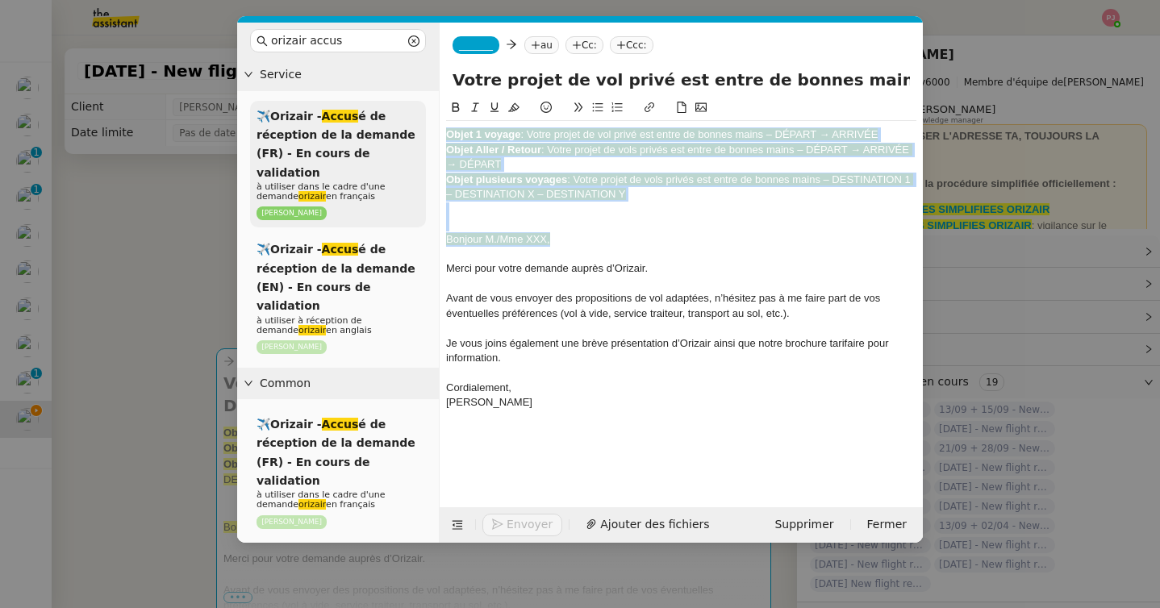
drag, startPoint x: 556, startPoint y: 245, endPoint x: 417, endPoint y: 119, distance: 187.8
click at [417, 119] on nz-layout "orizair accus Service ✈️Orizair - Accus é de réception de la demande (FR) - En …" at bounding box center [579, 283] width 685 height 520
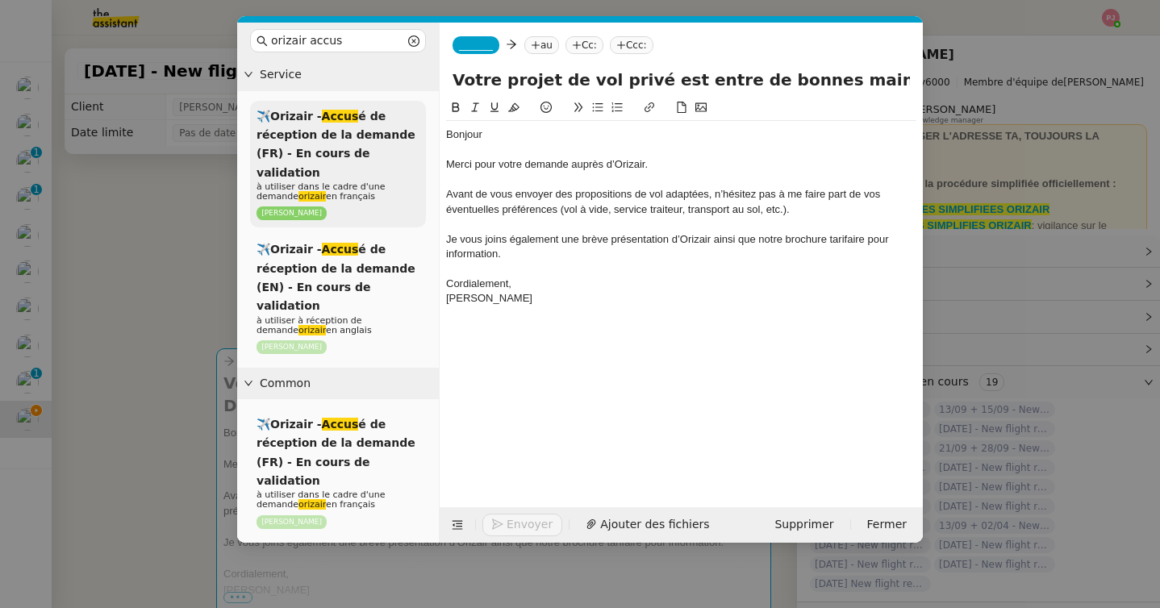
drag, startPoint x: 493, startPoint y: 135, endPoint x: 373, endPoint y: 135, distance: 119.3
click at [373, 135] on nz-layout "orizair accus Service ✈️Orizair - Accus é de réception de la demande (FR) - En …" at bounding box center [579, 283] width 685 height 520
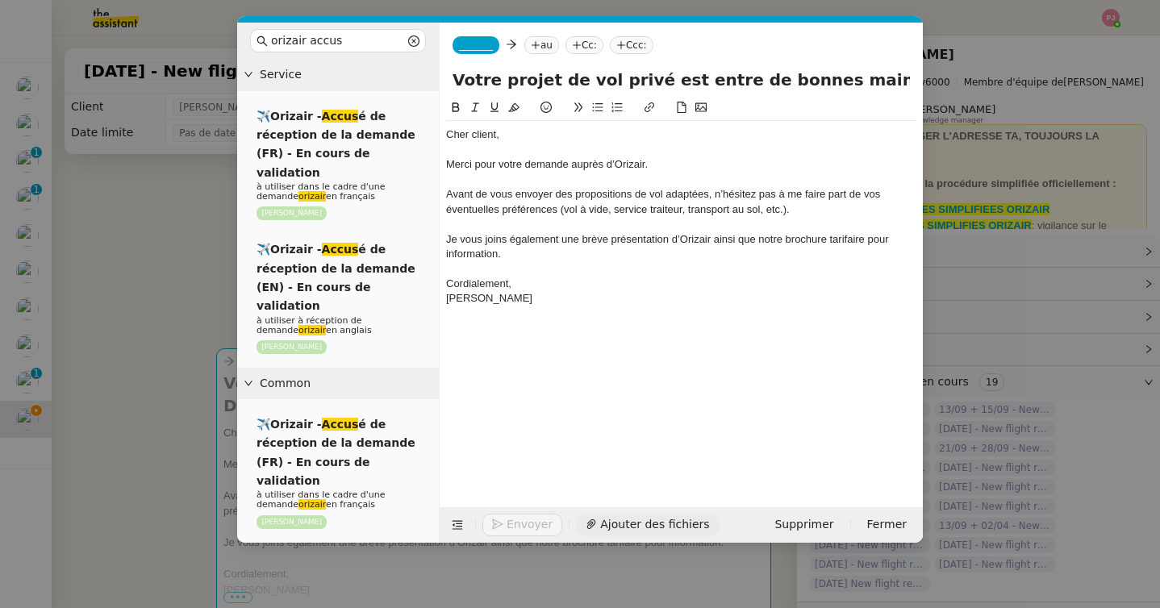
click at [618, 521] on span "Ajouter des fichiers" at bounding box center [654, 524] width 109 height 19
click at [475, 46] on span "_______" at bounding box center [476, 45] width 34 height 11
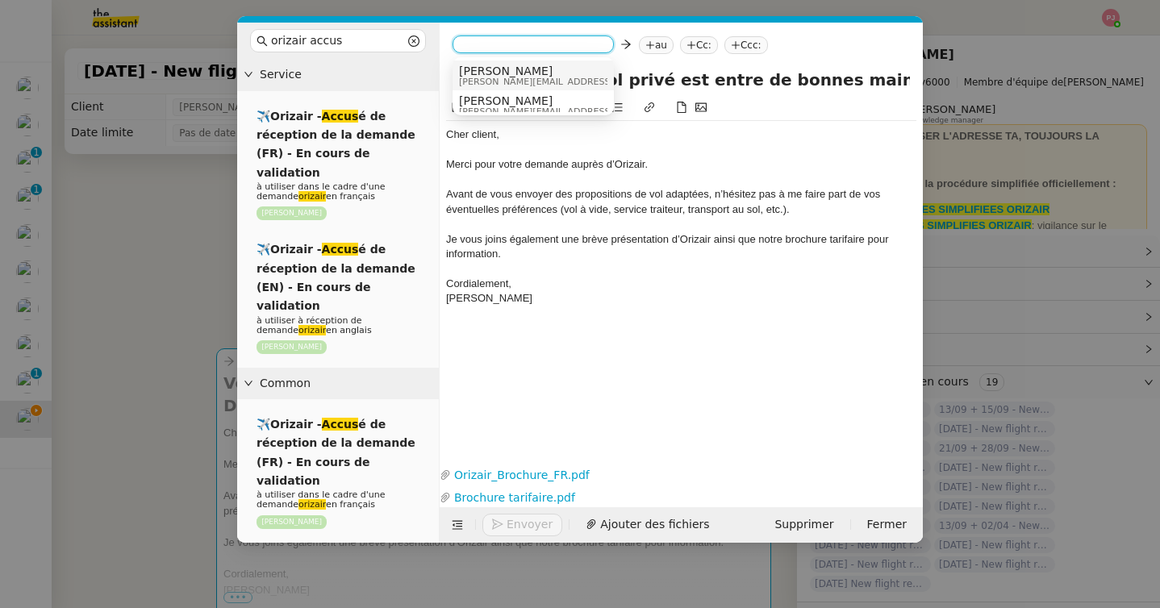
click at [508, 69] on span "[PERSON_NAME]" at bounding box center [573, 71] width 229 height 13
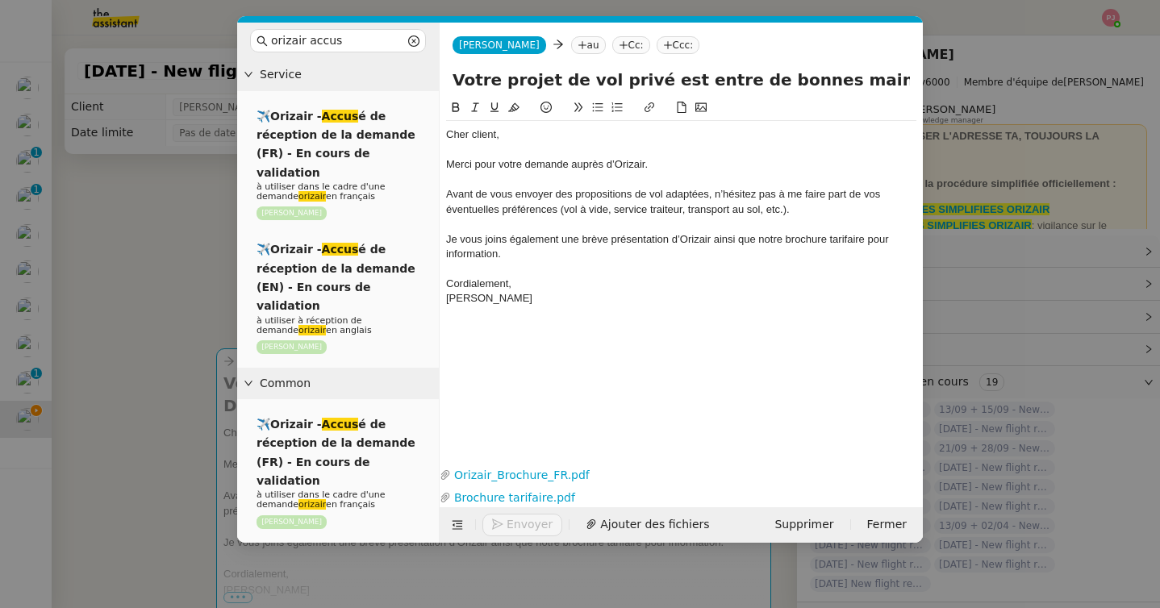
click at [577, 41] on icon at bounding box center [582, 45] width 10 height 10
click at [177, 265] on nz-modal-container "orizair accus Service ✈️Orizair - Accus é de réception de la demande (FR) - En …" at bounding box center [580, 304] width 1160 height 608
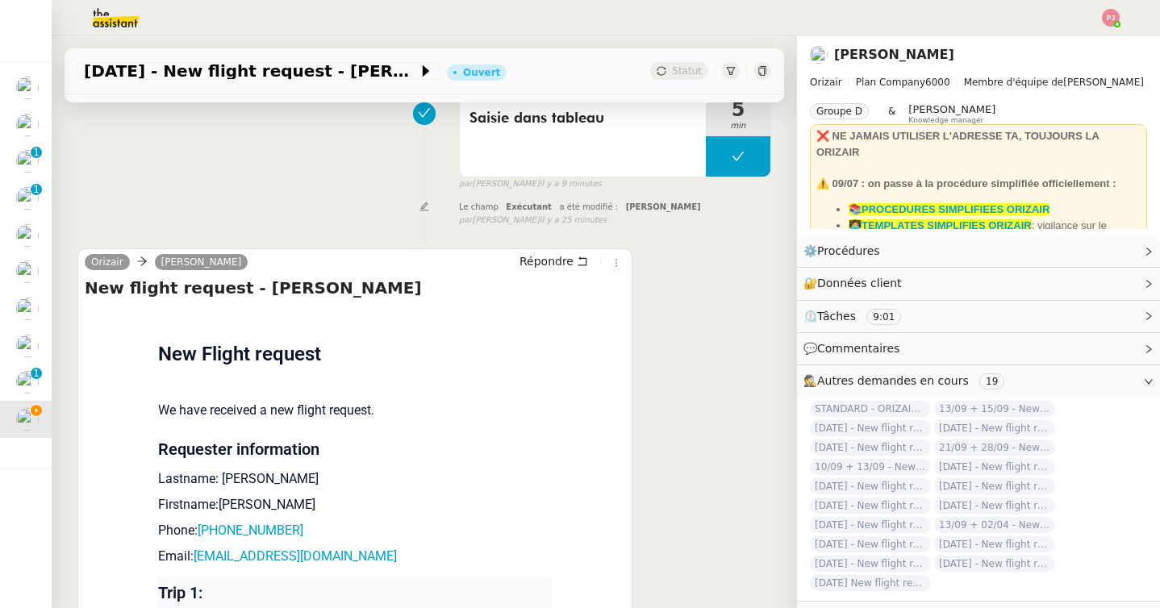
scroll to position [968, 0]
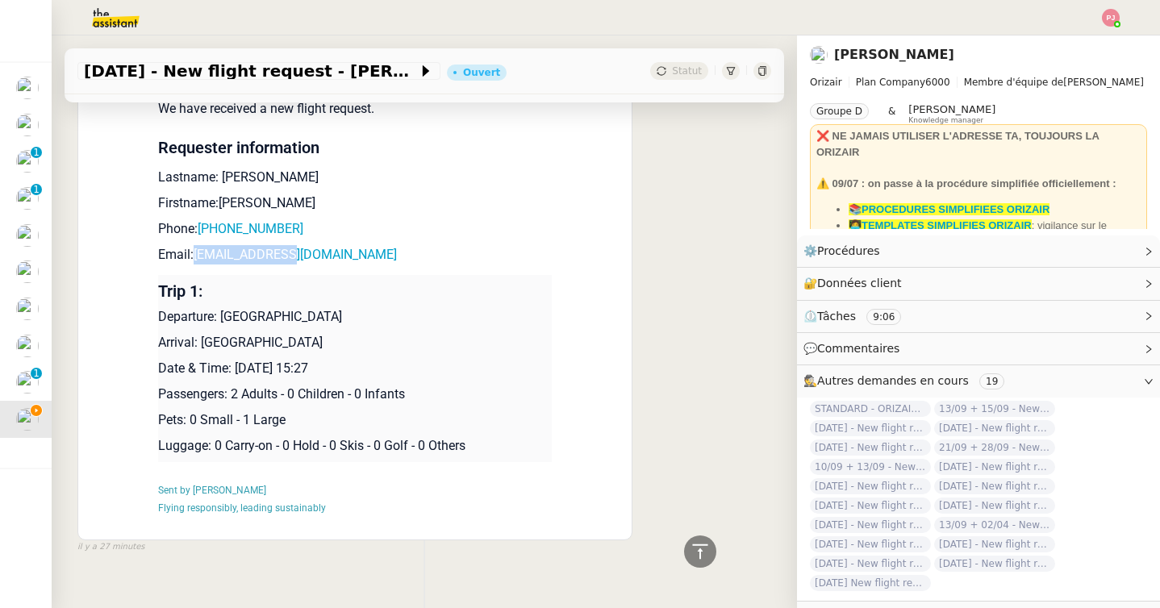
drag, startPoint x: 312, startPoint y: 232, endPoint x: 194, endPoint y: 234, distance: 117.7
click at [194, 245] on p "Email: jsjs@hshdh.com" at bounding box center [354, 254] width 393 height 19
copy p "jsjs@hshdh.com"
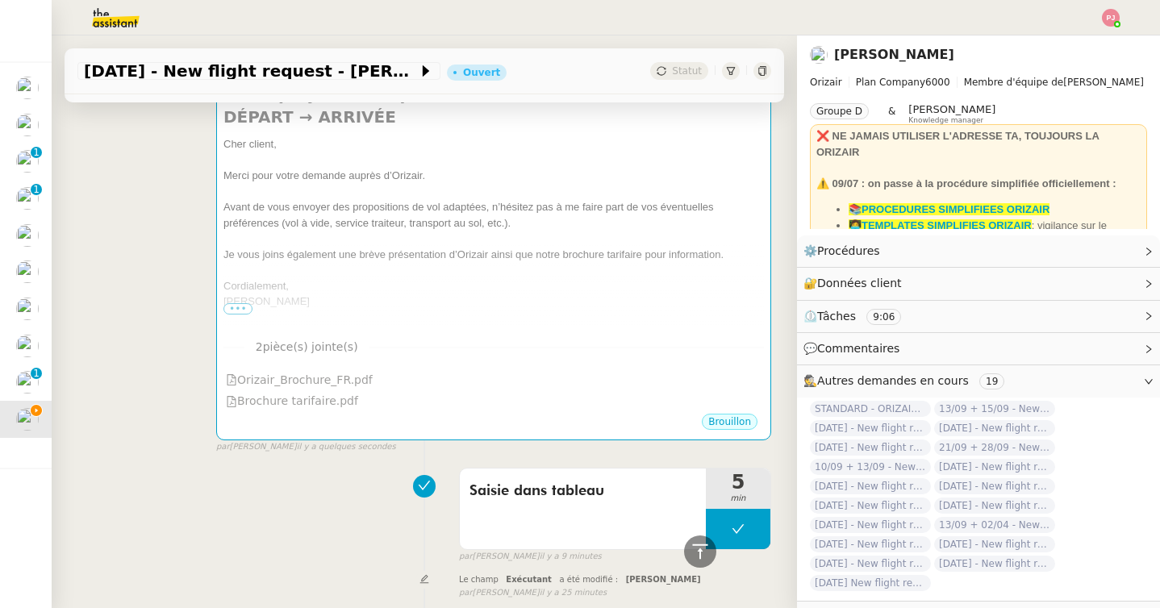
scroll to position [0, 0]
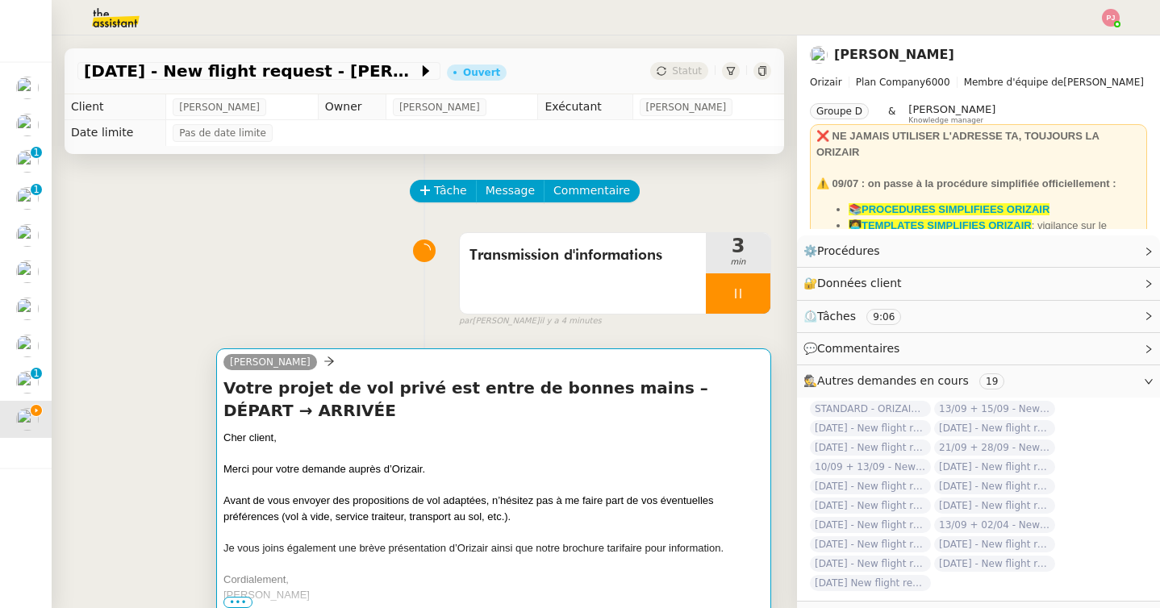
click at [321, 493] on div "Avant de vous envoyer des propositions de vol adaptées, n’hésitez pas à me fair…" at bounding box center [493, 508] width 540 height 31
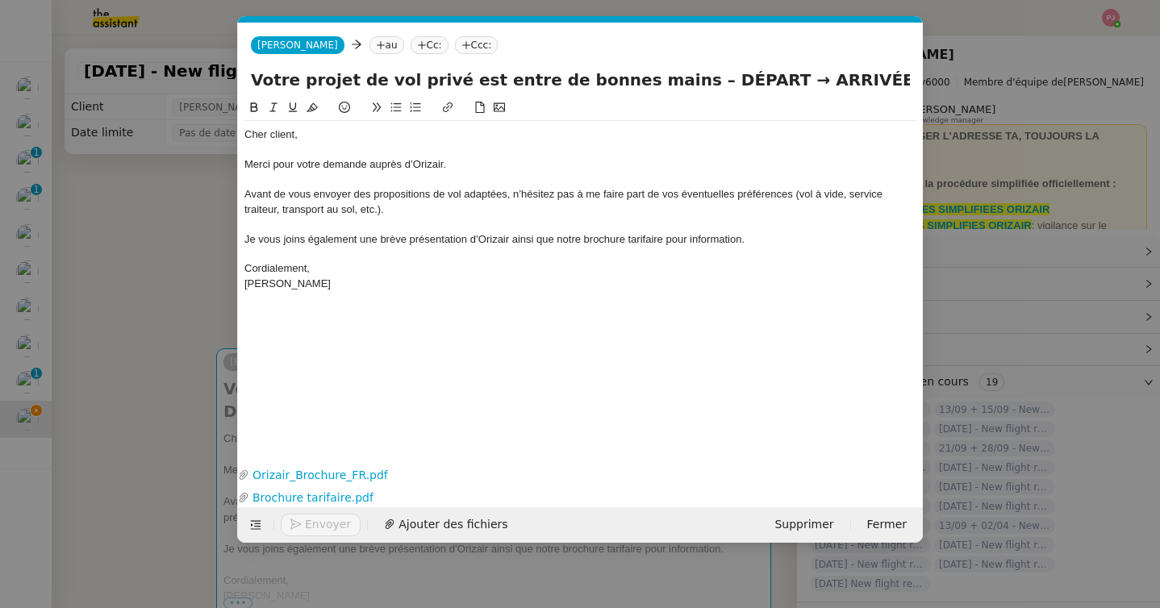
scroll to position [0, 100]
click at [369, 50] on nz-tag "au" at bounding box center [386, 45] width 35 height 18
paste input "jsjs@hshdh.com"
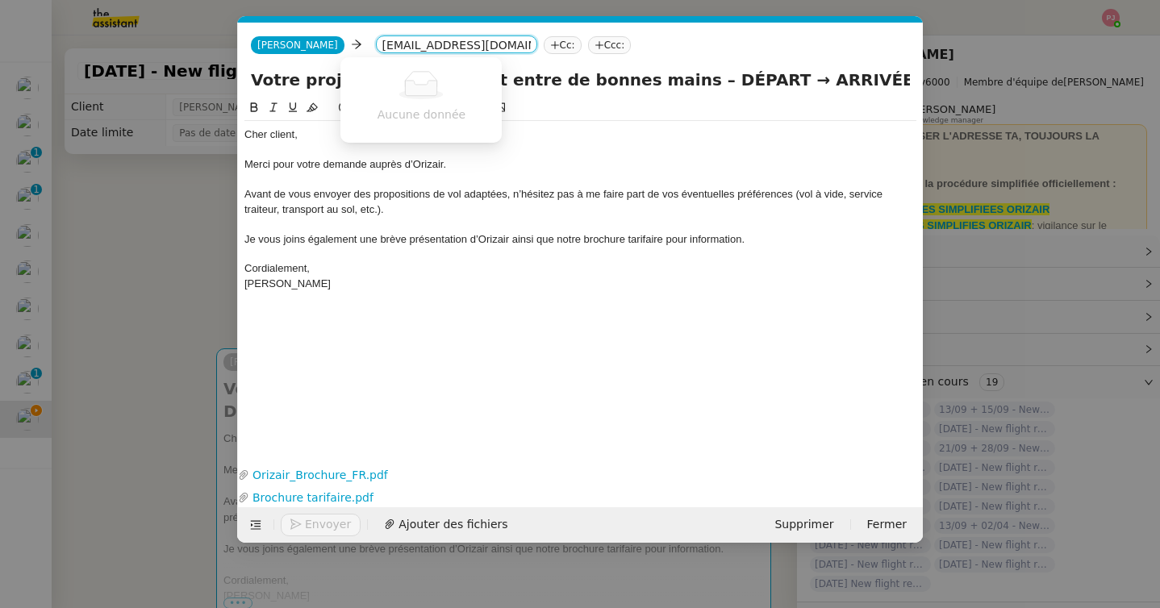
click at [376, 46] on nz-select-top-control "jsjs@hshdh.com" at bounding box center [456, 44] width 161 height 18
click at [382, 44] on input "jsjs@hshdh.com" at bounding box center [456, 46] width 148 height 16
type input "jsjs@hshdh.com"
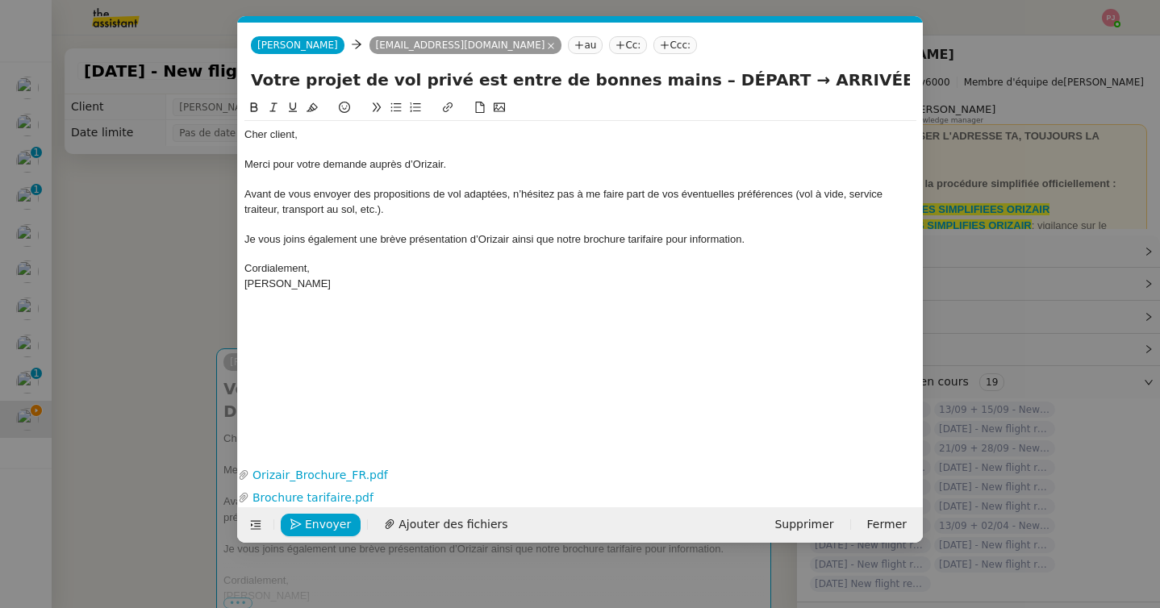
click at [653, 43] on nz-tag "Ccc:" at bounding box center [675, 45] width 44 height 18
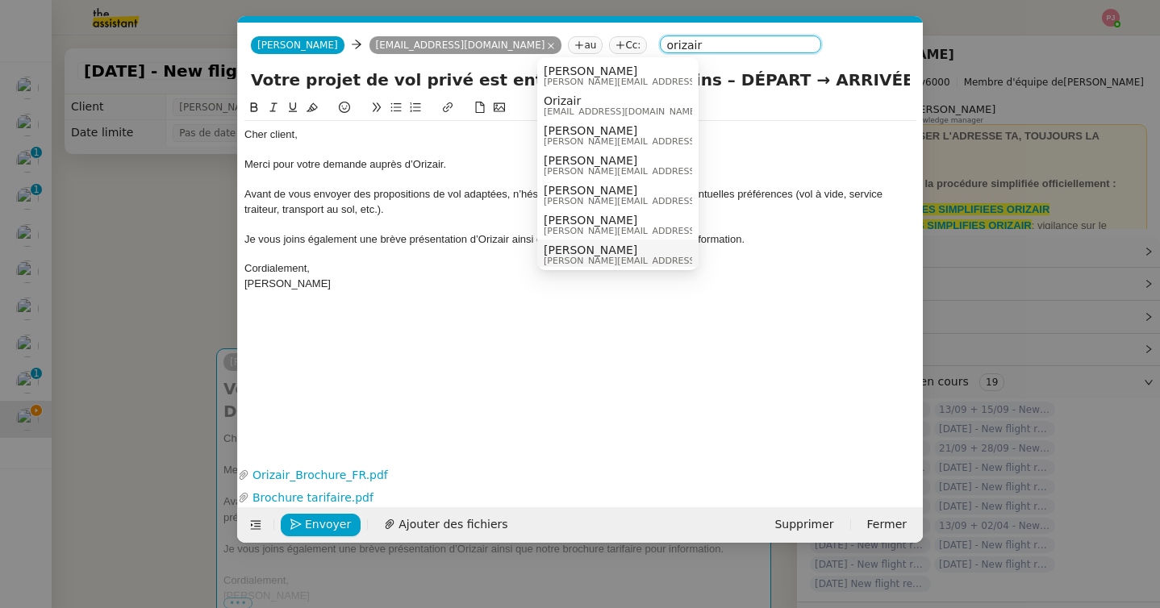
type input "orizair"
click at [569, 253] on span "[PERSON_NAME]" at bounding box center [657, 250] width 229 height 13
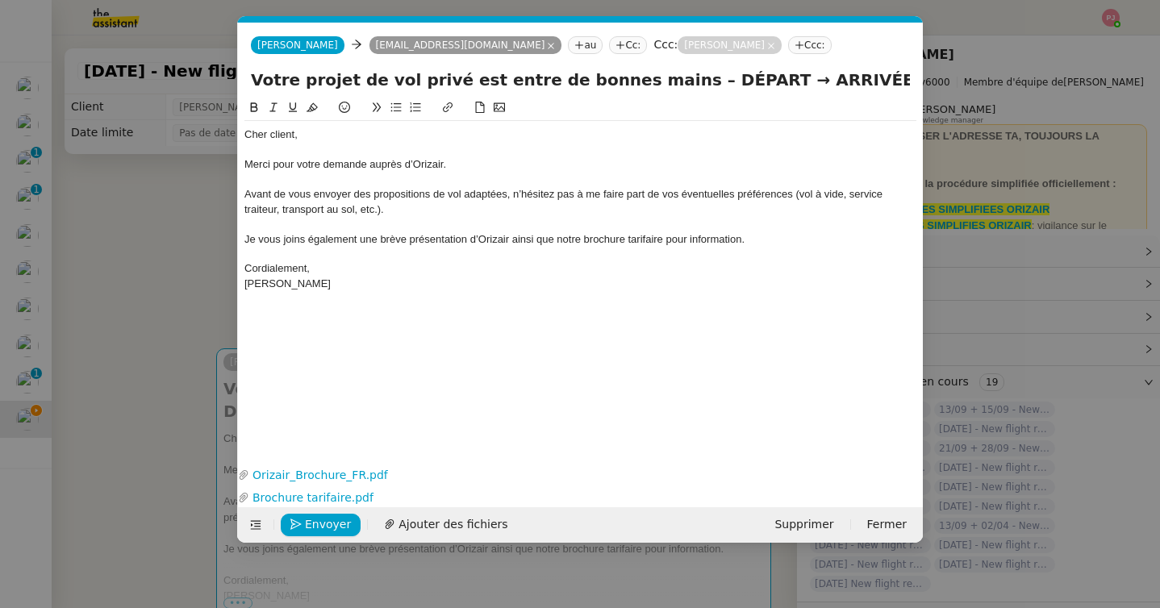
click at [60, 468] on nz-modal-container "orizair accus Service ✈️Orizair - Accus é de réception de la demande (FR) - En …" at bounding box center [580, 304] width 1160 height 608
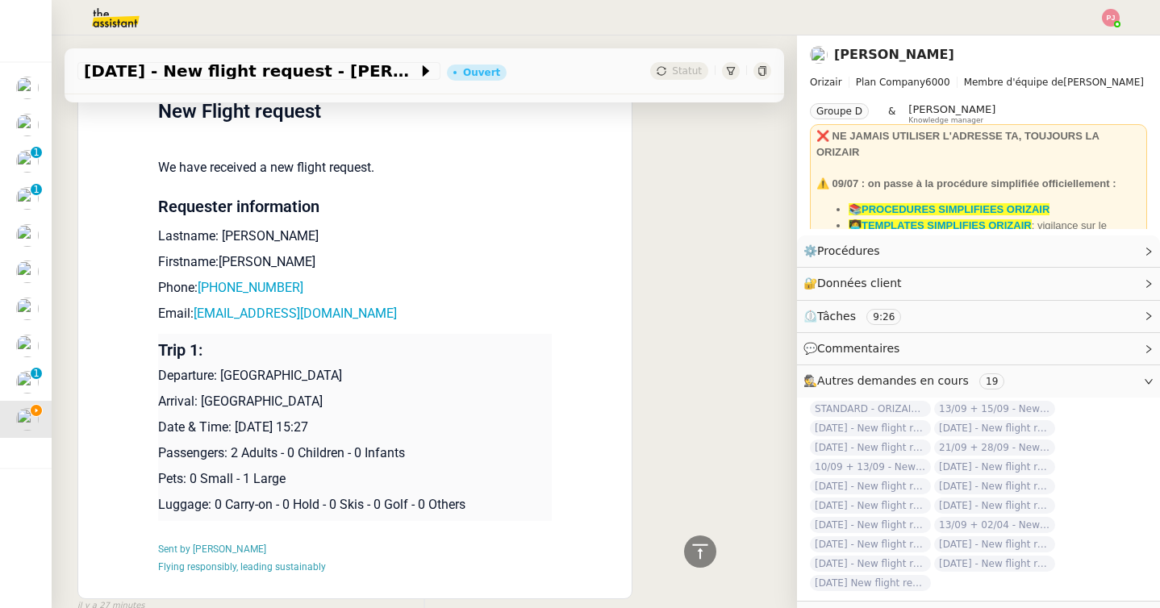
scroll to position [933, 0]
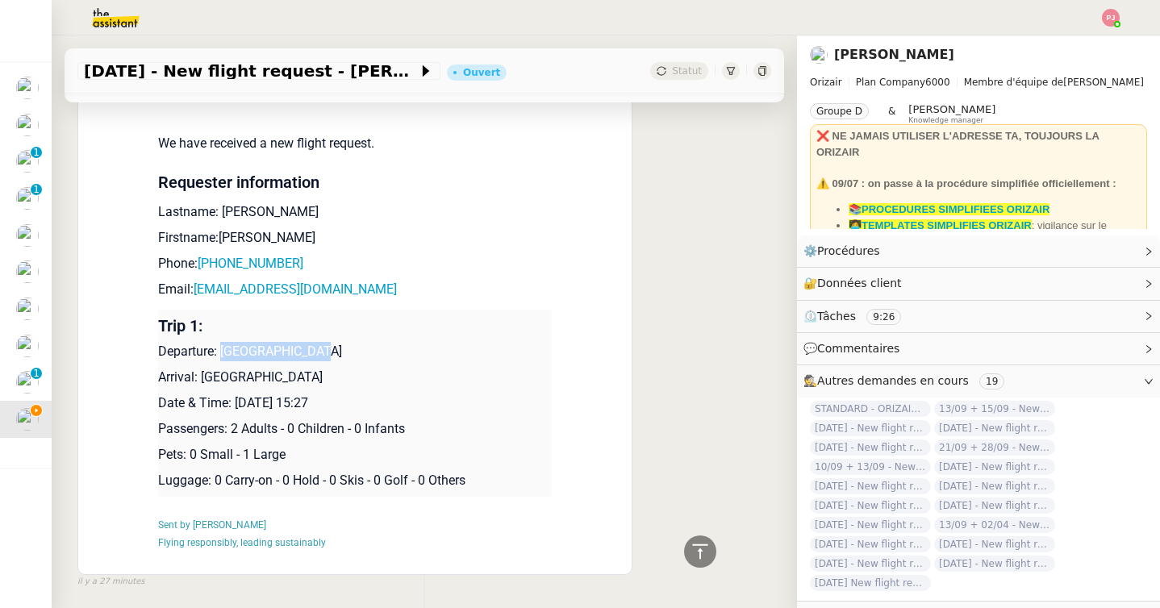
drag, startPoint x: 307, startPoint y: 329, endPoint x: 225, endPoint y: 327, distance: 82.3
click at [225, 342] on p "Departure: Bristol Airport" at bounding box center [354, 351] width 393 height 19
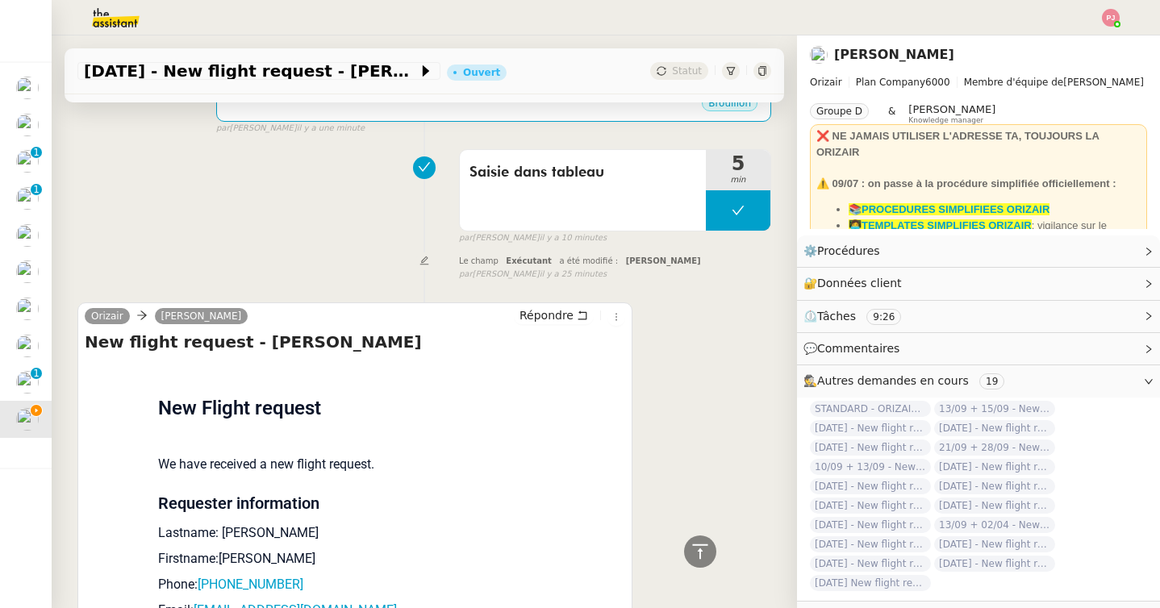
scroll to position [0, 0]
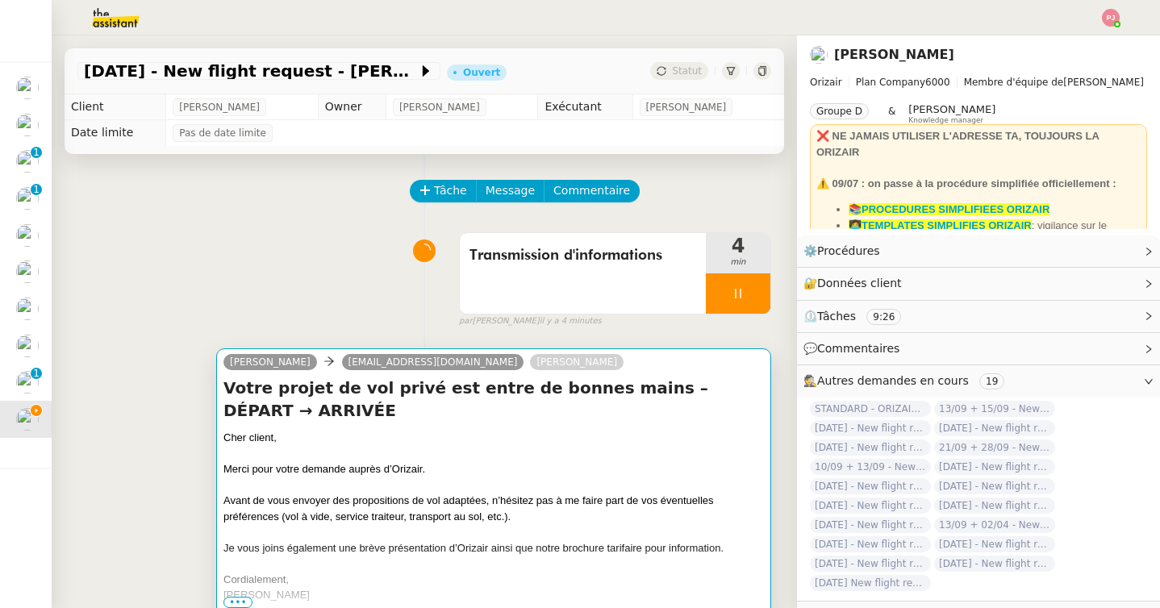
click at [306, 446] on div at bounding box center [493, 454] width 540 height 16
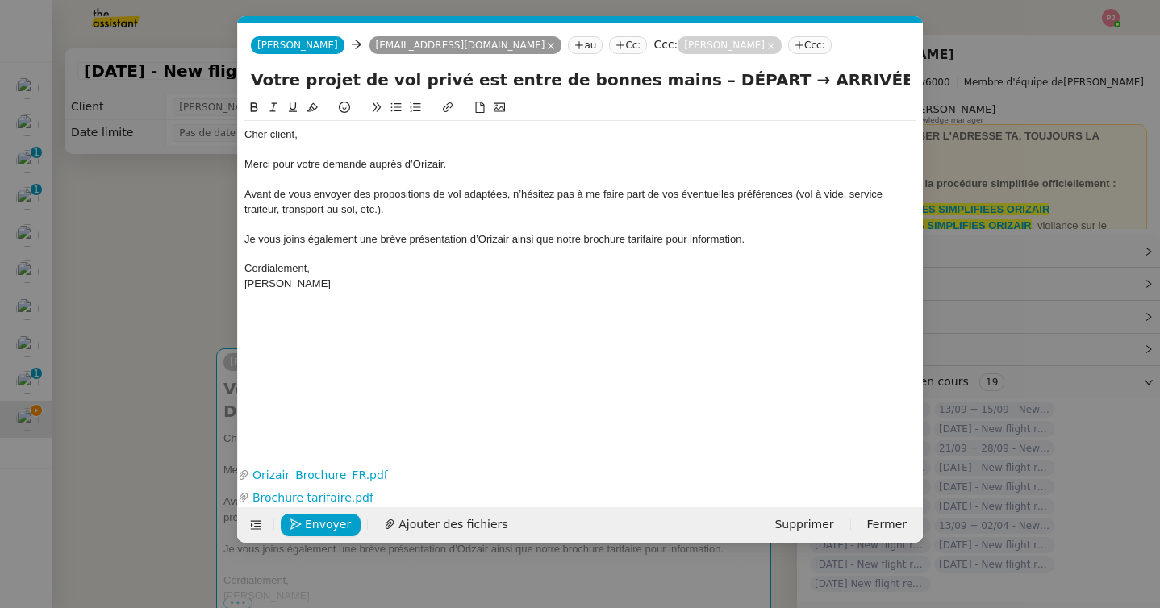
scroll to position [0, 100]
drag, startPoint x: 712, startPoint y: 79, endPoint x: 653, endPoint y: 79, distance: 58.9
click at [653, 79] on input "Votre projet de vol privé est entre de bonnes mains – DÉPART → ARRIVÉE" at bounding box center [580, 80] width 659 height 24
paste input "Bristol Airport"
type input "Votre projet de vol privé est entre de bonnes mains – Bristol Airport → ARRIVÉE"
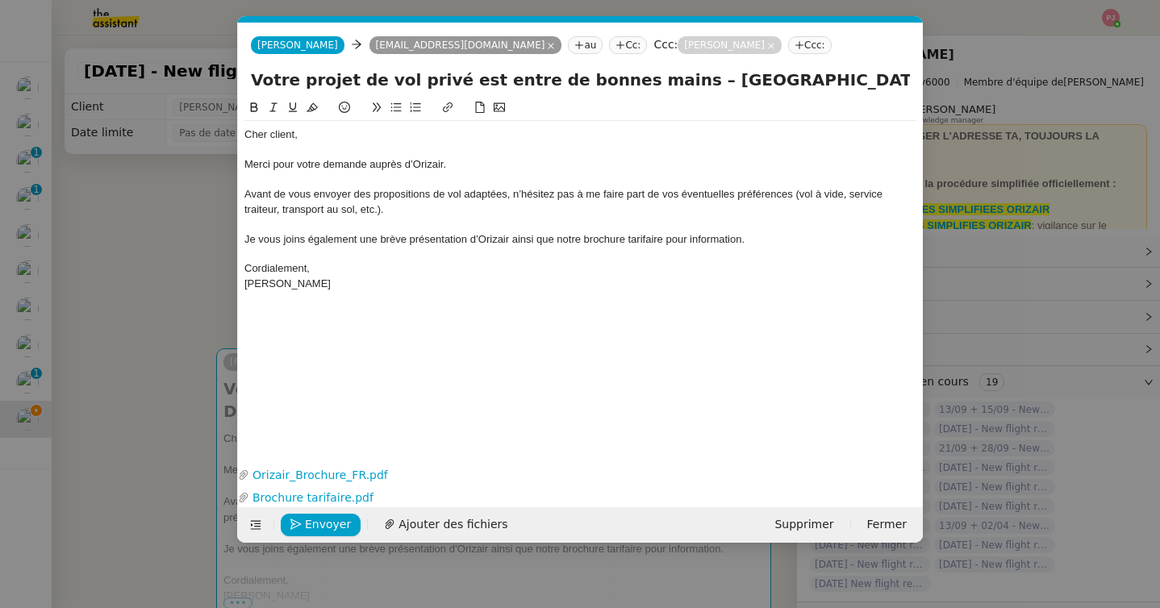
click at [169, 304] on nz-modal-container "orizair accus Service ✈️Orizair - Accus é de réception de la demande (FR) - En …" at bounding box center [580, 304] width 1160 height 608
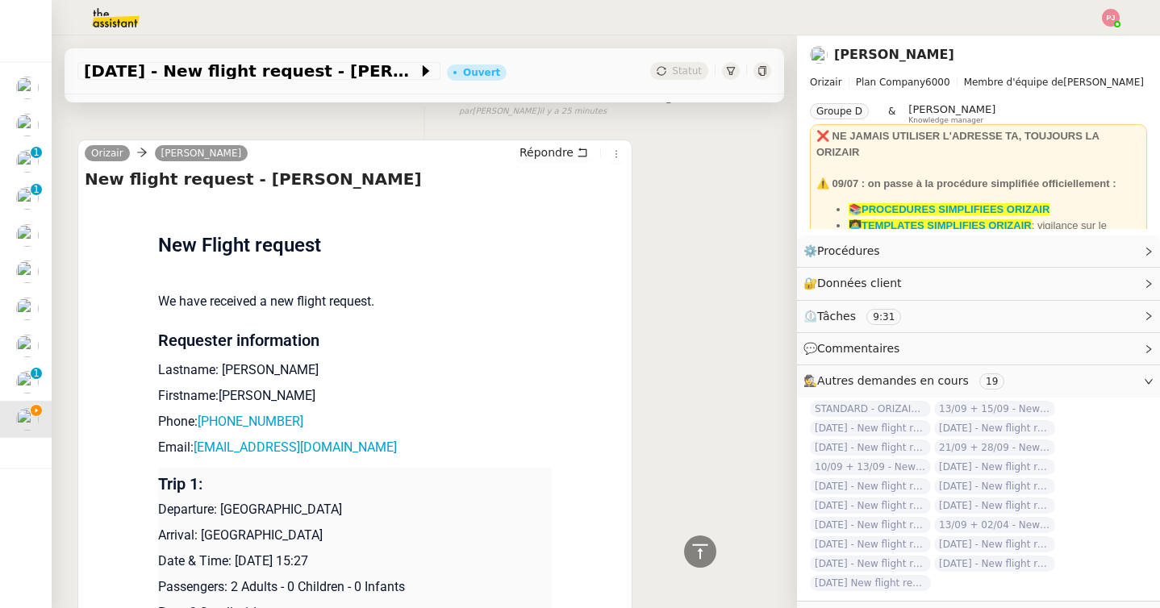
scroll to position [795, 0]
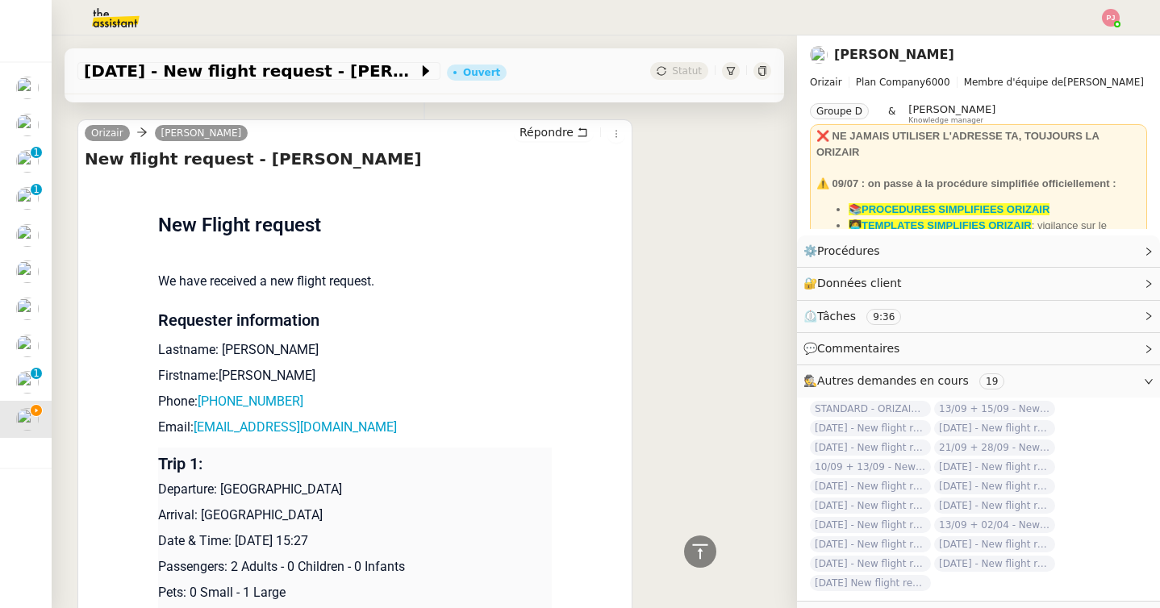
drag, startPoint x: 385, startPoint y: 511, endPoint x: 204, endPoint y: 511, distance: 181.4
click at [204, 511] on p "Arrival: Copenhagen Kastrup Airport" at bounding box center [354, 515] width 393 height 19
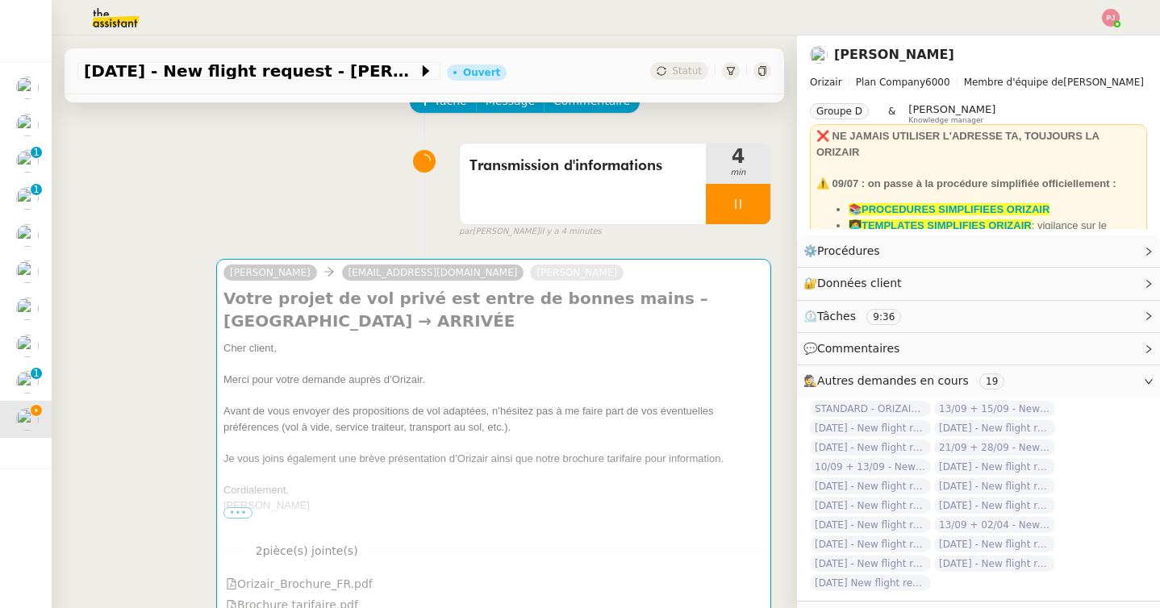
scroll to position [0, 0]
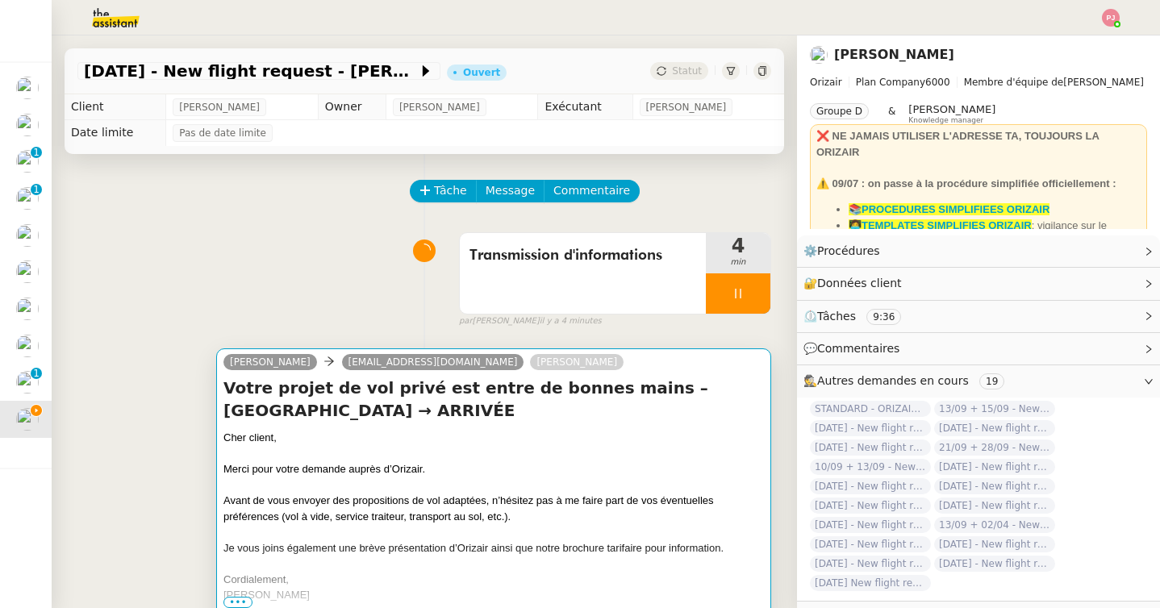
click at [330, 524] on div "Avant de vous envoyer des propositions de vol adaptées, n’hésitez pas à me fair…" at bounding box center [493, 508] width 540 height 31
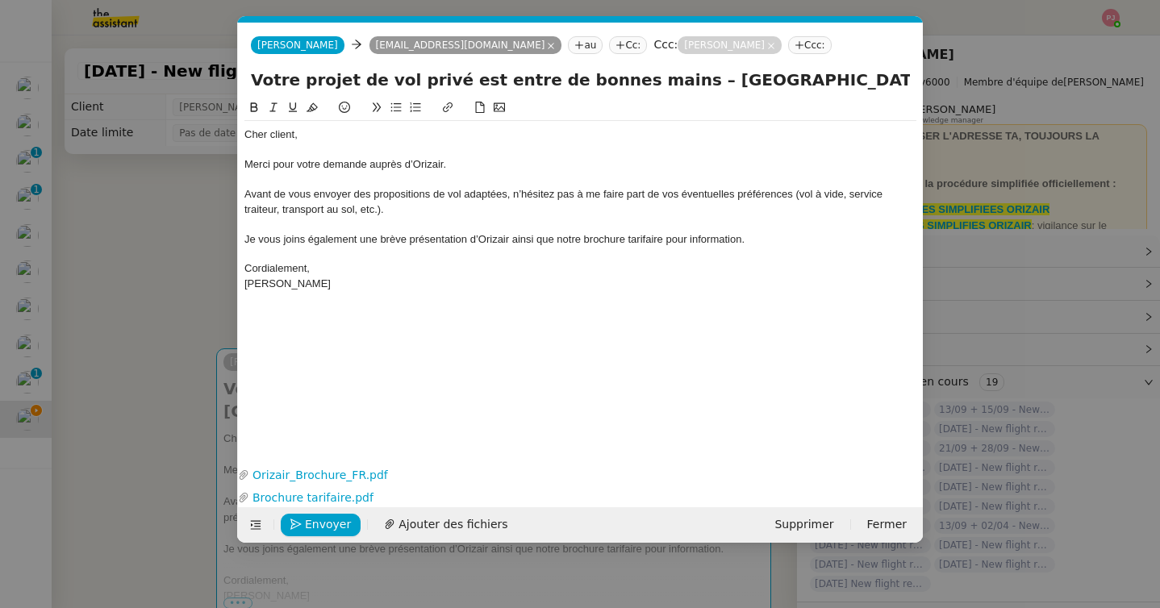
scroll to position [0, 100]
drag, startPoint x: 778, startPoint y: 79, endPoint x: 860, endPoint y: 79, distance: 81.4
click at [860, 79] on input "Votre projet de vol privé est entre de bonnes mains – Bristol Airport → ARRIVÉE" at bounding box center [580, 80] width 659 height 24
paste input "Copenhagen Kastrup Airport"
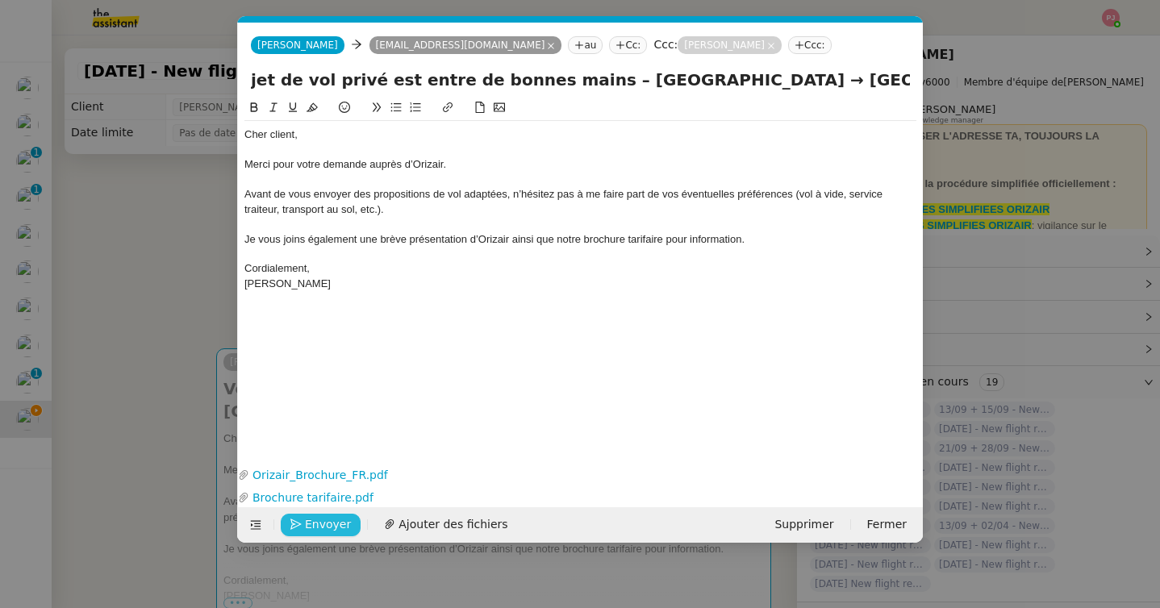
type input "Votre projet de vol privé est entre de bonnes mains – Bristol Airport → Copenha…"
click at [333, 523] on span "Envoyer" at bounding box center [328, 524] width 46 height 19
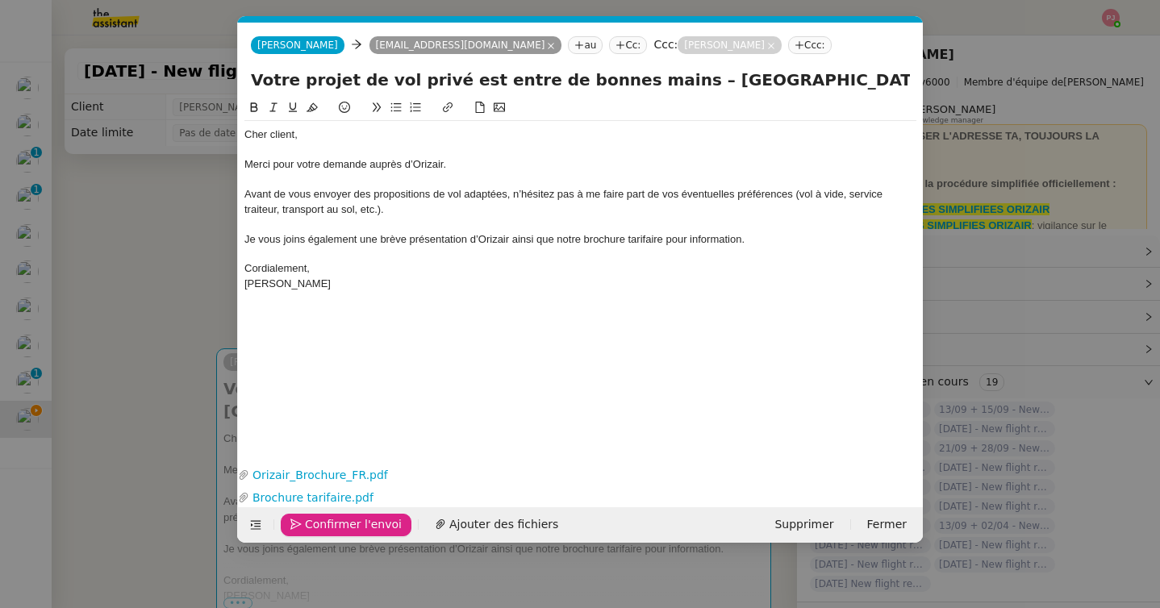
click at [333, 523] on span "Confirmer l'envoi" at bounding box center [353, 524] width 97 height 19
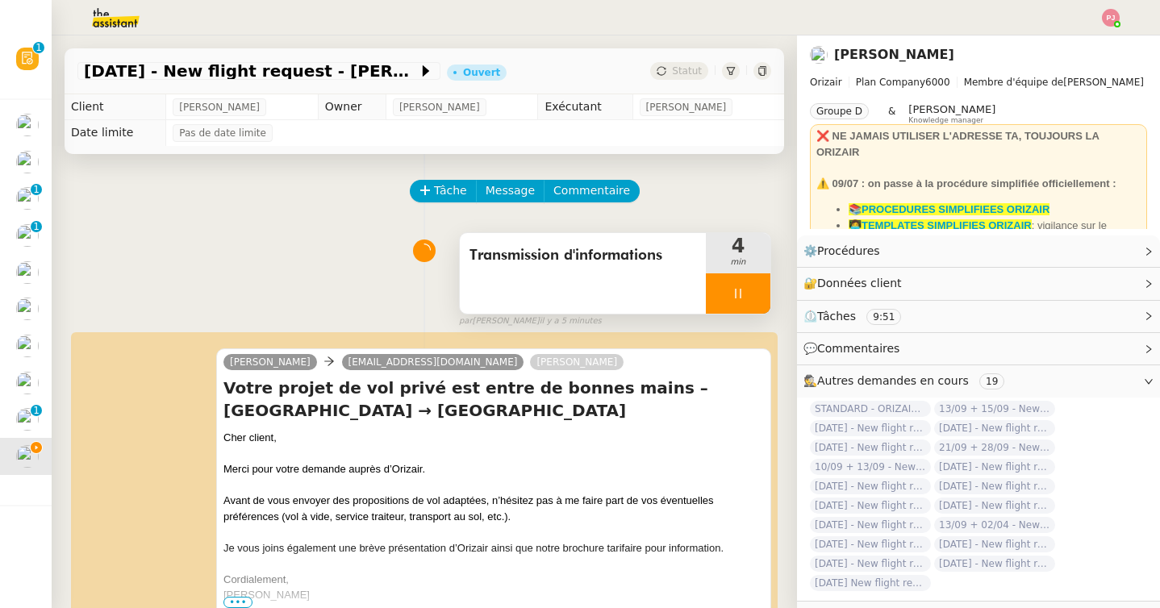
click at [739, 289] on icon at bounding box center [737, 293] width 13 height 13
click at [757, 287] on icon at bounding box center [753, 293] width 13 height 13
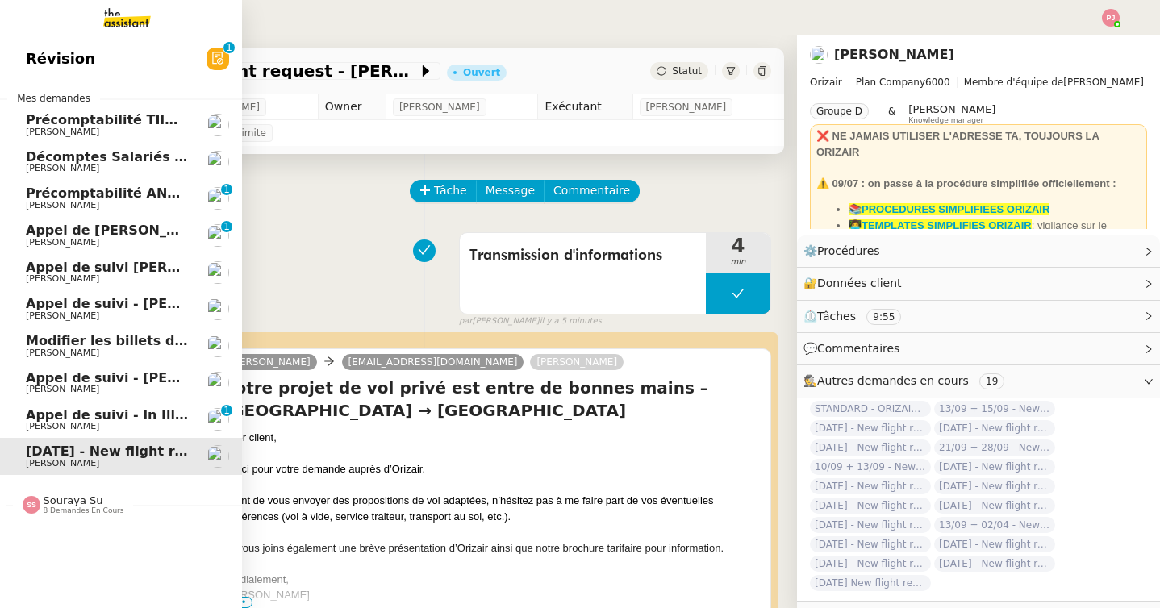
click at [34, 510] on img at bounding box center [32, 505] width 18 height 18
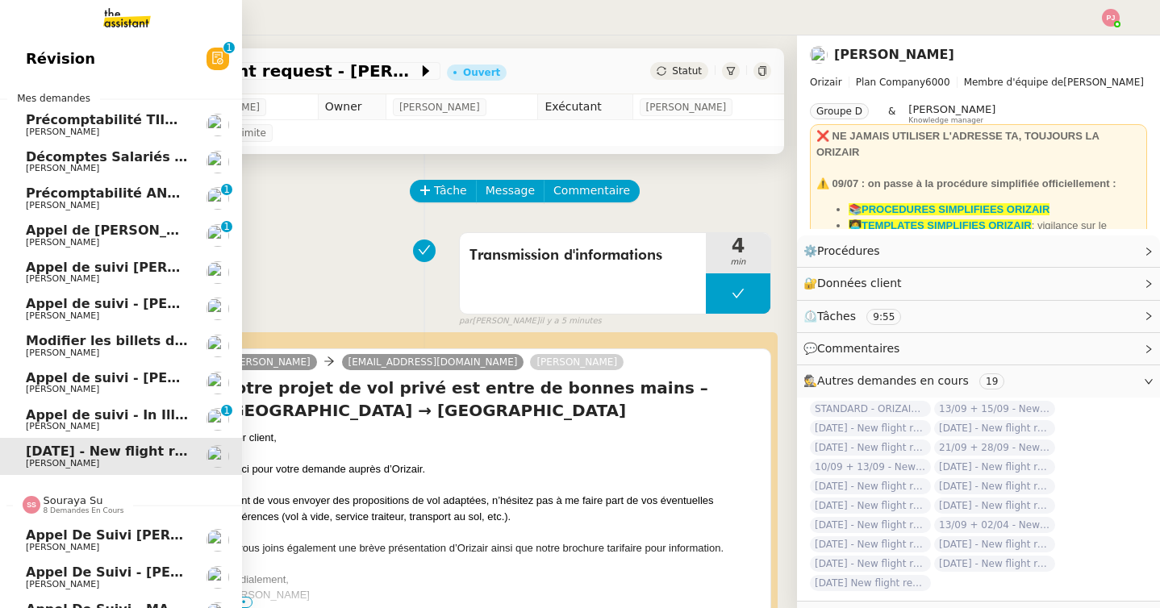
scroll to position [209, 0]
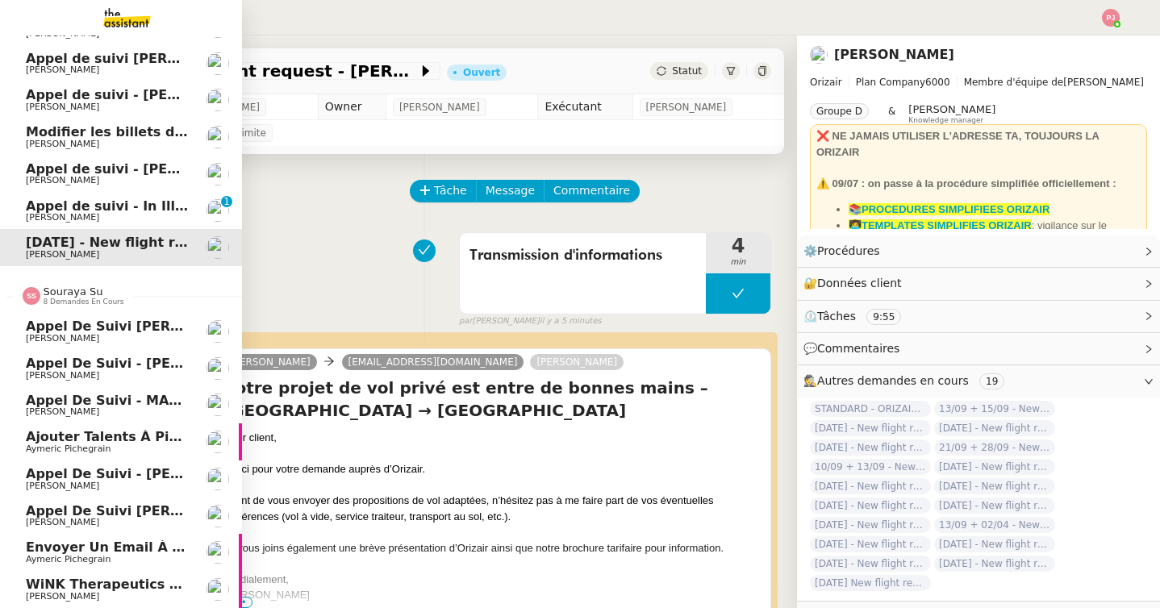
click at [82, 577] on span "WiNK Therapeutics <> Agile Capital Markets" at bounding box center [188, 584] width 325 height 15
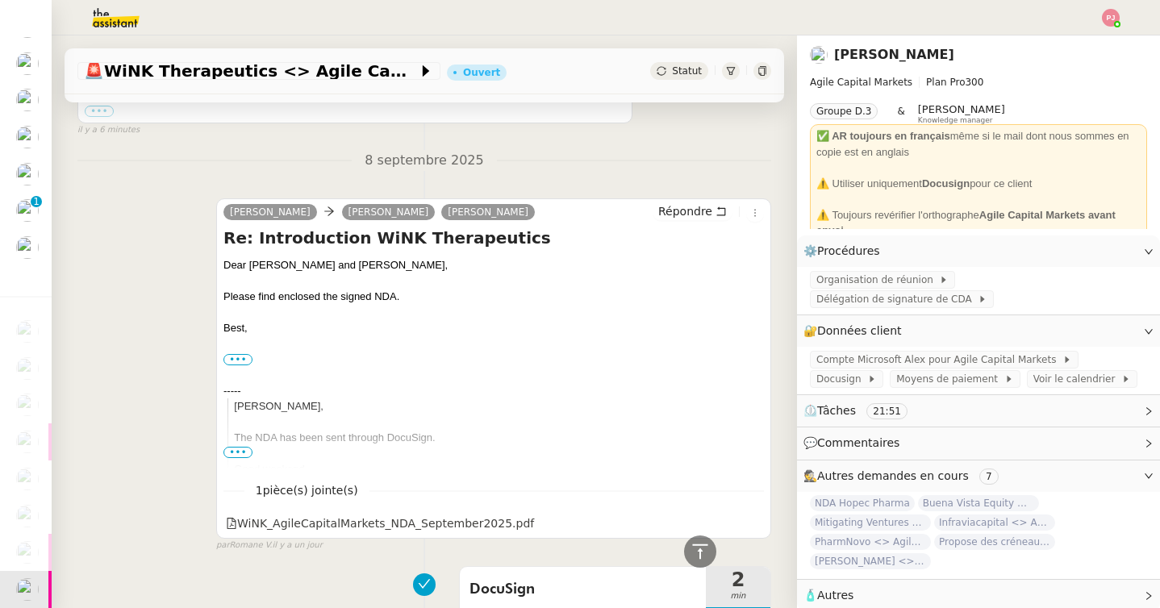
scroll to position [860, 0]
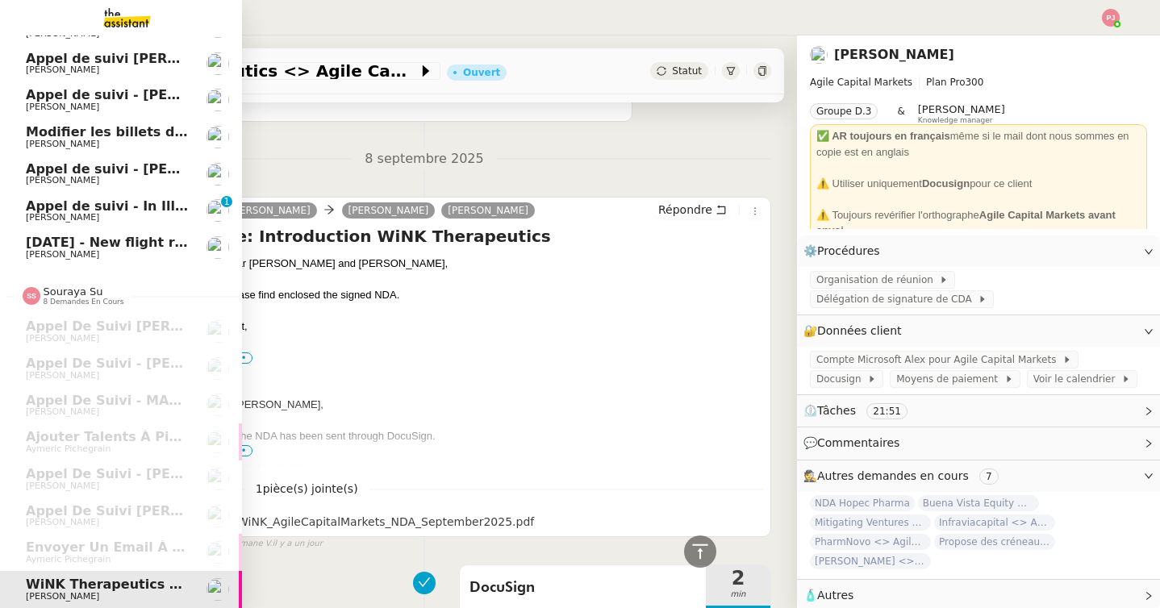
click at [148, 245] on span "[DATE] - New flight request - [PERSON_NAME]" at bounding box center [192, 242] width 333 height 15
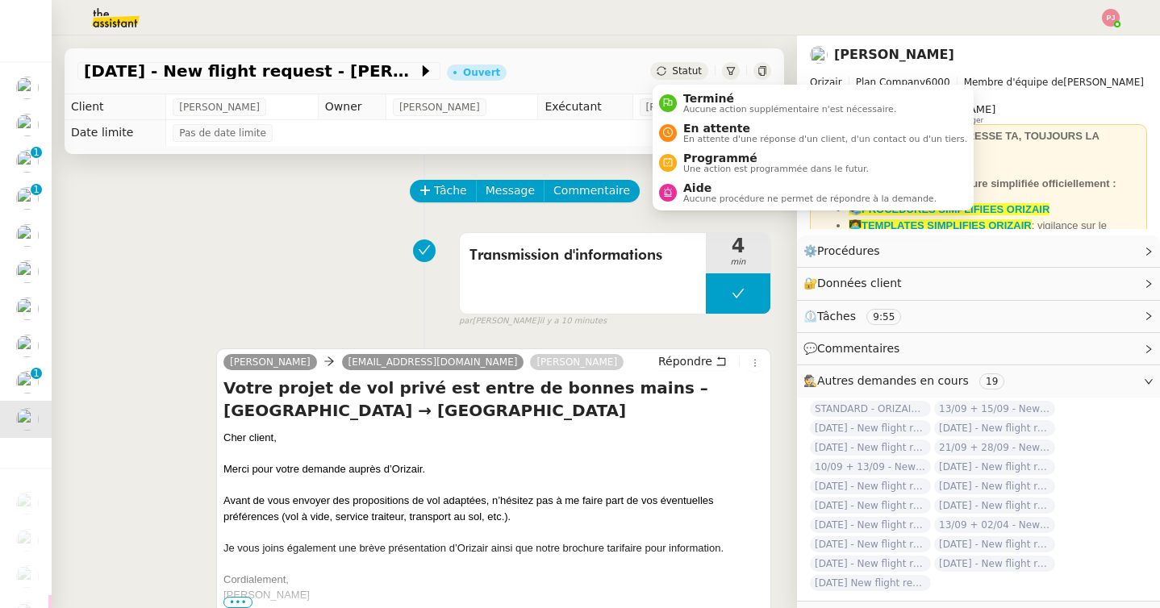
click at [687, 69] on span "Statut" at bounding box center [687, 70] width 30 height 11
click at [709, 161] on span "Programmé" at bounding box center [775, 158] width 185 height 13
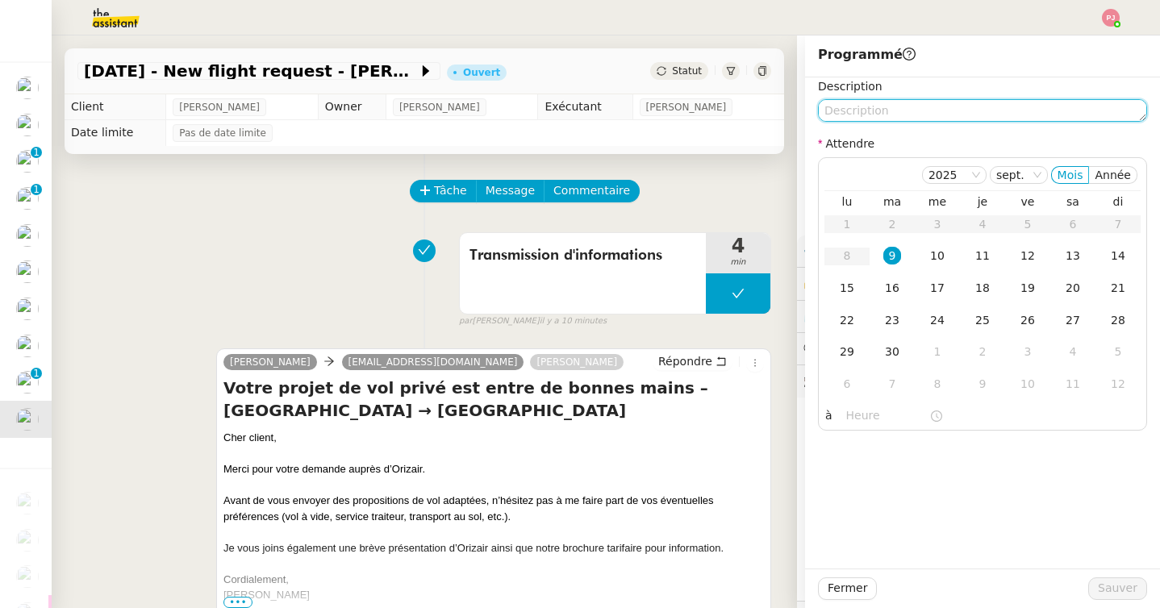
click at [858, 119] on textarea at bounding box center [982, 110] width 329 height 23
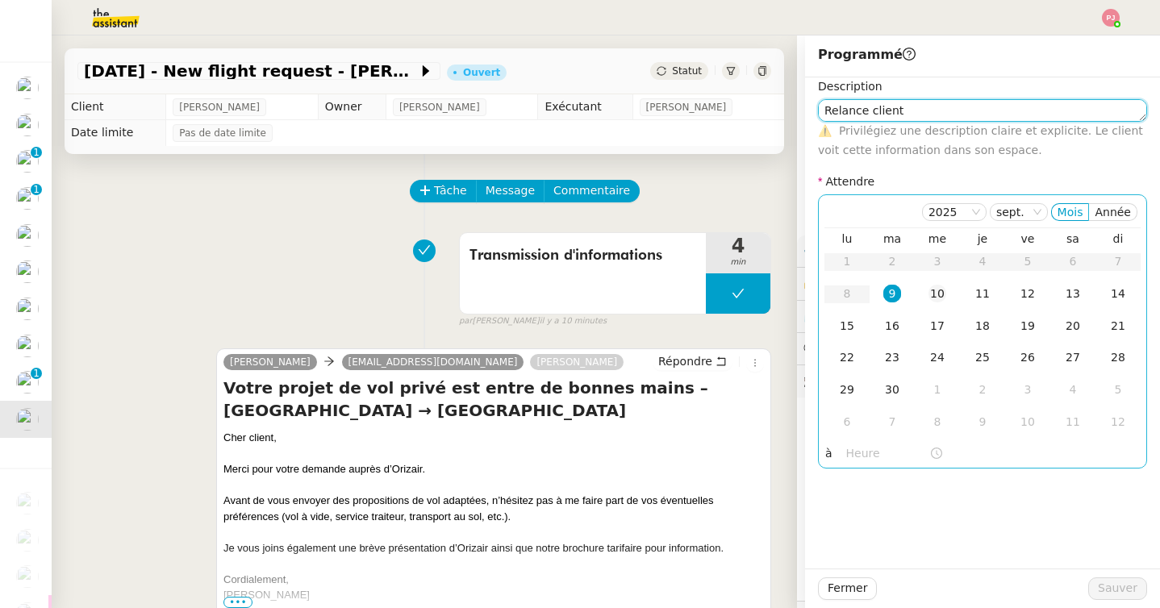
type textarea "Relance client"
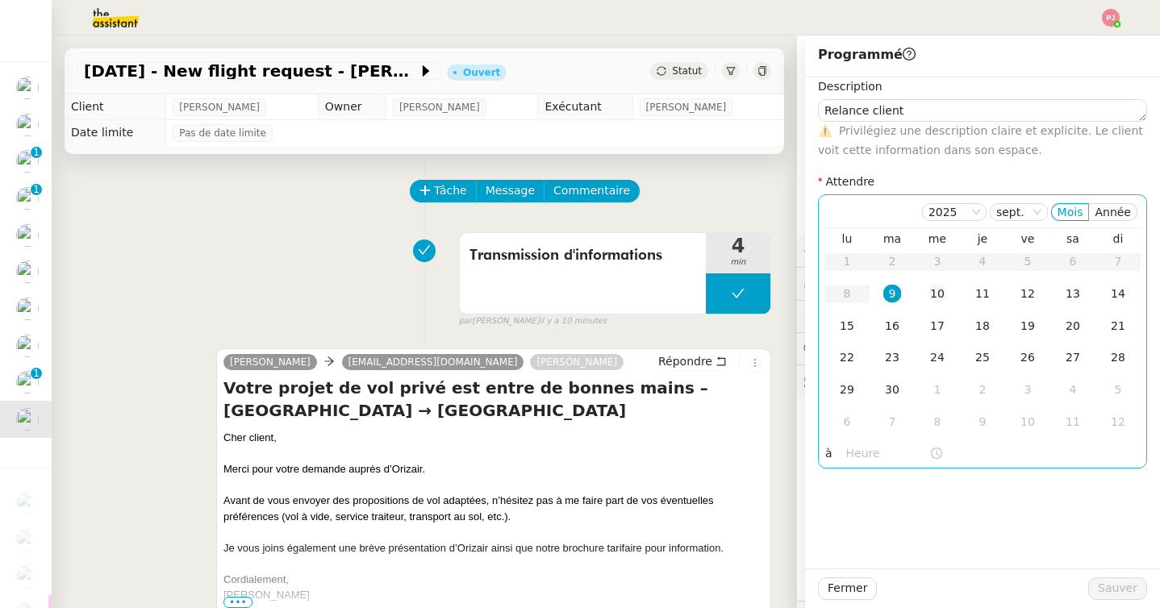
click at [943, 300] on div "10" at bounding box center [937, 294] width 18 height 18
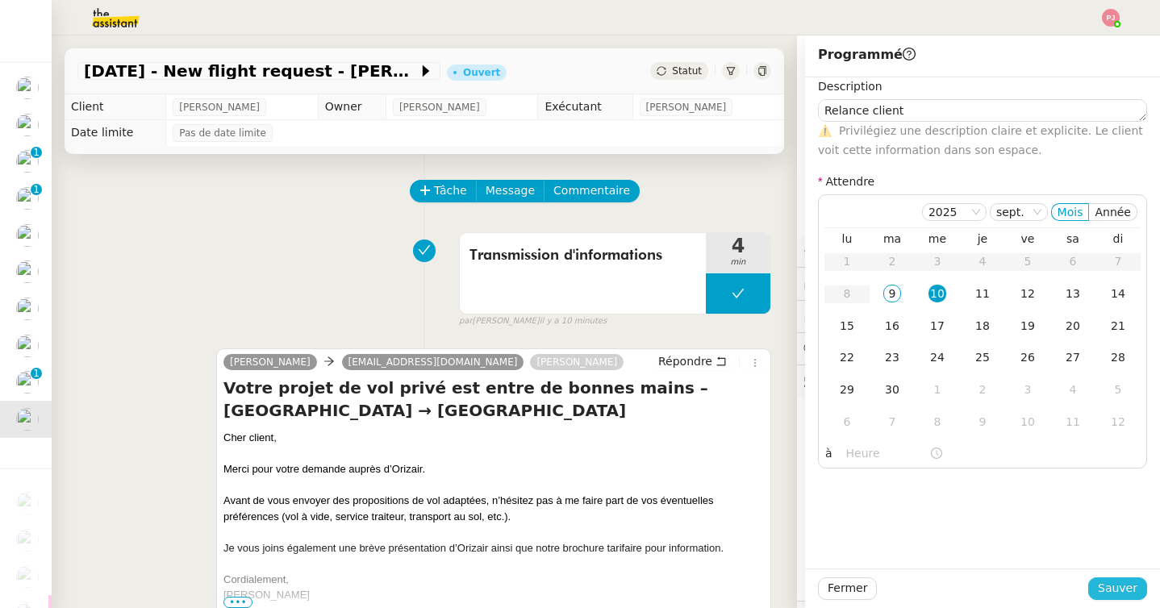
click at [1110, 587] on span "Sauver" at bounding box center [1117, 588] width 40 height 19
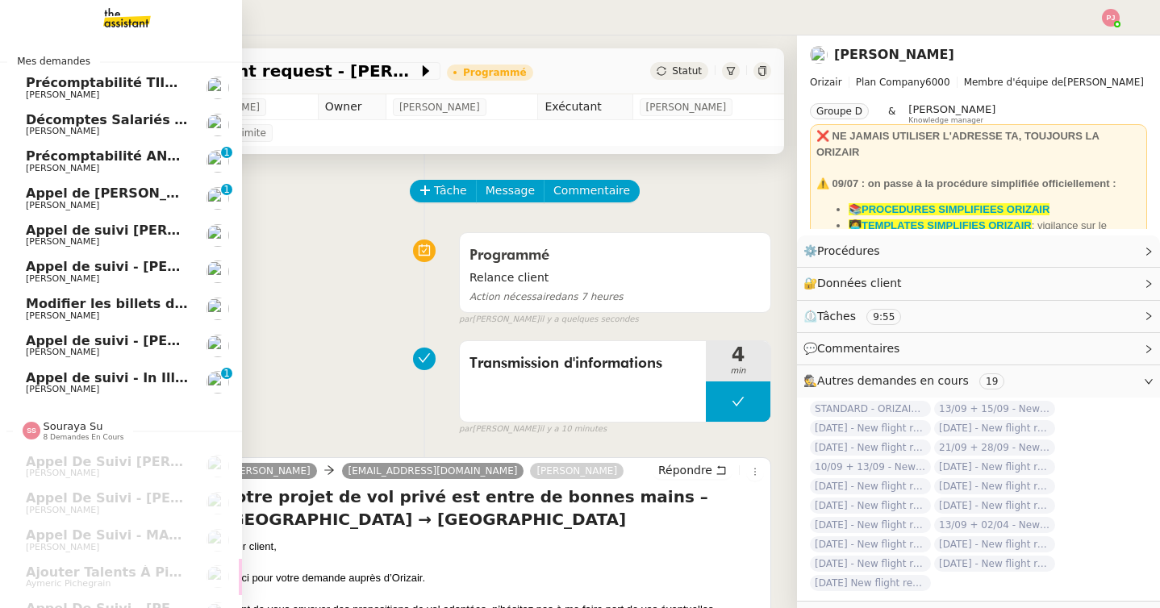
click at [140, 119] on span "Décomptes Salariés Mensuels - septembre 2025" at bounding box center [201, 119] width 350 height 15
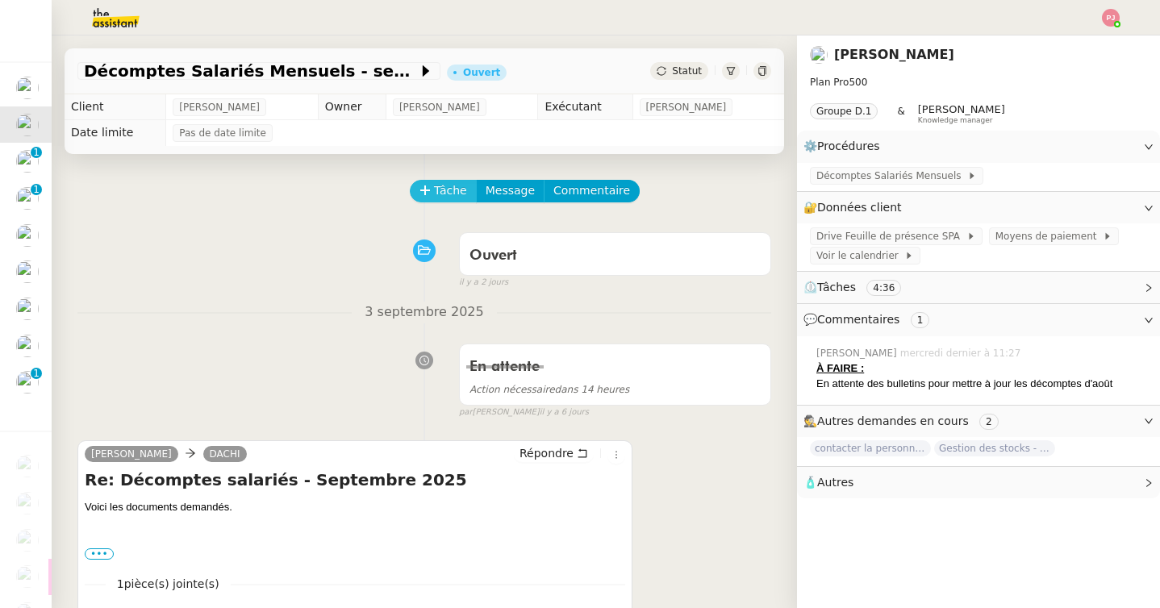
click at [443, 188] on span "Tâche" at bounding box center [450, 190] width 33 height 19
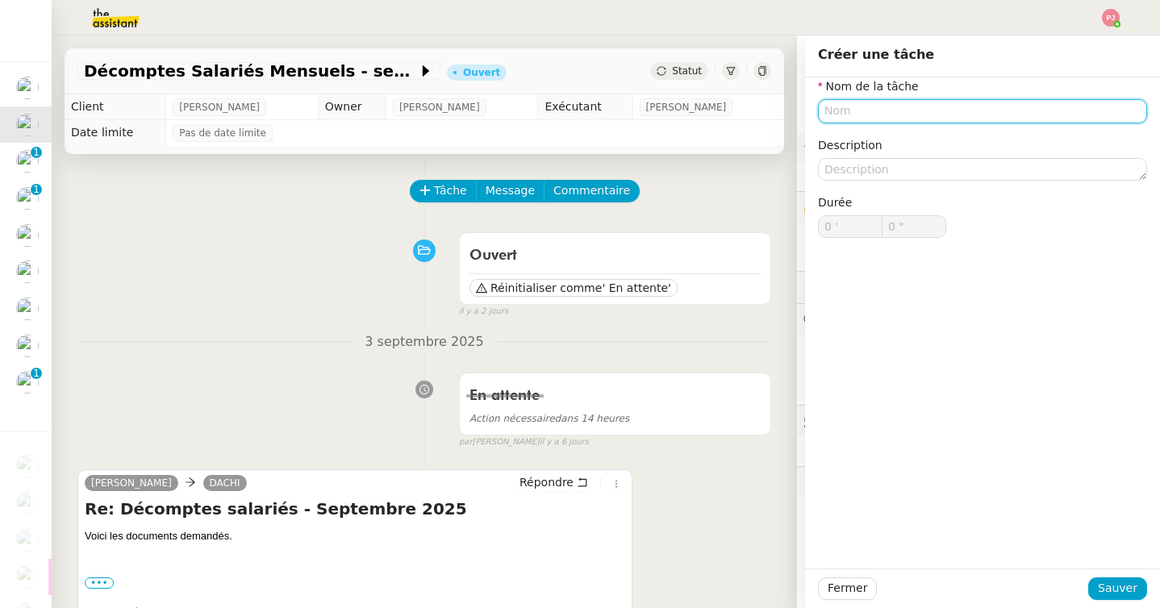
click at [846, 107] on input "text" at bounding box center [982, 110] width 329 height 23
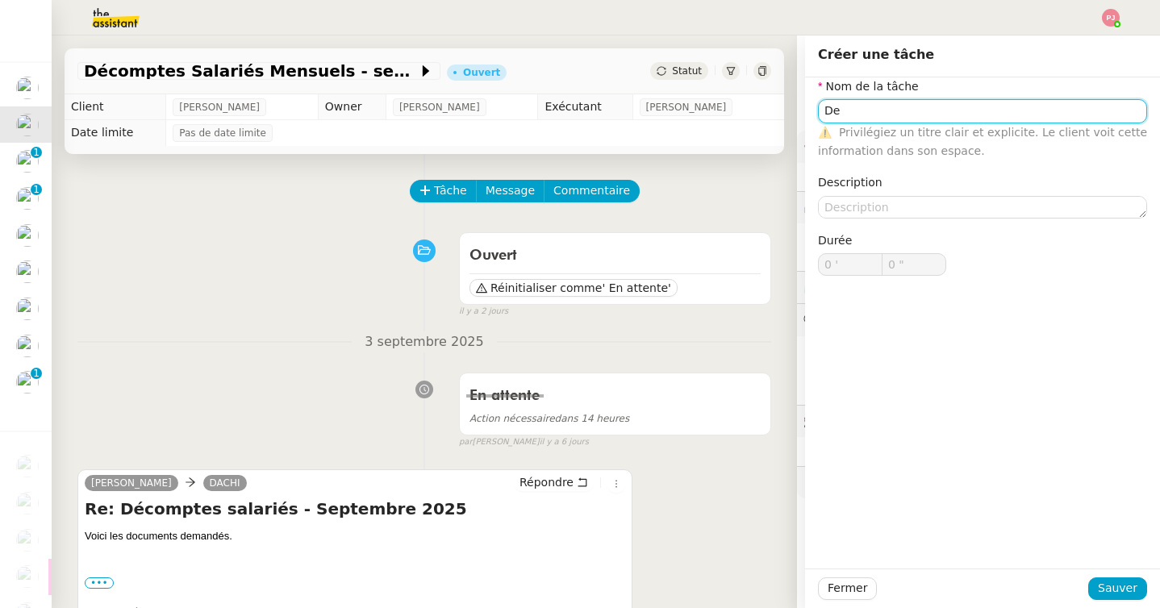
type input "D"
type input "Bulletins de"
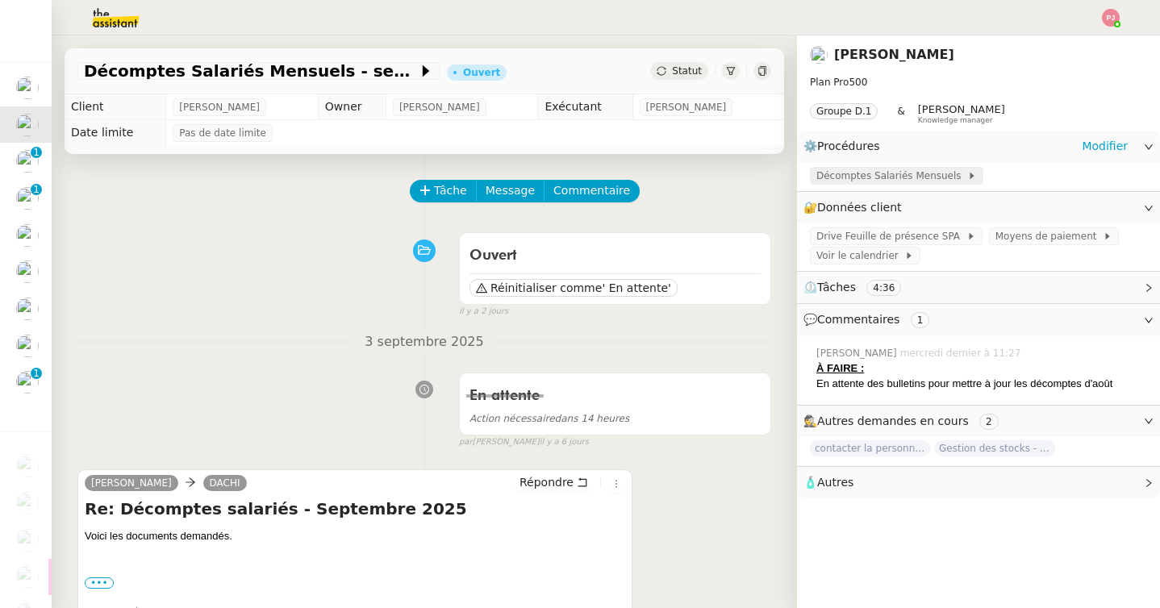
click at [891, 183] on span "Décomptes Salariés Mensuels" at bounding box center [891, 176] width 151 height 16
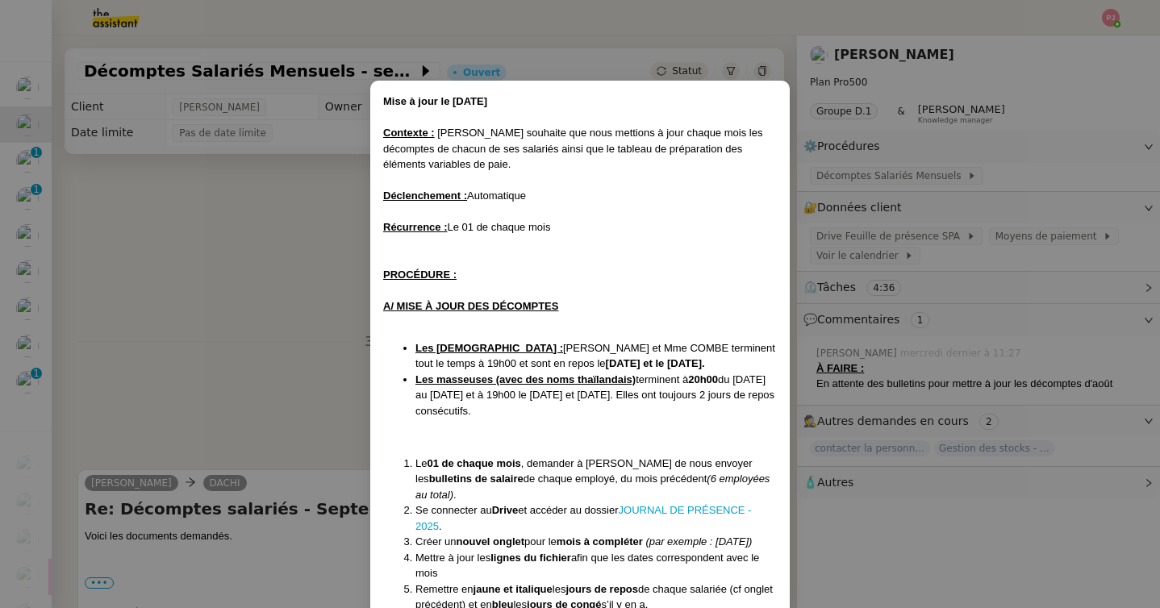
click at [259, 309] on nz-modal-container "Mise à jour le 10/04/2025 Contexte : Tina souhaite que nous mettions à jour cha…" at bounding box center [580, 304] width 1160 height 608
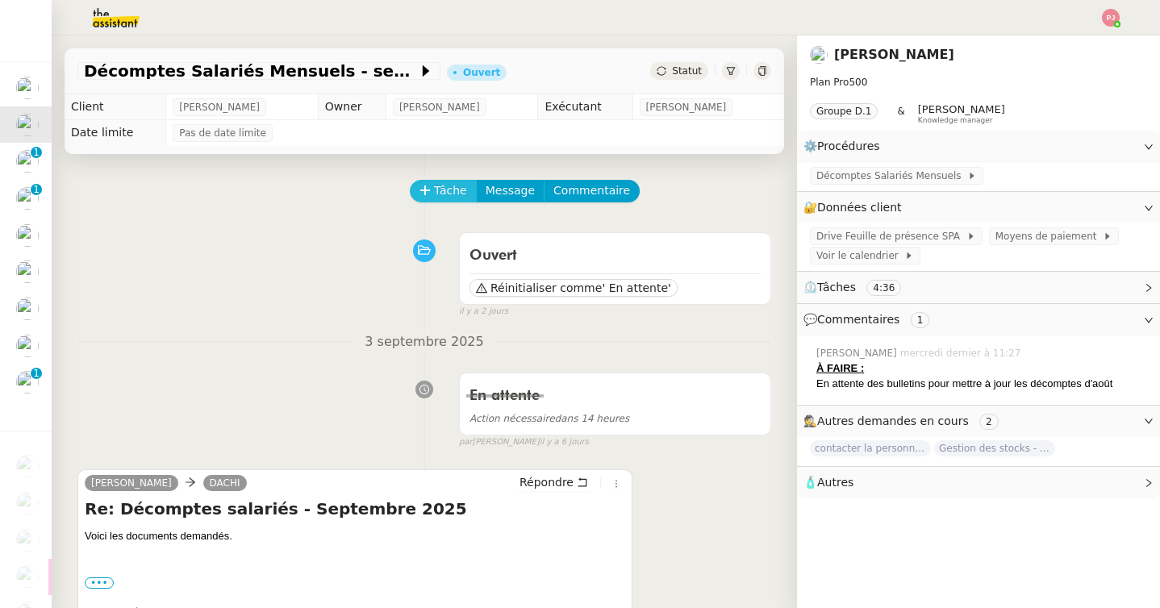
click at [455, 200] on button "Tâche" at bounding box center [443, 191] width 67 height 23
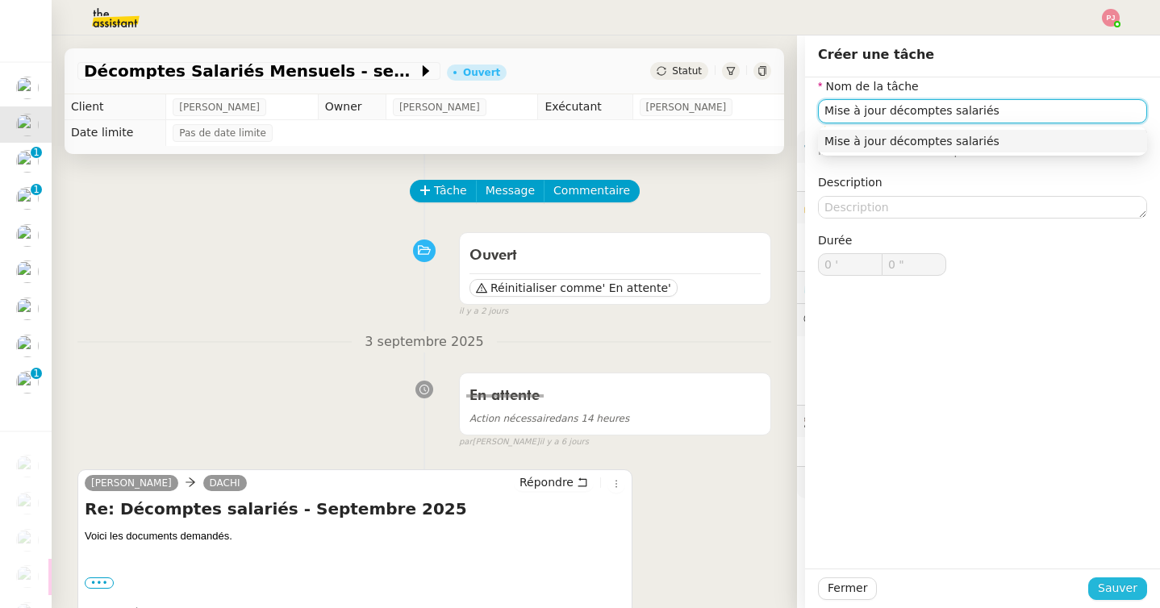
type input "Mise à jour décomptes salariés"
click at [1122, 585] on span "Sauver" at bounding box center [1117, 588] width 40 height 19
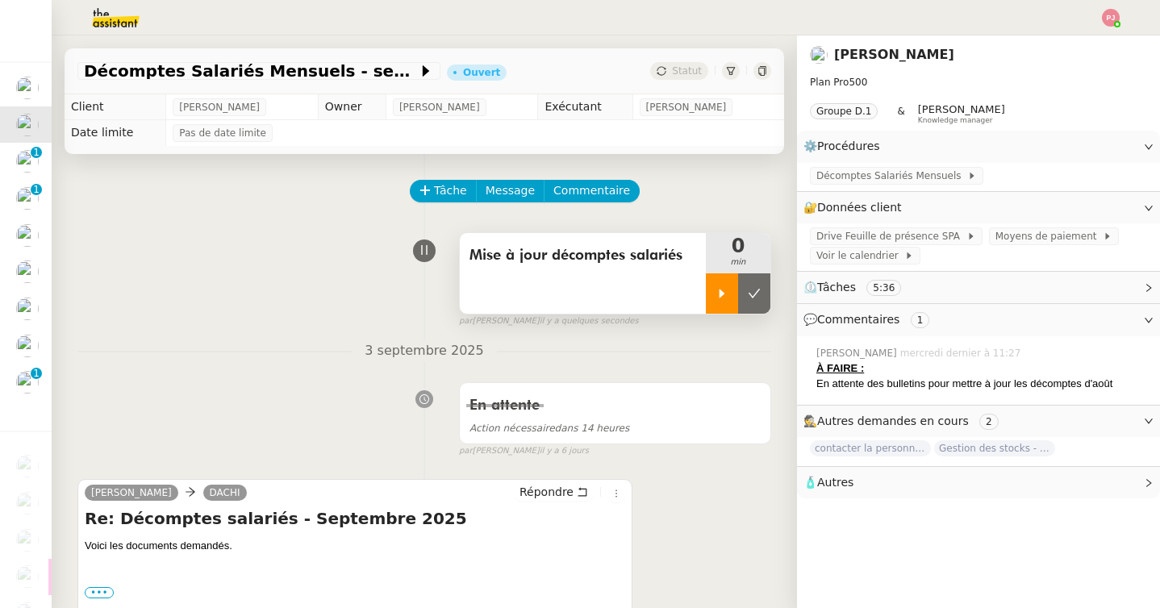
click at [718, 290] on icon at bounding box center [721, 293] width 13 height 13
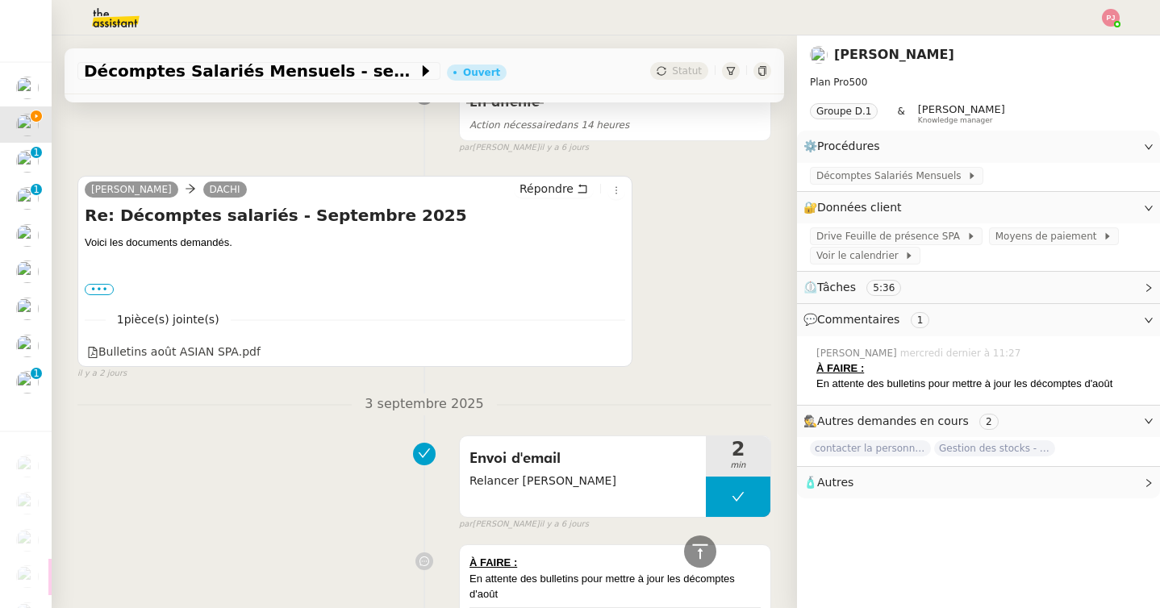
scroll to position [289, 0]
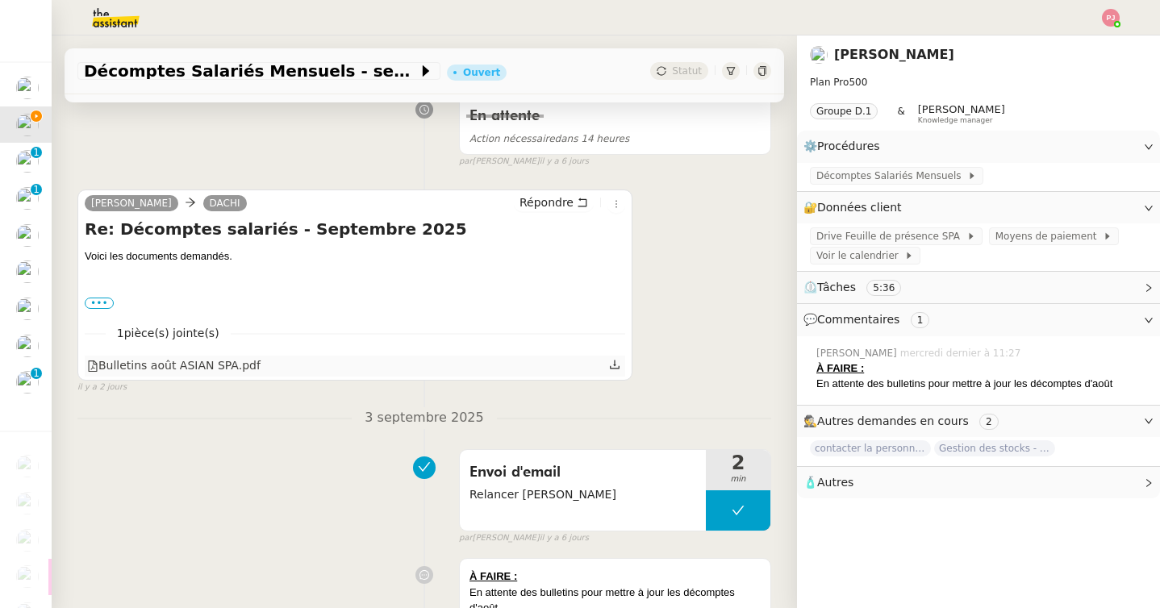
click at [612, 366] on icon at bounding box center [614, 364] width 11 height 11
click at [887, 171] on span "Décomptes Salariés Mensuels" at bounding box center [891, 176] width 151 height 16
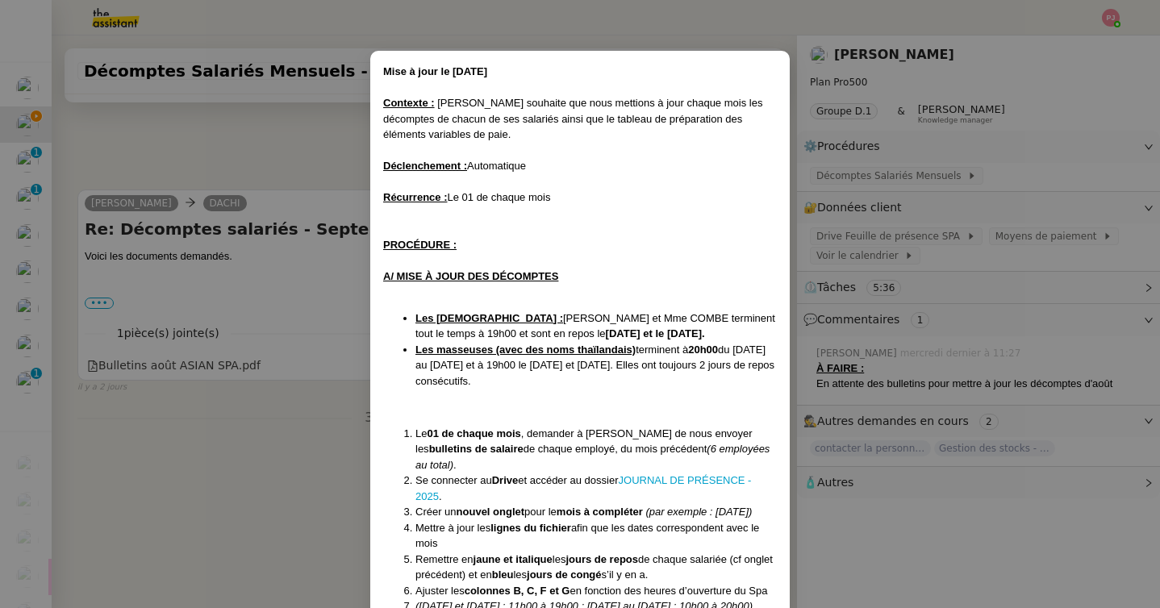
scroll to position [35, 0]
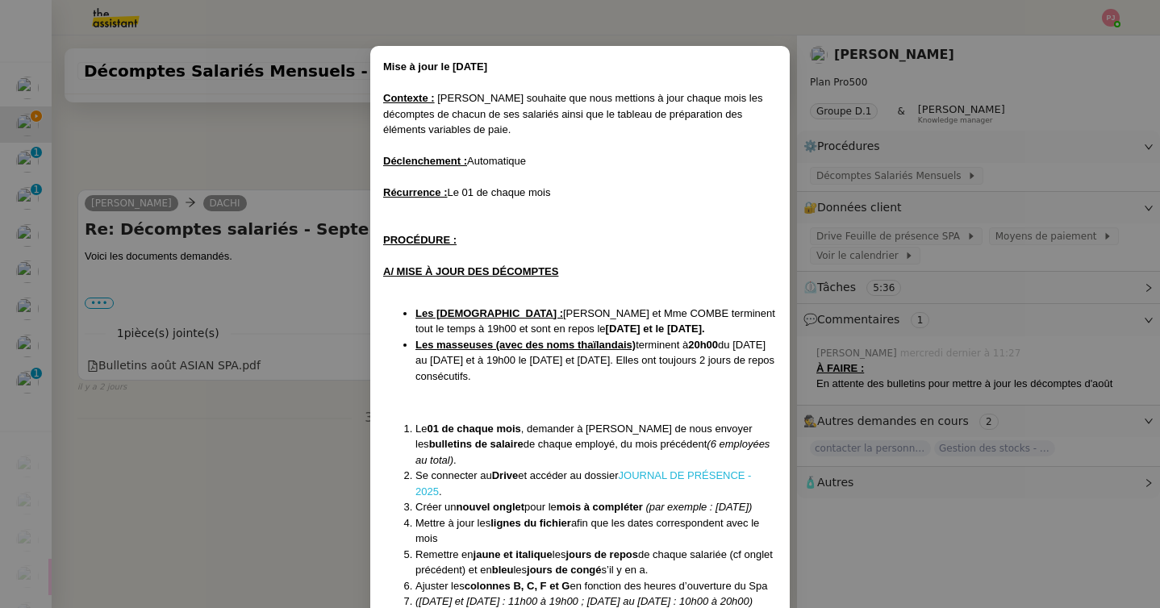
click at [652, 469] on link "JOURNAL DE PRÉSENCE - 2025" at bounding box center [582, 483] width 335 height 28
click at [254, 447] on nz-modal-container "Mise à jour le 10/04/2025 Contexte : Tina souhaite que nous mettions à jour cha…" at bounding box center [580, 304] width 1160 height 608
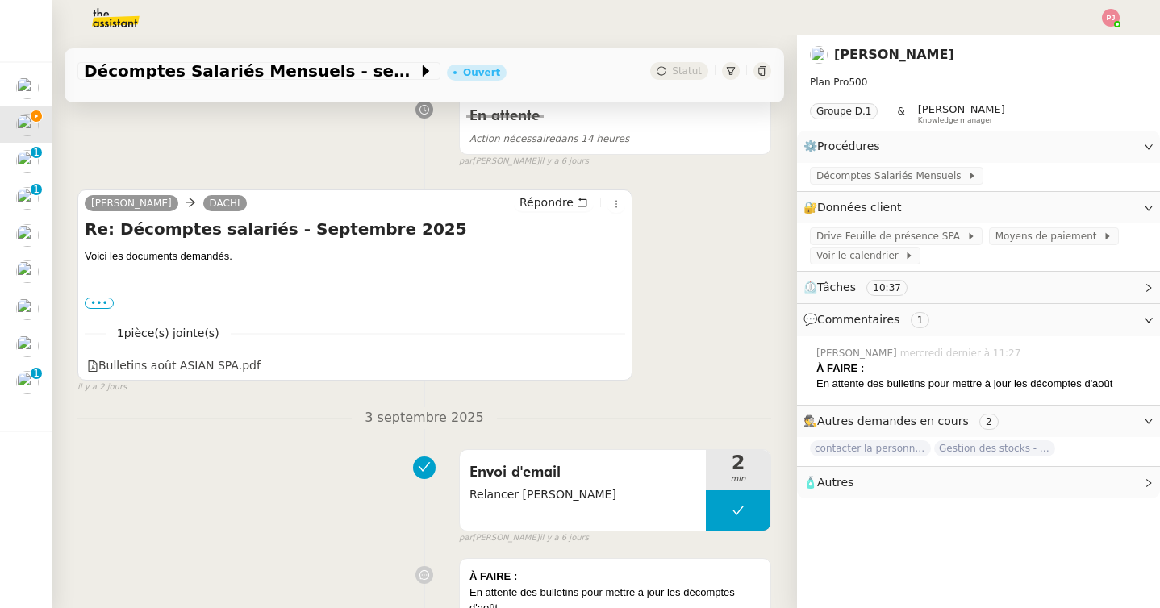
scroll to position [0, 0]
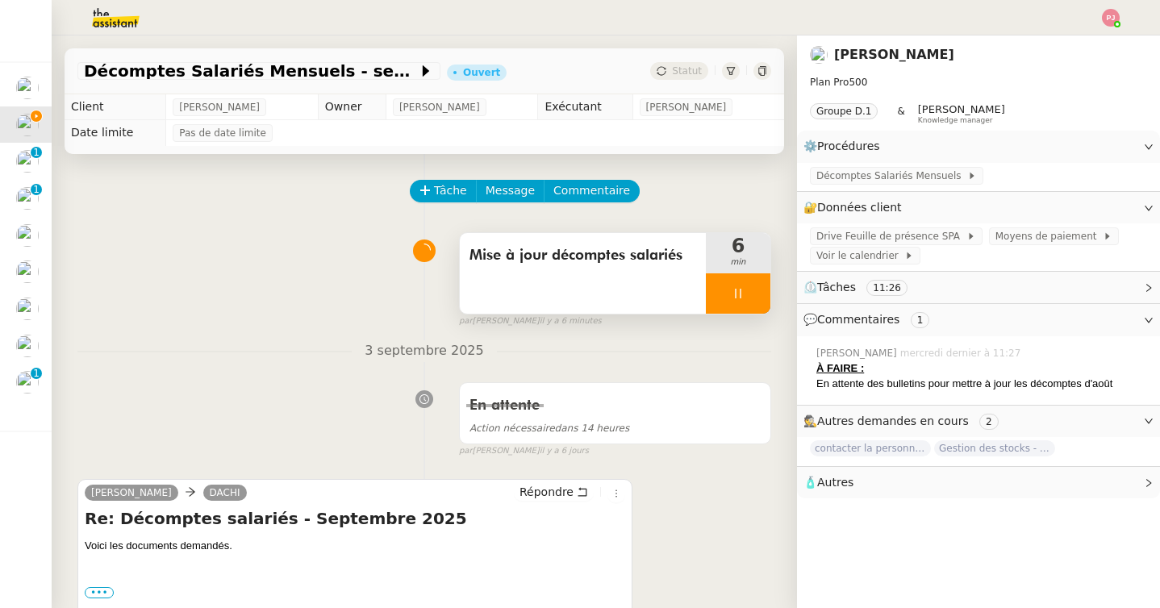
click at [734, 282] on div at bounding box center [738, 293] width 65 height 40
click at [722, 306] on div at bounding box center [722, 293] width 32 height 40
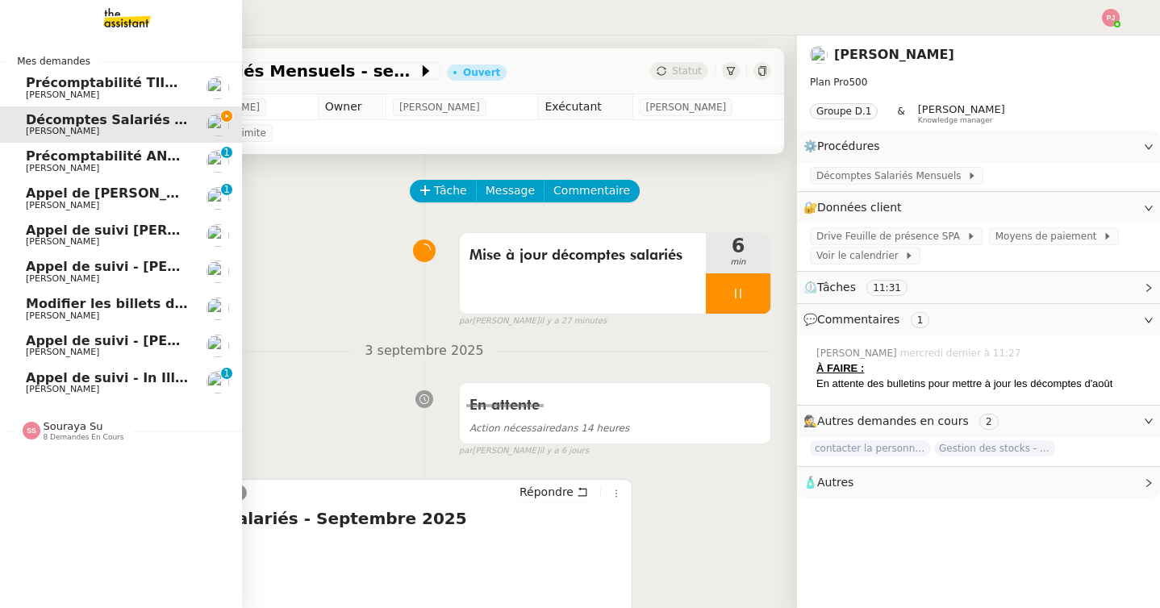
click at [79, 421] on span "Souraya Su" at bounding box center [74, 426] width 60 height 12
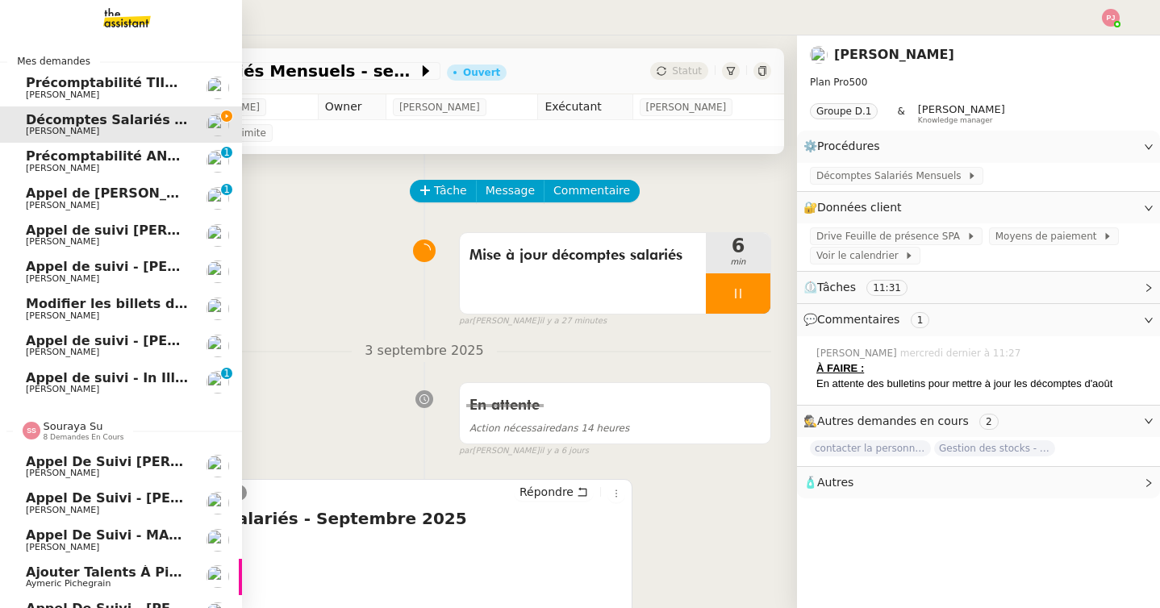
scroll to position [135, 0]
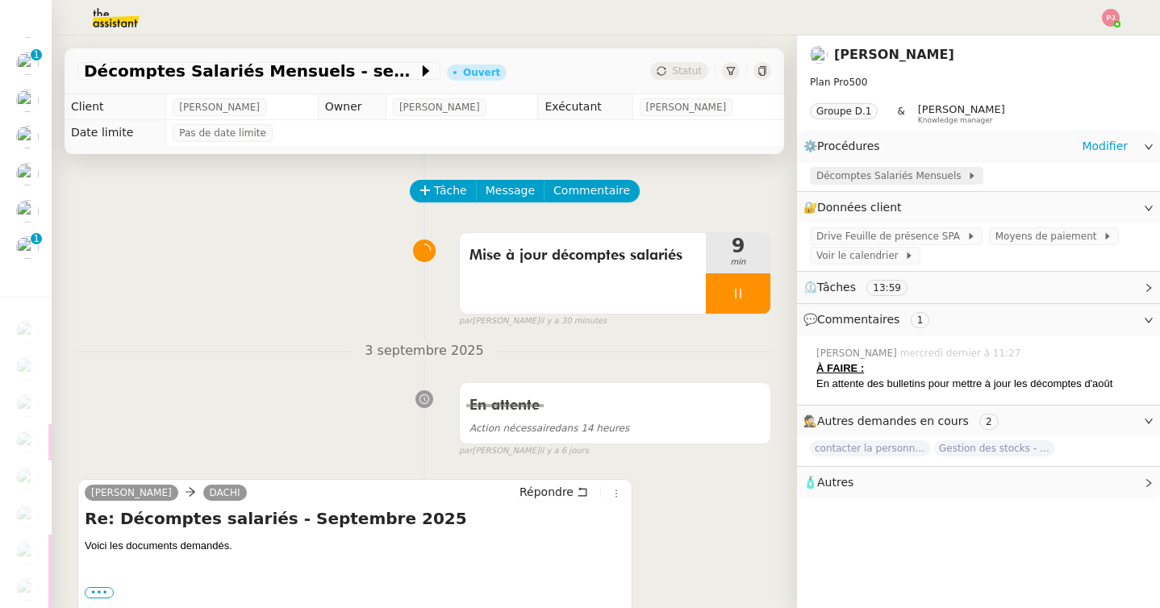
click at [871, 178] on span "Décomptes Salariés Mensuels" at bounding box center [891, 176] width 151 height 16
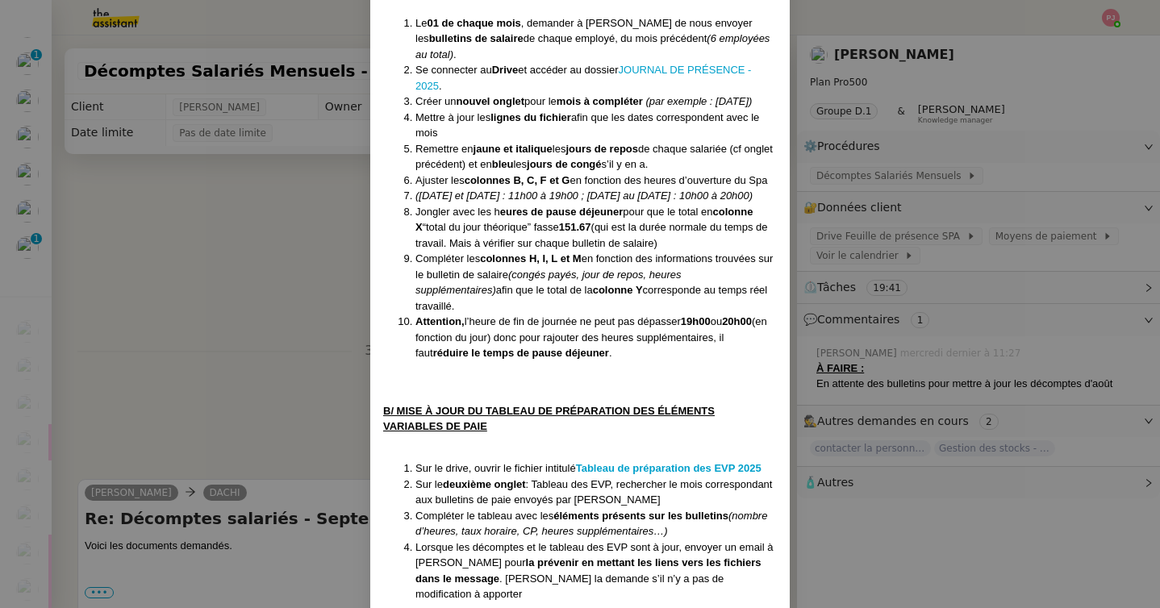
scroll to position [477, 0]
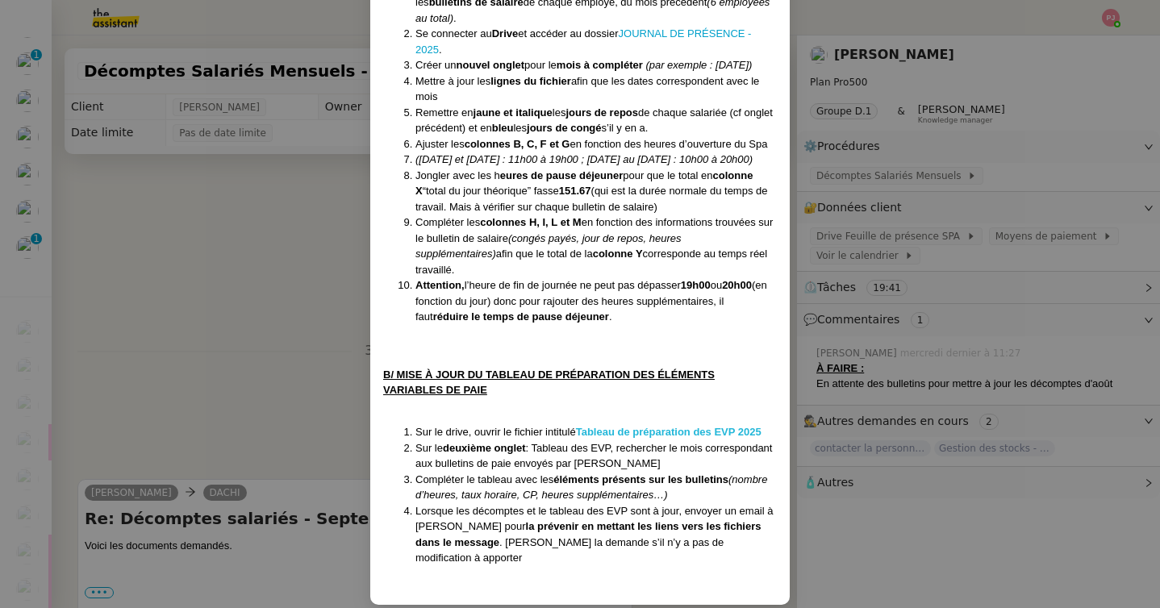
click at [674, 429] on strong "Tableau de préparation des EVP 2025" at bounding box center [668, 432] width 185 height 12
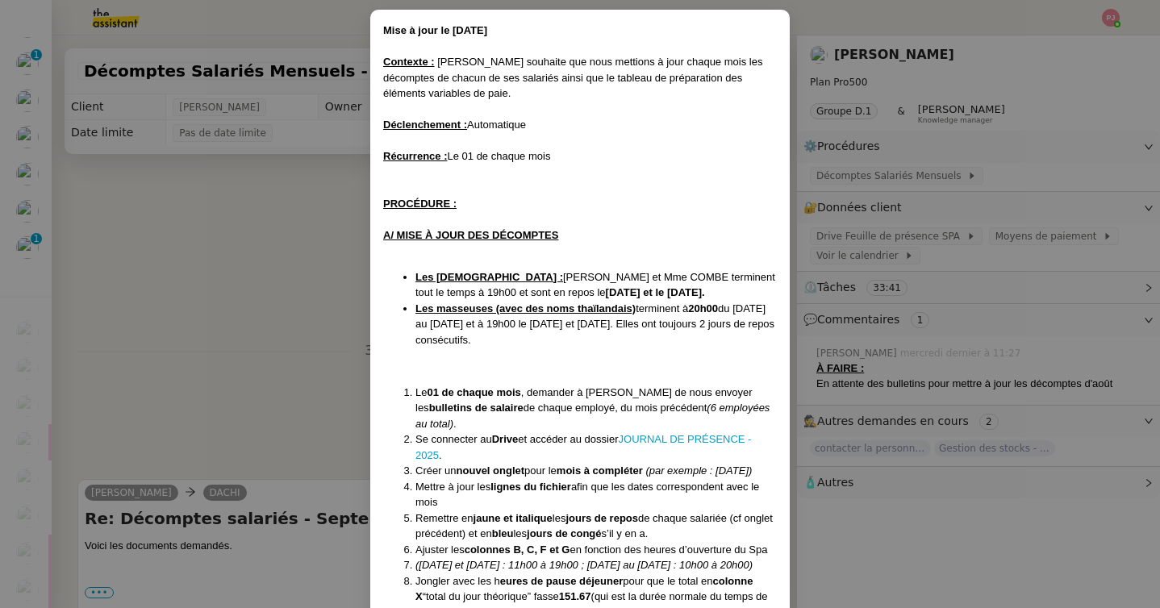
scroll to position [77, 0]
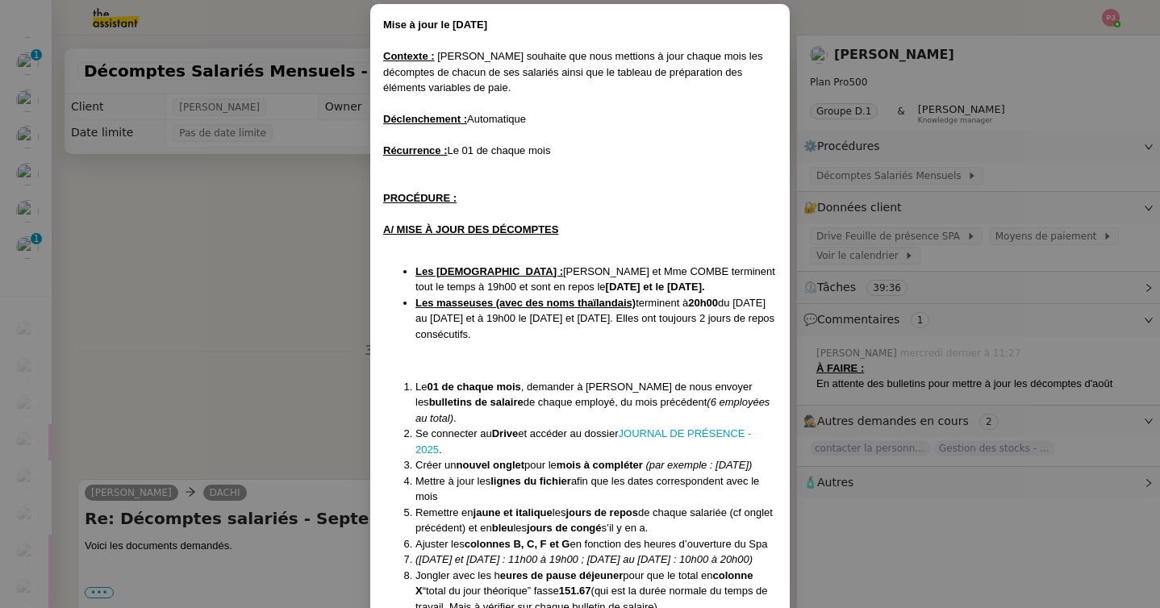
click at [224, 227] on nz-modal-container "Mise à jour le 10/04/2025 Contexte : Tina souhaite que nous mettions à jour cha…" at bounding box center [580, 304] width 1160 height 608
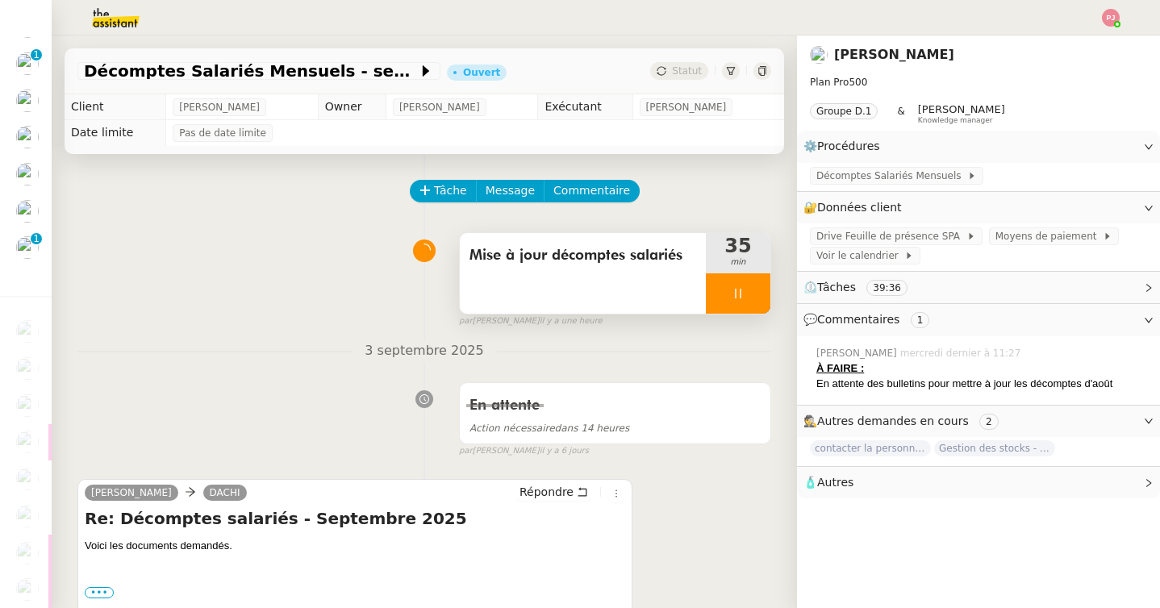
click at [734, 289] on icon at bounding box center [737, 293] width 13 height 13
